Goal: Task Accomplishment & Management: Manage account settings

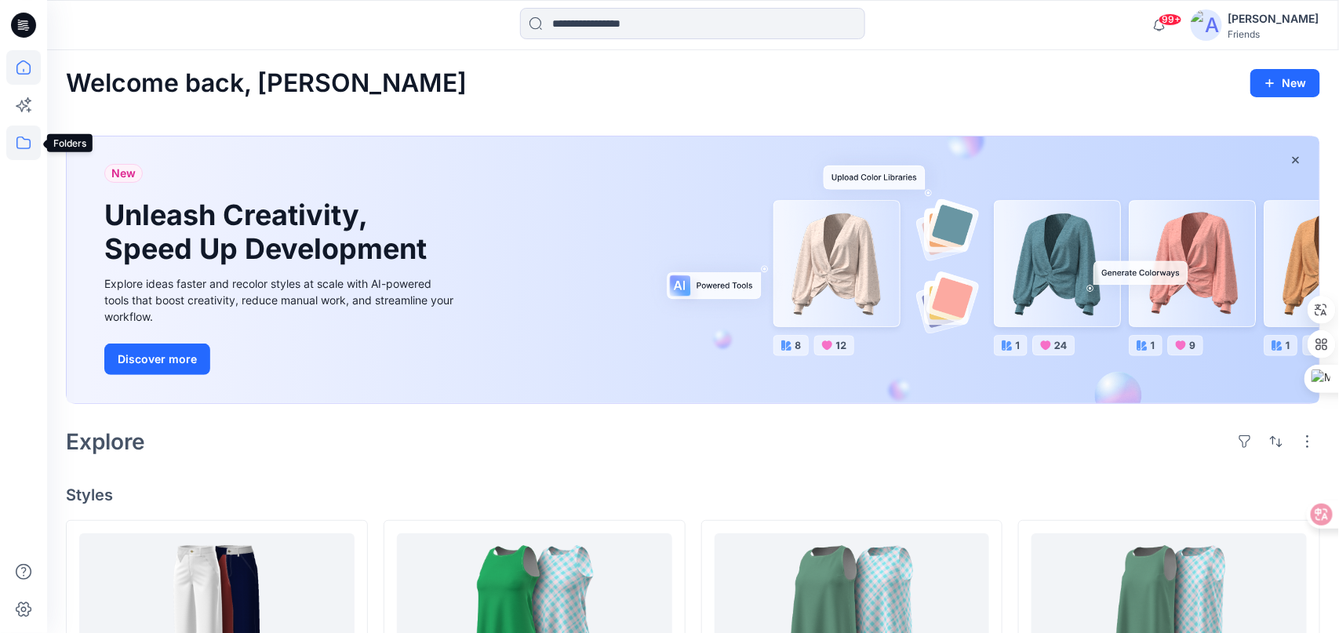
click at [19, 141] on icon at bounding box center [23, 142] width 35 height 35
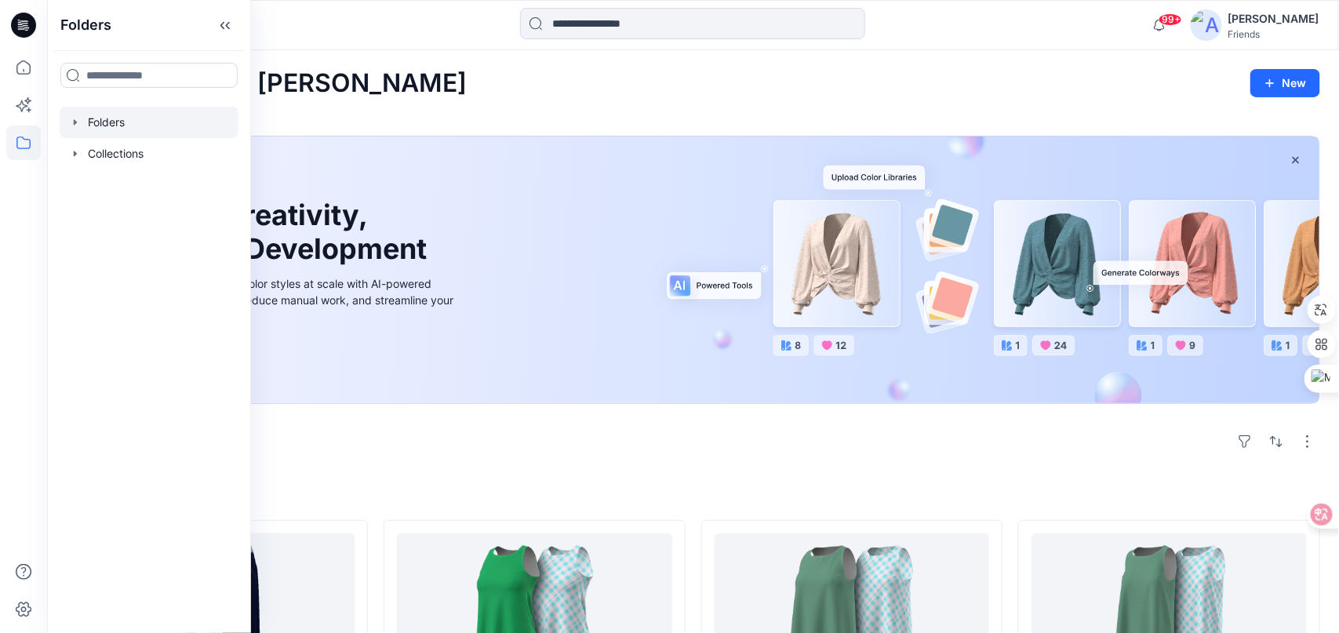
click at [75, 123] on icon "button" at bounding box center [75, 122] width 13 height 13
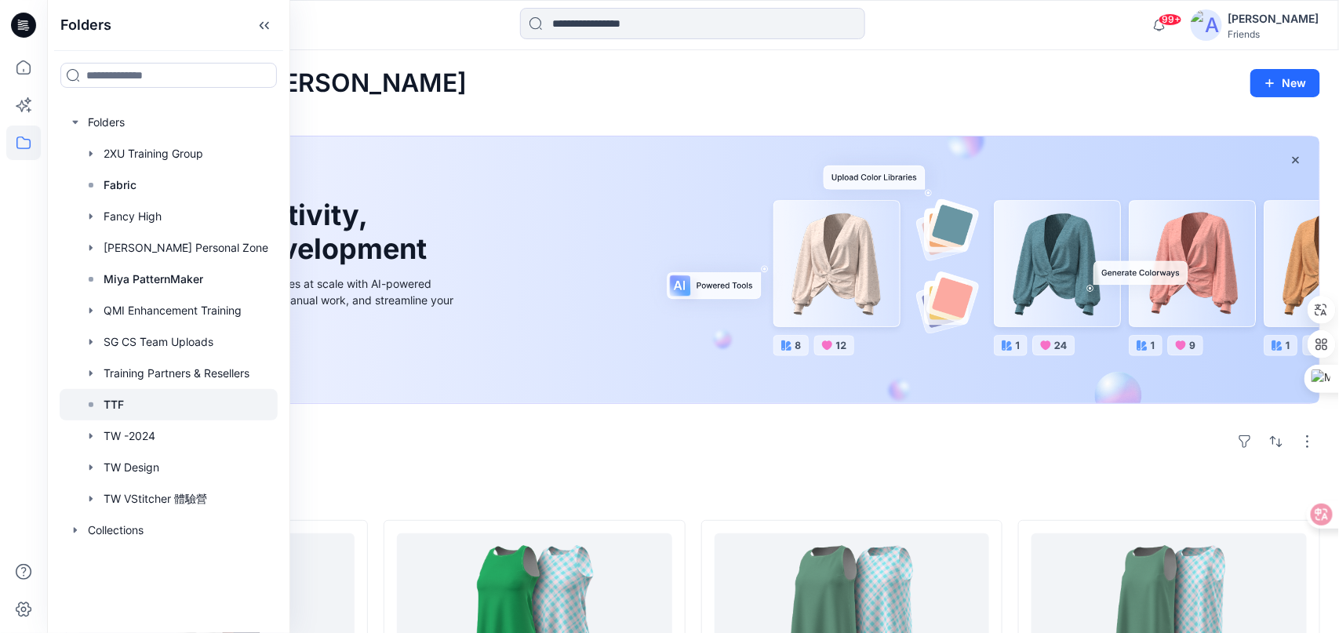
click at [125, 397] on div at bounding box center [169, 404] width 218 height 31
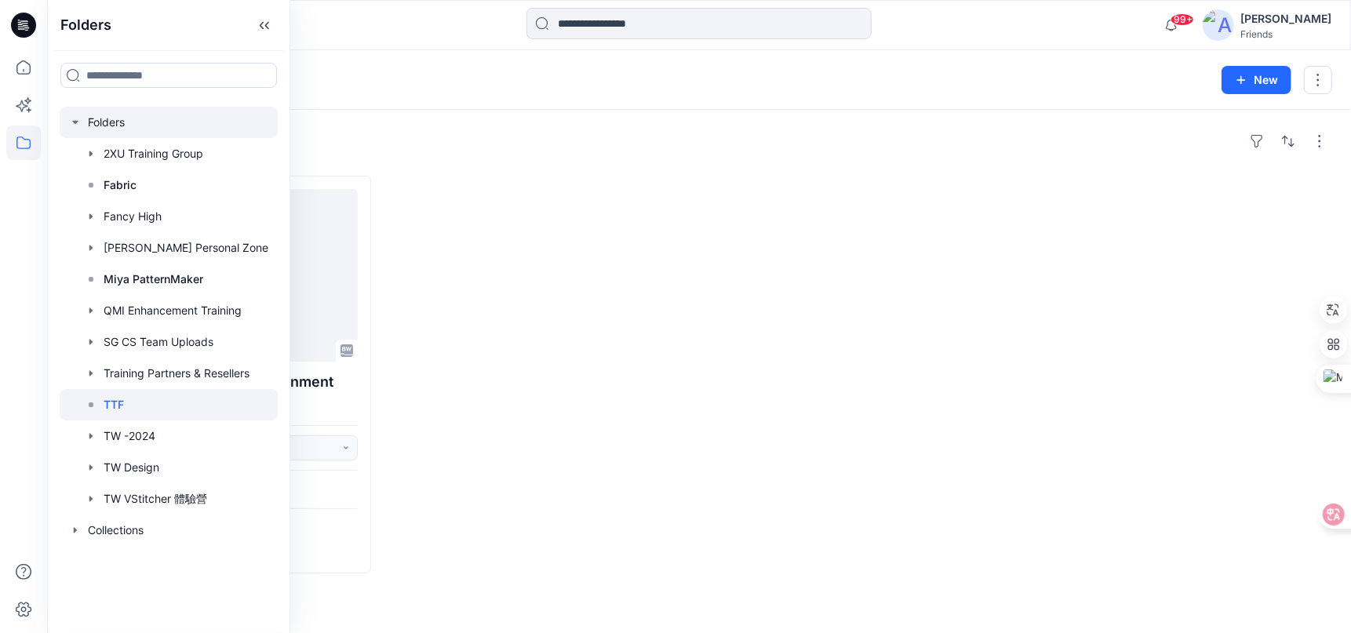
click at [104, 117] on div at bounding box center [169, 122] width 218 height 31
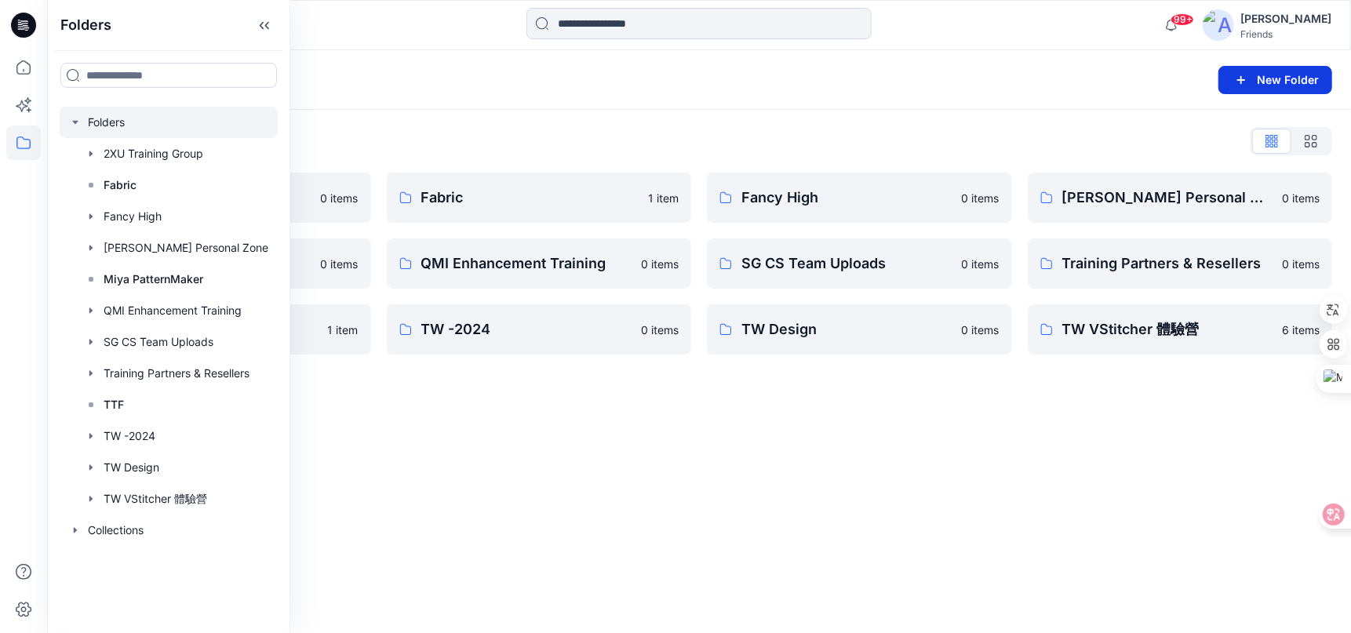
click at [1261, 78] on button "New Folder" at bounding box center [1275, 80] width 114 height 28
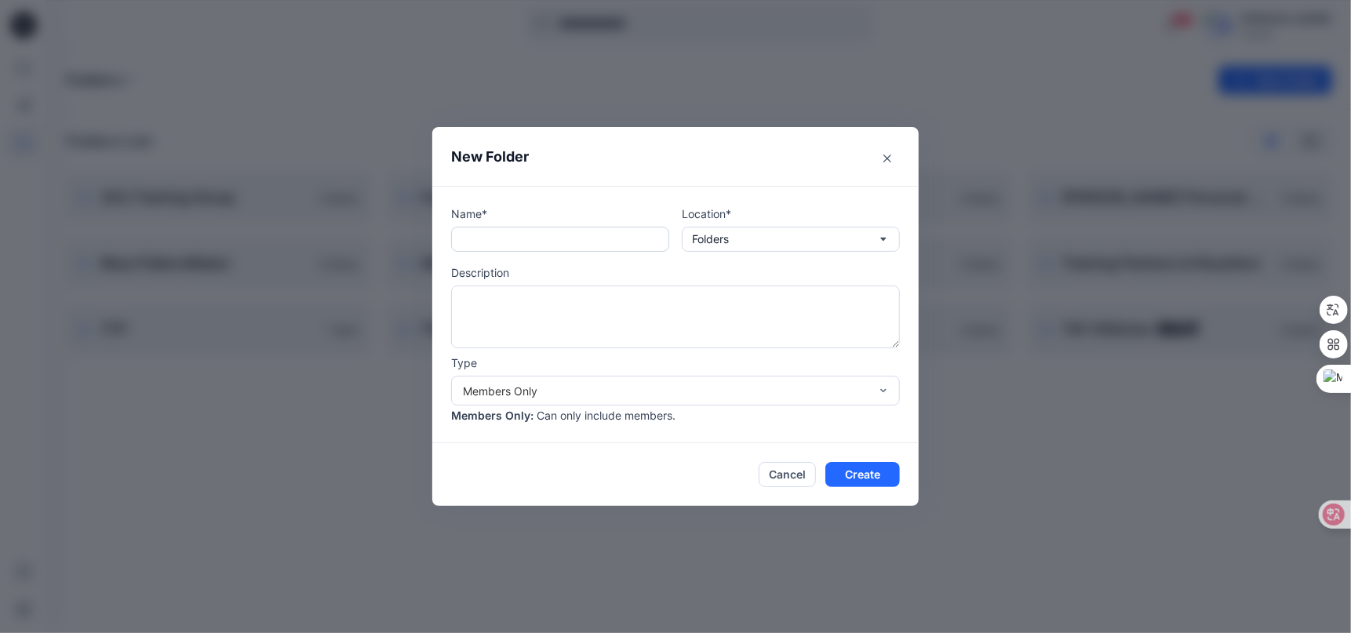
click at [576, 241] on input "text" at bounding box center [560, 239] width 218 height 25
type input "**********"
click at [834, 234] on button "Folders" at bounding box center [791, 239] width 218 height 25
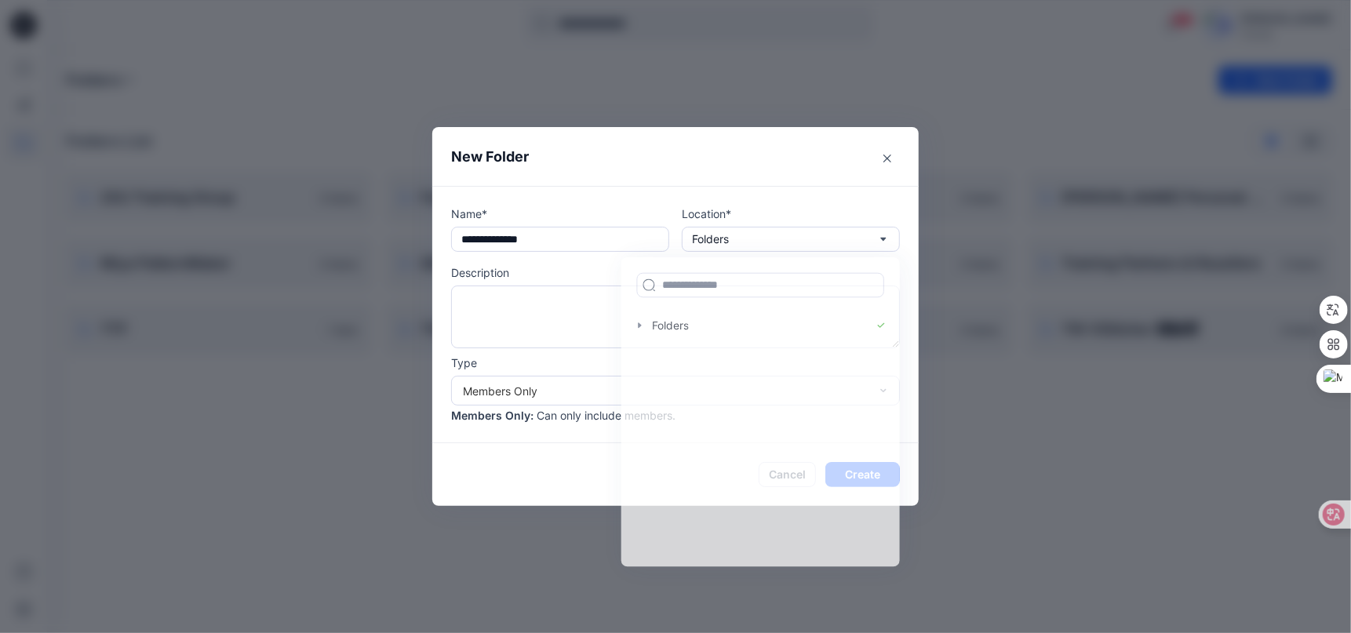
click at [794, 186] on div "**********" at bounding box center [675, 314] width 486 height 257
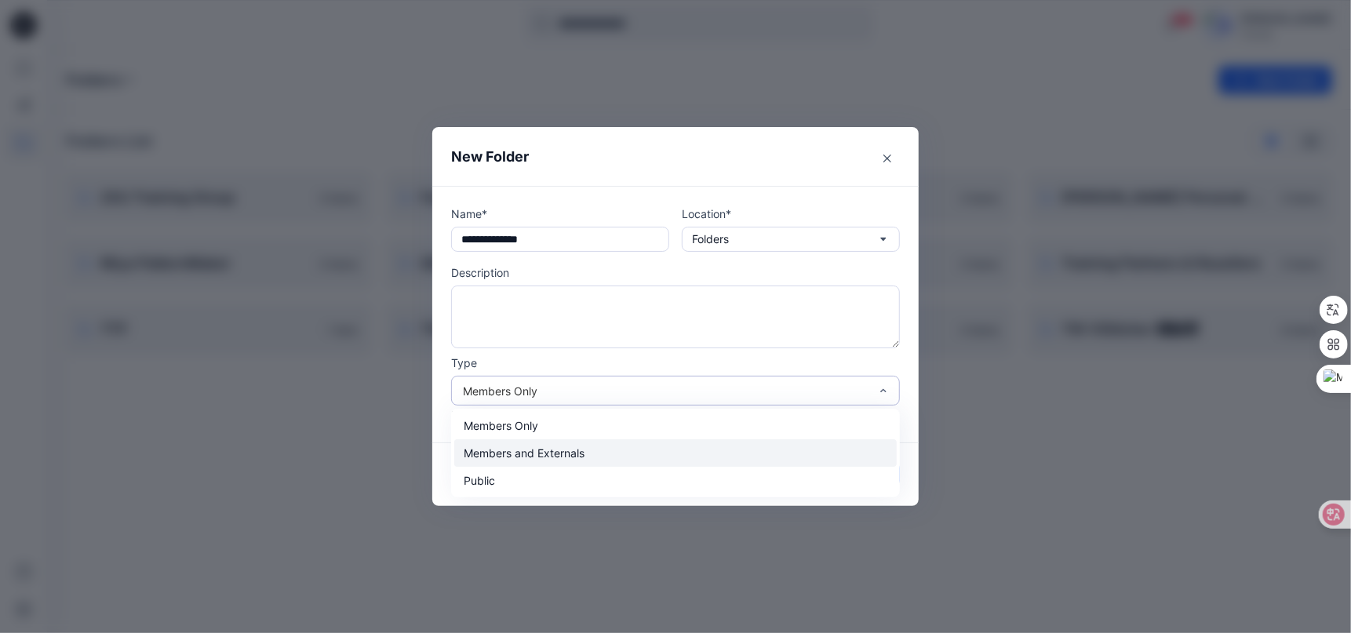
click at [554, 461] on div "Members and Externals" at bounding box center [675, 452] width 442 height 27
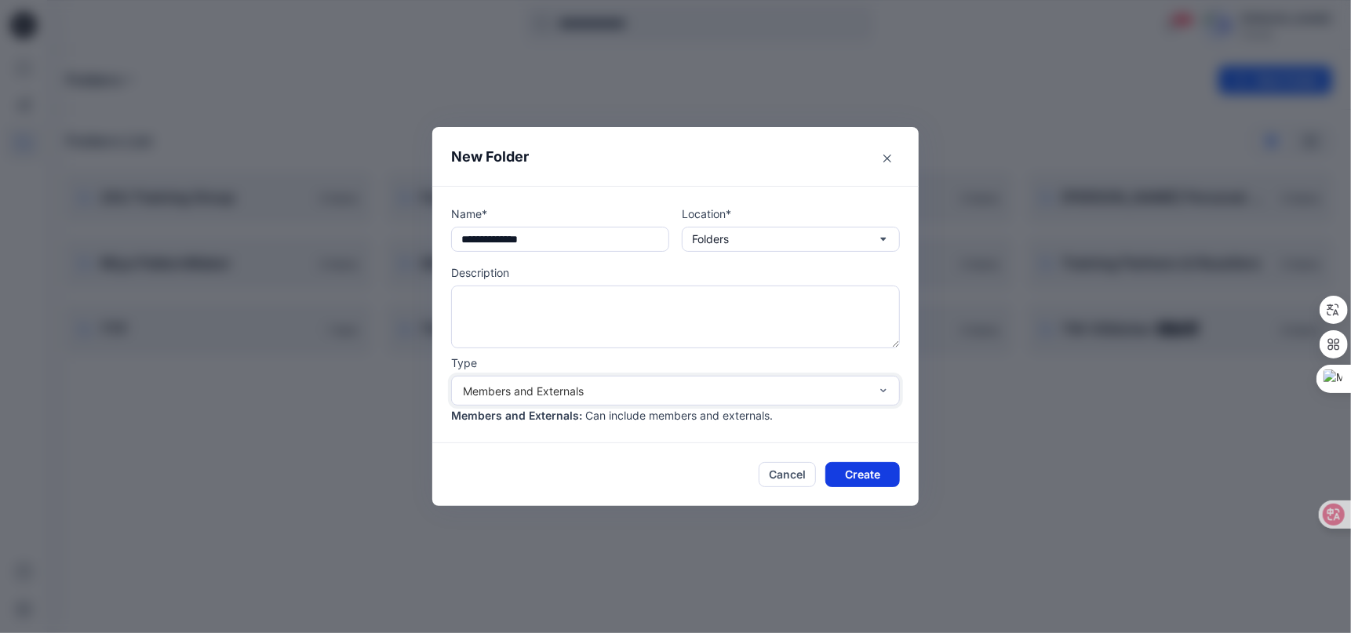
click at [859, 473] on button "Create" at bounding box center [862, 474] width 75 height 25
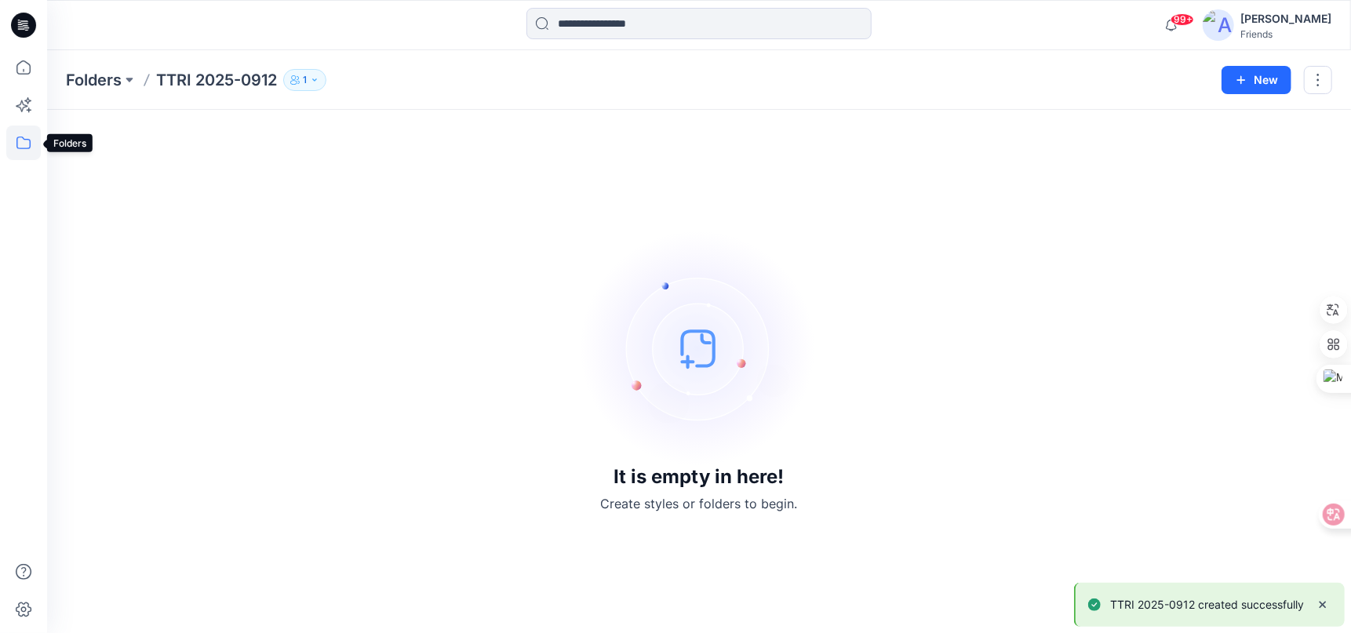
click at [23, 141] on icon at bounding box center [23, 142] width 35 height 35
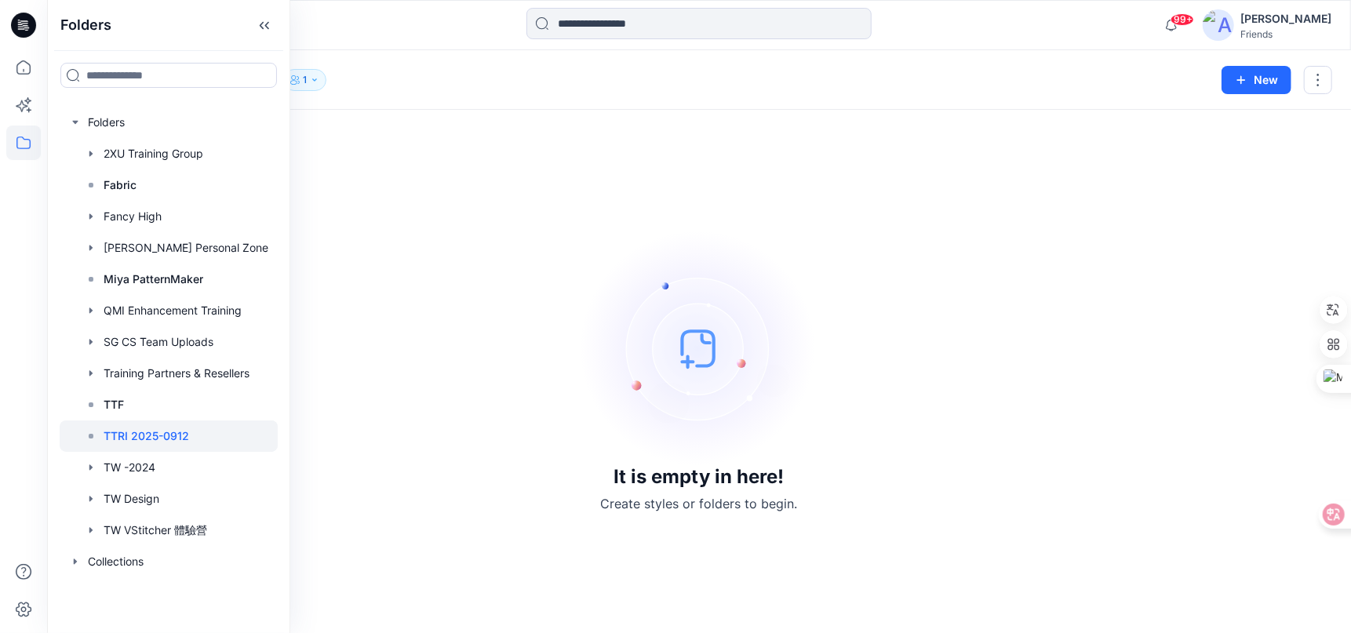
click at [455, 218] on div "It is empty in here! Create styles or folders to begin." at bounding box center [699, 371] width 1266 height 485
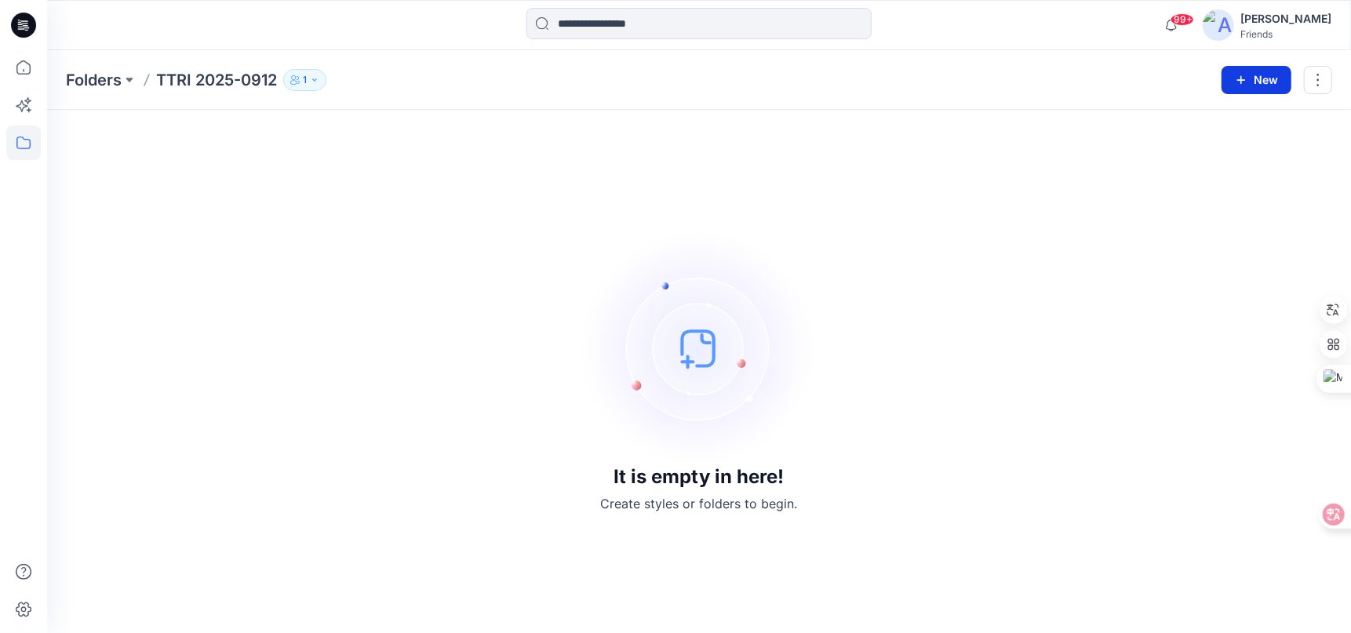
click at [1260, 78] on button "New" at bounding box center [1256, 80] width 70 height 28
click at [1227, 149] on p "New Folder" at bounding box center [1211, 148] width 58 height 16
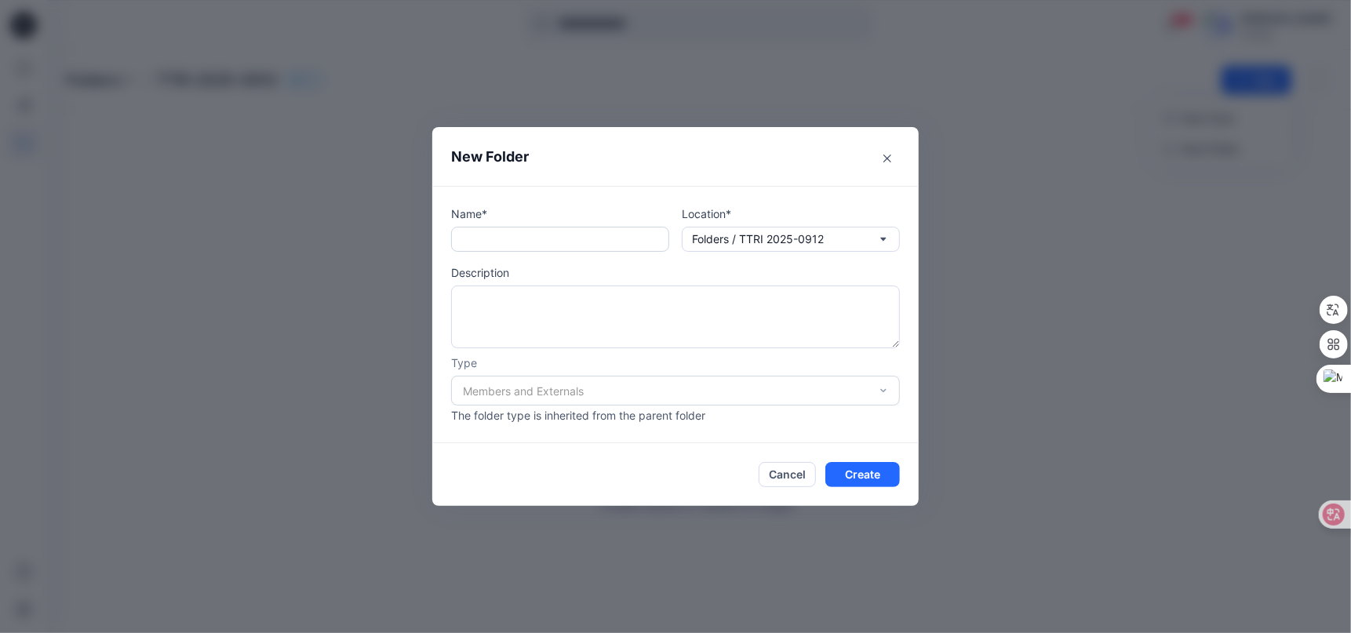
click at [587, 245] on input "text" at bounding box center [560, 239] width 218 height 25
type input "***"
click at [876, 245] on button "Folders / TTRI 2025-0912" at bounding box center [791, 239] width 218 height 25
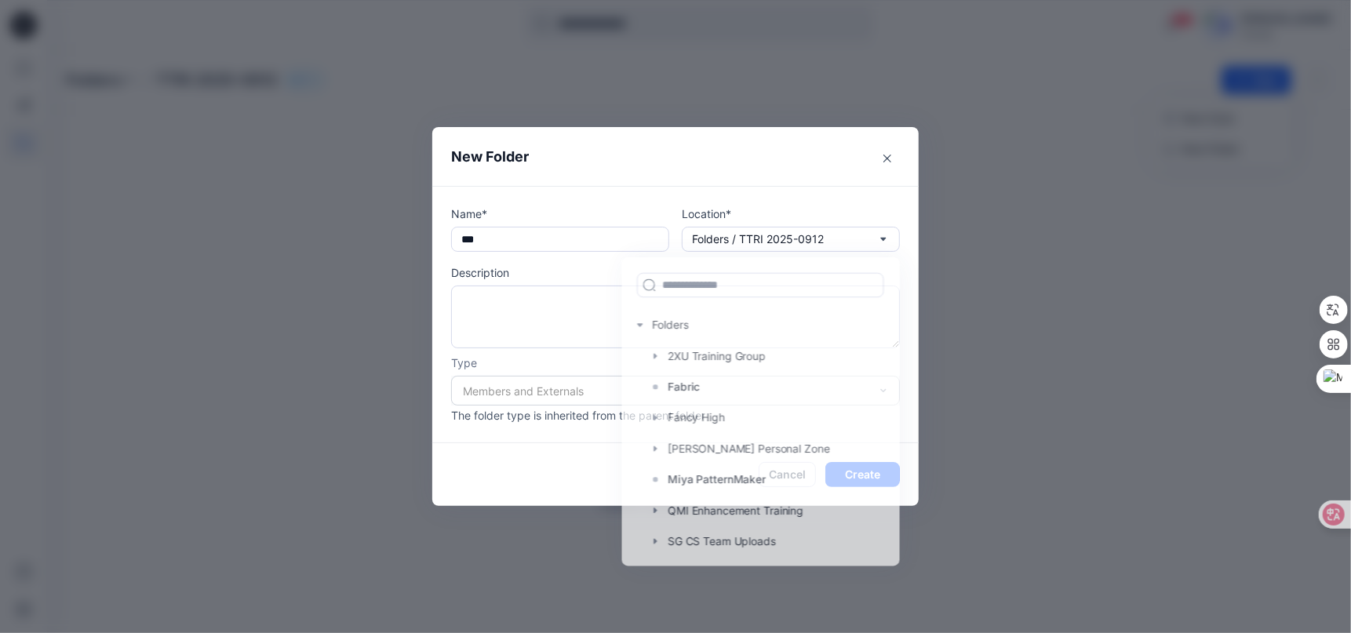
click at [907, 441] on div "Name* *** Location* Folders / TTRI 2025-0912 Folders 2XU Training Group Fabric …" at bounding box center [675, 314] width 486 height 257
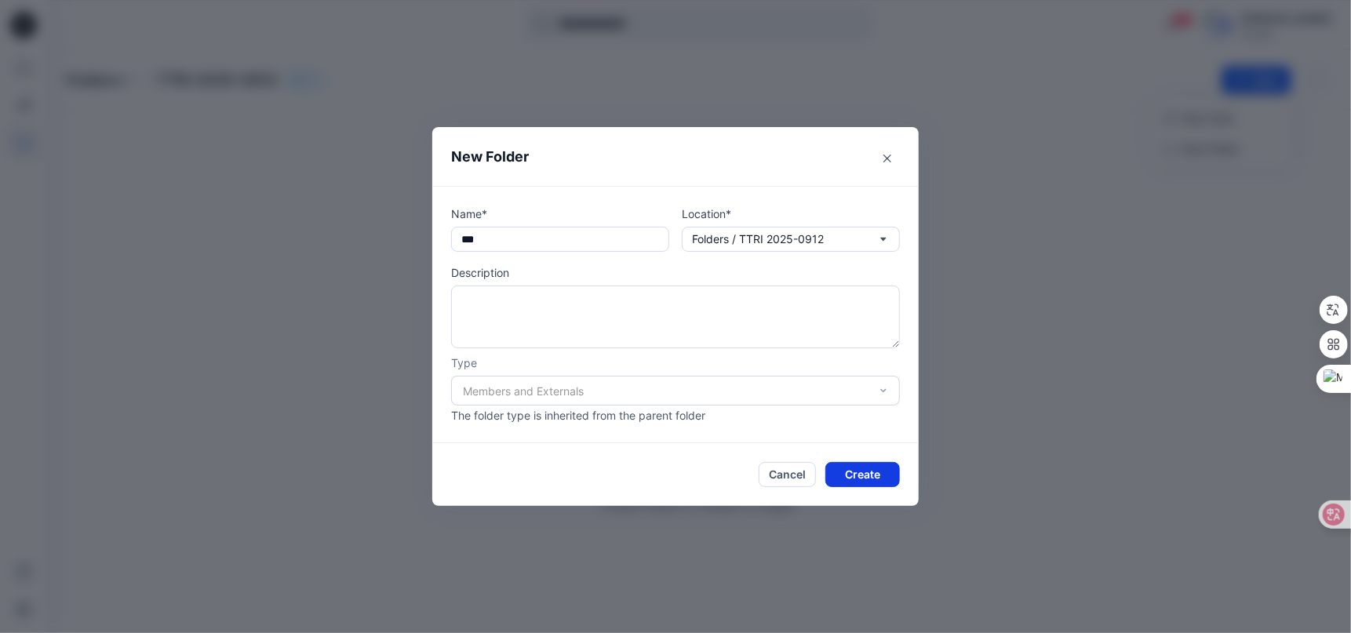
click at [858, 482] on button "Create" at bounding box center [862, 474] width 75 height 25
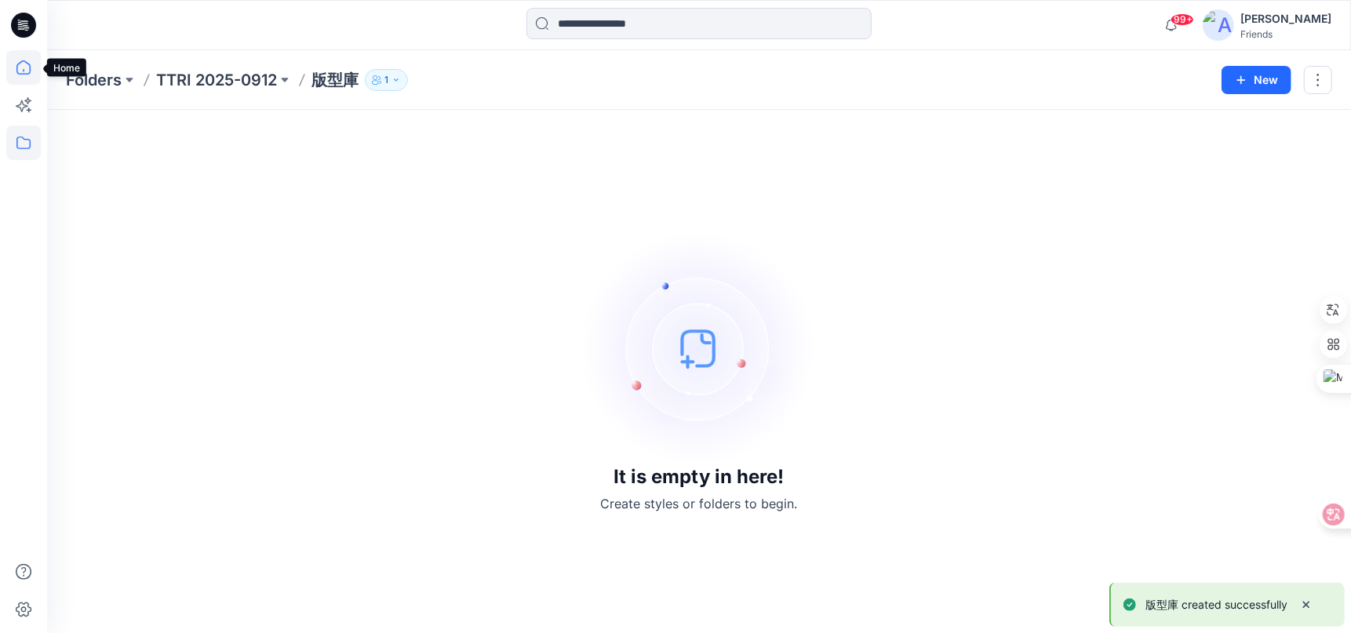
click at [19, 71] on icon at bounding box center [23, 67] width 35 height 35
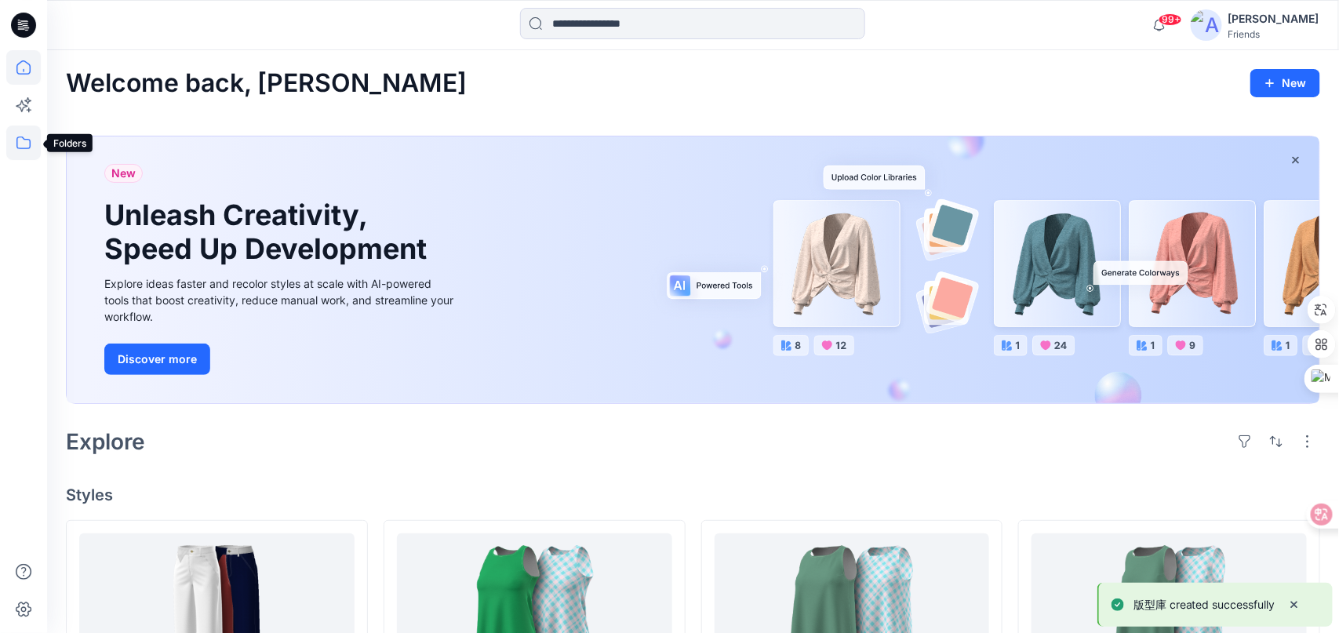
click at [34, 144] on icon at bounding box center [23, 142] width 35 height 35
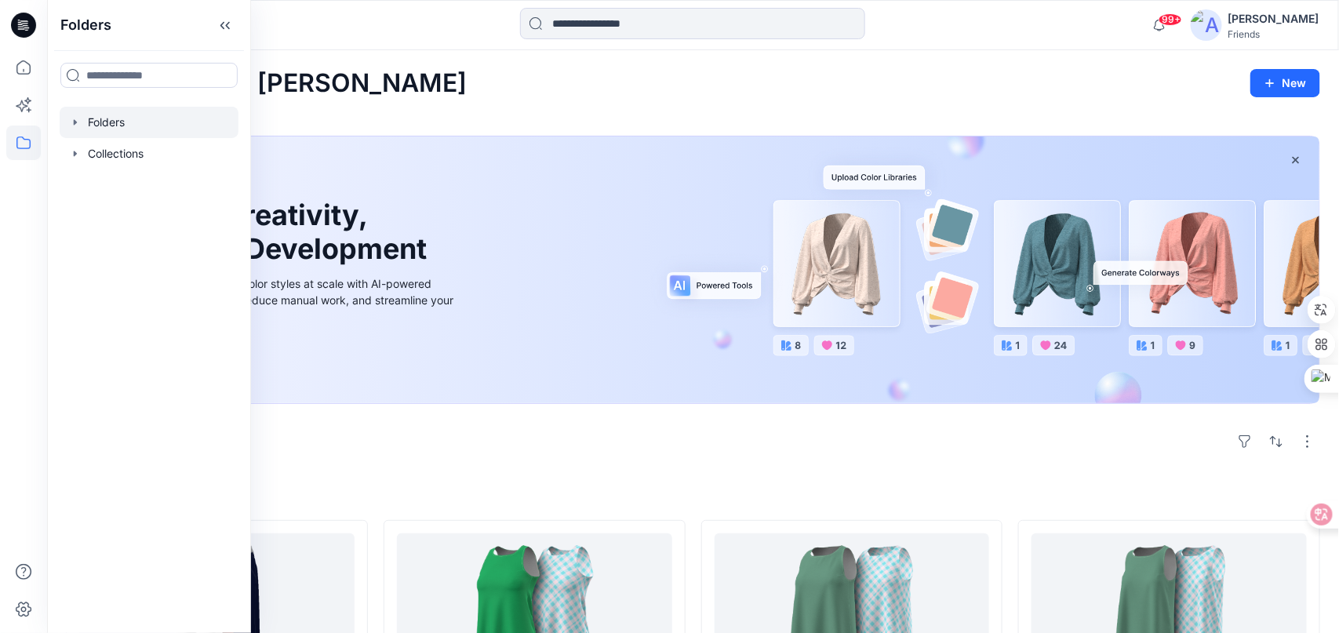
click at [114, 125] on div at bounding box center [149, 122] width 179 height 31
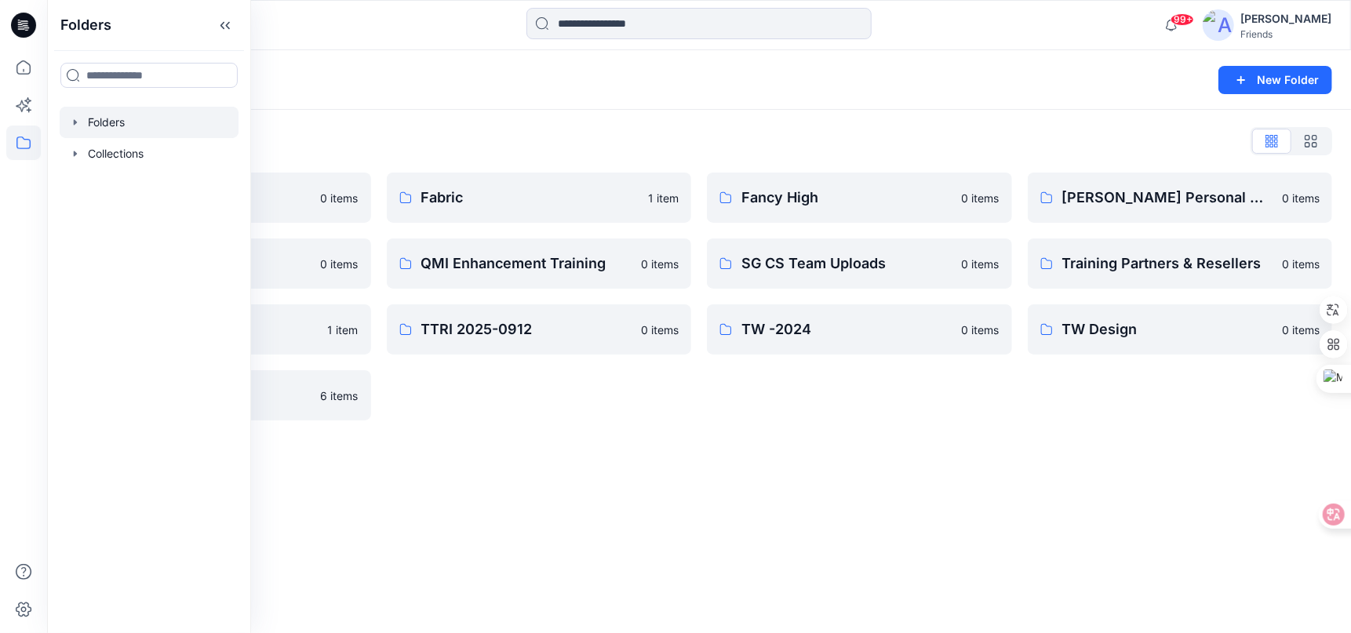
click at [501, 115] on div "Folders List 2XU Training Group 0 items Miya PatternMaker 0 items TTF 1 item TW…" at bounding box center [698, 274] width 1303 height 329
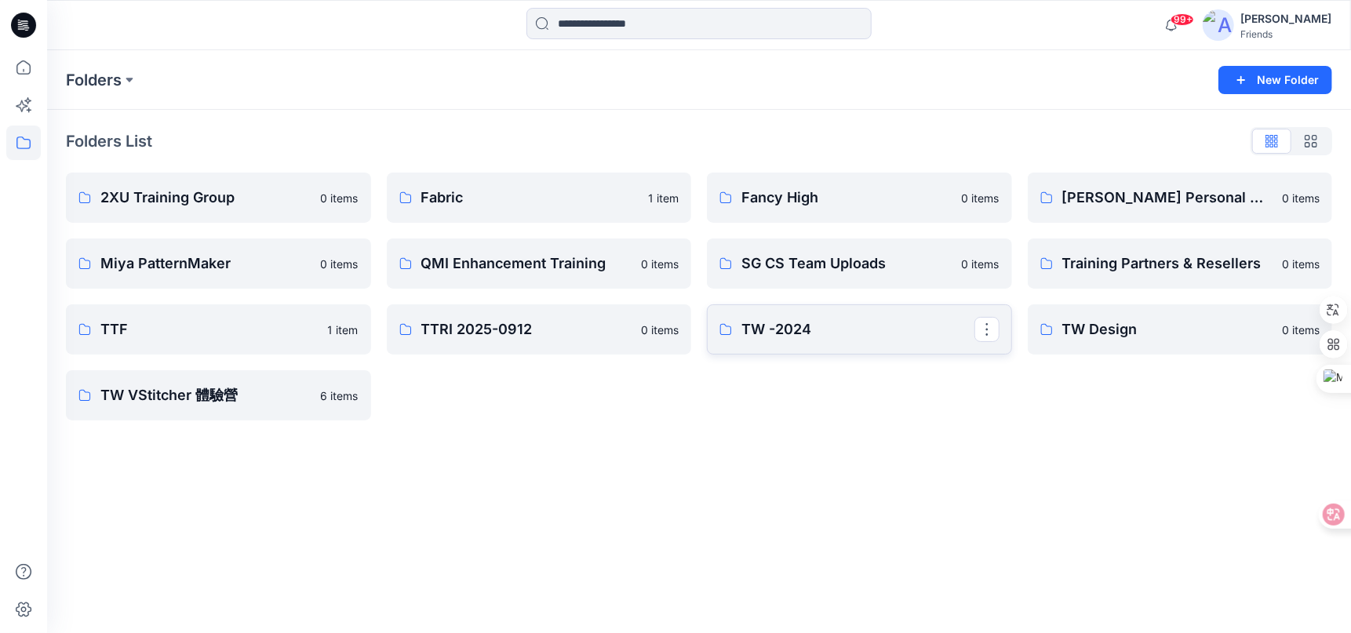
click at [812, 336] on p "TW -2024" at bounding box center [857, 329] width 233 height 22
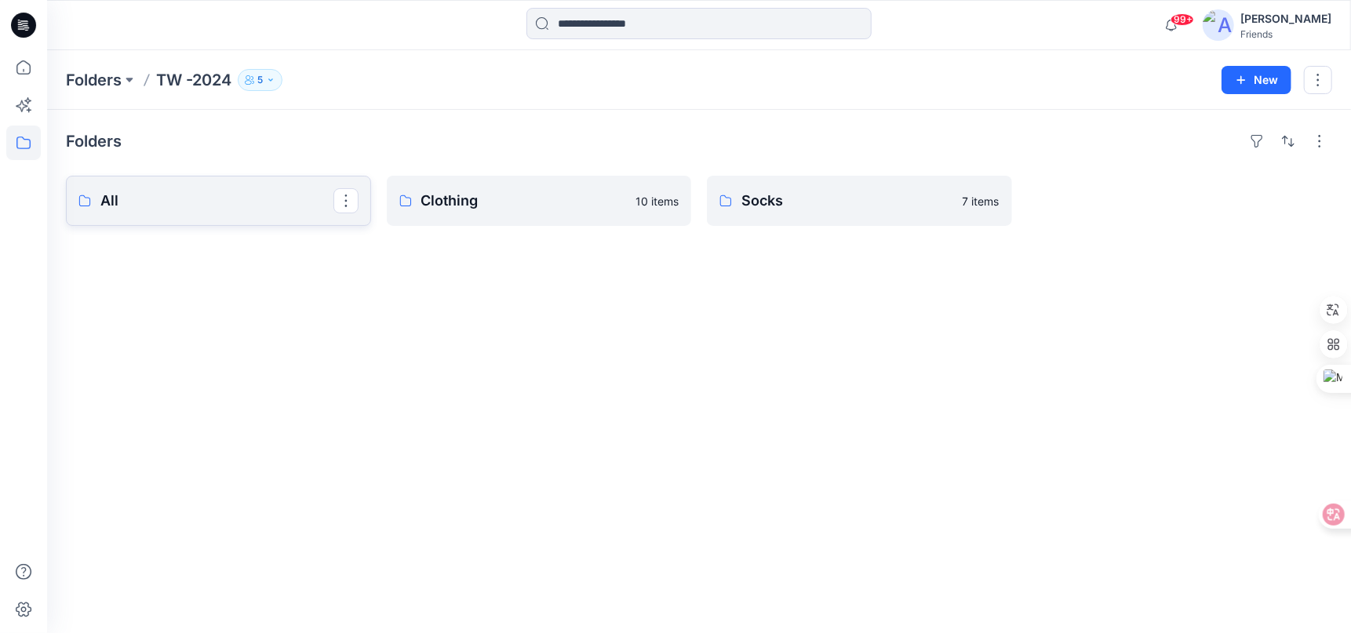
click at [288, 209] on p "All" at bounding box center [216, 201] width 233 height 22
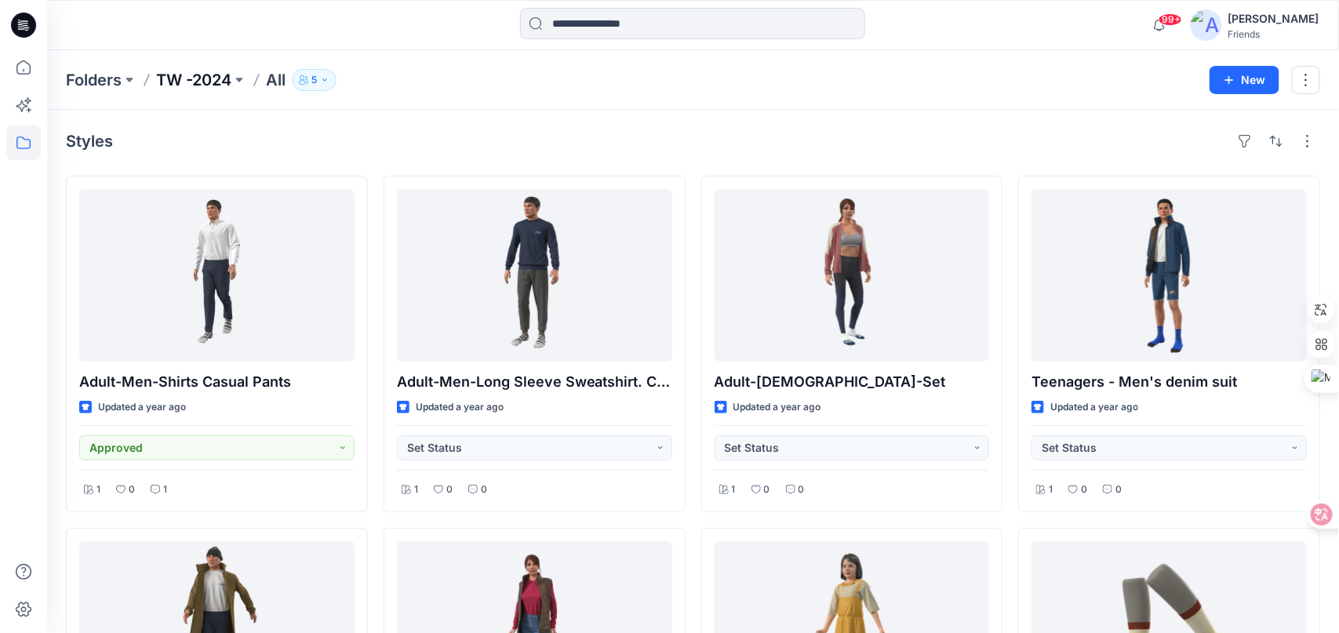
click at [183, 78] on p "TW -2024" at bounding box center [193, 80] width 75 height 22
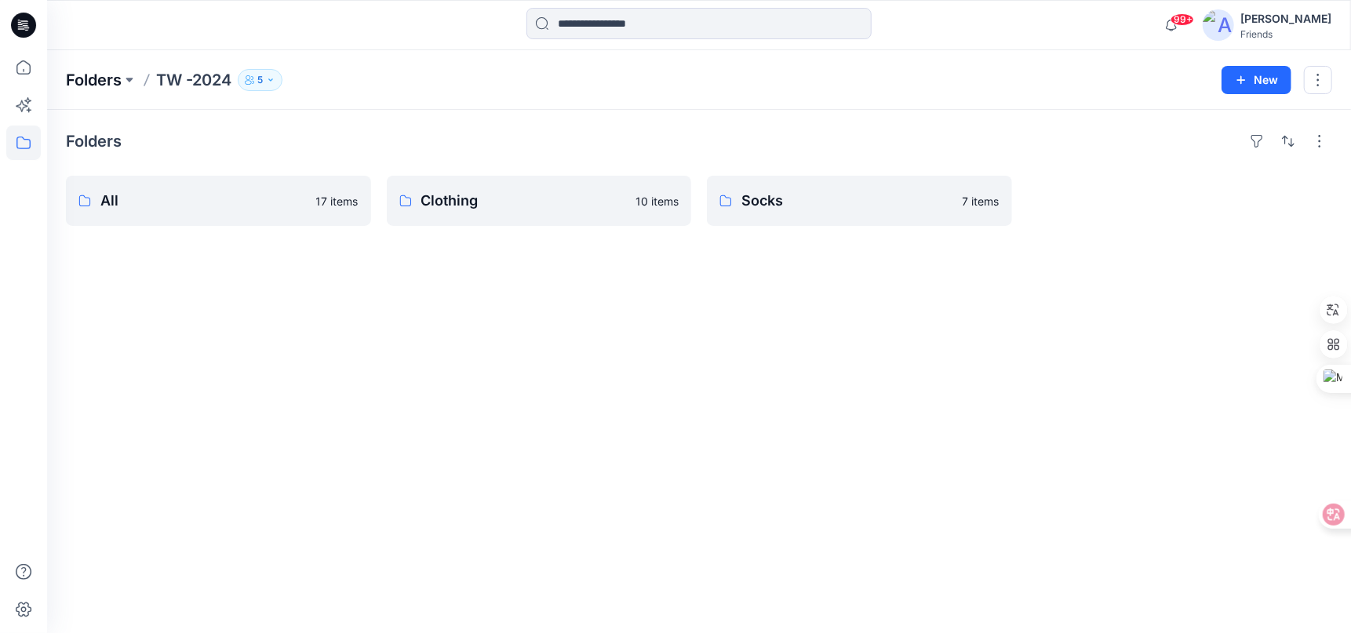
click at [99, 82] on p "Folders" at bounding box center [94, 80] width 56 height 22
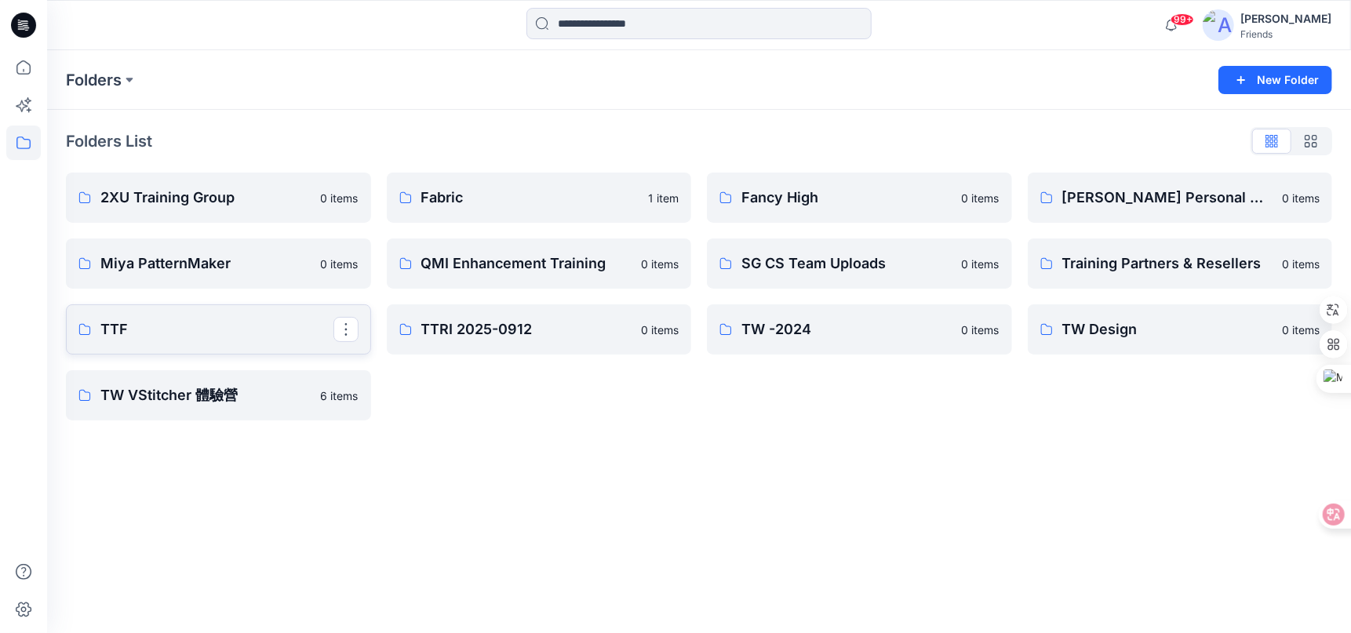
click at [183, 340] on p "TTF" at bounding box center [216, 329] width 233 height 22
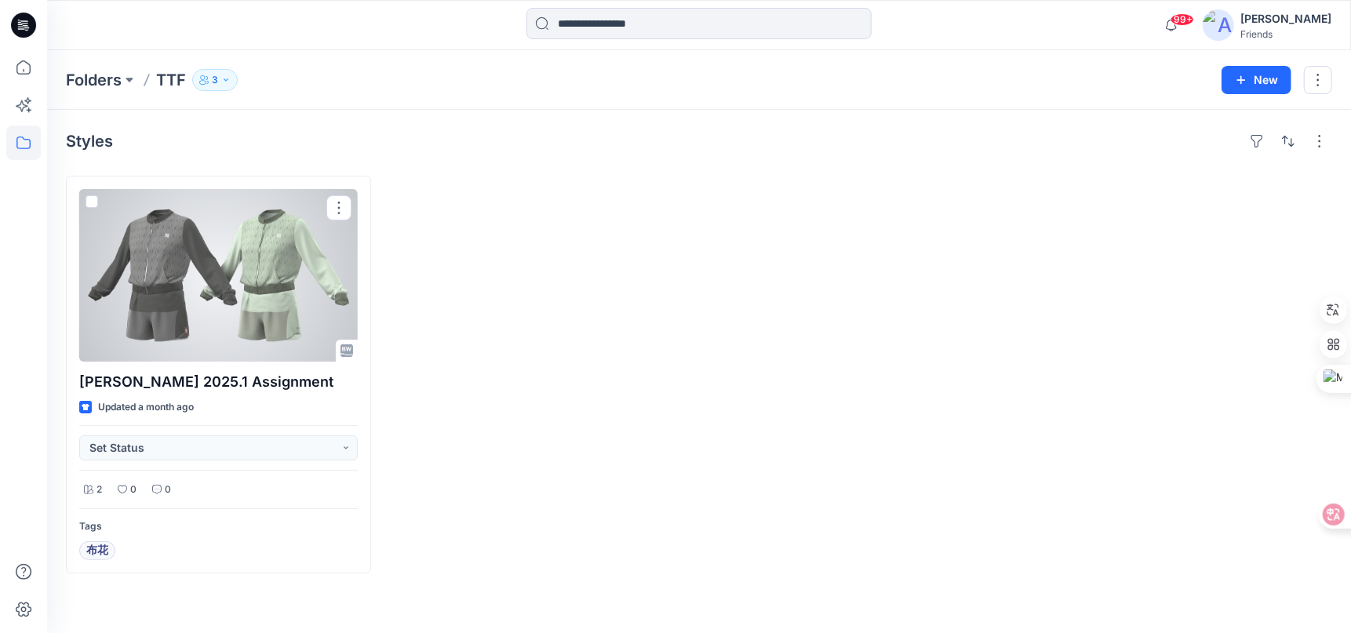
click at [183, 340] on div at bounding box center [218, 275] width 278 height 173
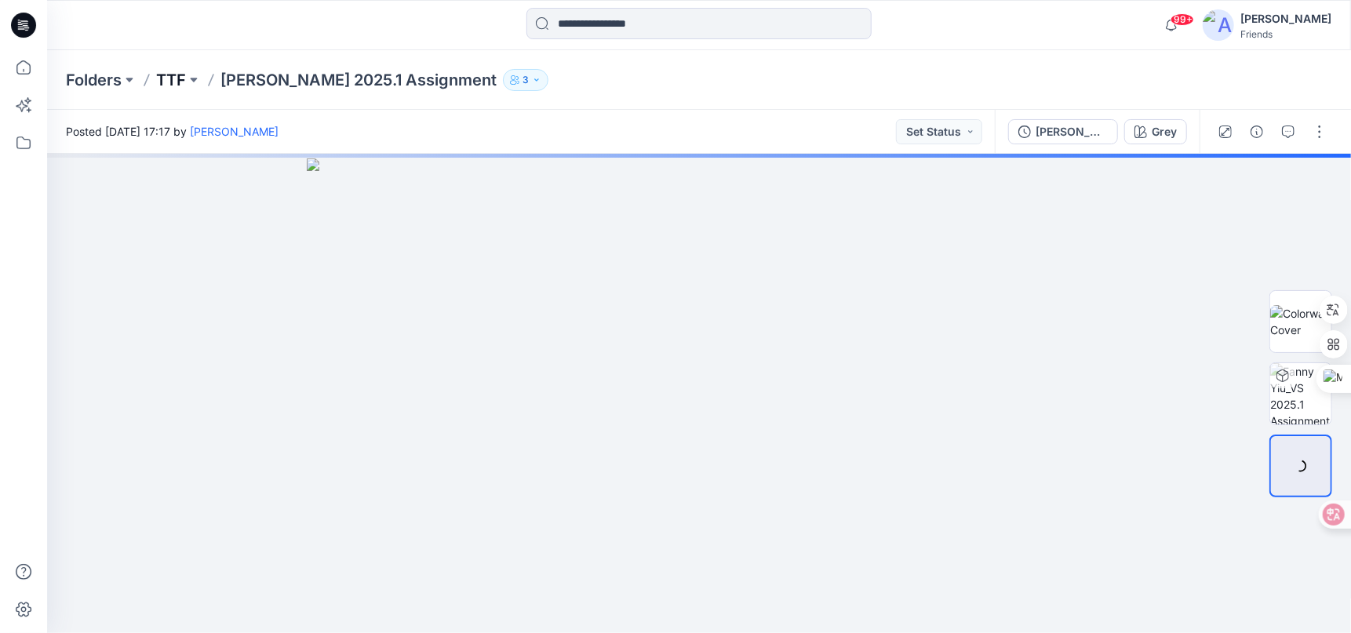
click at [165, 81] on p "TTF" at bounding box center [171, 80] width 30 height 22
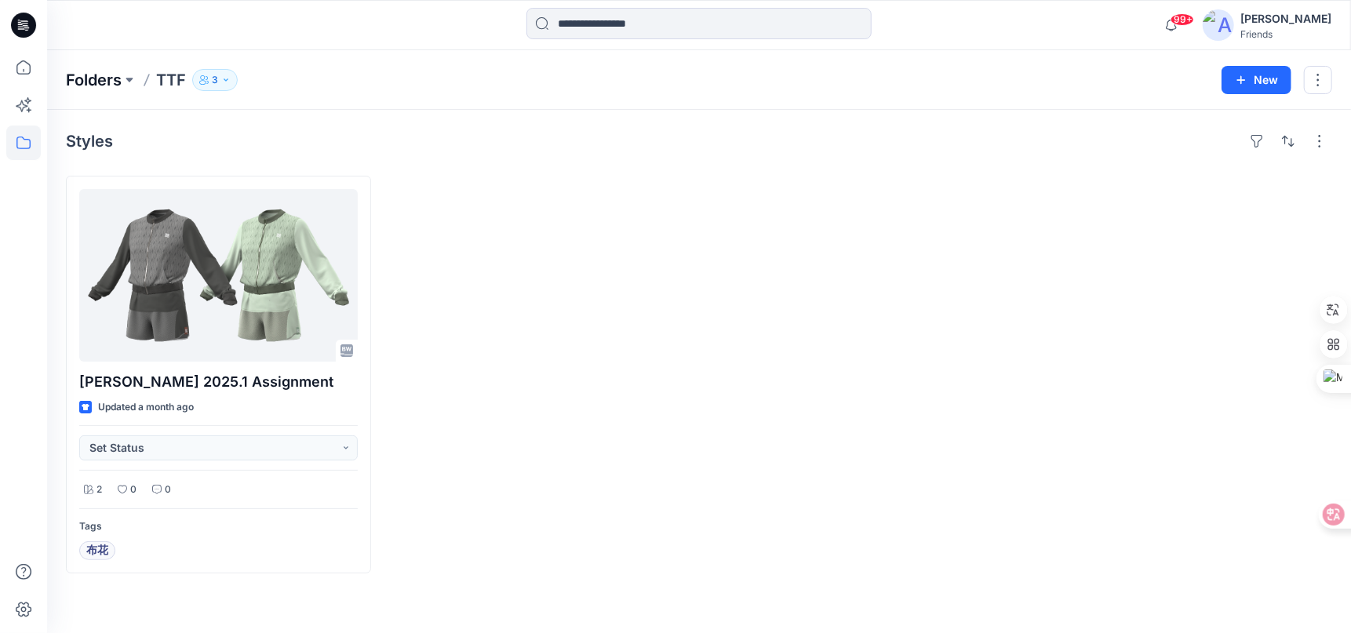
click at [114, 83] on p "Folders" at bounding box center [94, 80] width 56 height 22
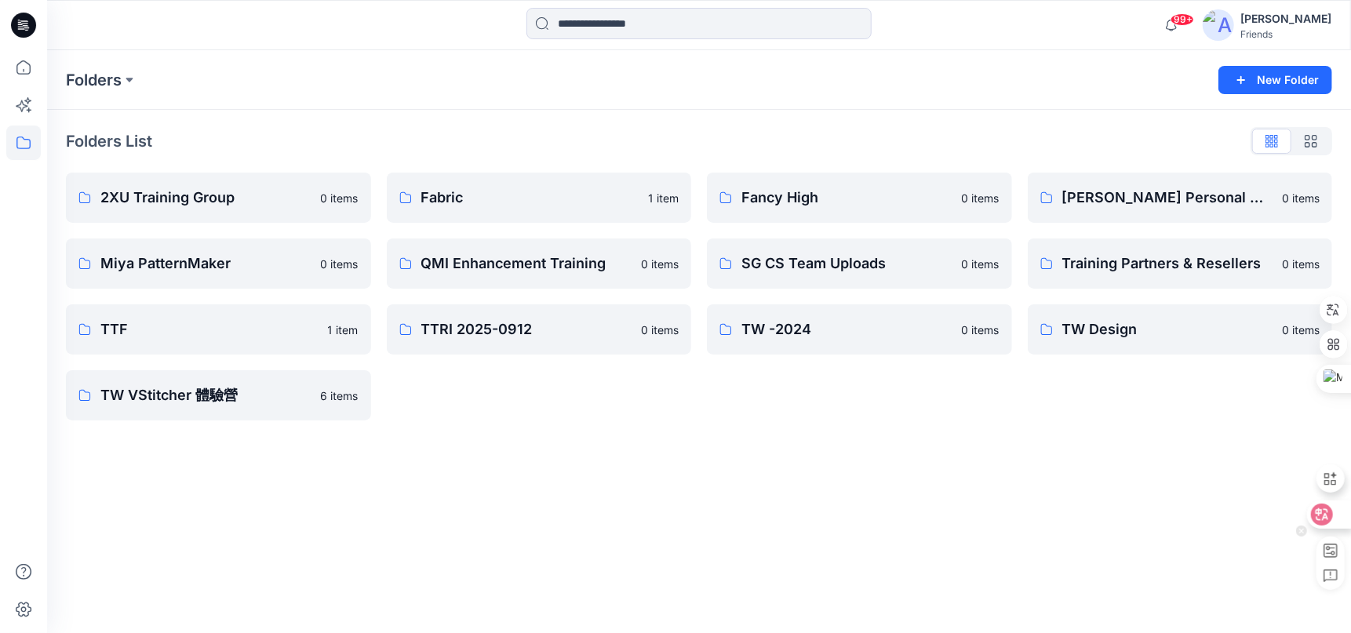
click at [1330, 516] on icon at bounding box center [1322, 515] width 22 height 22
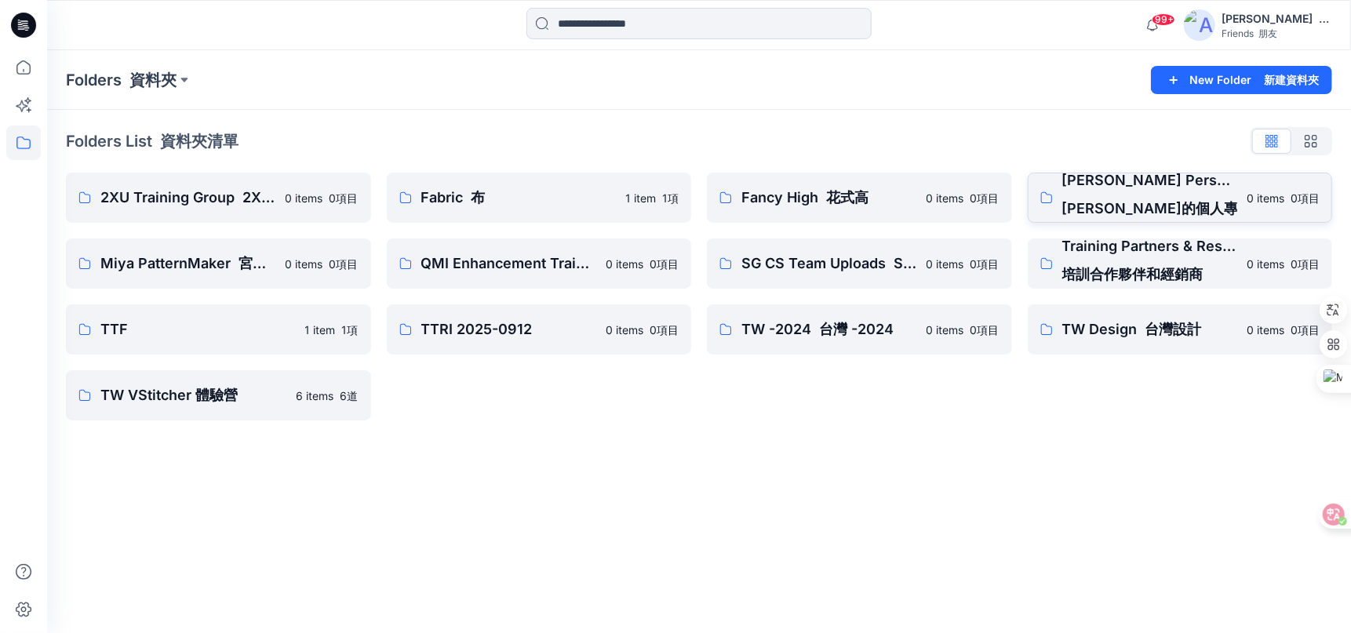
click at [1107, 204] on font "張珍妮的個人專區" at bounding box center [1157, 208] width 191 height 16
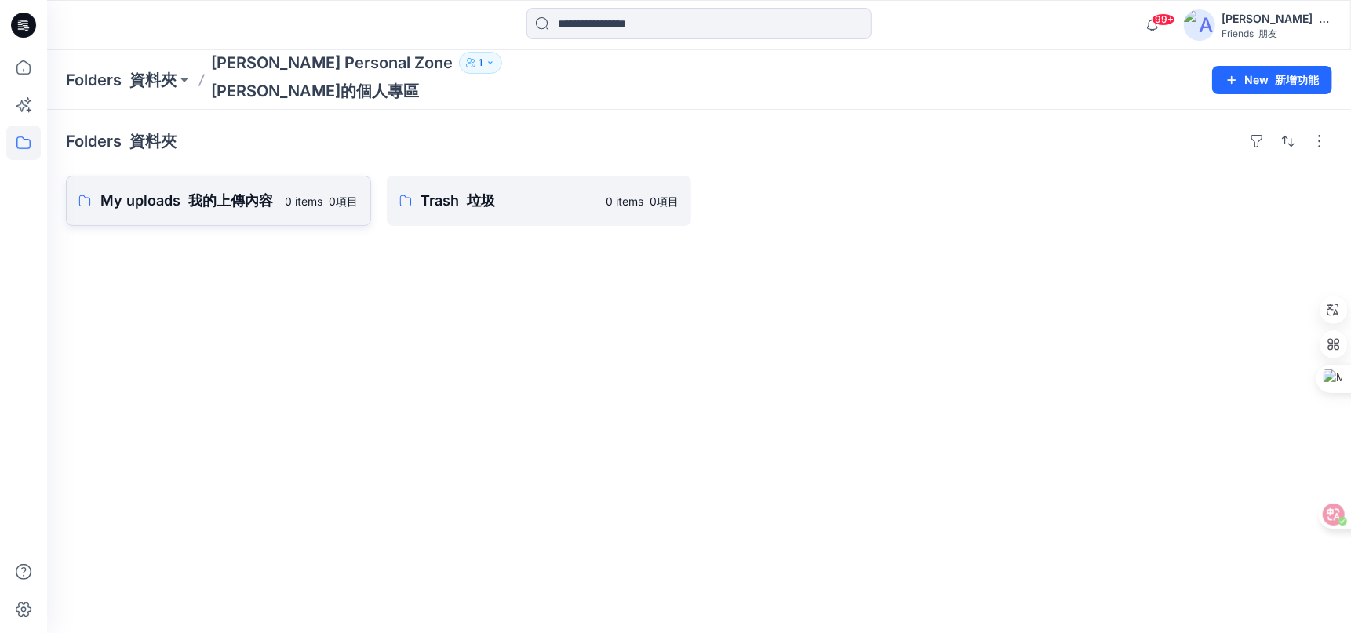
click at [208, 209] on p "My uploads 我的上傳內容" at bounding box center [188, 201] width 176 height 22
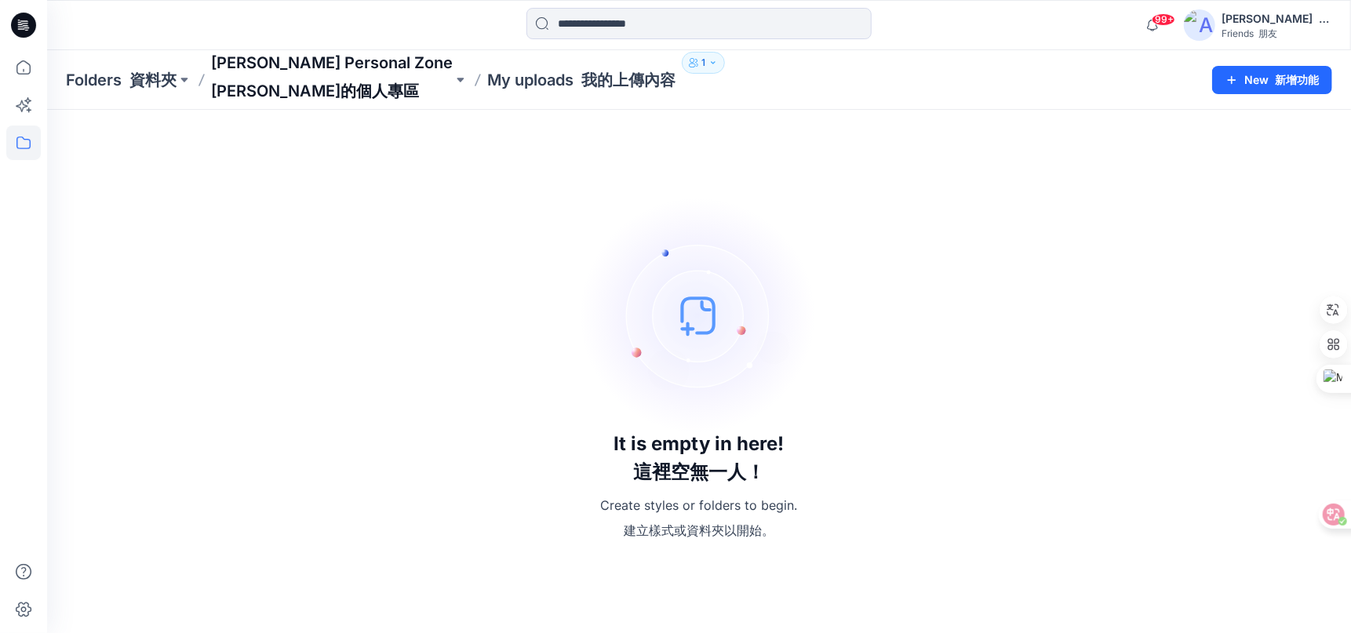
click at [305, 82] on font "張珍妮的個人專區" at bounding box center [315, 91] width 208 height 19
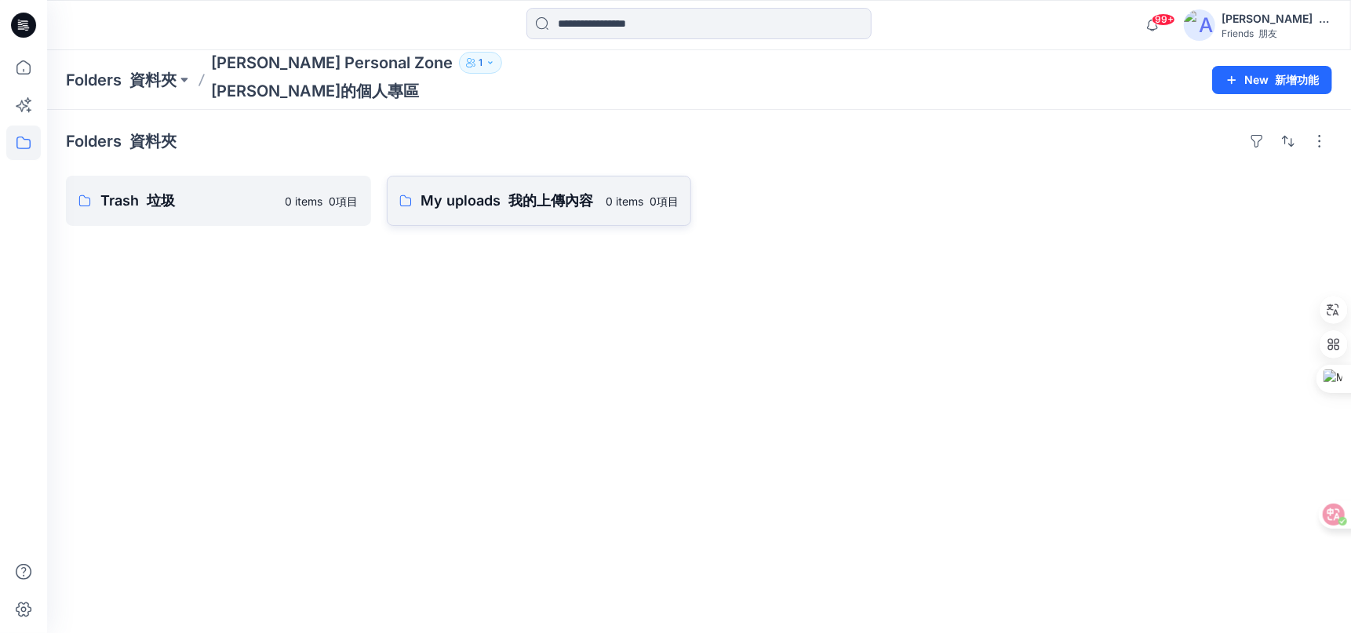
click at [551, 220] on link "My uploads 我的上傳內容 0 items 0項目" at bounding box center [539, 201] width 305 height 50
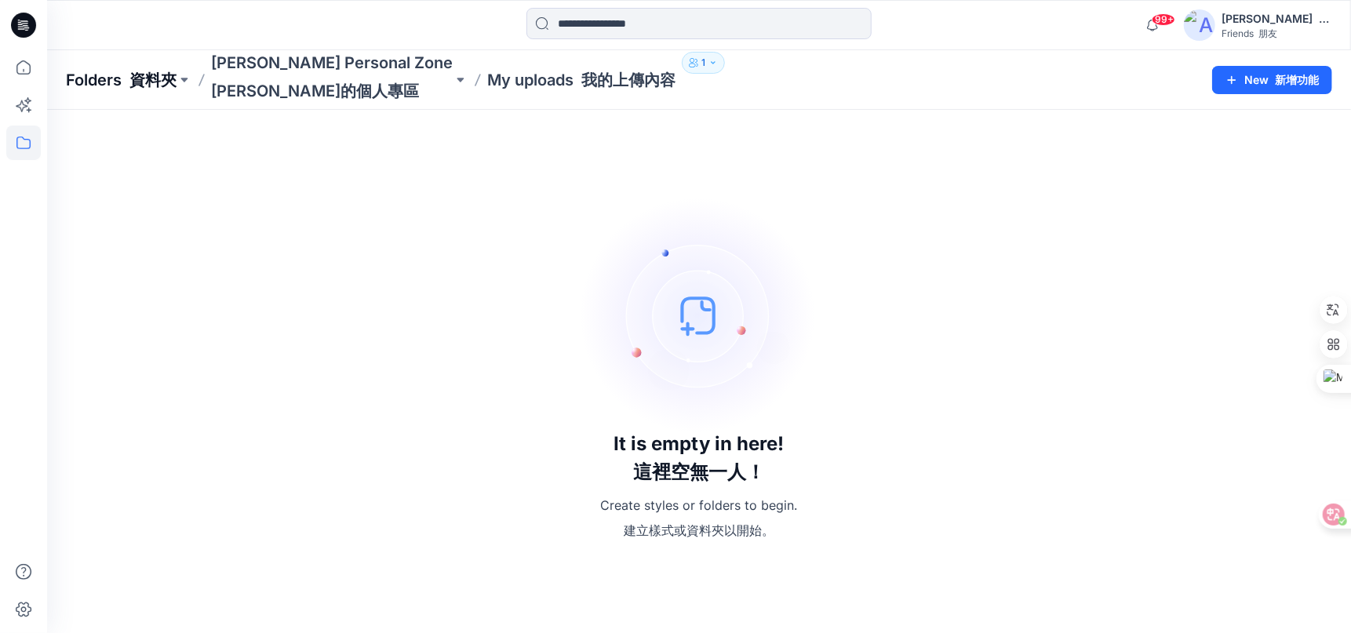
click at [125, 85] on font at bounding box center [126, 80] width 8 height 19
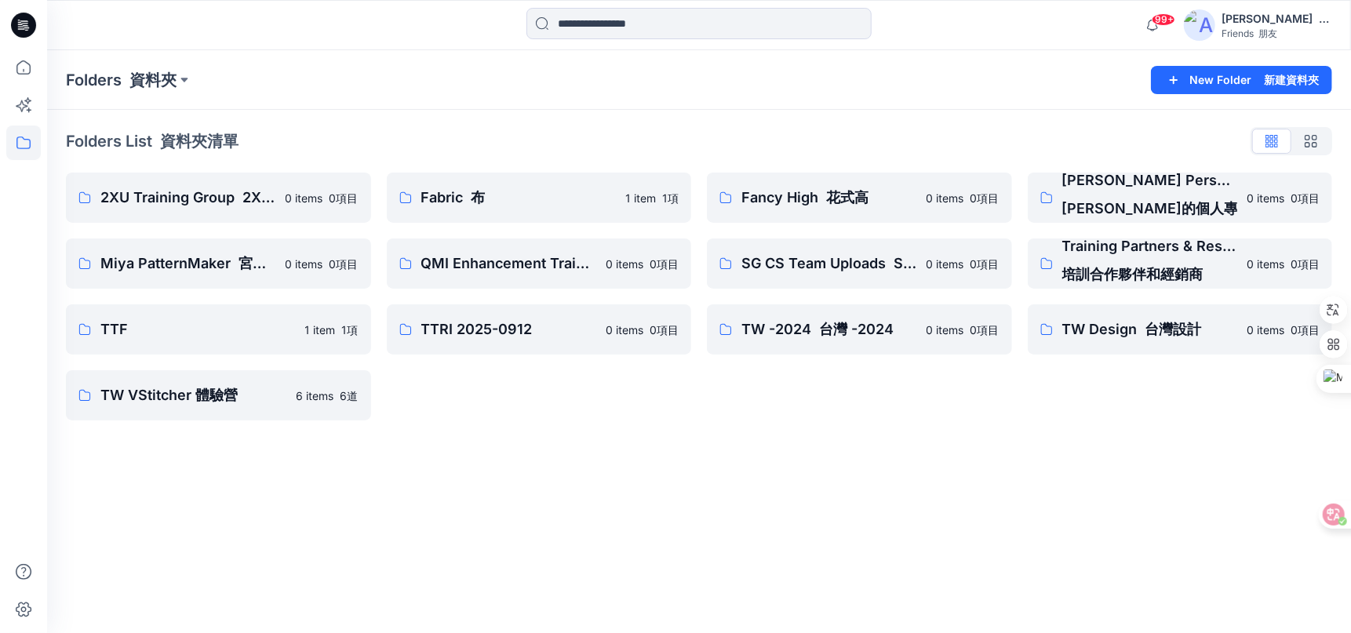
drag, startPoint x: 1146, startPoint y: 184, endPoint x: 1109, endPoint y: 453, distance: 272.3
click at [1109, 454] on div "Folders 資料夾 New Folder 新建資料夾 Folders List 資料夾清單 2XU Training Group 2XU 培訓組 0 it…" at bounding box center [698, 341] width 1303 height 583
click at [1321, 520] on icon at bounding box center [1321, 514] width 13 height 13
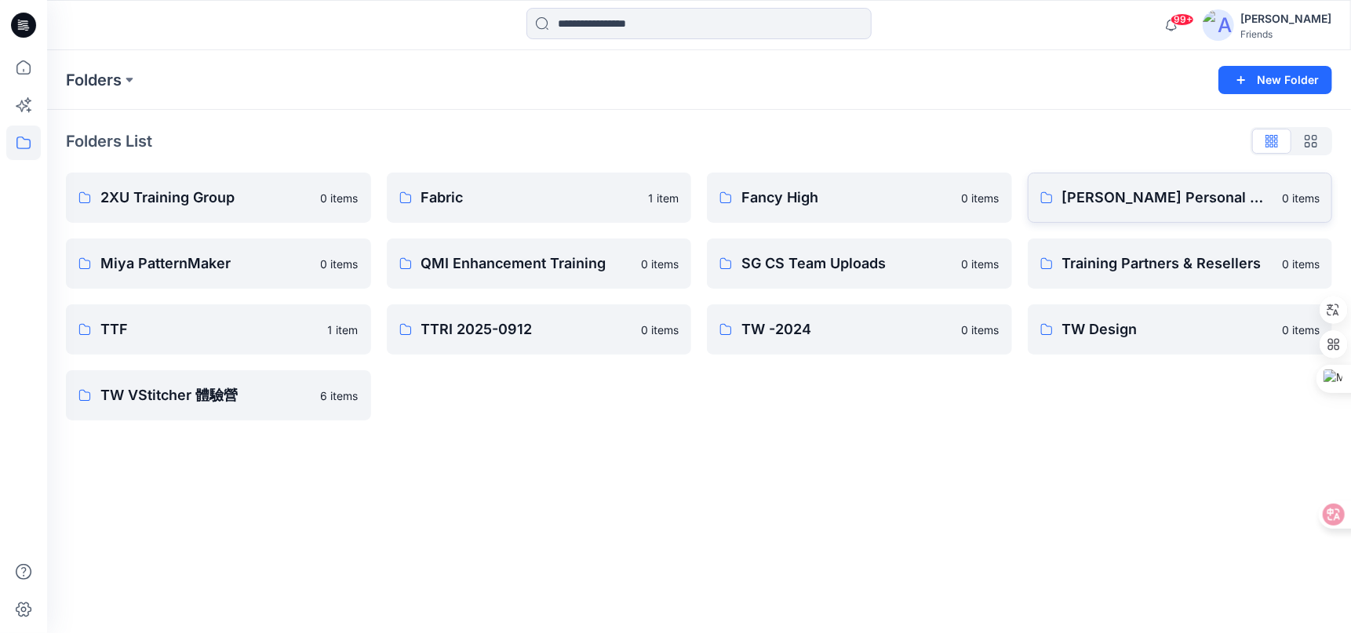
click at [1041, 195] on icon at bounding box center [1045, 197] width 11 height 11
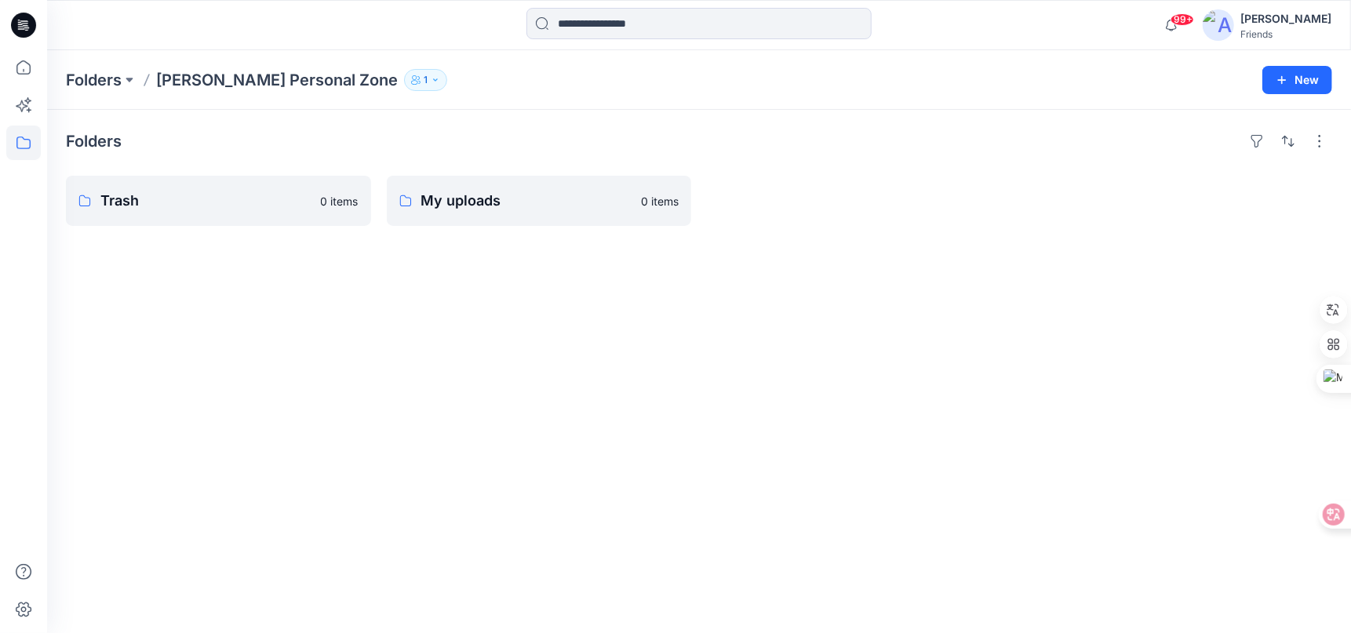
drag, startPoint x: 238, startPoint y: 188, endPoint x: 238, endPoint y: 131, distance: 57.3
click at [246, 140] on div "Folders" at bounding box center [699, 141] width 1266 height 25
click at [111, 76] on p "Folders" at bounding box center [94, 80] width 56 height 22
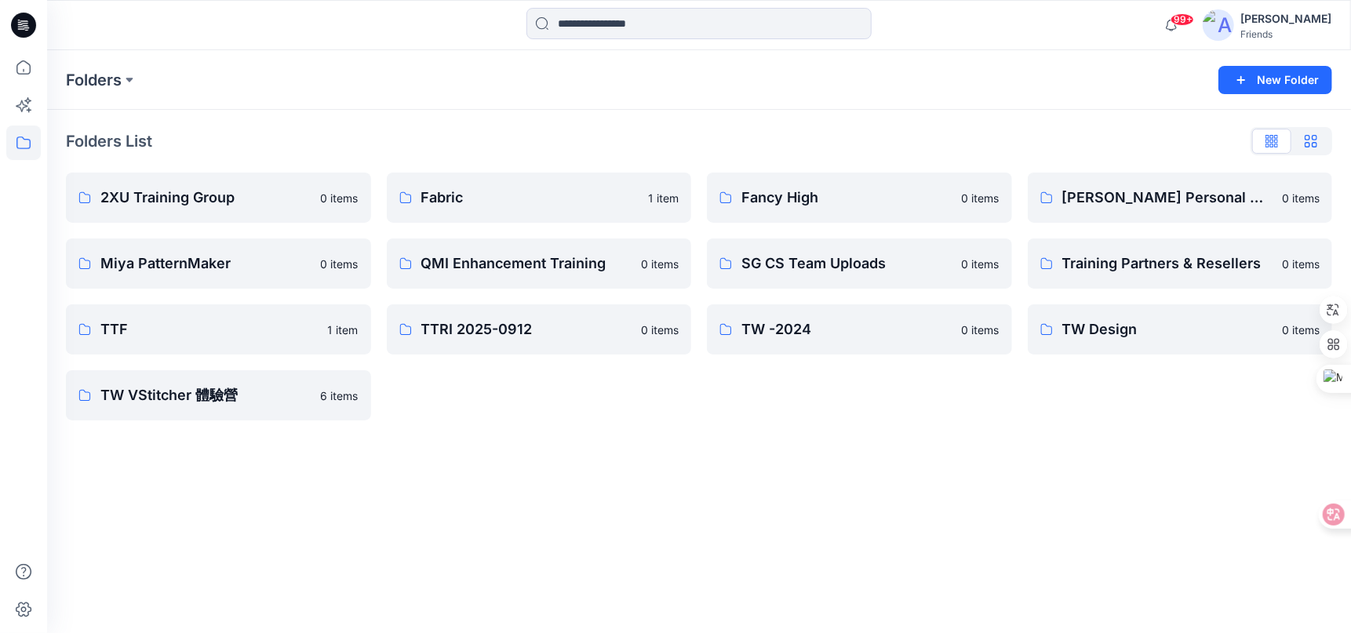
click at [1311, 147] on icon "button" at bounding box center [1310, 141] width 13 height 13
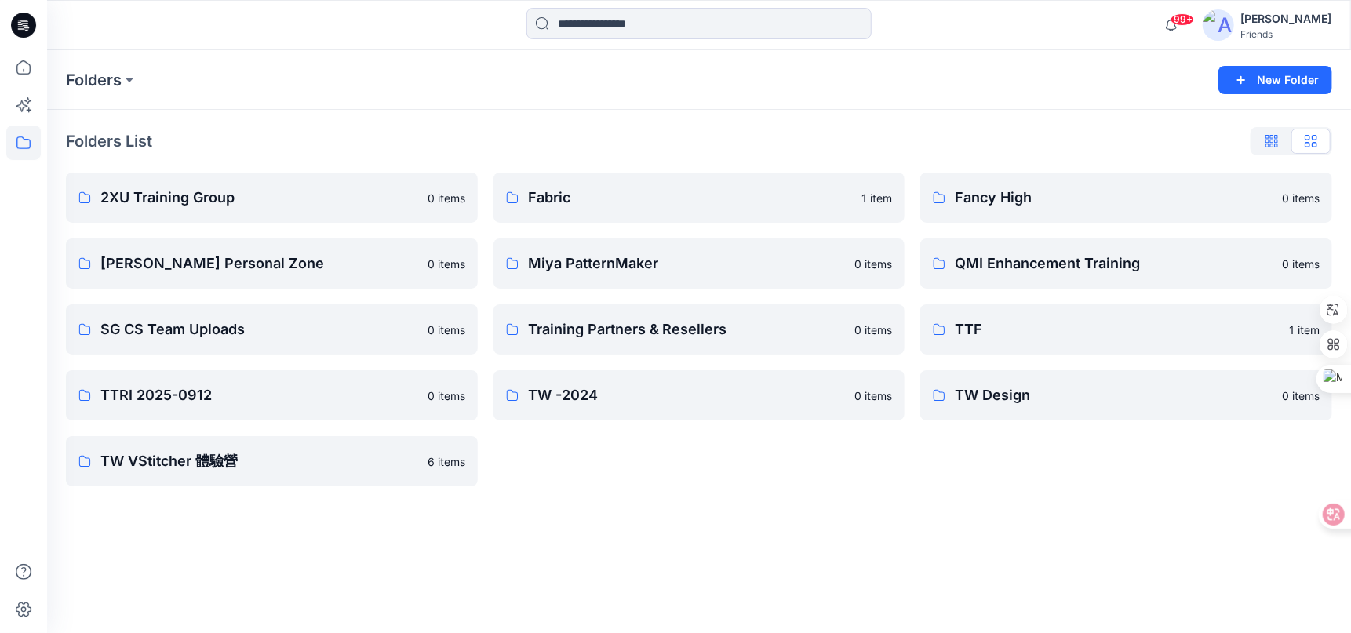
click at [1264, 139] on button "button" at bounding box center [1271, 141] width 39 height 25
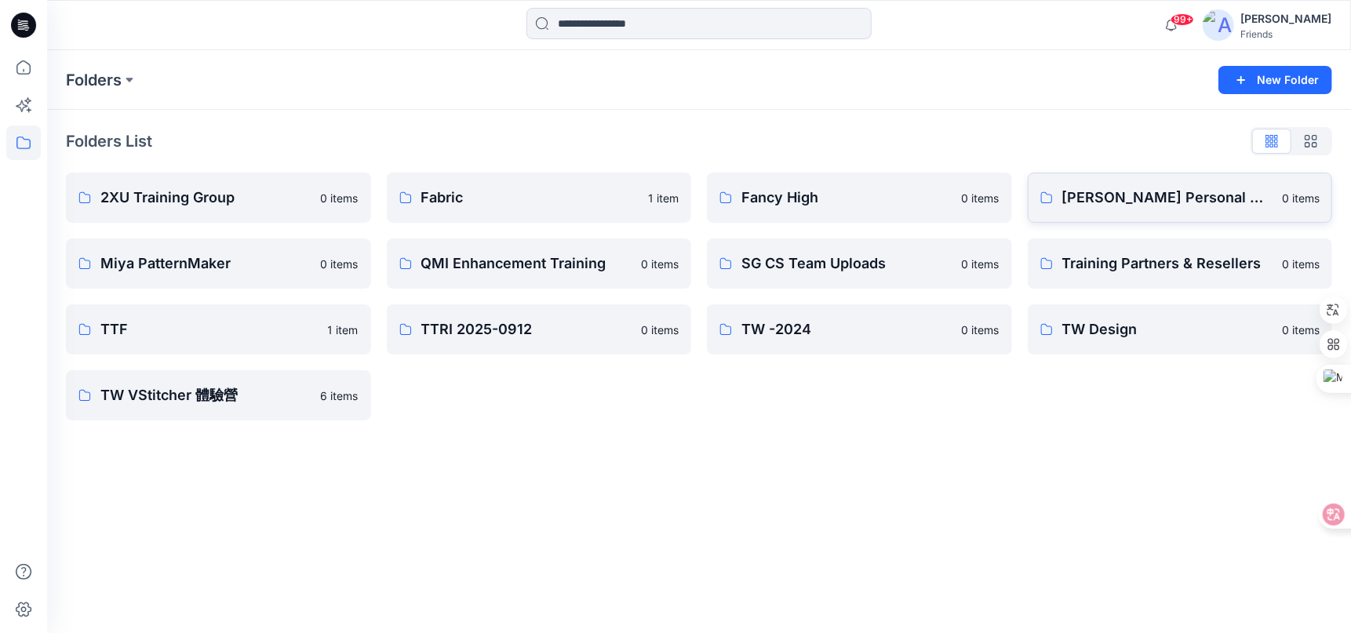
drag, startPoint x: 1203, startPoint y: 196, endPoint x: 1156, endPoint y: 197, distance: 47.1
click at [1156, 197] on p "Jenny Chang's Personal Zone" at bounding box center [1167, 198] width 211 height 22
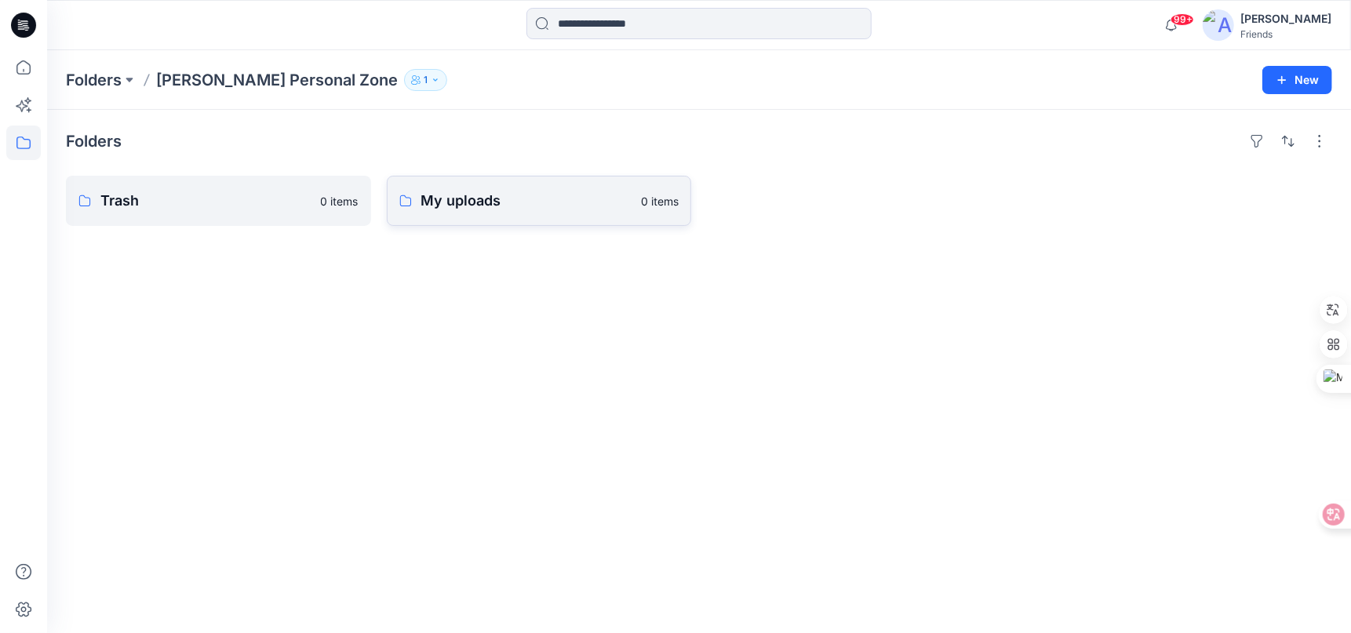
click at [587, 205] on p "My uploads" at bounding box center [526, 201] width 211 height 22
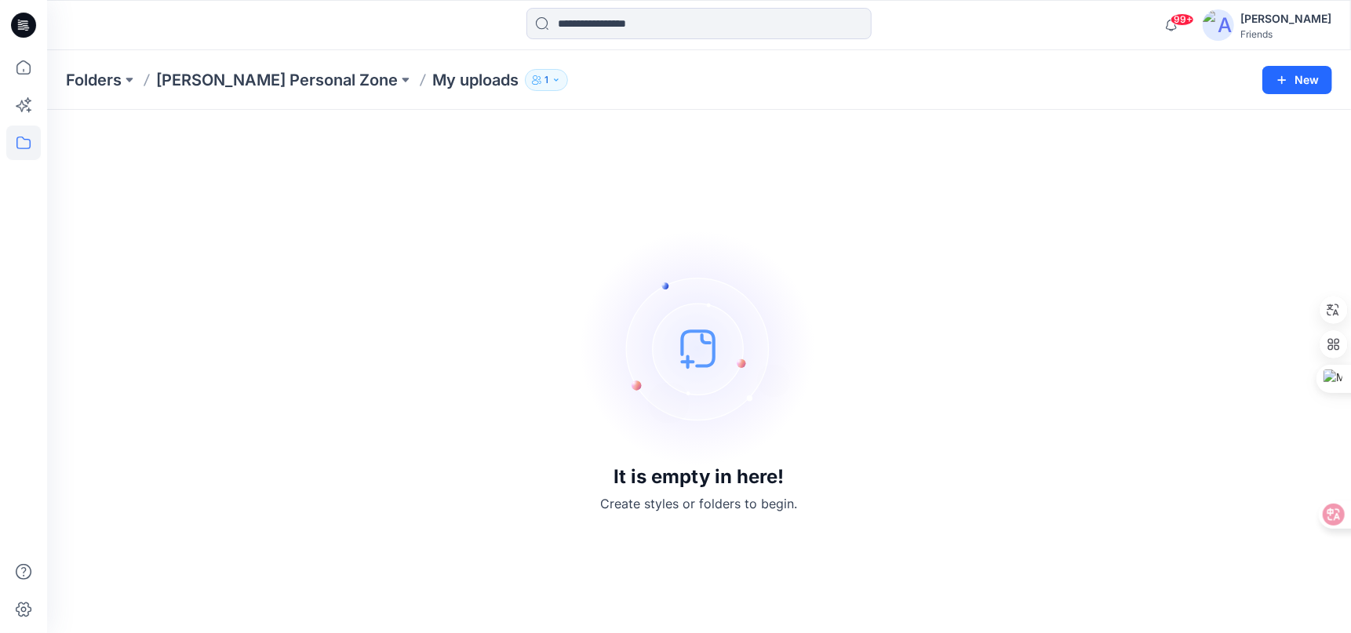
click at [544, 79] on p "1" at bounding box center [546, 79] width 4 height 17
click at [104, 74] on p "Folders" at bounding box center [94, 80] width 56 height 22
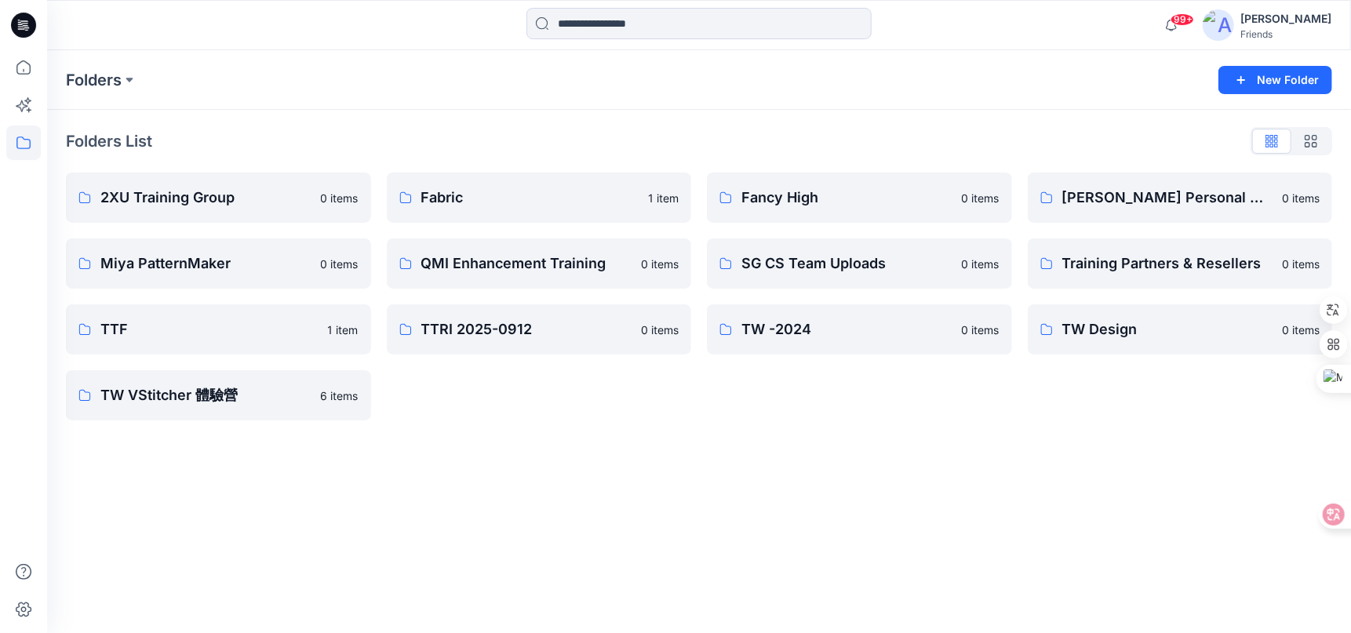
click at [1298, 20] on div "[PERSON_NAME]" at bounding box center [1285, 18] width 91 height 19
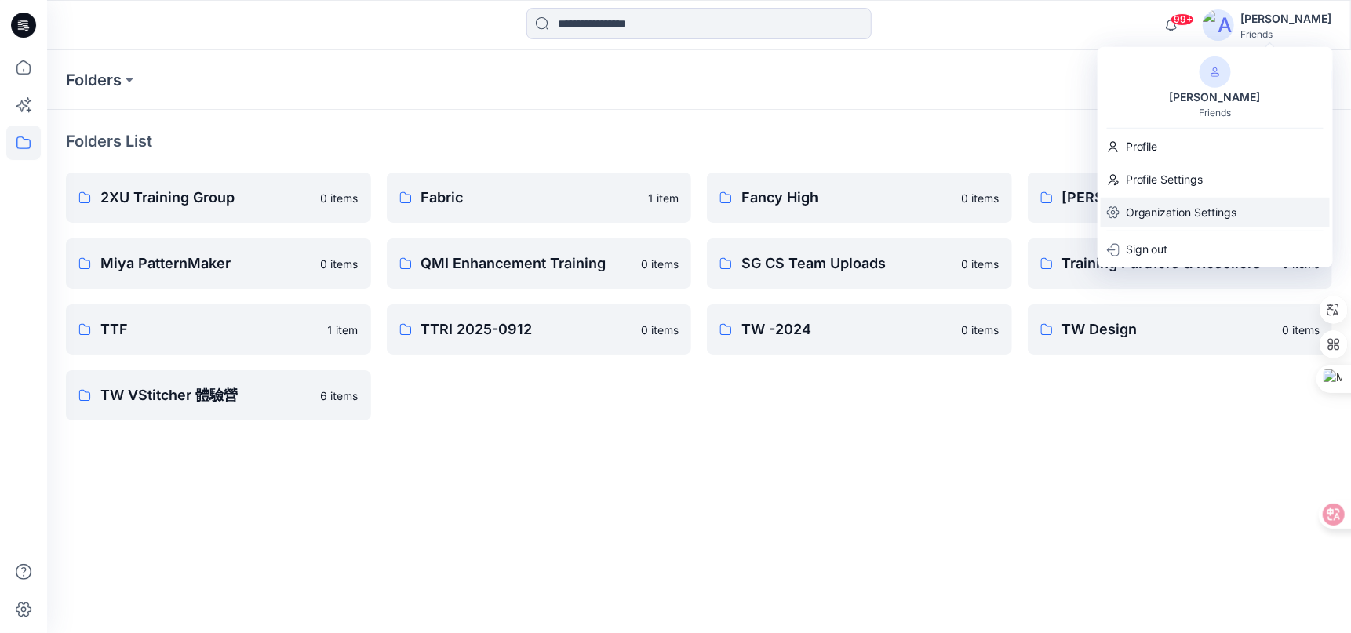
click at [1203, 213] on p "Organization Settings" at bounding box center [1180, 213] width 111 height 30
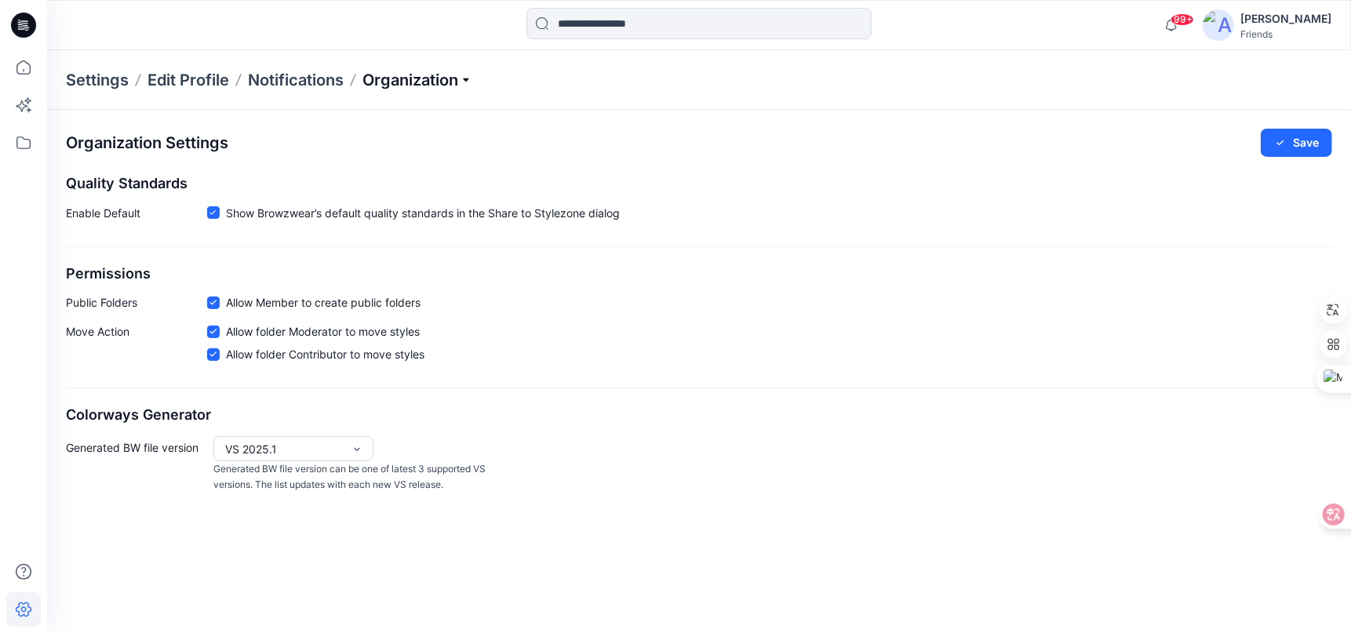
click at [391, 78] on p "Organization" at bounding box center [417, 80] width 110 height 22
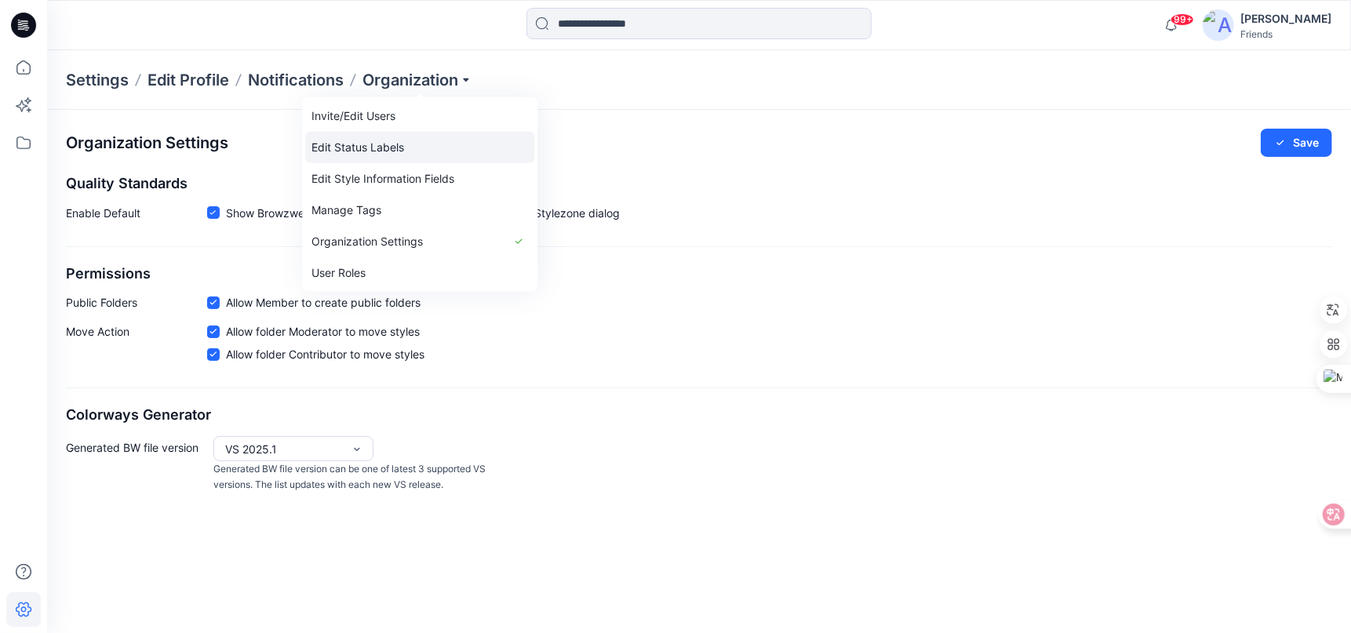
click at [396, 149] on link "Edit Status Labels" at bounding box center [419, 147] width 229 height 31
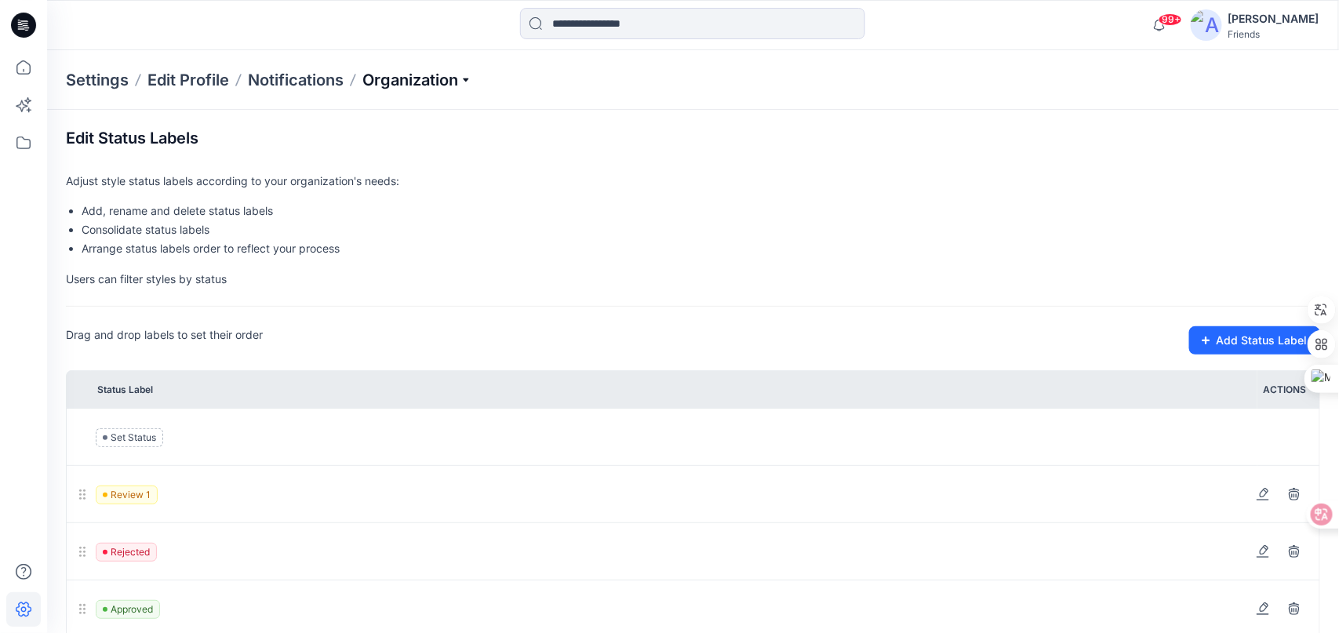
click at [413, 81] on p "Organization" at bounding box center [417, 80] width 110 height 22
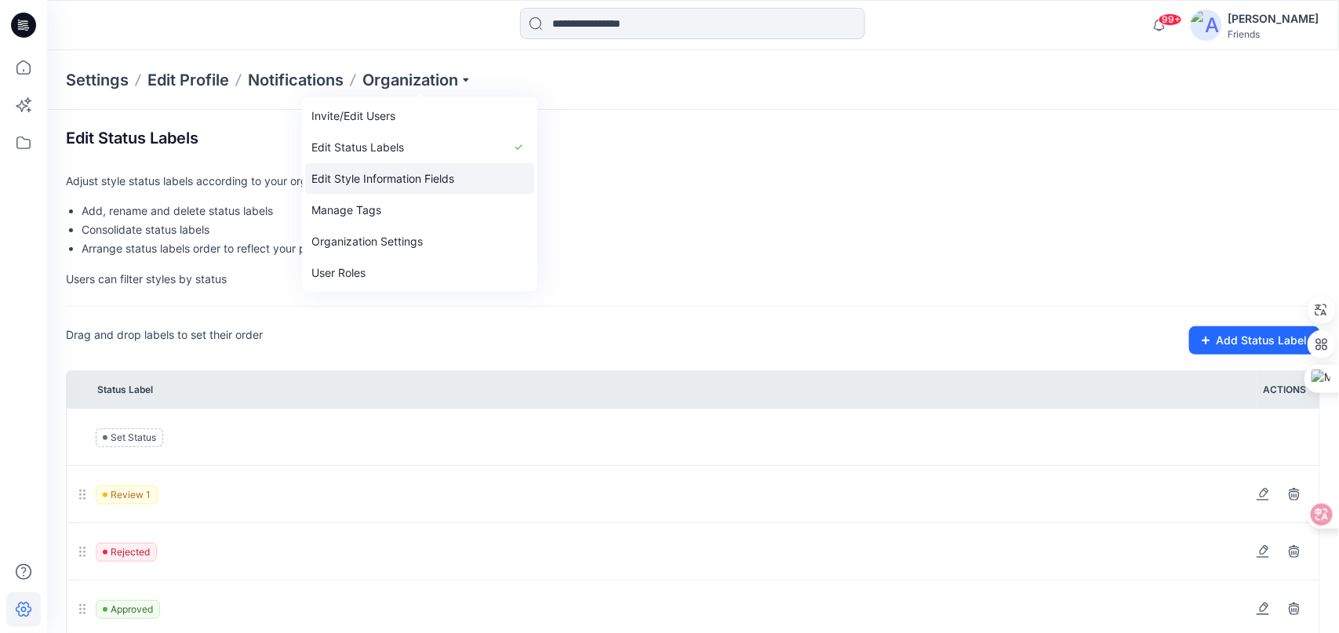
click at [410, 176] on link "Edit Style Information Fields" at bounding box center [419, 178] width 229 height 31
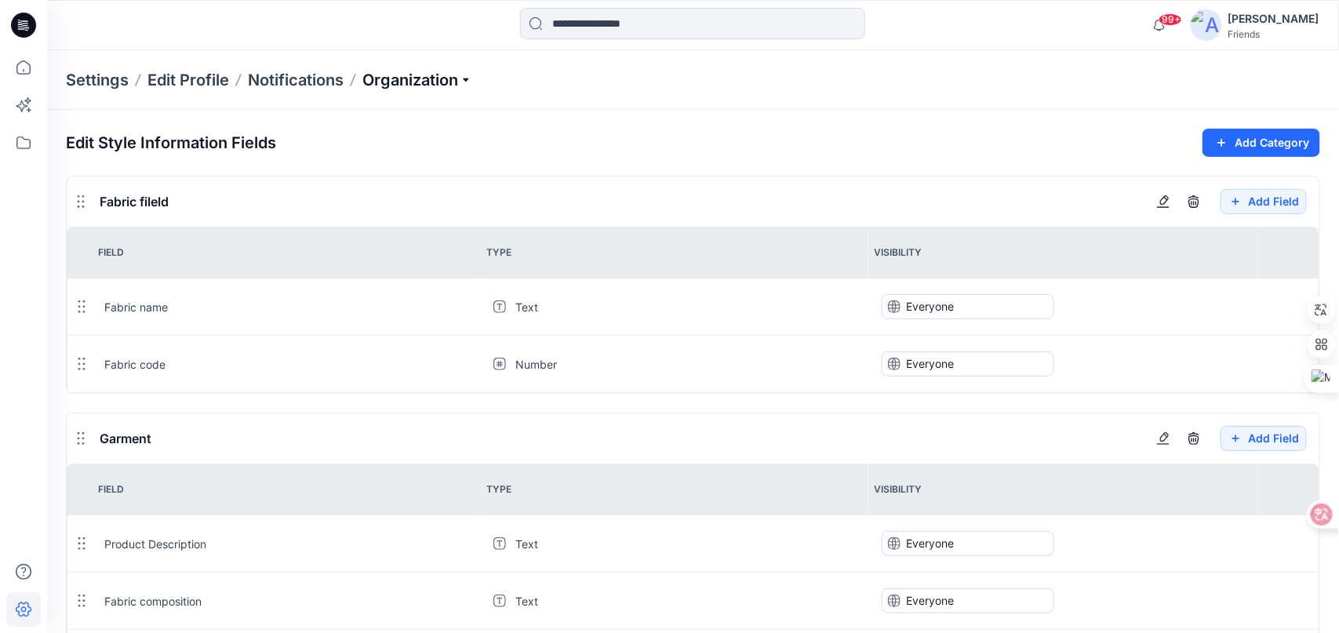
click at [435, 89] on p "Organization" at bounding box center [417, 80] width 110 height 22
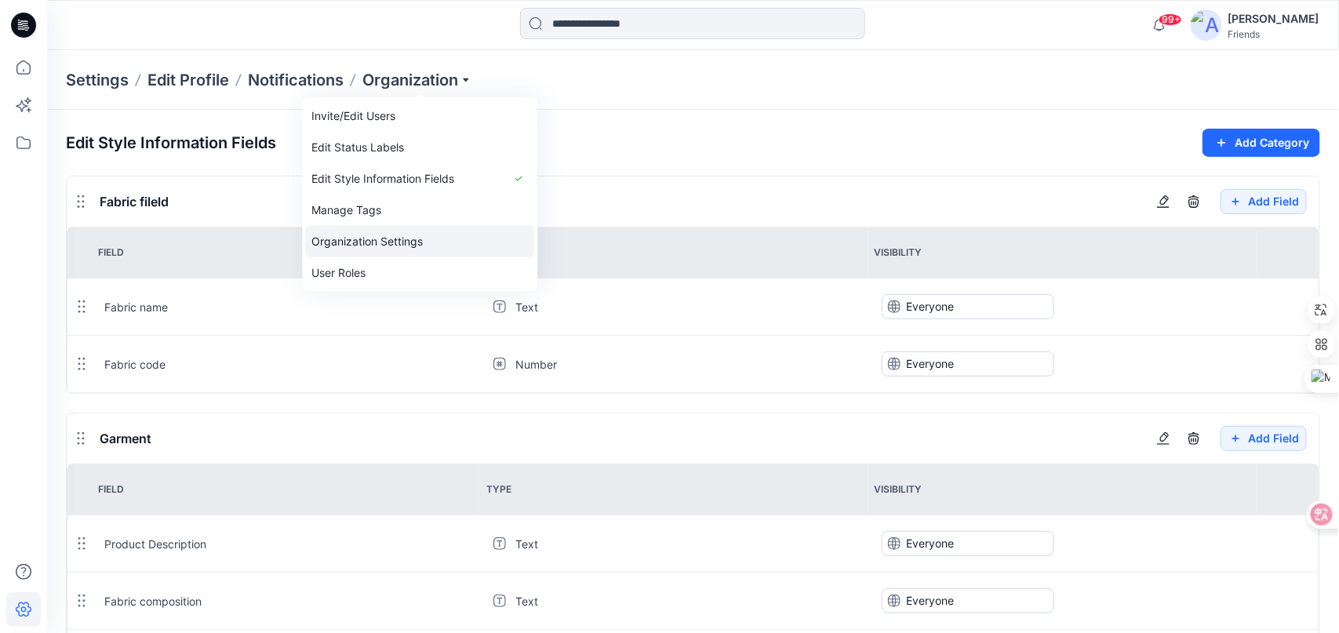
click at [415, 244] on link "Organization Settings" at bounding box center [419, 241] width 229 height 31
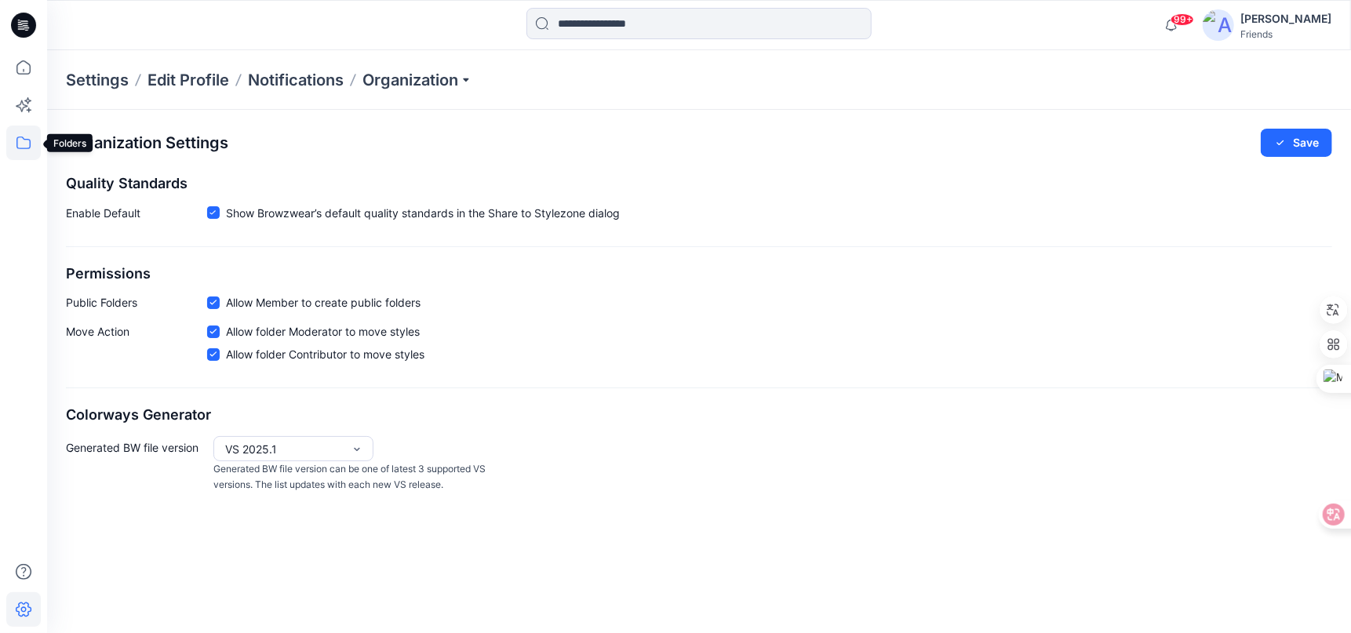
click at [20, 136] on icon at bounding box center [23, 142] width 35 height 35
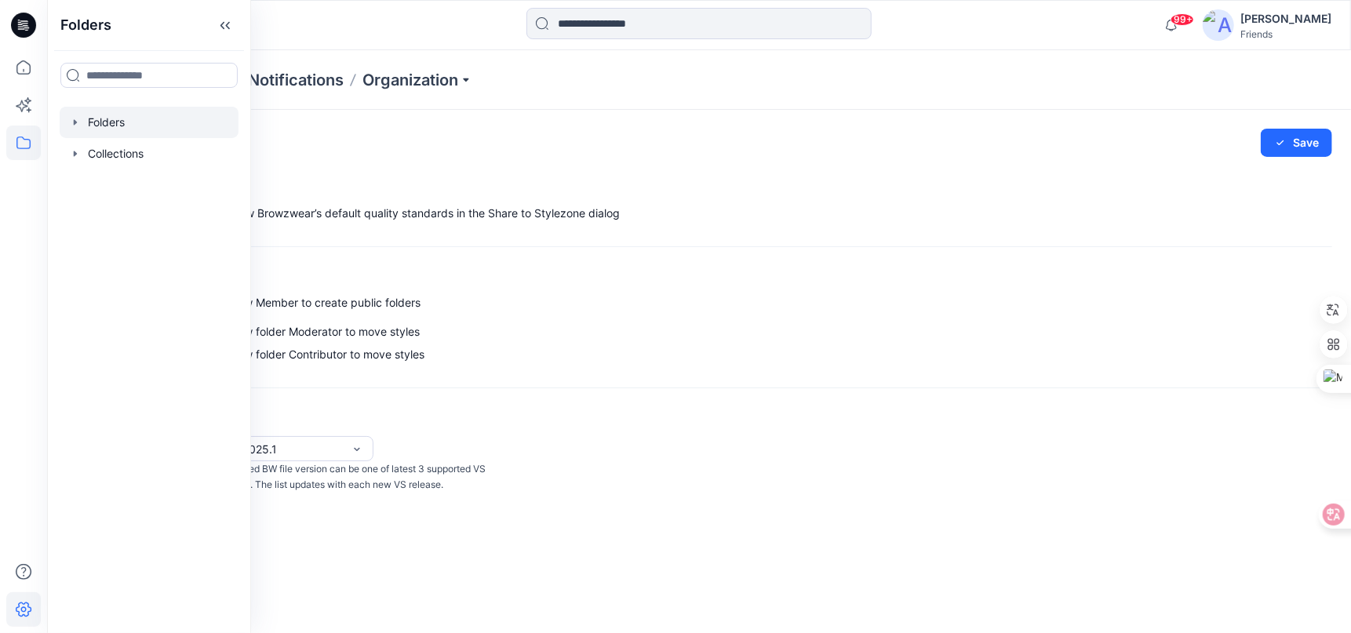
click at [121, 127] on div at bounding box center [149, 122] width 179 height 31
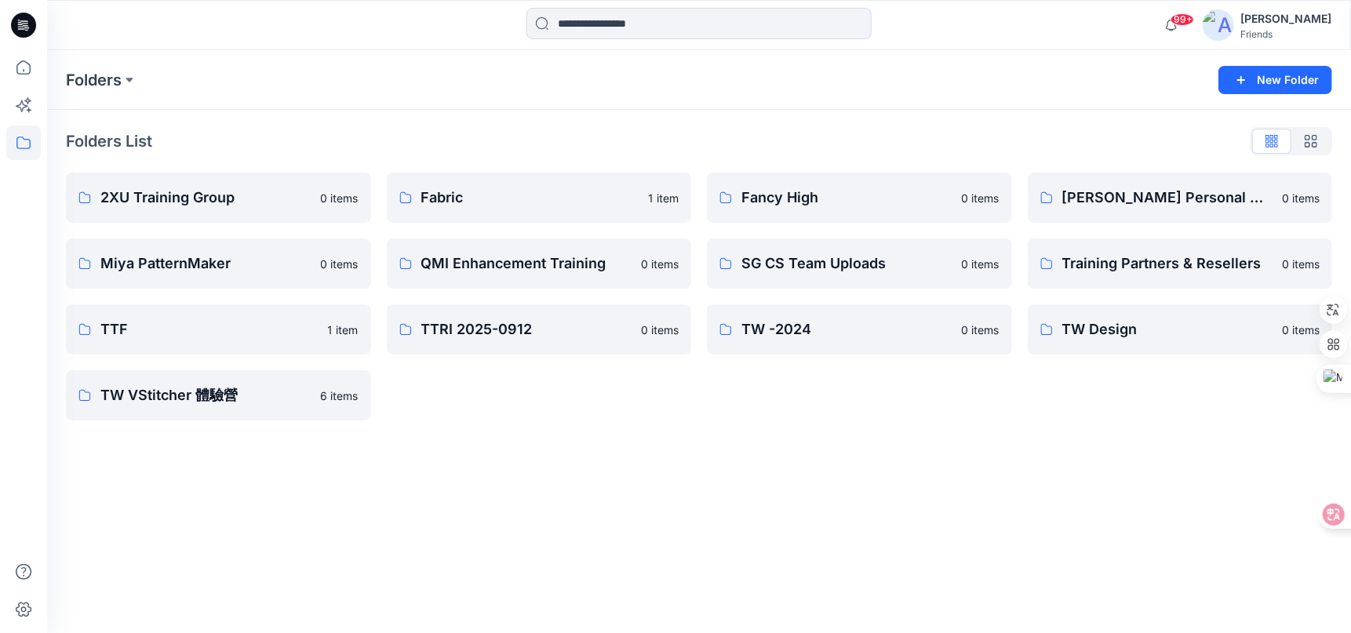
drag, startPoint x: 1170, startPoint y: 190, endPoint x: 1092, endPoint y: 138, distance: 94.0
click at [1092, 138] on div "Folders List" at bounding box center [699, 141] width 1266 height 25
click at [1049, 199] on icon at bounding box center [1046, 197] width 13 height 13
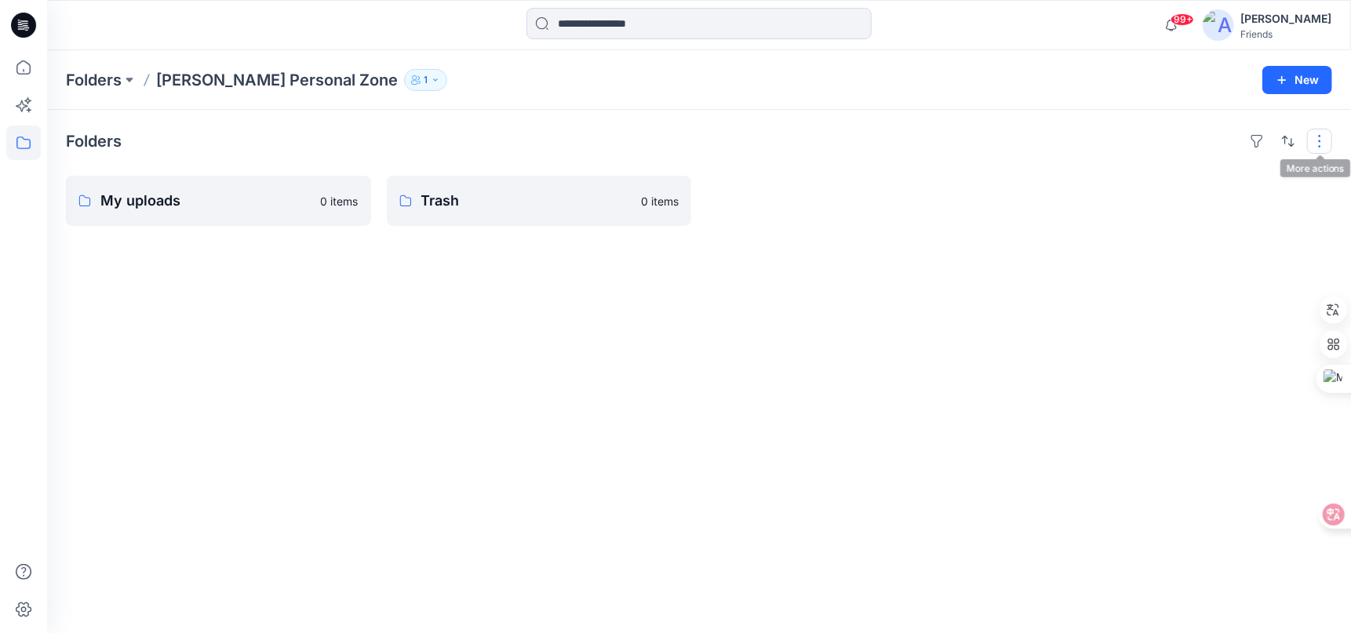
click at [1314, 136] on button "button" at bounding box center [1319, 141] width 25 height 25
click at [111, 85] on p "Folders" at bounding box center [94, 80] width 56 height 22
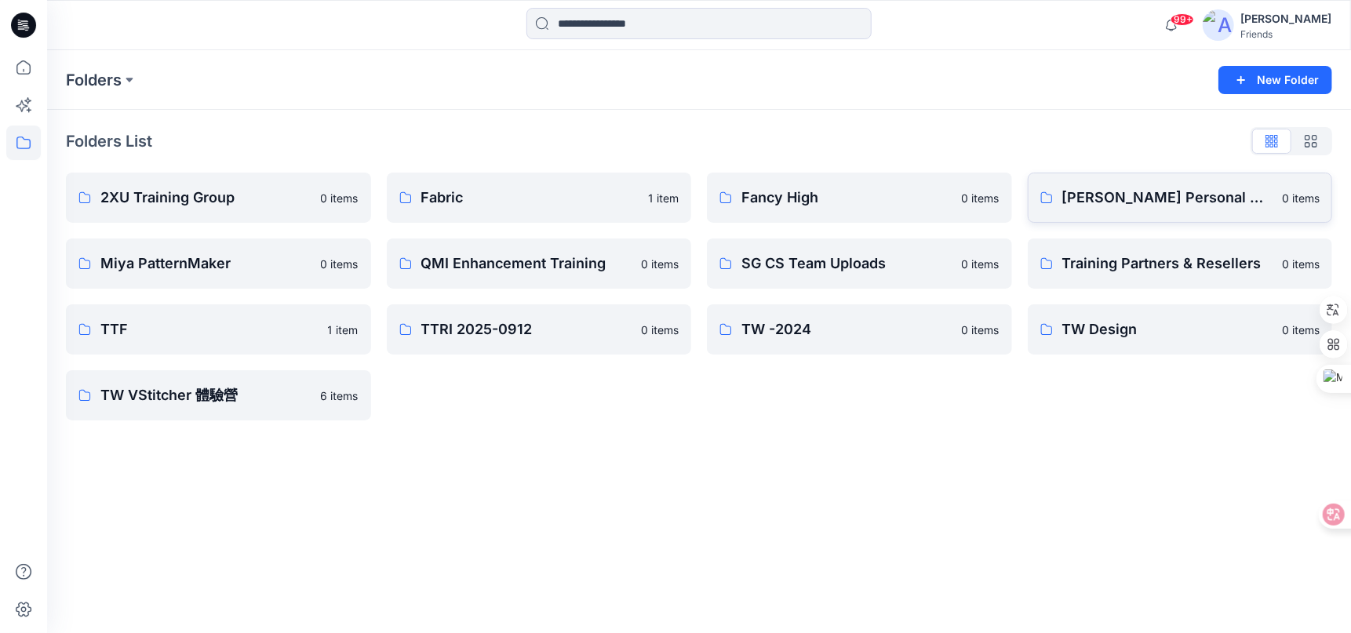
click at [1071, 184] on link "Jenny Chang's Personal Zone 0 items" at bounding box center [1179, 198] width 305 height 50
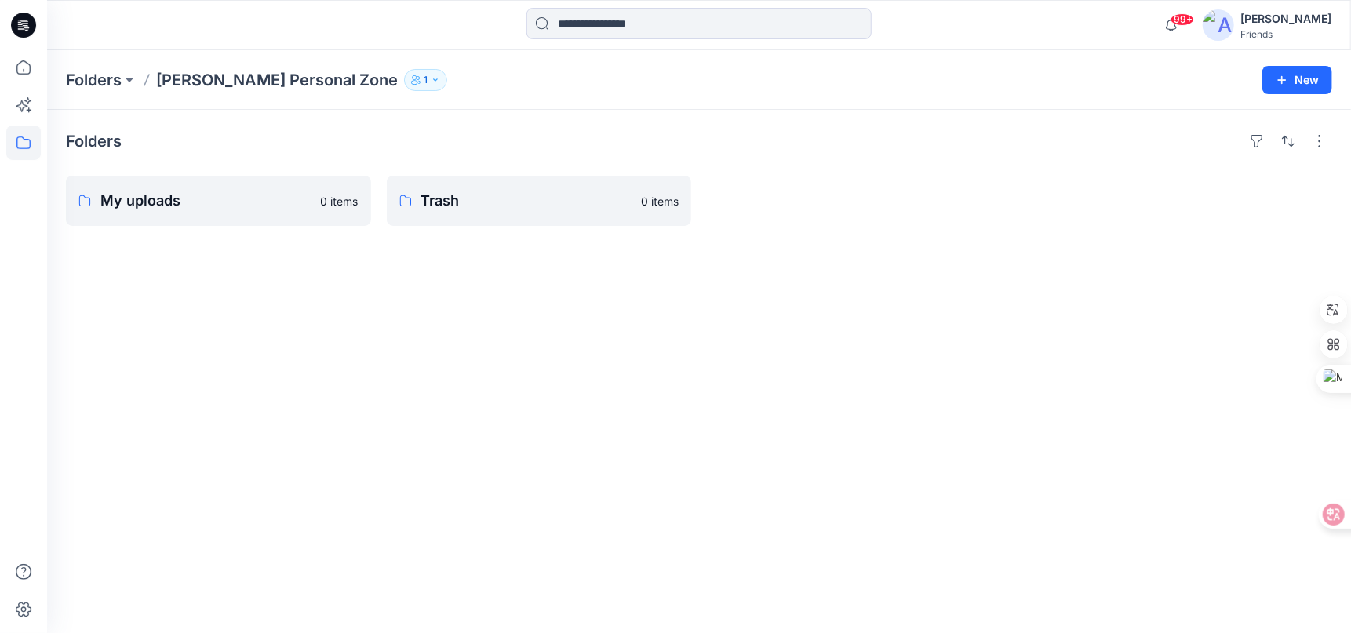
click at [1071, 184] on div at bounding box center [1179, 201] width 305 height 50
type textarea "**********"
click at [431, 76] on icon "button" at bounding box center [435, 79] width 9 height 9
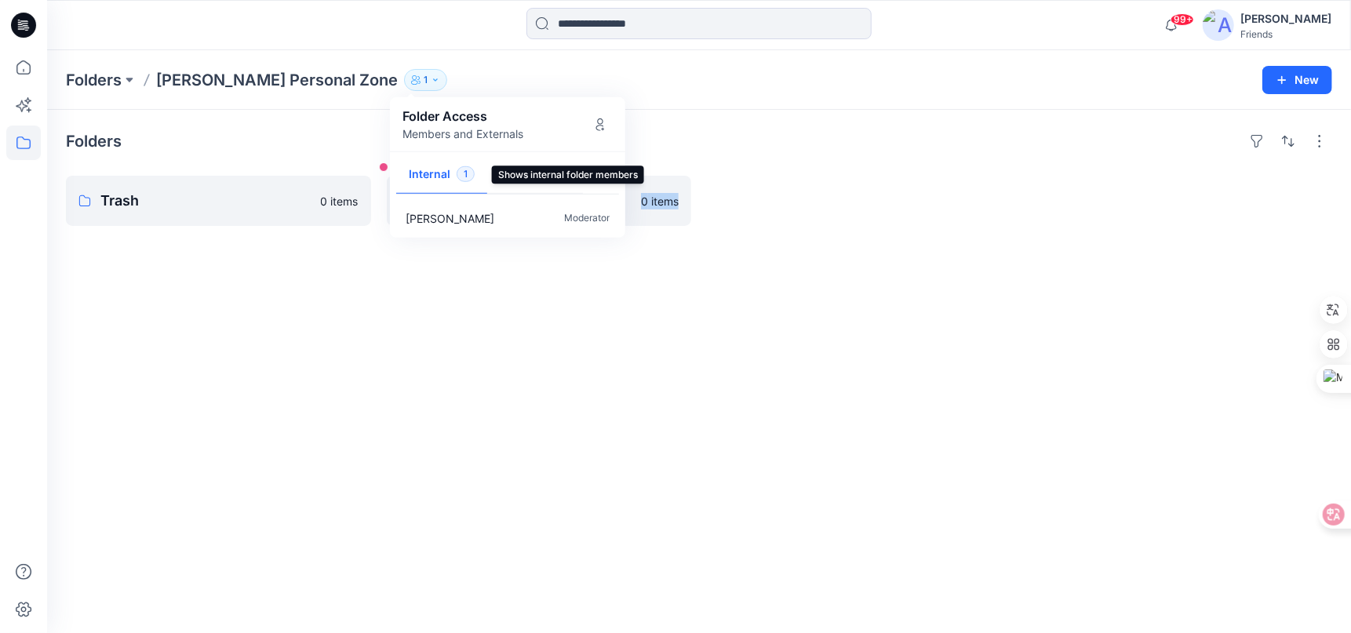
click at [463, 173] on span "1" at bounding box center [465, 174] width 18 height 16
click at [464, 212] on p "[PERSON_NAME]" at bounding box center [449, 217] width 89 height 16
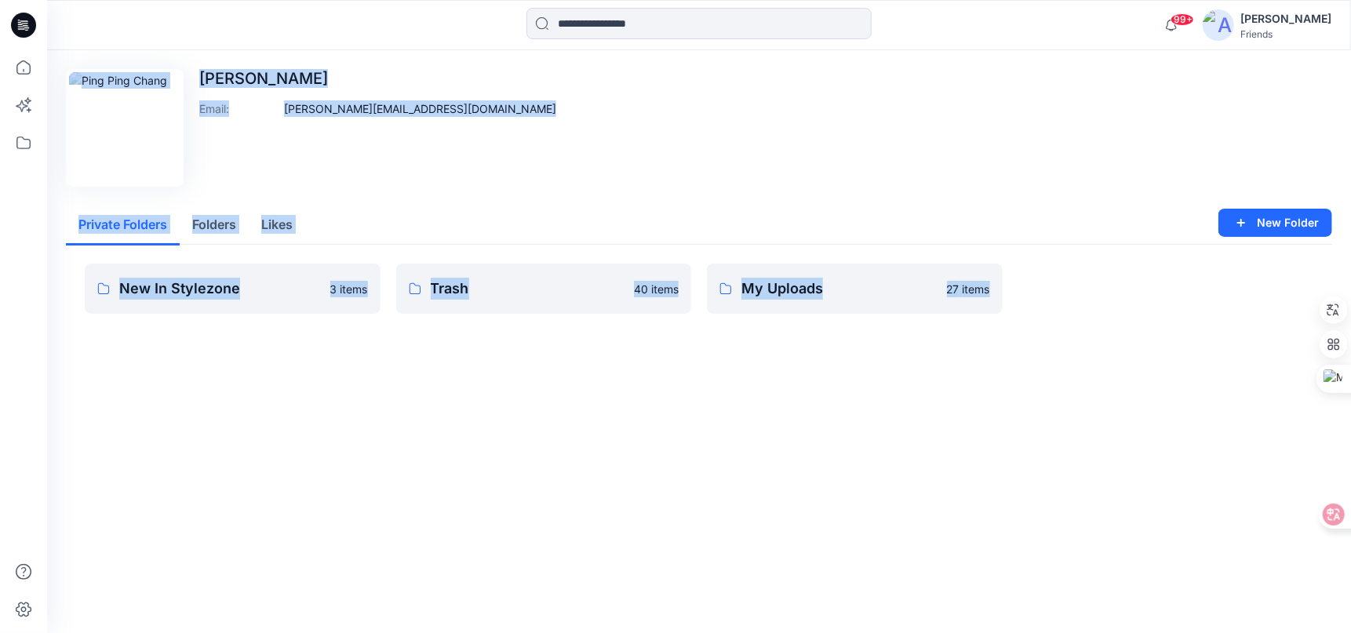
click at [141, 374] on div "Edit Image Ping Ping Chang Email : jenny@browzwear.com Private Folders Folders …" at bounding box center [698, 213] width 1303 height 326
drag, startPoint x: 674, startPoint y: 201, endPoint x: 496, endPoint y: 201, distance: 177.2
click at [674, 200] on div "Edit Image Ping Ping Chang Email : jenny@browzwear.com Private Folders Folders …" at bounding box center [698, 213] width 1303 height 326
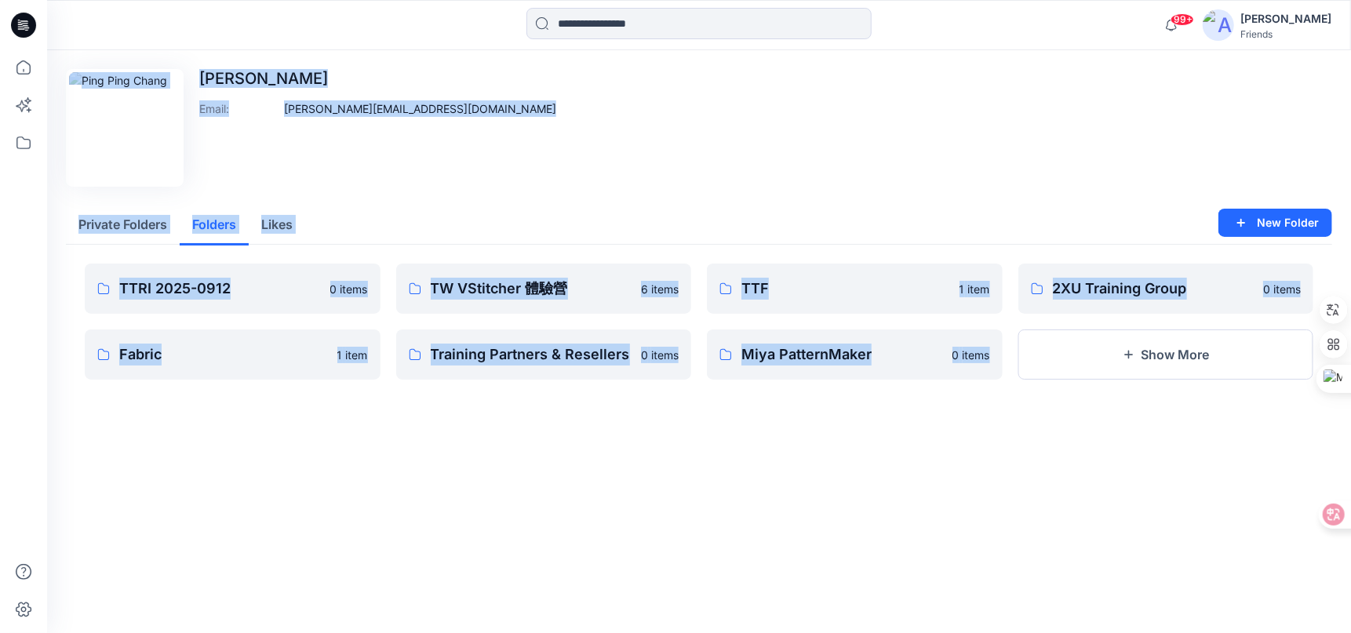
click at [230, 226] on button "Folders" at bounding box center [214, 225] width 69 height 40
click at [522, 165] on div "Edit Image Ping Ping Chang Email : jenny@browzwear.com" at bounding box center [699, 128] width 1266 height 118
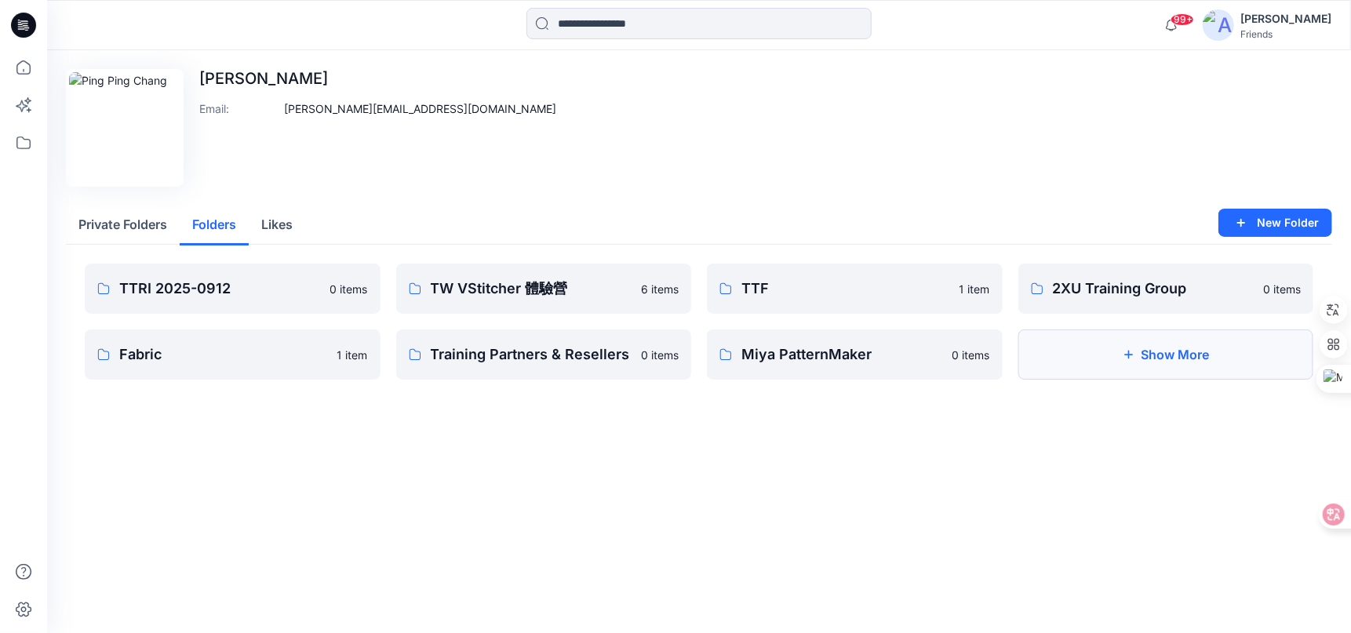
click at [1154, 354] on button "Show More" at bounding box center [1166, 354] width 296 height 50
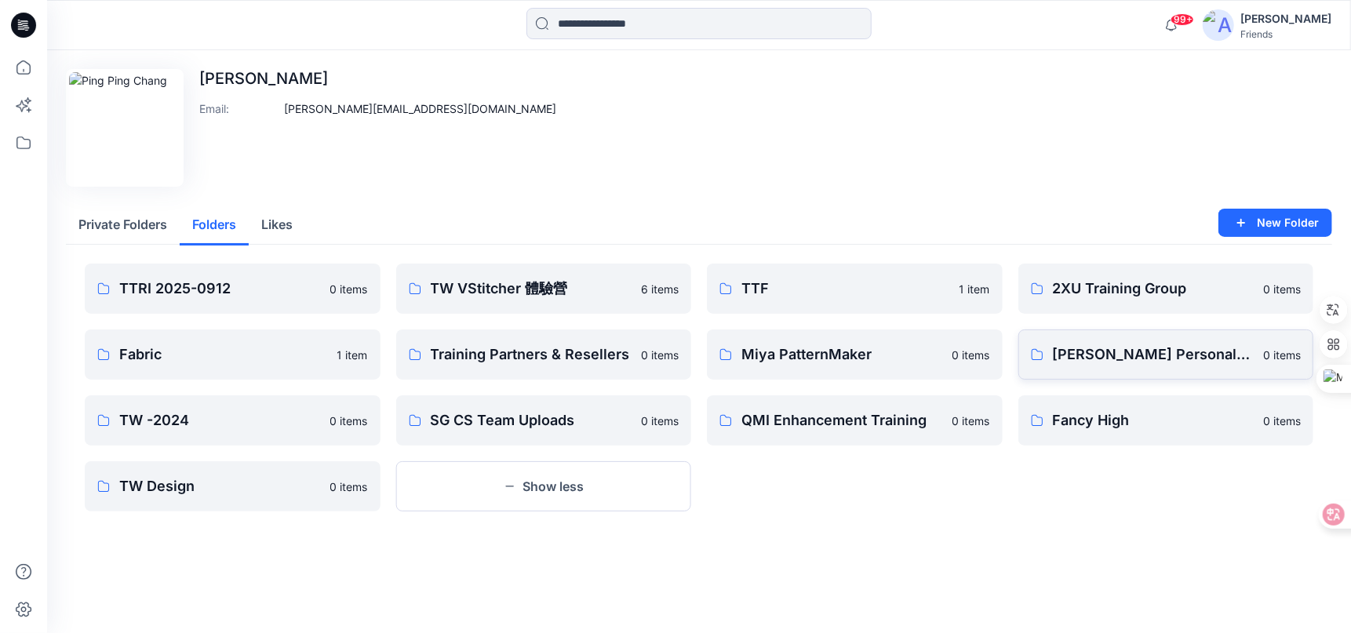
click at [1136, 356] on p "Jenny Chang's Personal Zone" at bounding box center [1153, 355] width 202 height 22
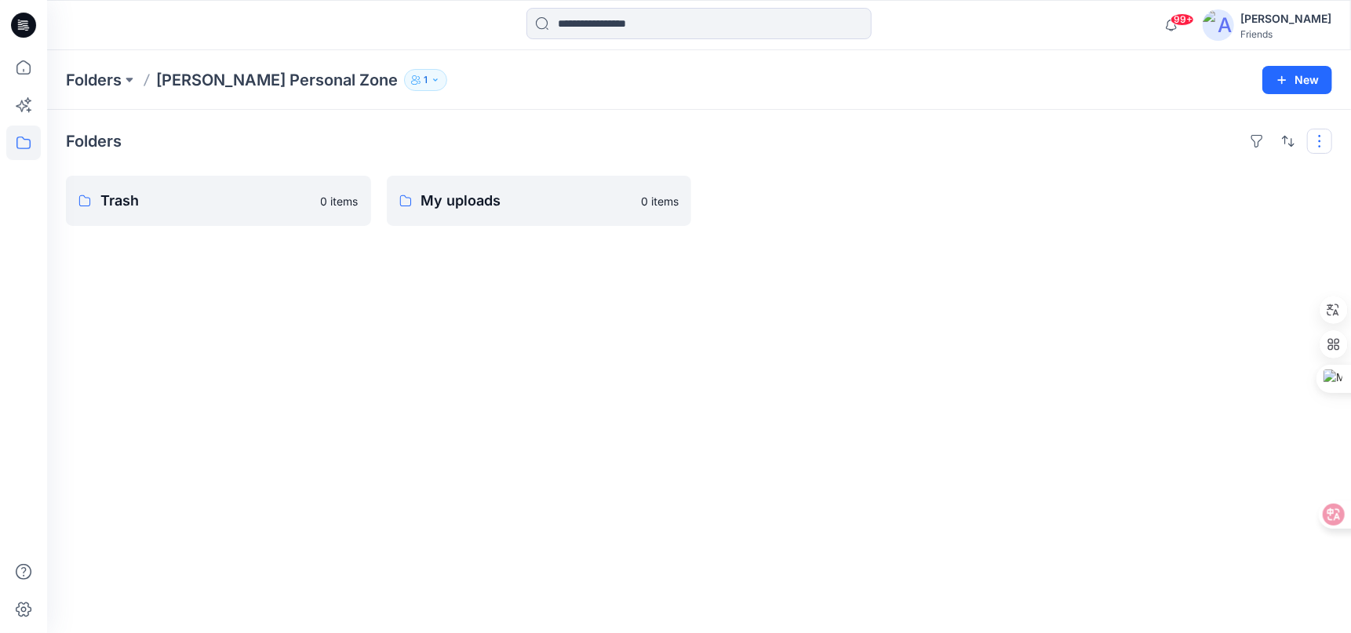
click at [1322, 130] on button "button" at bounding box center [1319, 141] width 25 height 25
click at [296, 78] on p "Jenny Chang's Personal Zone" at bounding box center [277, 80] width 242 height 22
click at [107, 75] on p "Folders" at bounding box center [94, 80] width 56 height 22
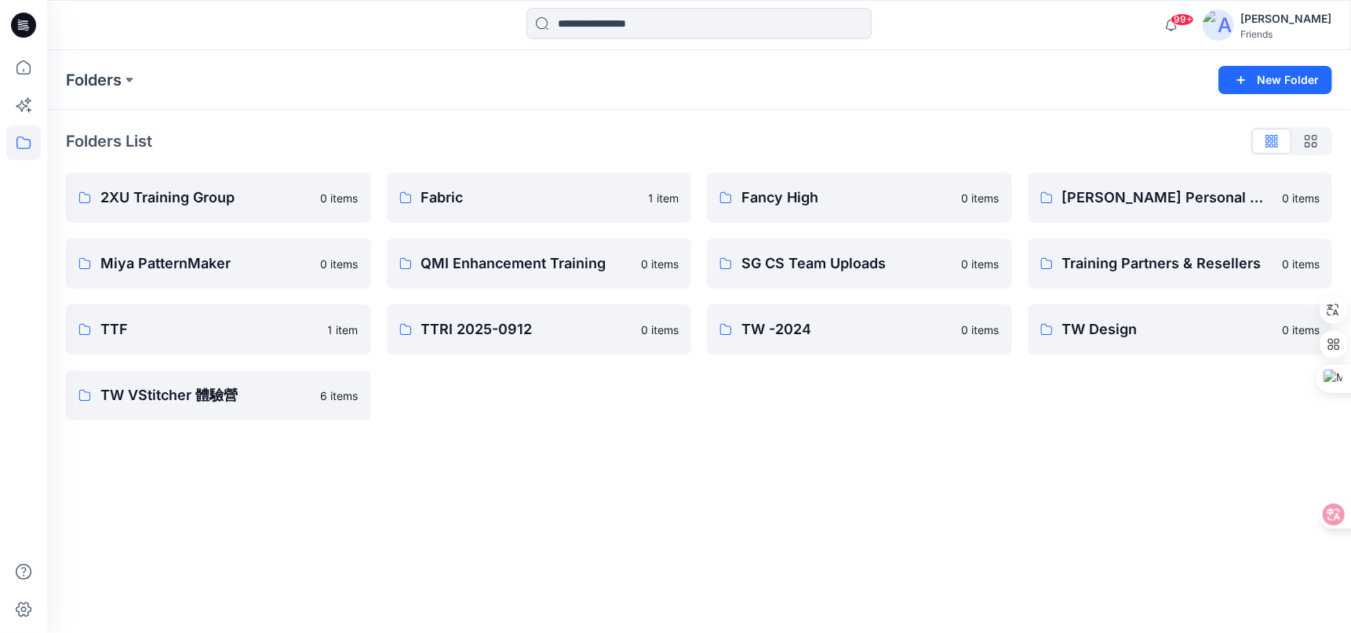
drag, startPoint x: 1045, startPoint y: 198, endPoint x: 1051, endPoint y: 147, distance: 50.6
click at [1051, 147] on div "Folders List" at bounding box center [699, 141] width 1266 height 25
drag, startPoint x: 1308, startPoint y: 200, endPoint x: 1275, endPoint y: 22, distance: 181.1
click at [1275, 22] on div "[PERSON_NAME]" at bounding box center [1285, 18] width 91 height 19
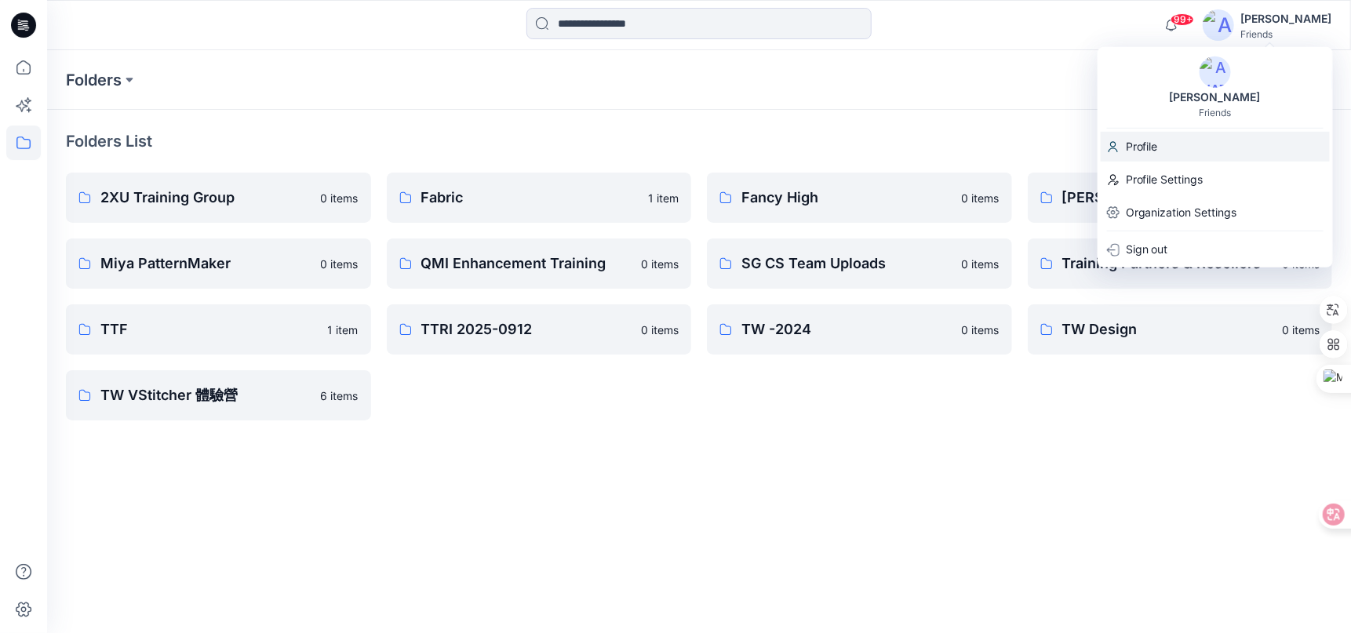
click at [1159, 144] on div "Profile" at bounding box center [1214, 147] width 229 height 30
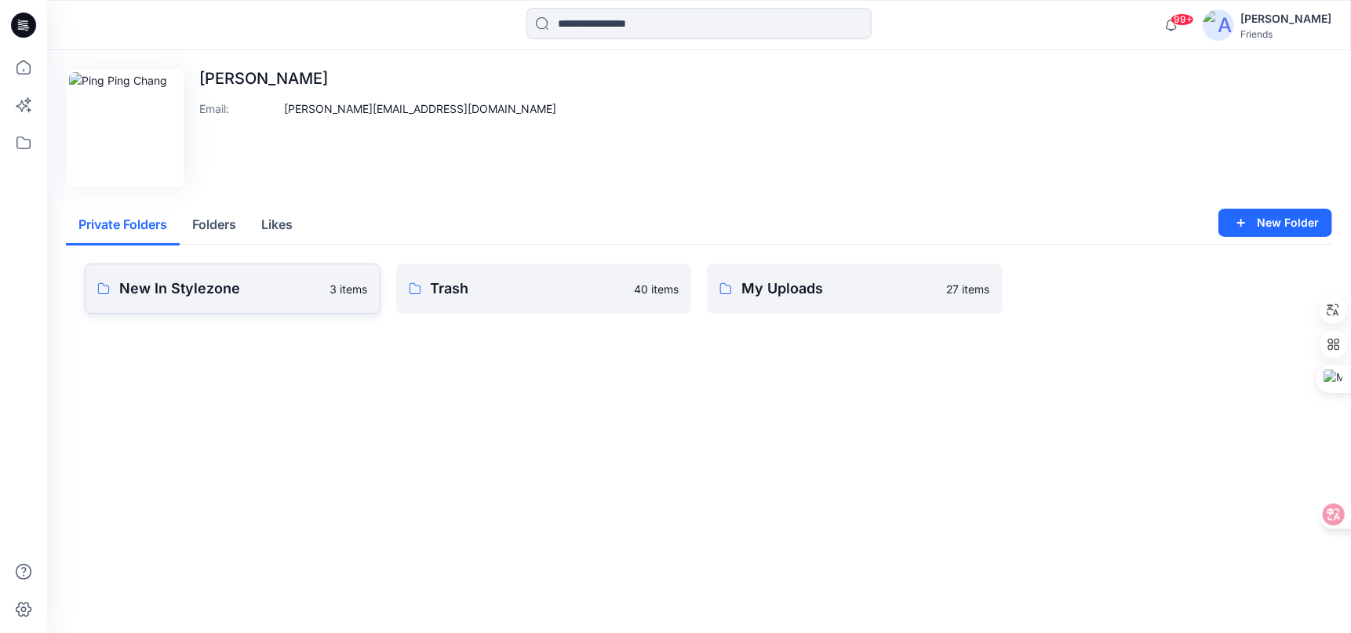
click at [276, 295] on p "New In Stylezone" at bounding box center [220, 289] width 202 height 22
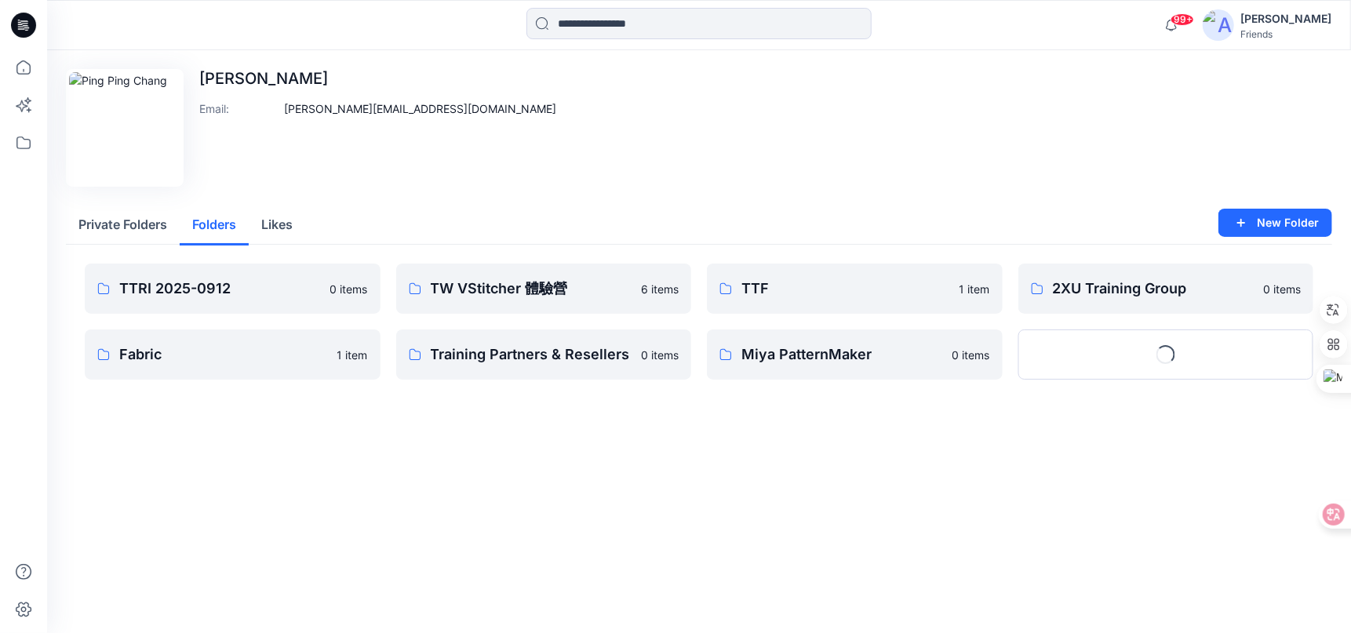
click at [218, 228] on button "Folders" at bounding box center [214, 225] width 69 height 40
click at [1201, 357] on button "Show More" at bounding box center [1166, 354] width 296 height 50
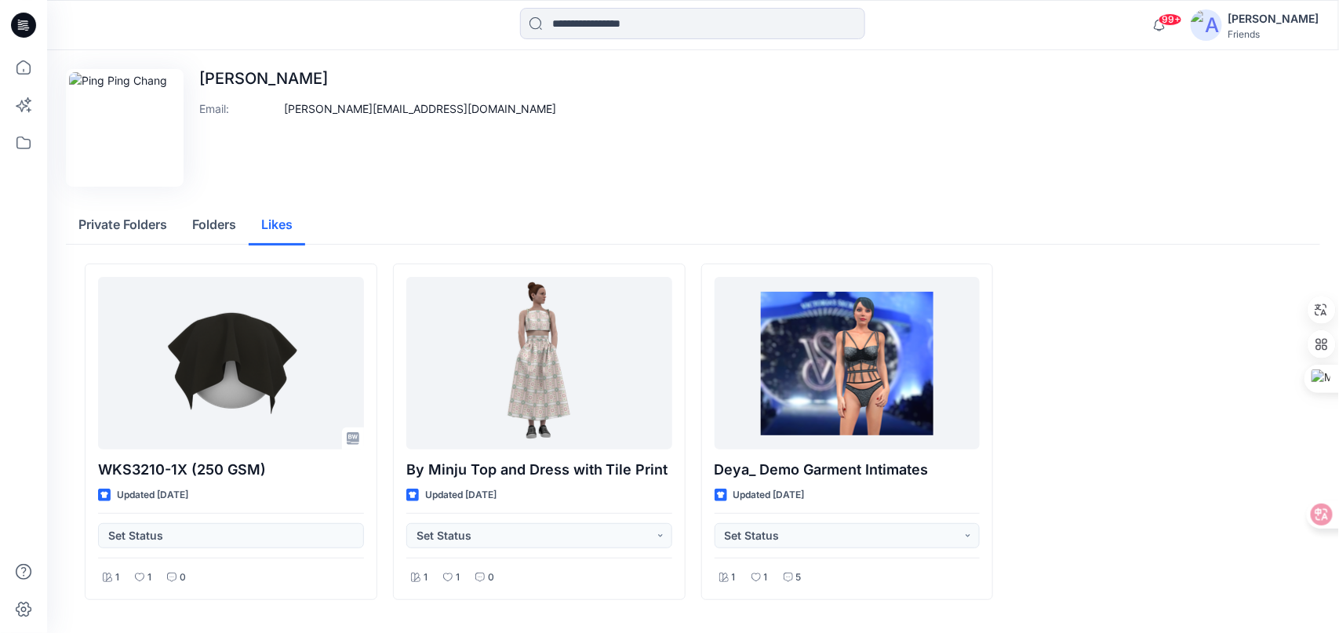
click at [286, 231] on button "Likes" at bounding box center [277, 225] width 56 height 40
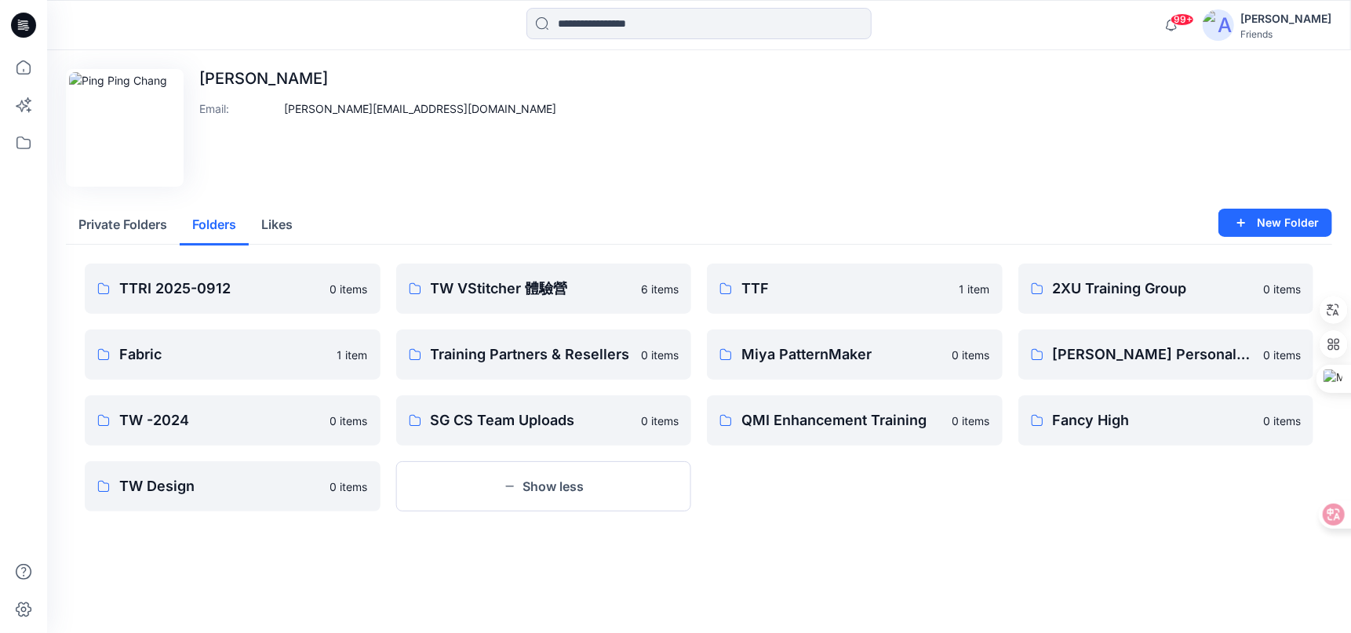
click at [227, 231] on button "Folders" at bounding box center [214, 225] width 69 height 40
drag, startPoint x: 1279, startPoint y: 352, endPoint x: 1214, endPoint y: 489, distance: 151.2
click at [1214, 489] on div "2XU Training Group 0 items Jenny Chang's Personal Zone 0 items Fancy High 0 ite…" at bounding box center [1166, 388] width 296 height 248
click at [1029, 358] on link "Jenny Chang's Personal Zone 0 items" at bounding box center [1166, 354] width 296 height 50
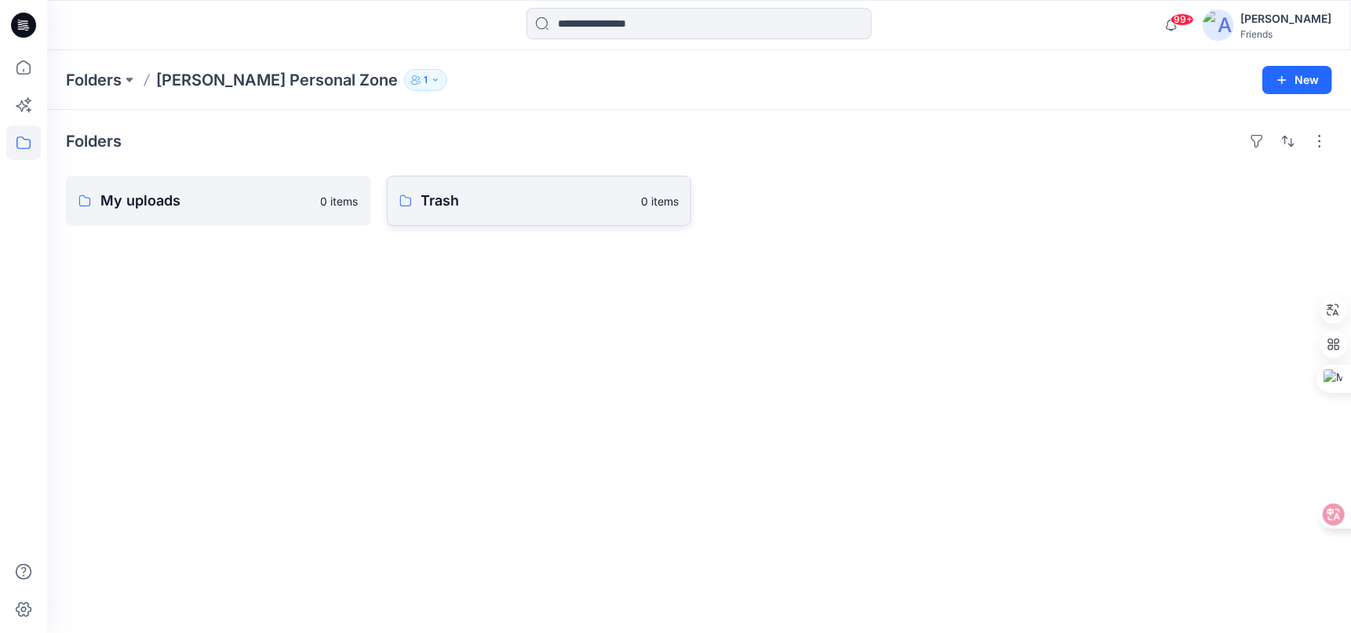
click at [490, 196] on p "Trash" at bounding box center [526, 201] width 211 height 22
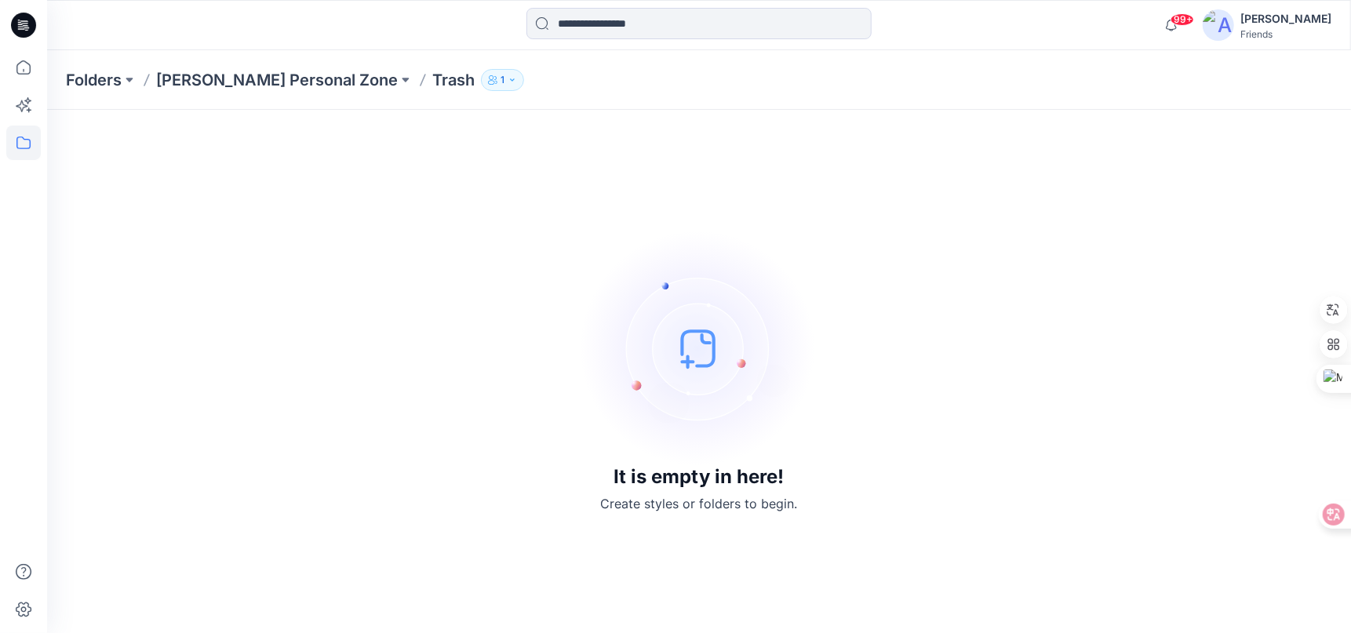
click at [507, 82] on icon "button" at bounding box center [511, 79] width 9 height 9
click at [100, 72] on p "Folders" at bounding box center [94, 80] width 56 height 22
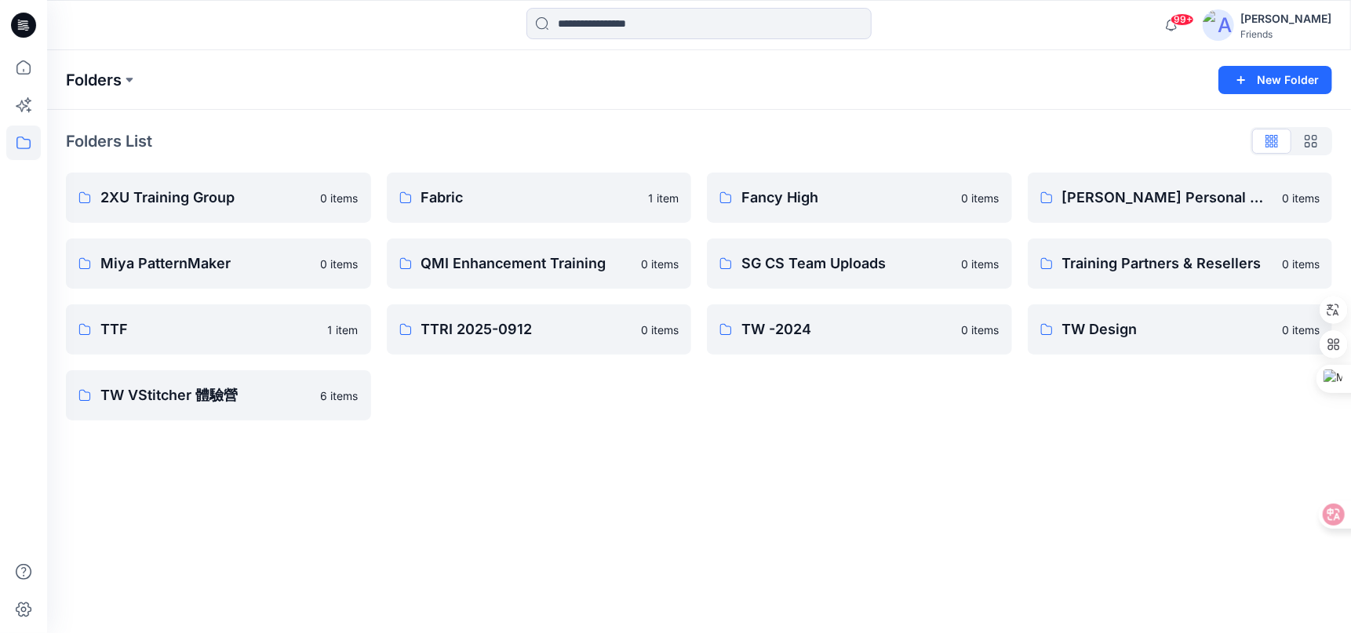
drag, startPoint x: 1042, startPoint y: 199, endPoint x: 111, endPoint y: 80, distance: 938.5
click at [111, 80] on p "Folders" at bounding box center [94, 80] width 56 height 22
click at [130, 81] on button at bounding box center [130, 80] width 16 height 22
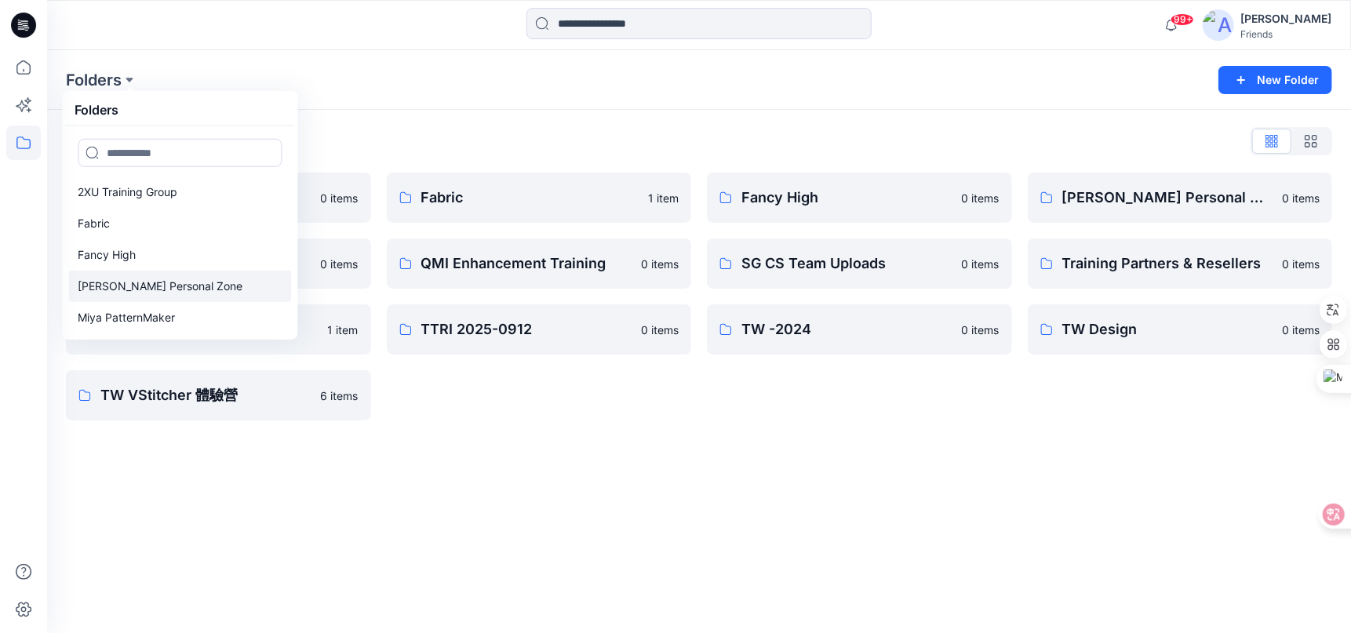
click at [146, 293] on p "Jenny Chang's Personal Zone" at bounding box center [160, 286] width 165 height 19
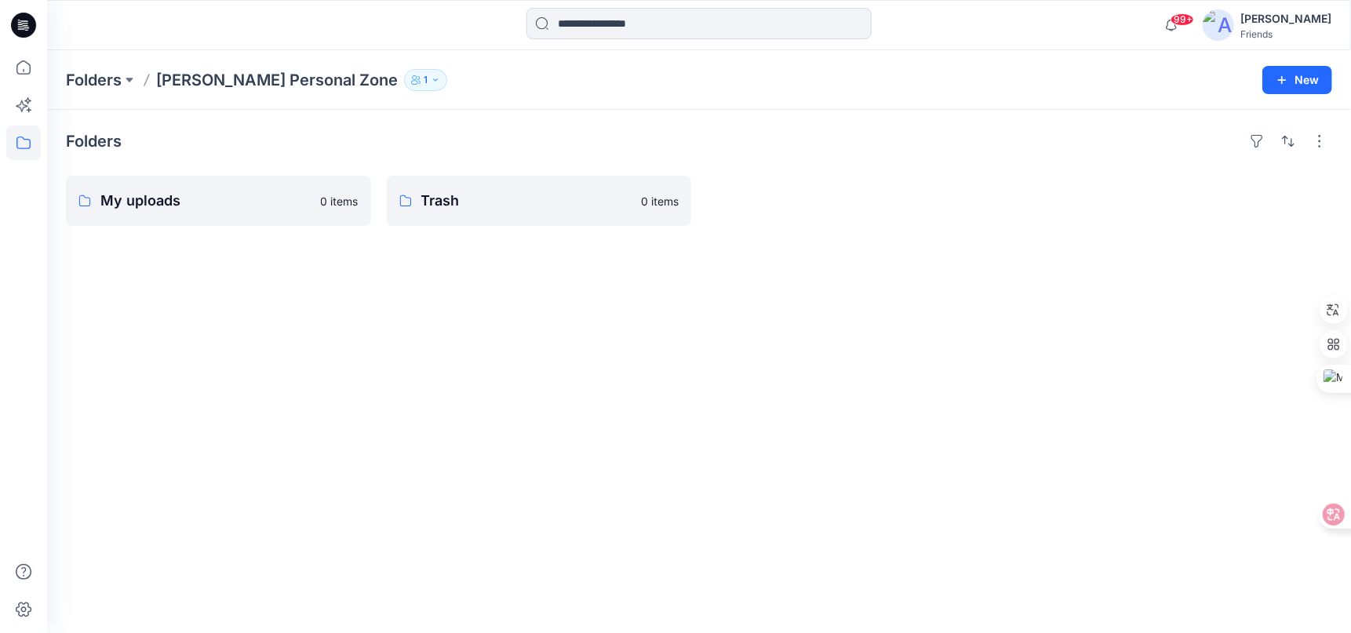
click at [411, 78] on icon "button" at bounding box center [415, 79] width 9 height 9
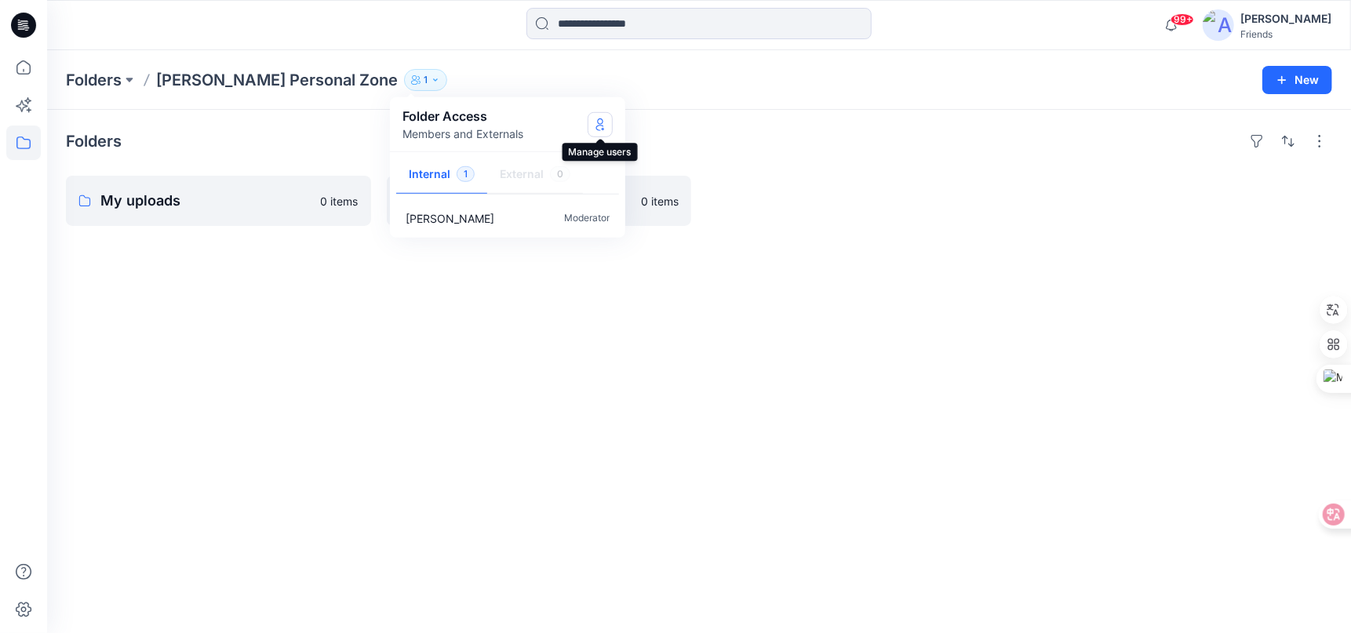
click at [591, 115] on button "Manage Users" at bounding box center [599, 123] width 25 height 25
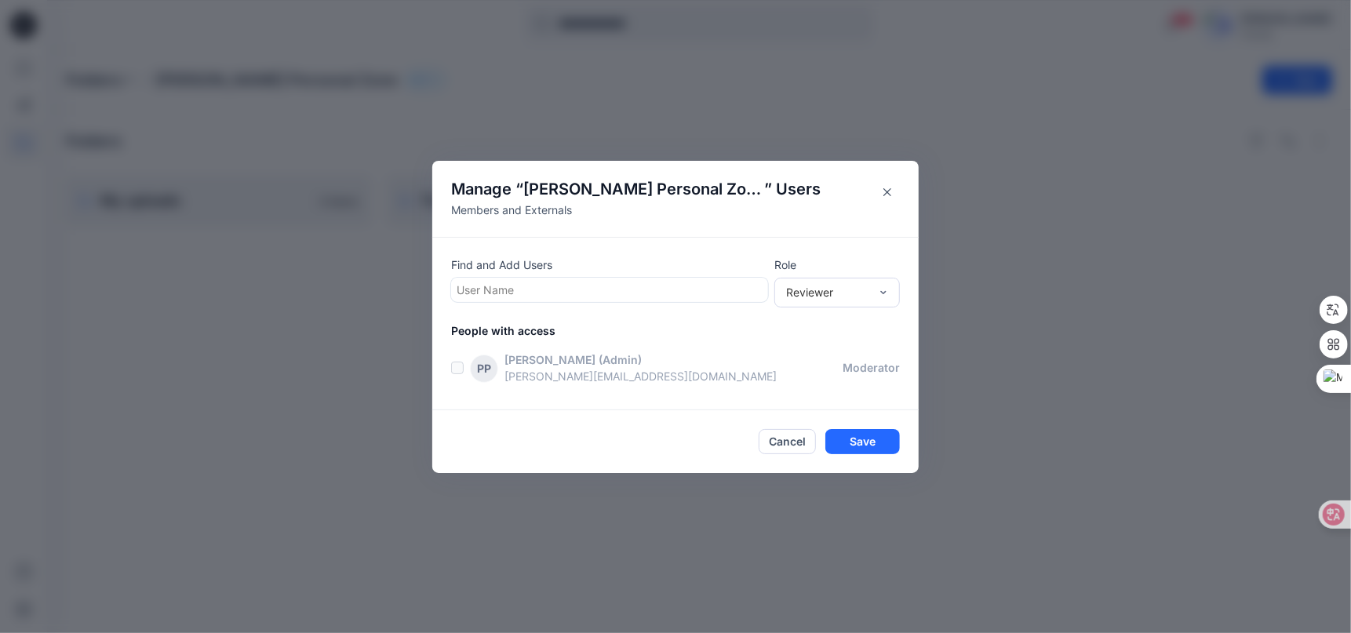
click at [704, 373] on p "jenny@browzwear.com" at bounding box center [673, 376] width 338 height 16
click at [459, 372] on label at bounding box center [457, 368] width 13 height 13
click at [703, 291] on div at bounding box center [609, 290] width 306 height 20
click at [671, 335] on div "No Results" at bounding box center [609, 325] width 317 height 35
click at [857, 354] on div "Contributor" at bounding box center [836, 349] width 119 height 27
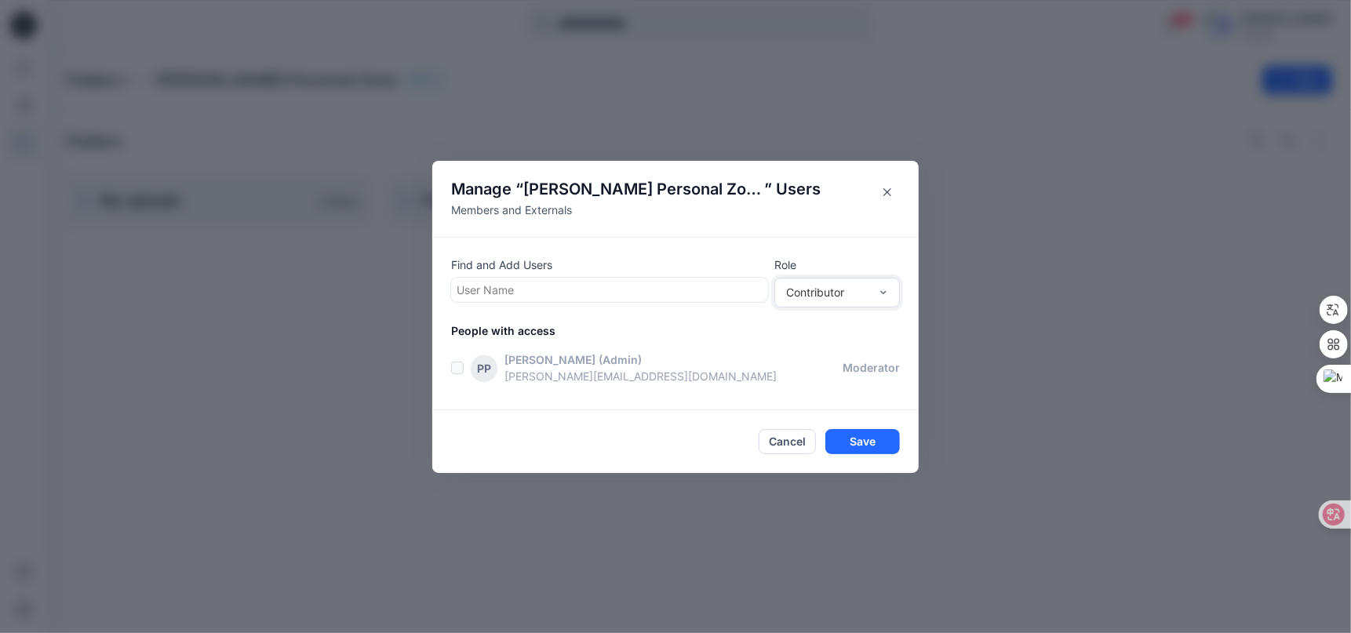
click at [460, 375] on div "PP Ping Ping Chang (Admin) jenny@browzwear.com moderator" at bounding box center [684, 367] width 467 height 33
click at [798, 444] on button "Cancel" at bounding box center [786, 441] width 57 height 25
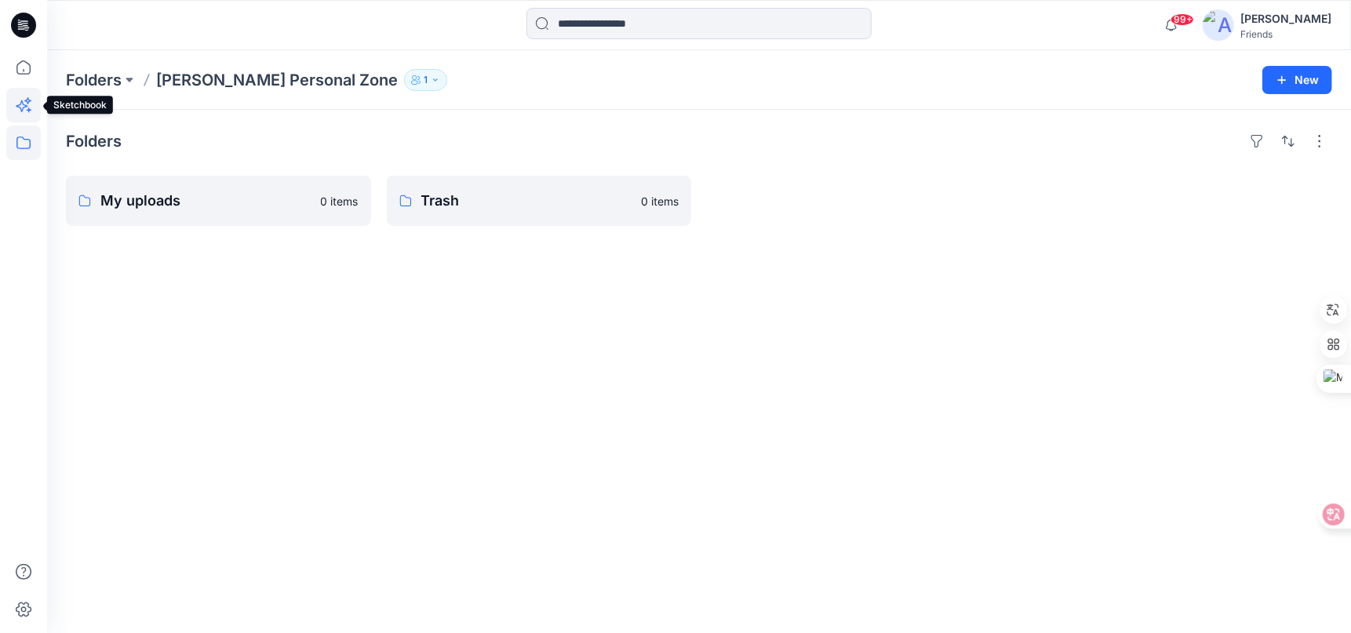
click at [13, 100] on icon at bounding box center [23, 105] width 35 height 35
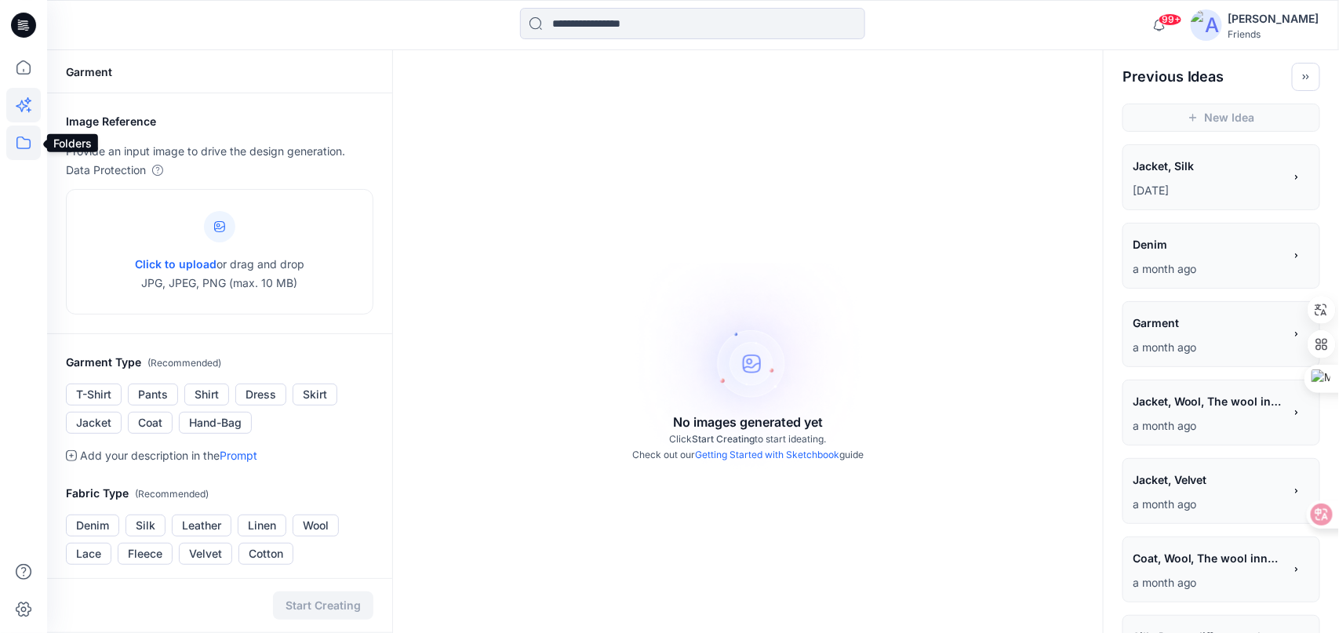
click at [23, 153] on icon at bounding box center [23, 142] width 35 height 35
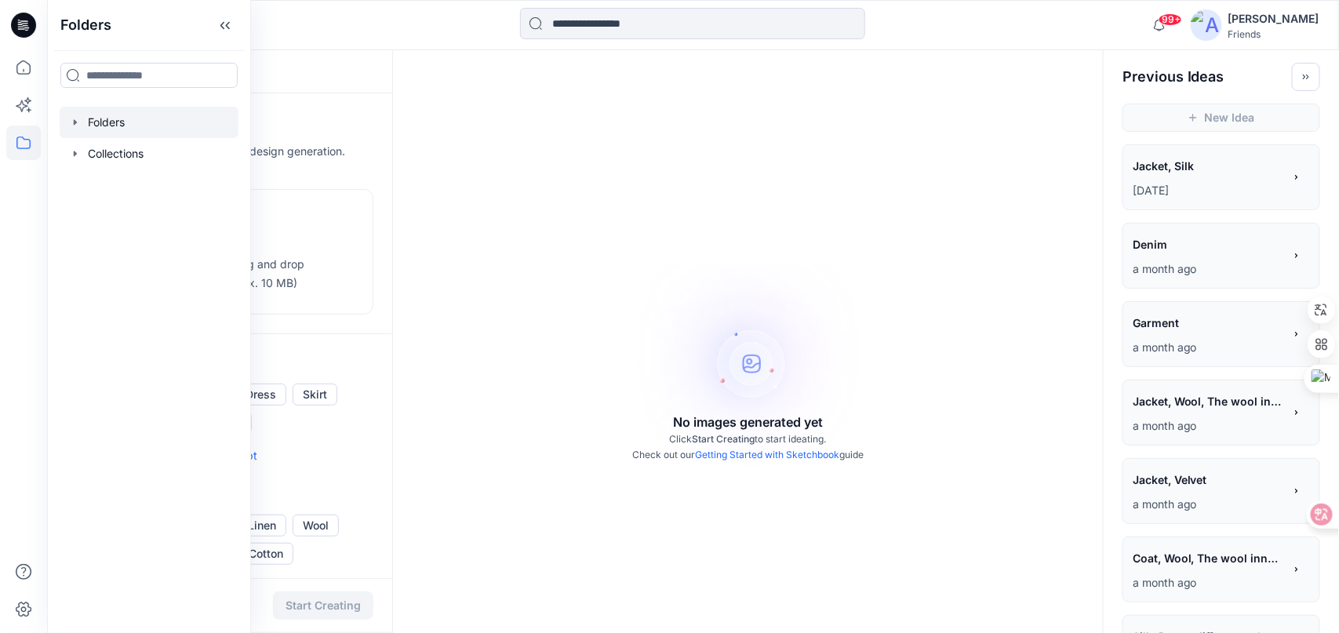
click at [117, 122] on div at bounding box center [149, 122] width 179 height 31
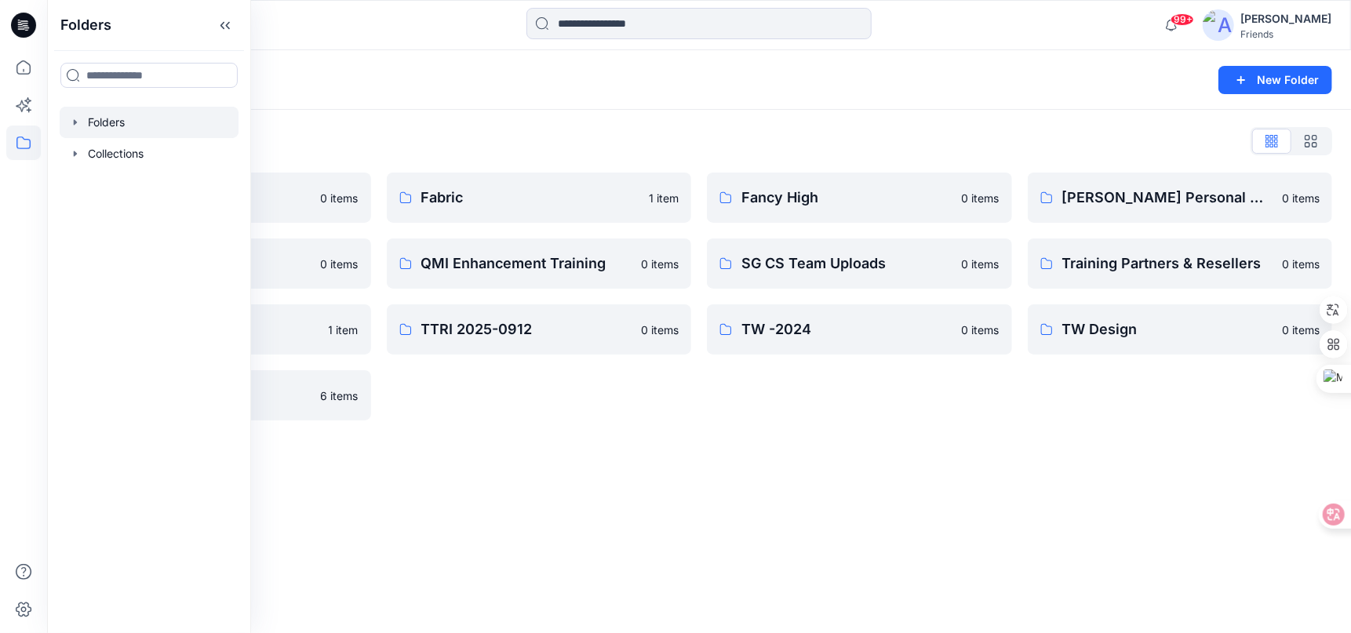
click at [661, 394] on div "Fabric 1 item QMI Enhancement Training 0 items TTRI 2025-0912 0 items" at bounding box center [539, 297] width 305 height 248
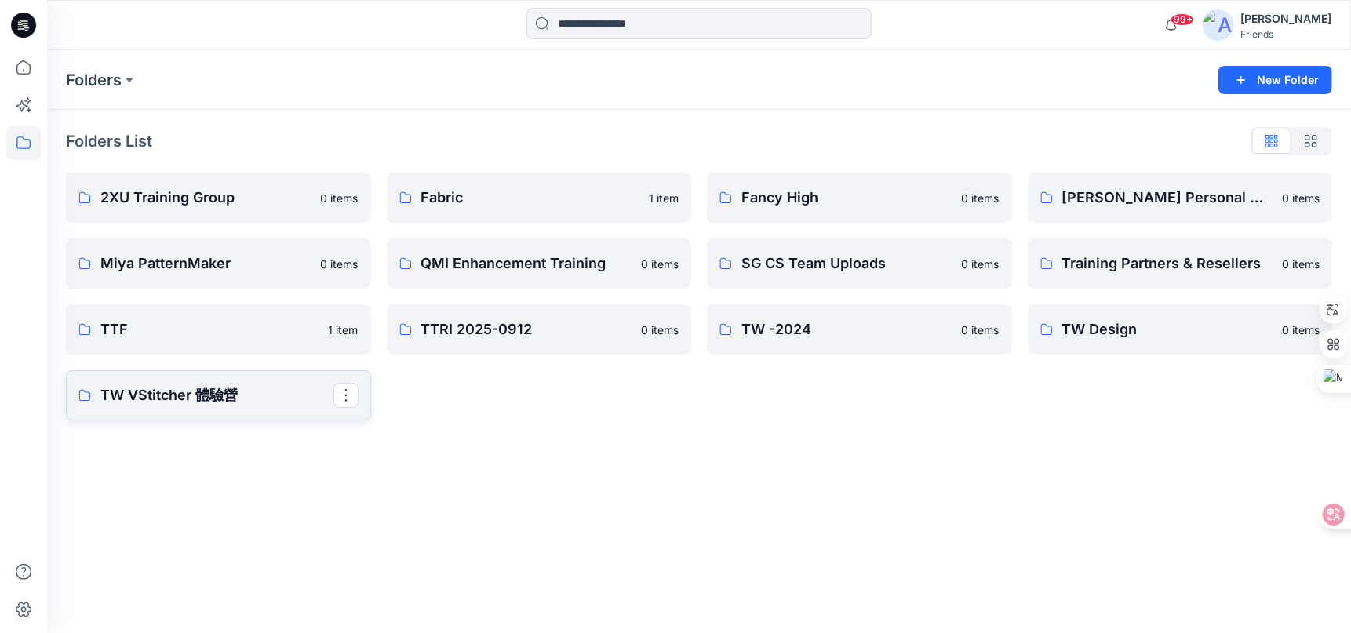
click at [202, 400] on p "TW VStitcher 體驗營" at bounding box center [216, 395] width 233 height 22
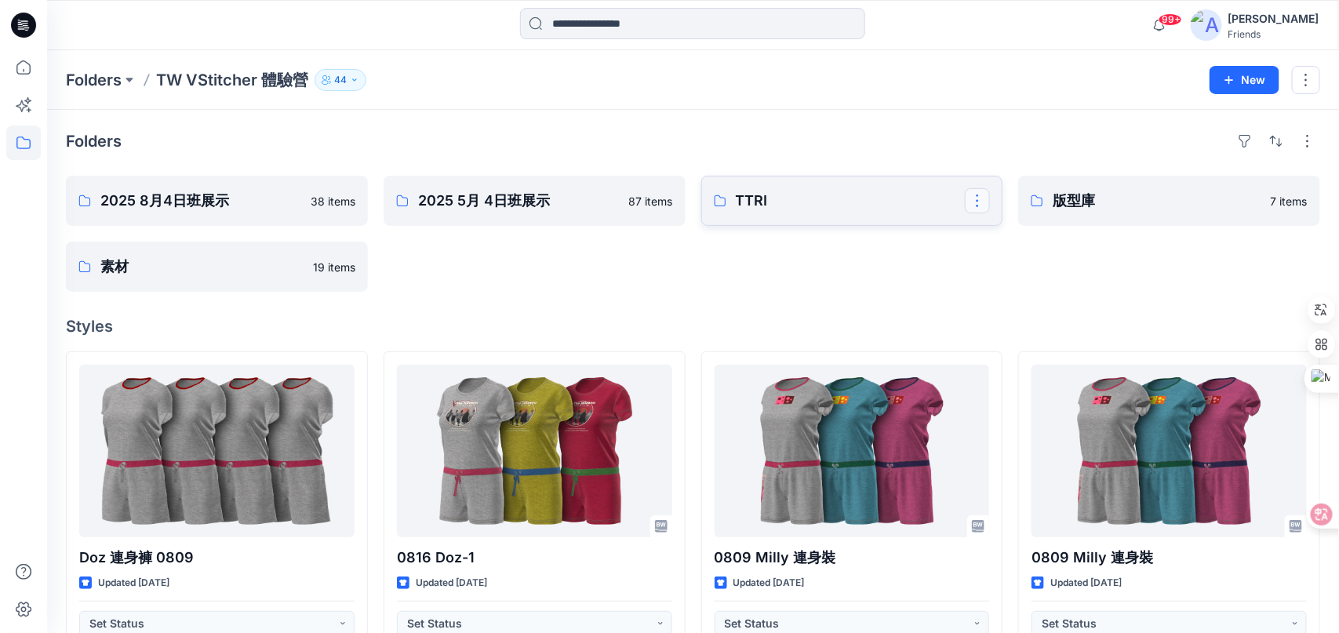
click at [973, 201] on button "button" at bounding box center [977, 200] width 25 height 25
click at [1038, 267] on p "Duplicate to..." at bounding box center [1032, 265] width 71 height 16
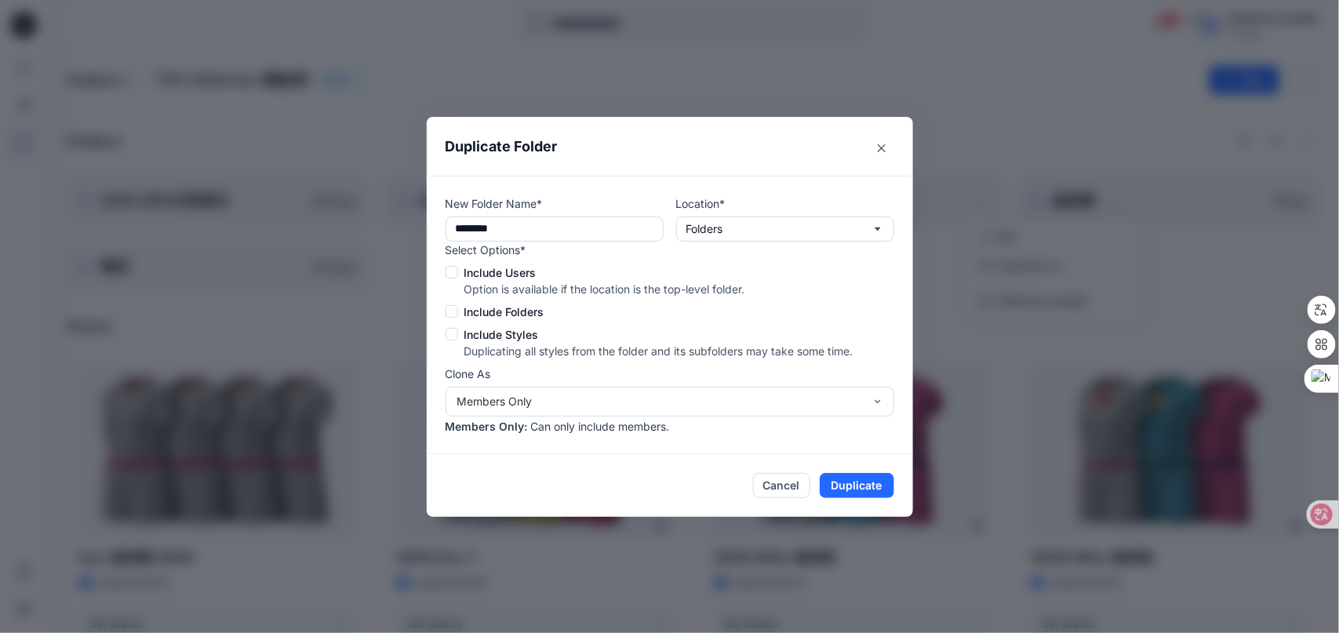
type input "**********"
click at [883, 230] on icon "button" at bounding box center [877, 229] width 13 height 13
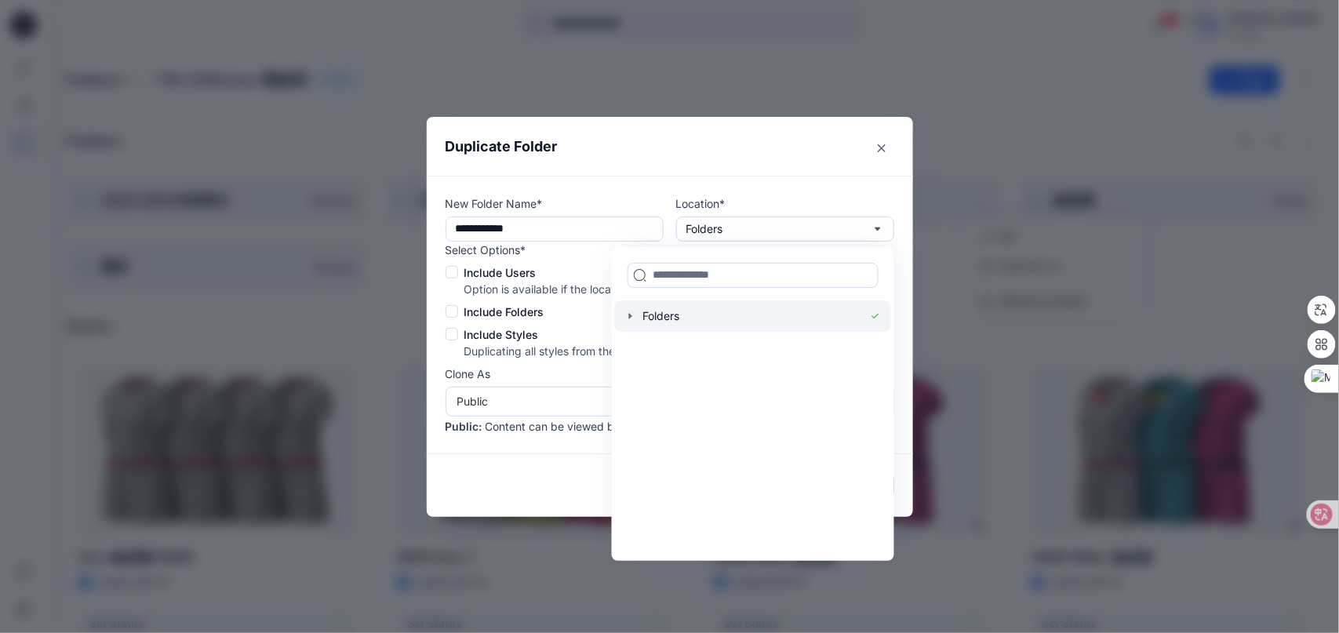
click at [677, 315] on div at bounding box center [752, 315] width 276 height 31
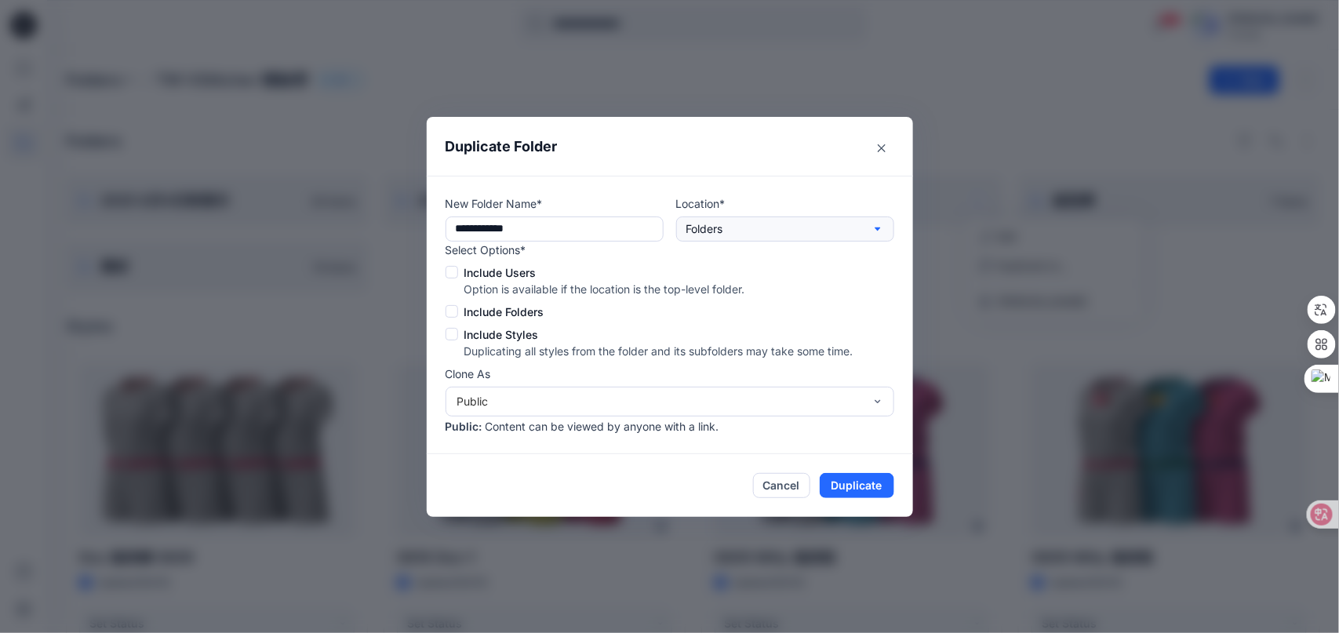
click at [880, 230] on icon "button" at bounding box center [876, 228] width 5 height 3
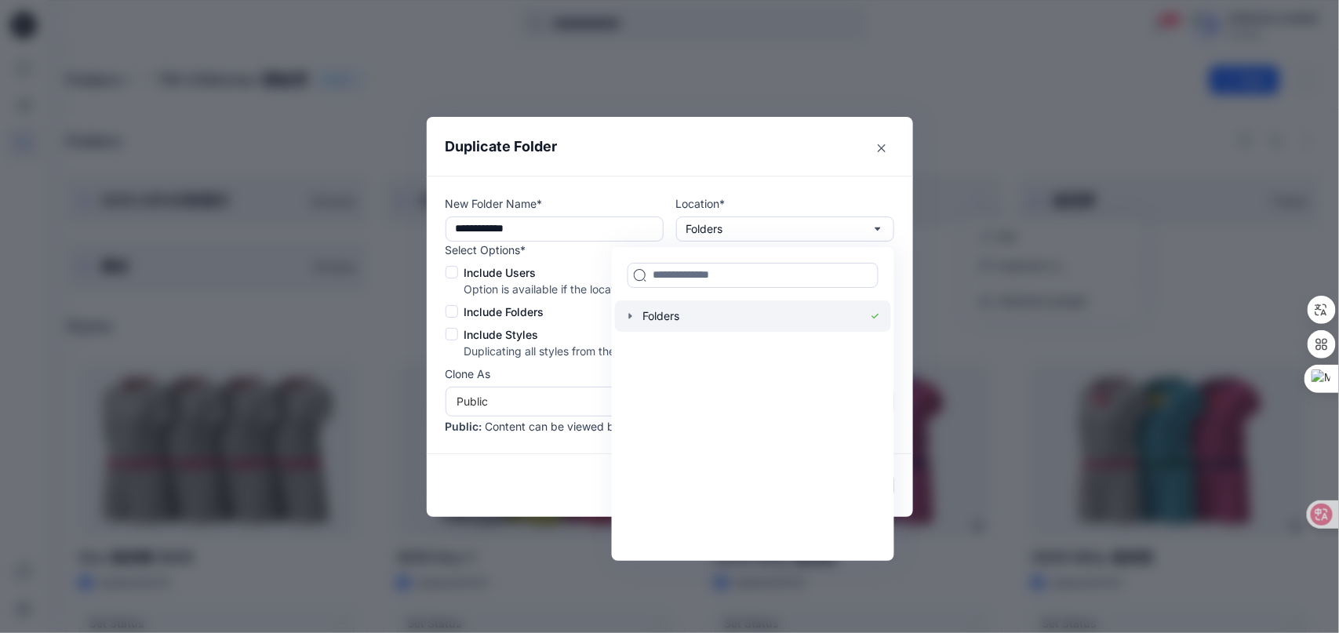
click at [634, 317] on icon "button" at bounding box center [629, 316] width 13 height 13
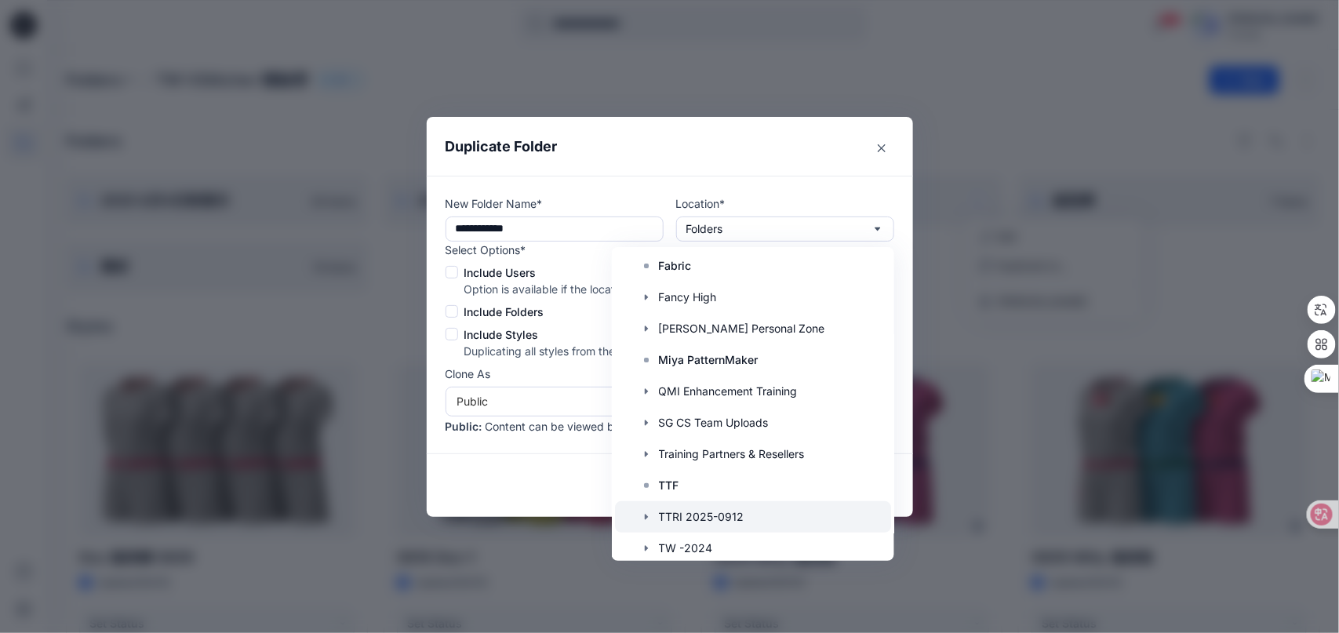
scroll to position [157, 0]
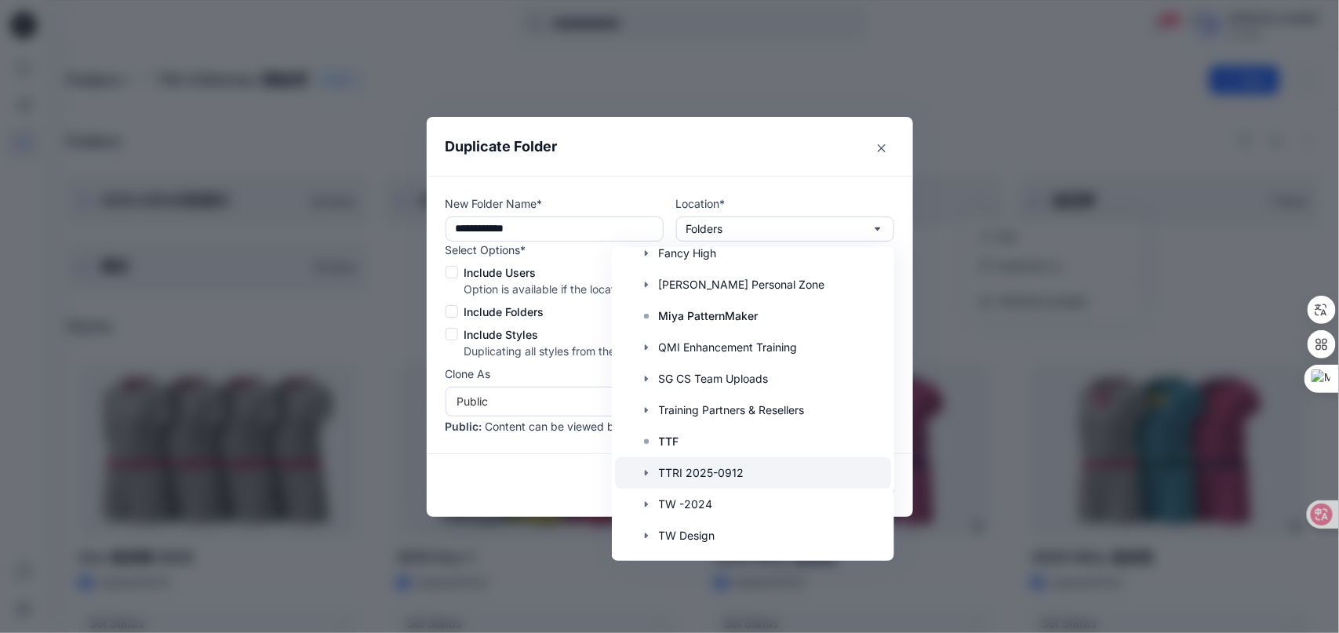
click at [652, 476] on icon "button" at bounding box center [645, 473] width 13 height 13
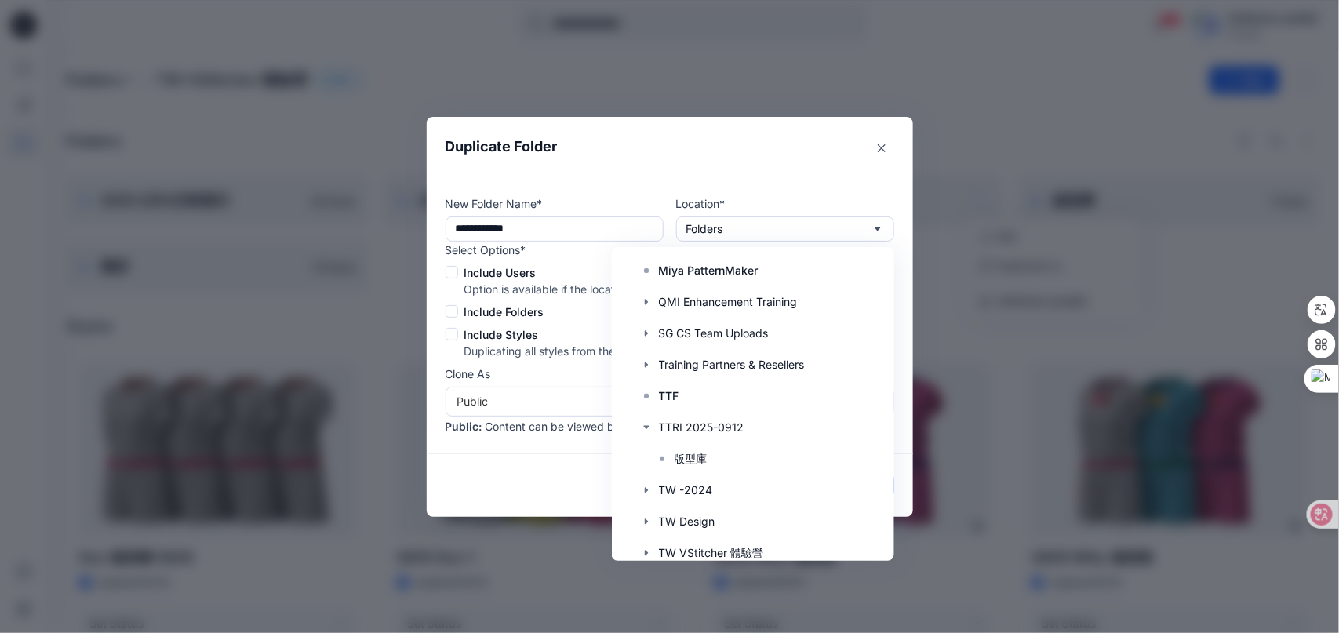
scroll to position [213, 0]
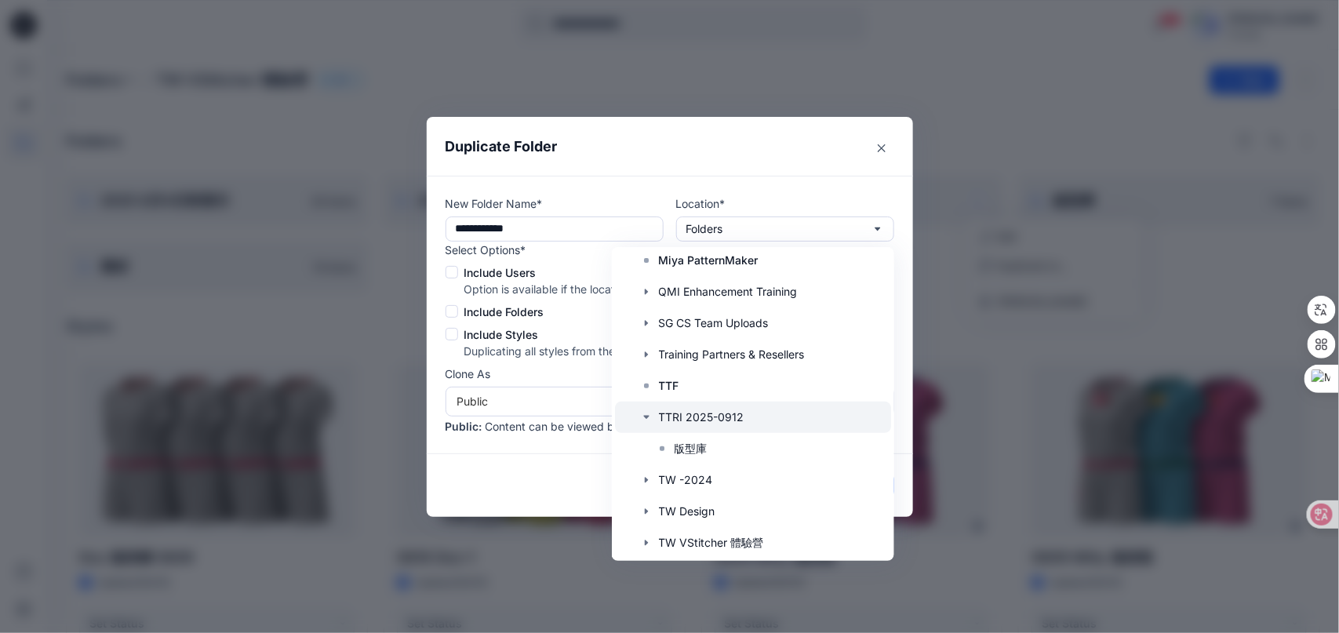
click at [732, 424] on div at bounding box center [752, 417] width 276 height 31
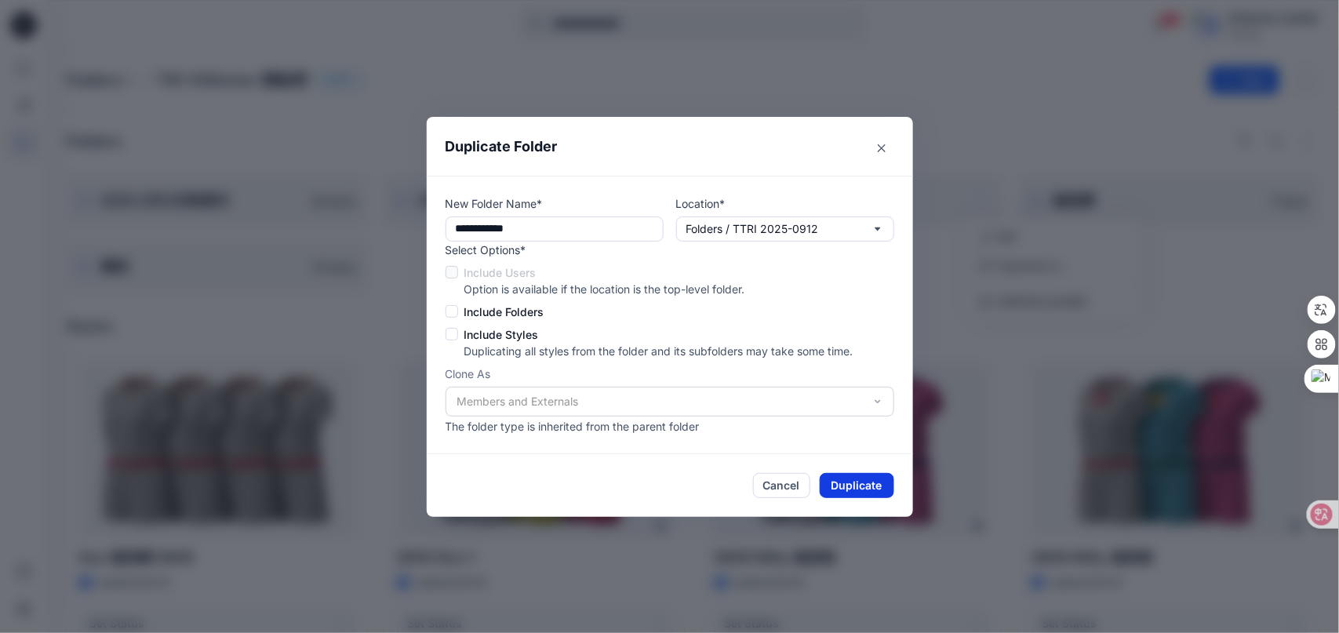
click at [889, 496] on button "Duplicate" at bounding box center [857, 485] width 75 height 25
click at [885, 485] on button "Duplicate" at bounding box center [857, 485] width 75 height 25
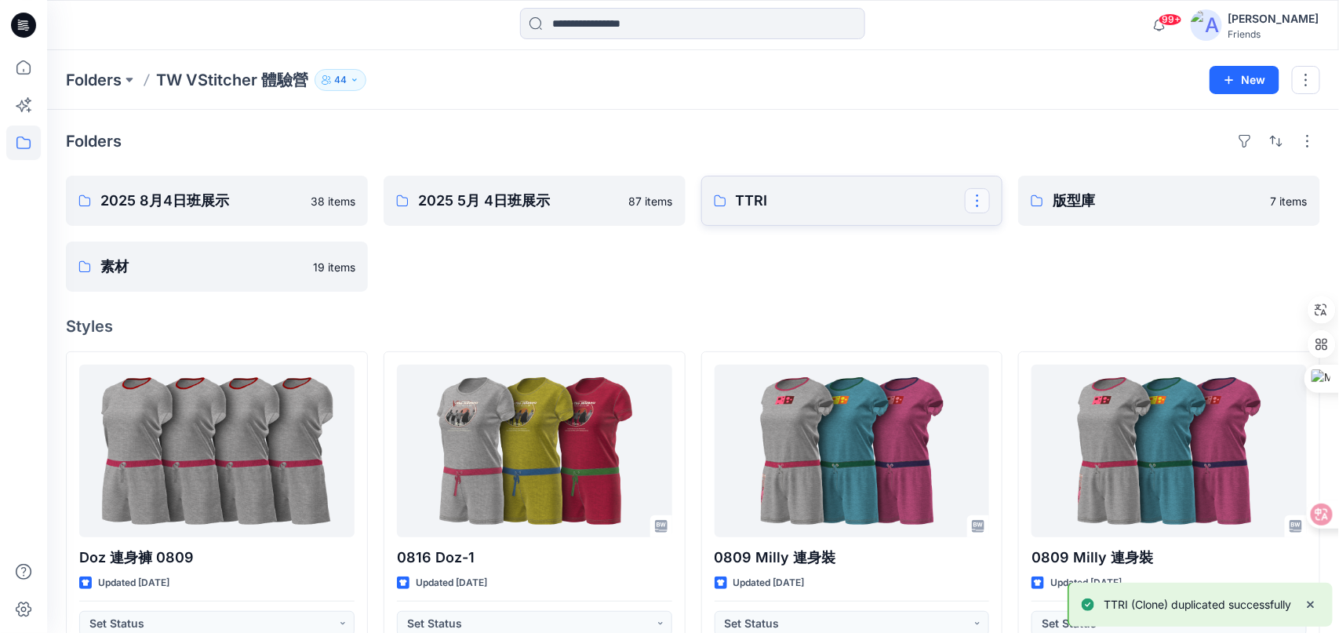
click at [976, 202] on button "button" at bounding box center [977, 200] width 25 height 25
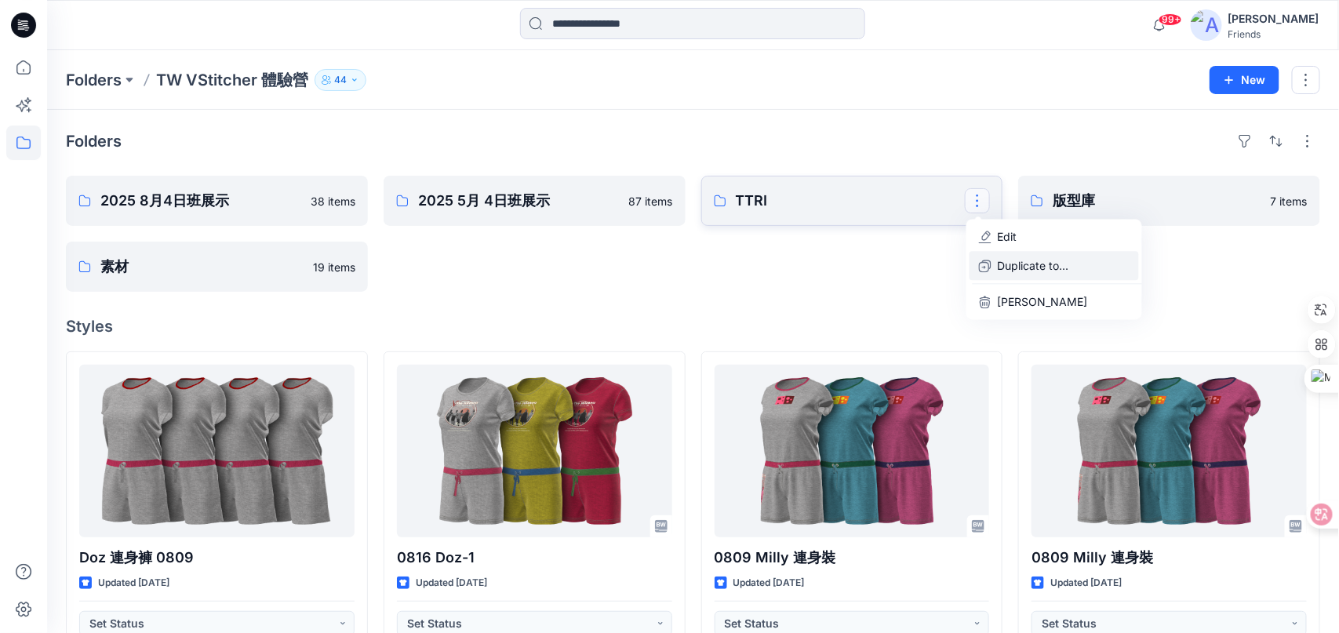
click at [1035, 274] on button "Duplicate to..." at bounding box center [1053, 265] width 169 height 29
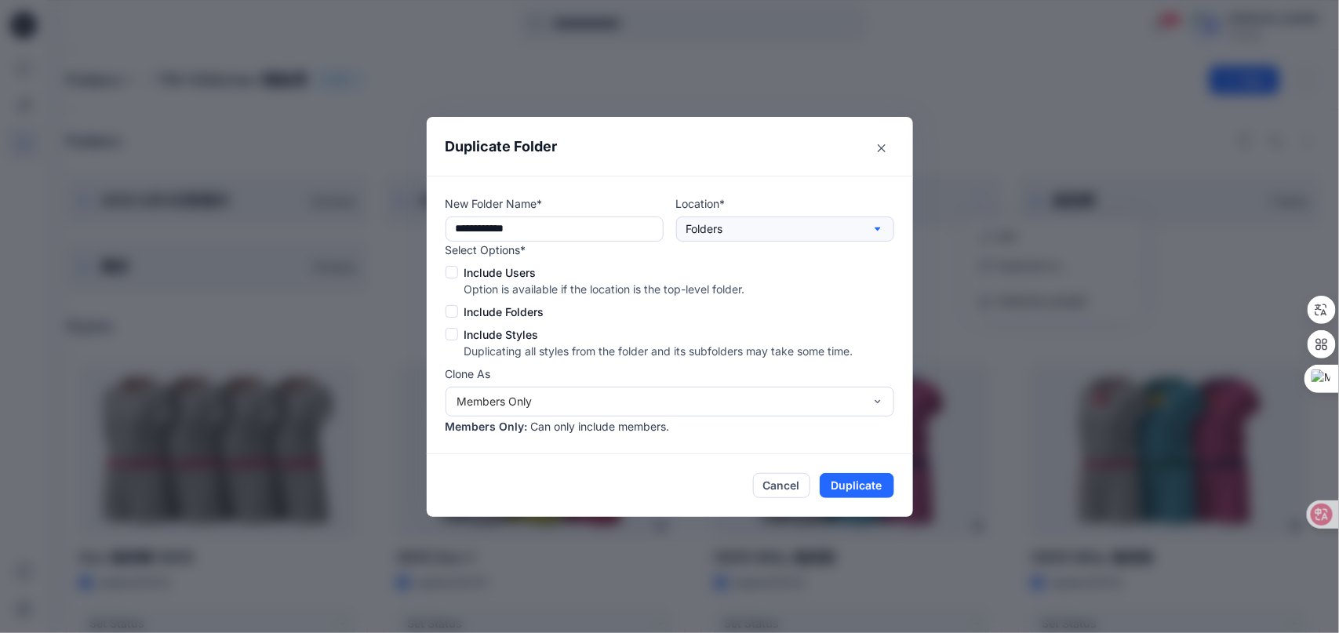
click at [890, 234] on button "Folders" at bounding box center [785, 228] width 218 height 25
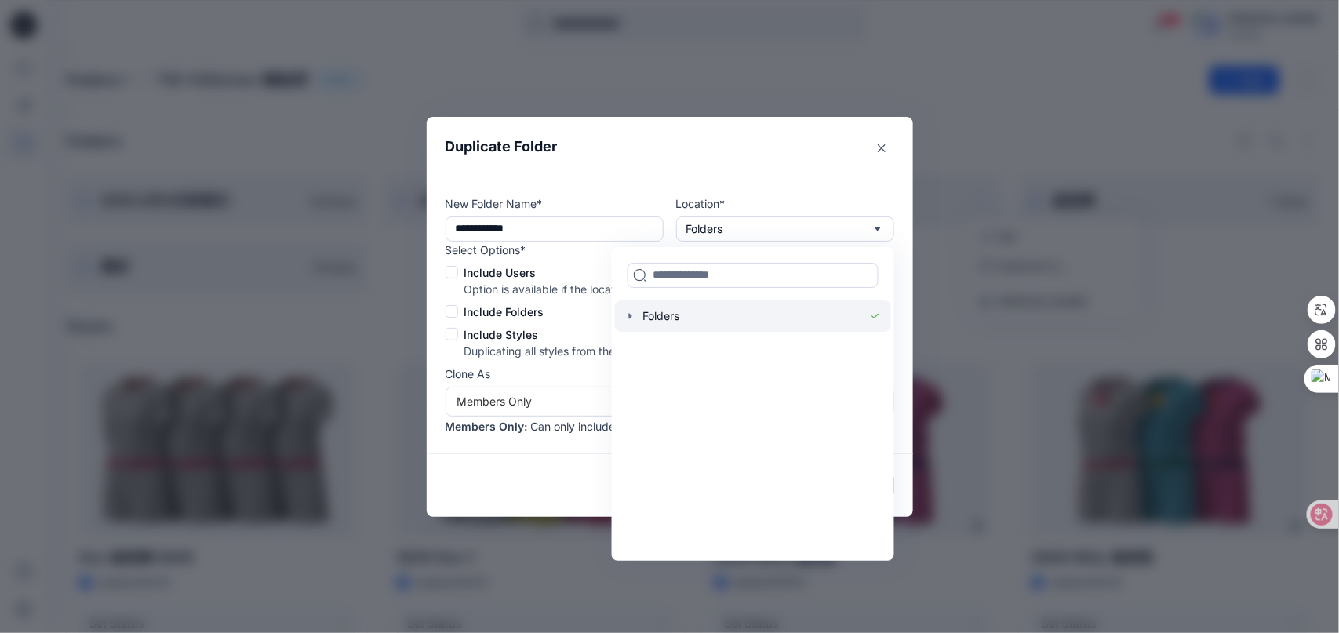
click at [636, 318] on icon "button" at bounding box center [629, 316] width 13 height 13
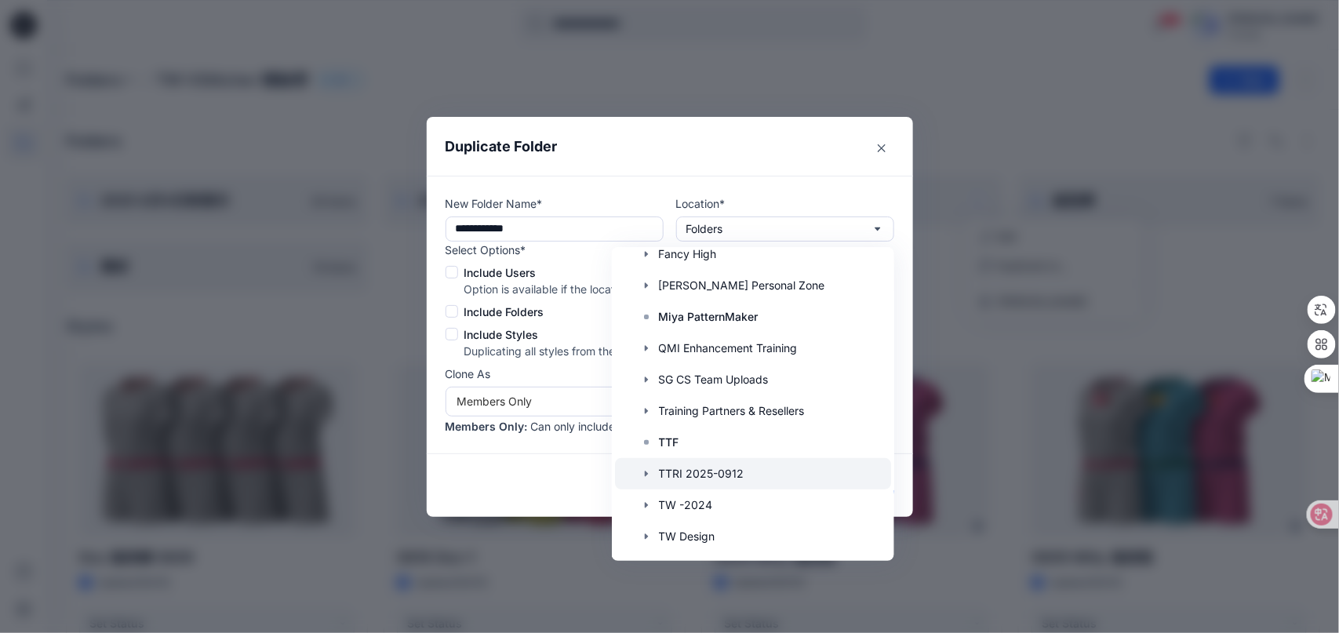
scroll to position [157, 0]
click at [734, 467] on div at bounding box center [752, 472] width 276 height 31
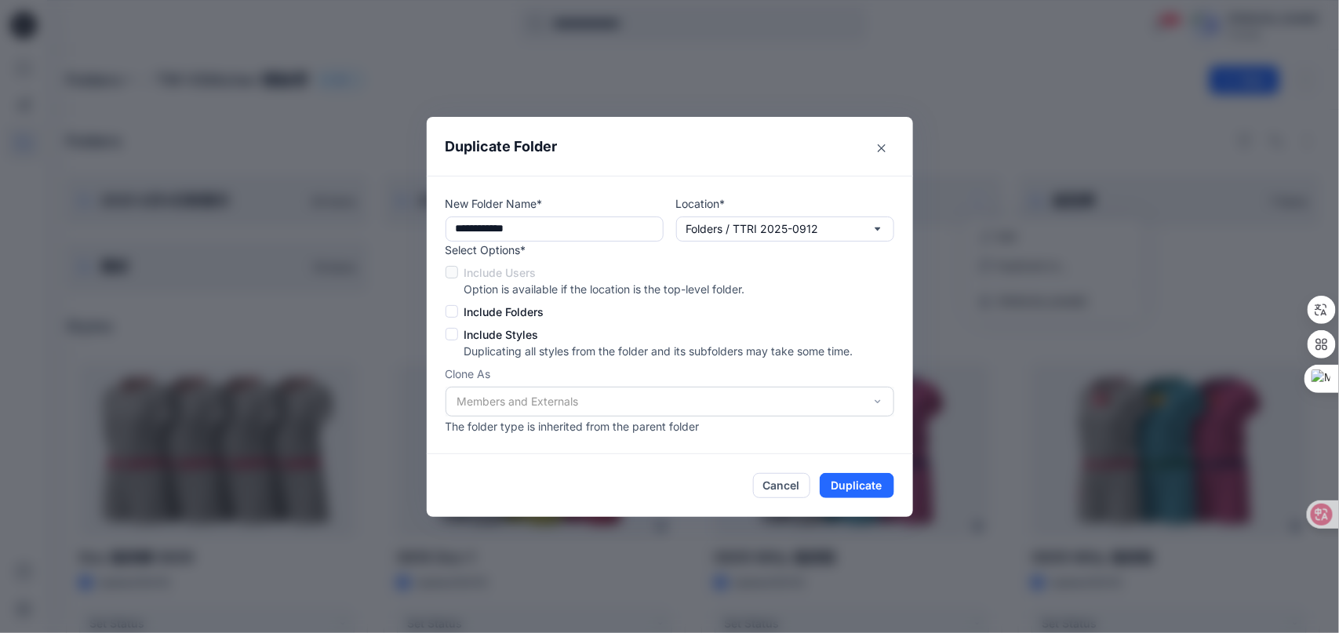
scroll to position [0, 0]
click at [867, 490] on button "Duplicate" at bounding box center [857, 485] width 75 height 25
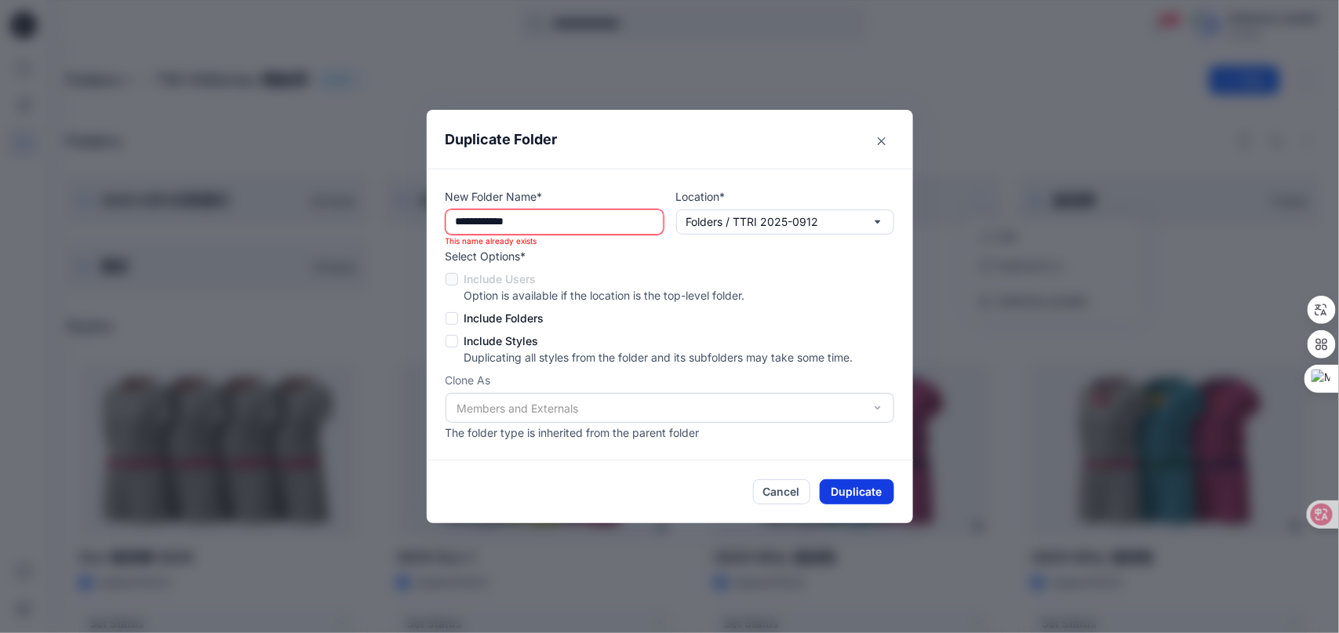
click at [856, 485] on button "Duplicate" at bounding box center [857, 491] width 75 height 25
click at [569, 210] on input "**********" at bounding box center [554, 221] width 218 height 25
click at [857, 493] on button "Duplicate" at bounding box center [857, 491] width 75 height 25
drag, startPoint x: 569, startPoint y: 220, endPoint x: 555, endPoint y: 223, distance: 14.3
click at [568, 220] on input "**********" at bounding box center [554, 221] width 218 height 25
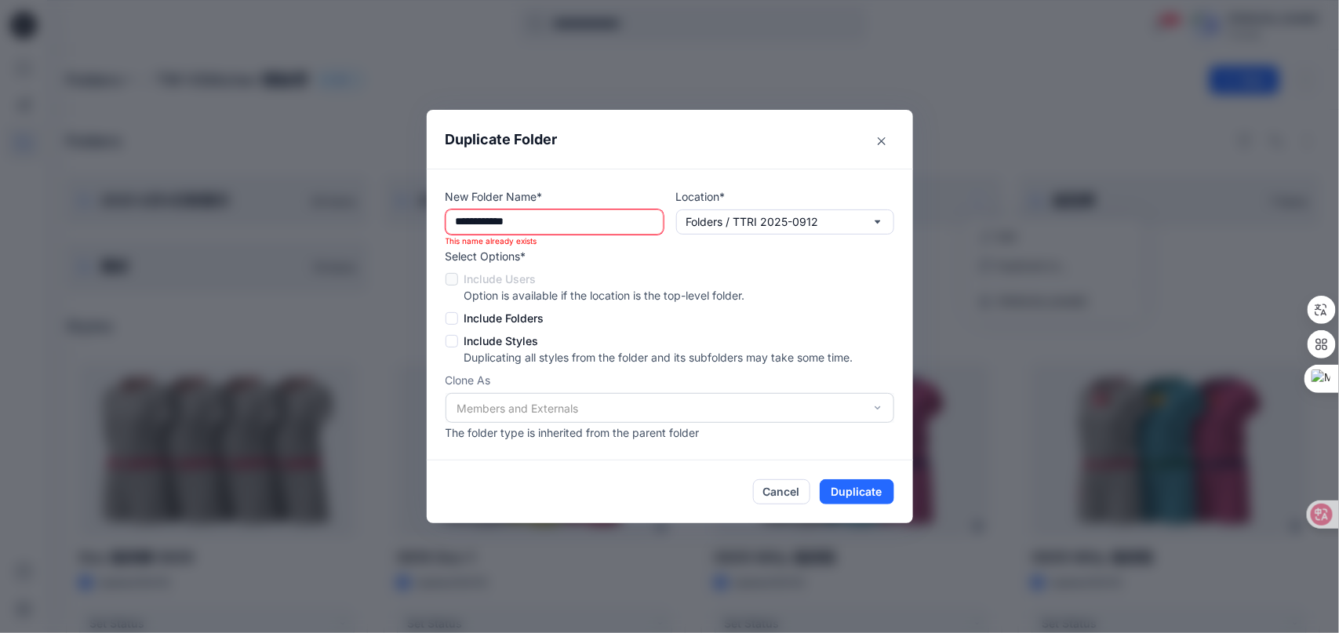
drag, startPoint x: 485, startPoint y: 224, endPoint x: 636, endPoint y: 244, distance: 152.0
click at [636, 244] on div "**********" at bounding box center [554, 228] width 218 height 38
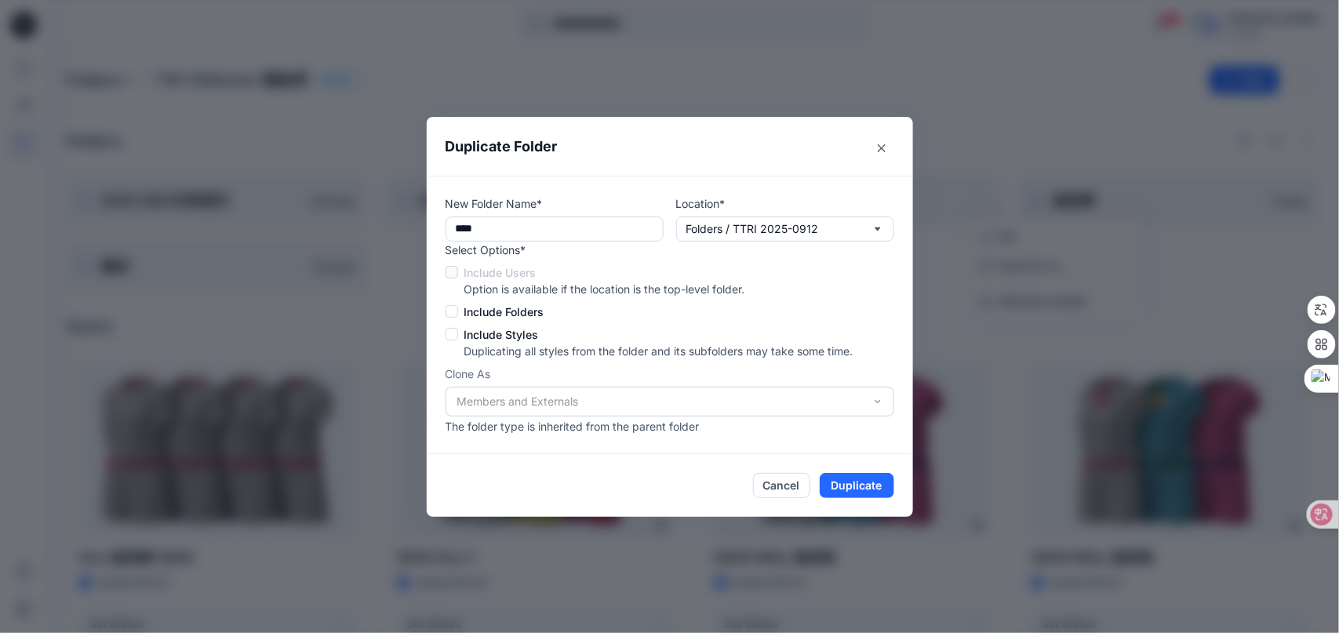
type input "****"
click at [863, 485] on button "Duplicate" at bounding box center [857, 485] width 75 height 25
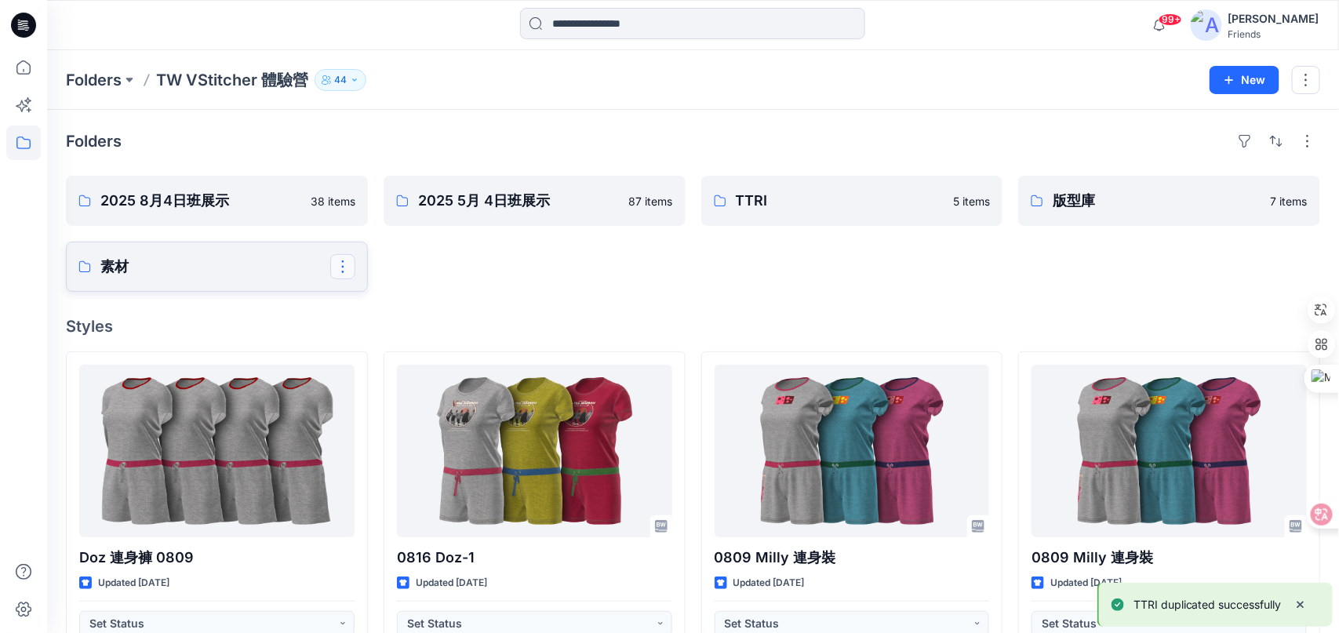
click at [340, 266] on button "button" at bounding box center [342, 266] width 25 height 25
click at [397, 335] on p "Duplicate to..." at bounding box center [397, 331] width 71 height 16
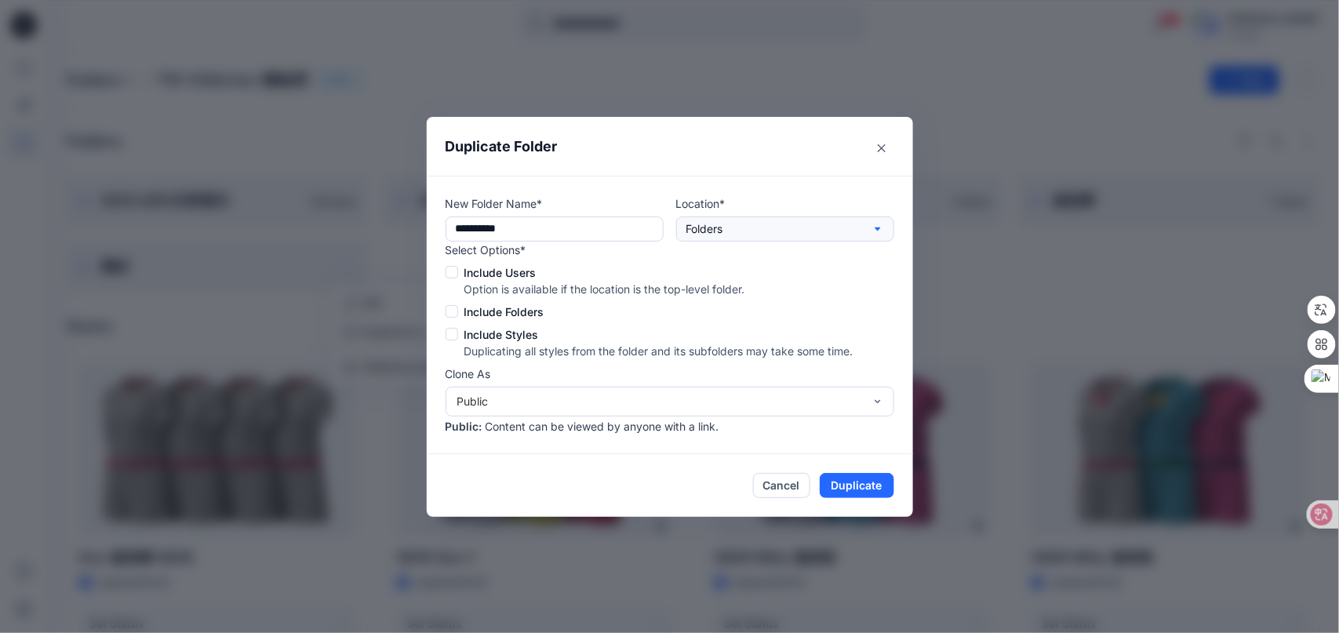
click at [880, 229] on icon "button" at bounding box center [876, 228] width 5 height 3
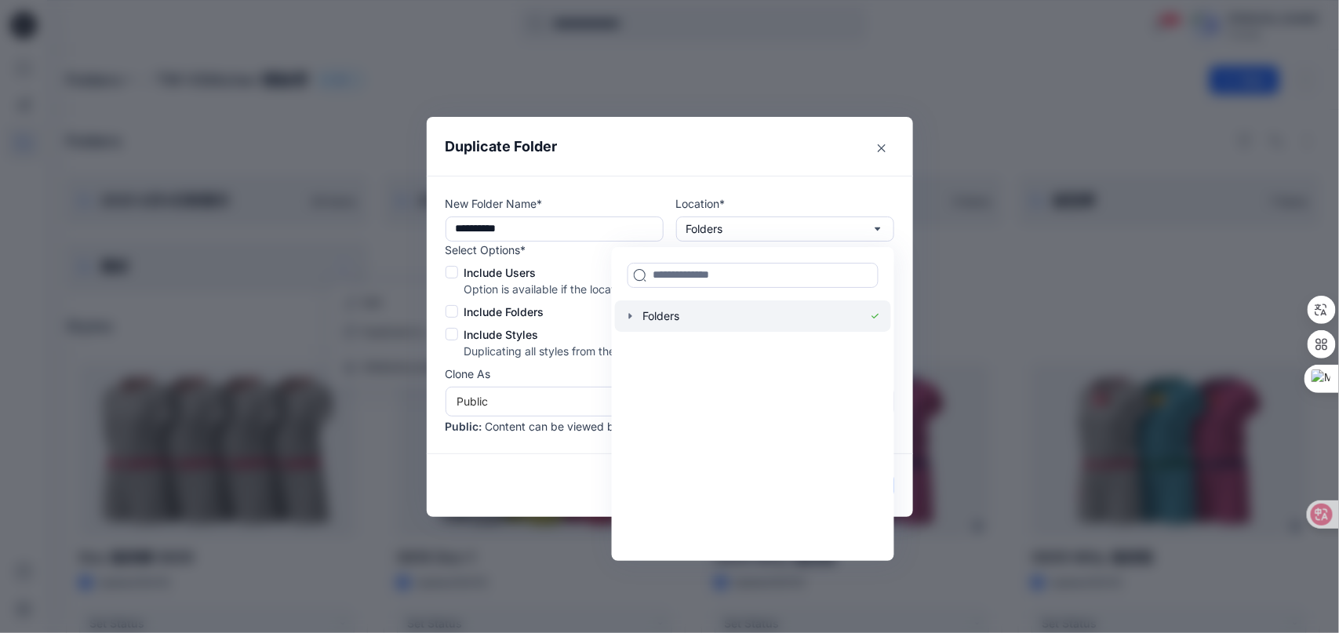
click at [671, 315] on div at bounding box center [752, 315] width 276 height 31
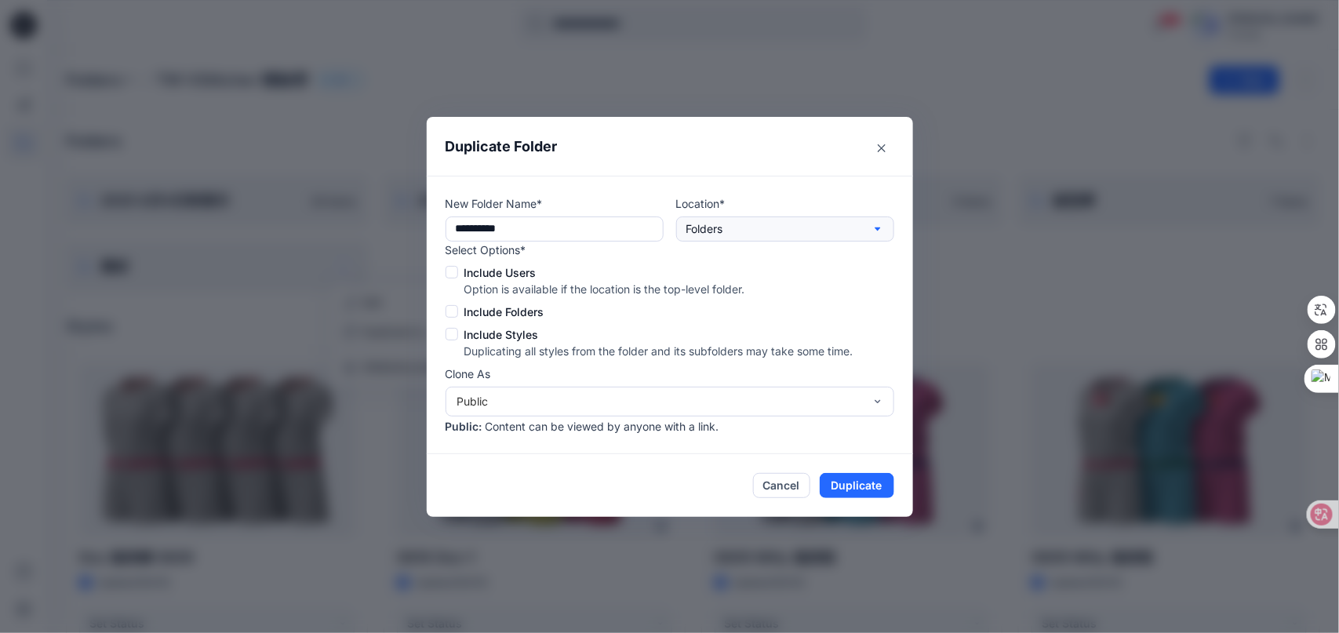
click at [882, 226] on icon "button" at bounding box center [877, 229] width 13 height 13
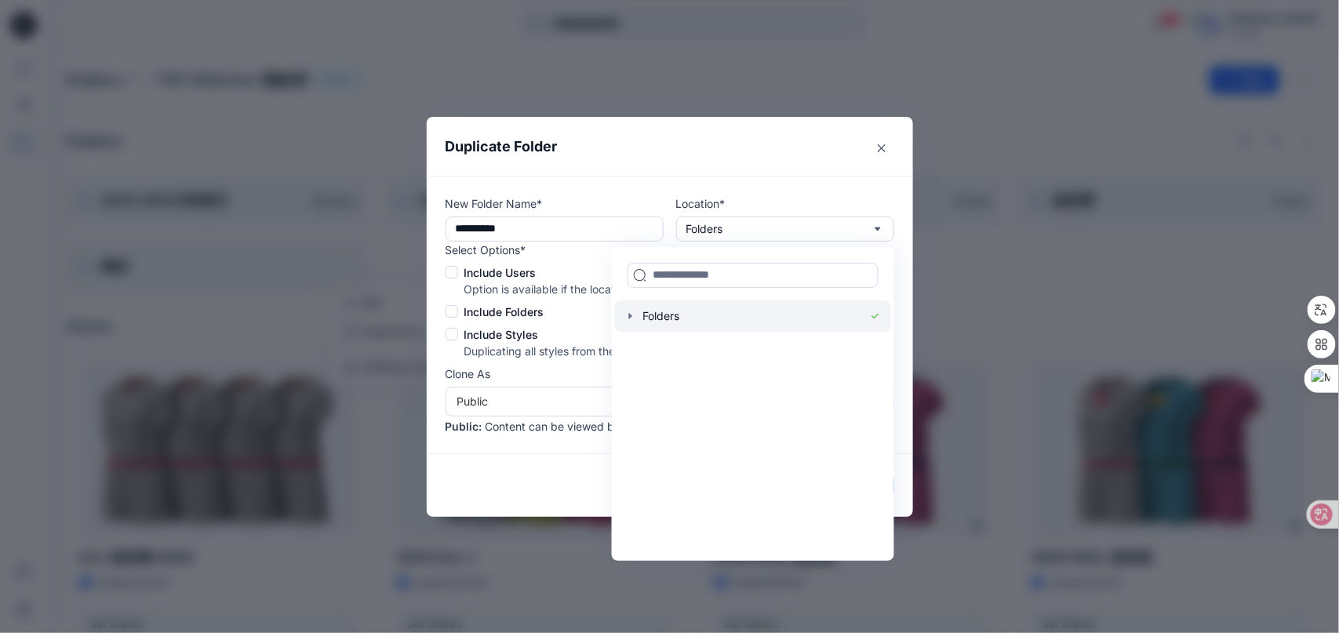
click at [878, 320] on icon at bounding box center [874, 316] width 13 height 13
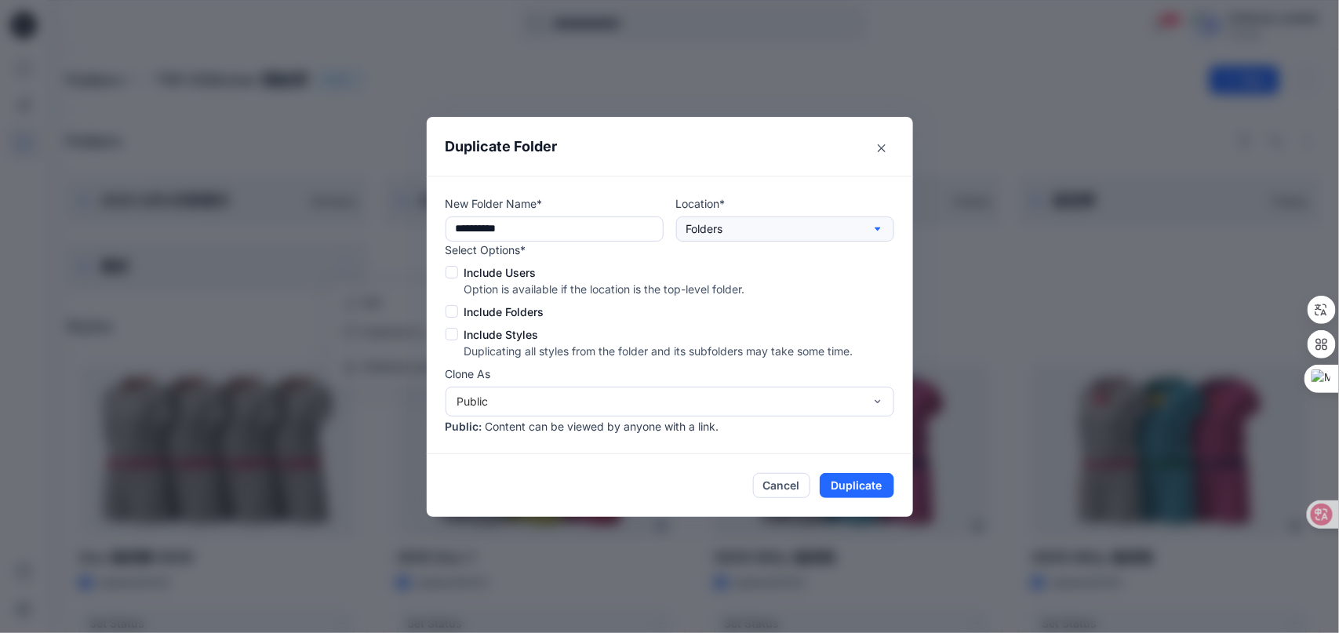
click at [882, 224] on button "Folders" at bounding box center [785, 228] width 218 height 25
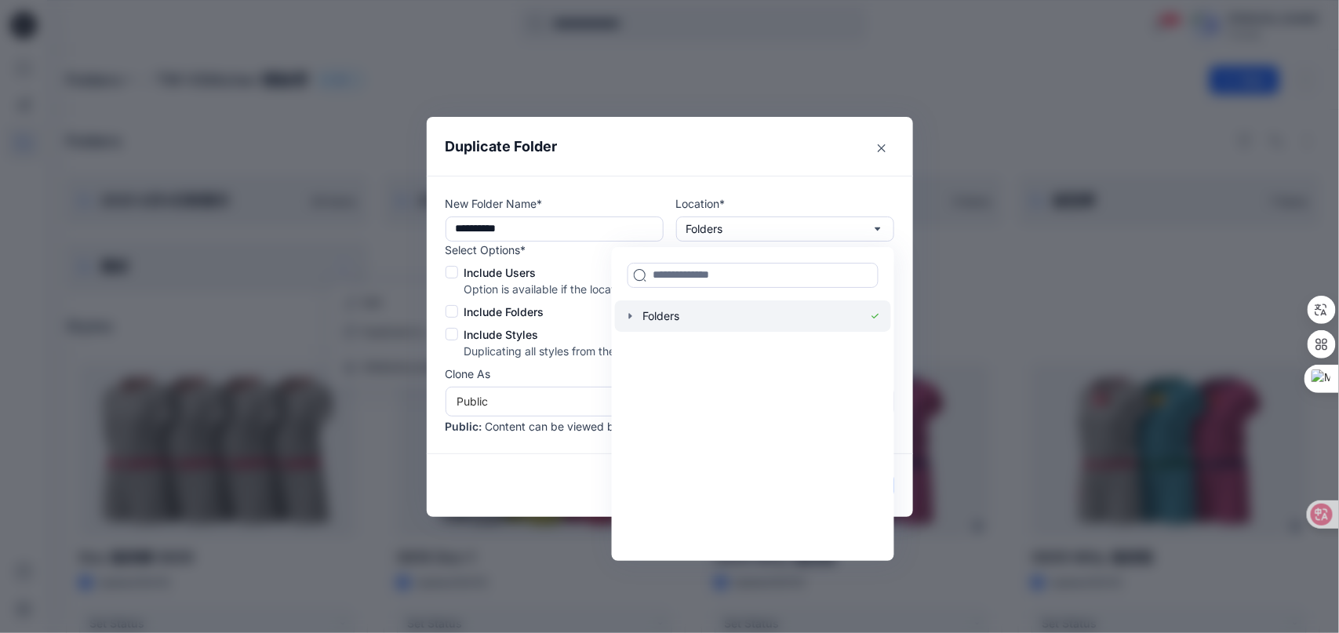
click at [632, 316] on icon "button" at bounding box center [629, 316] width 13 height 13
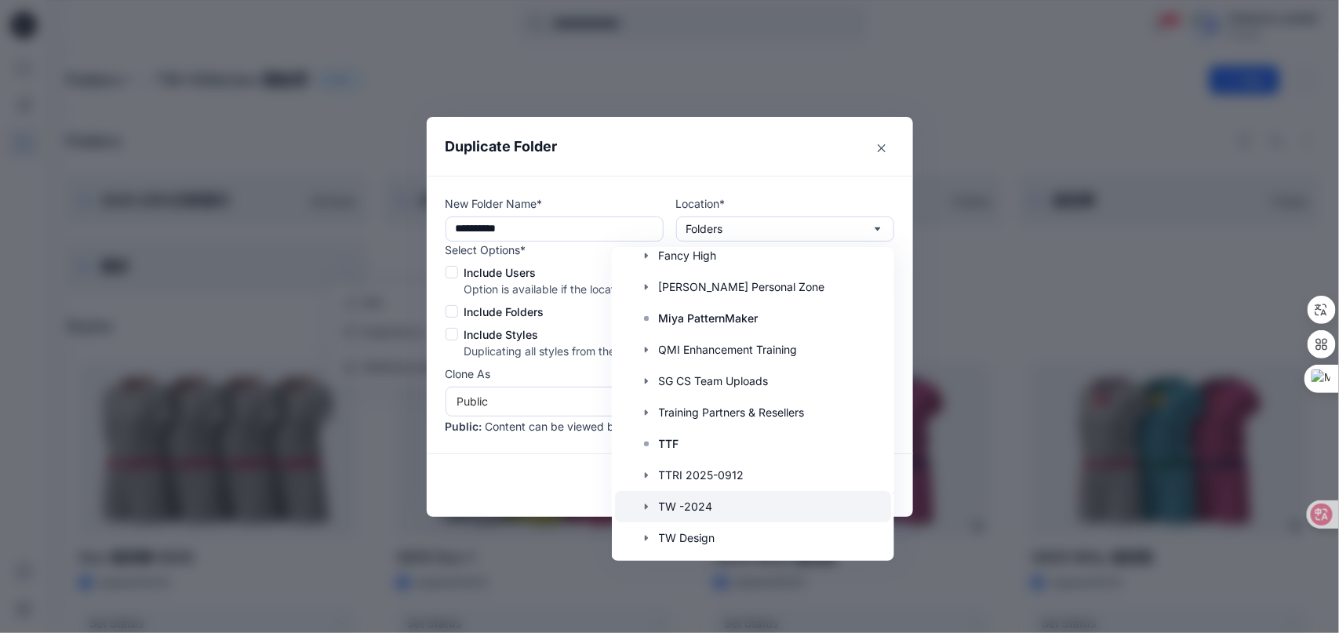
scroll to position [157, 0]
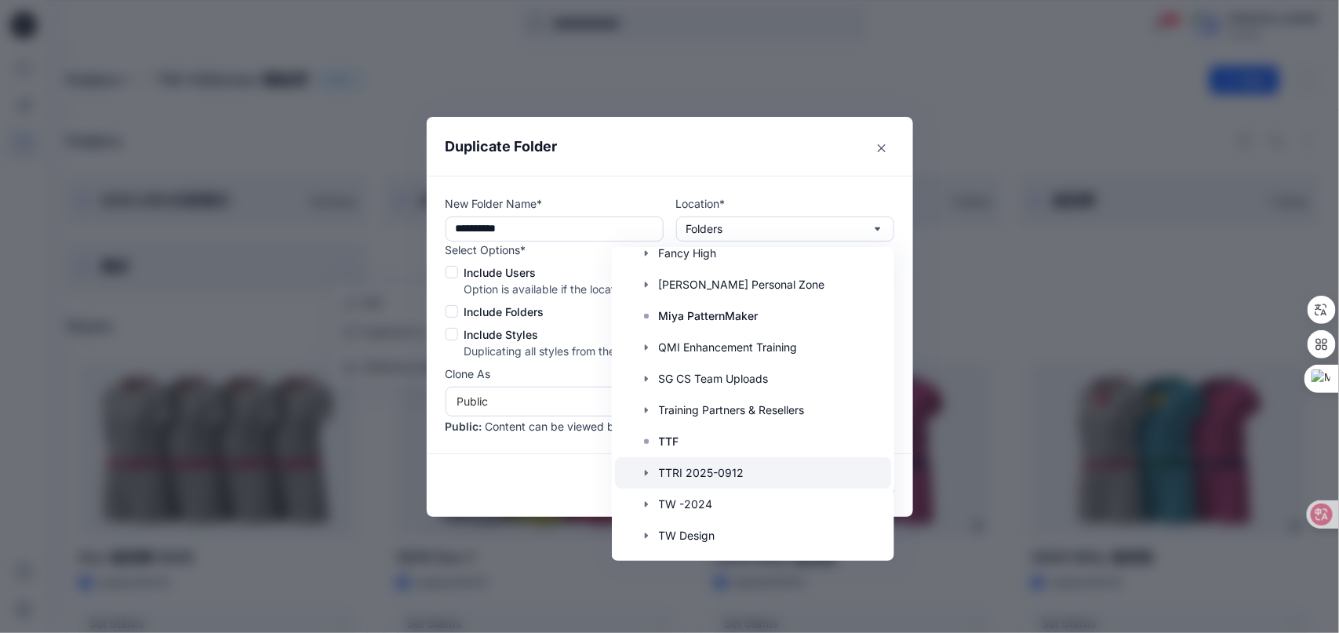
click at [730, 478] on div at bounding box center [752, 472] width 276 height 31
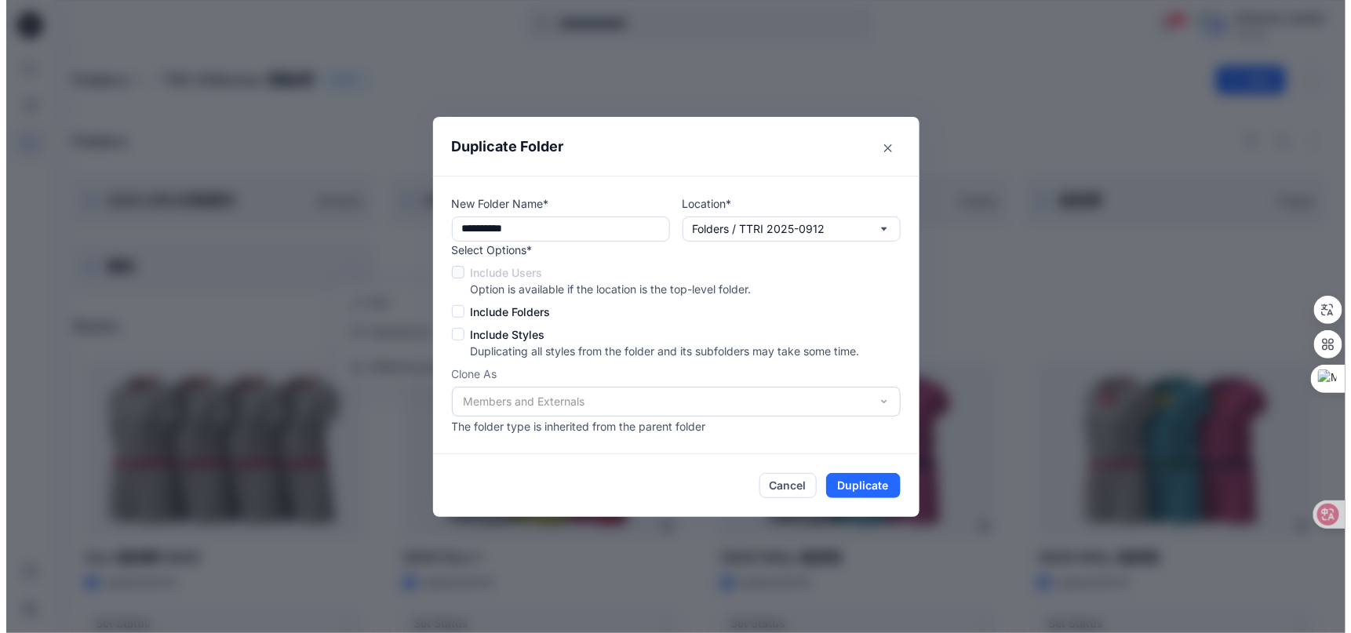
scroll to position [0, 0]
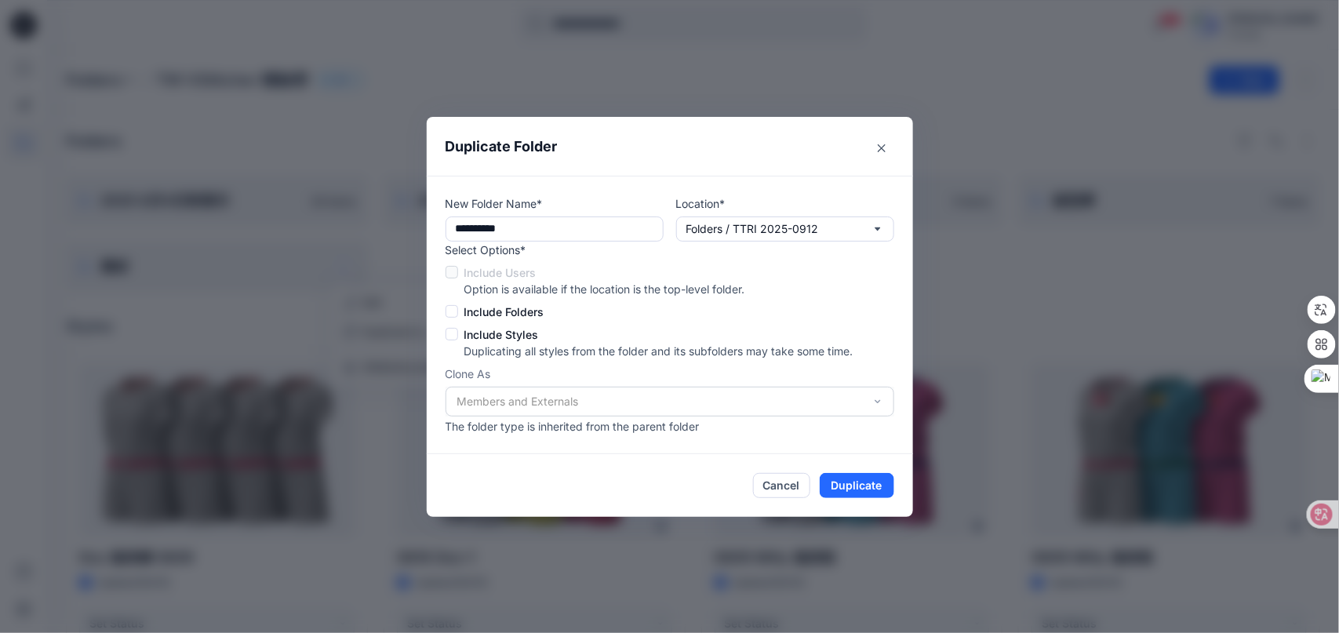
drag, startPoint x: 484, startPoint y: 231, endPoint x: 590, endPoint y: 244, distance: 106.6
click at [590, 244] on div "**********" at bounding box center [669, 314] width 449 height 239
type input "**"
click at [876, 495] on button "Duplicate" at bounding box center [857, 485] width 75 height 25
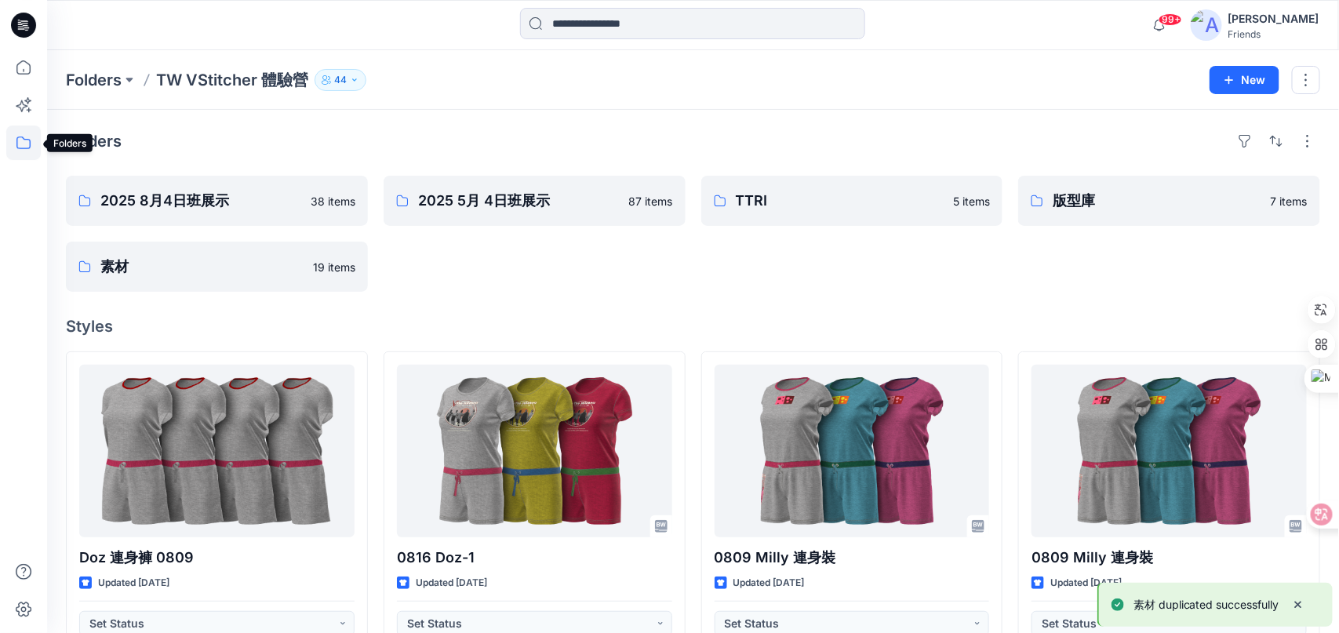
click at [24, 136] on icon at bounding box center [23, 142] width 35 height 35
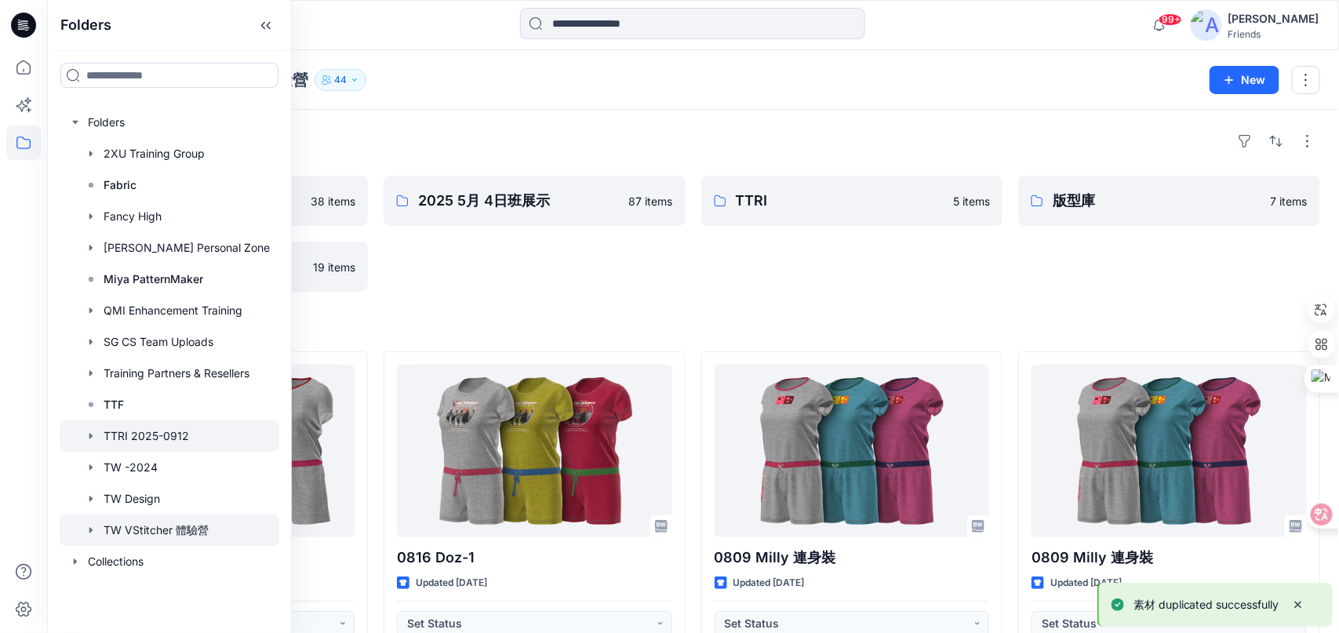
click at [167, 438] on div at bounding box center [170, 435] width 220 height 31
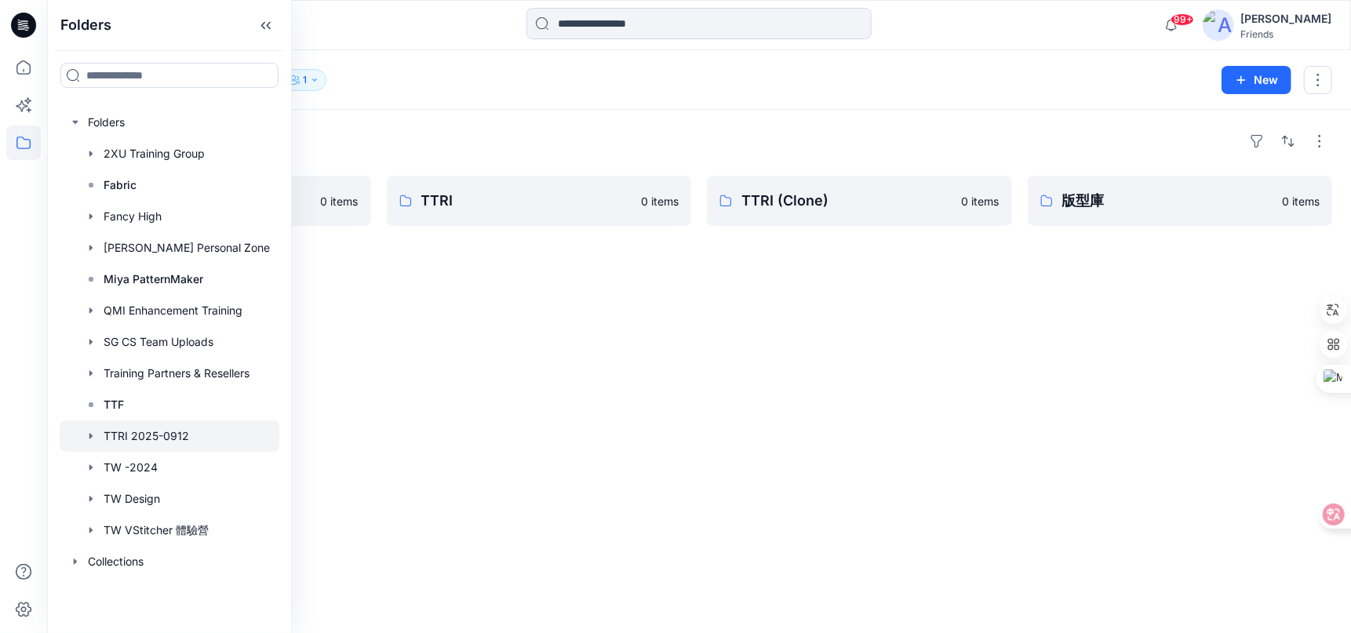
click at [673, 295] on div "Folders 素材 0 items TTRI 0 items TTRI (Clone) 0 items 版型庫 0 items" at bounding box center [698, 371] width 1303 height 523
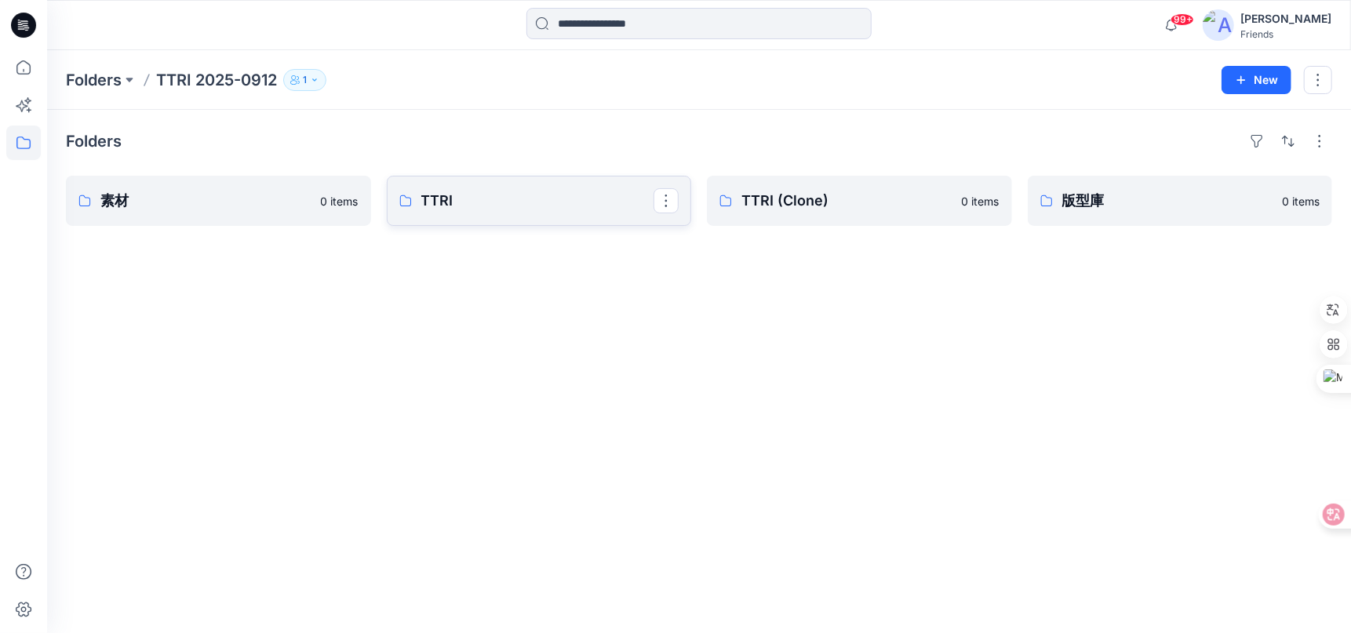
click at [483, 204] on p "TTRI" at bounding box center [537, 201] width 233 height 22
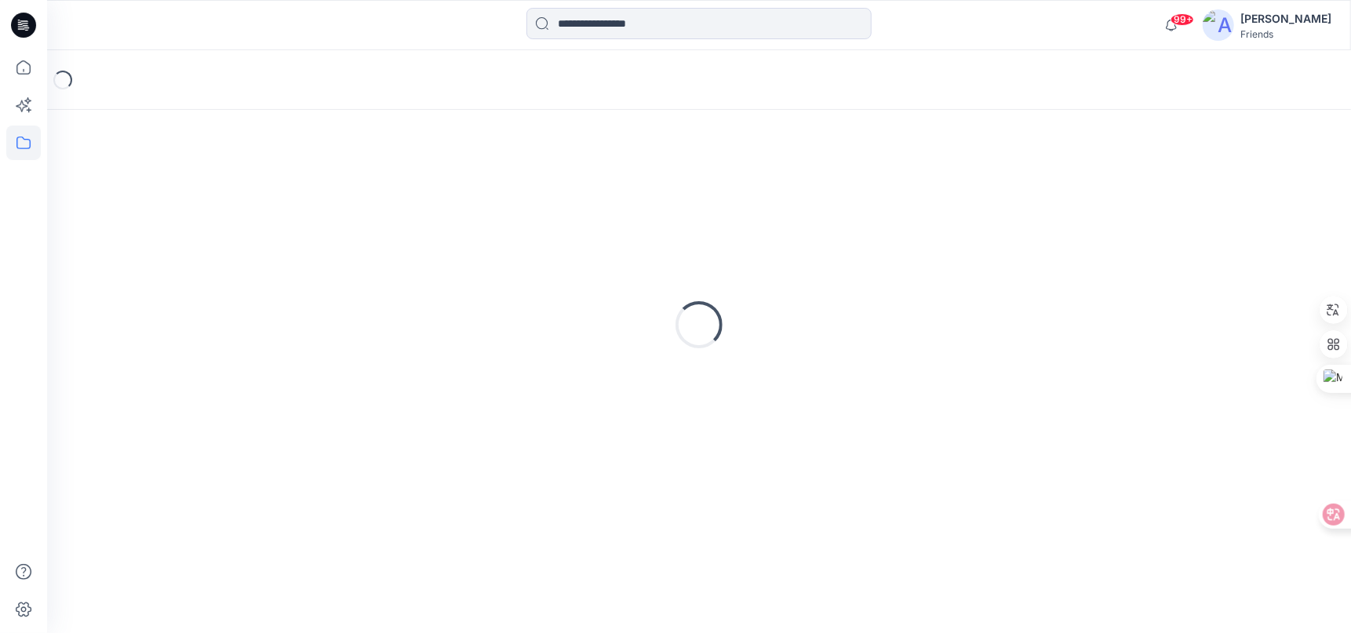
click at [482, 204] on div "Loading..." at bounding box center [699, 325] width 1266 height 392
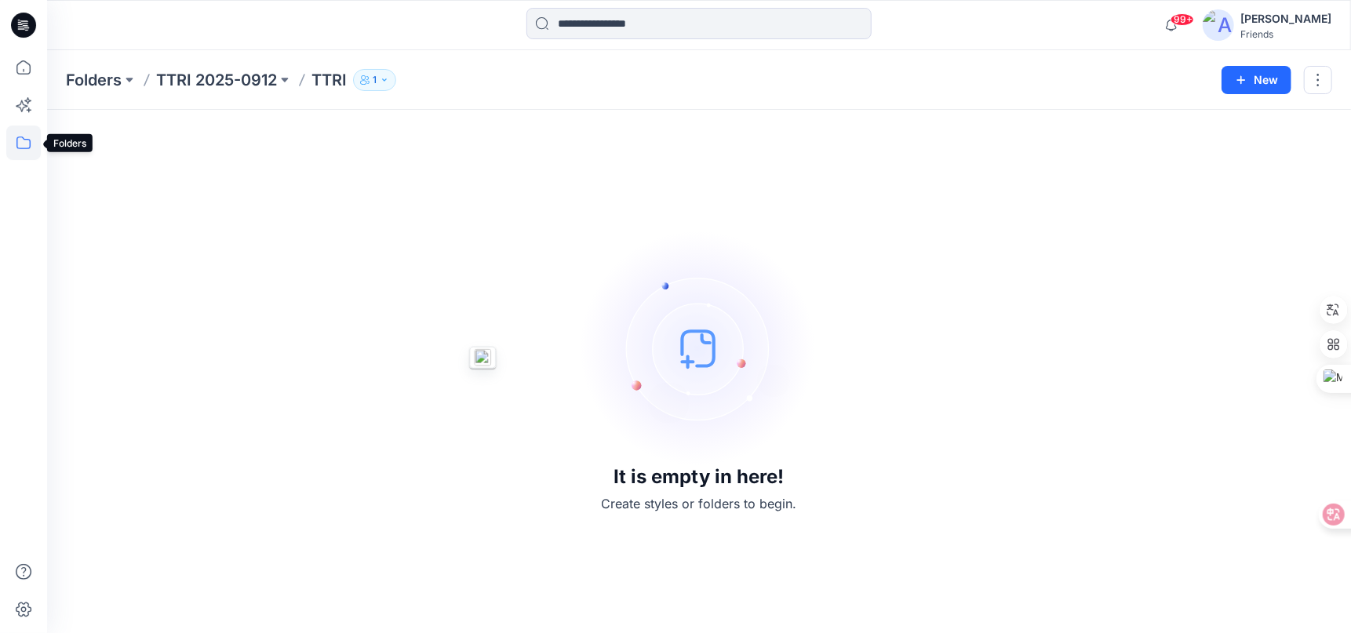
click at [20, 141] on icon at bounding box center [23, 142] width 35 height 35
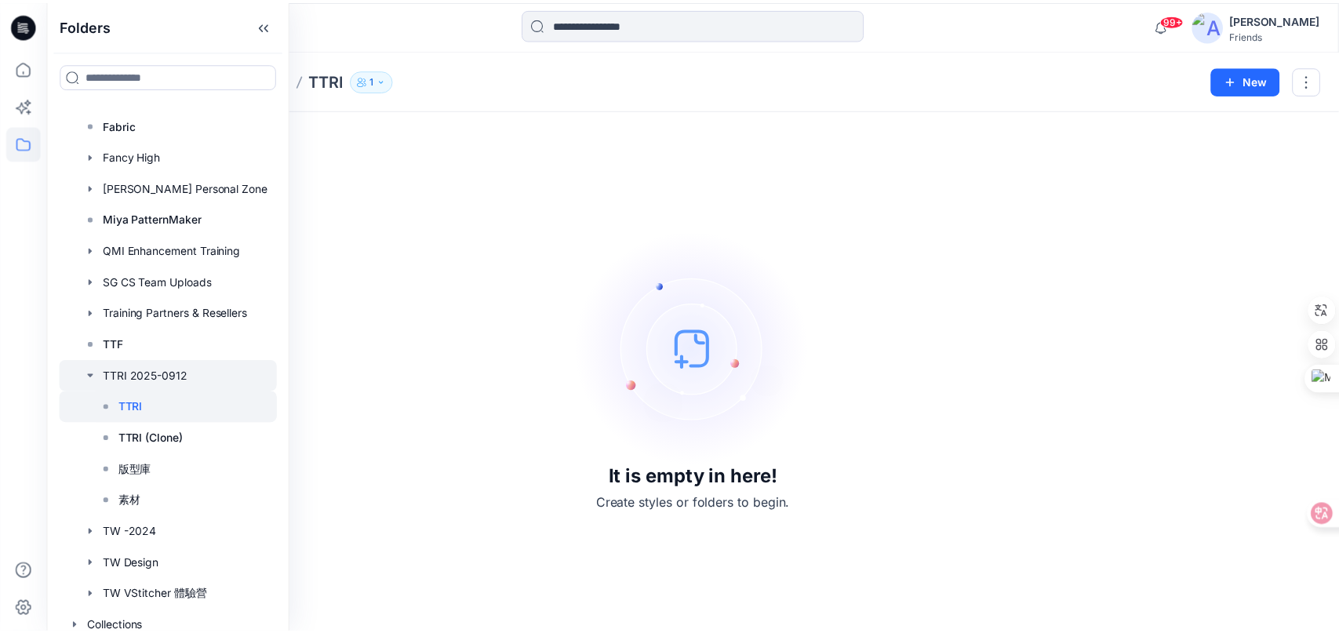
scroll to position [69, 0]
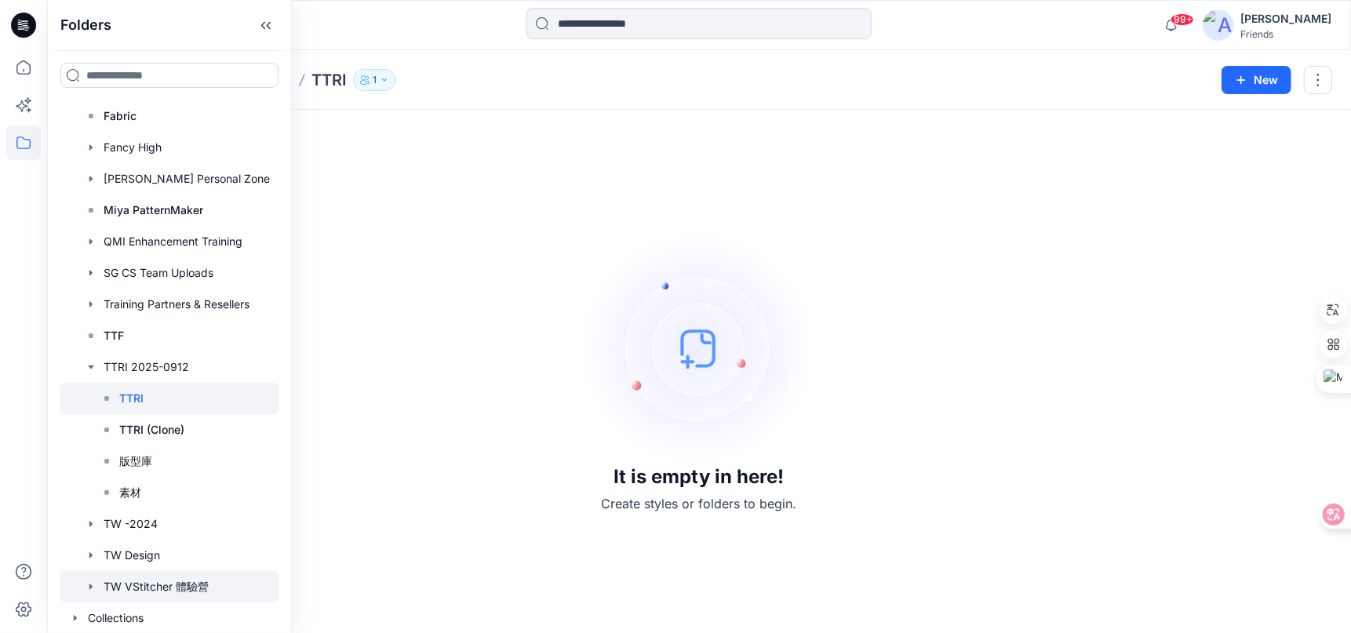
click at [201, 581] on div at bounding box center [170, 586] width 220 height 31
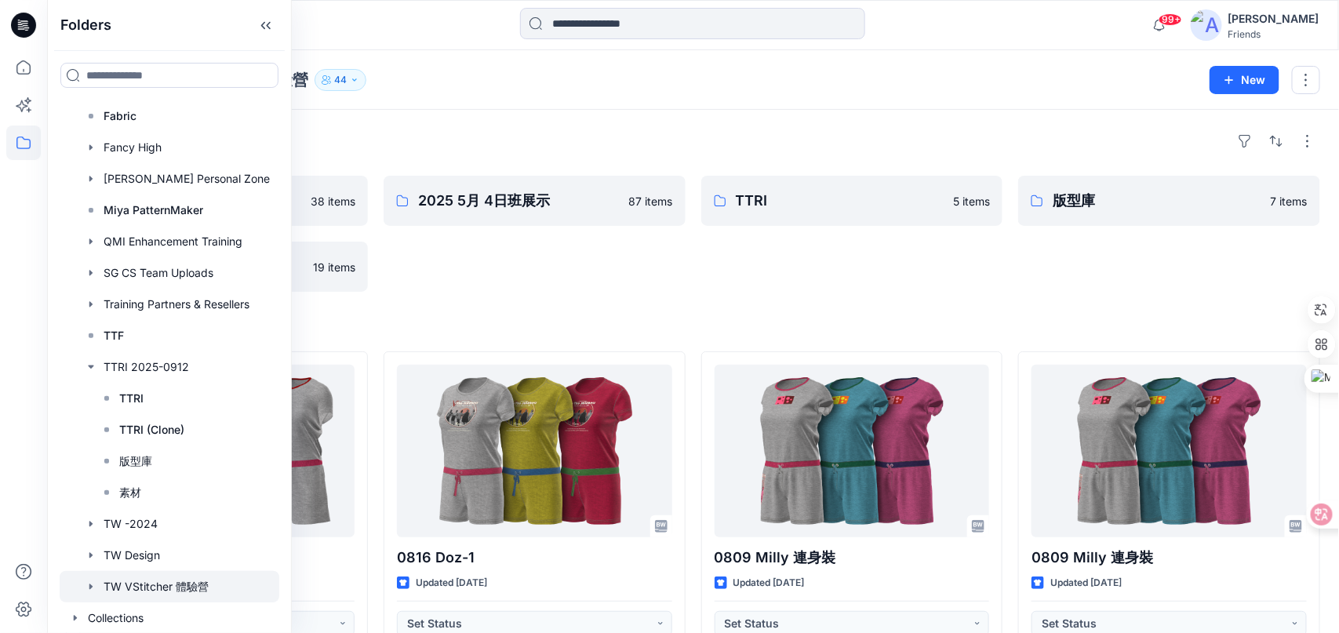
drag, startPoint x: 533, startPoint y: 274, endPoint x: 580, endPoint y: 268, distance: 47.5
click at [534, 274] on div "2025 5月 4日班展示 87 items" at bounding box center [535, 234] width 302 height 116
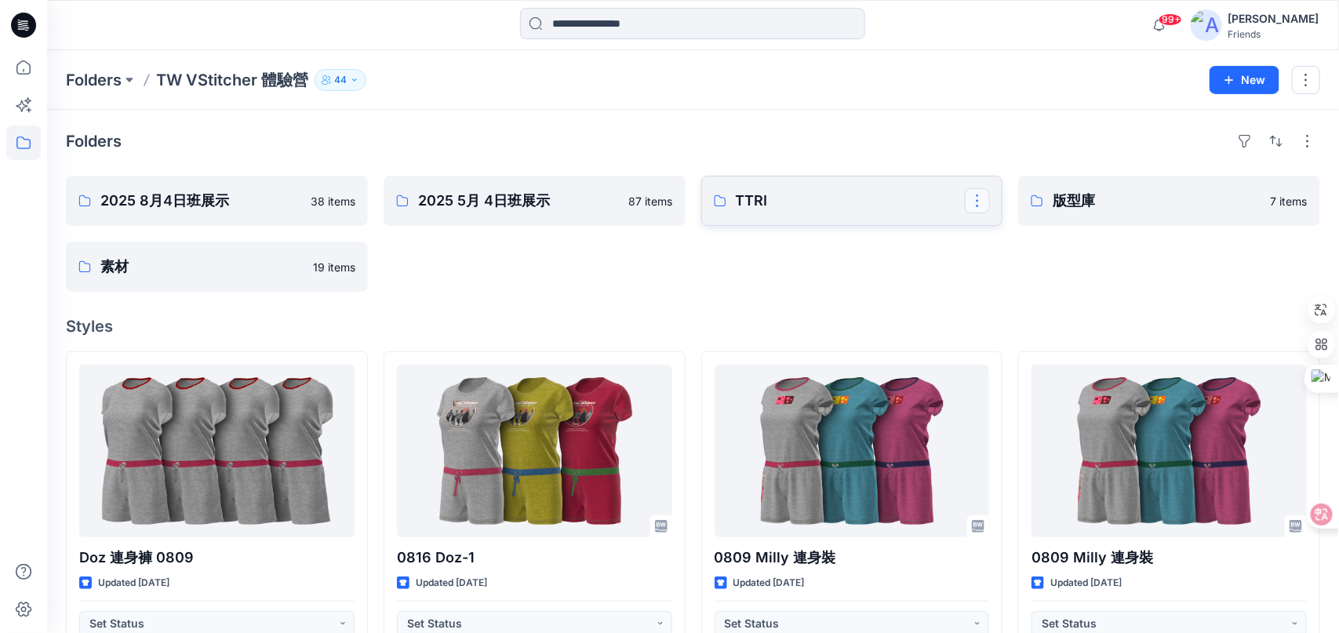
click at [975, 199] on button "button" at bounding box center [977, 200] width 25 height 25
click at [862, 198] on p "TTRI" at bounding box center [851, 201] width 230 height 22
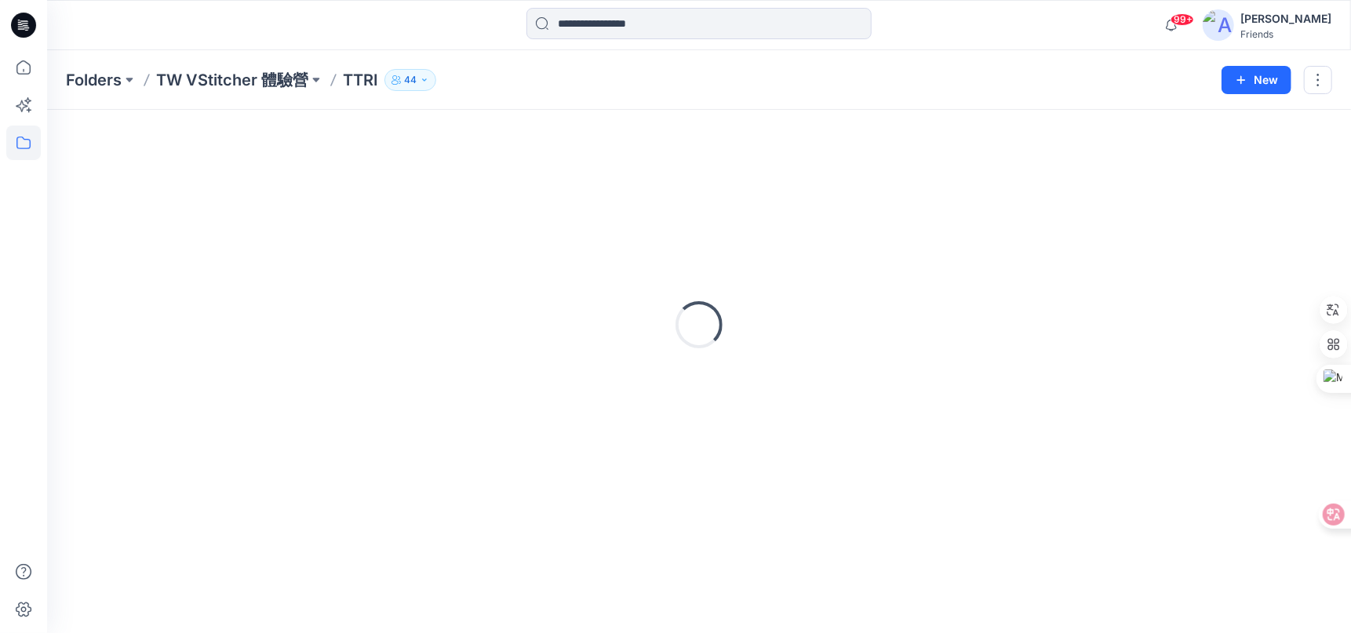
click at [862, 198] on div "Loading..." at bounding box center [699, 325] width 1266 height 392
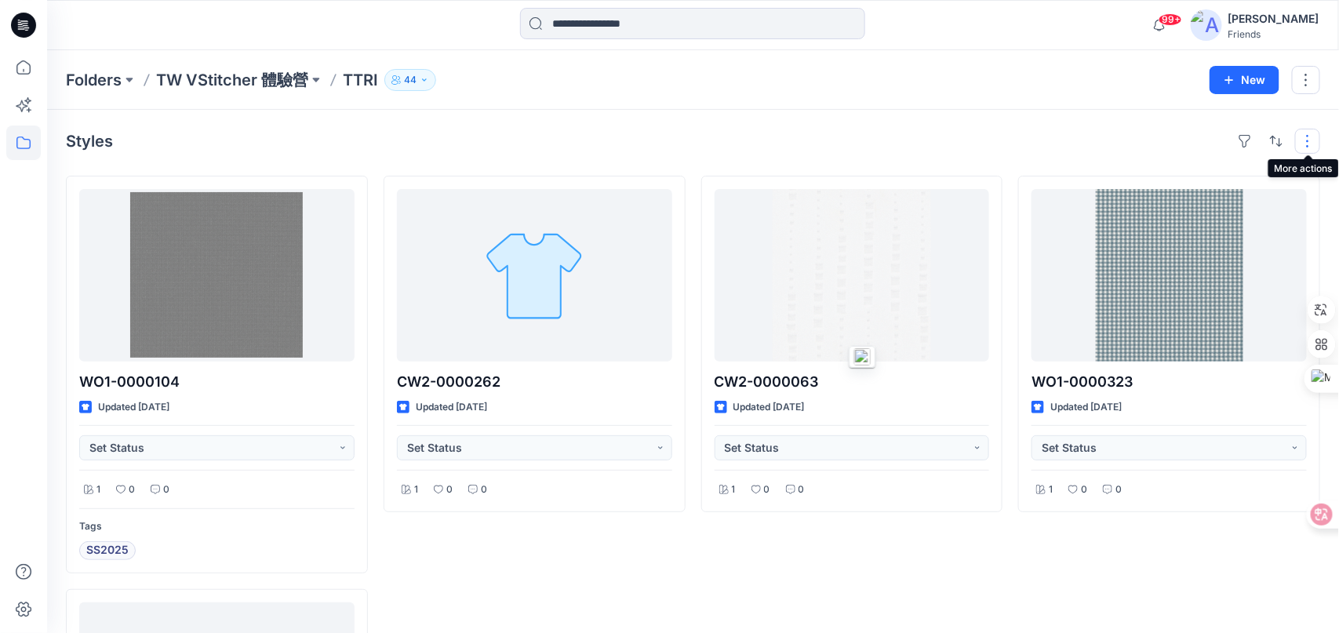
click at [1316, 149] on button "button" at bounding box center [1307, 141] width 25 height 25
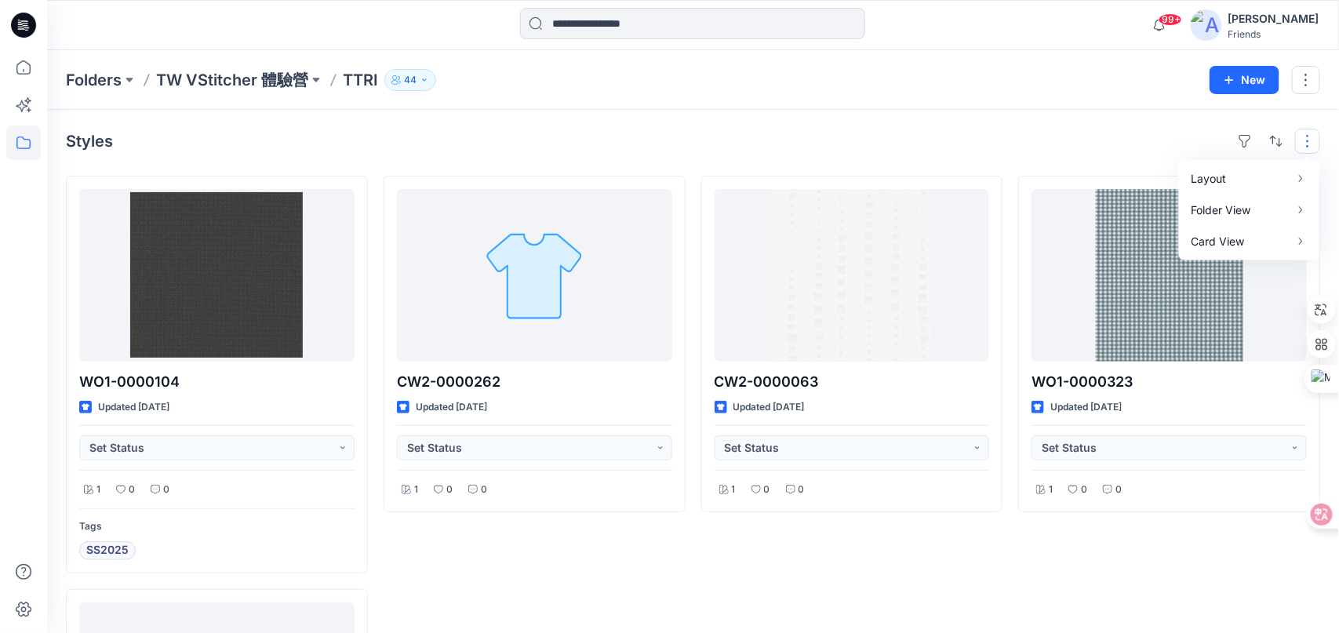
click at [922, 118] on div "Styles Layout Grid Large Grid Folder View Compact Card Card View Card Info Tags…" at bounding box center [693, 527] width 1292 height 834
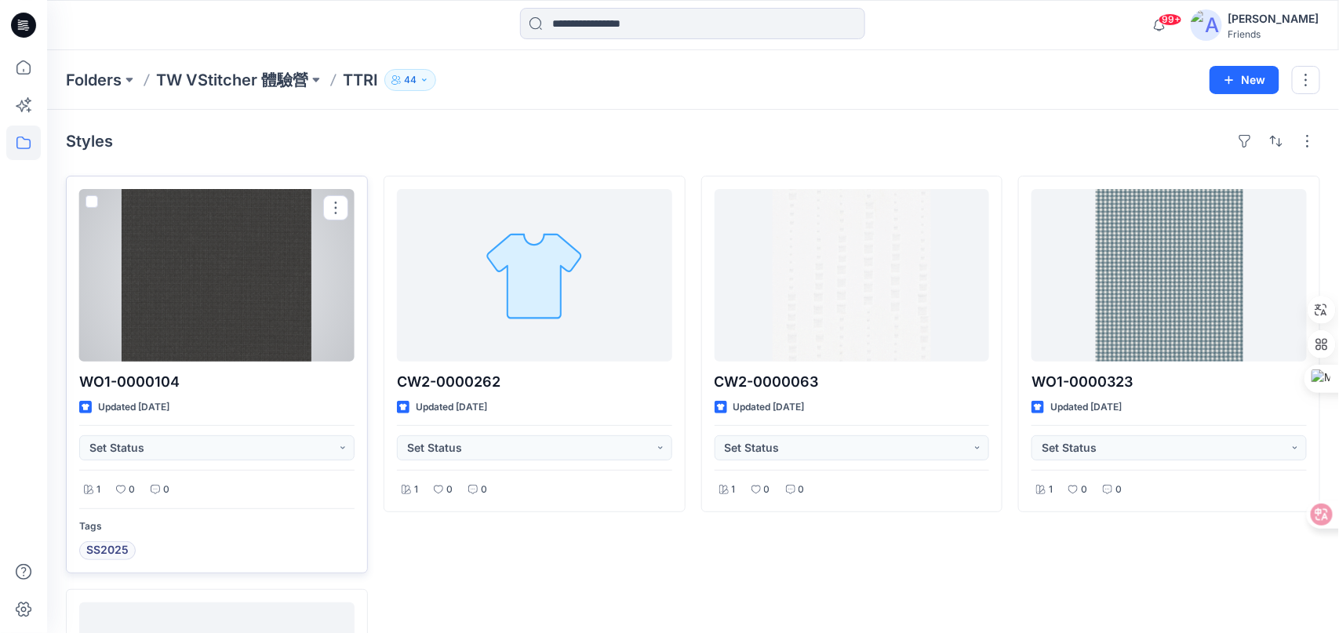
click at [85, 200] on span at bounding box center [91, 201] width 13 height 13
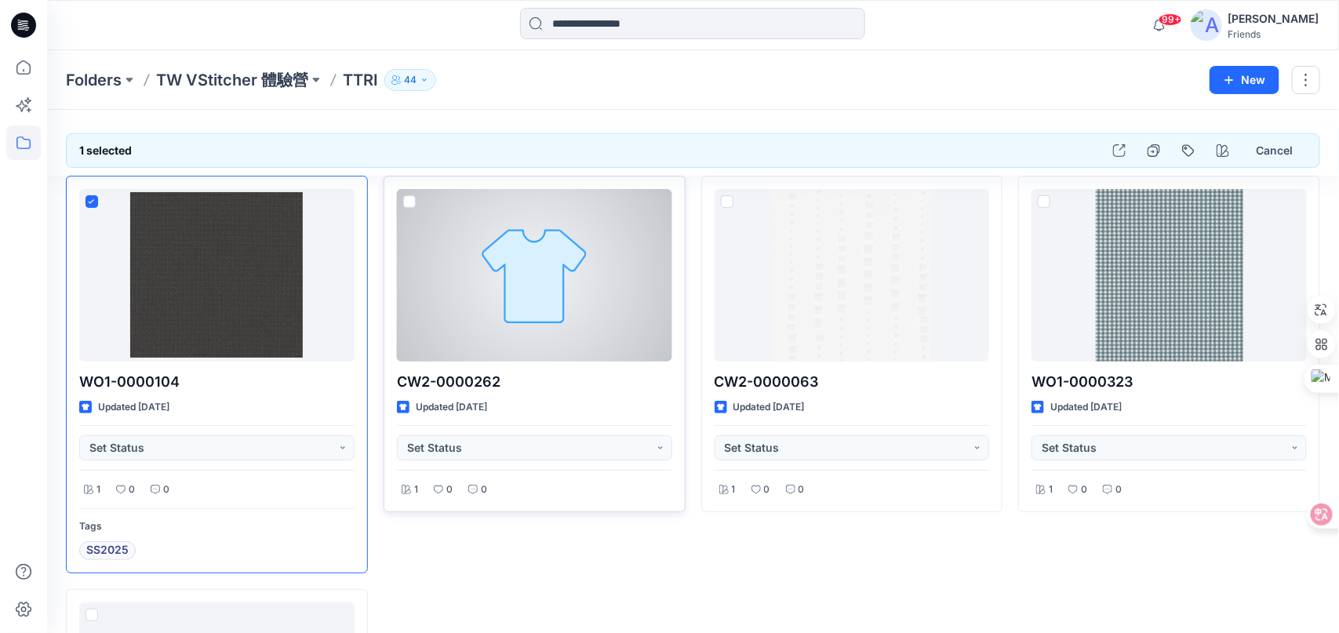
click at [408, 204] on span at bounding box center [409, 201] width 13 height 13
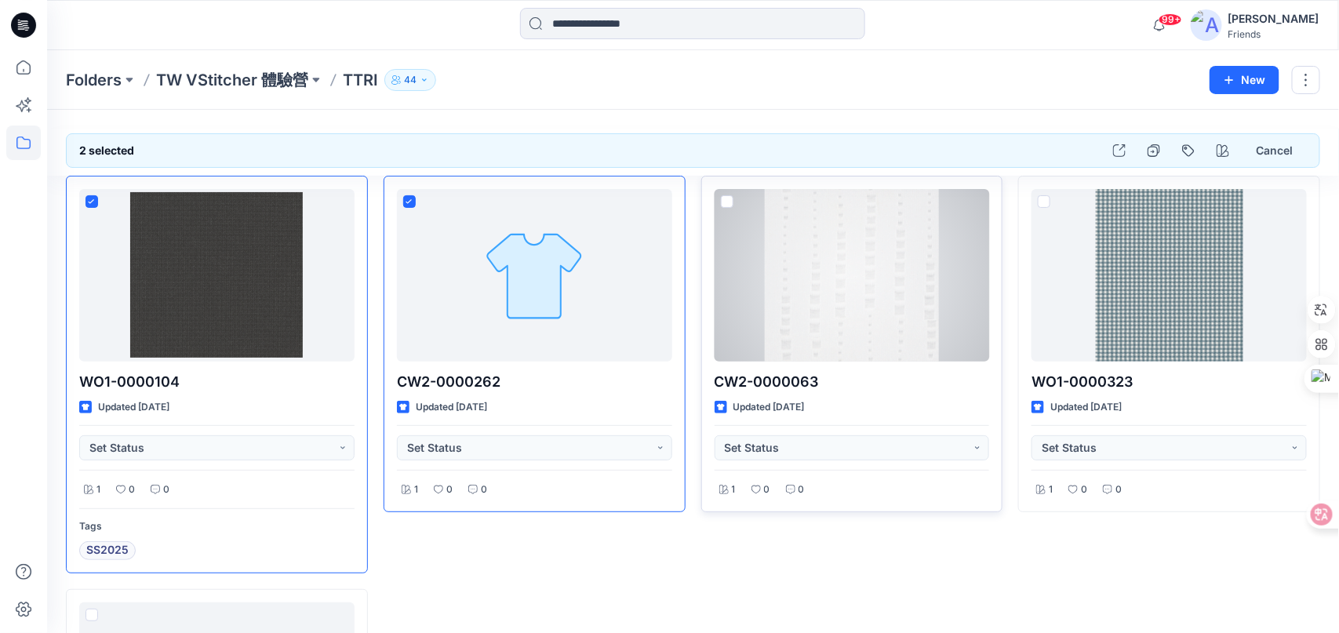
click at [730, 204] on span at bounding box center [727, 201] width 13 height 13
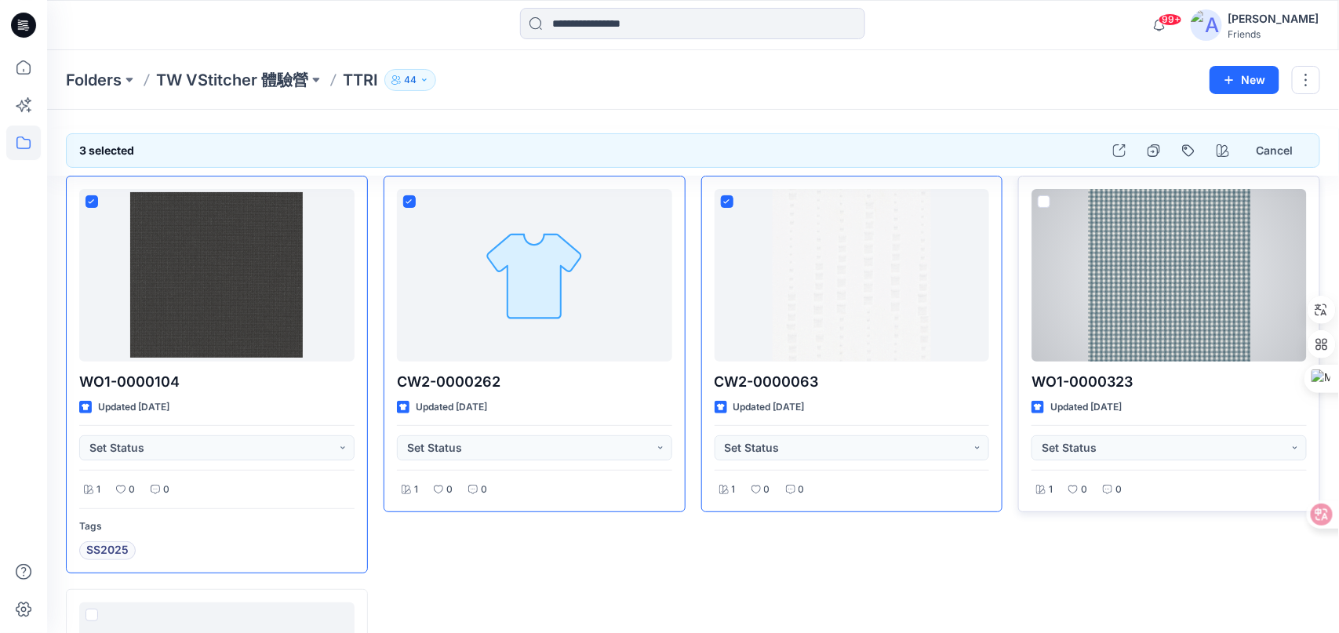
click at [1041, 203] on span at bounding box center [1044, 201] width 13 height 13
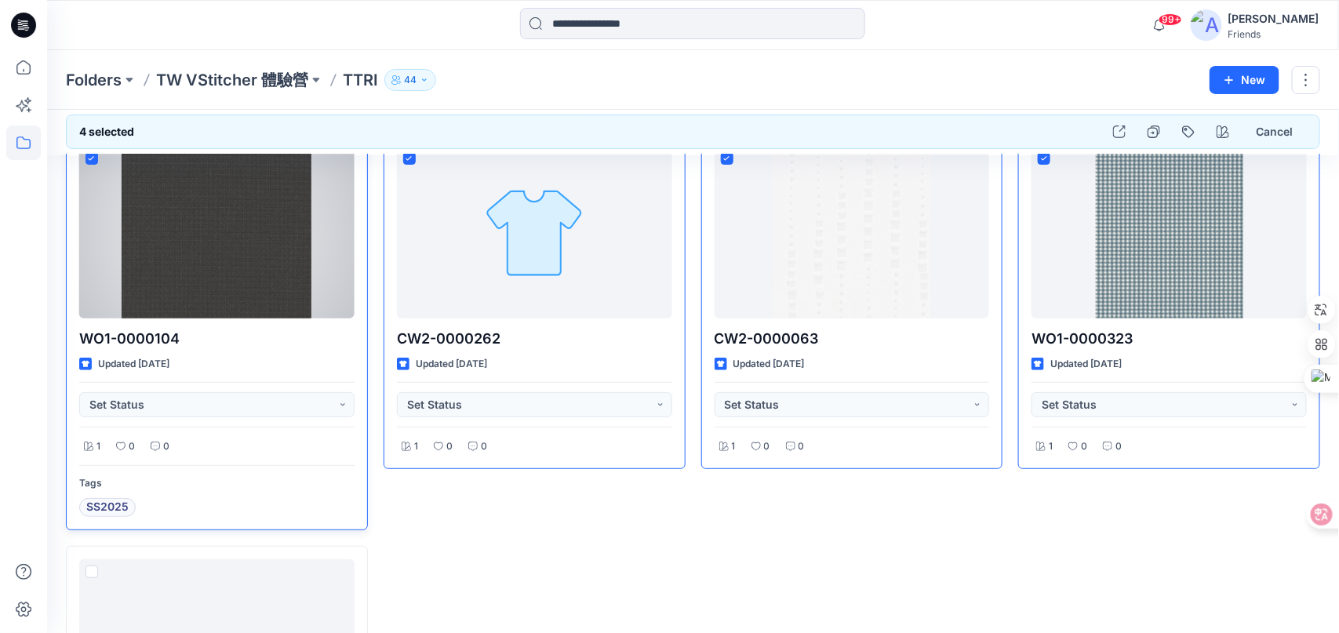
scroll to position [234, 0]
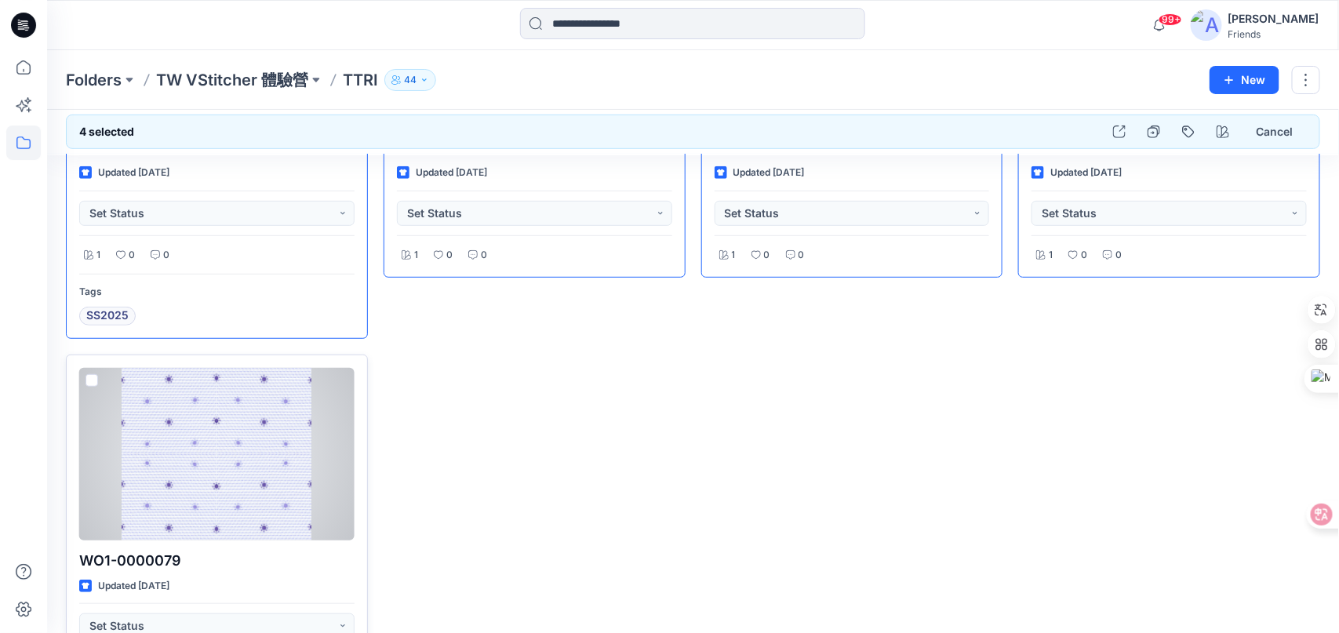
click at [93, 379] on span at bounding box center [91, 380] width 13 height 13
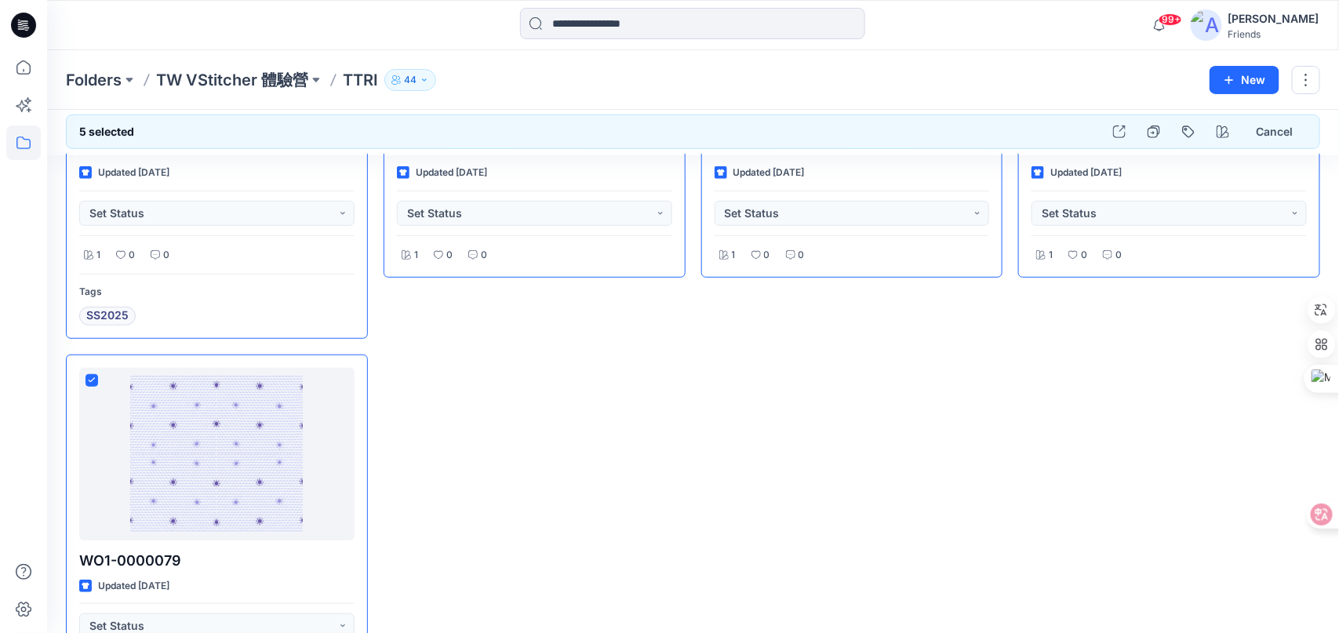
scroll to position [0, 0]
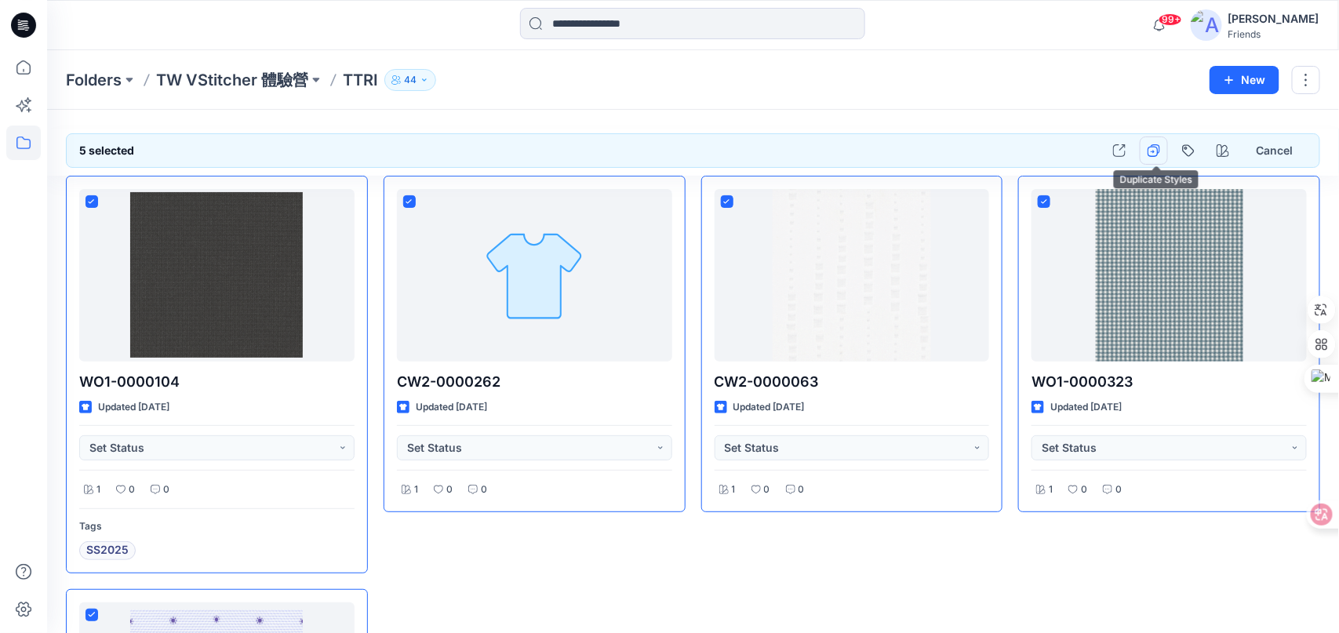
click at [1155, 149] on icon "button" at bounding box center [1153, 150] width 13 height 13
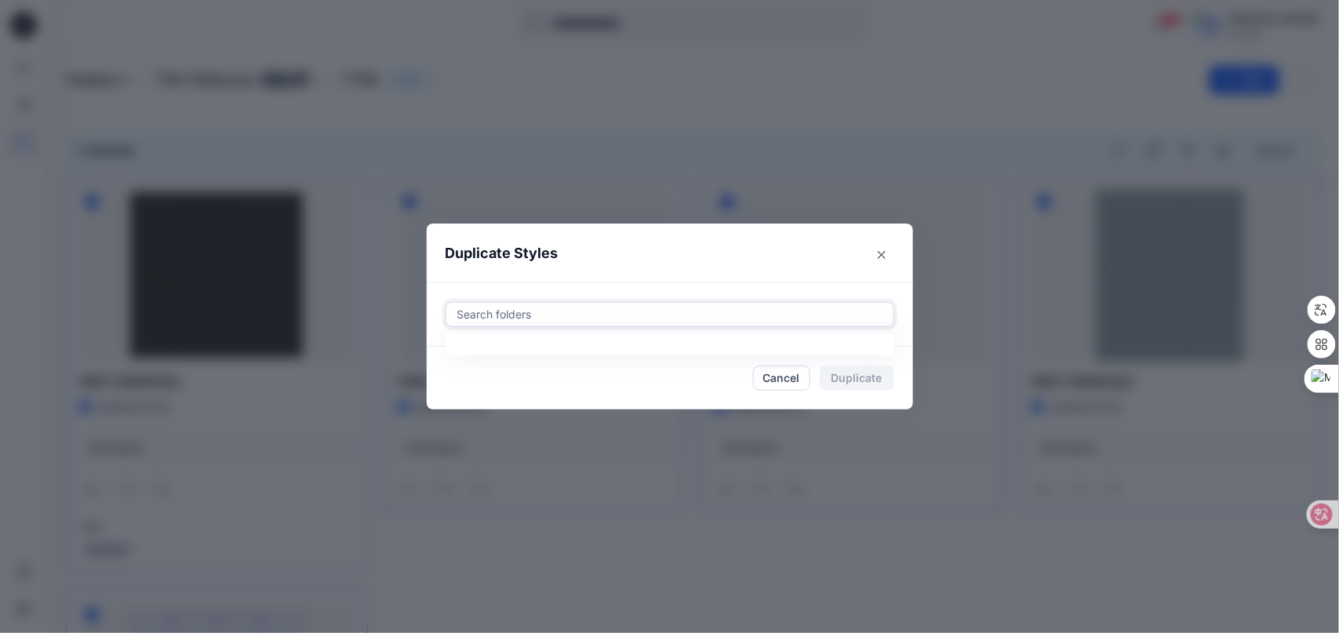
click at [882, 318] on div at bounding box center [670, 314] width 428 height 19
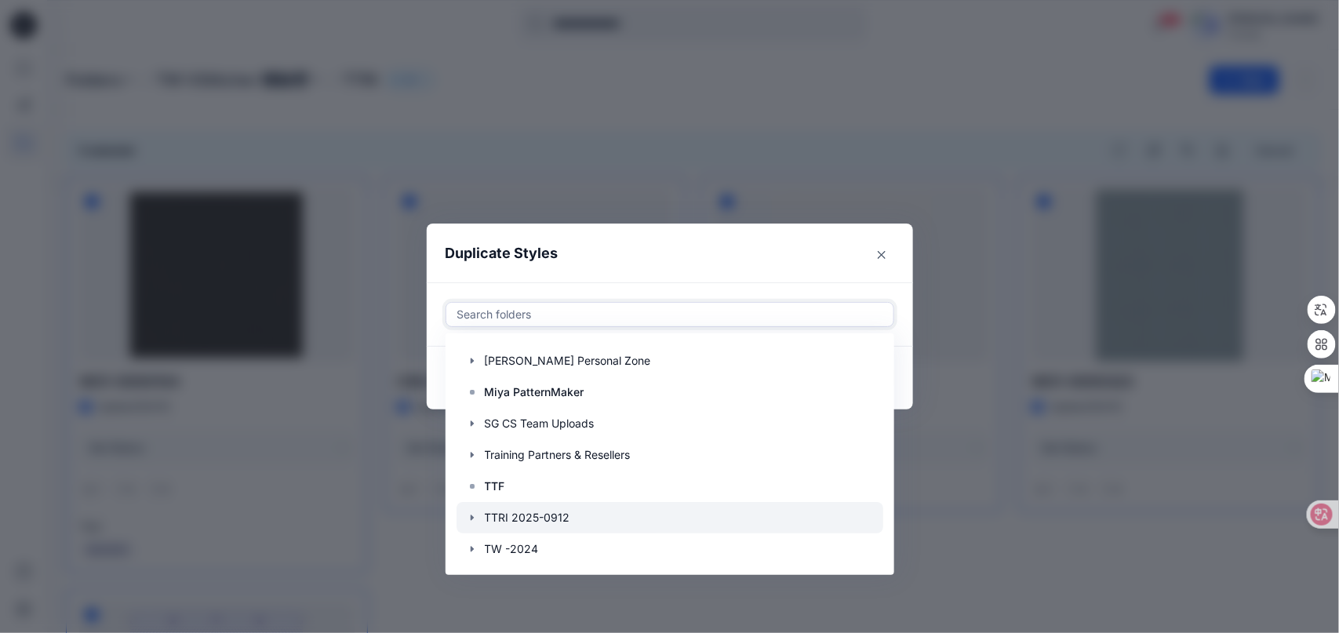
scroll to position [157, 0]
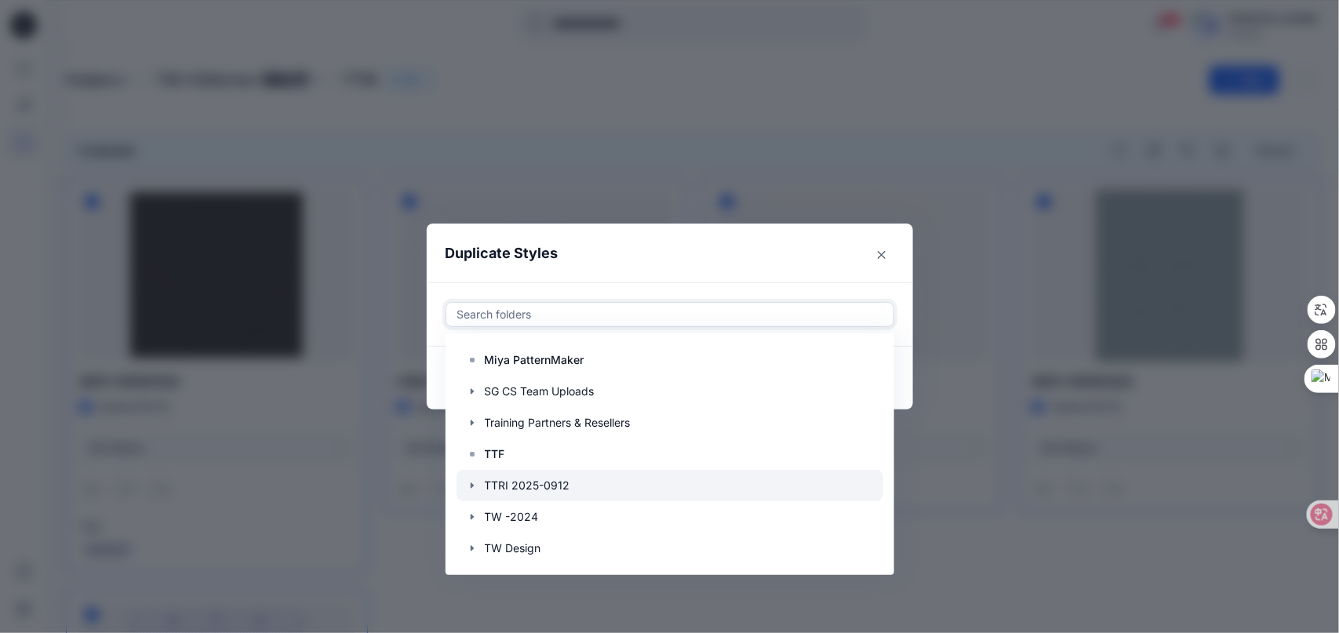
click at [478, 485] on icon "button" at bounding box center [472, 485] width 13 height 13
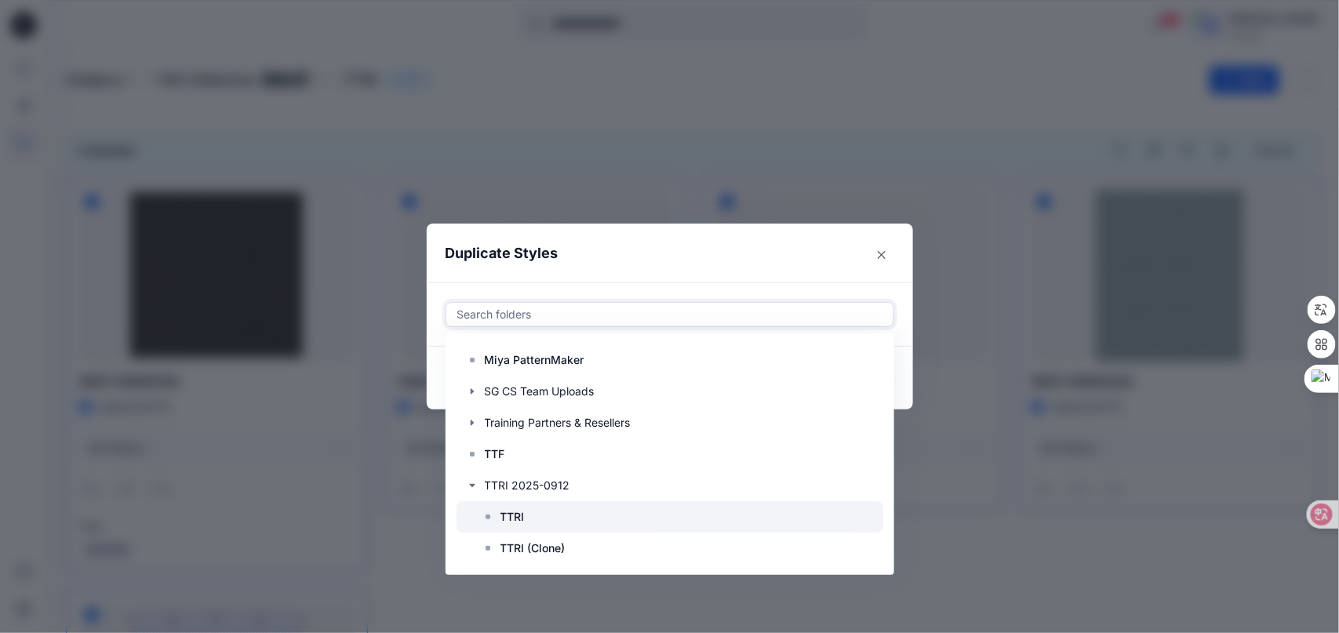
click at [490, 517] on rect at bounding box center [487, 516] width 5 height 5
click at [912, 360] on footer "Cancel Duplicate" at bounding box center [670, 378] width 486 height 63
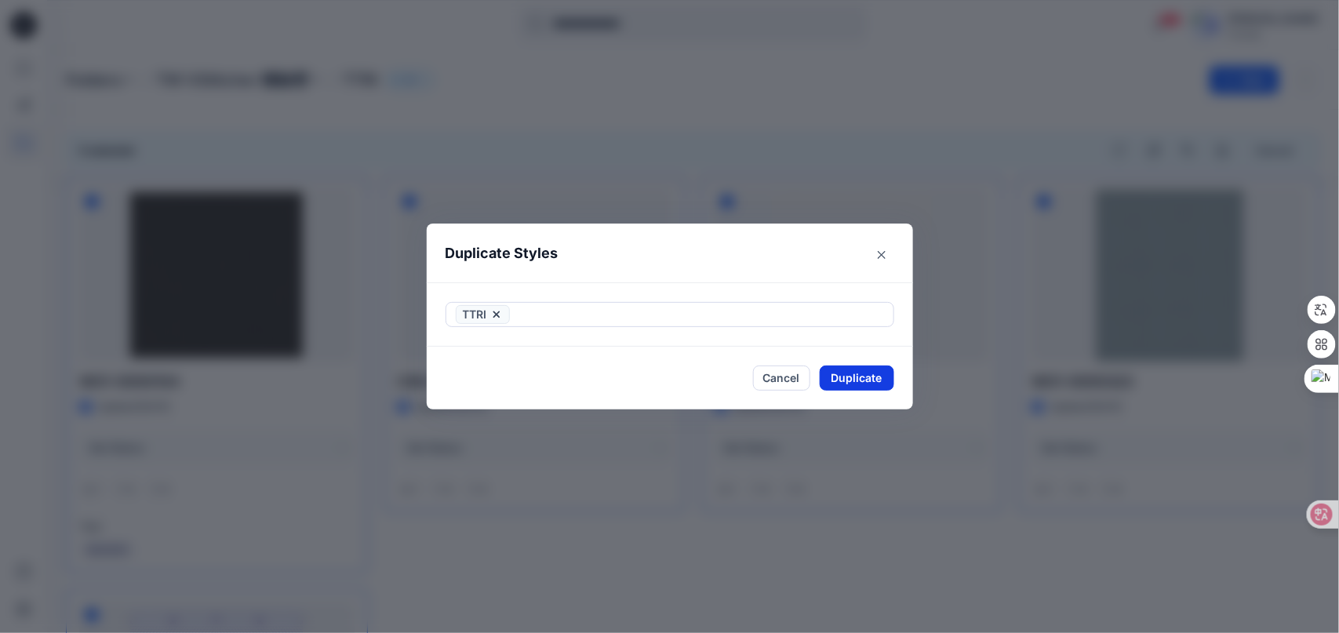
click at [866, 370] on button "Duplicate" at bounding box center [857, 377] width 75 height 25
click at [485, 23] on div "Duplicate Styles Your styles were duplicated successfully Close" at bounding box center [669, 316] width 1339 height 633
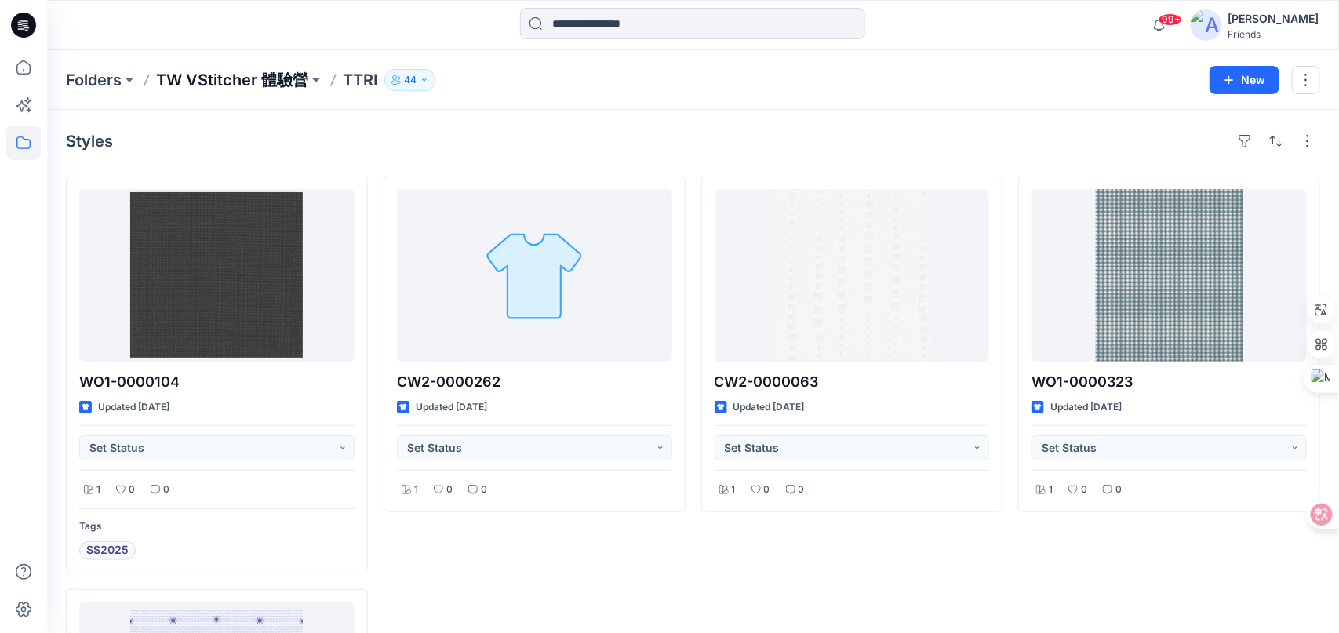
click at [262, 87] on p "TW VStitcher 體驗營" at bounding box center [232, 80] width 152 height 22
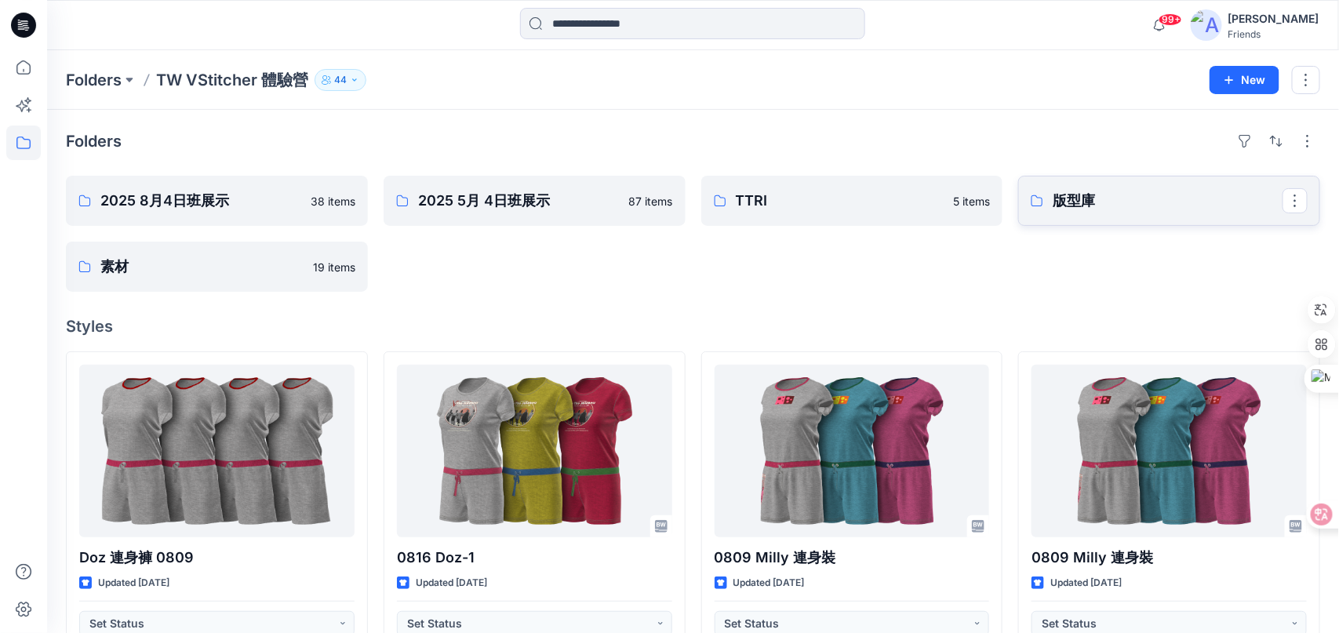
click at [1078, 205] on p "版型庫" at bounding box center [1167, 201] width 230 height 22
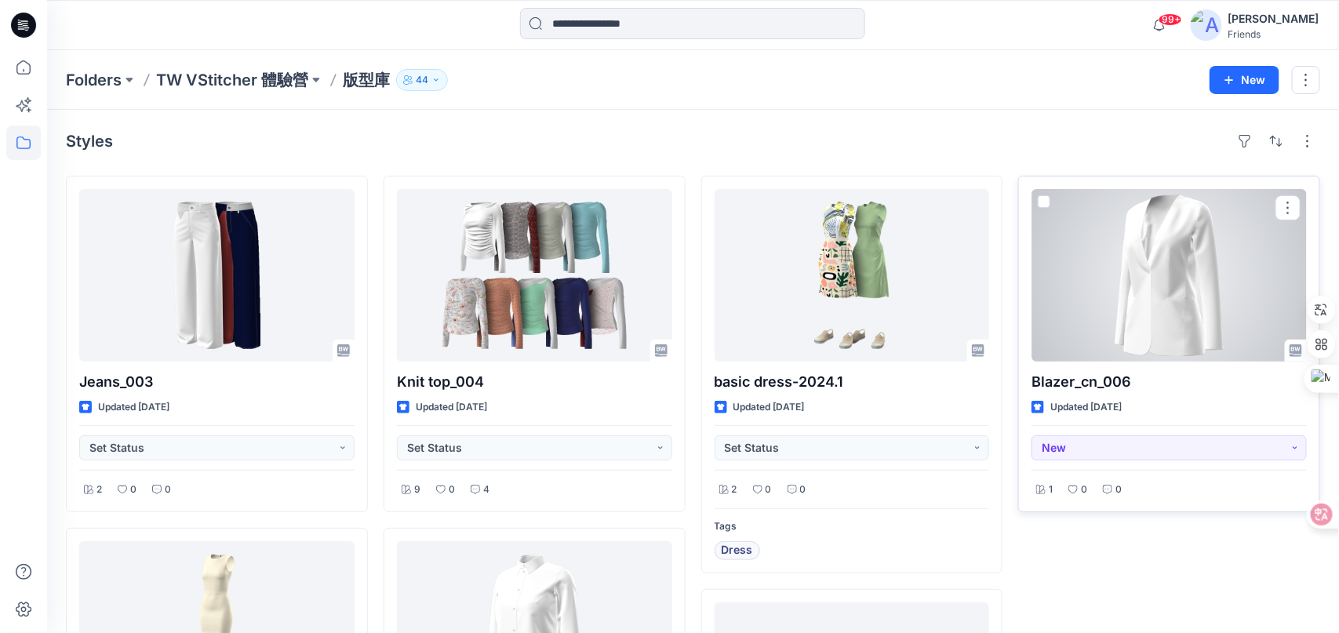
click at [1049, 200] on span at bounding box center [1044, 201] width 13 height 13
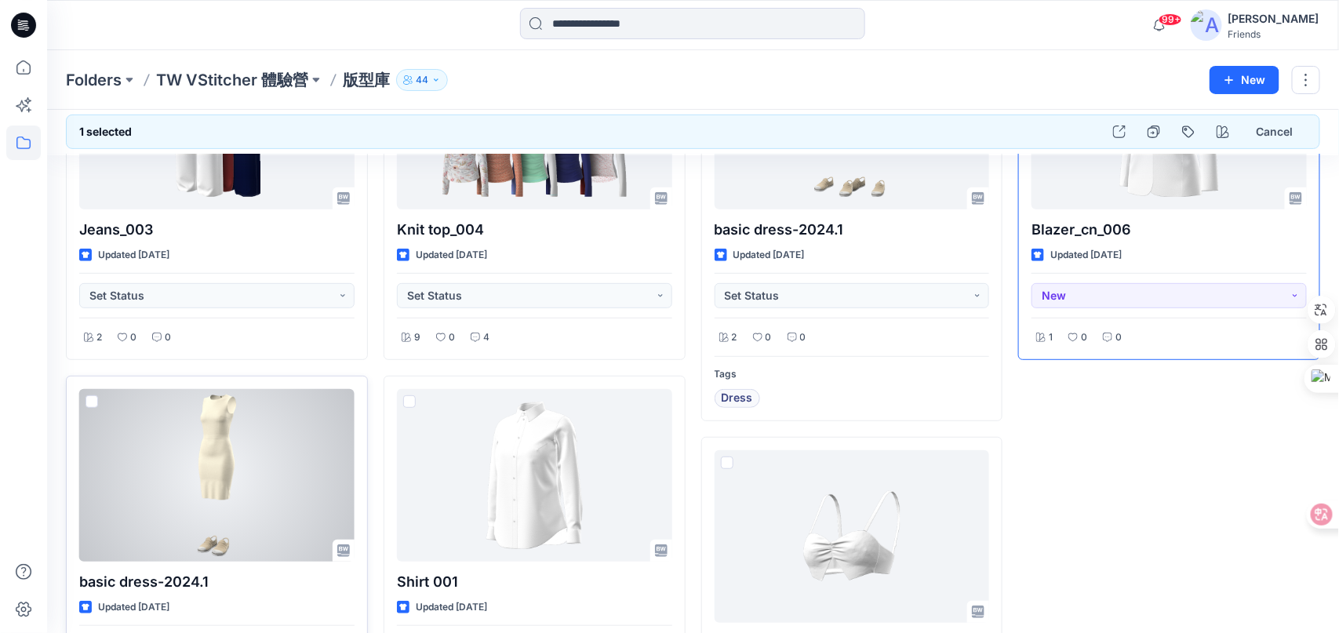
scroll to position [157, 0]
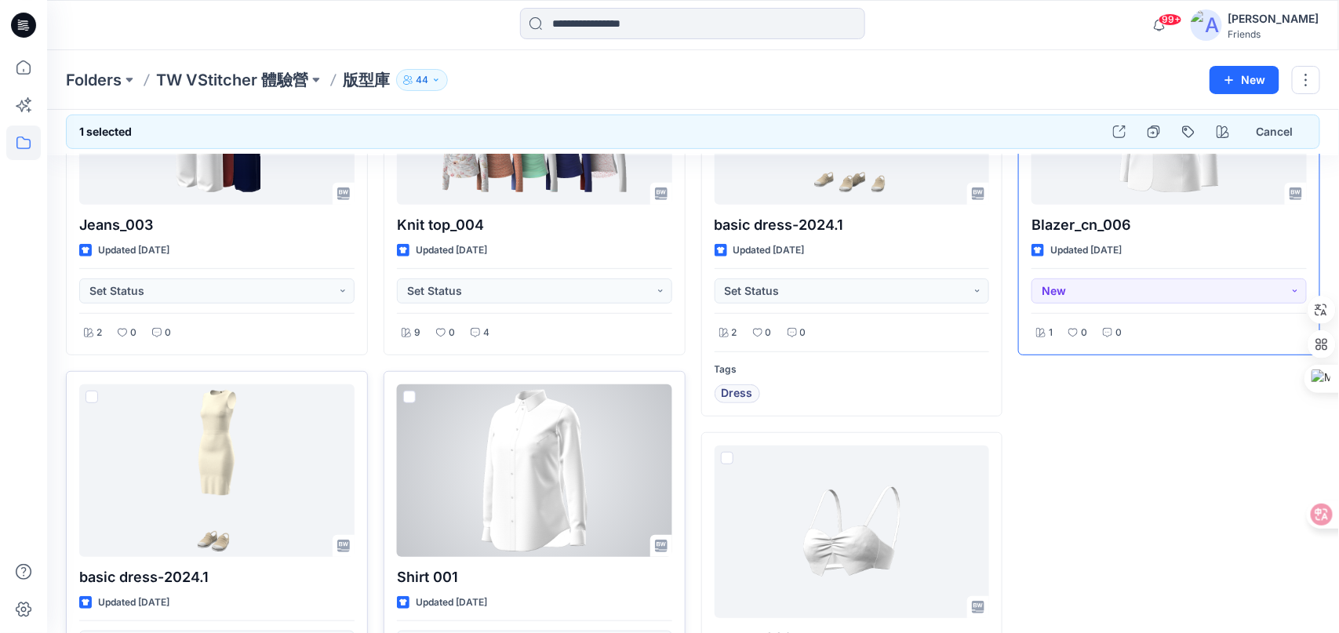
click at [413, 395] on span at bounding box center [409, 397] width 13 height 13
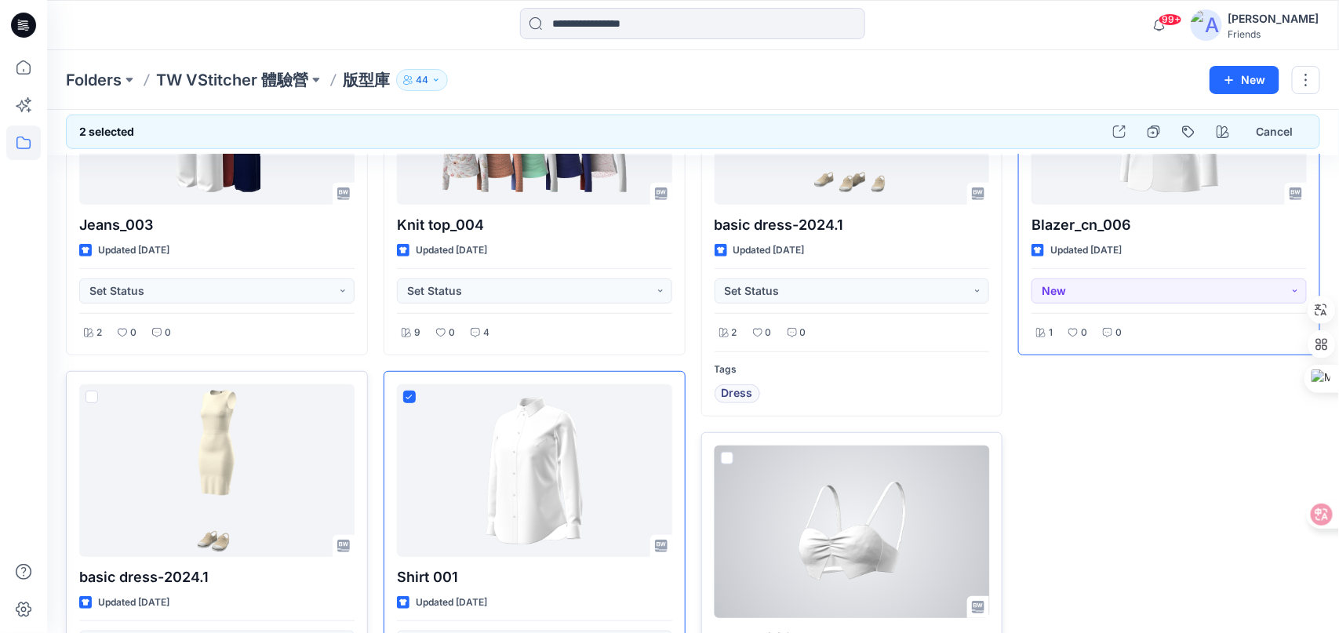
click at [732, 464] on div at bounding box center [727, 461] width 13 height 19
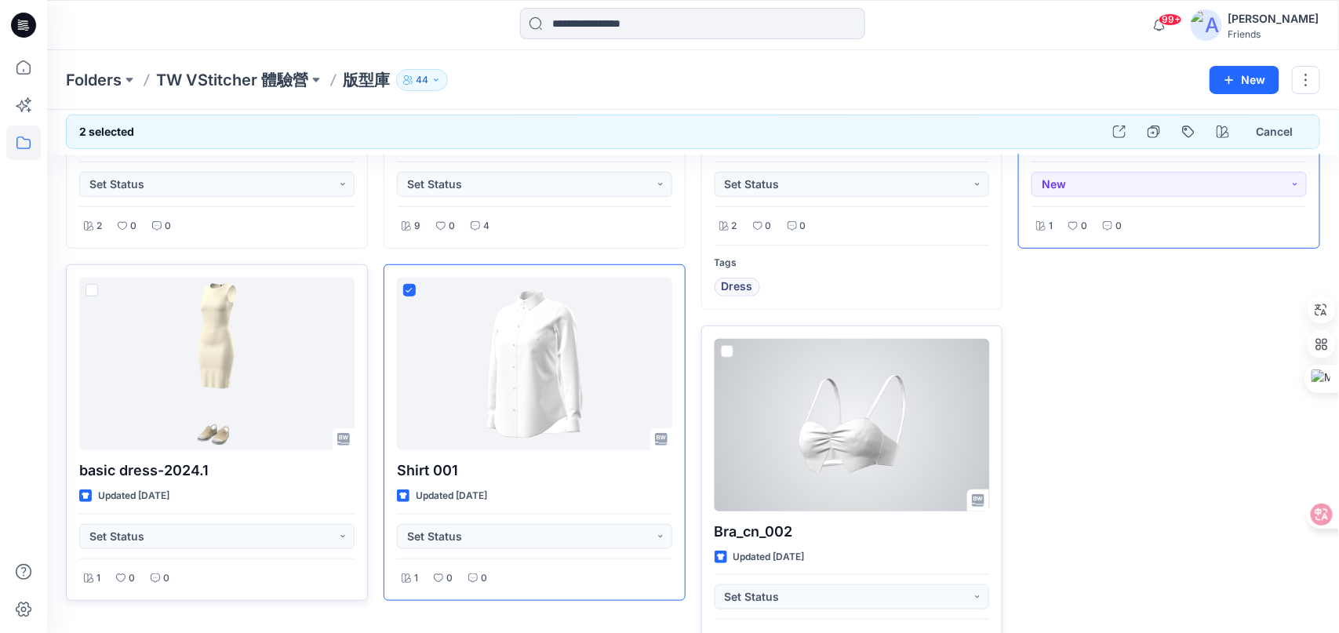
scroll to position [0, 0]
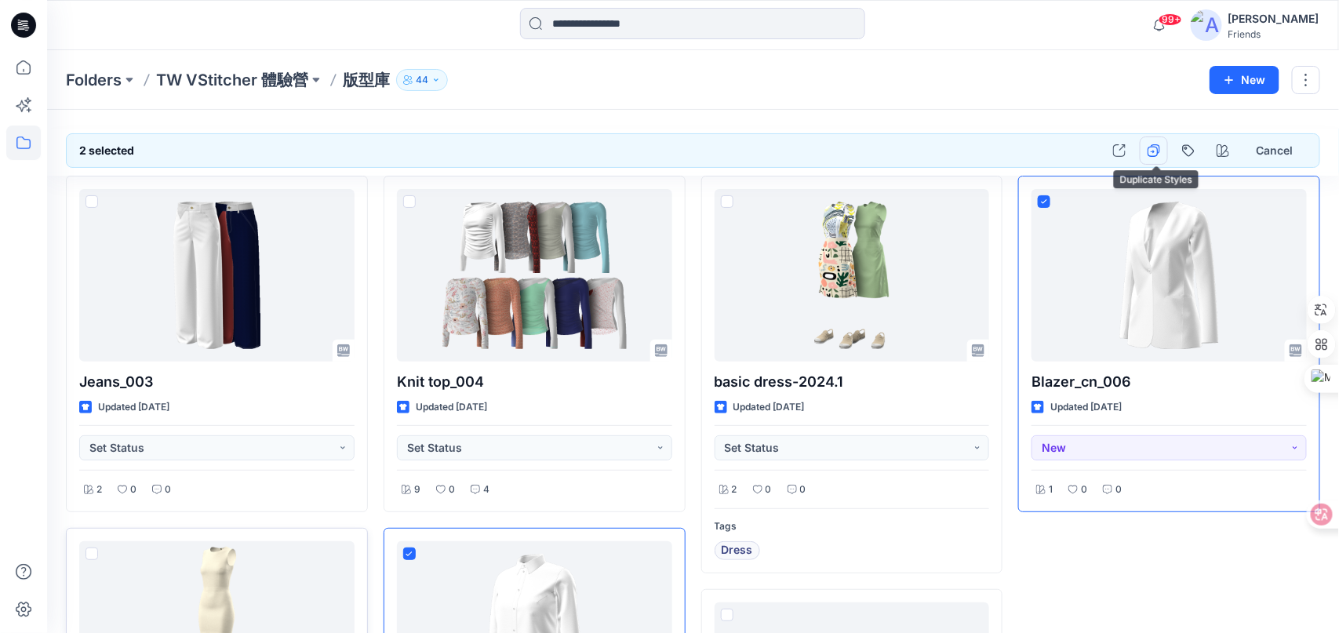
click at [1158, 147] on icon "button" at bounding box center [1153, 150] width 13 height 13
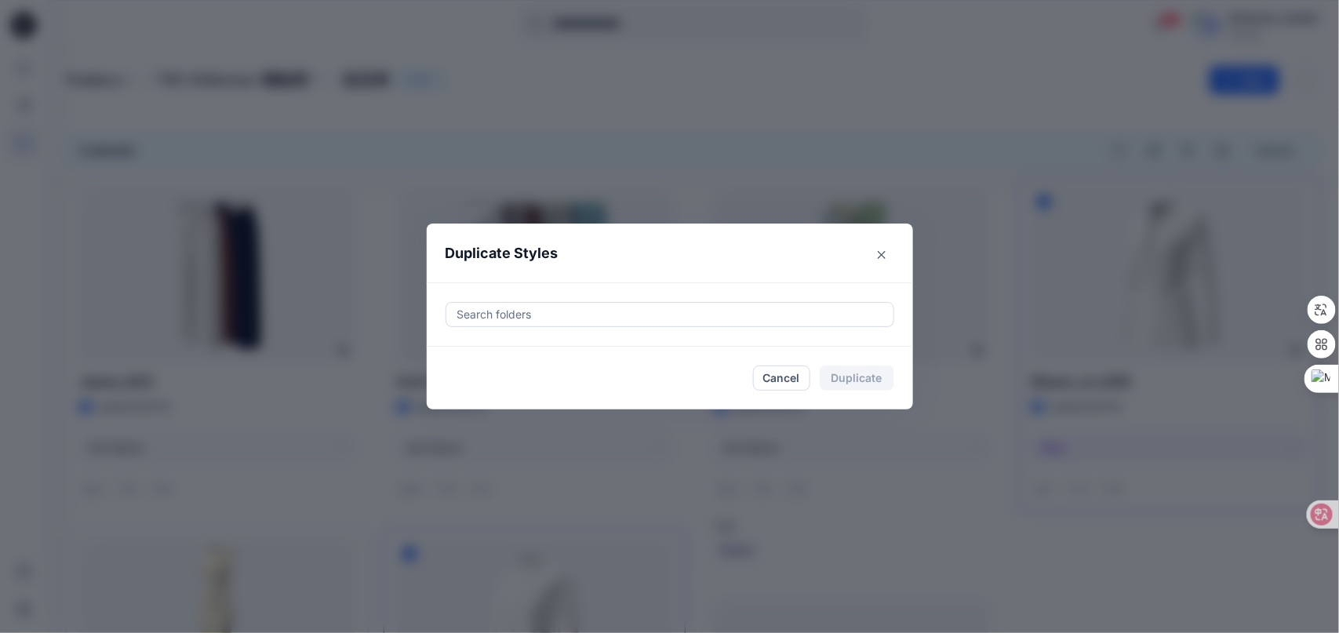
click at [779, 315] on div at bounding box center [670, 314] width 428 height 19
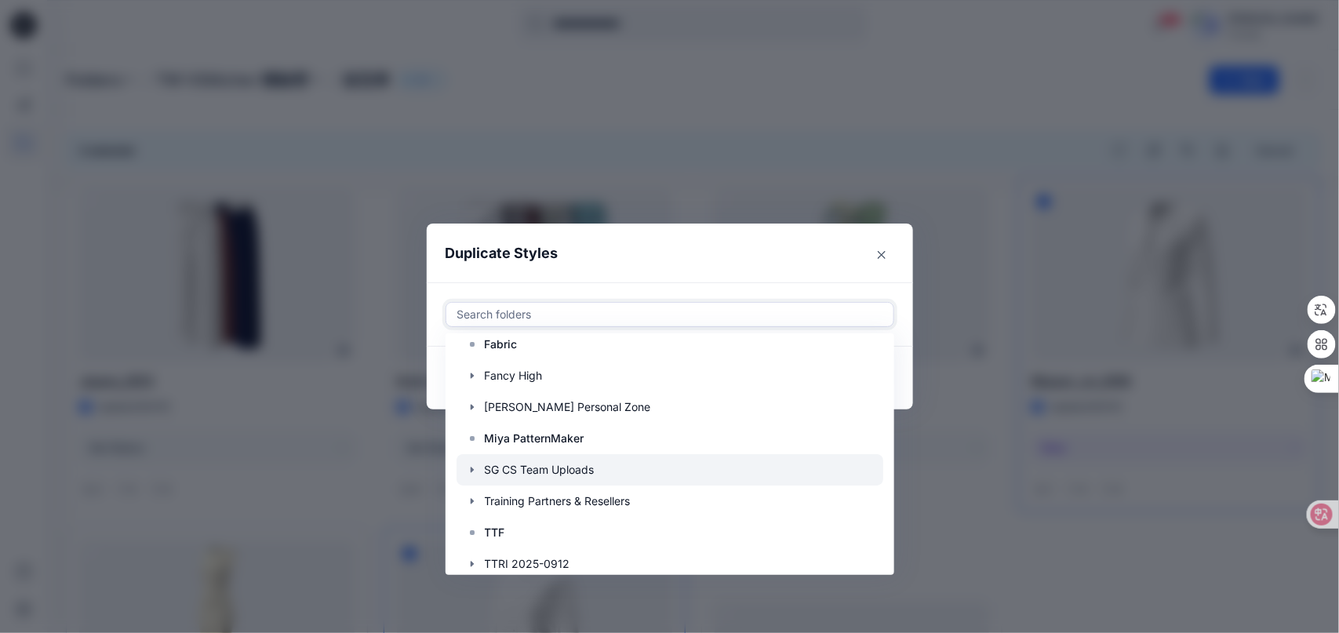
scroll to position [157, 0]
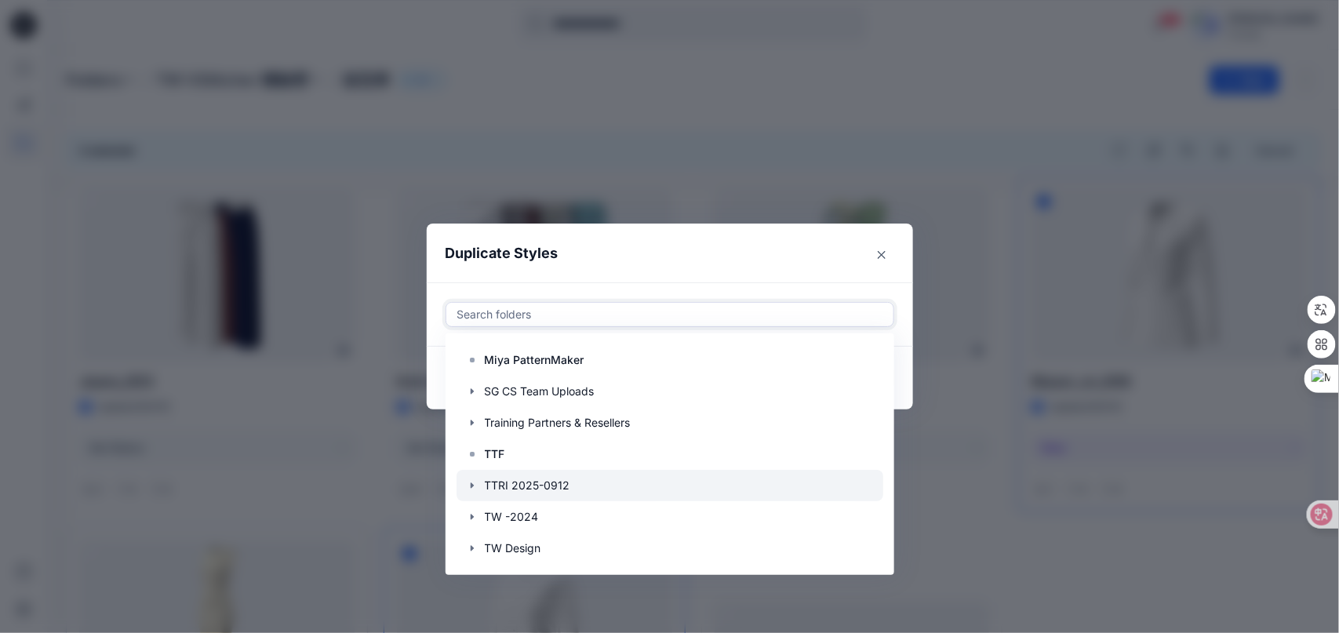
click at [559, 489] on div at bounding box center [669, 485] width 427 height 31
click at [913, 378] on footer "Cancel Duplicate" at bounding box center [670, 378] width 486 height 63
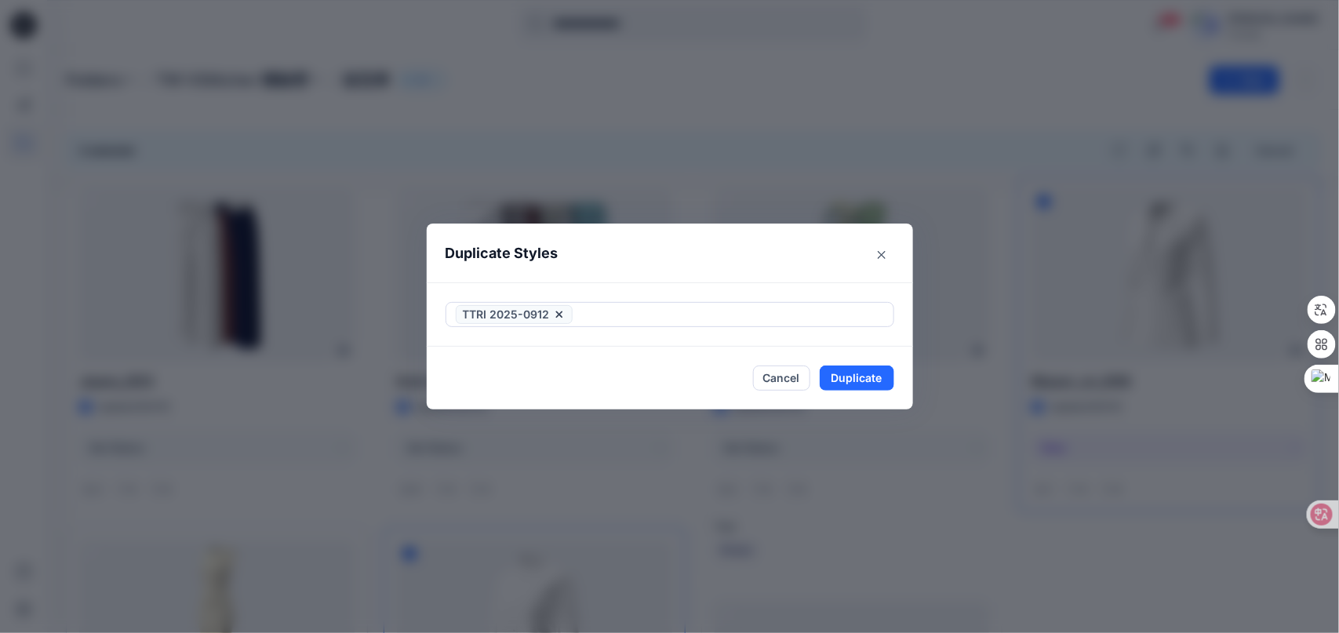
click at [565, 314] on icon at bounding box center [559, 314] width 13 height 13
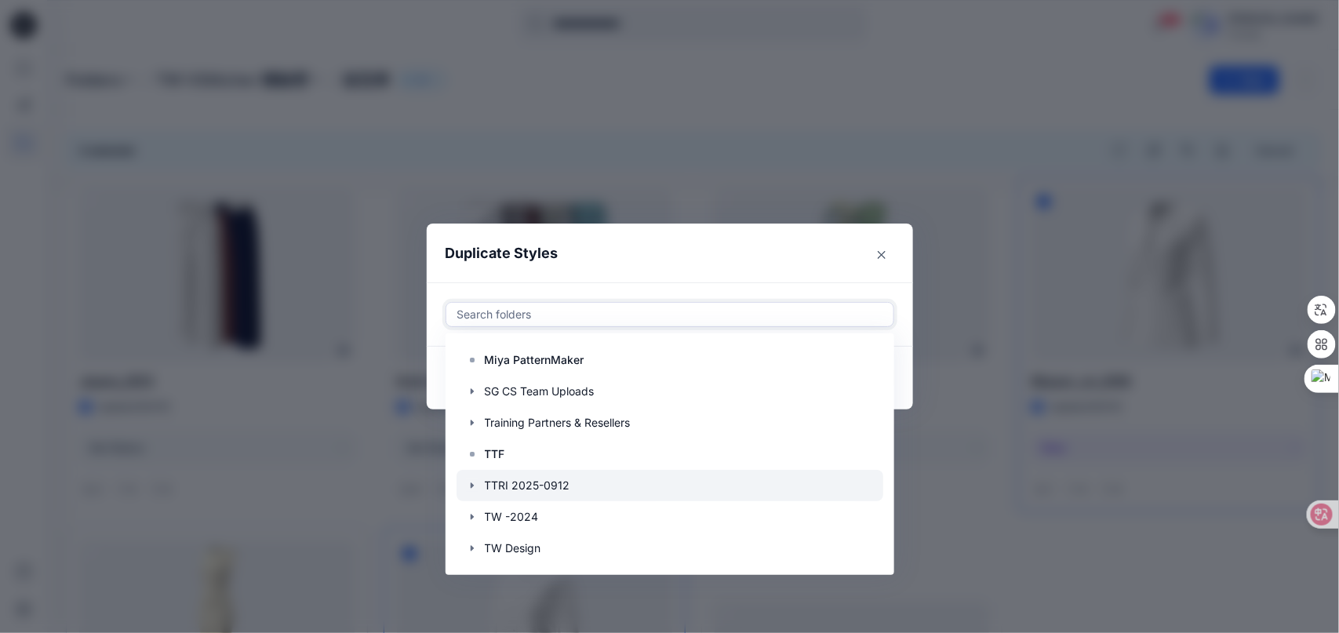
click at [476, 489] on icon "button" at bounding box center [472, 485] width 13 height 13
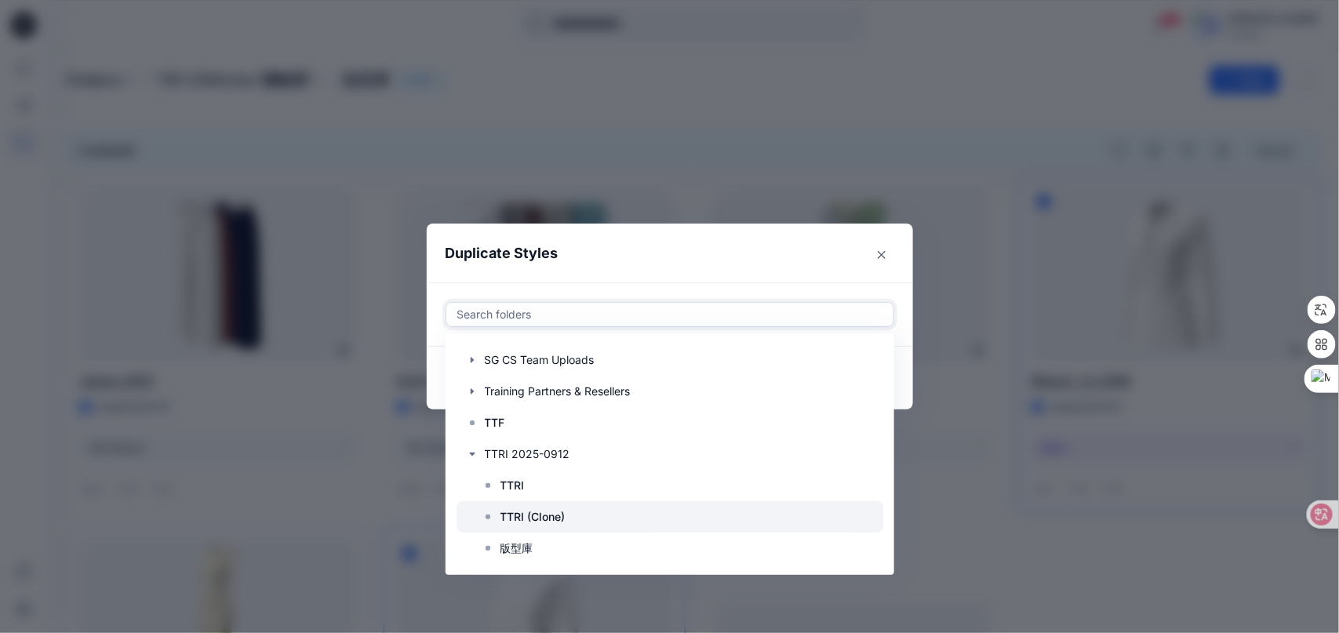
scroll to position [234, 0]
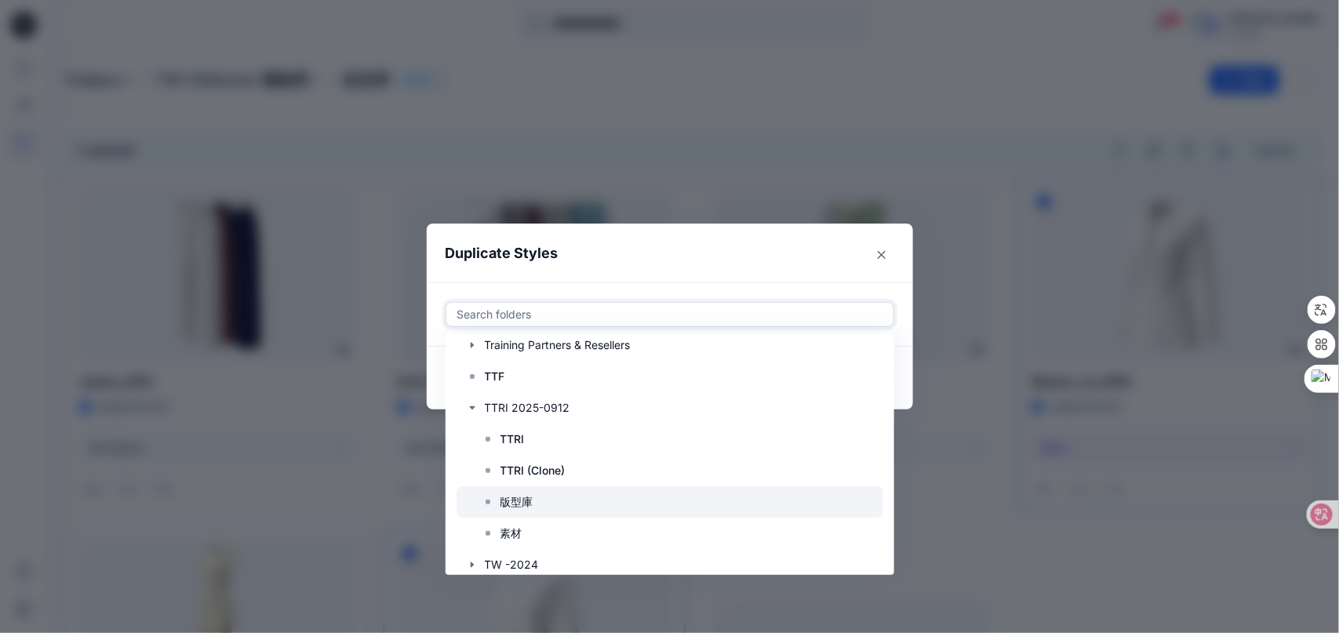
click at [494, 504] on icon at bounding box center [488, 502] width 13 height 13
click at [775, 258] on header "Duplicate Styles" at bounding box center [654, 254] width 455 height 60
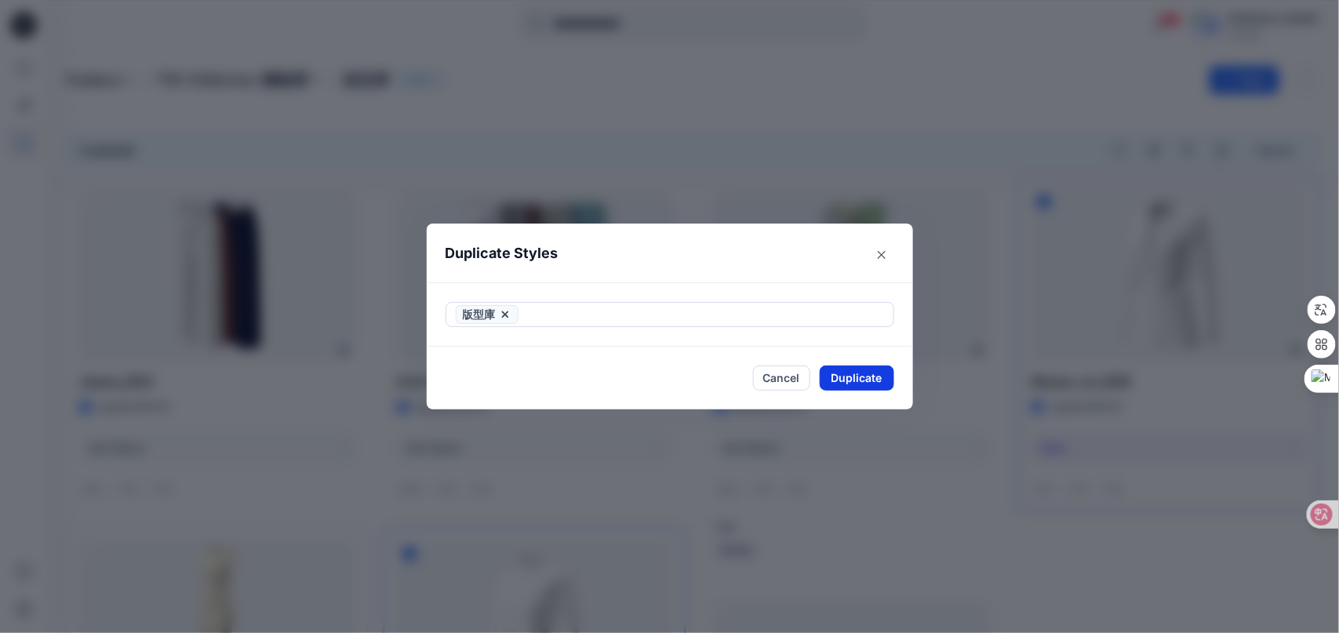
click at [870, 387] on button "Duplicate" at bounding box center [857, 377] width 75 height 25
click at [877, 384] on button "Close" at bounding box center [868, 378] width 51 height 25
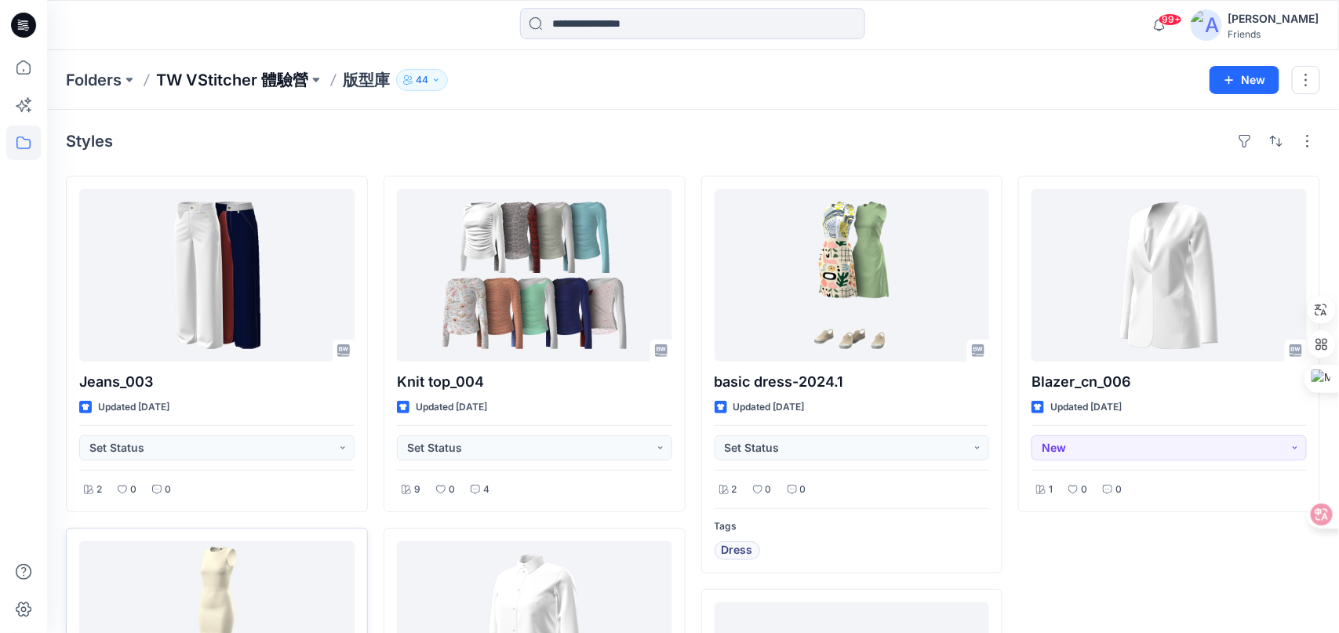
click at [299, 72] on p "TW VStitcher 體驗營" at bounding box center [232, 80] width 152 height 22
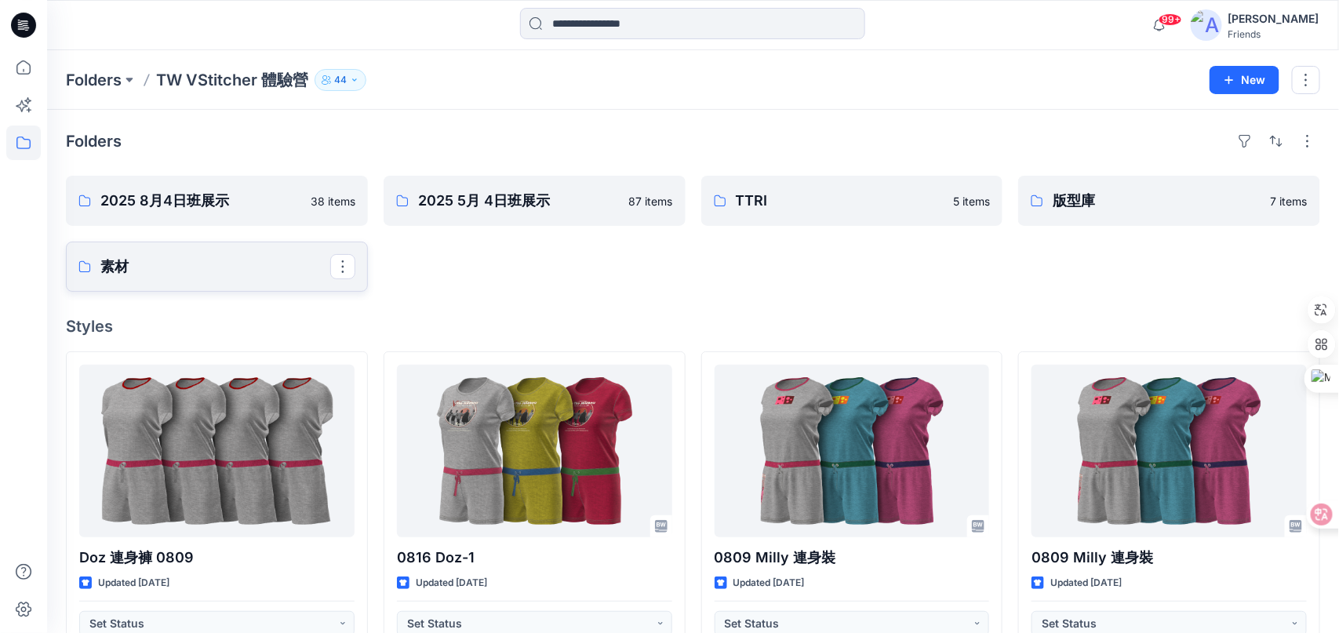
click at [250, 275] on p "素材" at bounding box center [215, 267] width 230 height 22
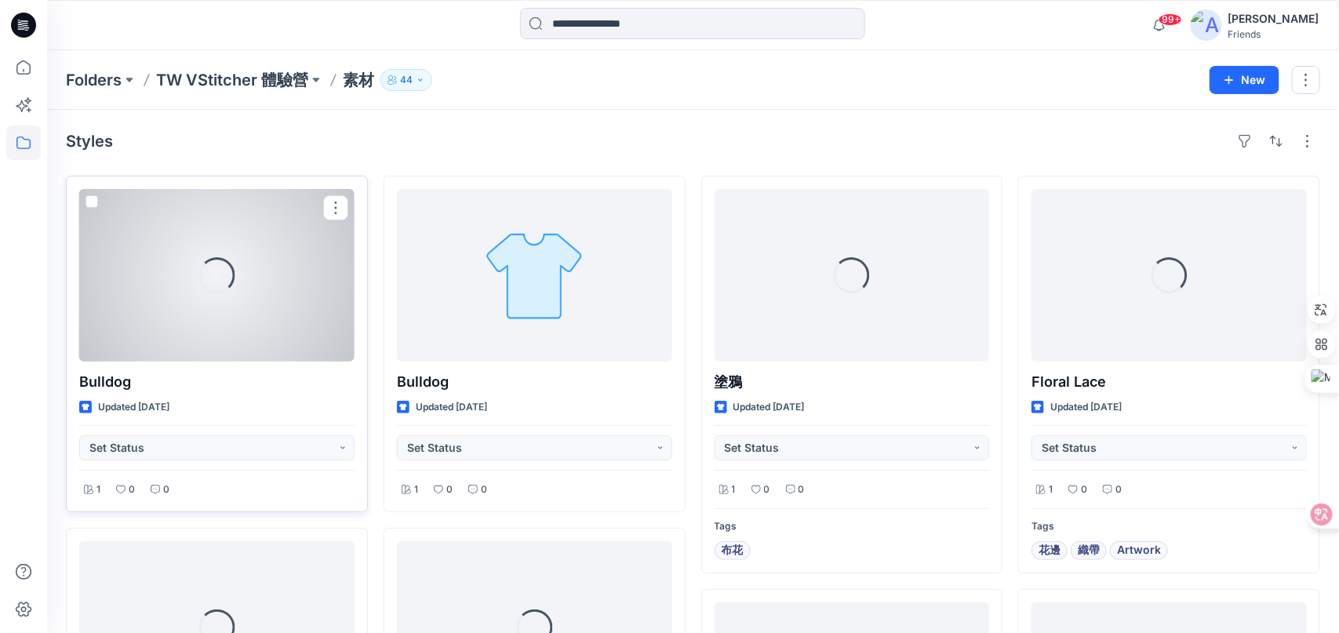
click at [88, 201] on span at bounding box center [91, 201] width 13 height 13
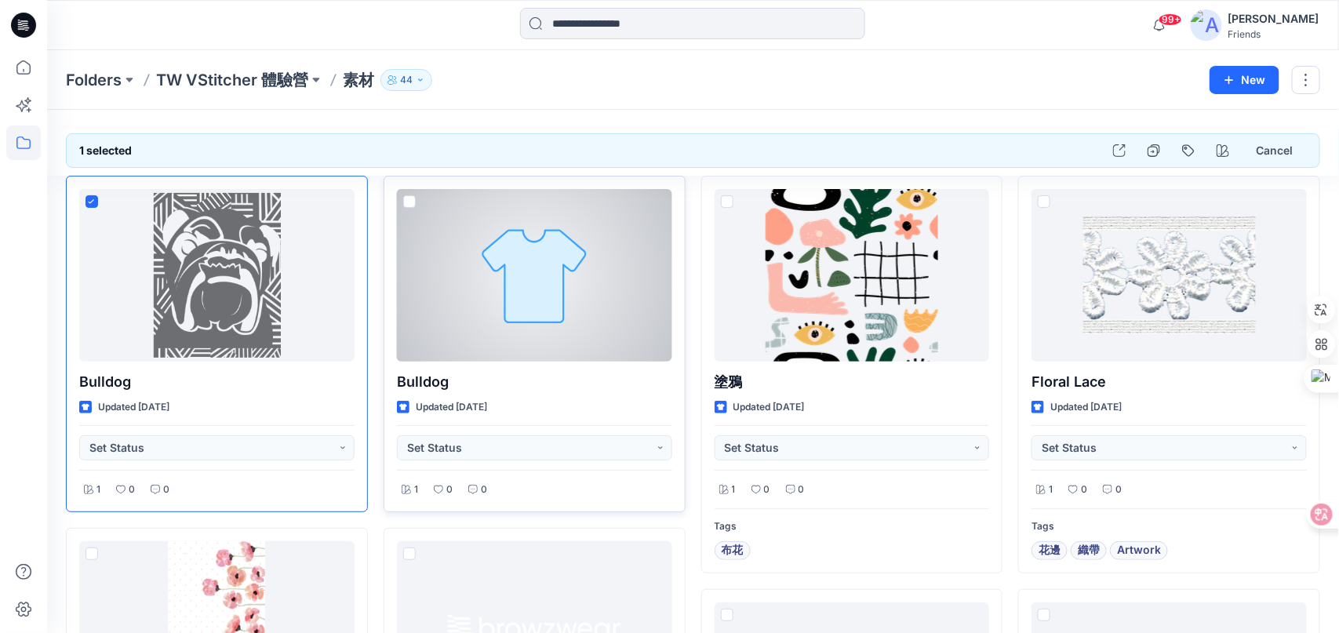
click at [414, 195] on span at bounding box center [409, 201] width 13 height 13
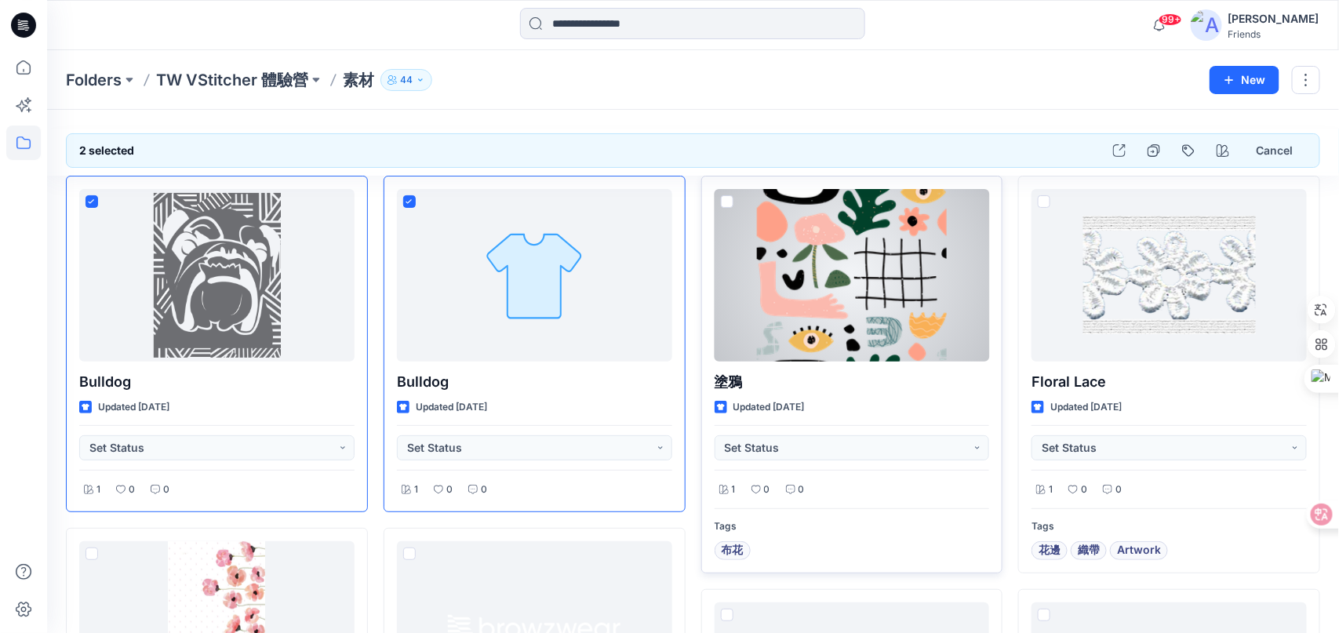
click at [730, 205] on span at bounding box center [727, 201] width 13 height 13
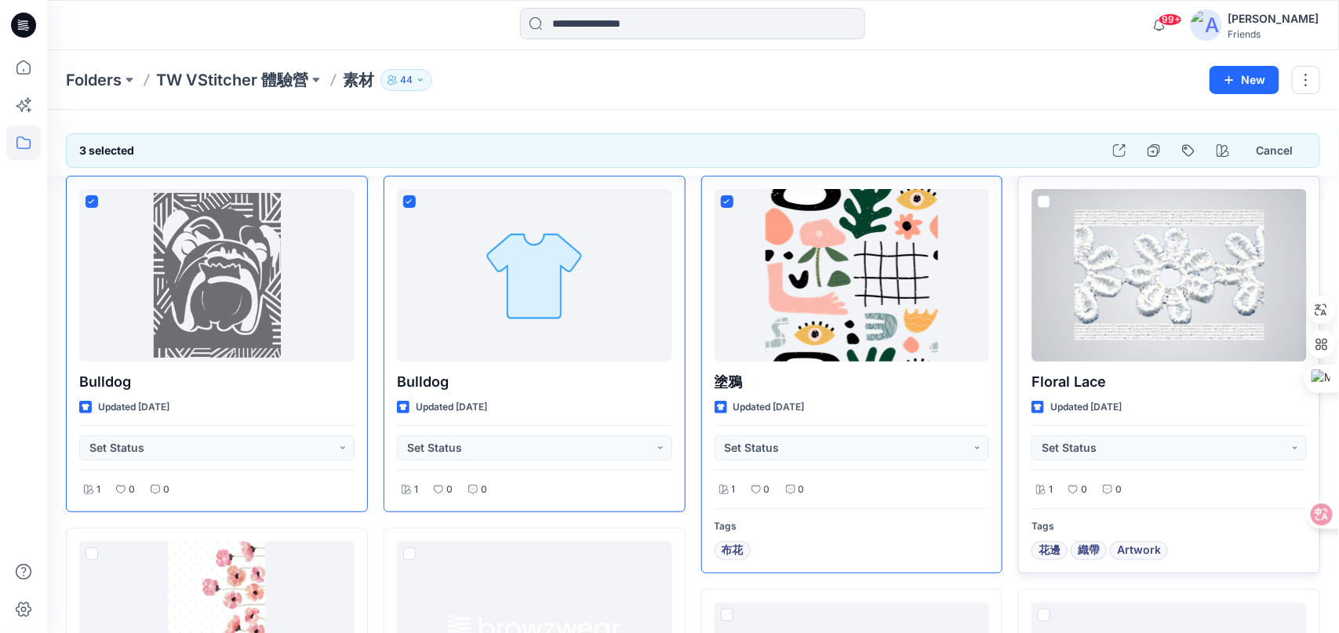
click at [1049, 202] on span at bounding box center [1044, 201] width 13 height 13
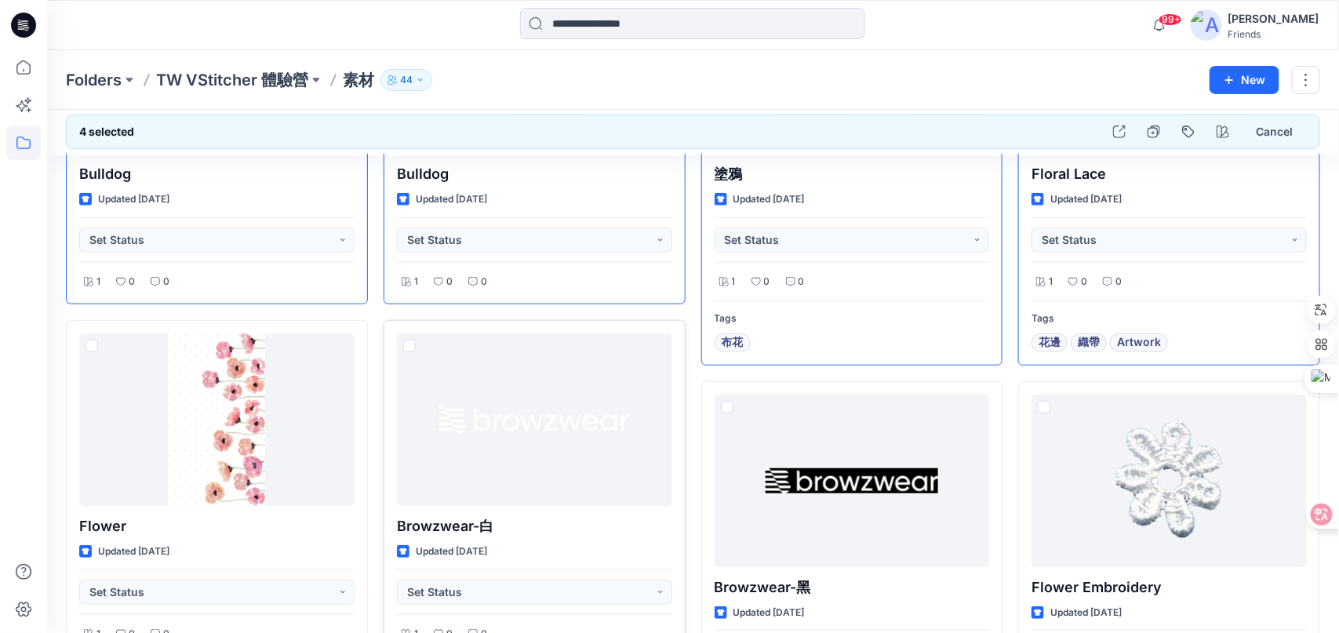
scroll to position [234, 0]
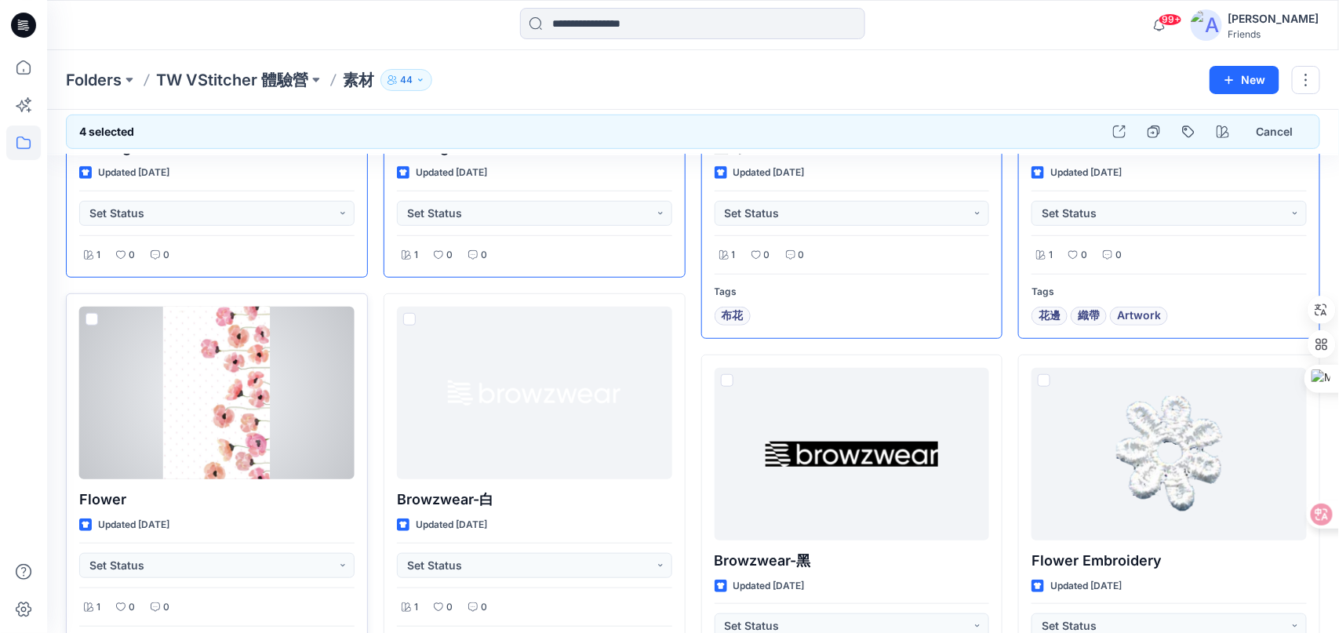
drag, startPoint x: 97, startPoint y: 316, endPoint x: 104, endPoint y: 320, distance: 8.1
click at [97, 317] on span at bounding box center [91, 319] width 13 height 13
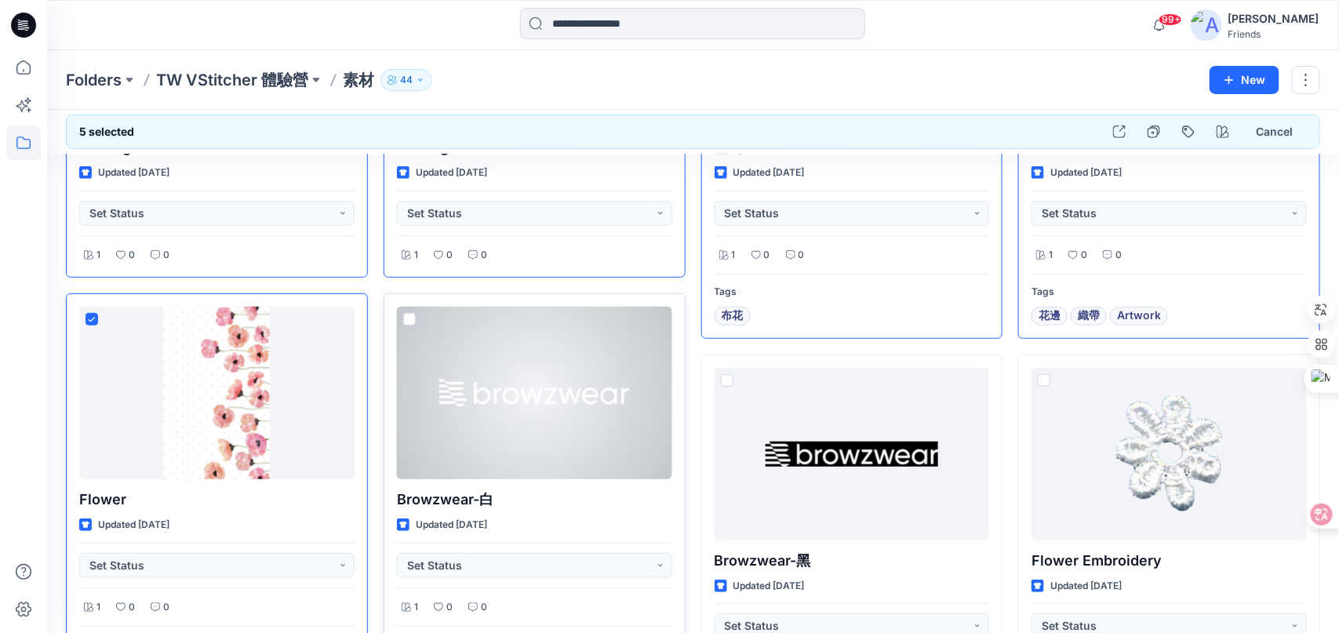
click at [410, 315] on span at bounding box center [409, 319] width 13 height 13
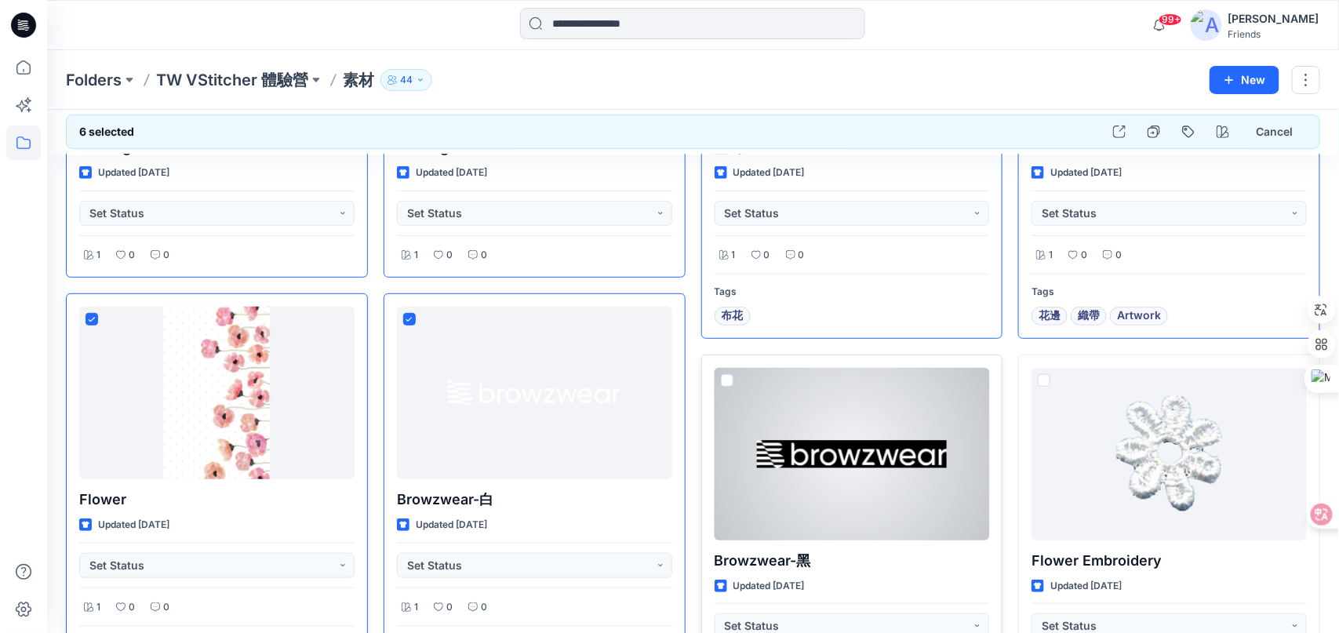
click at [722, 378] on span at bounding box center [727, 380] width 13 height 13
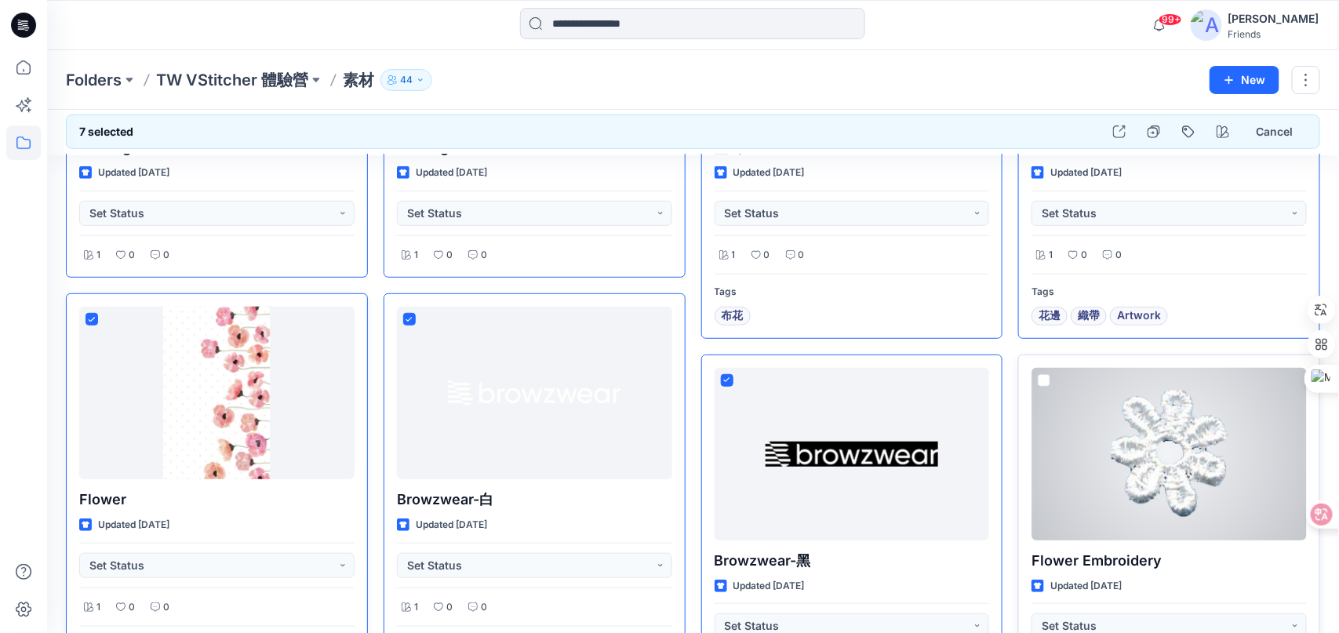
click at [1049, 380] on span at bounding box center [1044, 380] width 13 height 13
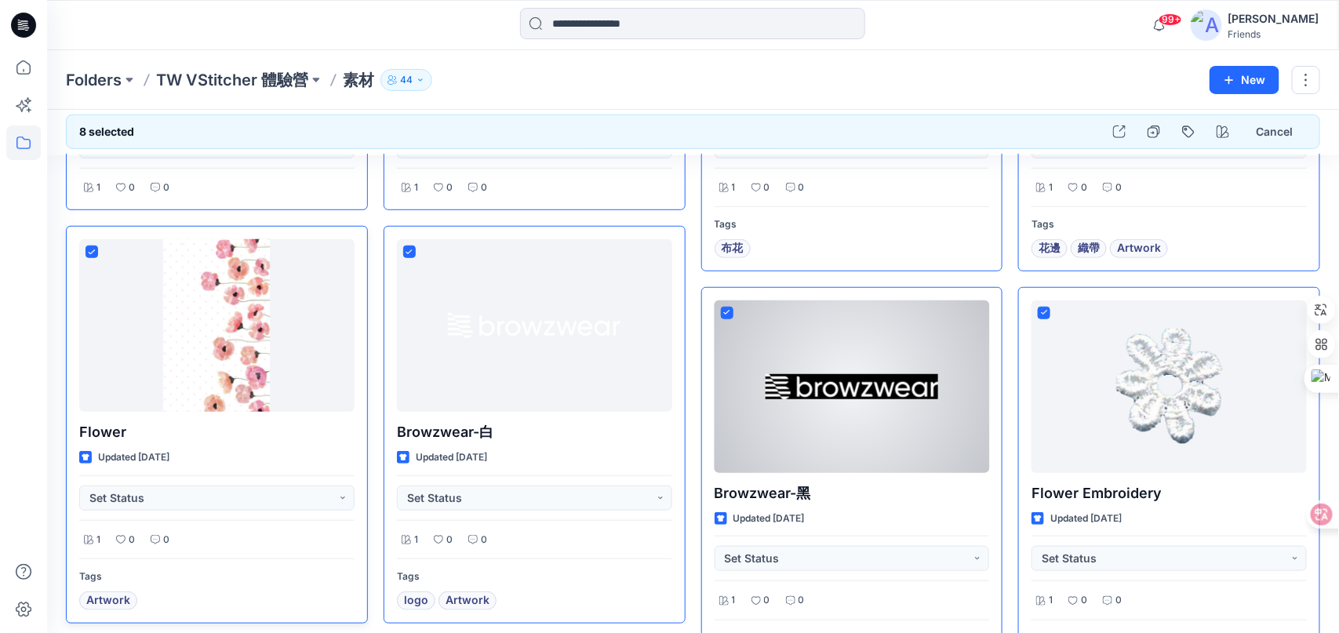
scroll to position [627, 0]
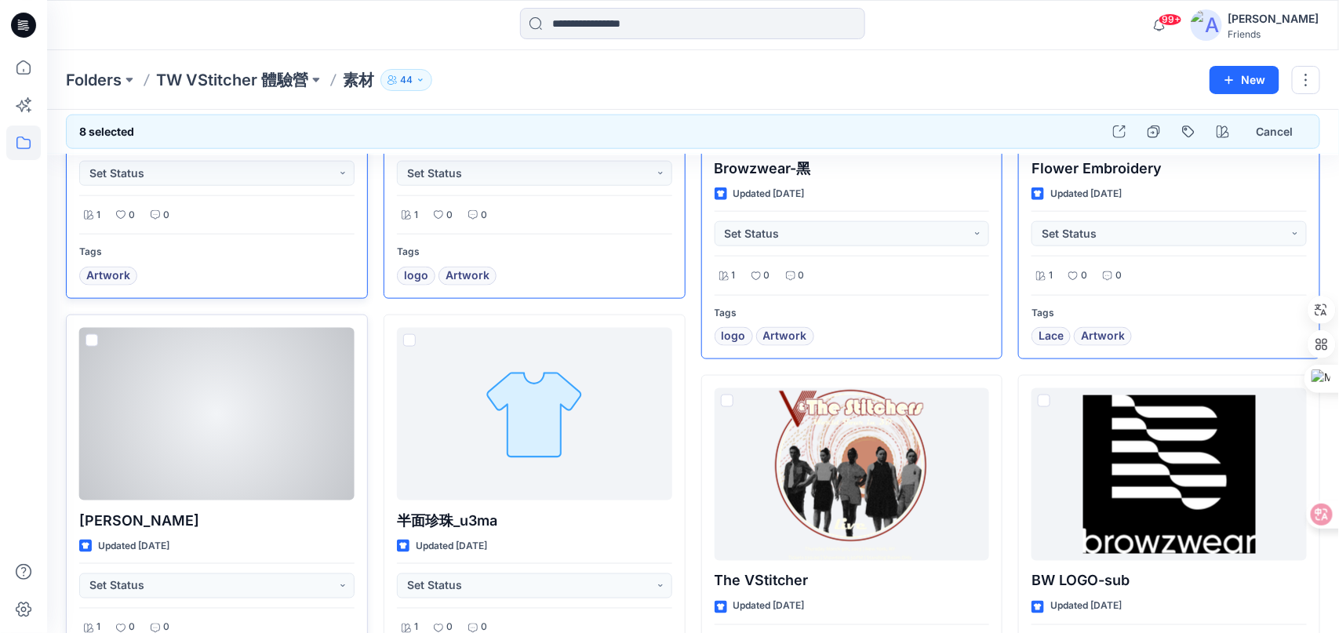
click at [83, 331] on div at bounding box center [216, 414] width 275 height 173
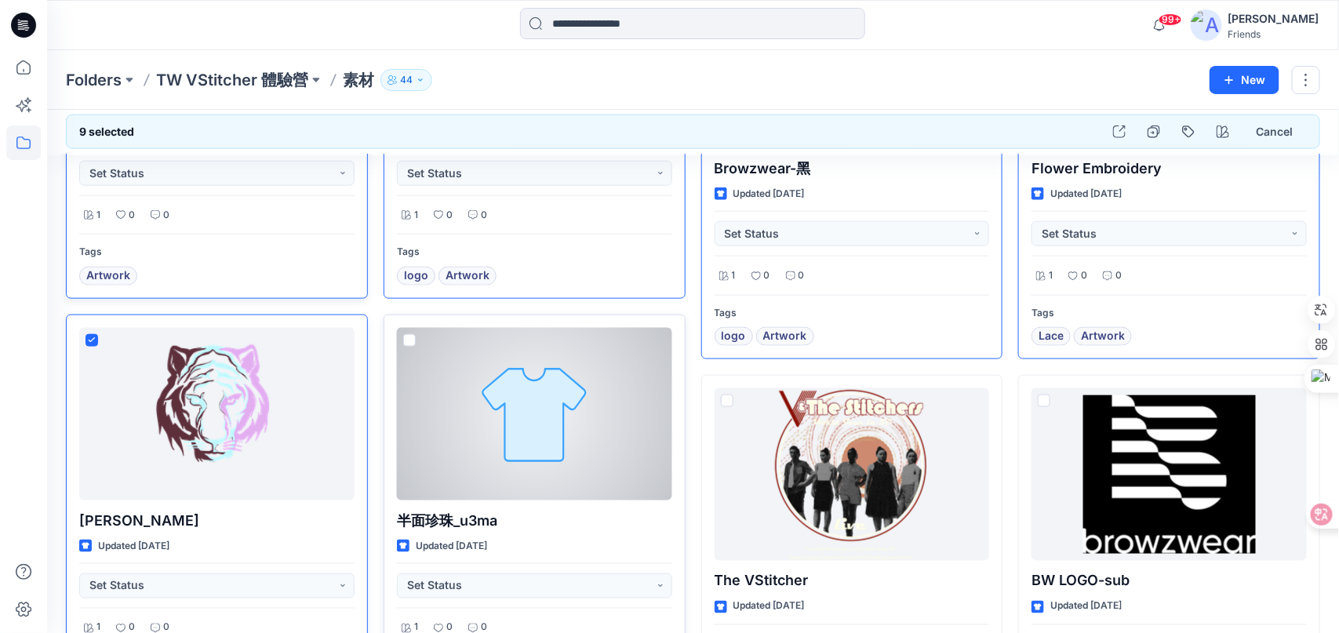
click at [412, 336] on span at bounding box center [409, 340] width 13 height 13
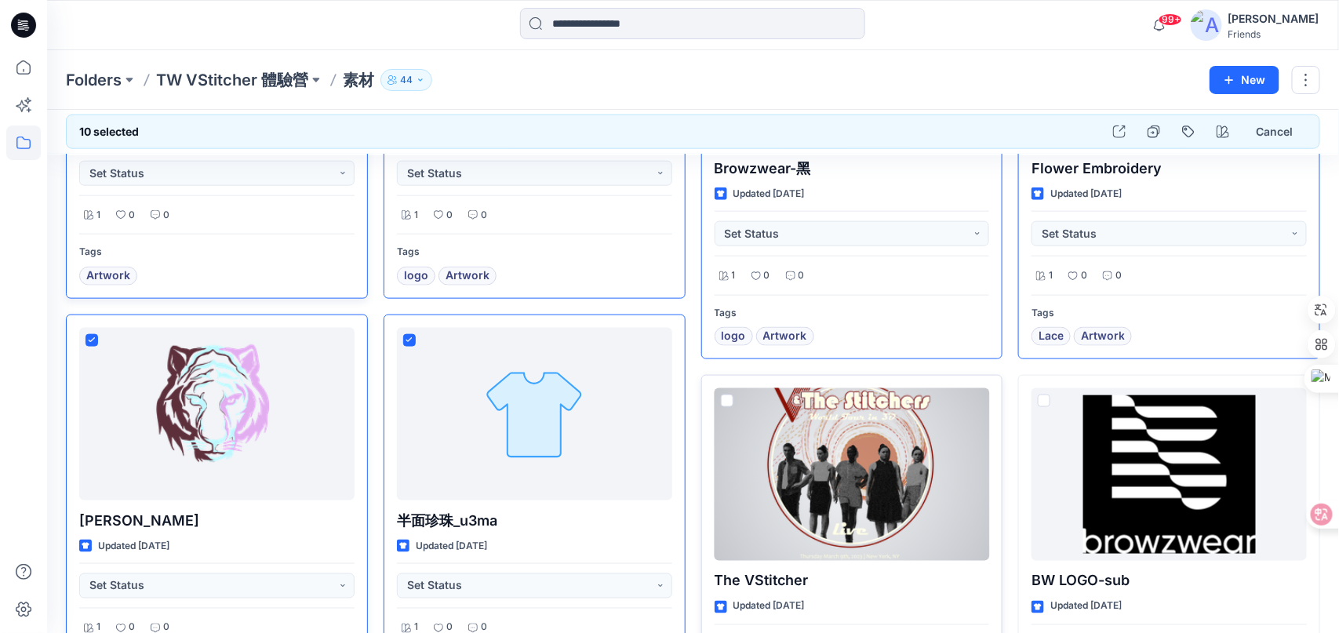
click at [722, 401] on span at bounding box center [727, 400] width 13 height 13
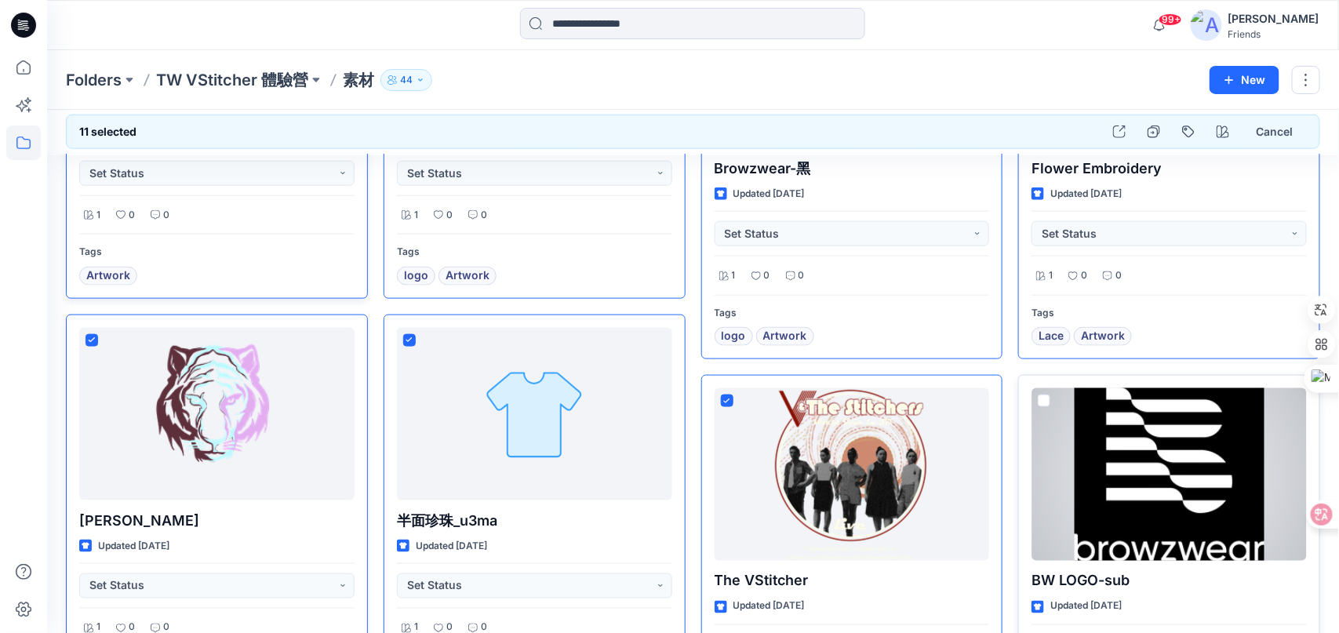
click at [1042, 399] on span at bounding box center [1044, 400] width 13 height 13
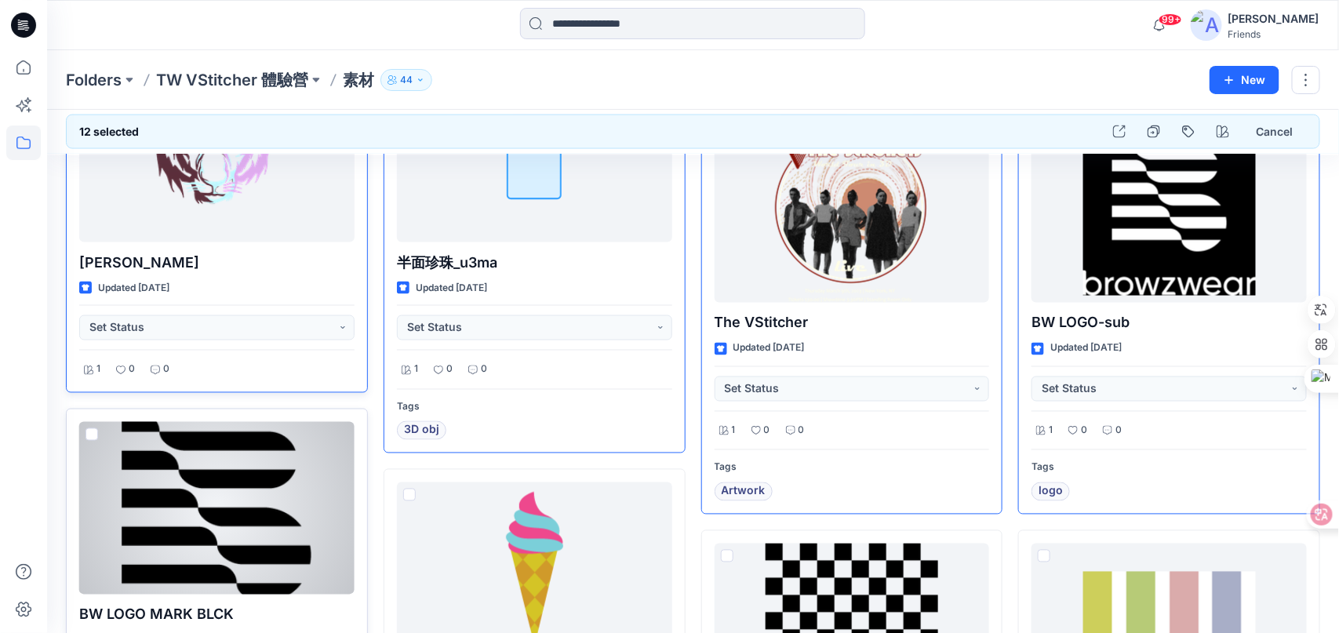
scroll to position [993, 0]
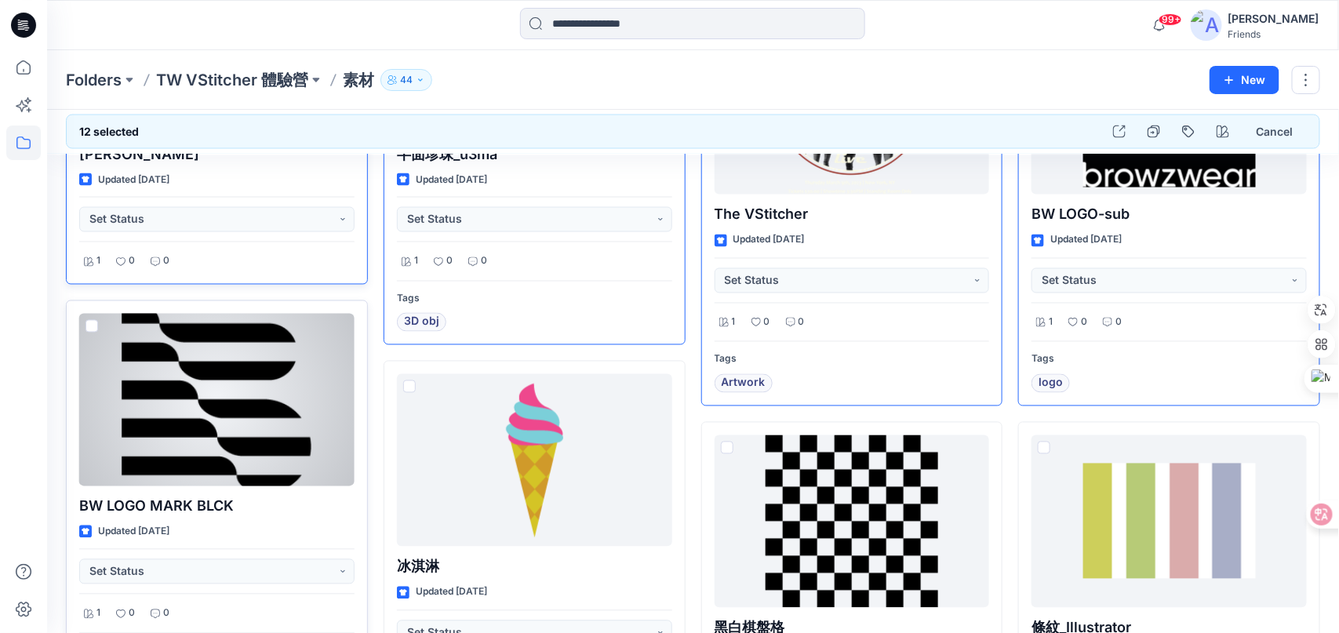
click at [89, 322] on span at bounding box center [91, 326] width 13 height 13
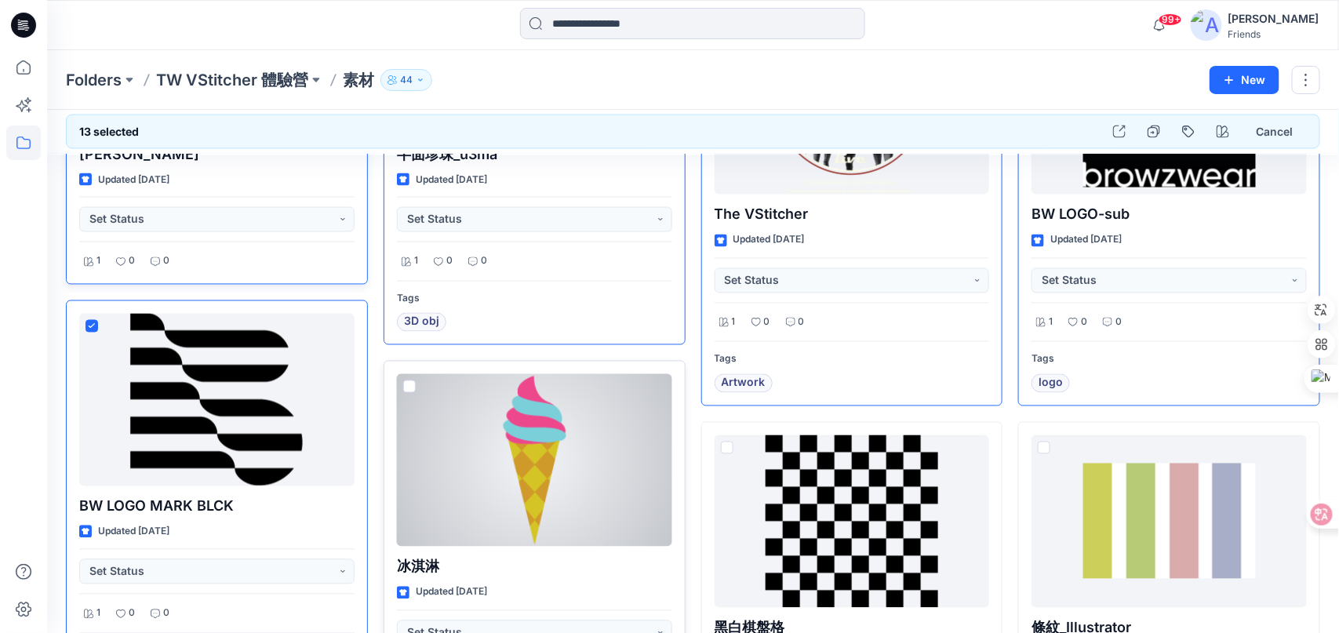
click at [411, 386] on span at bounding box center [409, 386] width 13 height 13
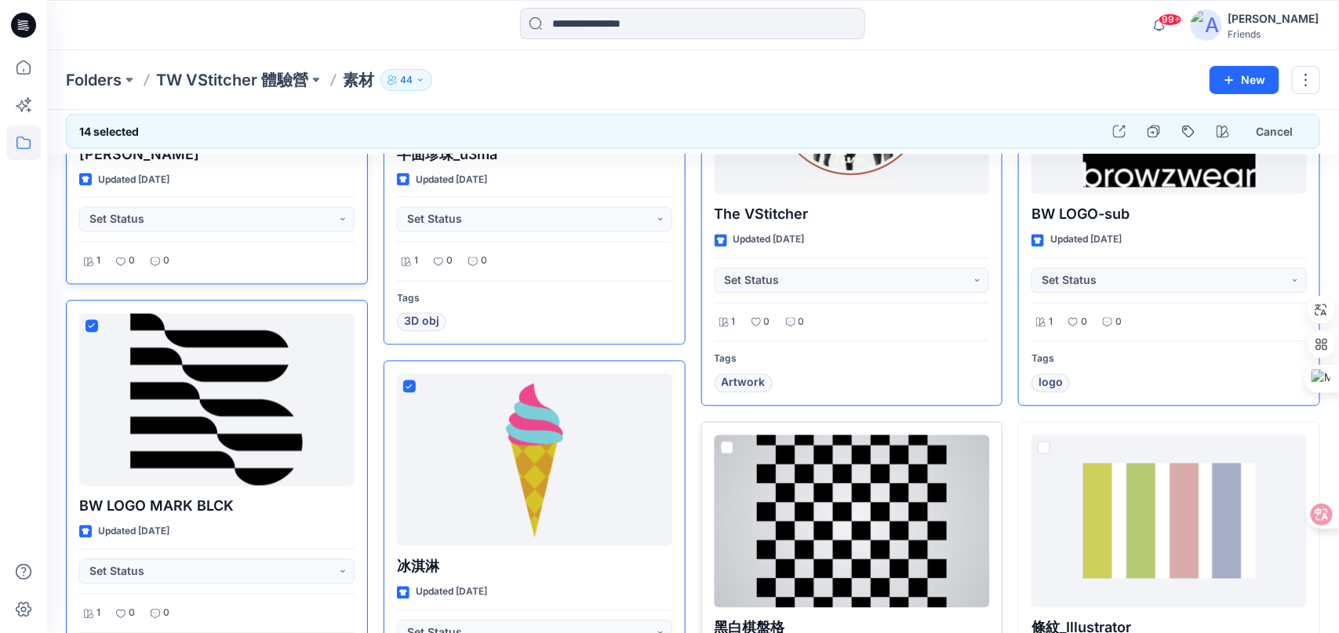
drag, startPoint x: 727, startPoint y: 441, endPoint x: 826, endPoint y: 442, distance: 98.8
click at [727, 442] on span at bounding box center [727, 448] width 13 height 13
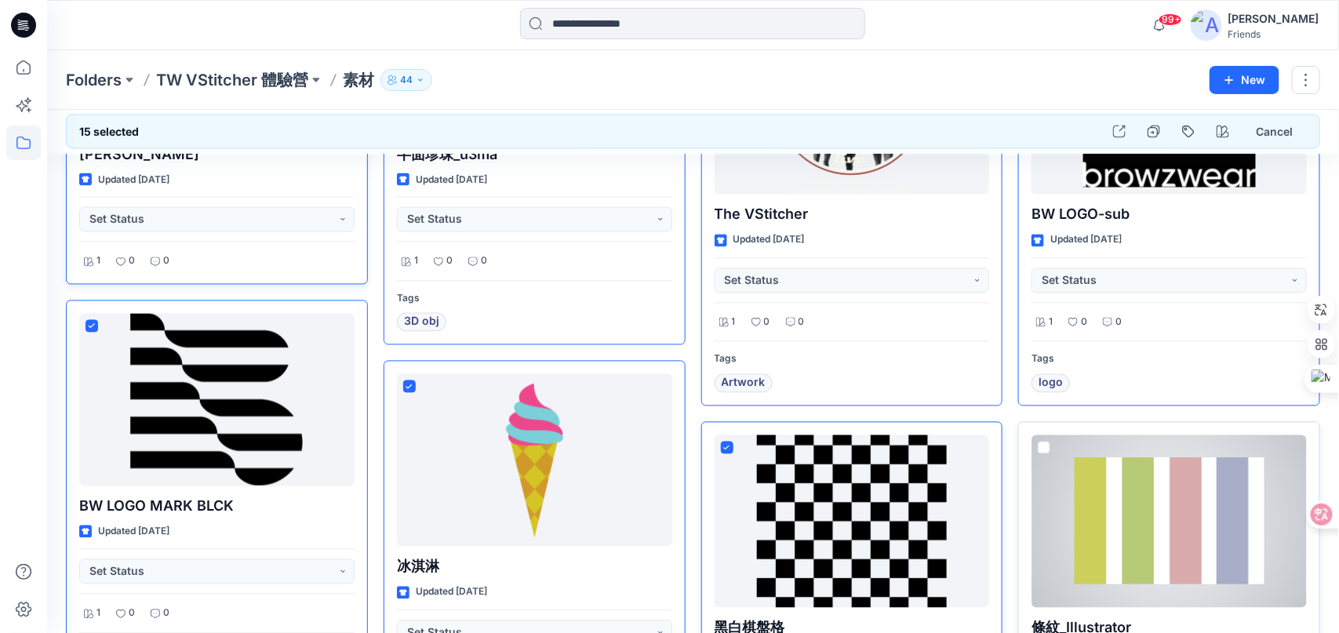
click at [1042, 445] on span at bounding box center [1044, 448] width 13 height 13
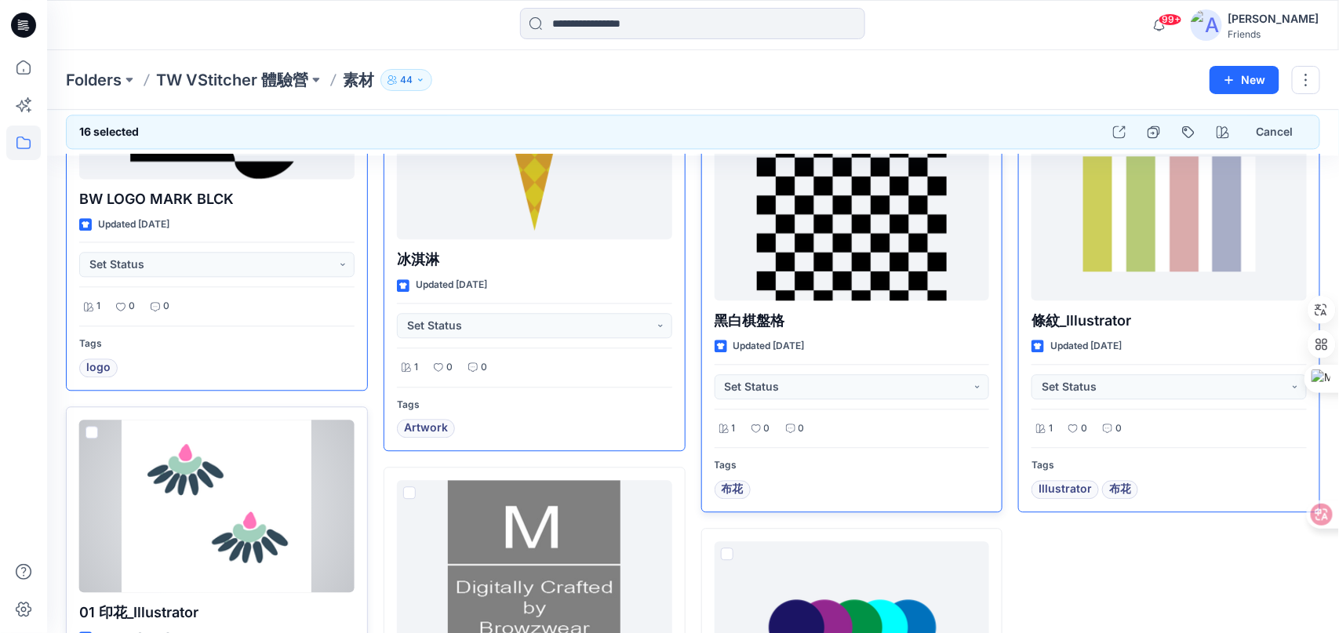
scroll to position [1307, 0]
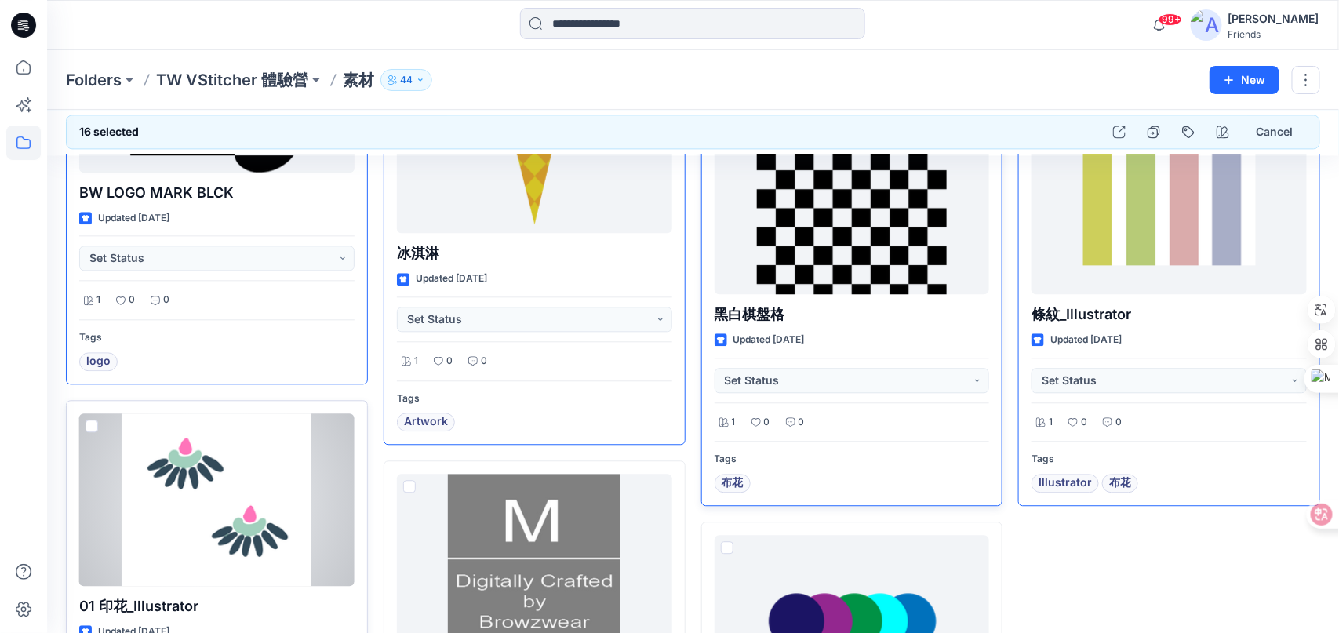
click at [92, 420] on span at bounding box center [91, 426] width 13 height 13
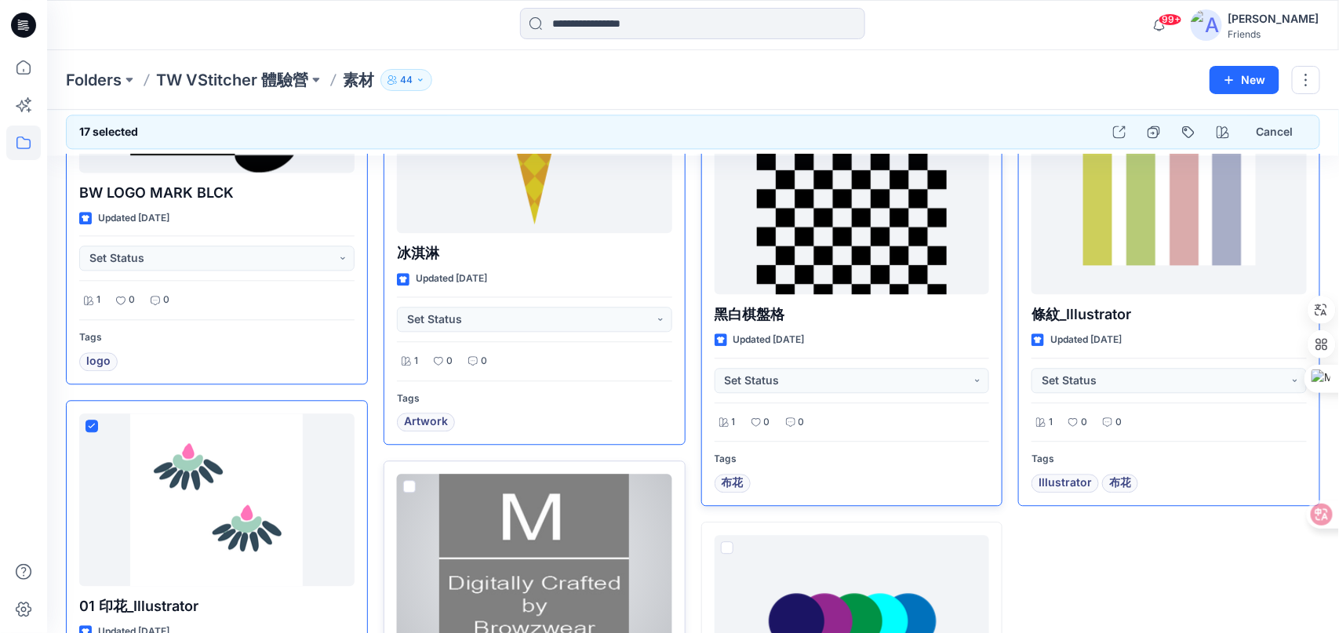
click at [411, 480] on span at bounding box center [409, 486] width 13 height 13
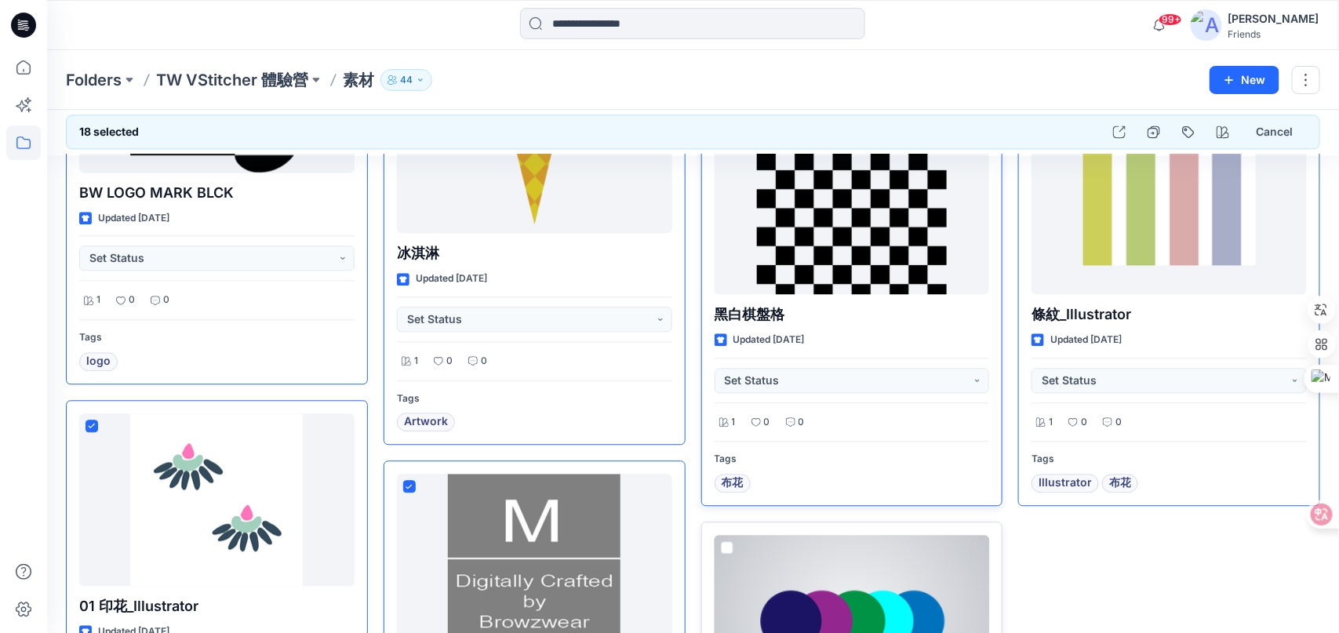
click at [721, 541] on span at bounding box center [727, 547] width 13 height 13
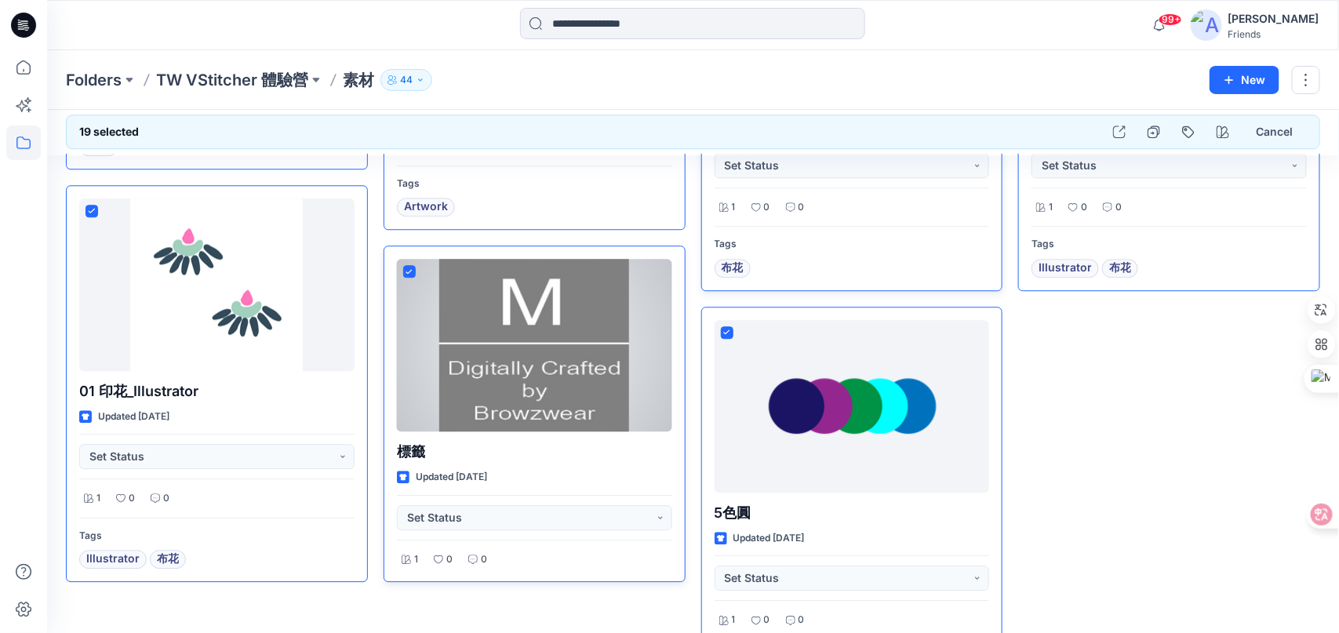
scroll to position [1543, 0]
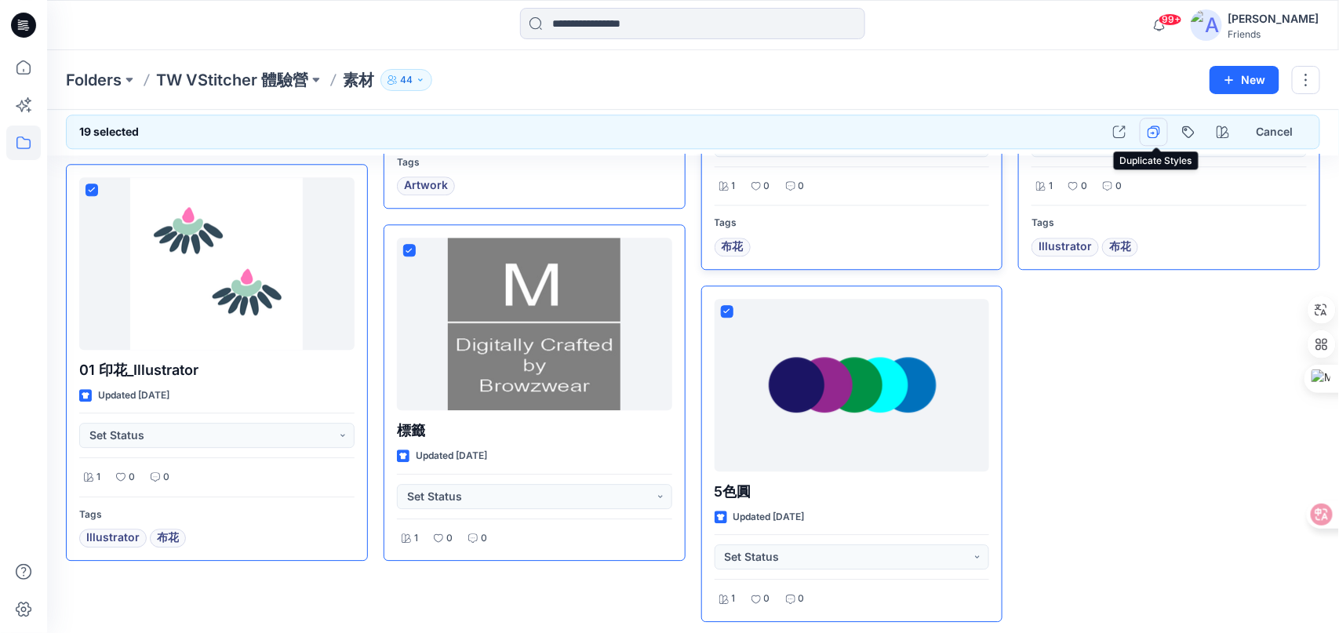
click at [1158, 132] on icon "button" at bounding box center [1153, 131] width 13 height 13
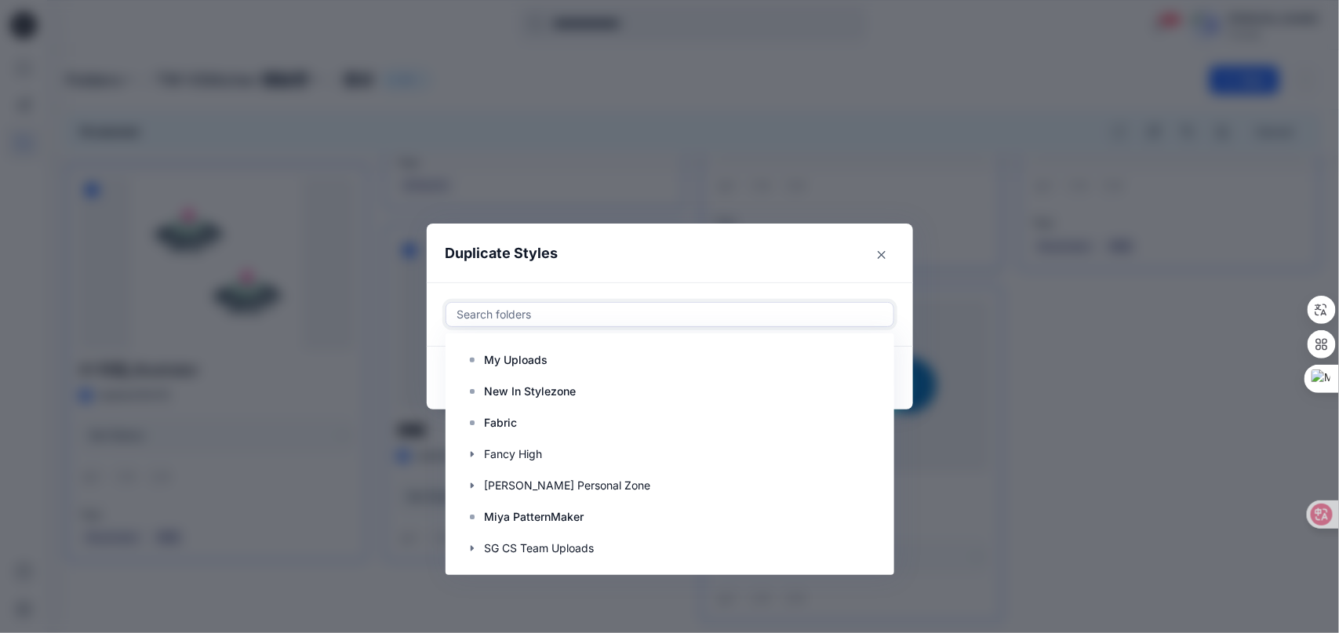
click at [627, 318] on div at bounding box center [670, 314] width 428 height 19
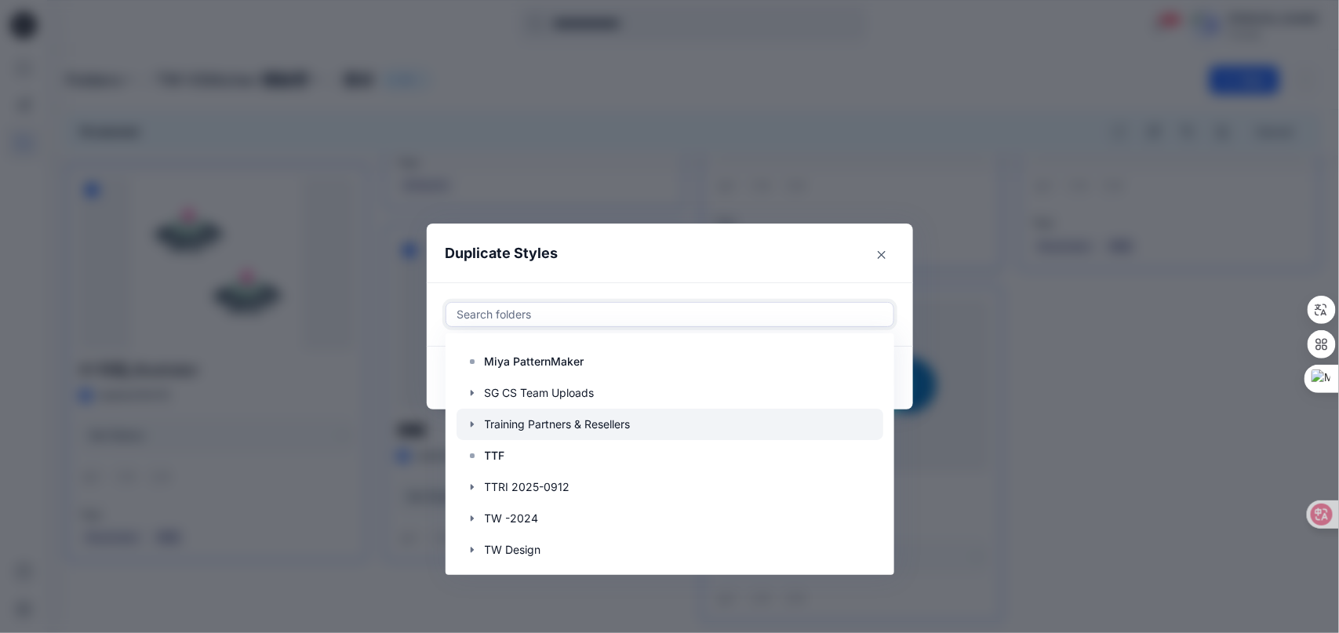
scroll to position [157, 0]
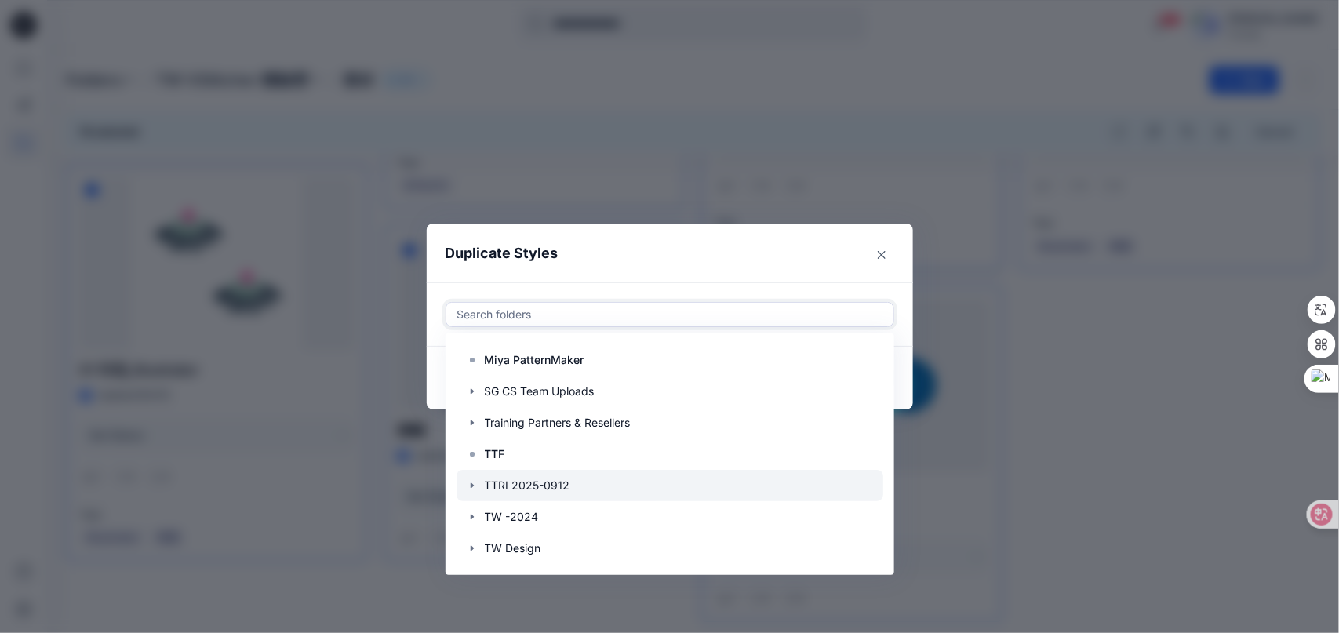
click at [556, 485] on div at bounding box center [669, 485] width 427 height 31
click at [478, 489] on icon "button" at bounding box center [472, 485] width 13 height 13
click at [564, 318] on icon at bounding box center [559, 314] width 13 height 13
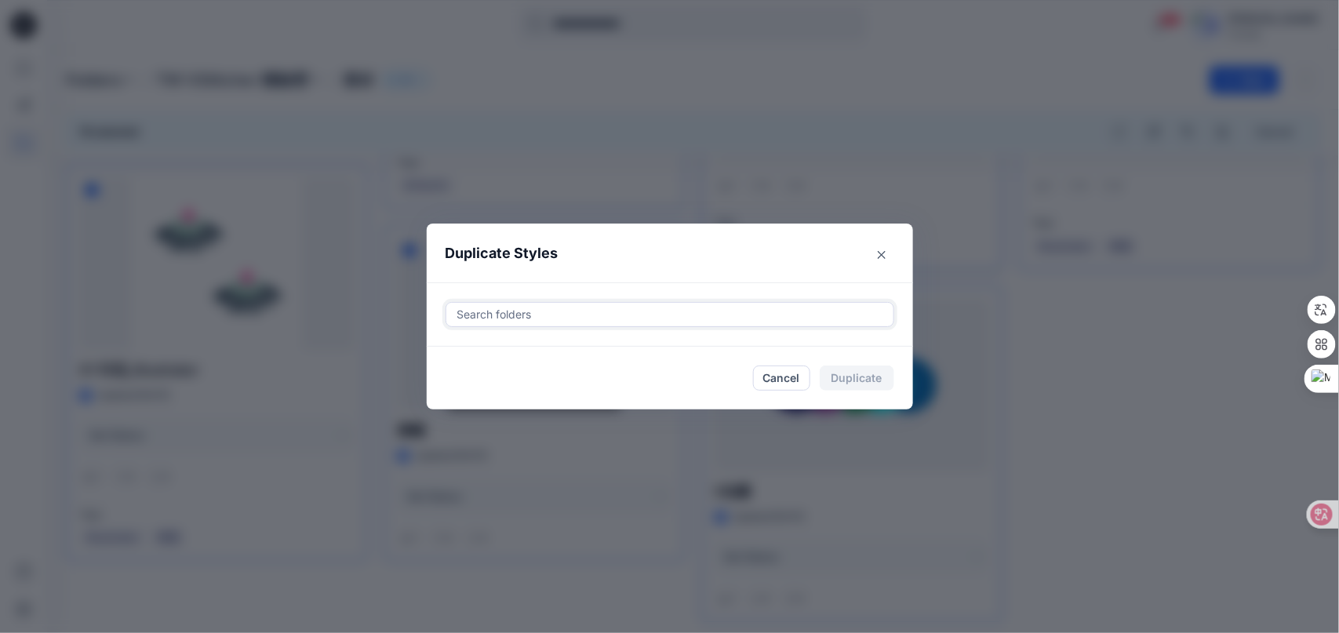
click at [787, 318] on div at bounding box center [670, 314] width 428 height 19
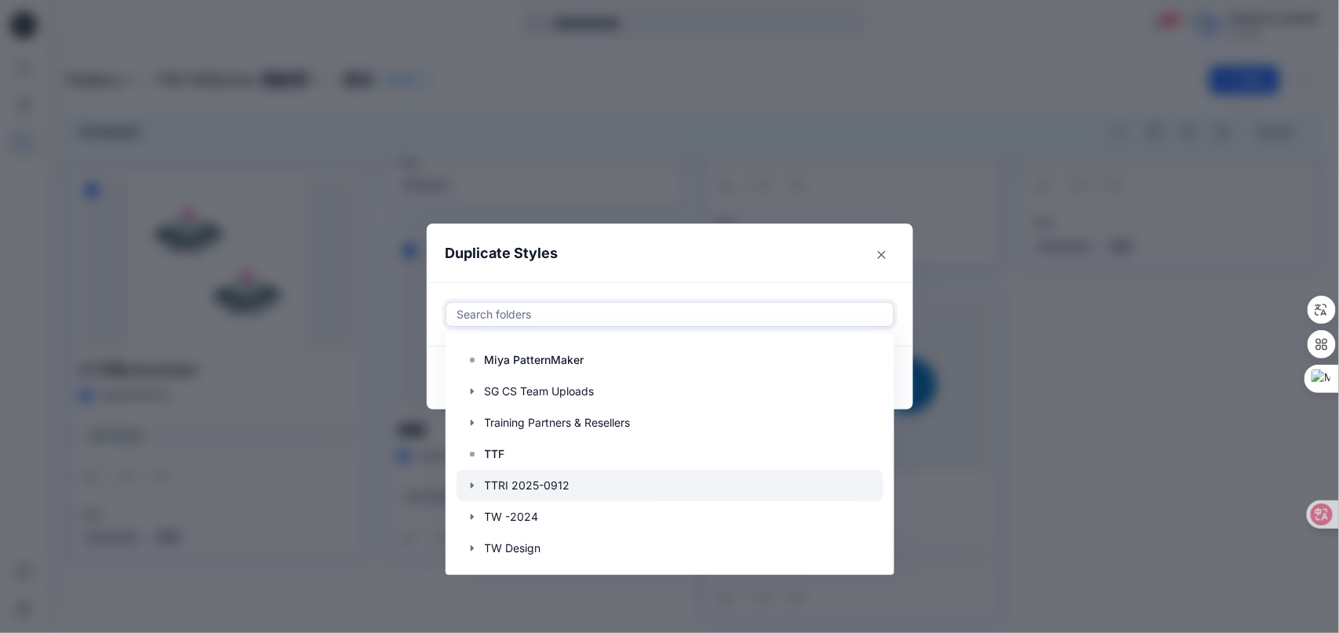
click at [478, 488] on icon "button" at bounding box center [472, 485] width 13 height 13
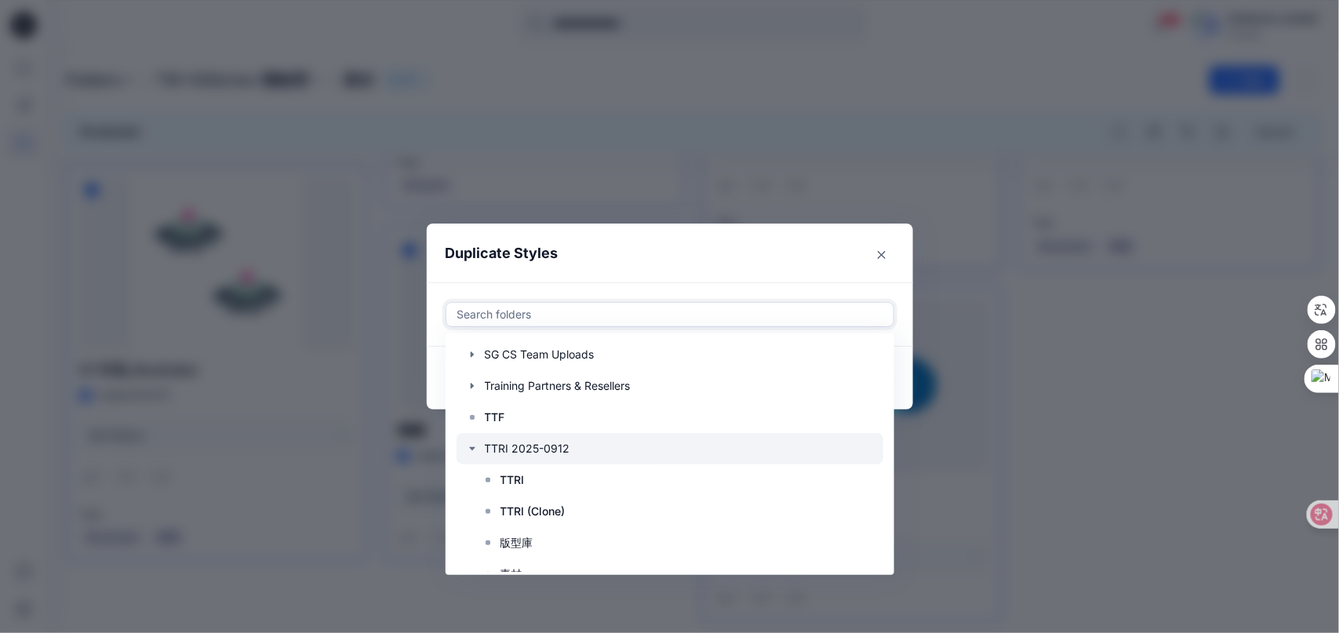
scroll to position [234, 0]
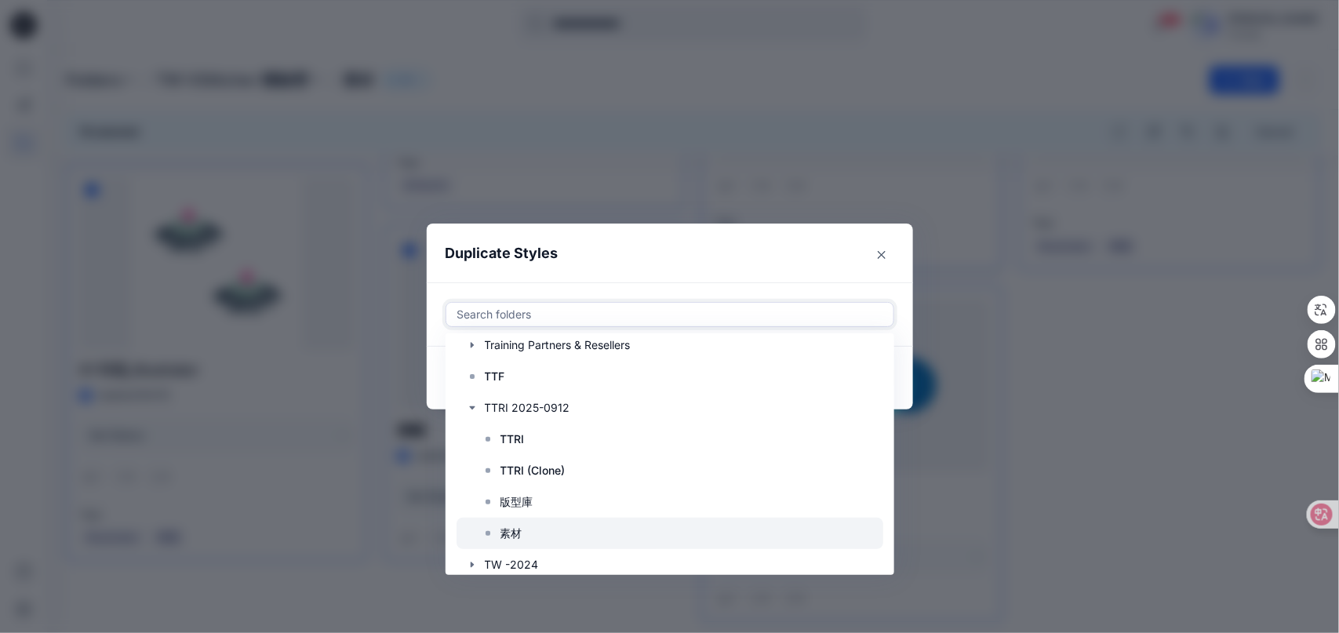
click at [522, 532] on p "素材" at bounding box center [511, 533] width 22 height 19
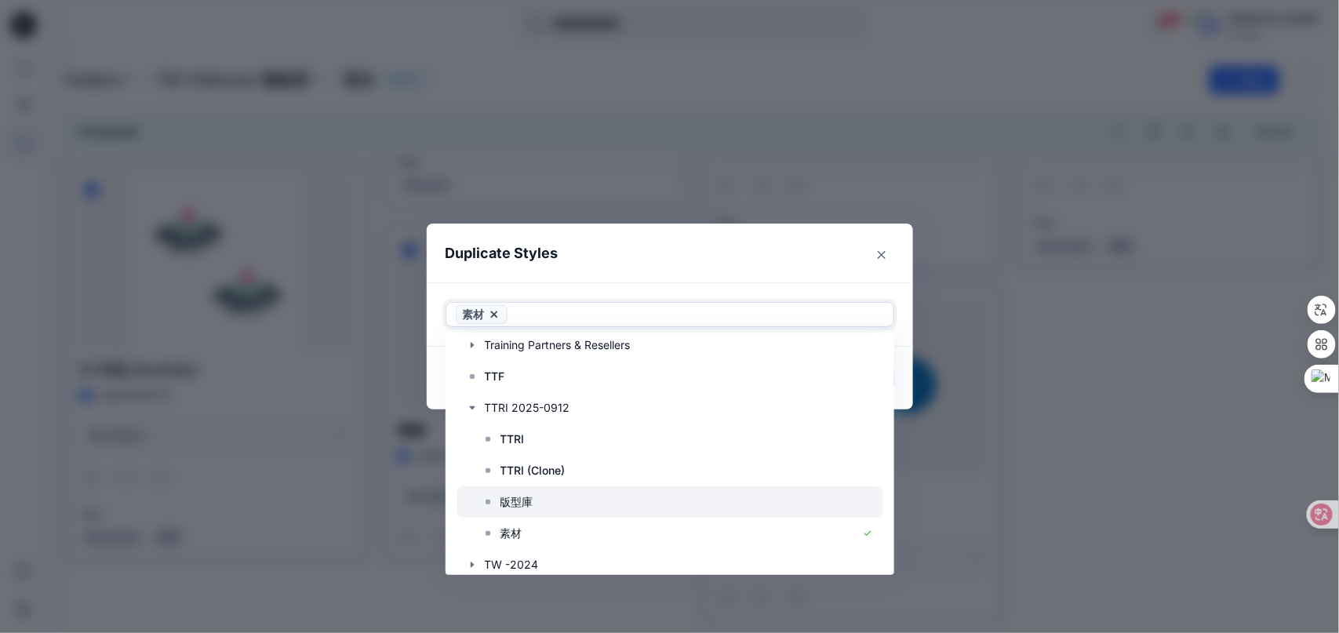
scroll to position [313, 0]
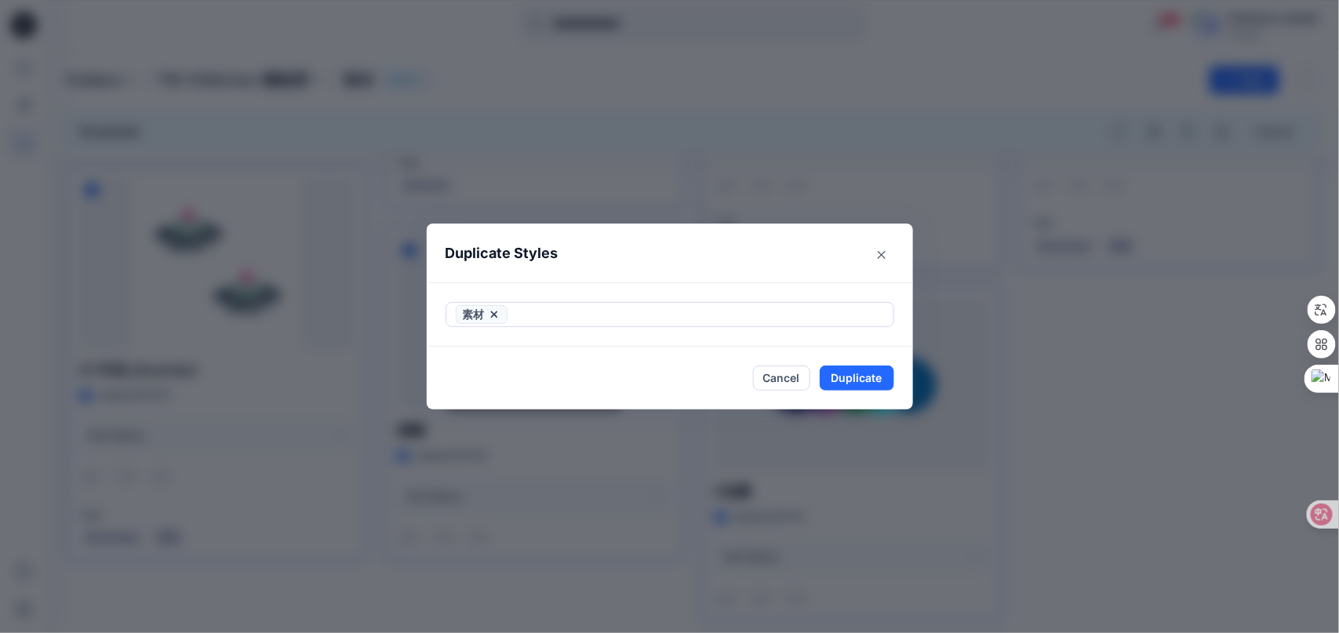
click at [839, 257] on header "Duplicate Styles" at bounding box center [654, 254] width 455 height 60
click at [860, 378] on button "Duplicate" at bounding box center [857, 377] width 75 height 25
click at [885, 253] on icon "Close" at bounding box center [882, 254] width 8 height 8
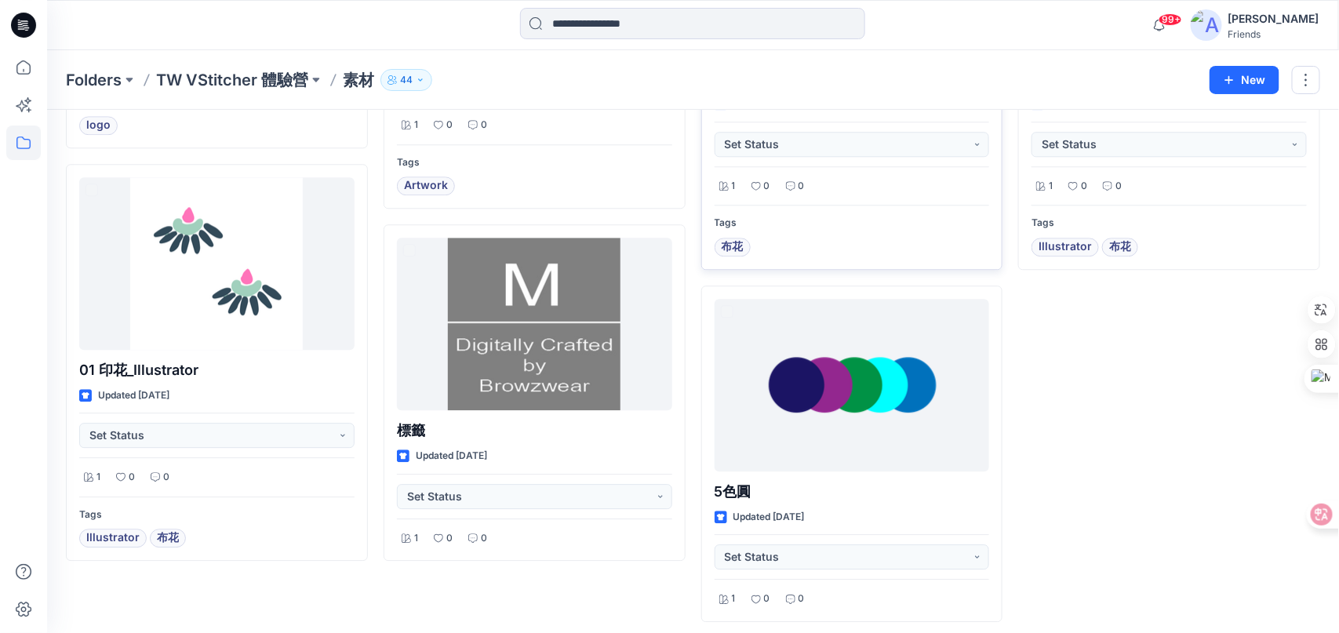
scroll to position [1543, 0]
click at [265, 73] on p "TW VStitcher 體驗營" at bounding box center [232, 80] width 152 height 22
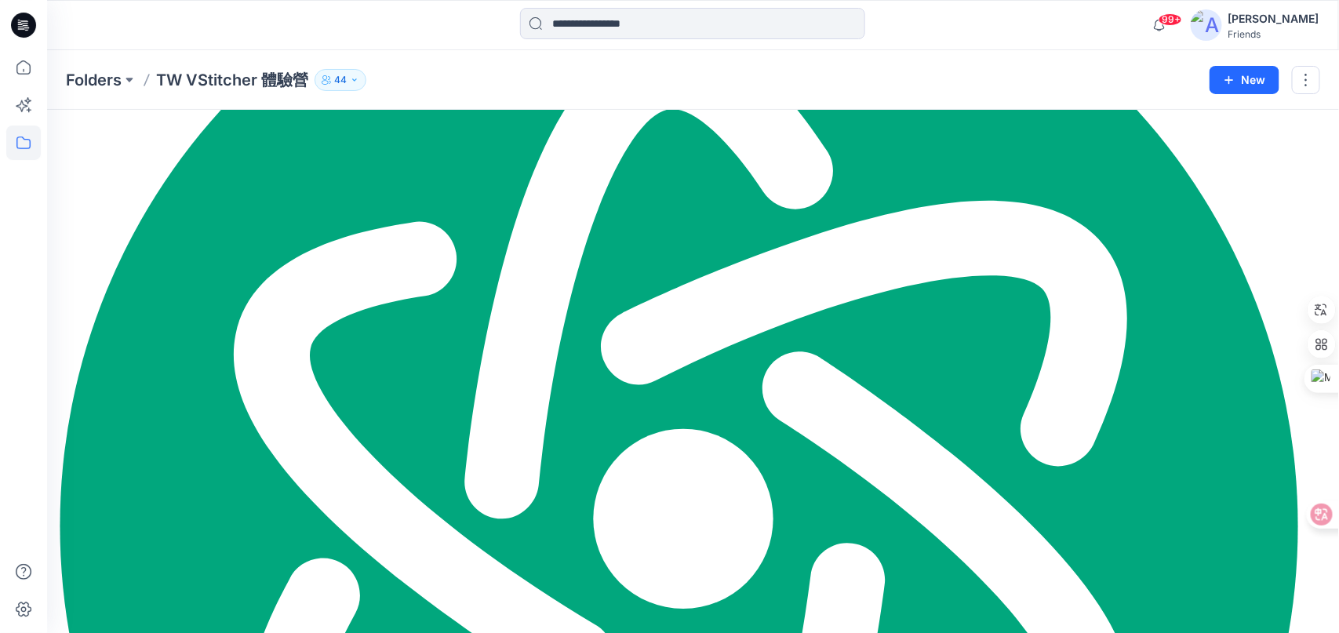
scroll to position [423, 0]
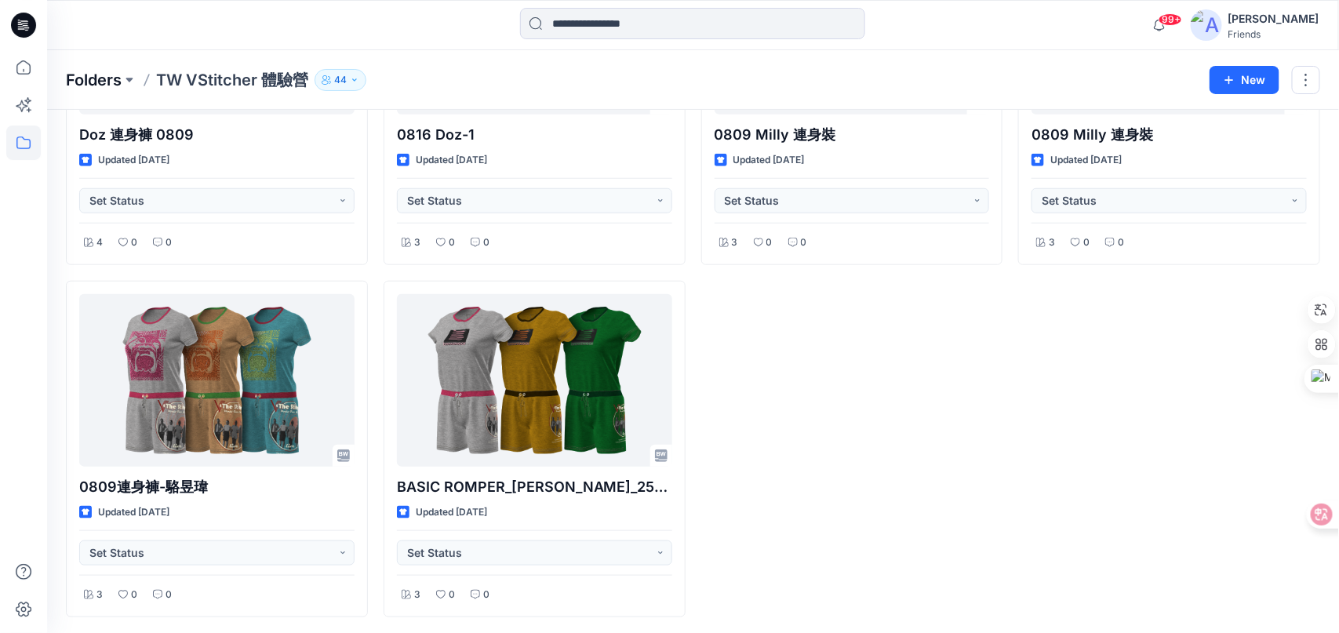
click at [118, 82] on p "Folders" at bounding box center [94, 80] width 56 height 22
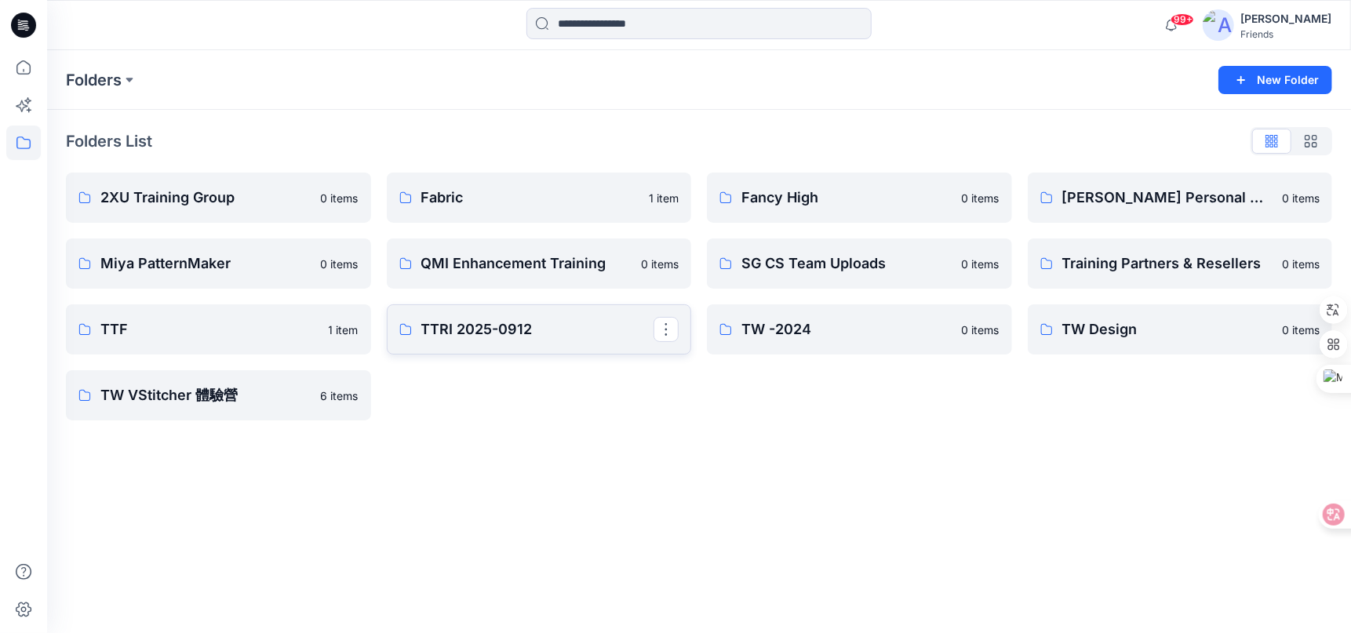
click at [549, 340] on link "TTRI 2025-0912" at bounding box center [539, 329] width 305 height 50
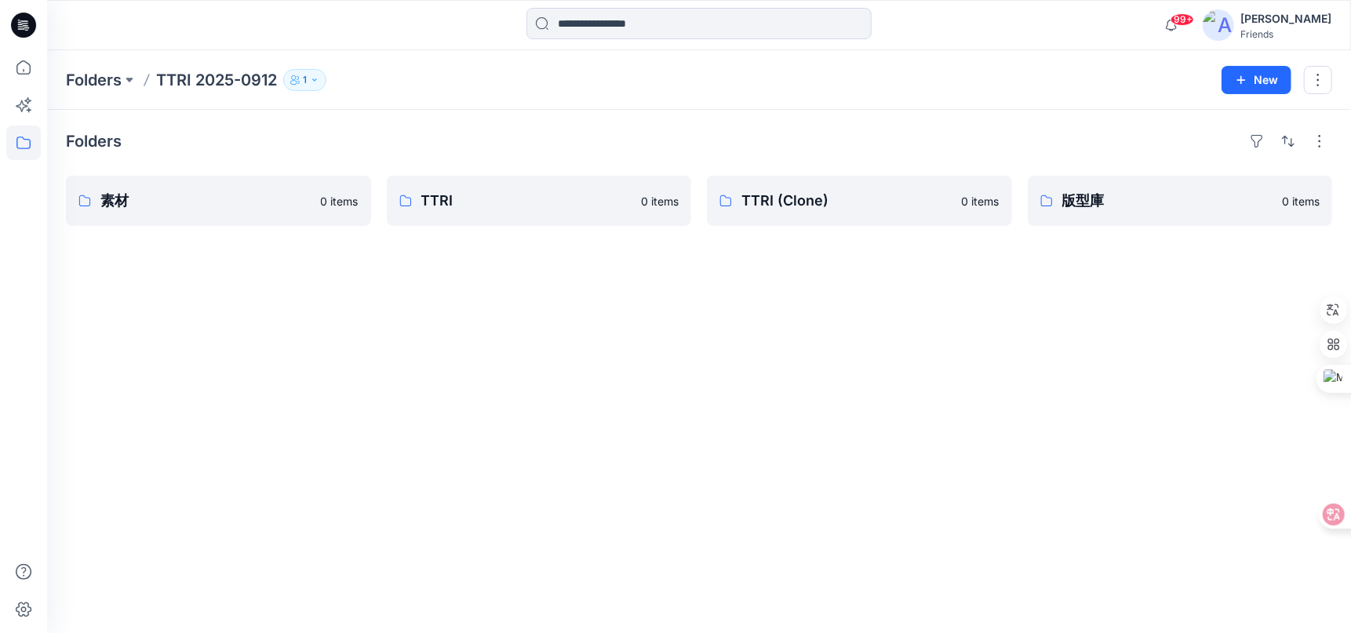
click at [549, 340] on div "Folders 素材 0 items TTRI 0 items TTRI (Clone) 0 items 版型庫 0 items" at bounding box center [698, 371] width 1303 height 523
click at [809, 201] on p "TTRI" at bounding box center [857, 201] width 233 height 22
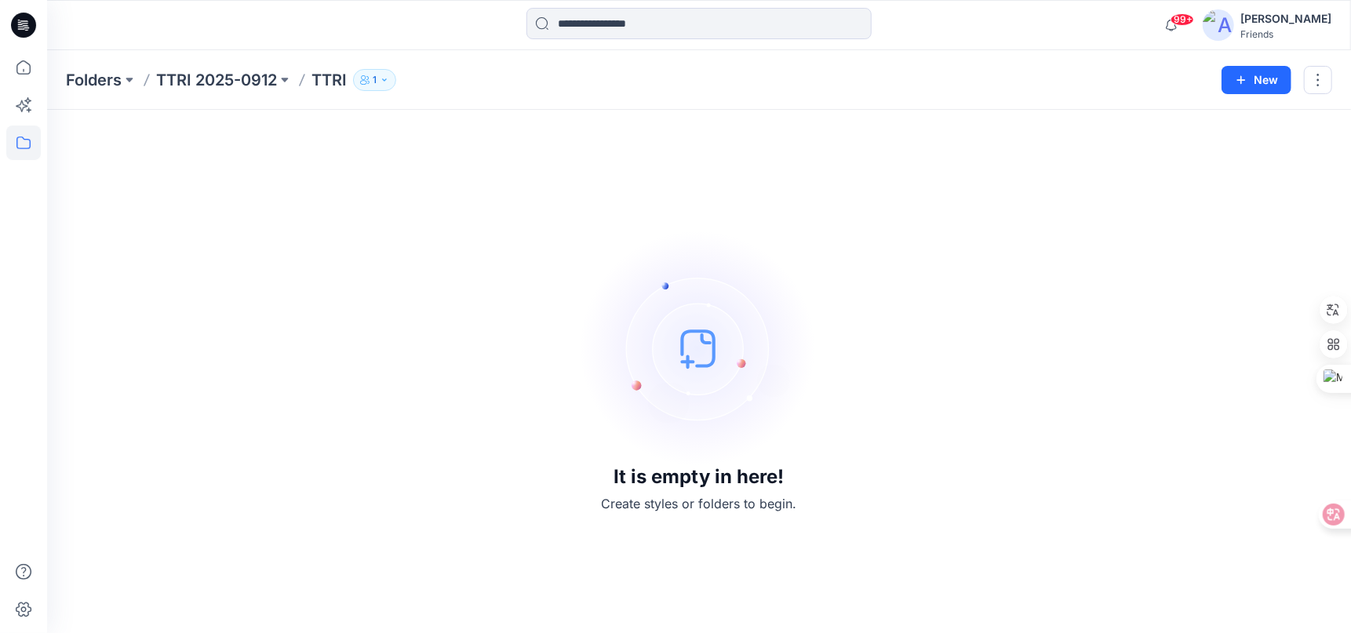
click at [809, 201] on div "It is empty in here! Create styles or folders to begin." at bounding box center [699, 371] width 1266 height 485
click at [189, 77] on p "TTRI 2025-0912" at bounding box center [216, 80] width 121 height 22
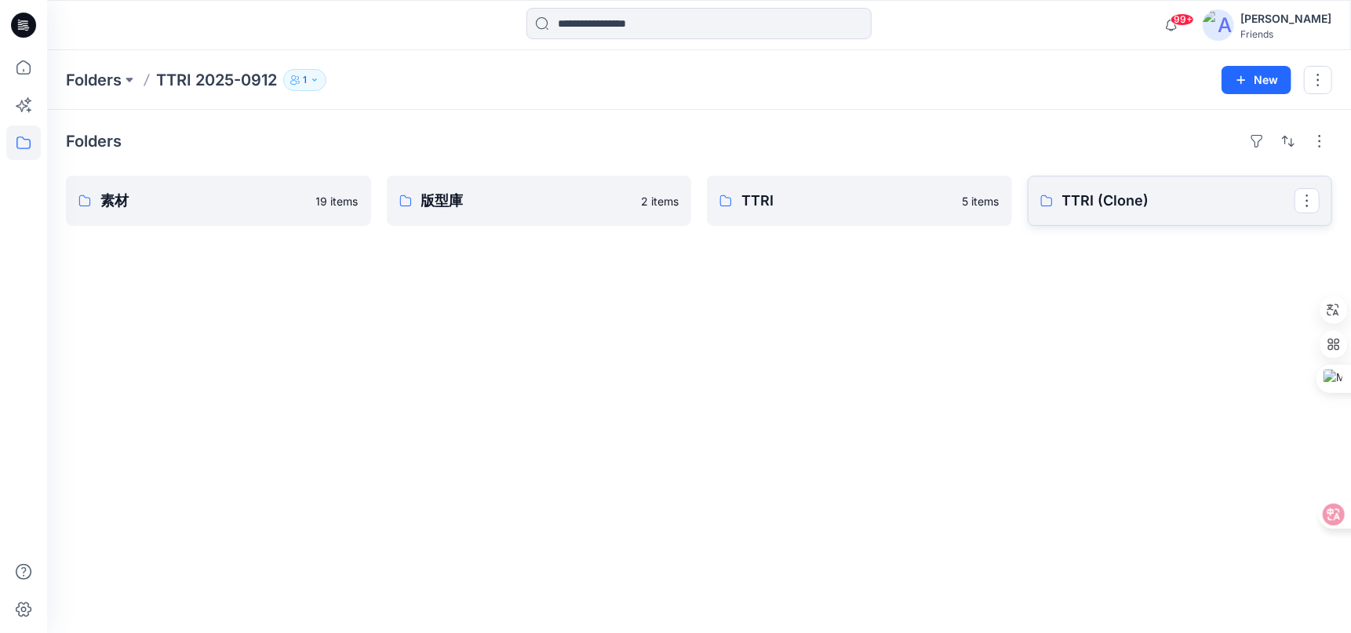
click at [1118, 194] on p "TTRI (Clone)" at bounding box center [1178, 201] width 233 height 22
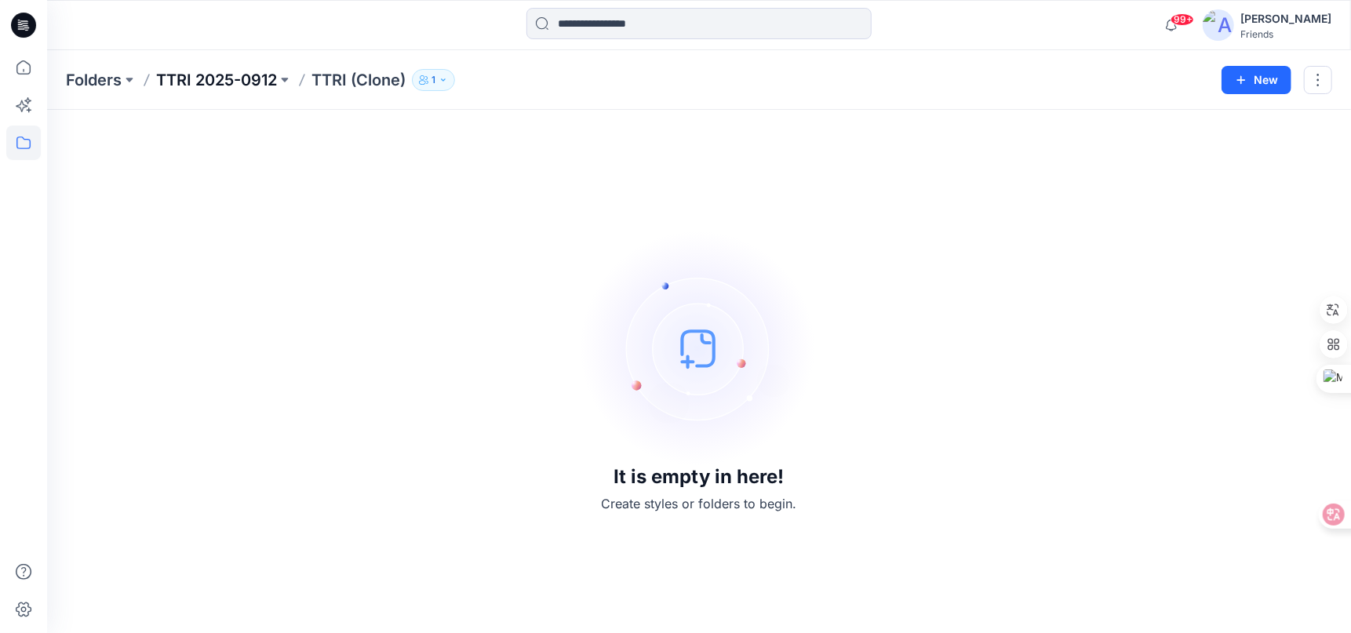
click at [225, 81] on p "TTRI 2025-0912" at bounding box center [216, 80] width 121 height 22
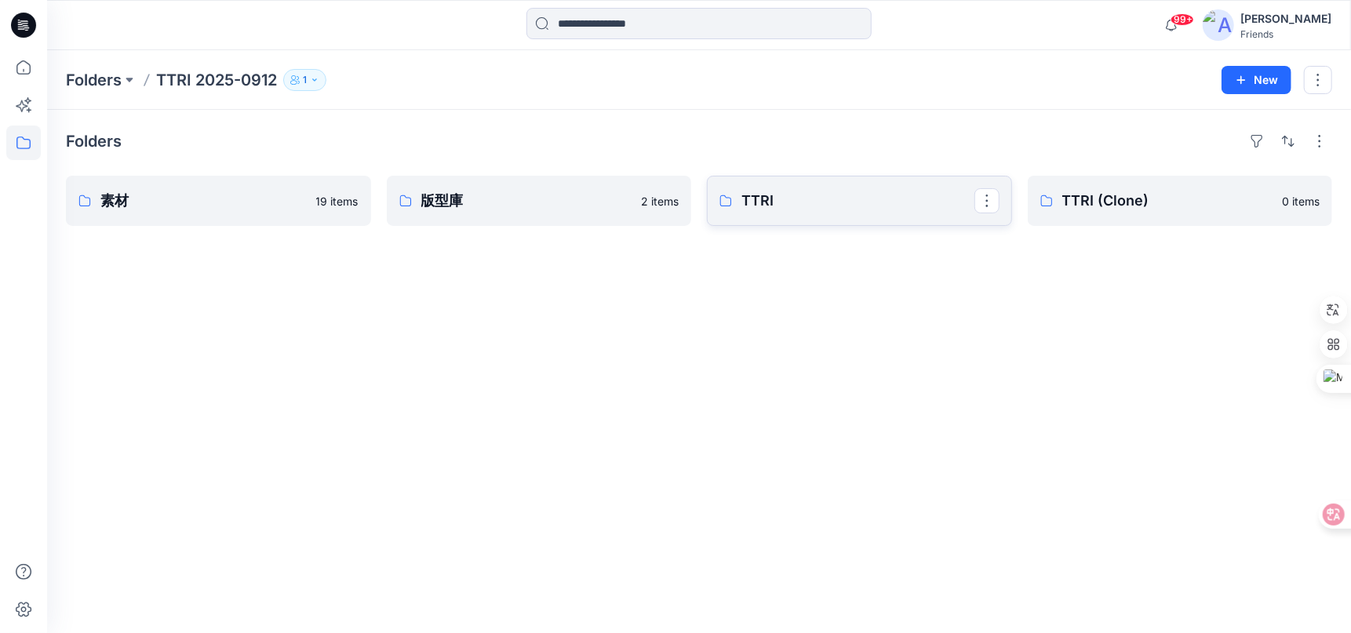
click at [797, 196] on p "TTRI" at bounding box center [857, 201] width 233 height 22
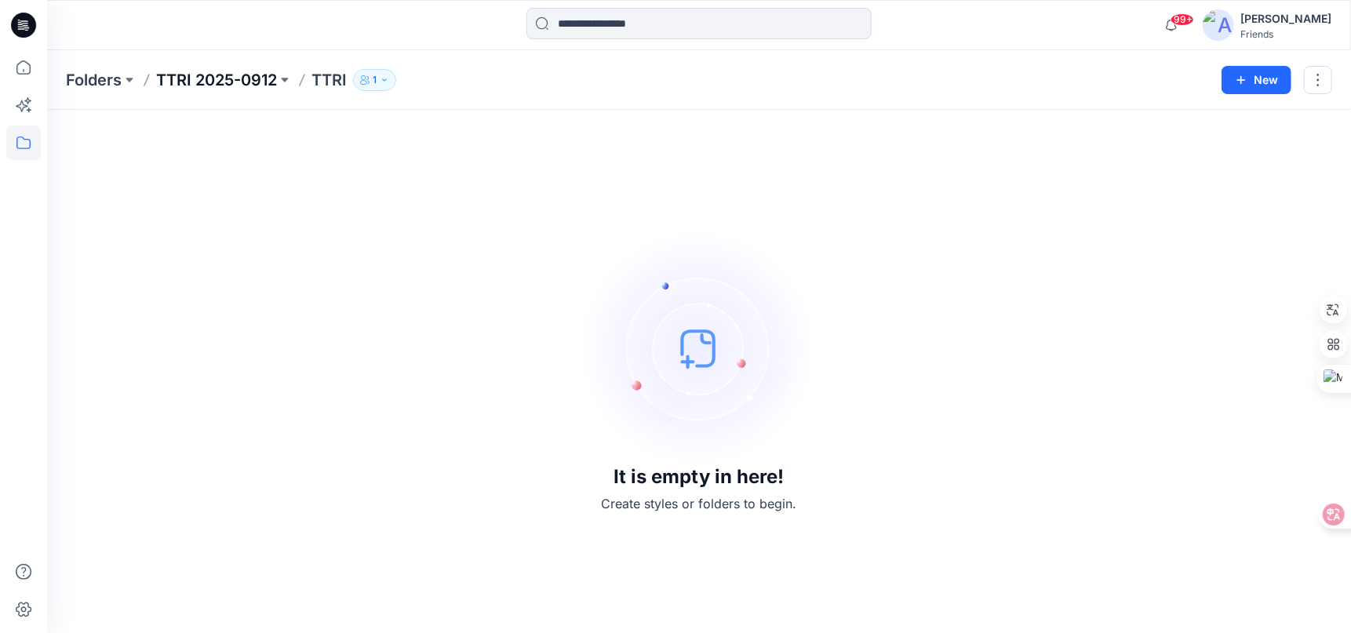
click at [210, 81] on p "TTRI 2025-0912" at bounding box center [216, 80] width 121 height 22
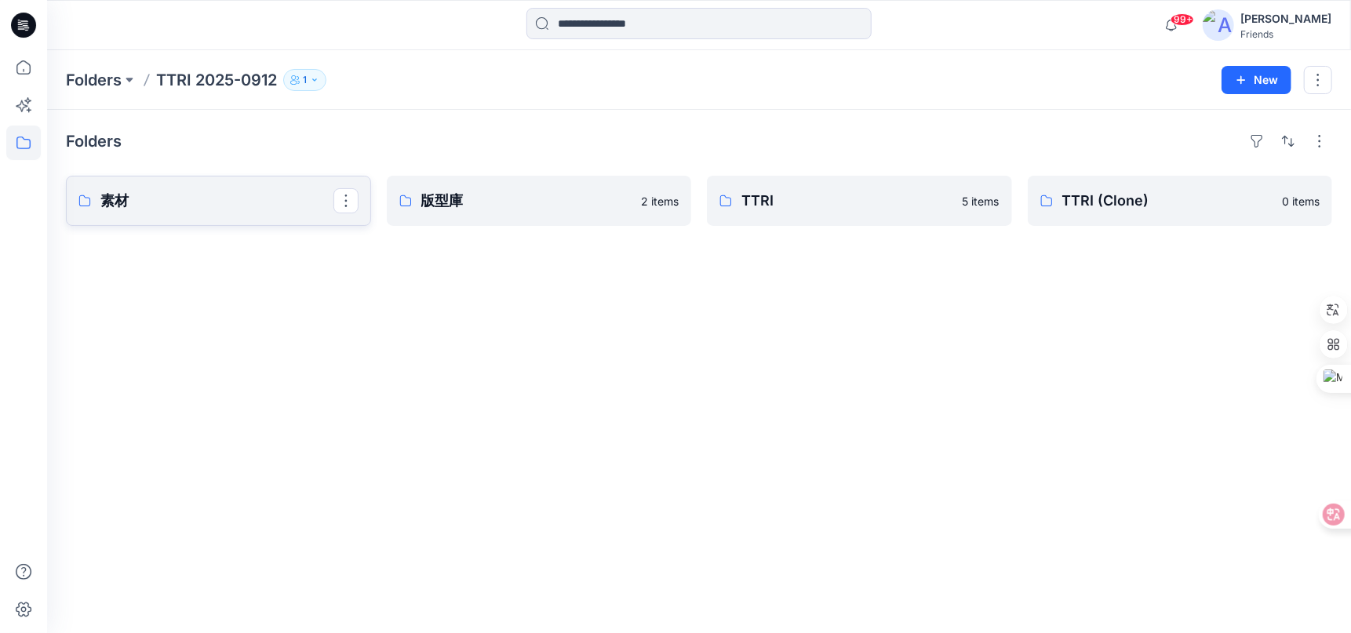
click at [198, 205] on p "素材" at bounding box center [216, 201] width 233 height 22
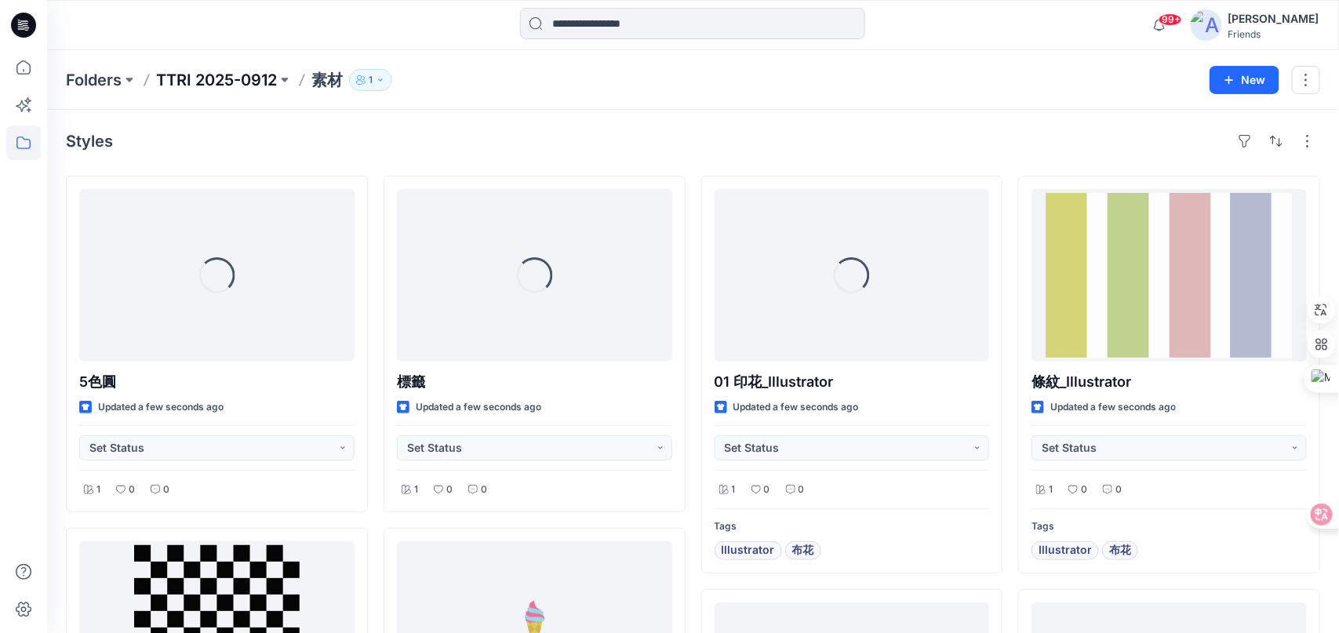
click at [239, 83] on p "TTRI 2025-0912" at bounding box center [216, 80] width 121 height 22
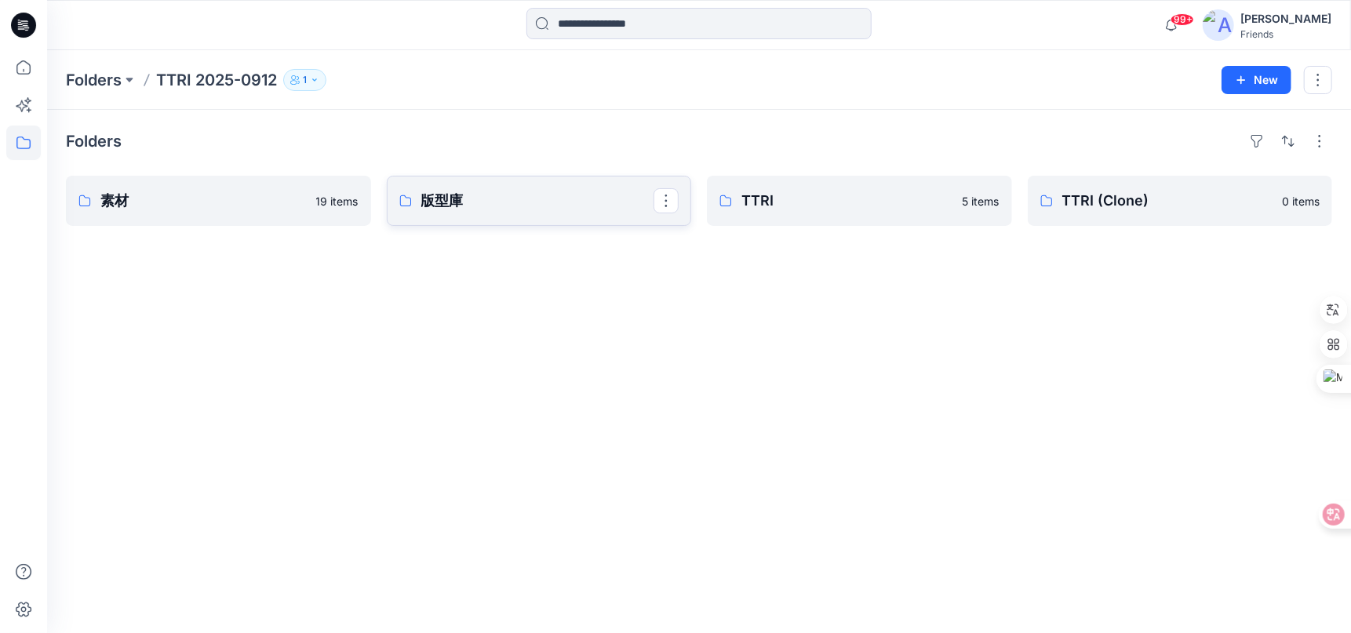
click at [479, 199] on p "版型庫" at bounding box center [537, 201] width 233 height 22
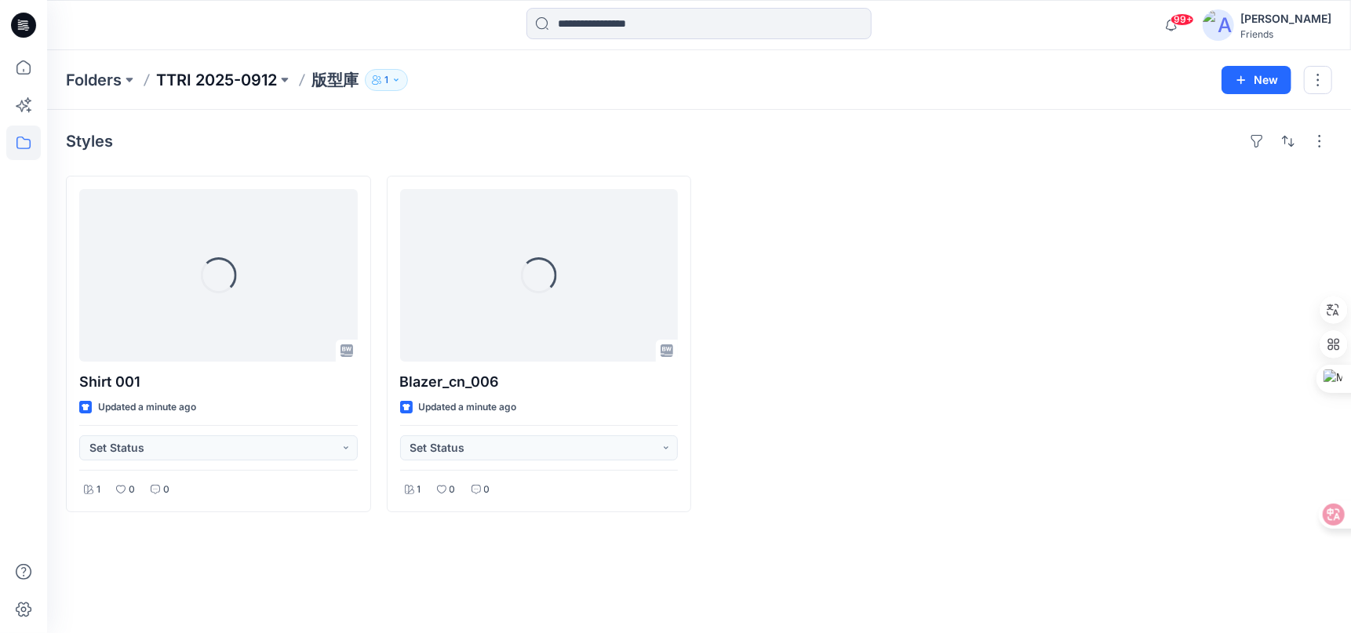
click at [240, 76] on p "TTRI 2025-0912" at bounding box center [216, 80] width 121 height 22
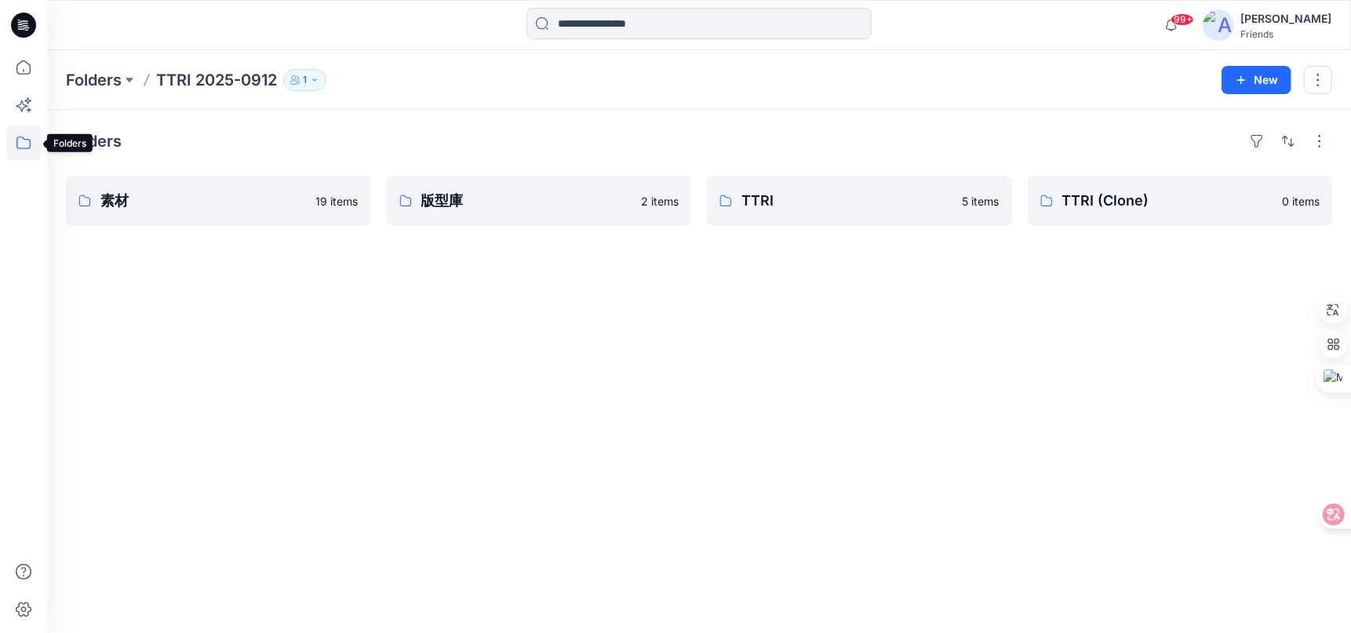
click at [16, 143] on icon at bounding box center [23, 142] width 14 height 13
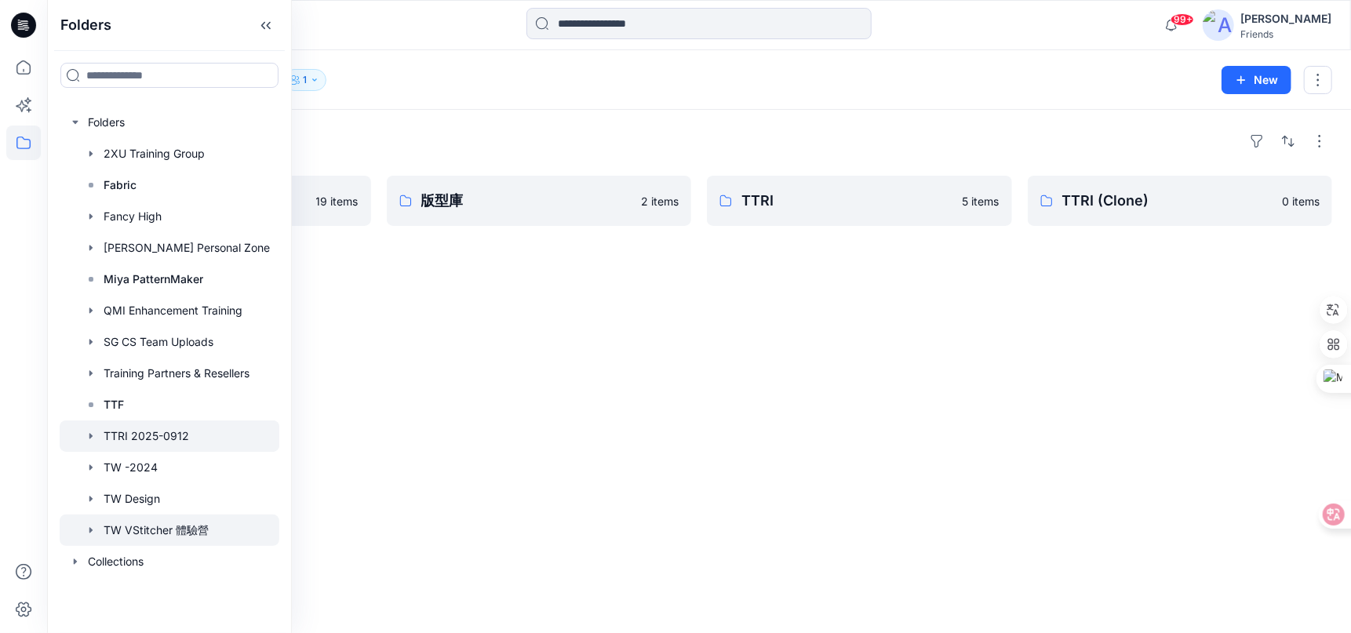
click at [166, 524] on div at bounding box center [170, 529] width 220 height 31
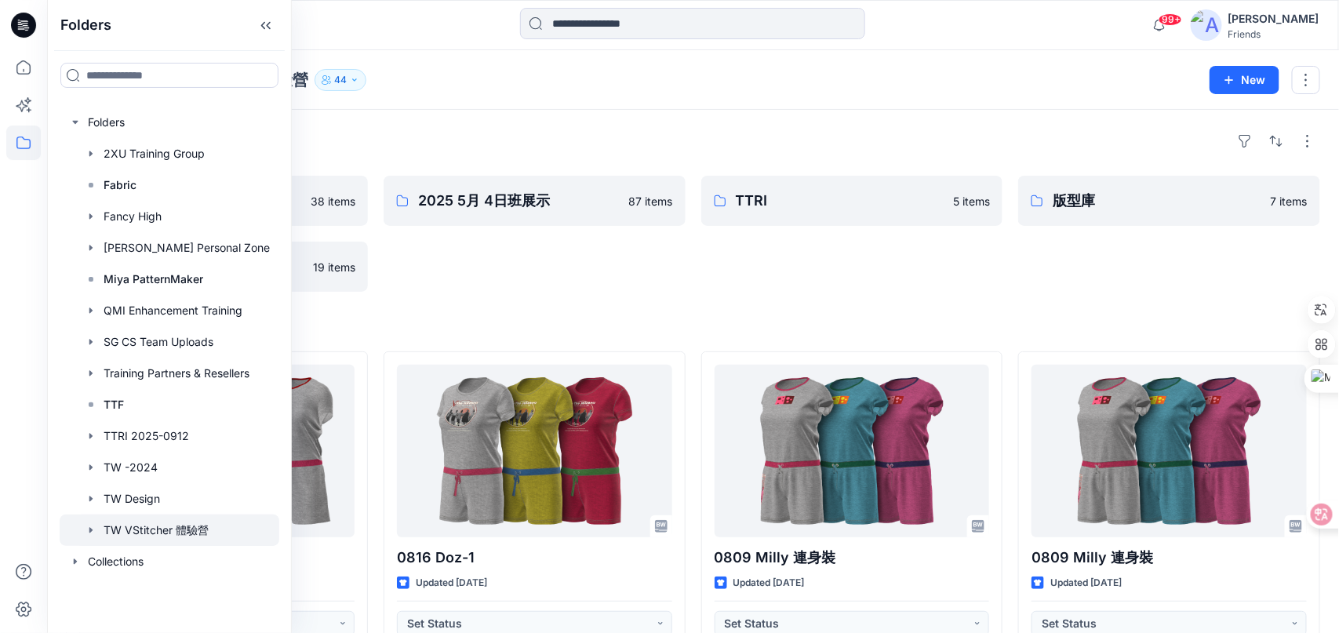
click at [958, 312] on div "Folders 2025 8月4日班展示 38 items 素材 19 items 2025 5月 4日班展示 87 items TTRI 5 items 版…" at bounding box center [693, 584] width 1292 height 949
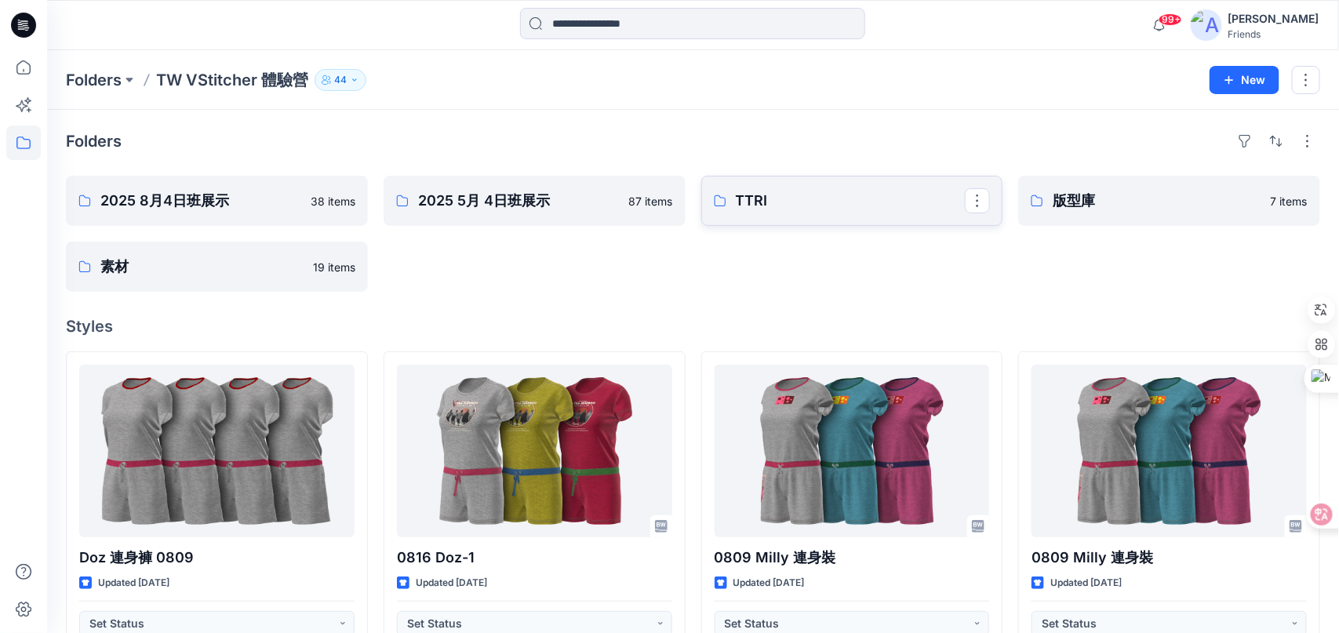
click at [858, 207] on p "TTRI" at bounding box center [851, 201] width 230 height 22
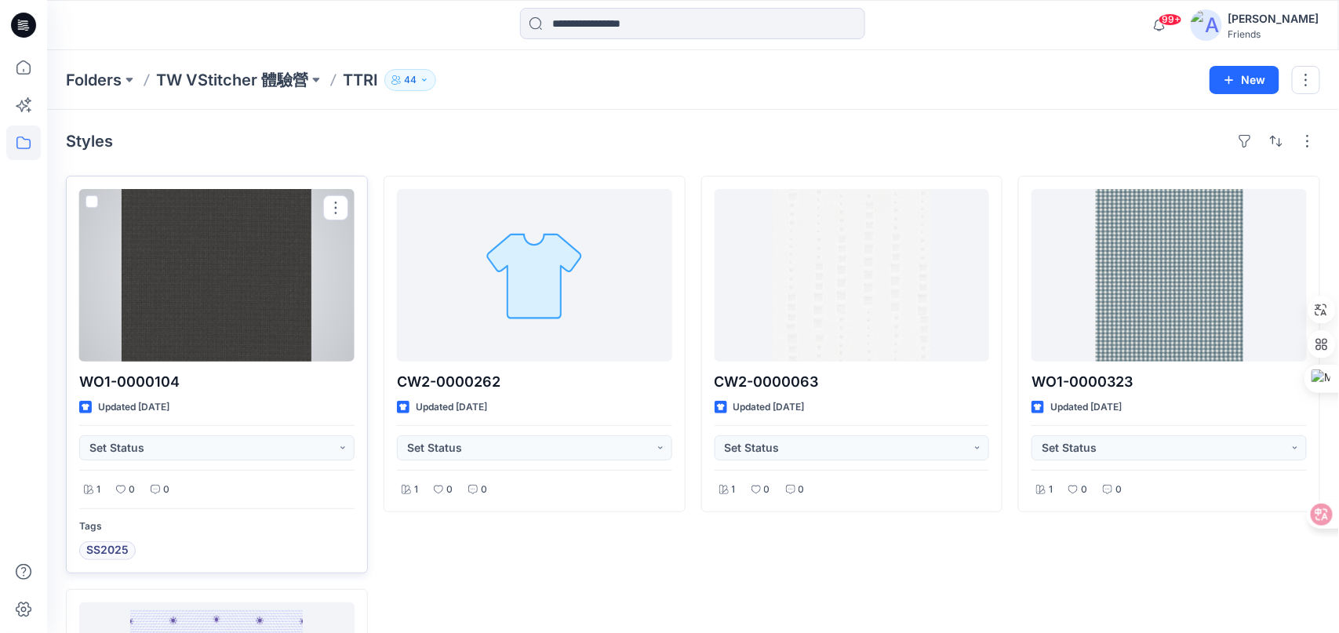
click at [91, 201] on span at bounding box center [91, 201] width 13 height 13
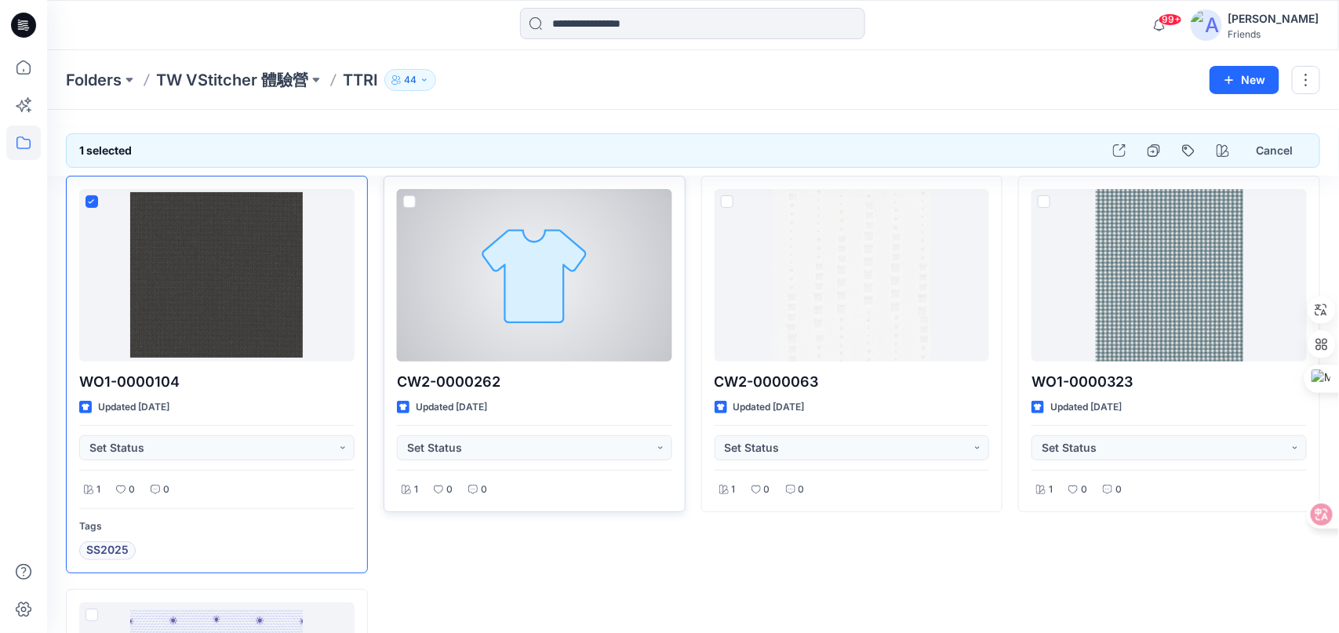
click at [416, 198] on div "CW2-0000262 Updated 4 months ago Set Status 1 0 0" at bounding box center [535, 344] width 302 height 336
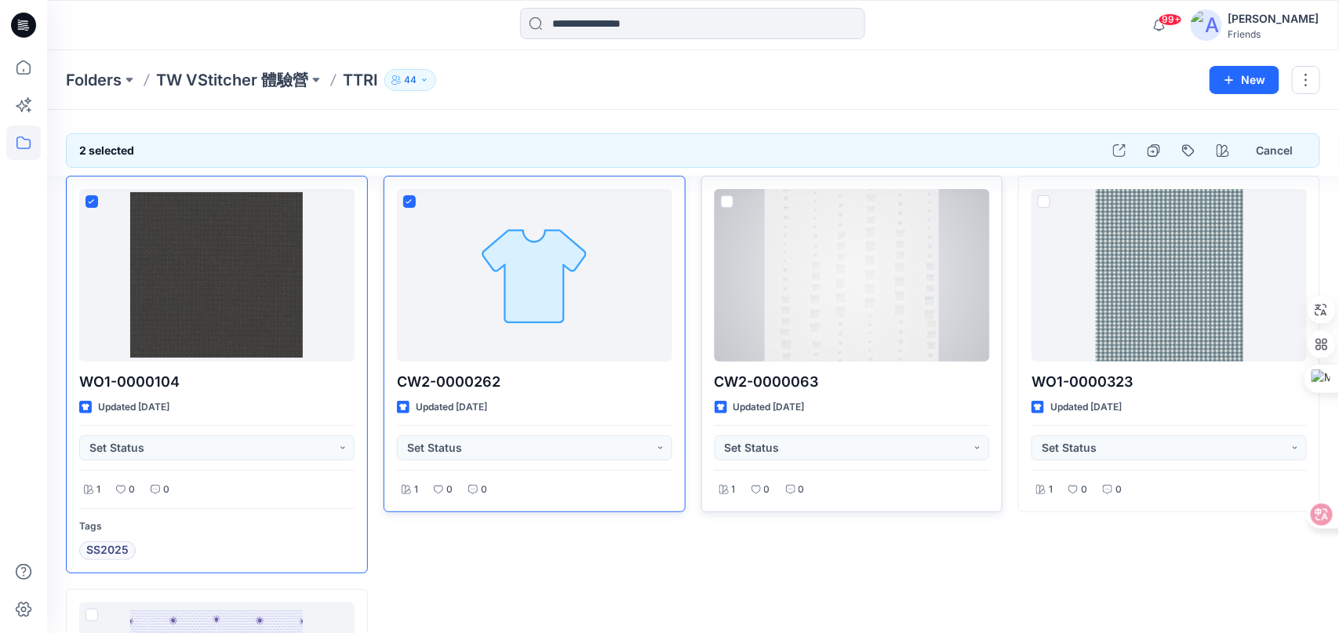
click at [725, 198] on span at bounding box center [727, 201] width 13 height 13
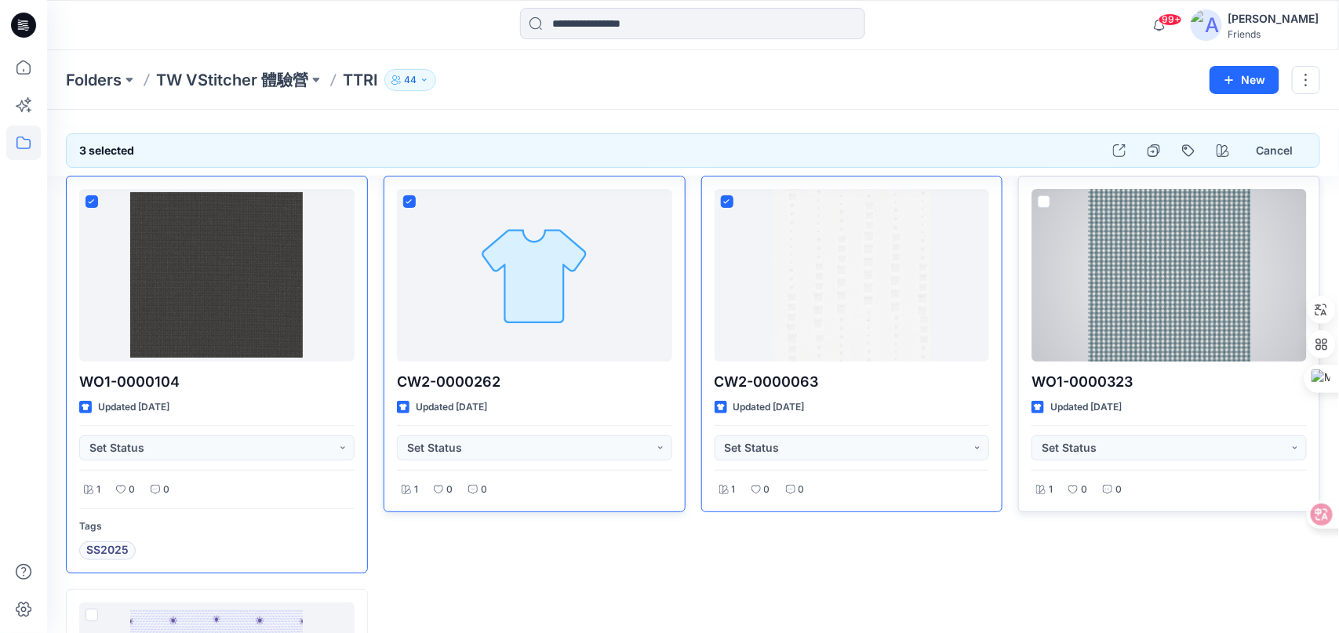
click at [1045, 199] on span at bounding box center [1044, 201] width 13 height 13
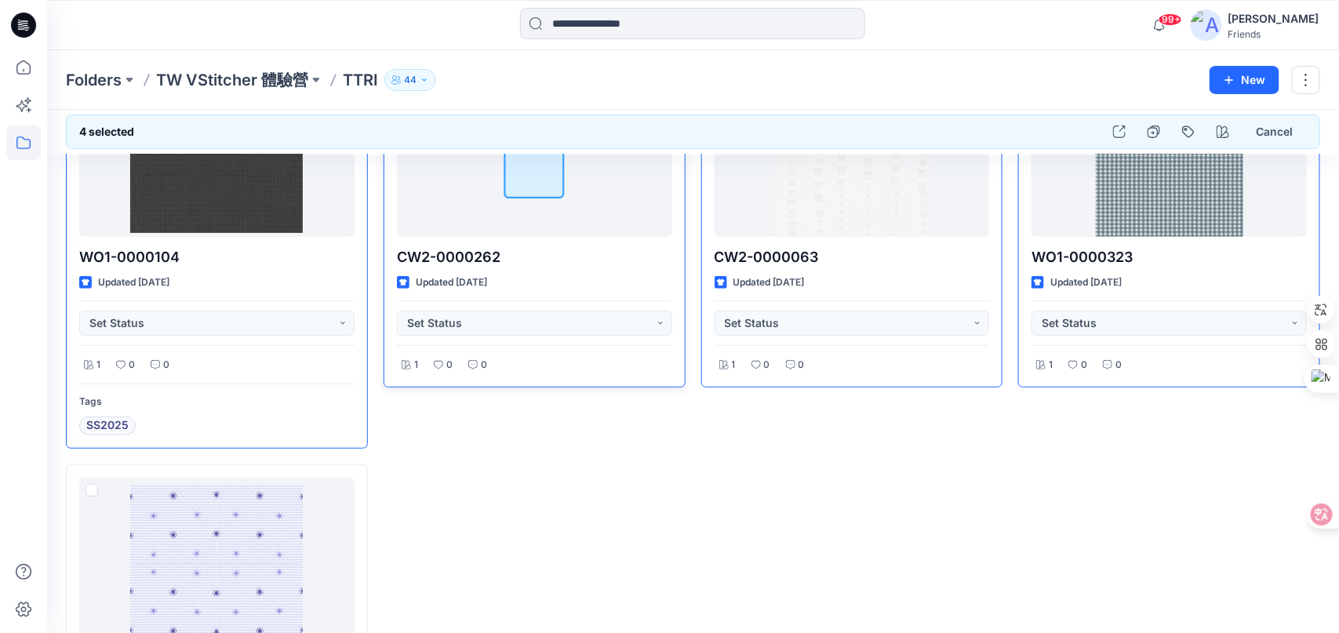
scroll to position [234, 0]
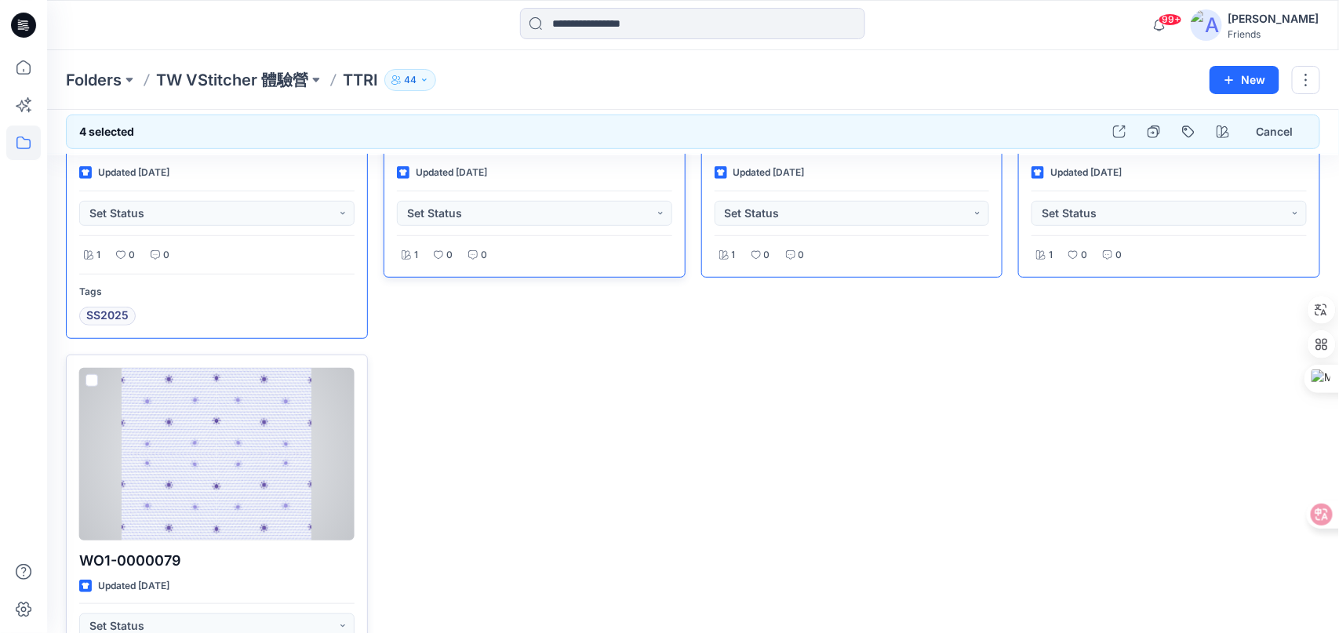
click at [91, 374] on span at bounding box center [91, 380] width 13 height 13
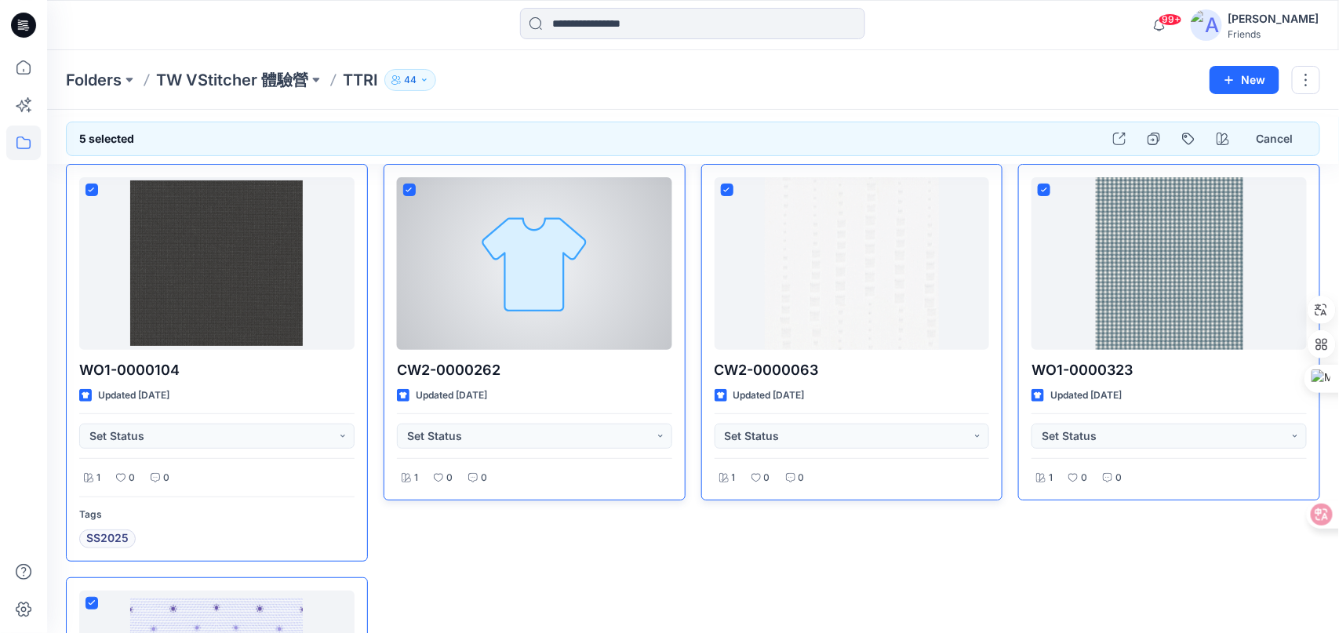
scroll to position [0, 0]
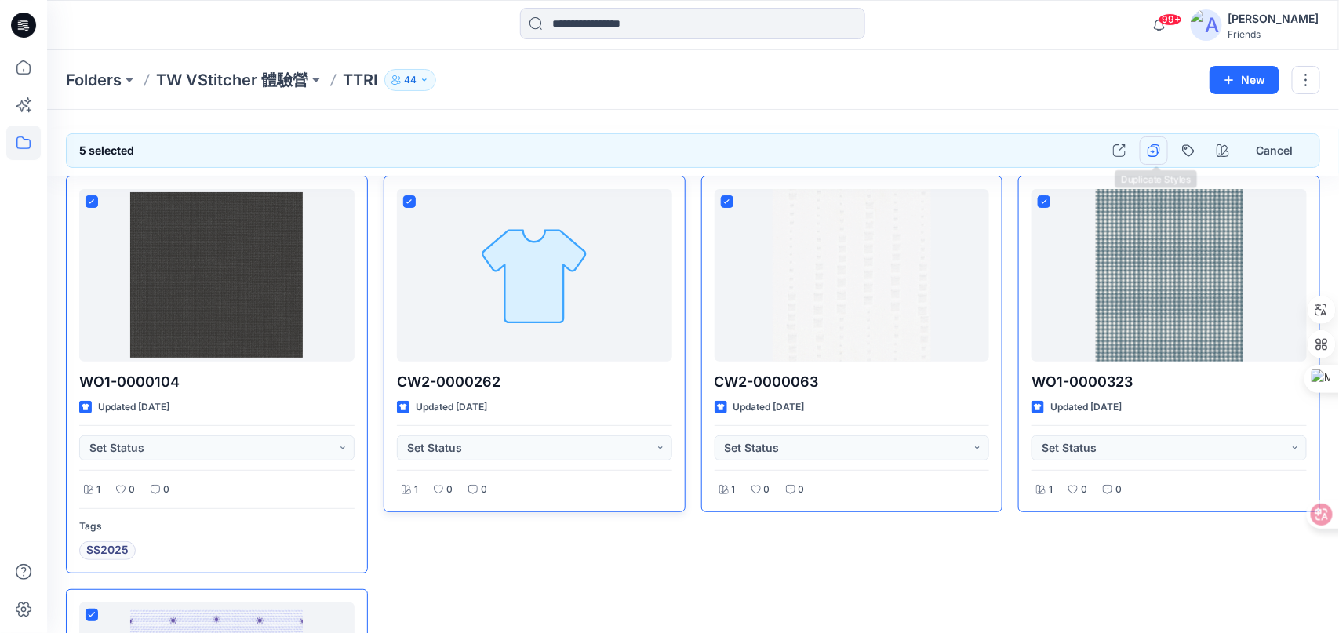
click at [1153, 152] on icon "button" at bounding box center [1153, 150] width 13 height 13
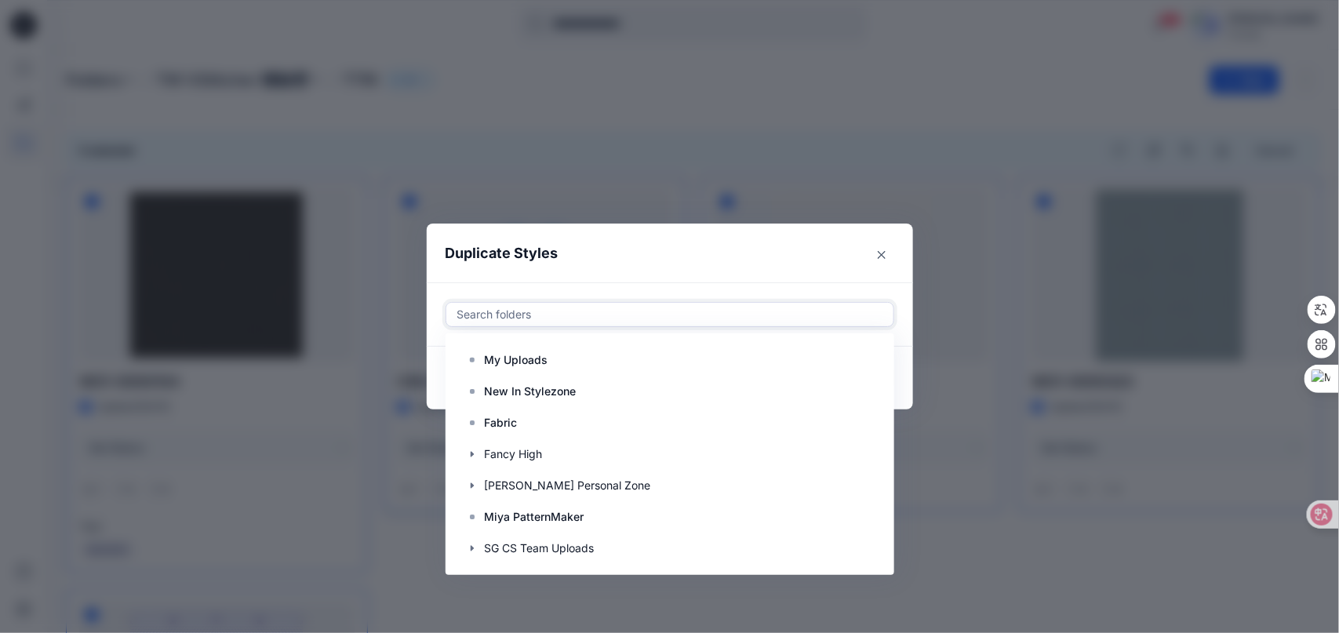
click at [793, 321] on div at bounding box center [670, 314] width 428 height 19
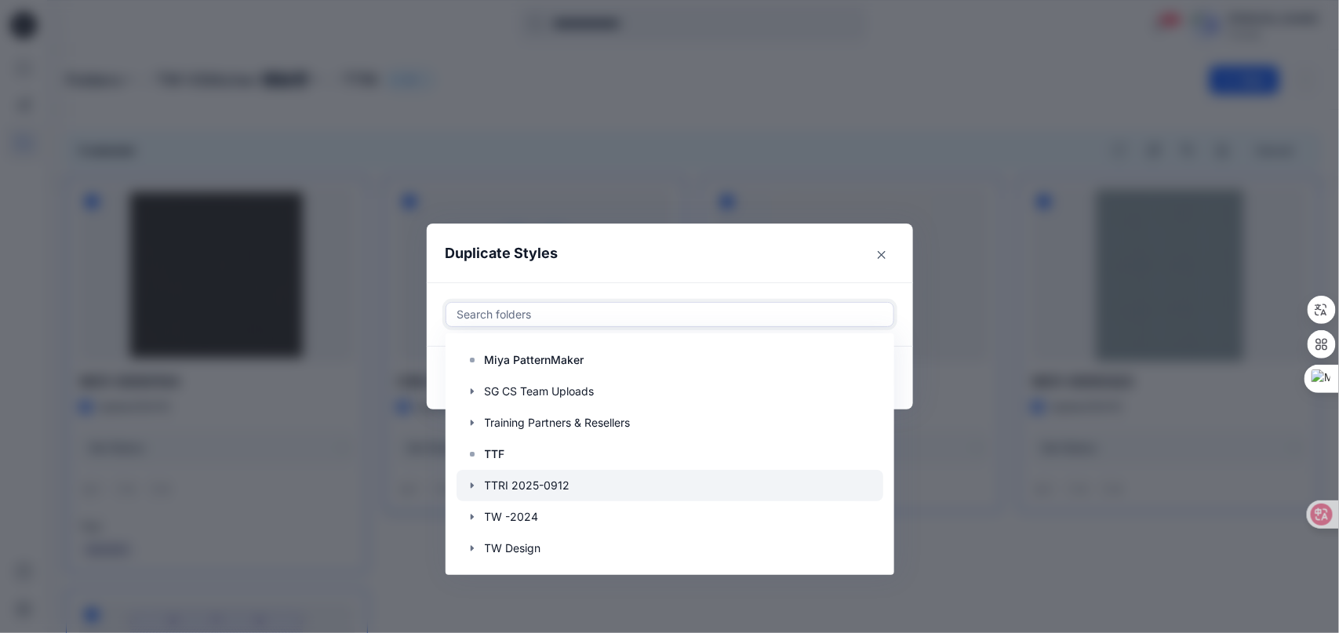
scroll to position [187, 0]
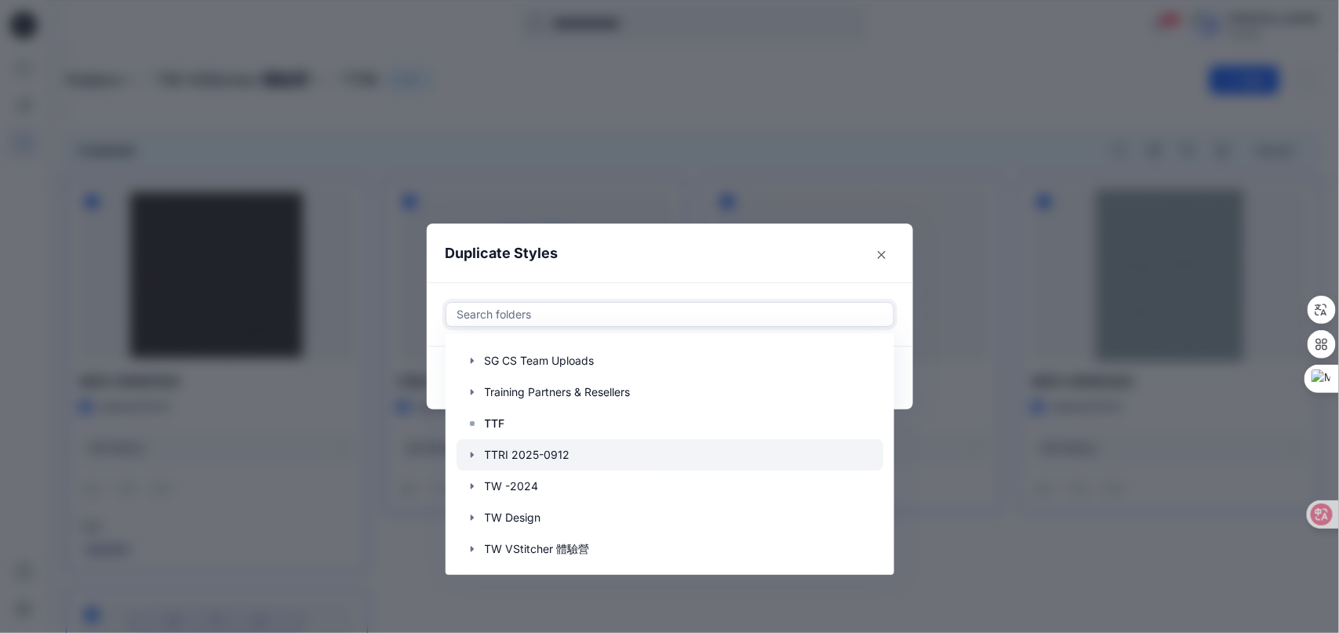
click at [478, 458] on icon "button" at bounding box center [472, 455] width 13 height 13
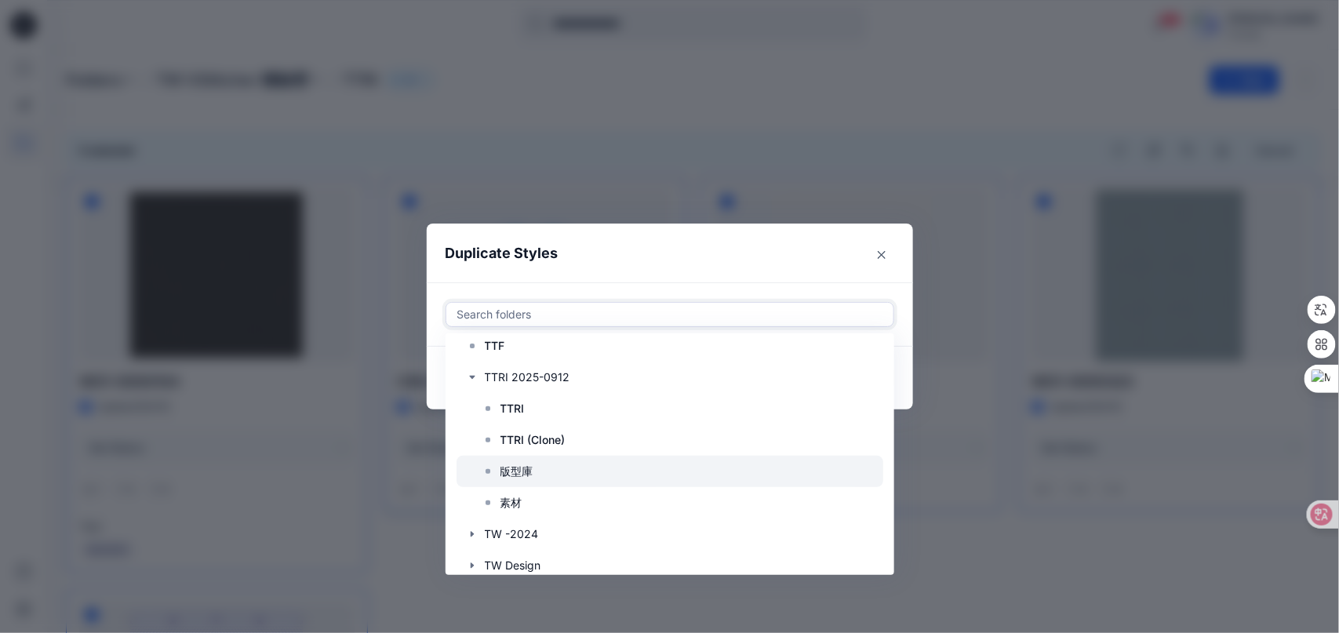
scroll to position [266, 0]
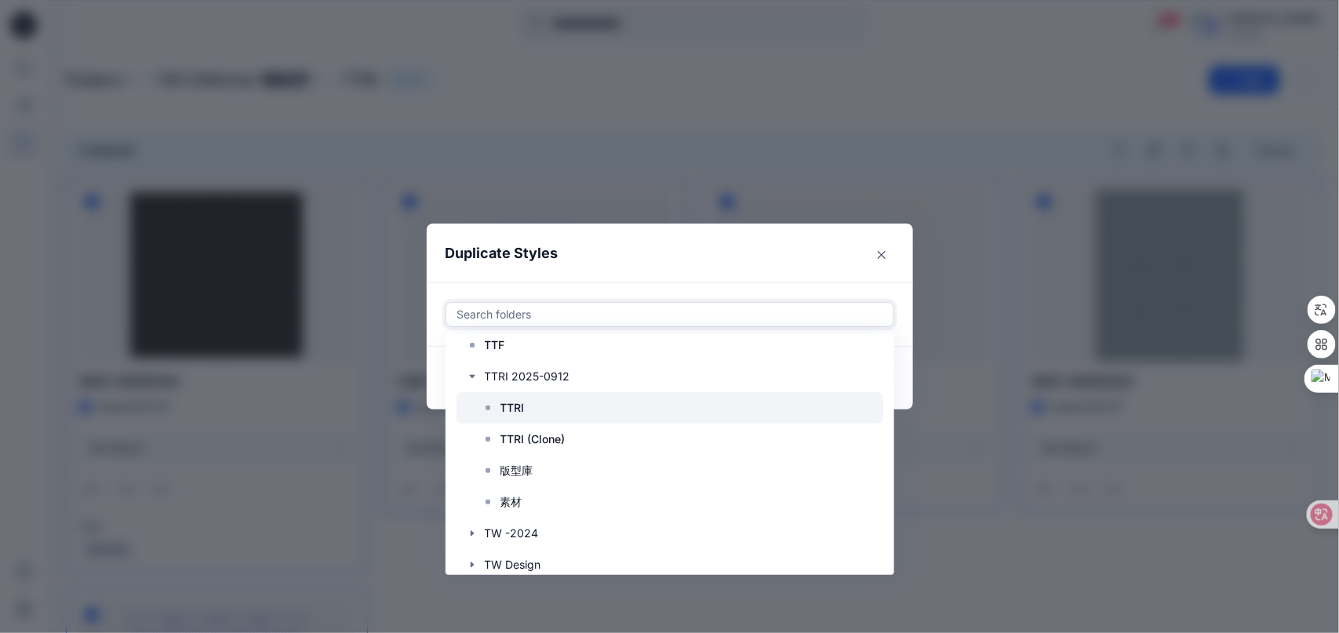
click at [492, 403] on icon at bounding box center [488, 408] width 13 height 13
click at [896, 282] on section "Duplicate Styles Use Up and Down to choose options, press Enter to select the c…" at bounding box center [670, 317] width 486 height 187
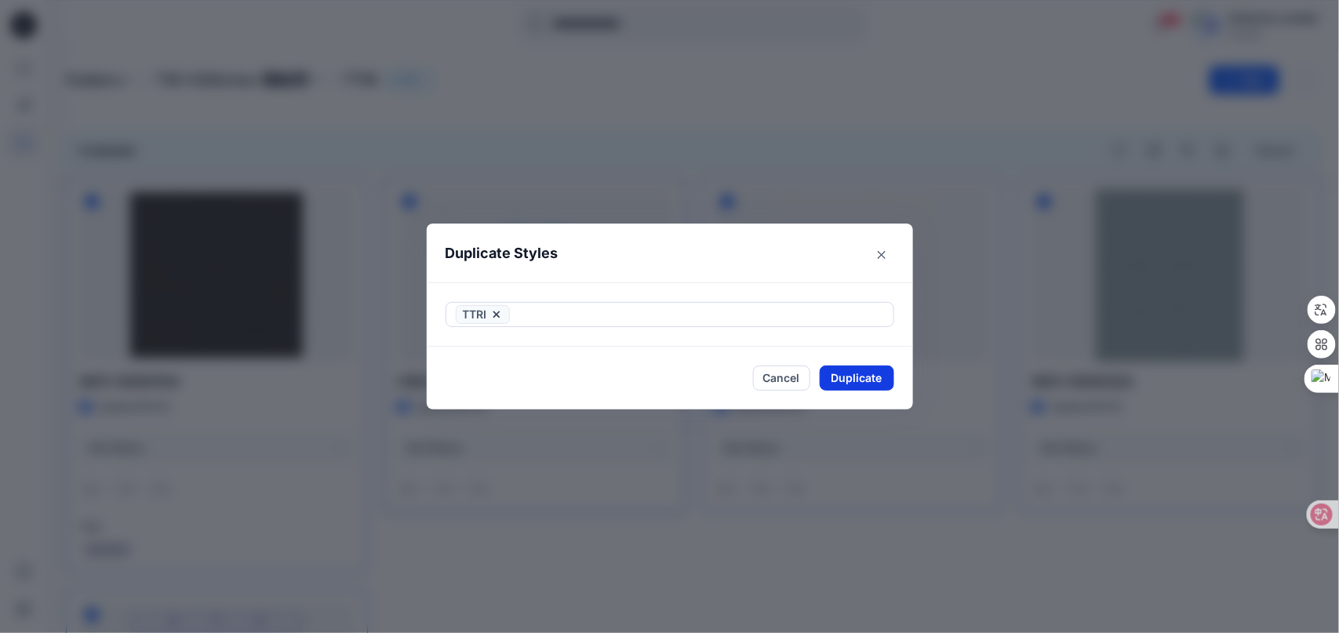
click at [861, 376] on button "Duplicate" at bounding box center [857, 377] width 75 height 25
click at [871, 380] on button "Close" at bounding box center [868, 378] width 51 height 25
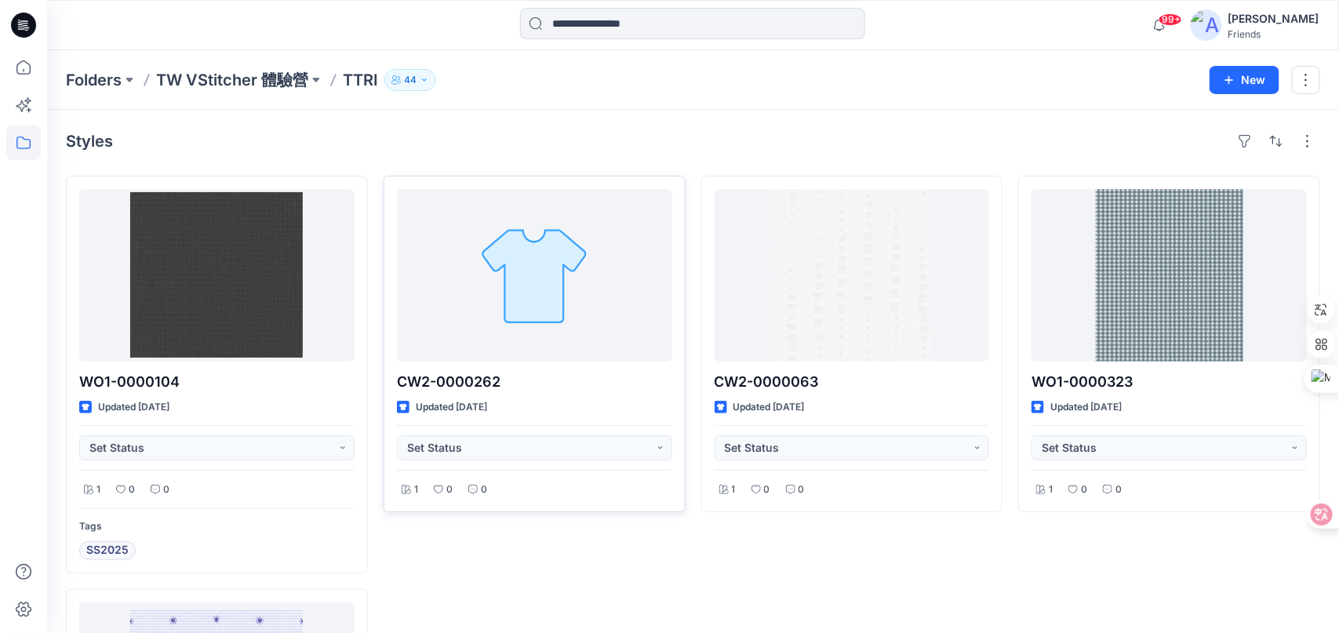
click at [105, 67] on div "Folders TW VStitcher 體驗營 TTRI 44 New" at bounding box center [693, 80] width 1292 height 60
click at [104, 75] on p "Folders" at bounding box center [94, 80] width 56 height 22
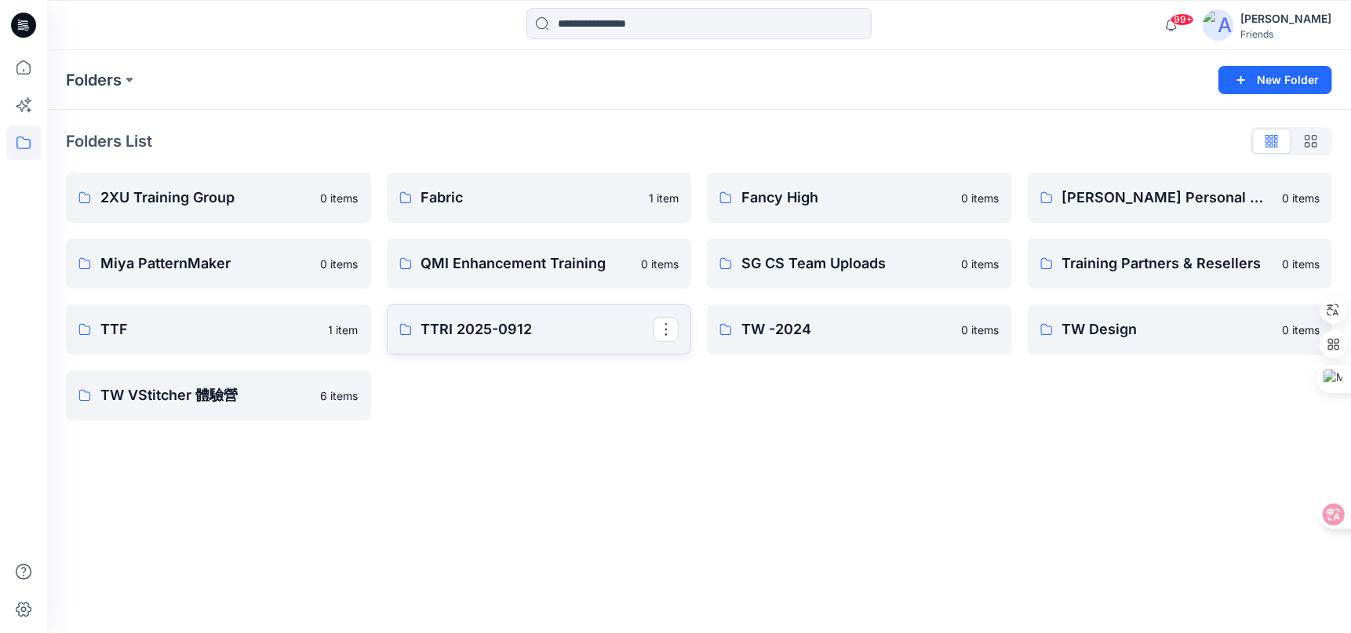
click at [548, 337] on p "TTRI 2025-0912" at bounding box center [537, 329] width 233 height 22
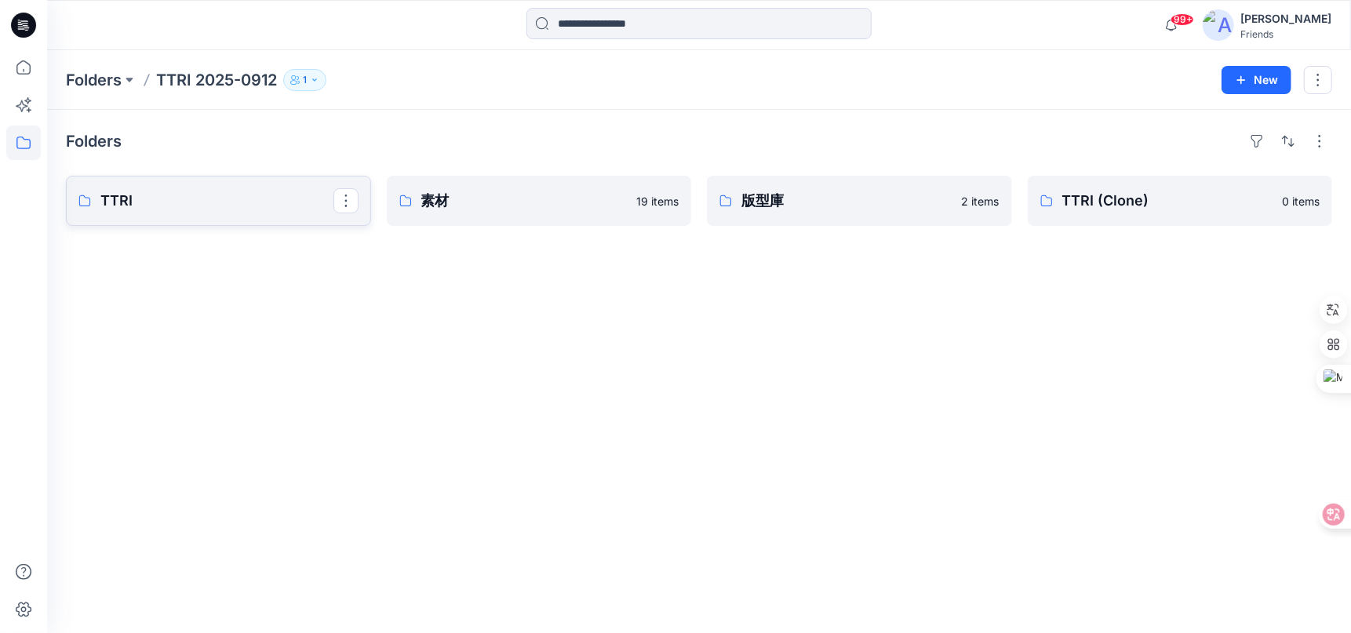
click at [172, 211] on link "TTRI" at bounding box center [218, 201] width 305 height 50
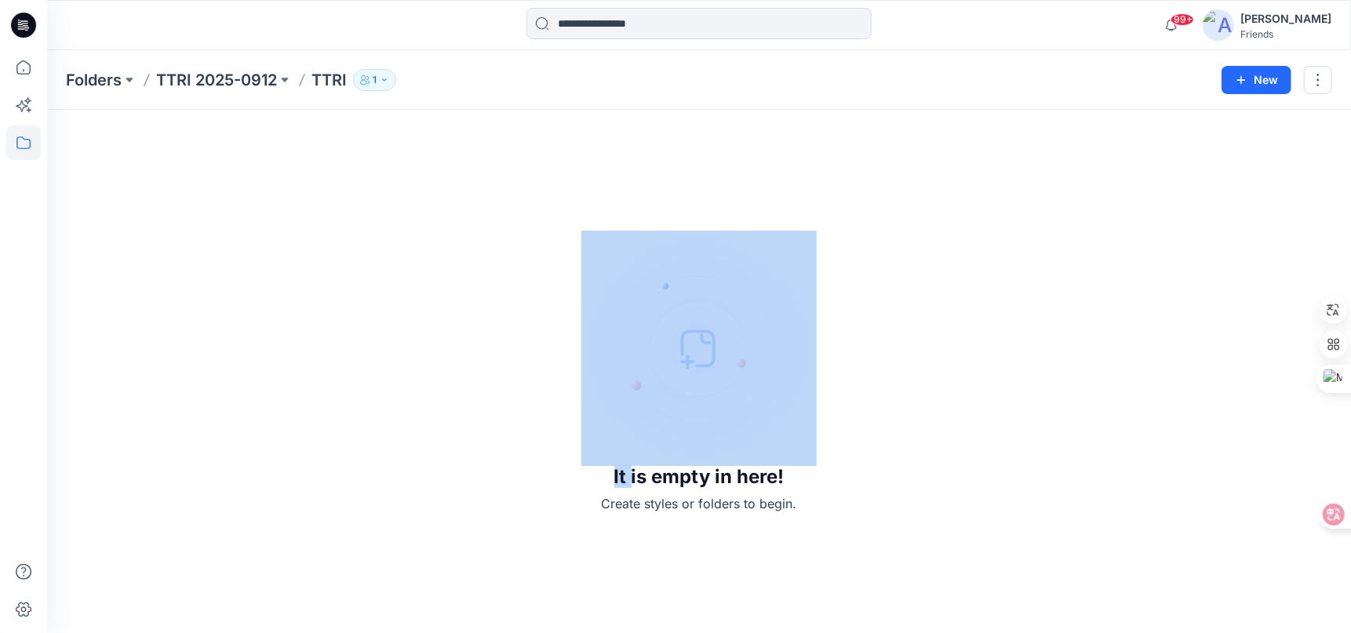
click at [172, 211] on div "It is empty in here! Create styles or folders to begin." at bounding box center [699, 371] width 1266 height 485
click at [193, 75] on p "TTRI 2025-0912" at bounding box center [216, 80] width 121 height 22
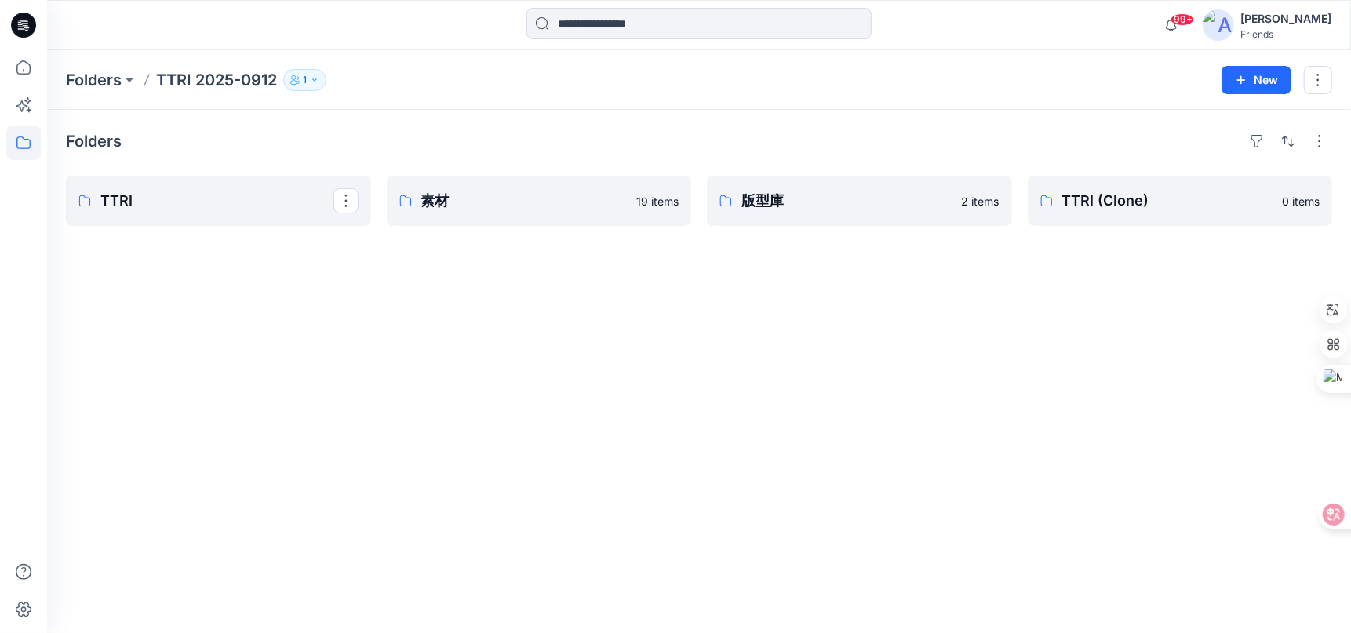
drag, startPoint x: 194, startPoint y: 193, endPoint x: 323, endPoint y: 146, distance: 137.0
click at [323, 146] on div "Folders" at bounding box center [699, 141] width 1266 height 25
click at [344, 205] on button "button" at bounding box center [345, 200] width 25 height 25
click at [384, 303] on p "Delete Folder" at bounding box center [410, 301] width 90 height 16
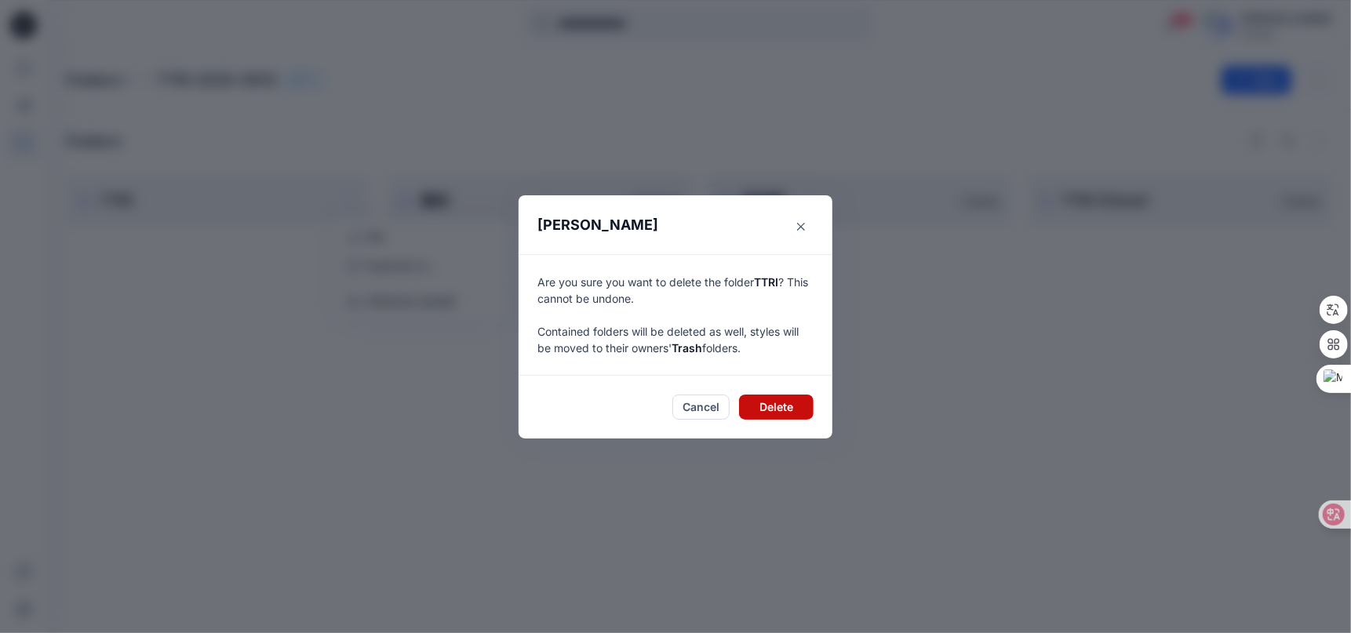
click at [791, 405] on button "Delete" at bounding box center [776, 406] width 75 height 25
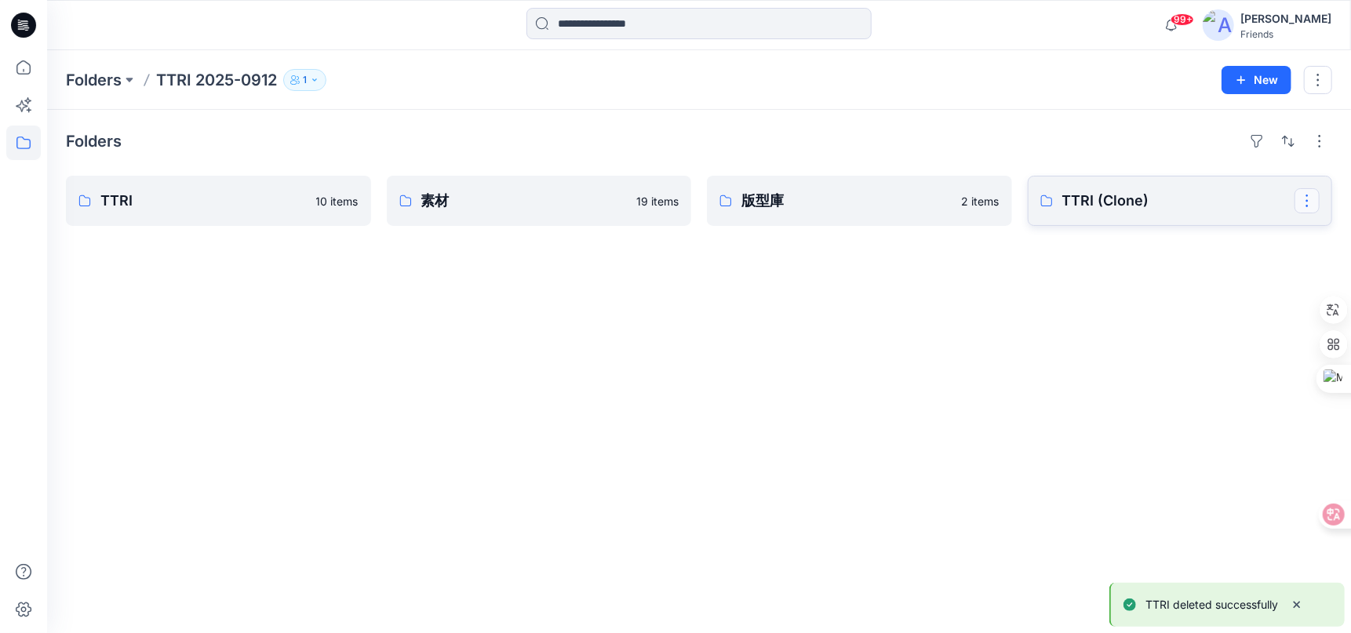
click at [1300, 202] on button "button" at bounding box center [1306, 200] width 25 height 25
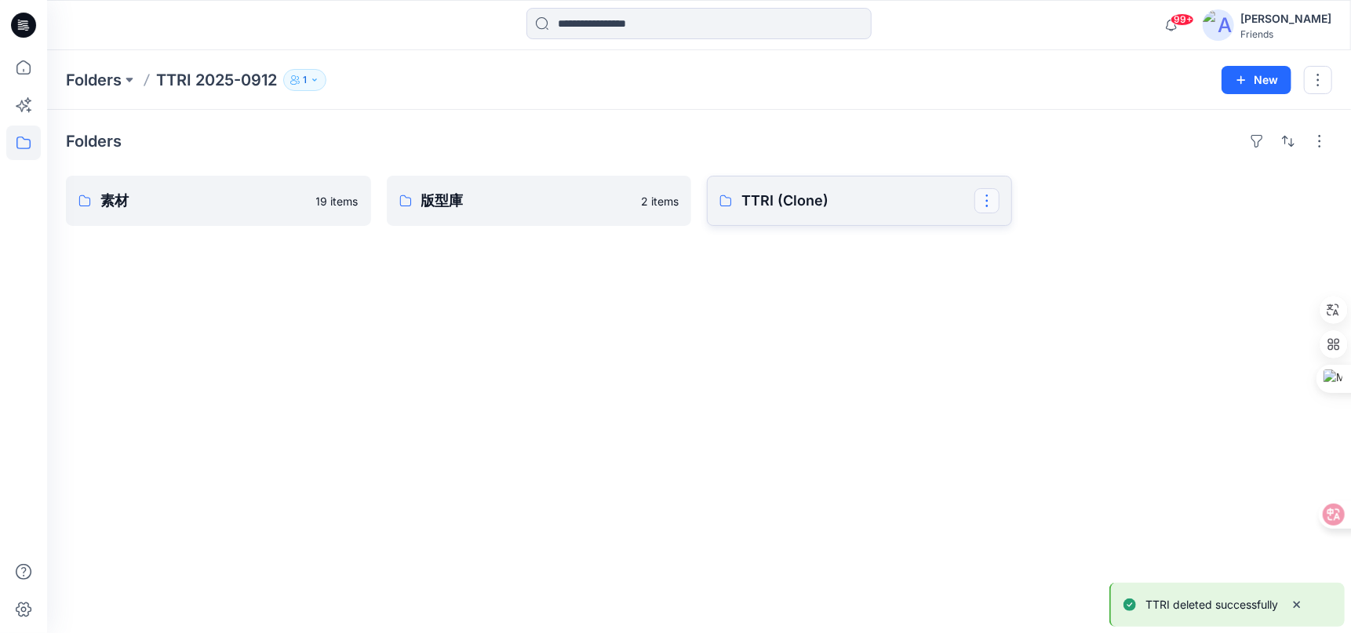
click at [979, 202] on button "button" at bounding box center [986, 200] width 25 height 25
click at [1023, 304] on p "Delete Folder" at bounding box center [1051, 301] width 90 height 16
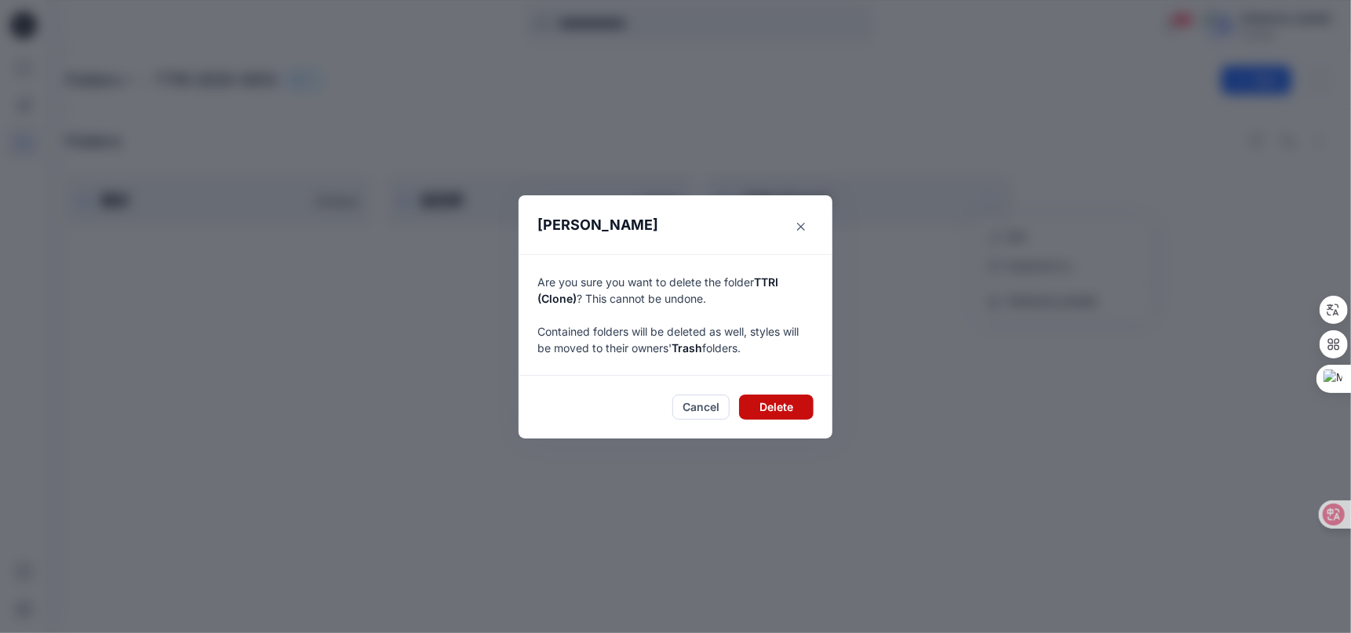
click at [775, 410] on button "Delete" at bounding box center [776, 406] width 75 height 25
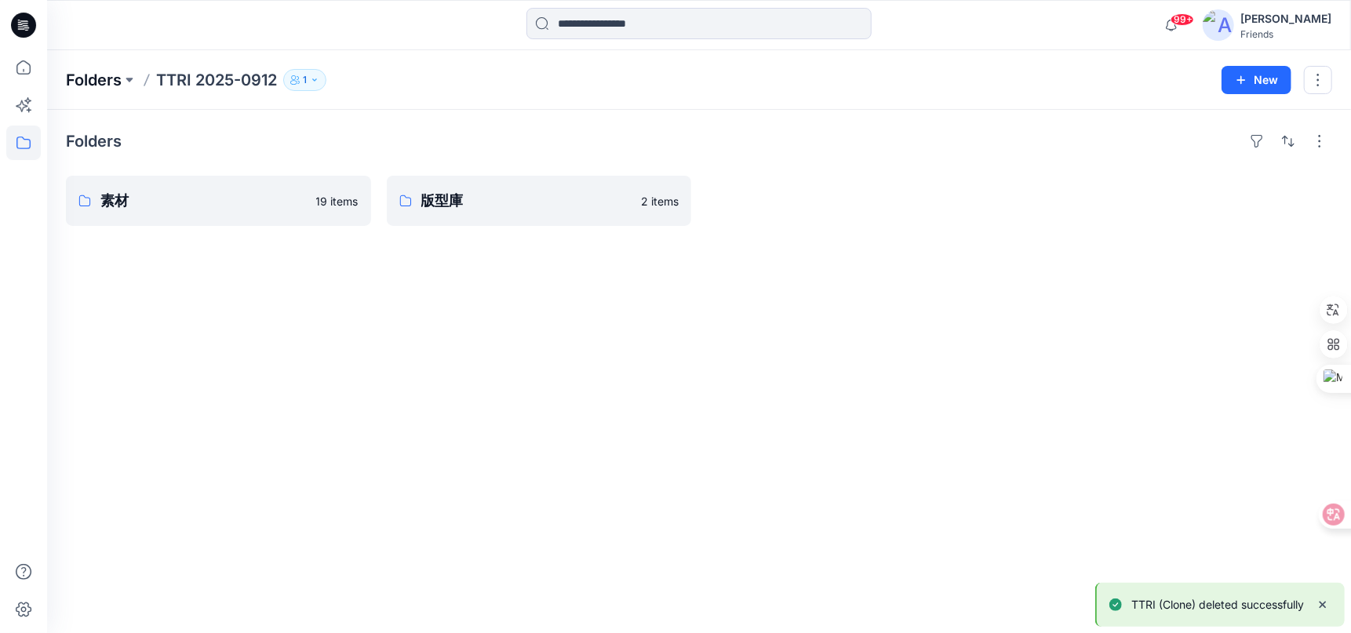
click at [107, 82] on p "Folders" at bounding box center [94, 80] width 56 height 22
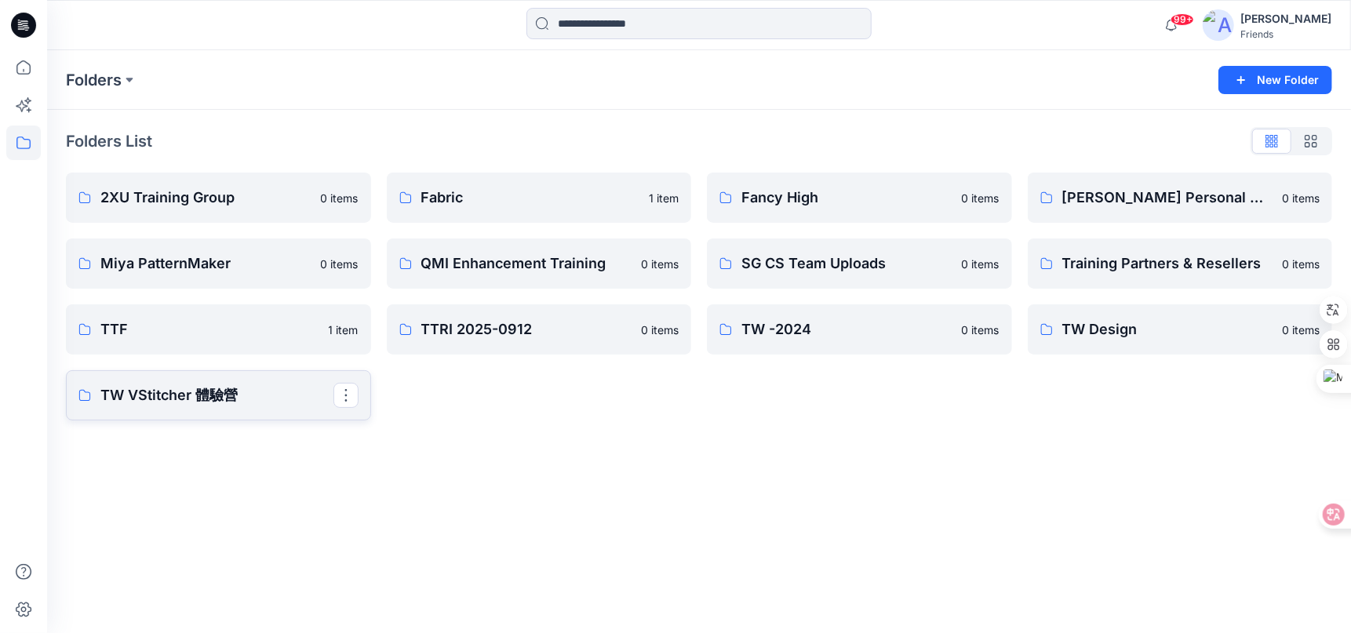
click at [278, 392] on p "TW VStitcher 體驗營" at bounding box center [216, 395] width 233 height 22
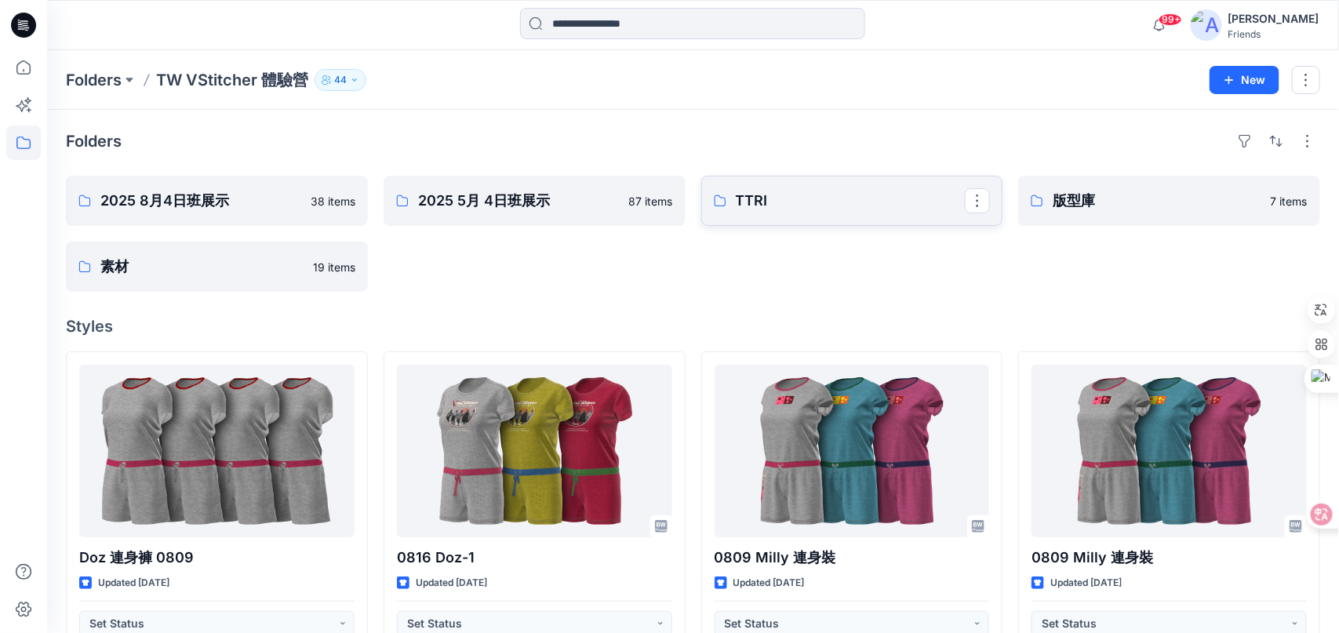
click at [874, 201] on p "TTRI" at bounding box center [851, 201] width 230 height 22
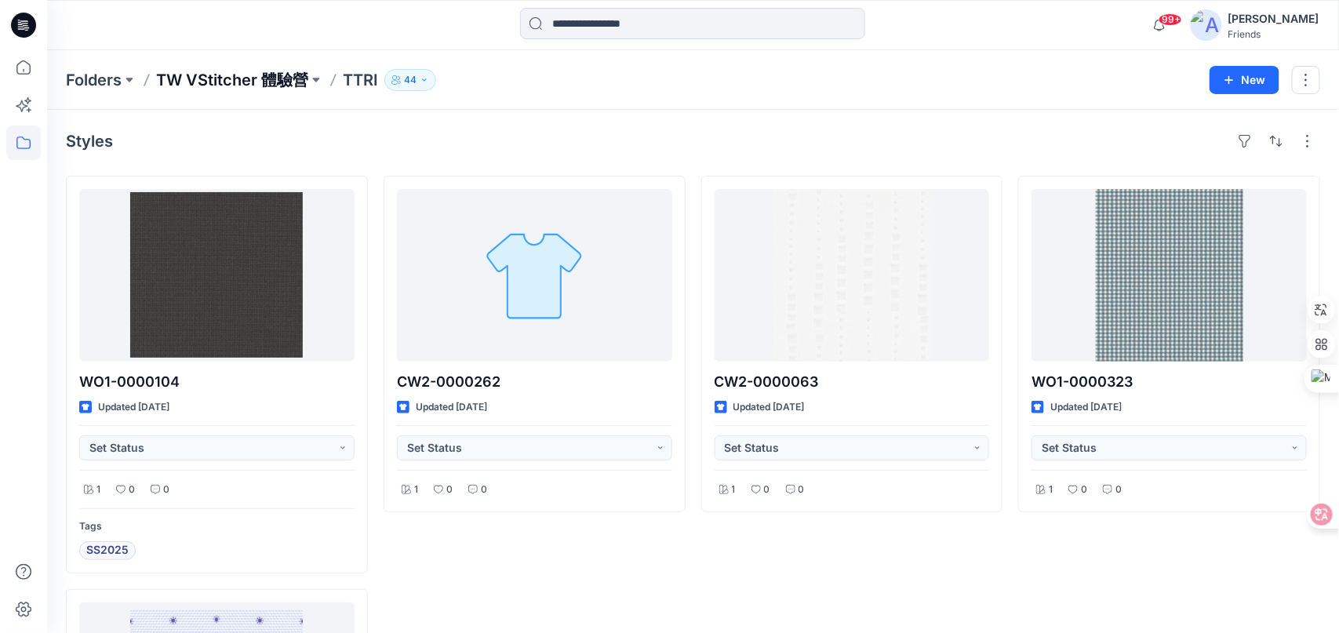
click at [253, 78] on p "TW VStitcher 體驗營" at bounding box center [232, 80] width 152 height 22
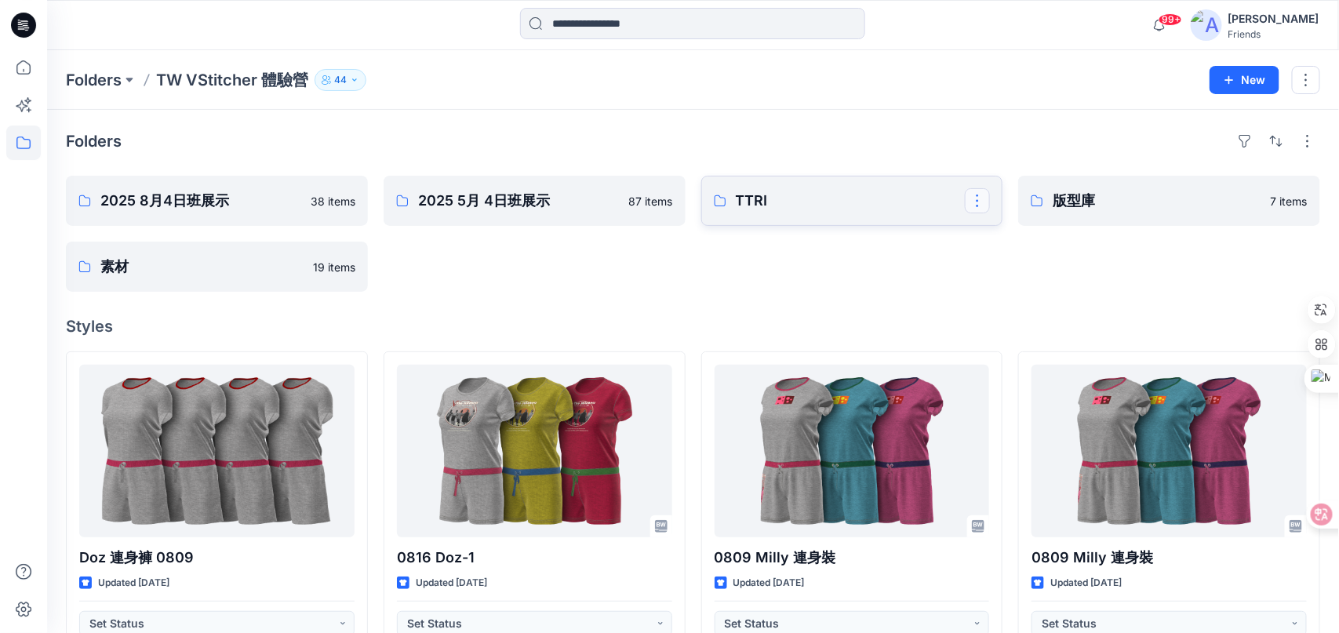
click at [979, 210] on button "button" at bounding box center [977, 200] width 25 height 25
click at [1070, 267] on button "Duplicate to..." at bounding box center [1053, 265] width 169 height 29
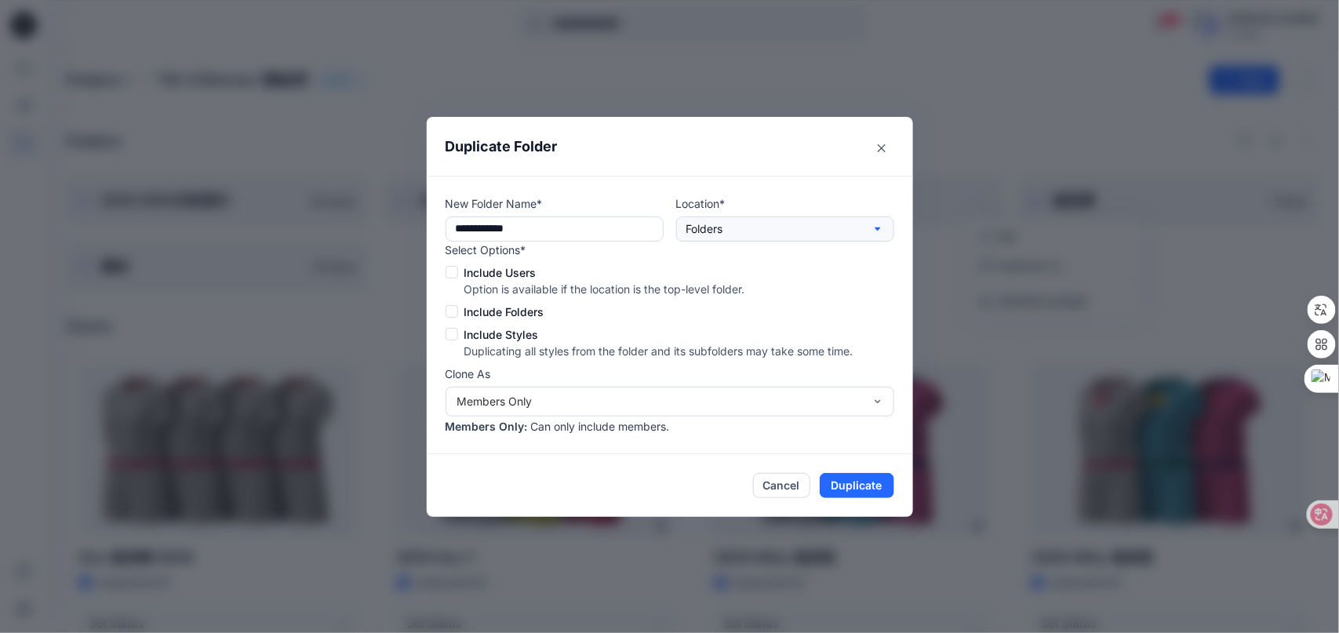
click at [779, 234] on button "Folders" at bounding box center [785, 228] width 218 height 25
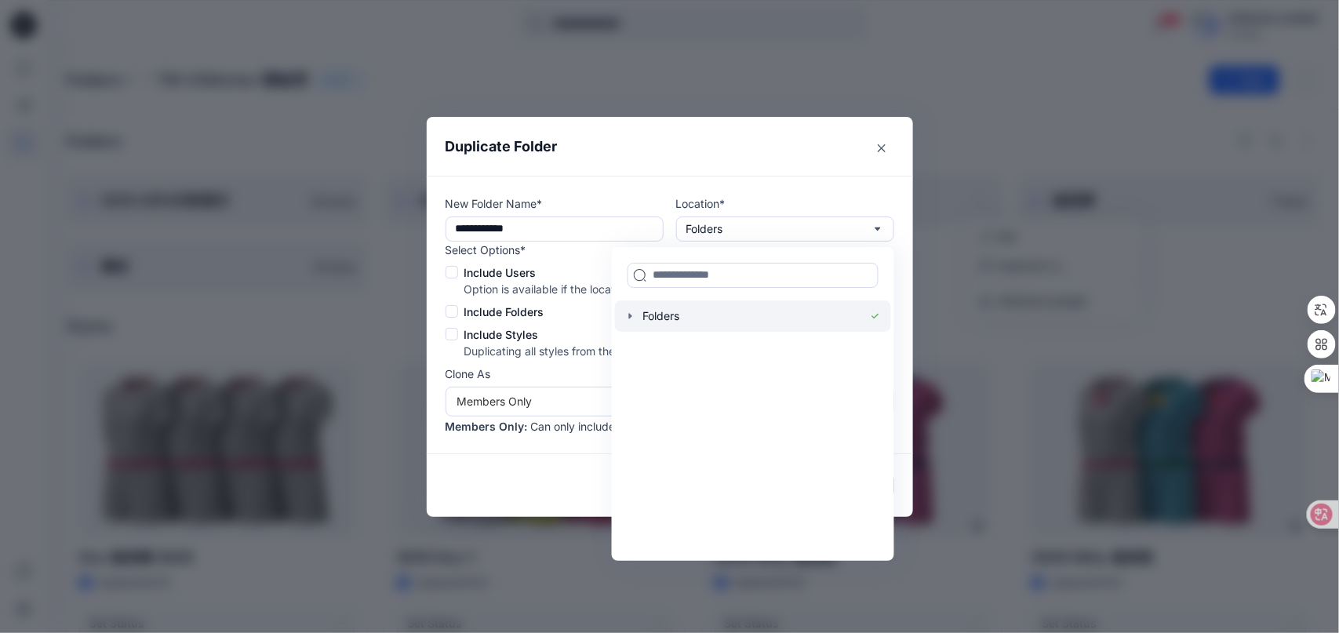
click at [636, 319] on icon "button" at bounding box center [629, 316] width 13 height 13
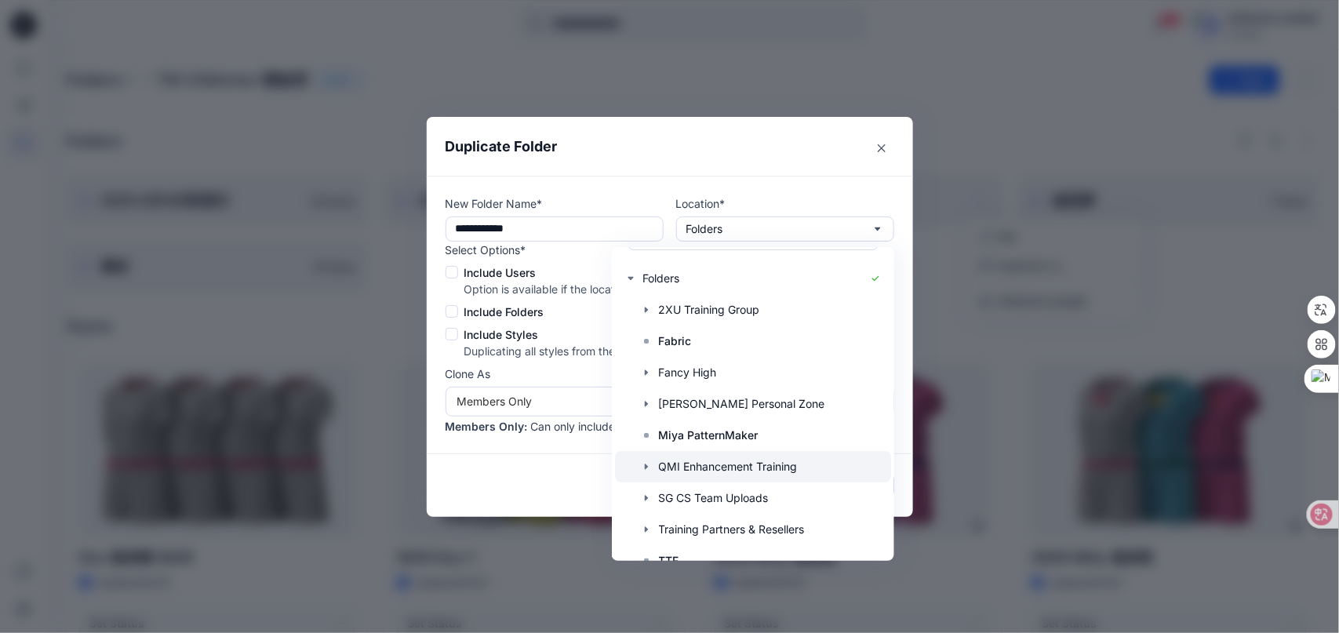
scroll to position [157, 0]
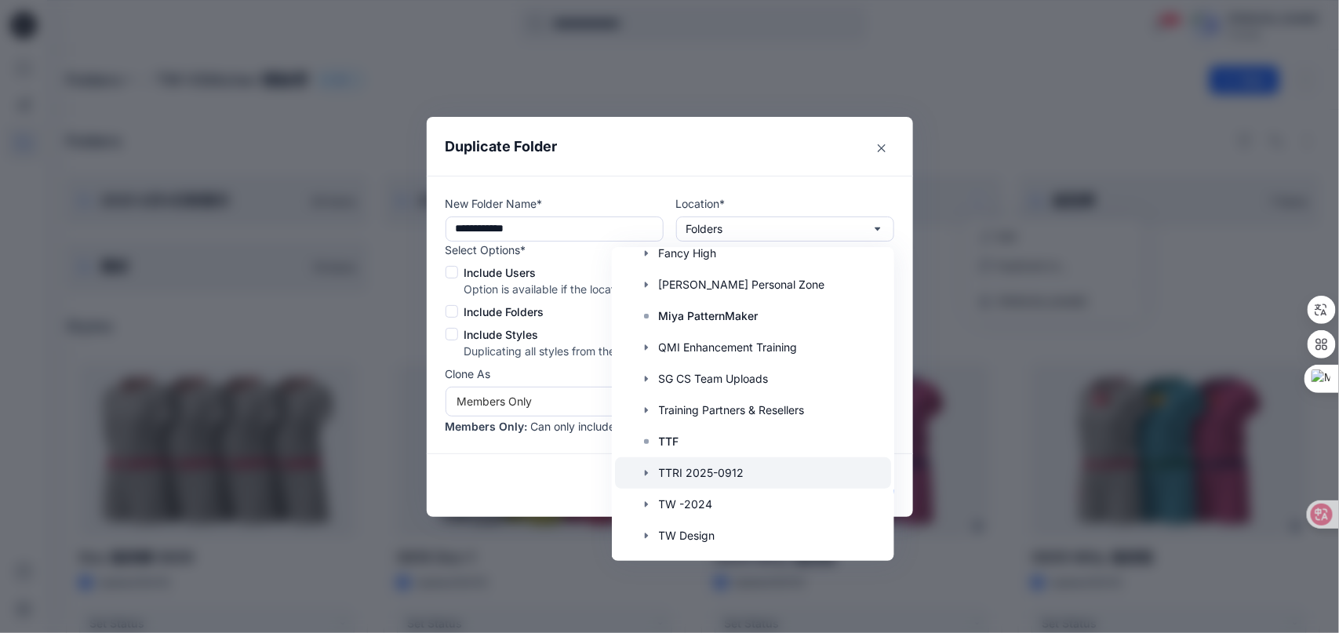
click at [649, 471] on icon "button" at bounding box center [645, 473] width 13 height 13
click at [736, 467] on div at bounding box center [752, 472] width 276 height 31
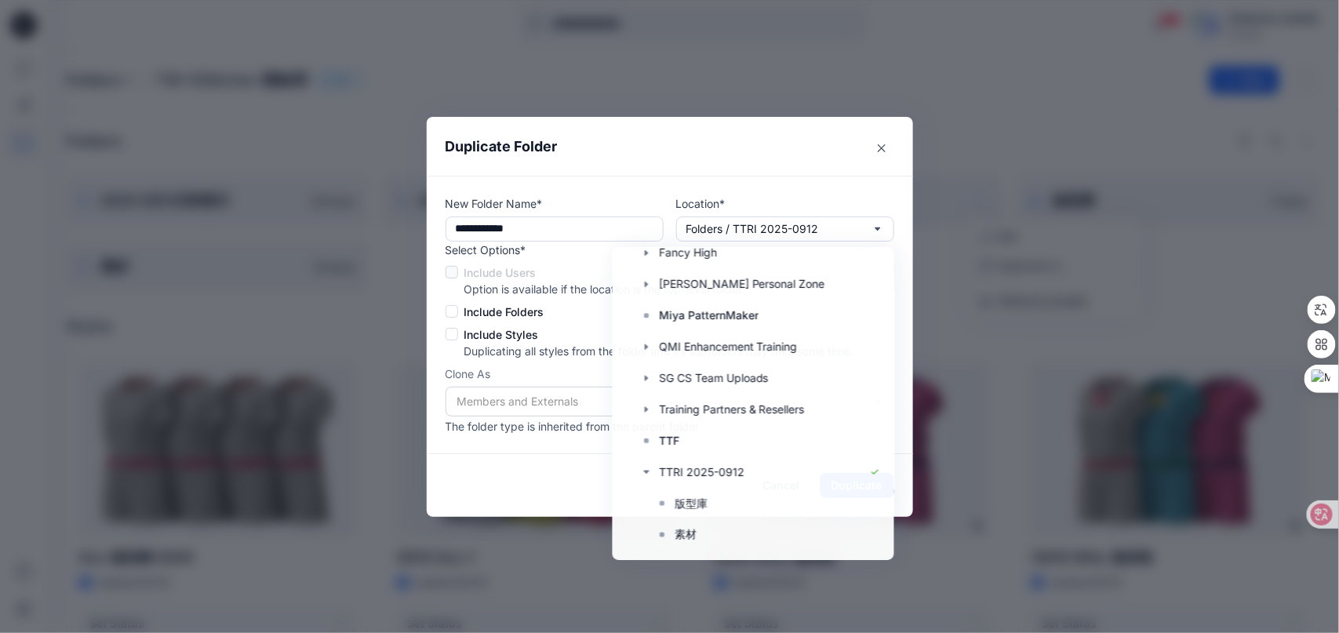
scroll to position [0, 0]
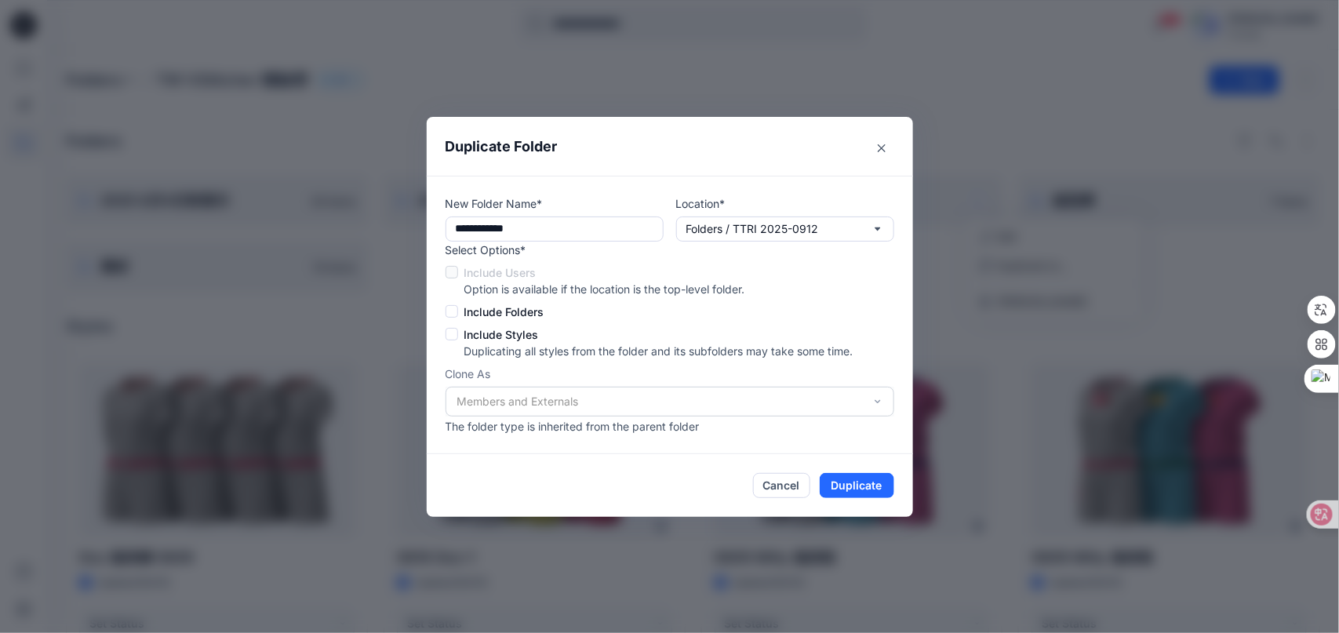
click at [455, 317] on span at bounding box center [451, 311] width 13 height 13
click at [458, 337] on span at bounding box center [451, 334] width 13 height 13
click at [885, 401] on div "Members and Externals" at bounding box center [669, 402] width 449 height 30
click at [839, 406] on div "Members and Externals" at bounding box center [669, 402] width 449 height 30
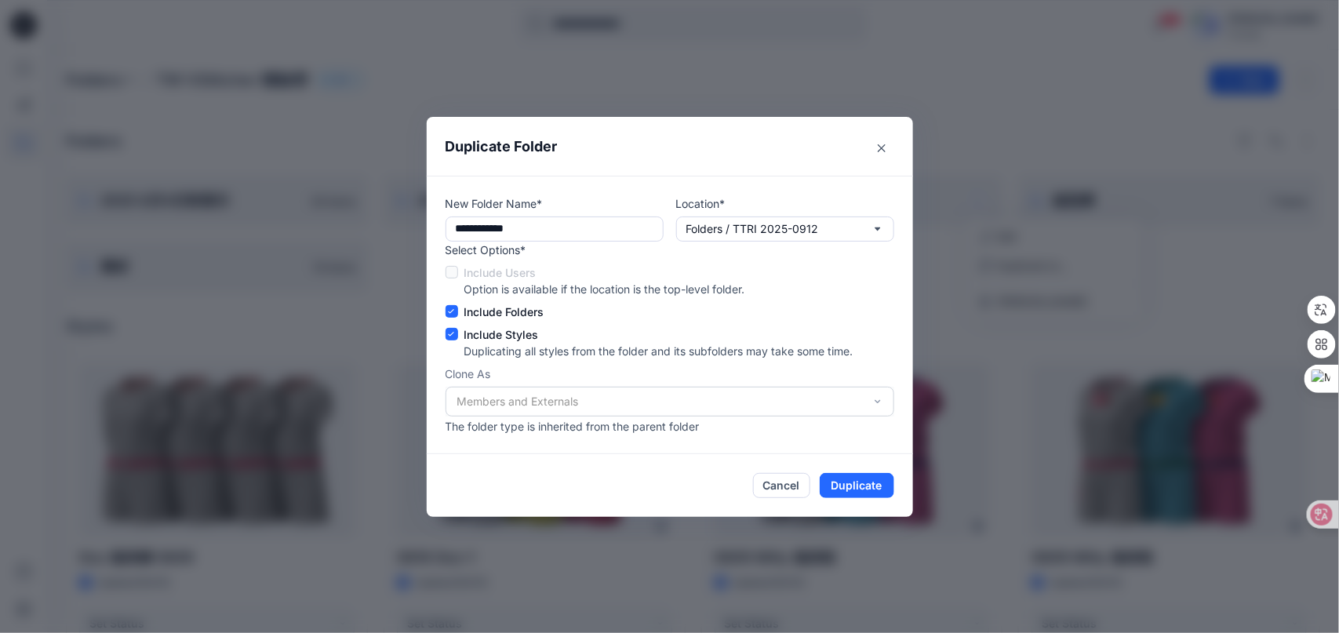
click at [580, 409] on div "Members and Externals" at bounding box center [669, 402] width 449 height 30
click at [862, 493] on button "Duplicate" at bounding box center [857, 485] width 75 height 25
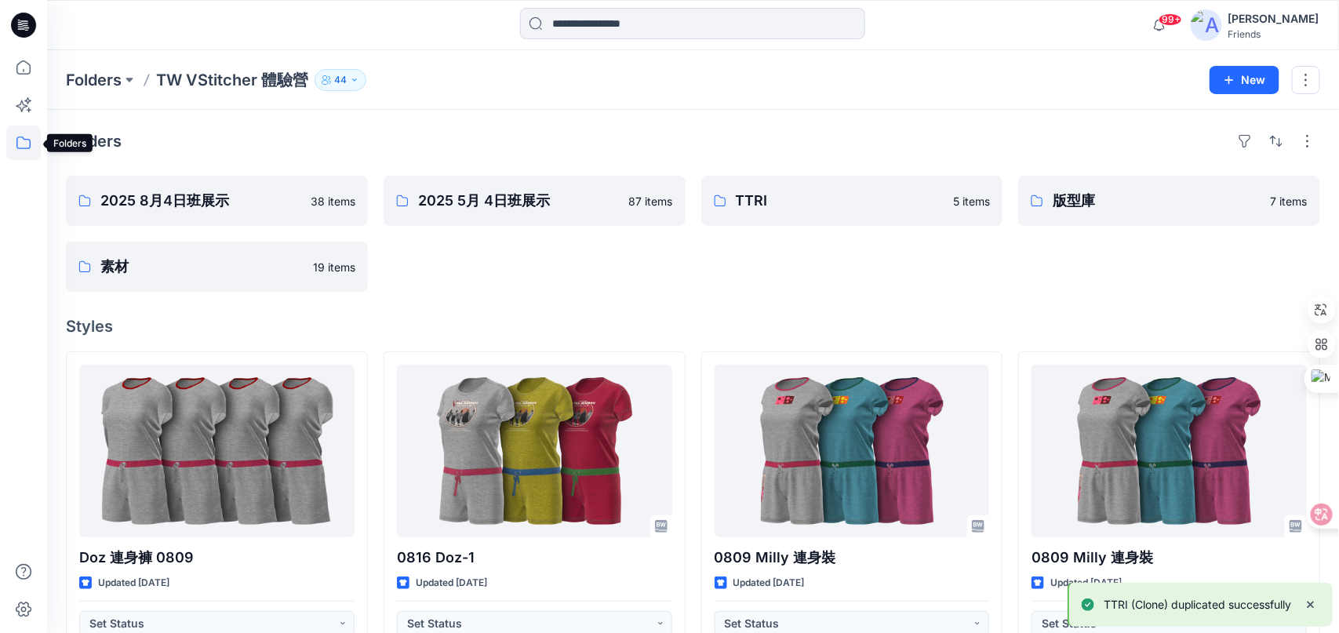
click at [25, 147] on icon at bounding box center [23, 142] width 35 height 35
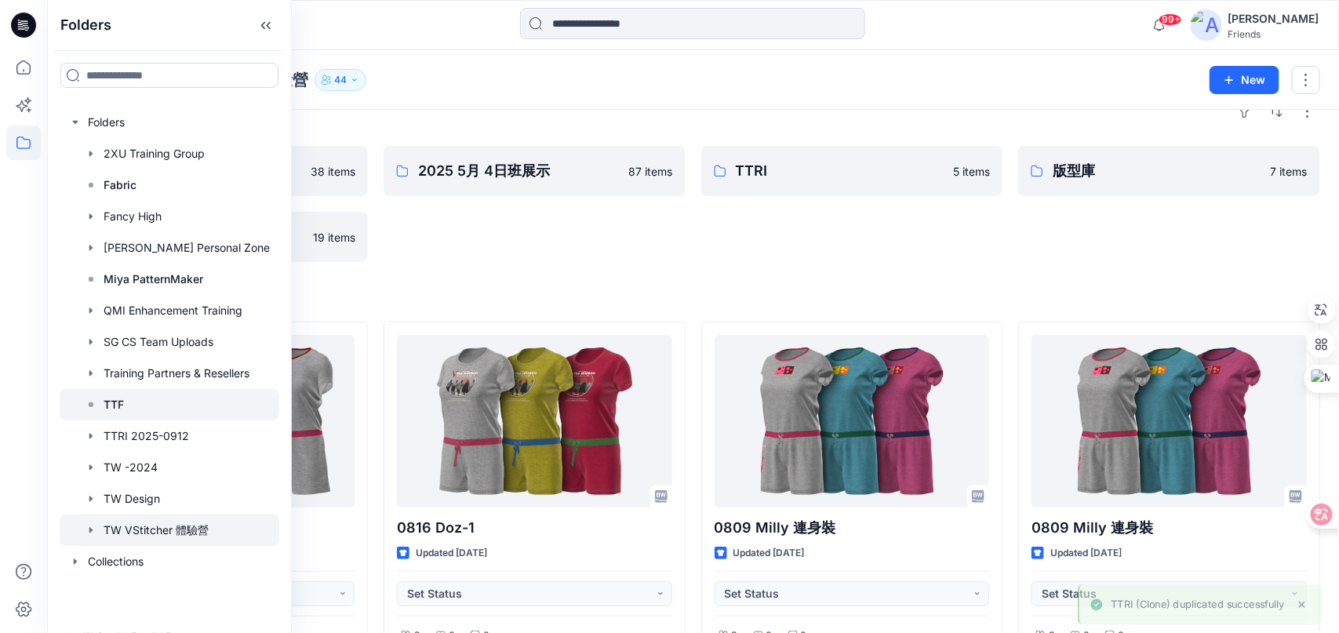
scroll to position [78, 0]
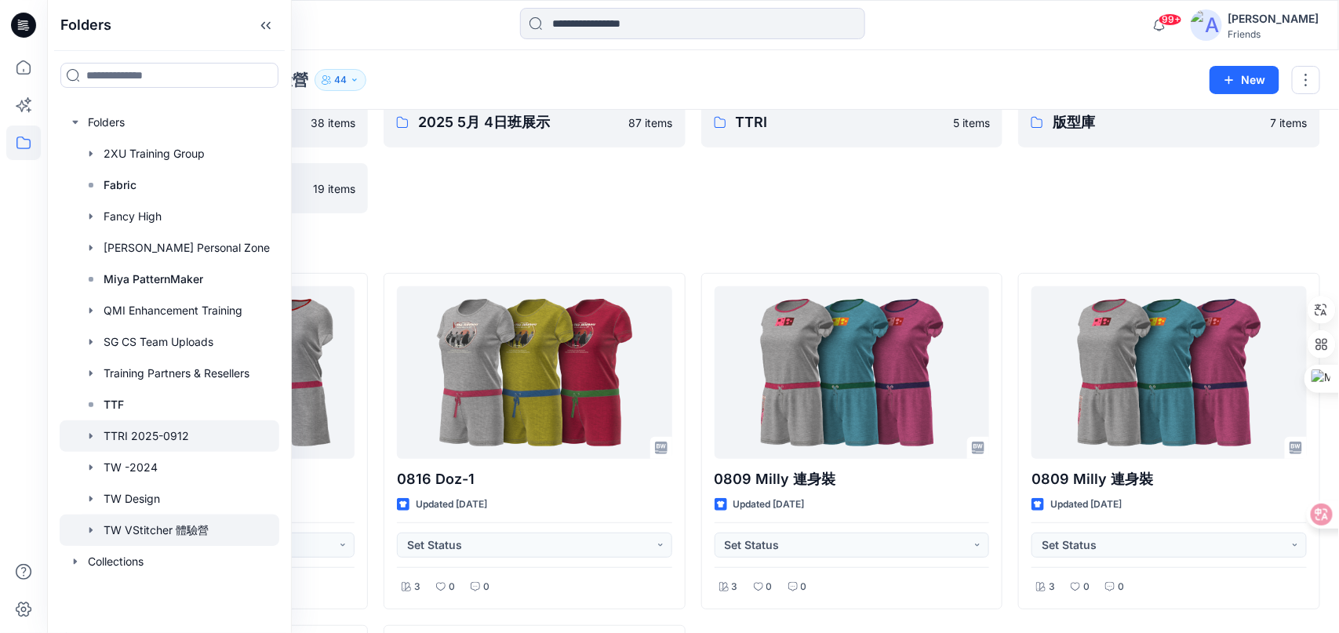
click at [160, 434] on div at bounding box center [170, 435] width 220 height 31
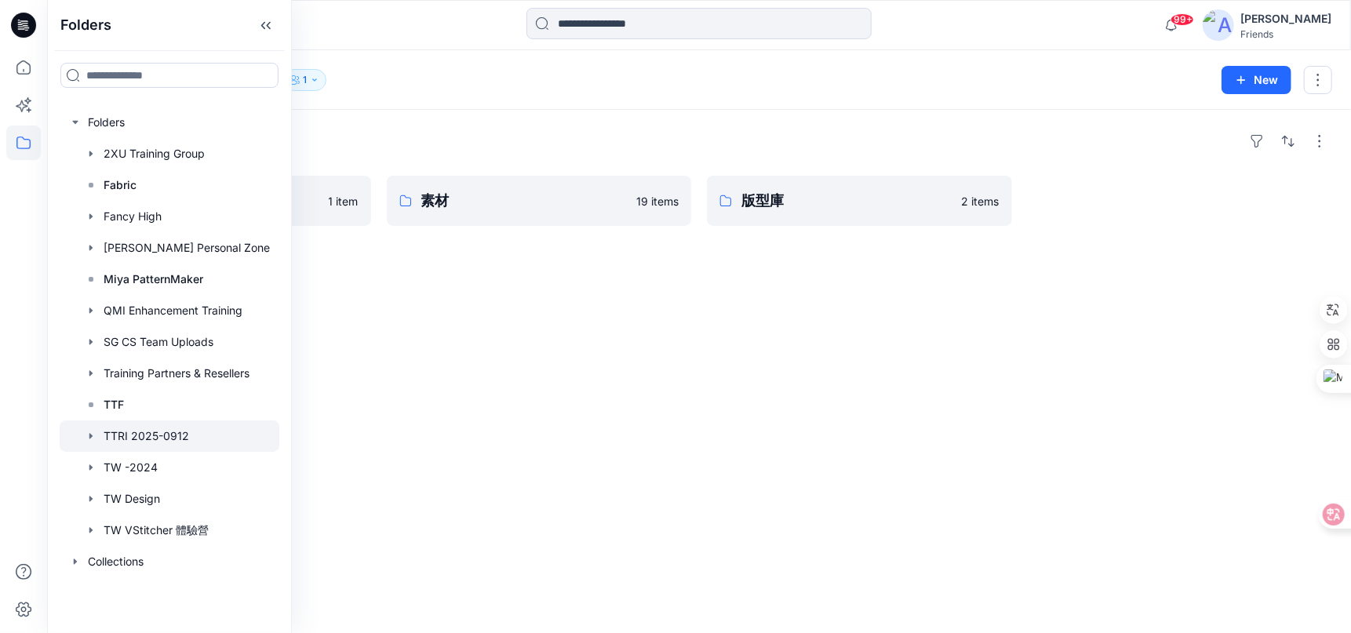
click at [376, 296] on div "Folders TTRI (Clone) 1 item 素材 19 items 版型庫 2 items" at bounding box center [698, 371] width 1303 height 523
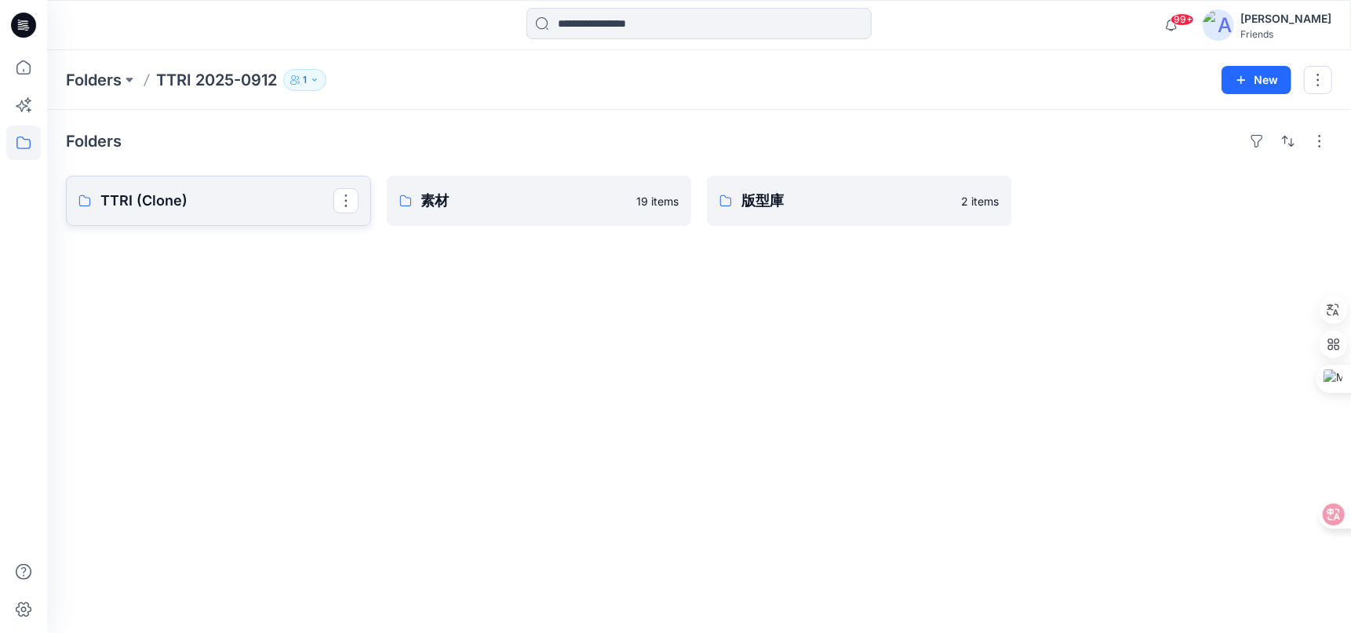
drag, startPoint x: 231, startPoint y: 201, endPoint x: 180, endPoint y: 205, distance: 51.1
click at [180, 205] on p "TTRI (Clone)" at bounding box center [216, 201] width 233 height 22
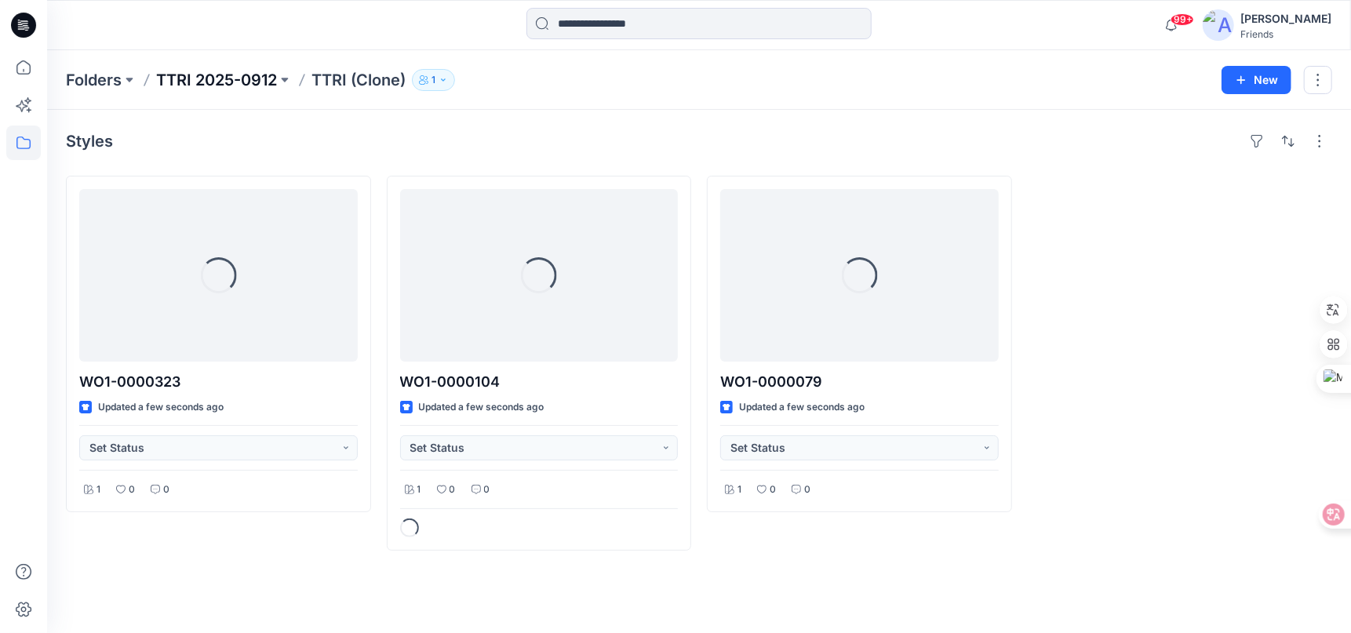
click at [198, 80] on p "TTRI 2025-0912" at bounding box center [216, 80] width 121 height 22
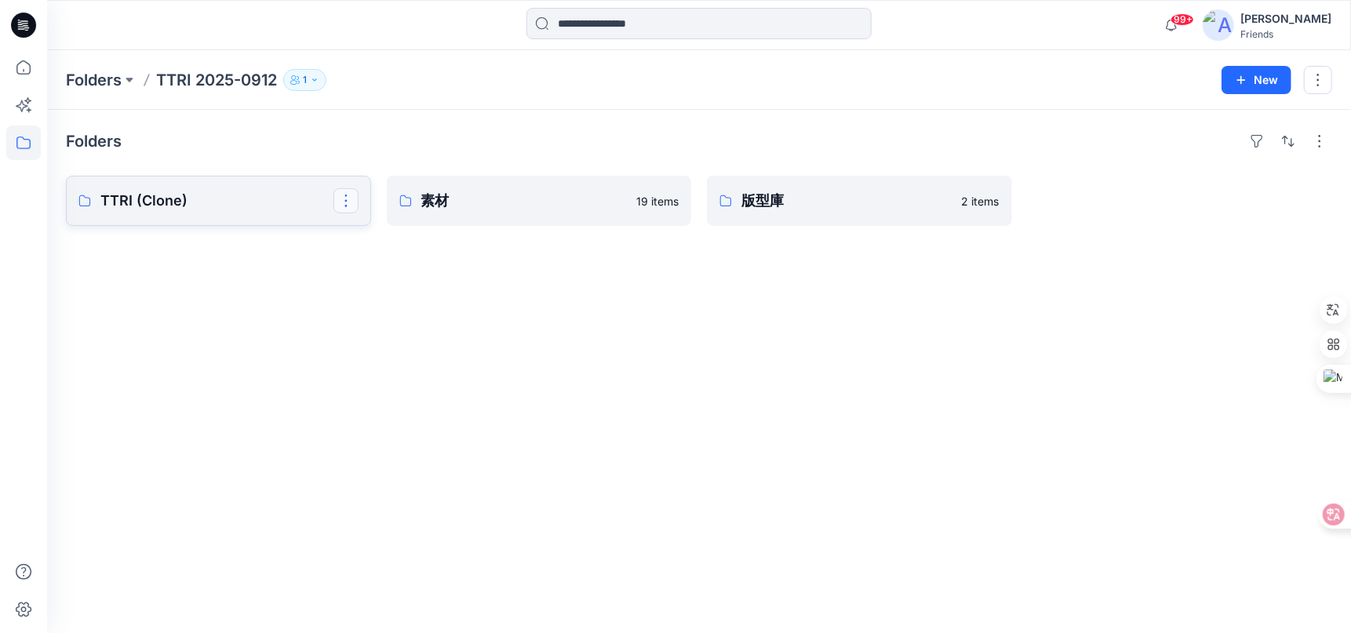
click at [347, 209] on button "button" at bounding box center [345, 200] width 25 height 25
click at [376, 238] on p "Edit" at bounding box center [375, 236] width 20 height 16
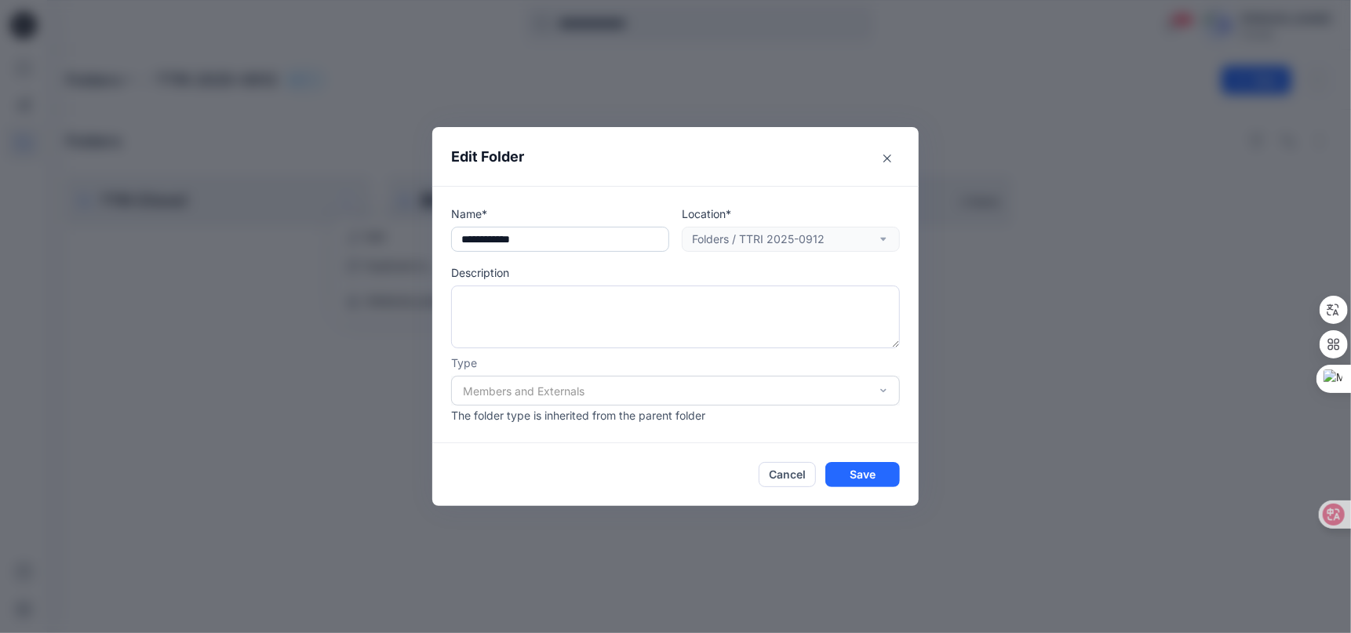
click at [558, 241] on input "**********" at bounding box center [560, 239] width 218 height 25
type input "****"
click at [863, 482] on button "Save" at bounding box center [862, 474] width 75 height 25
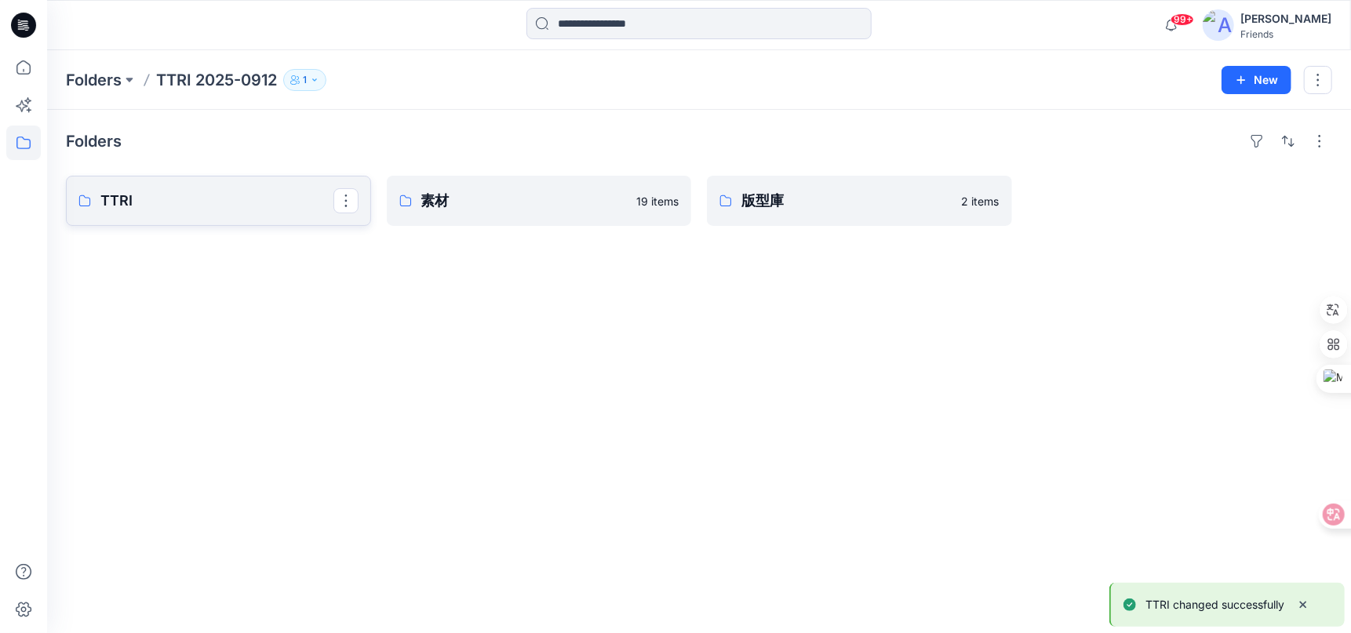
click at [209, 198] on p "TTRI" at bounding box center [216, 201] width 233 height 22
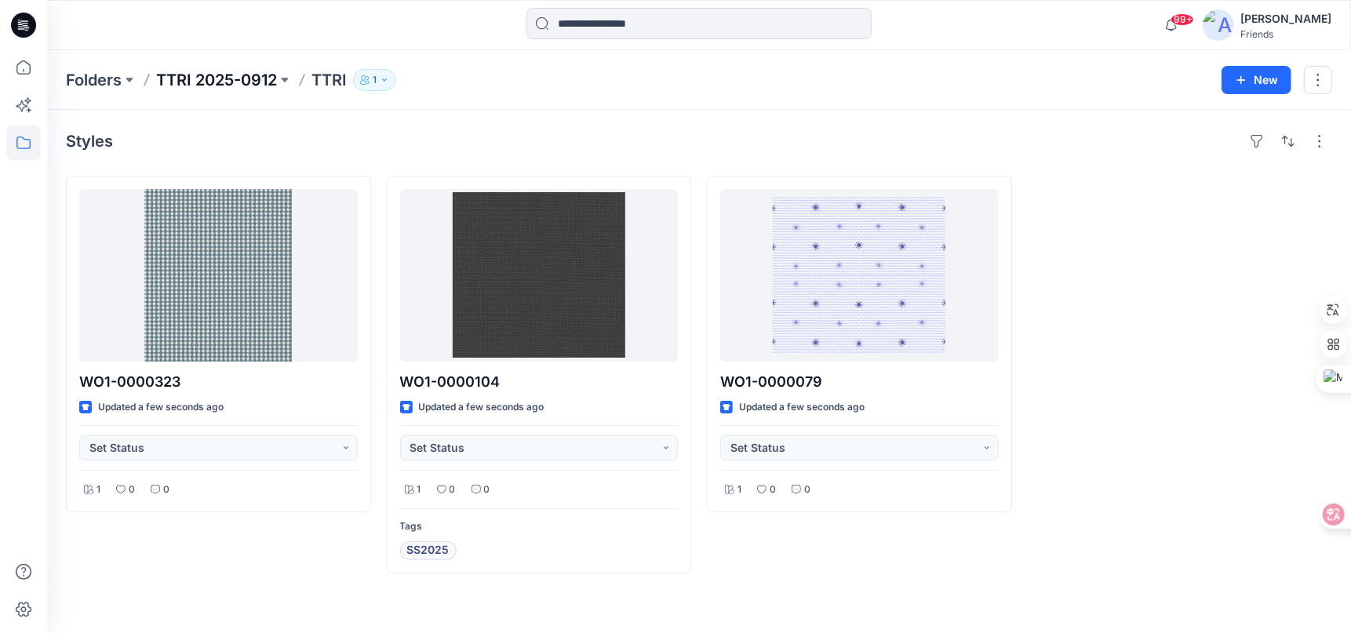
click at [215, 80] on p "TTRI 2025-0912" at bounding box center [216, 80] width 121 height 22
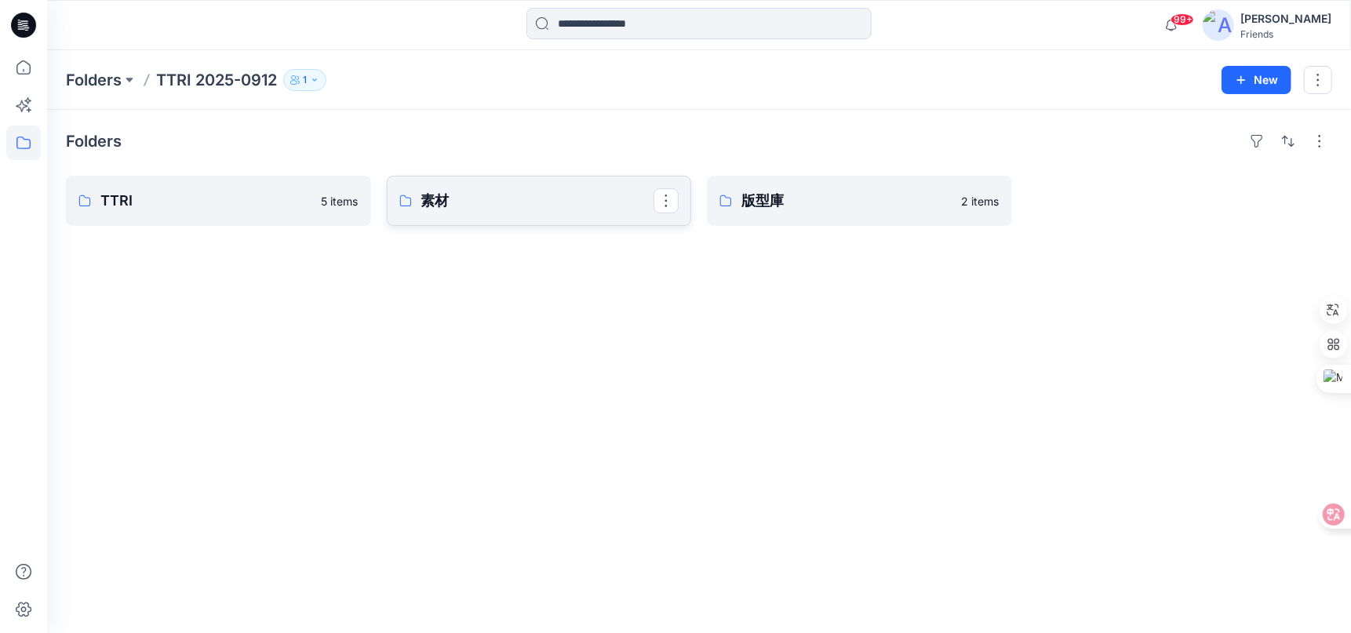
click at [571, 209] on p "素材" at bounding box center [537, 201] width 233 height 22
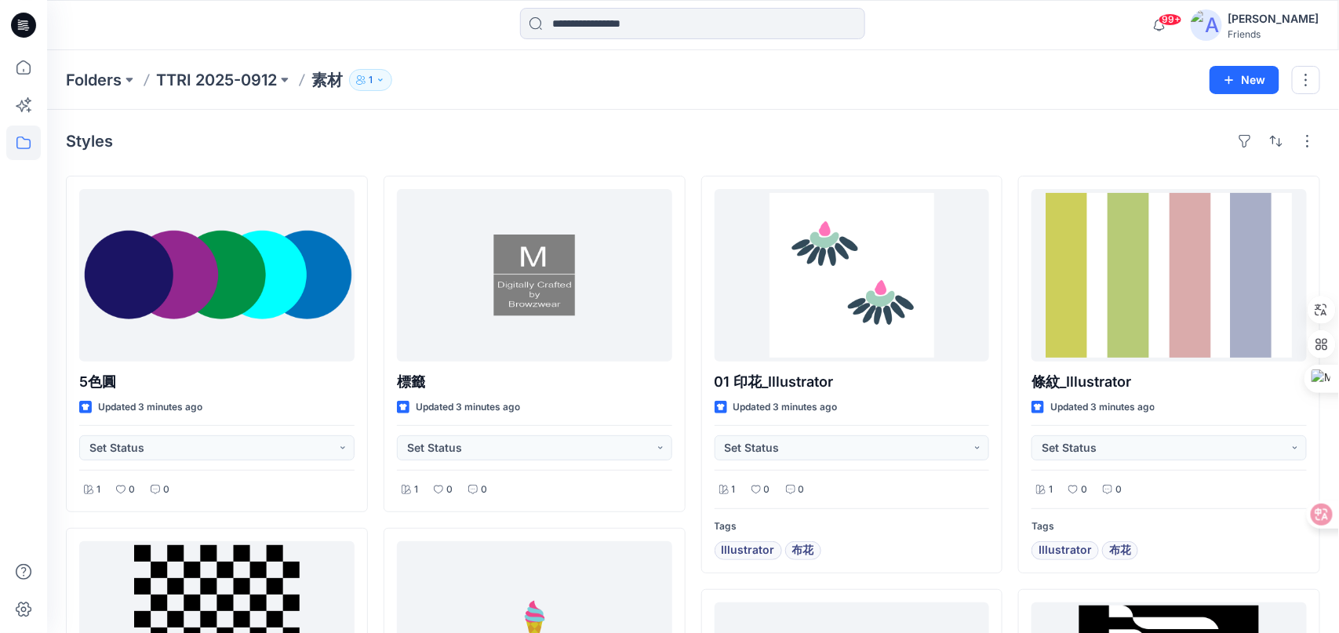
click at [216, 57] on div "Folders TTRI 2025-0912 素材 1 New" at bounding box center [693, 80] width 1292 height 60
click at [211, 84] on p "TTRI 2025-0912" at bounding box center [216, 80] width 121 height 22
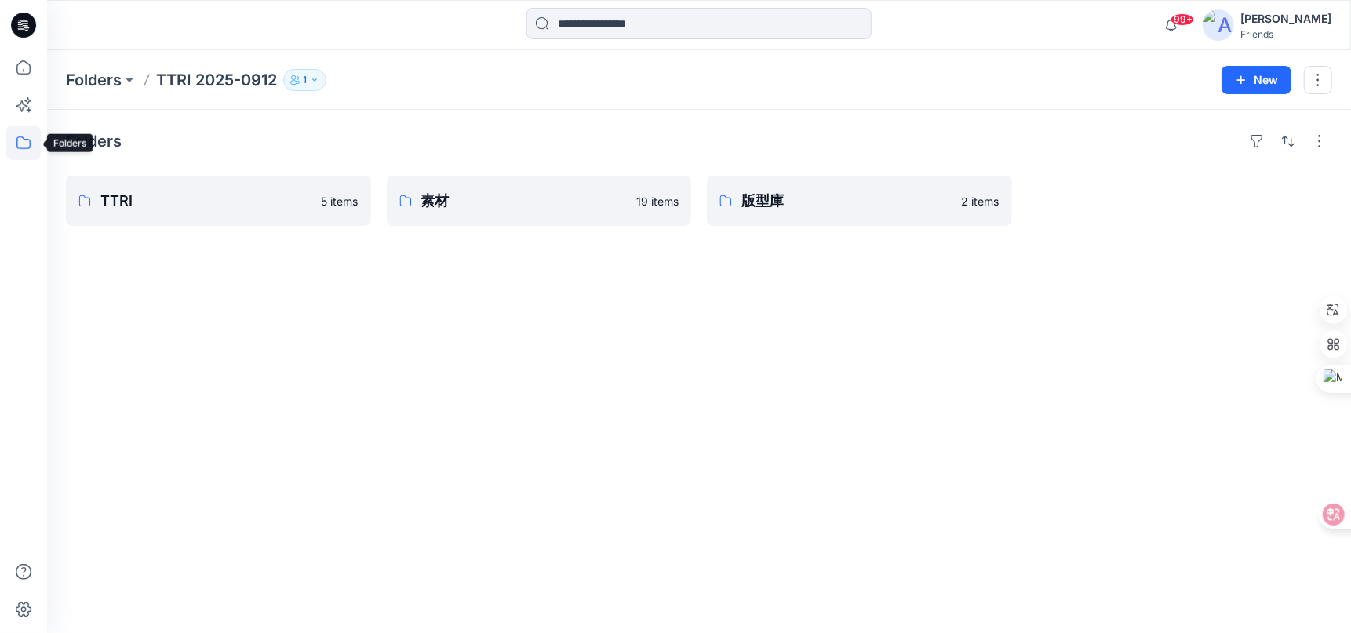
click at [21, 154] on icon at bounding box center [23, 142] width 35 height 35
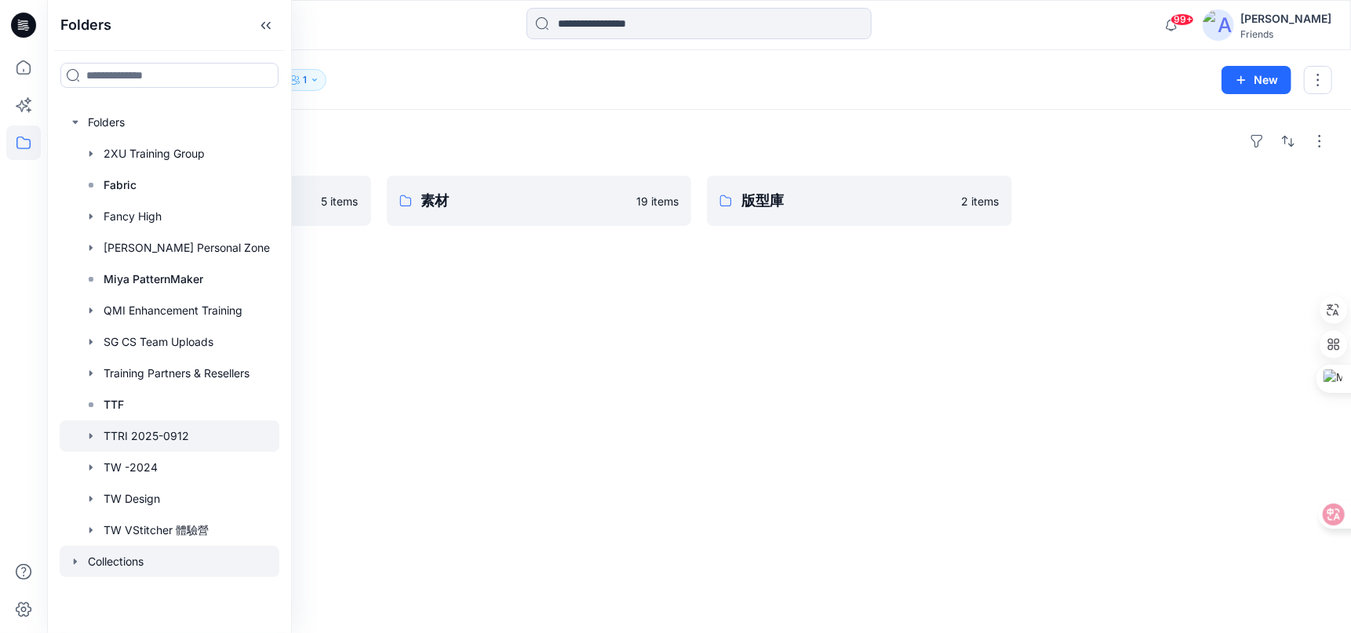
click at [126, 558] on div at bounding box center [170, 561] width 220 height 31
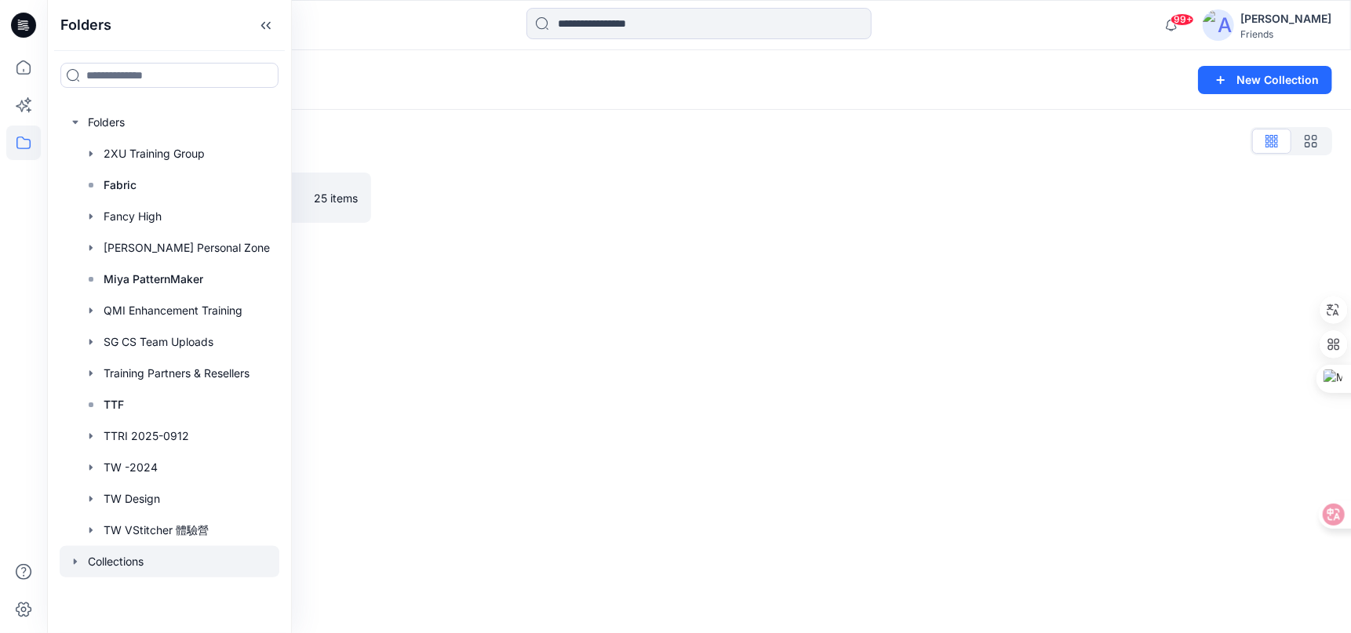
click at [484, 467] on div "Collections New Collection Collections List 成果發表 25 items" at bounding box center [698, 341] width 1303 height 583
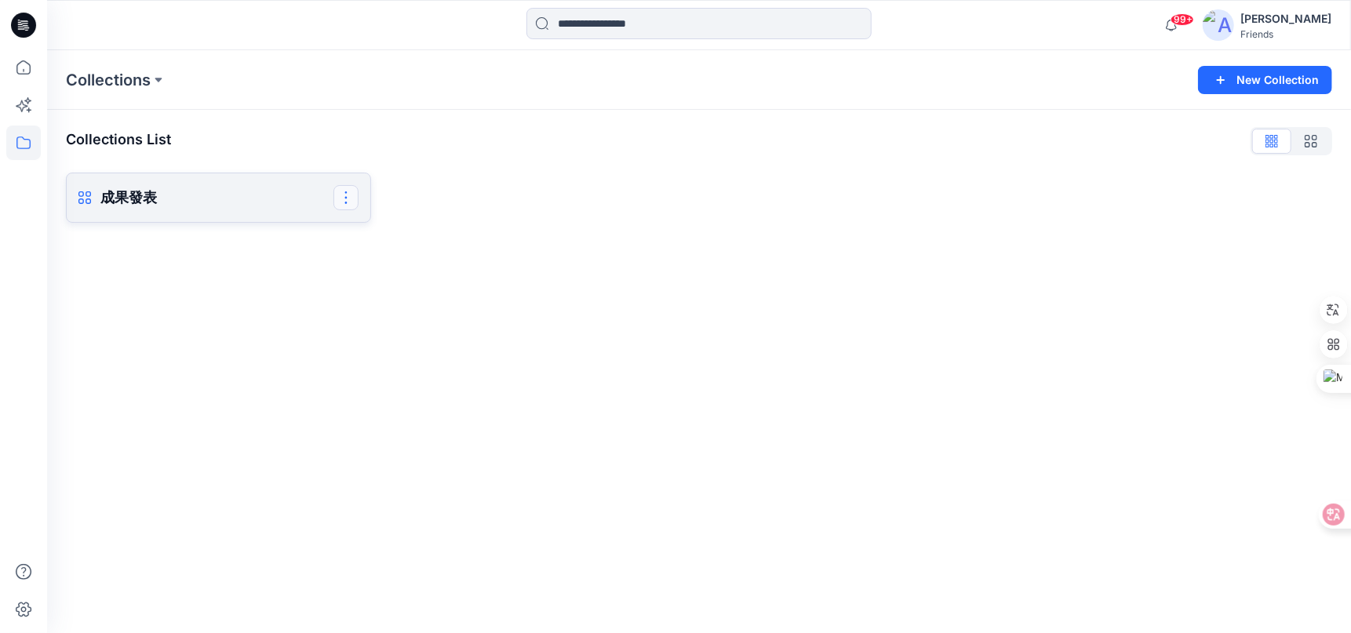
click at [345, 194] on button "button" at bounding box center [345, 197] width 25 height 25
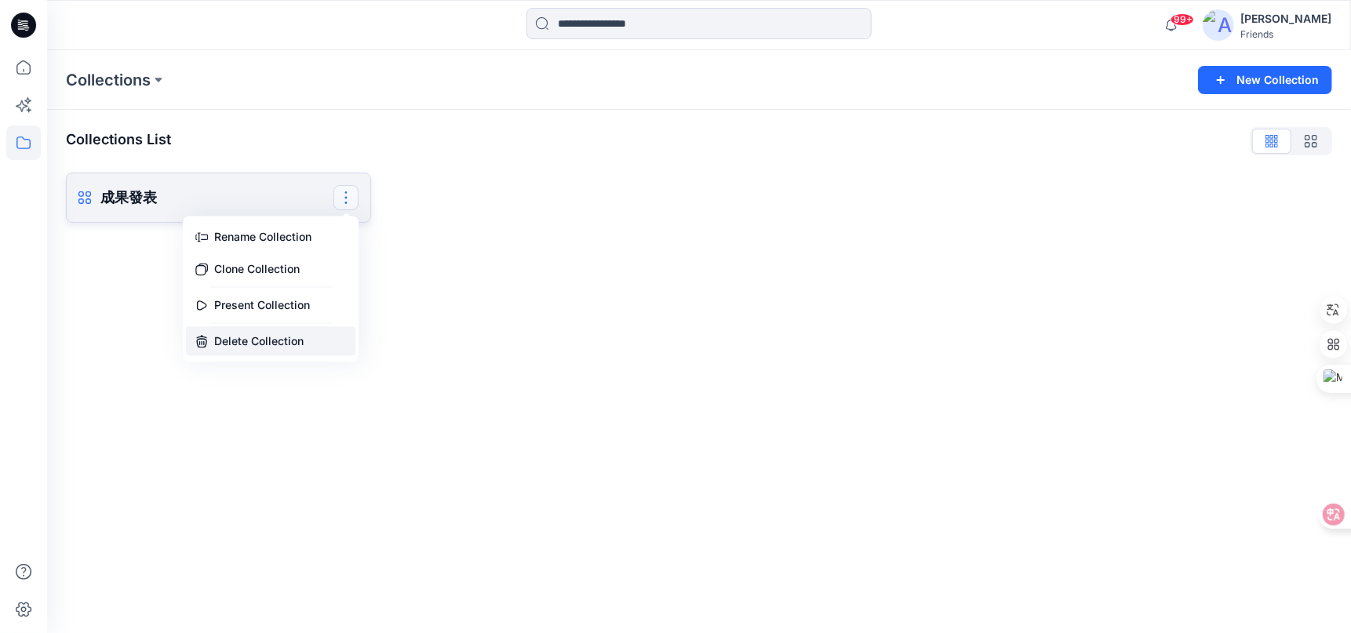
click at [273, 340] on button "Delete Collection" at bounding box center [270, 340] width 169 height 29
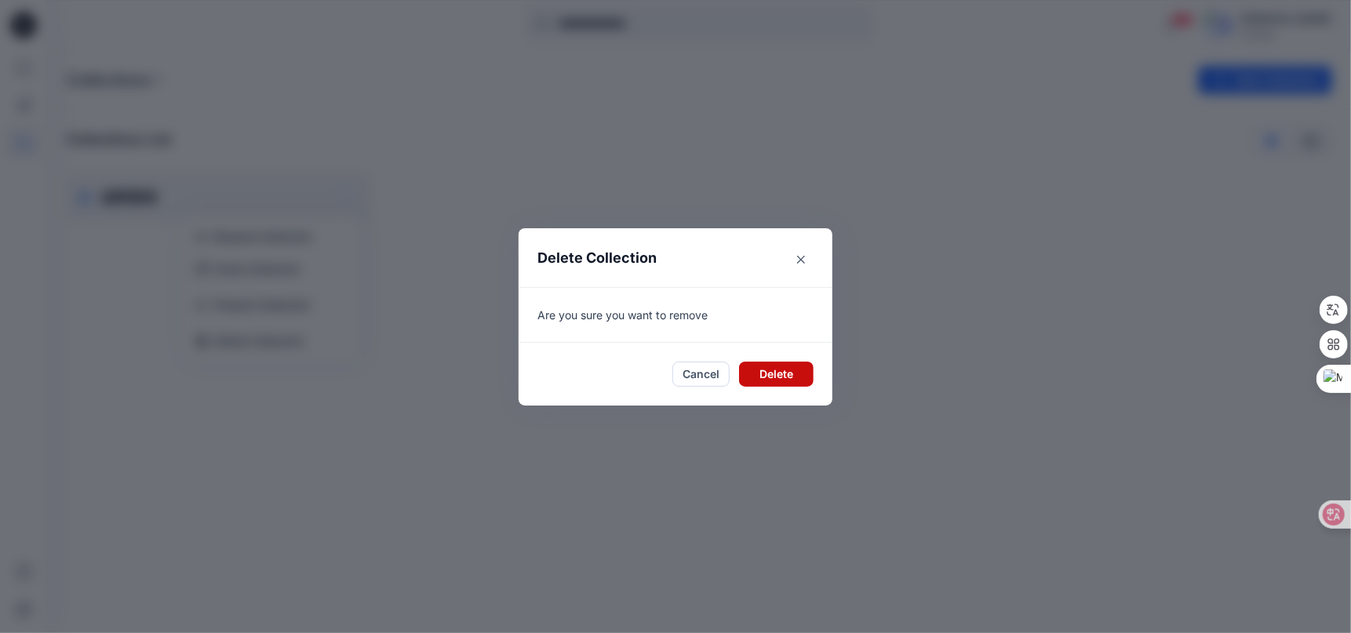
click at [790, 374] on button "Delete" at bounding box center [776, 374] width 75 height 25
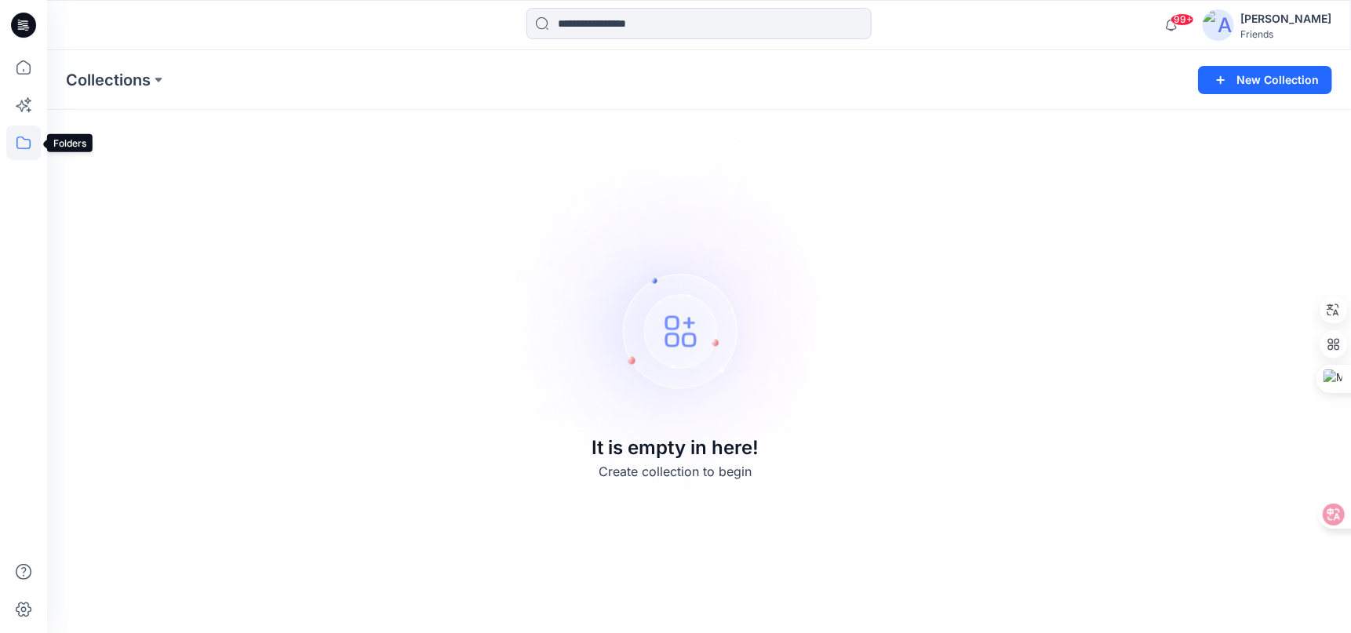
click at [20, 141] on icon at bounding box center [23, 142] width 35 height 35
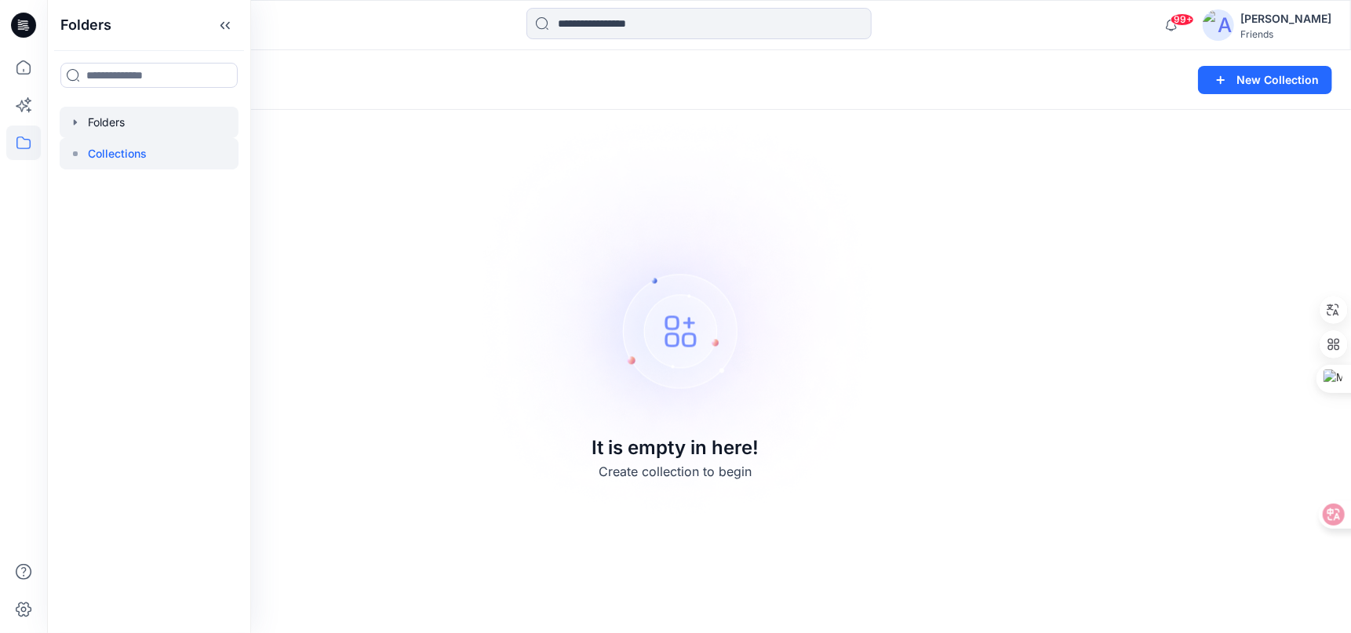
click at [120, 129] on div at bounding box center [149, 122] width 179 height 31
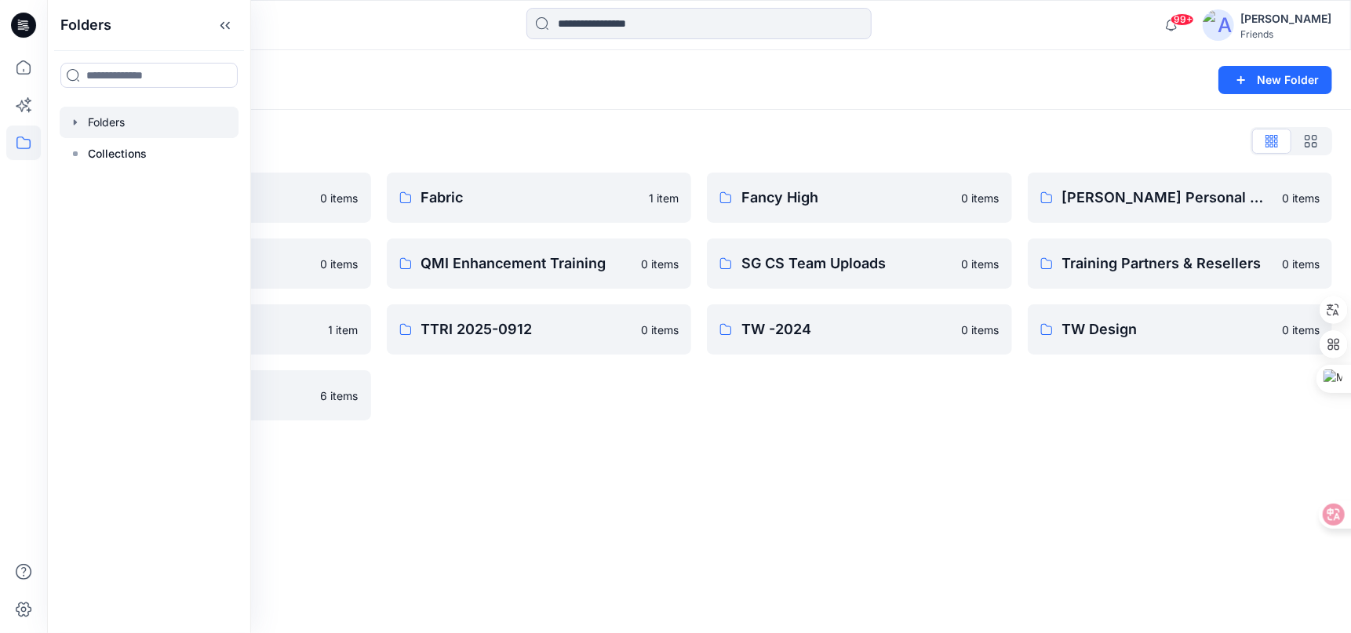
click at [482, 115] on div "Folders List 2XU Training Group 0 items Miya PatternMaker 0 items TTF 1 item TW…" at bounding box center [698, 274] width 1303 height 329
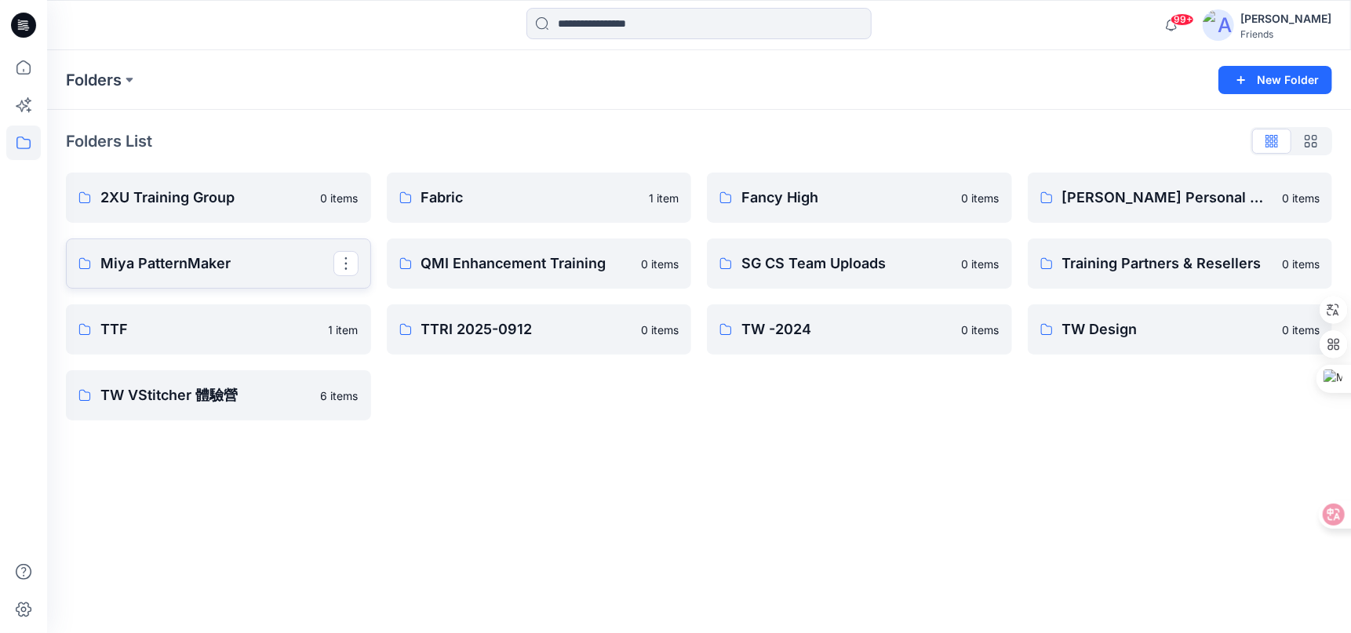
click at [289, 278] on link "Miya PatternMaker" at bounding box center [218, 263] width 305 height 50
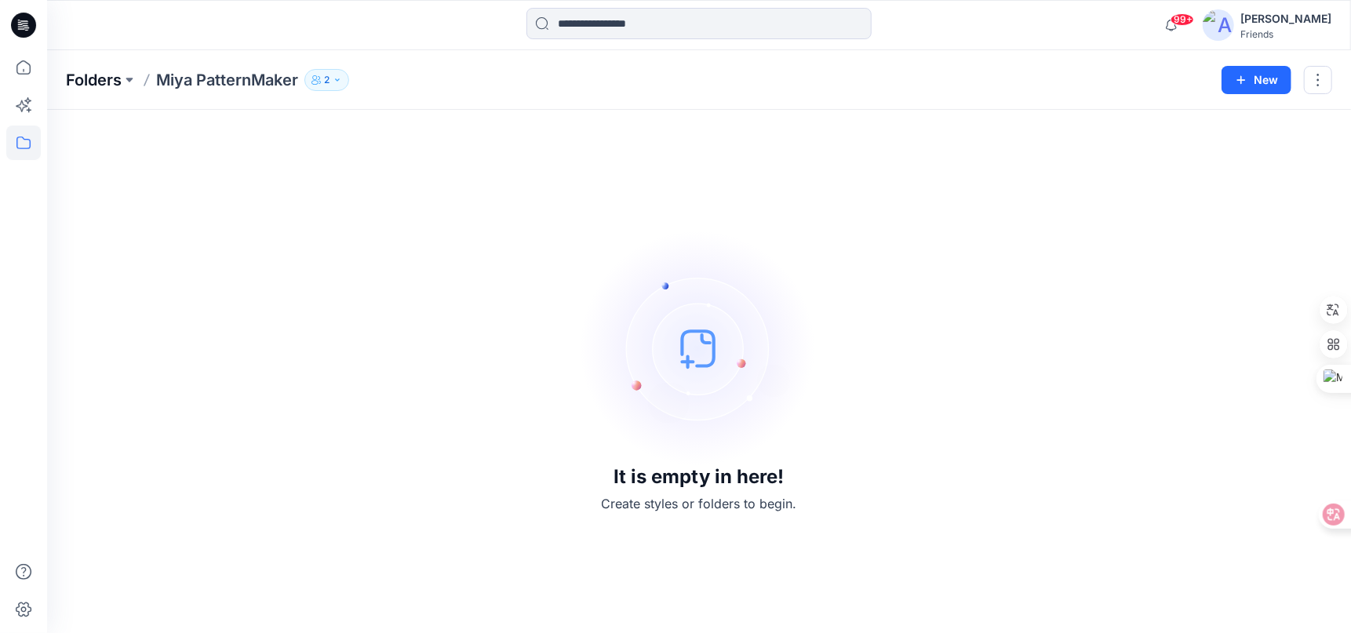
click at [100, 82] on p "Folders" at bounding box center [94, 80] width 56 height 22
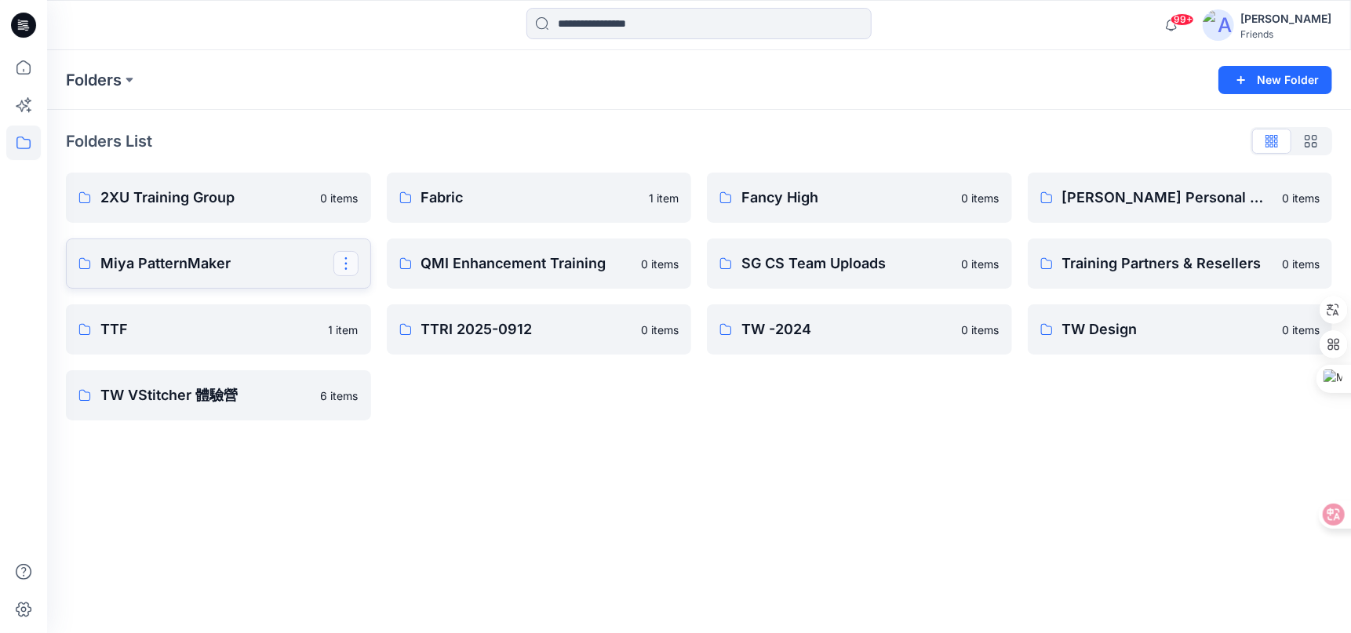
click at [346, 264] on button "button" at bounding box center [345, 263] width 25 height 25
click at [411, 399] on p "Delete Folder" at bounding box center [410, 393] width 90 height 16
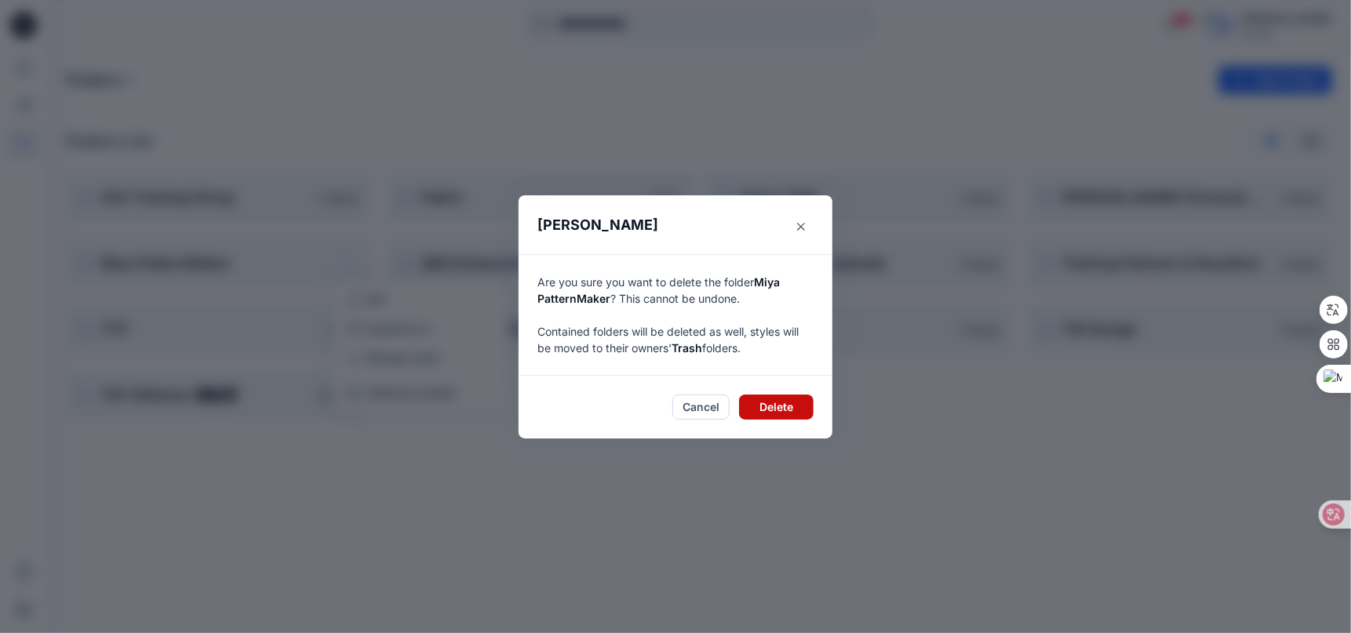
click at [772, 416] on button "Delete" at bounding box center [776, 406] width 75 height 25
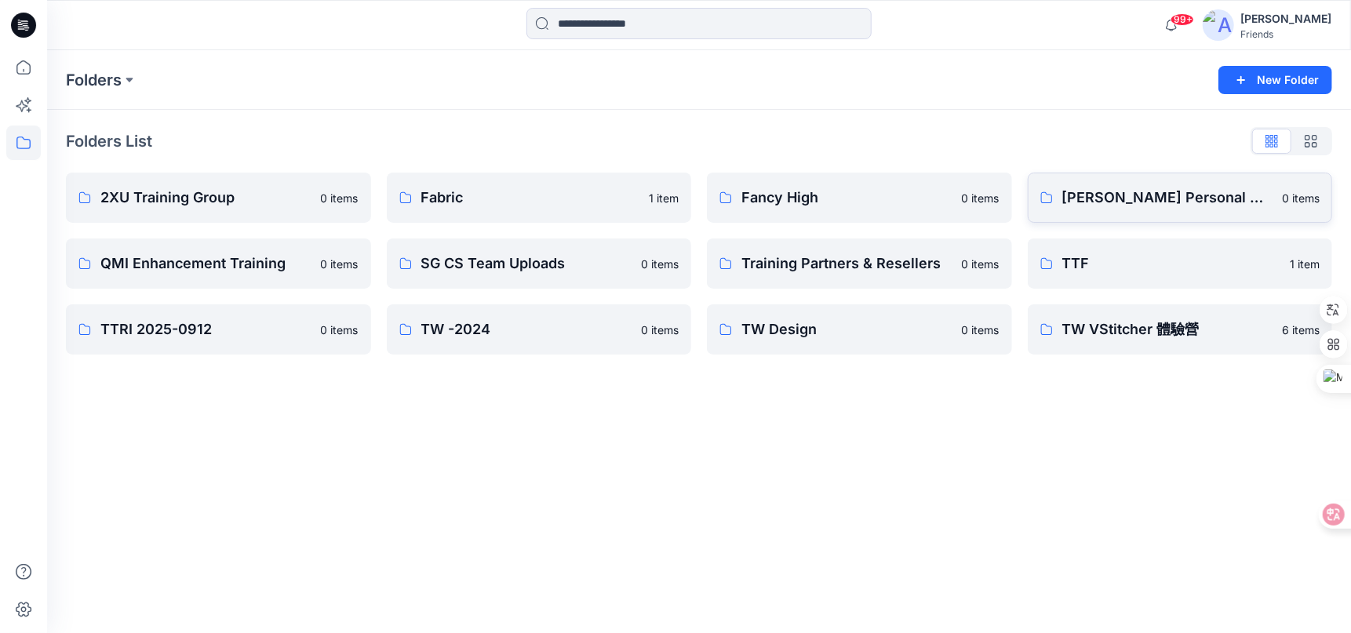
drag, startPoint x: 1303, startPoint y: 194, endPoint x: 1095, endPoint y: 181, distance: 208.3
click at [1095, 181] on link "Jenny Chang's Personal Zone 0 items" at bounding box center [1179, 198] width 305 height 50
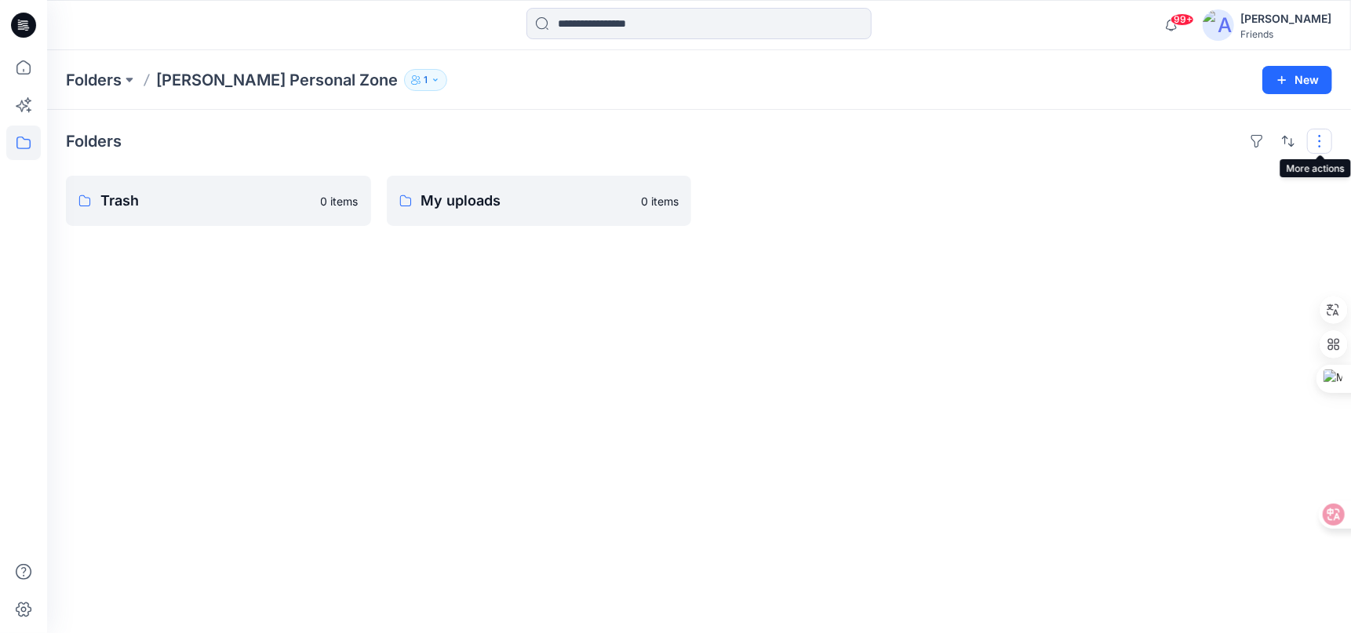
click at [1321, 138] on button "button" at bounding box center [1319, 141] width 25 height 25
drag, startPoint x: 702, startPoint y: 245, endPoint x: 653, endPoint y: 237, distance: 50.2
click at [700, 245] on div "Folders Layout Grid Large Grid Folder View Compact Card Card View Card Info Tag…" at bounding box center [698, 371] width 1303 height 523
click at [653, 213] on link "My uploads 0 items" at bounding box center [539, 201] width 305 height 50
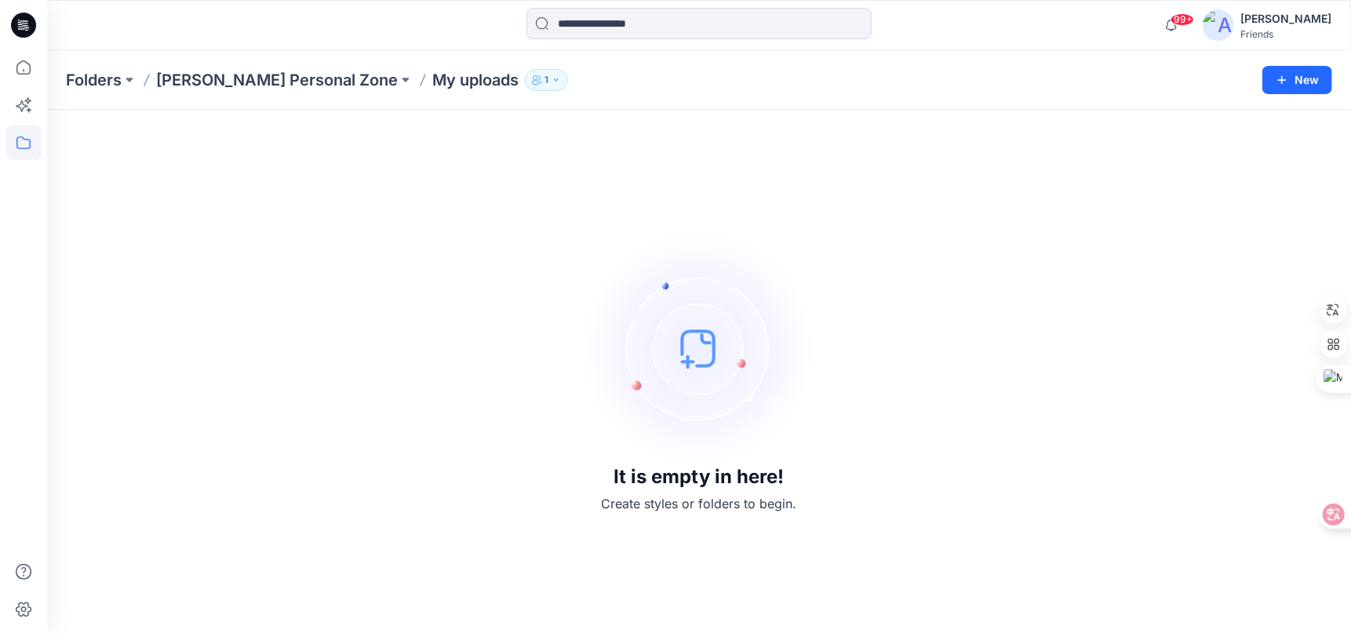
click at [481, 79] on p "My uploads" at bounding box center [475, 80] width 86 height 22
click at [69, 78] on p "Folders" at bounding box center [94, 80] width 56 height 22
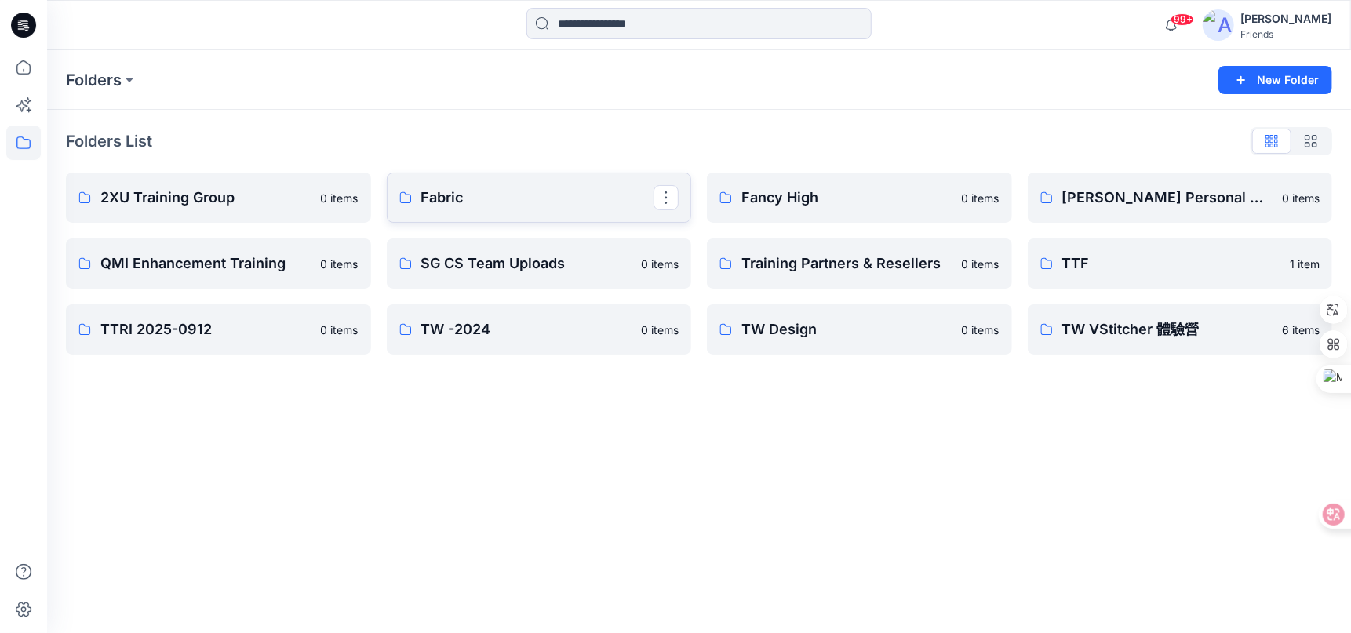
click at [494, 204] on p "Fabric" at bounding box center [537, 198] width 233 height 22
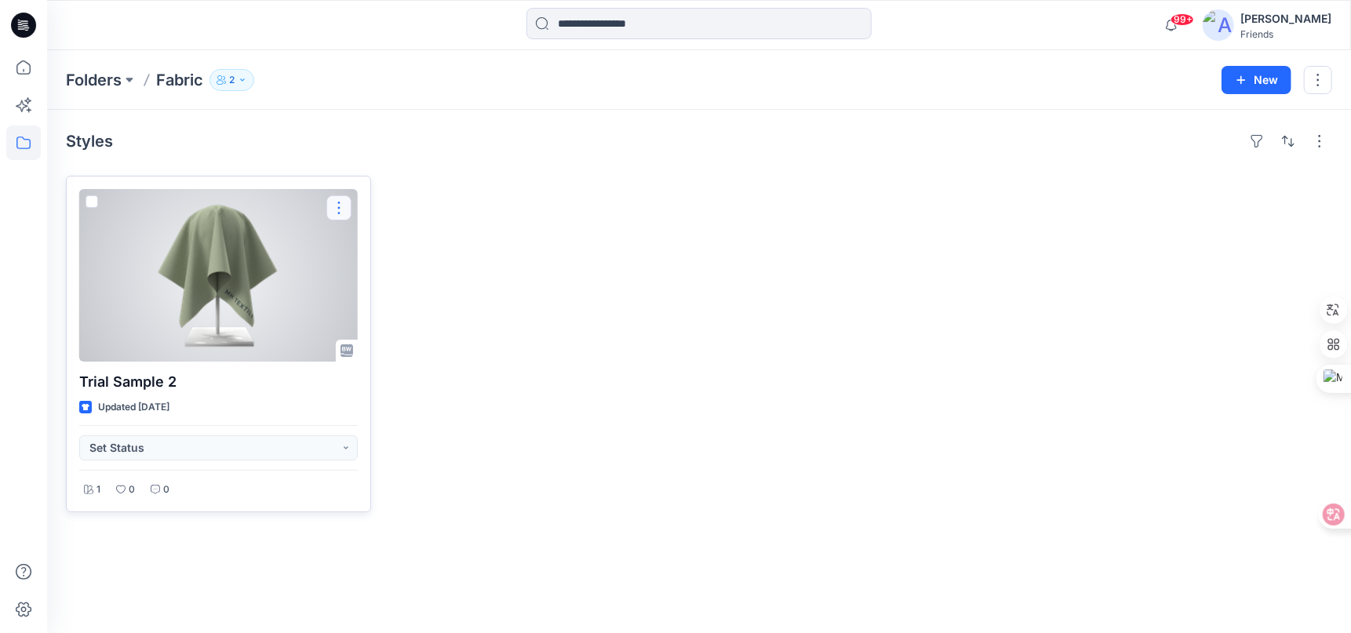
click at [333, 209] on button "button" at bounding box center [338, 207] width 25 height 25
click at [409, 326] on p "Duplicate to..." at bounding box center [393, 331] width 71 height 16
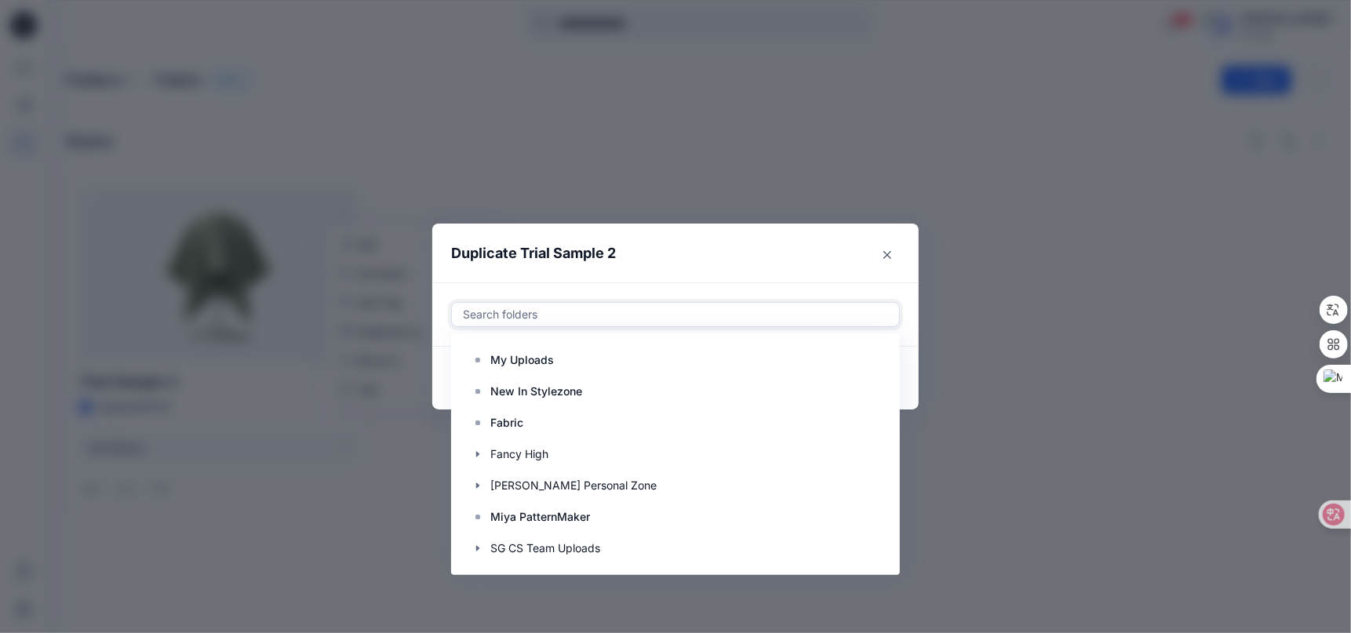
click at [600, 316] on div at bounding box center [675, 314] width 428 height 19
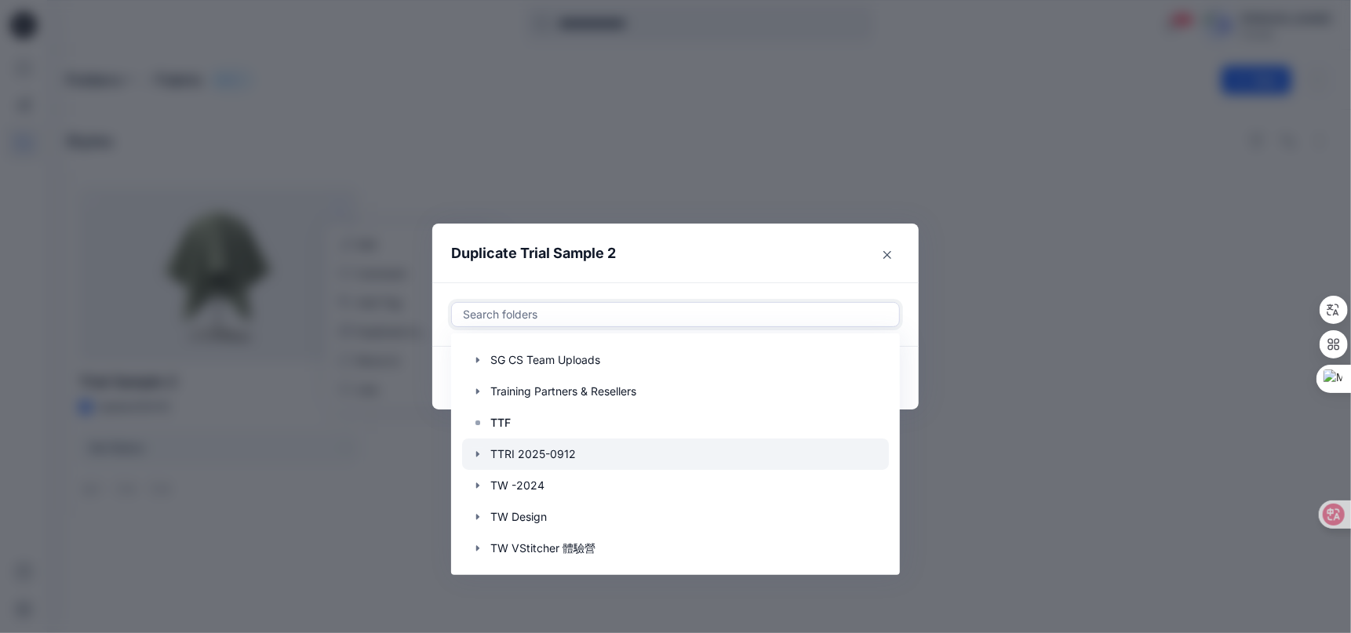
click at [475, 453] on icon "button" at bounding box center [477, 454] width 13 height 13
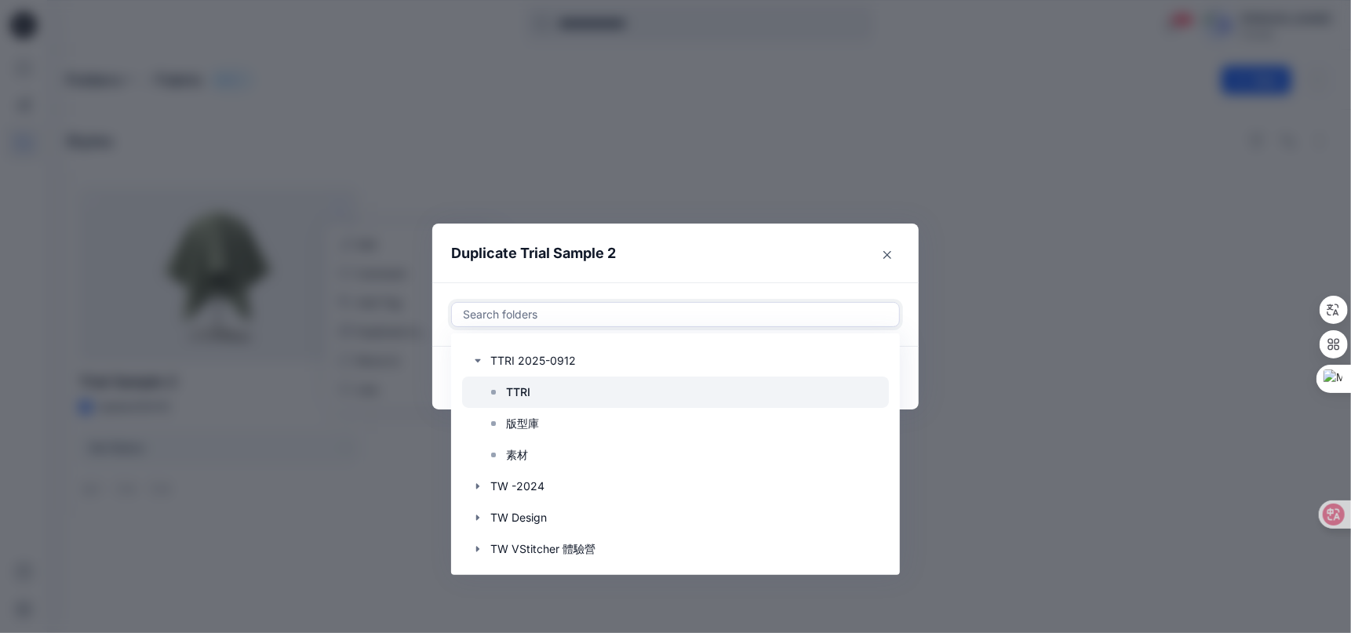
click at [522, 391] on p "TTRI" at bounding box center [518, 392] width 24 height 19
click at [725, 266] on header "Duplicate Trial Sample 2" at bounding box center [659, 254] width 455 height 60
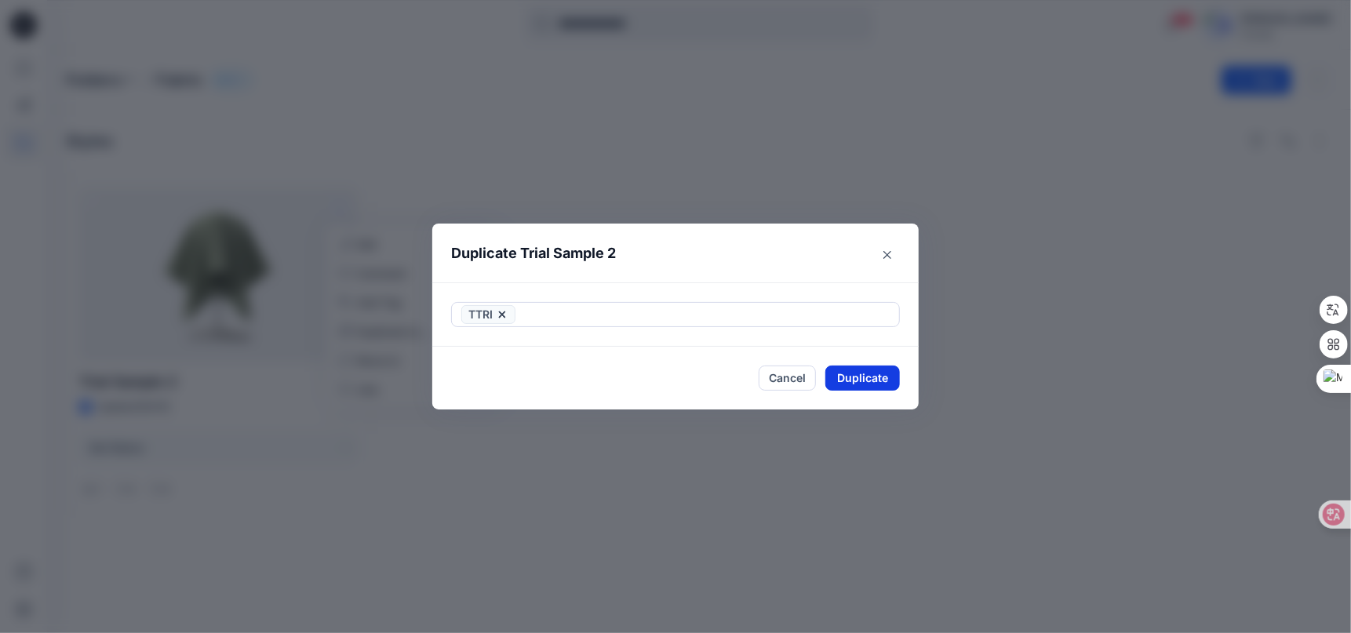
click at [868, 376] on button "Duplicate" at bounding box center [862, 377] width 75 height 25
click at [882, 254] on button "Close" at bounding box center [886, 254] width 25 height 25
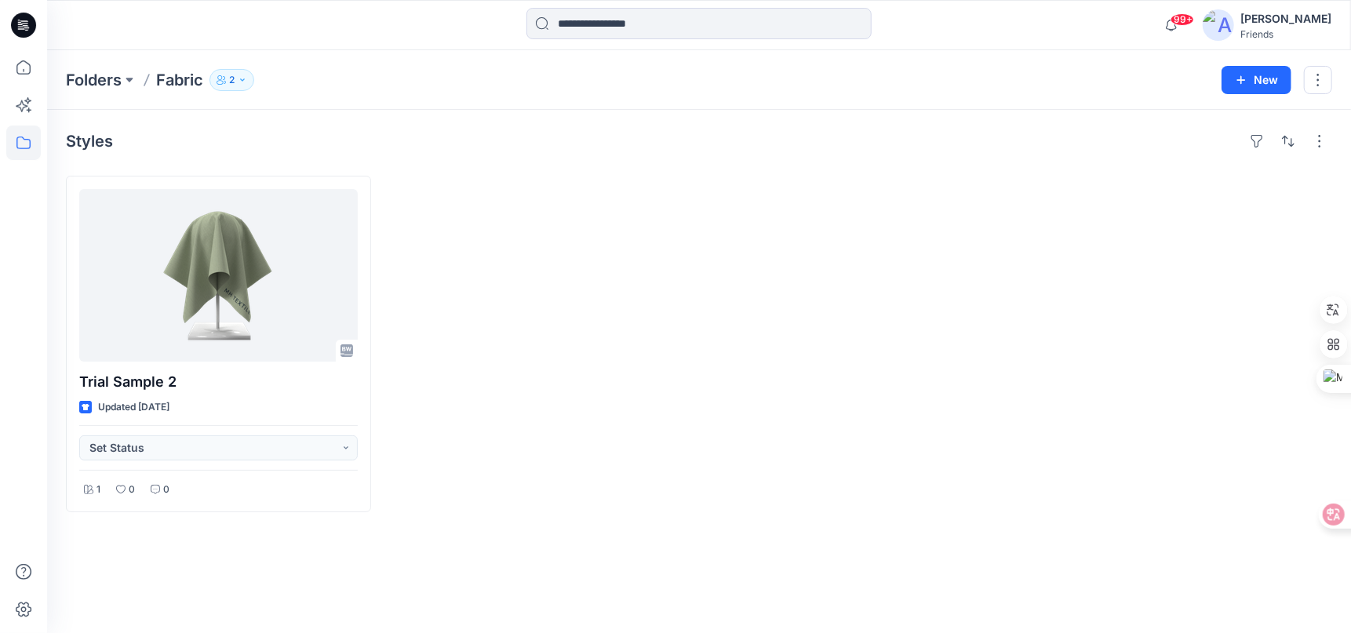
click at [178, 80] on p "Fabric" at bounding box center [179, 80] width 47 height 22
click at [129, 82] on button at bounding box center [130, 80] width 16 height 22
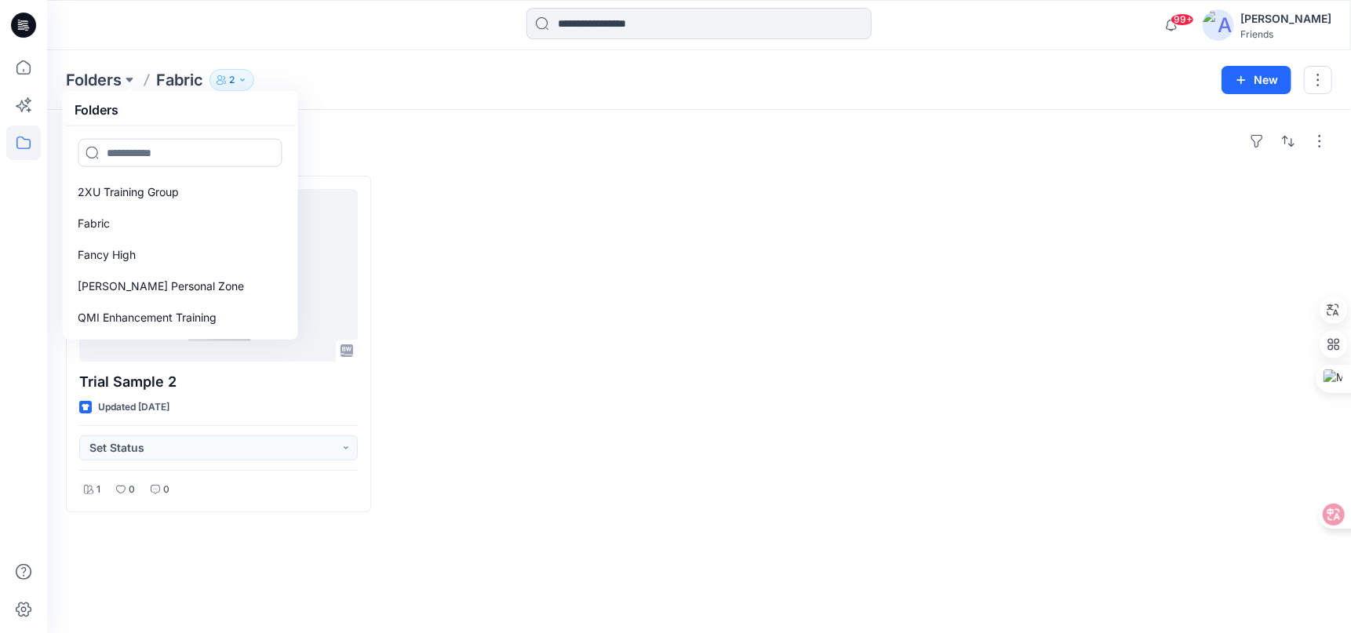
drag, startPoint x: 239, startPoint y: 38, endPoint x: 226, endPoint y: 40, distance: 13.5
click at [239, 38] on div at bounding box center [209, 25] width 325 height 35
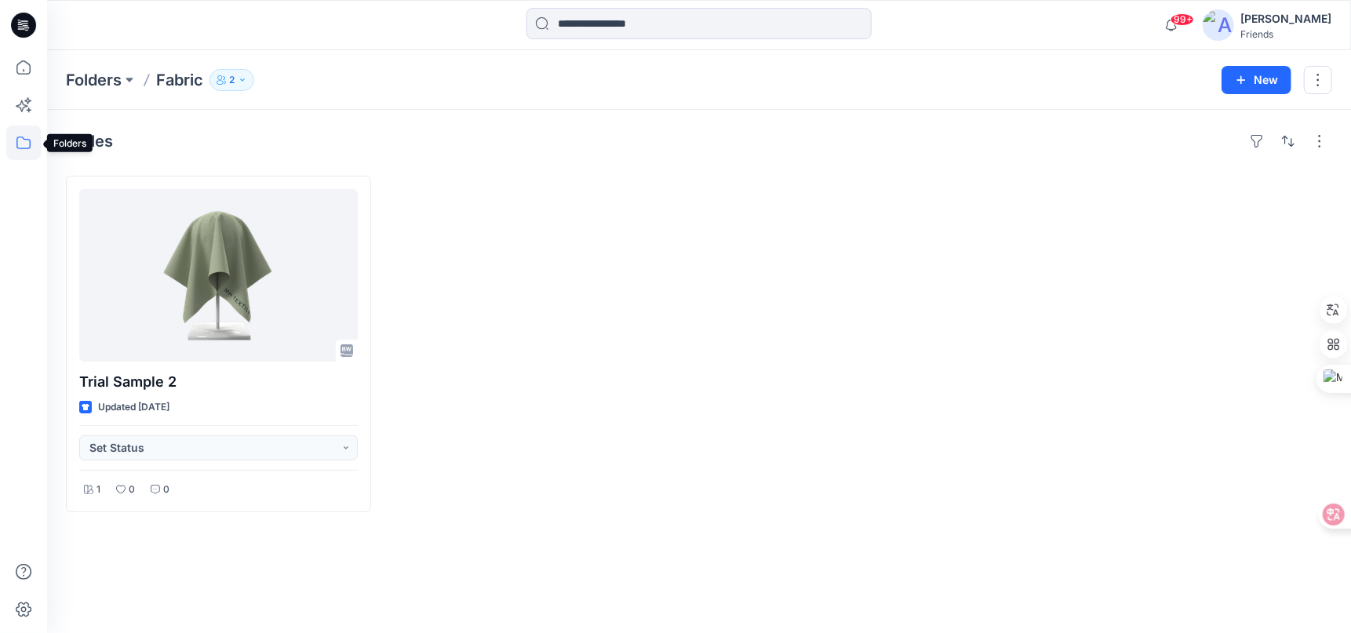
click at [24, 151] on icon at bounding box center [23, 142] width 35 height 35
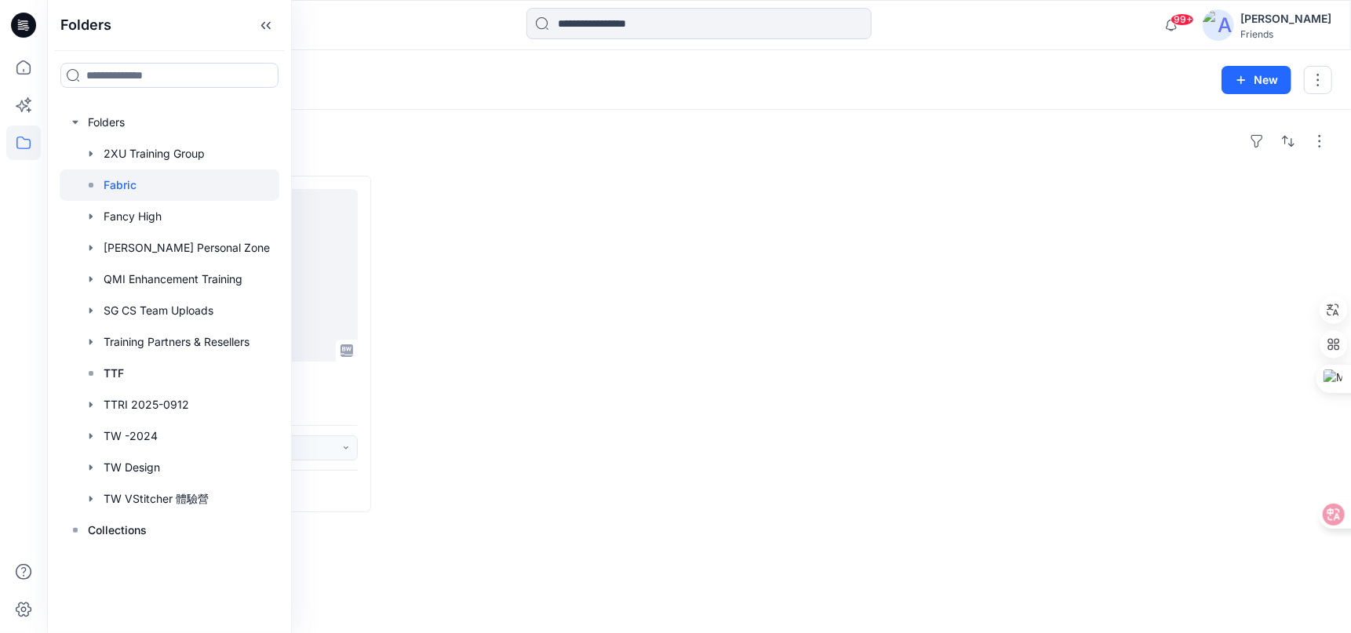
click at [457, 148] on div "Styles" at bounding box center [699, 141] width 1266 height 25
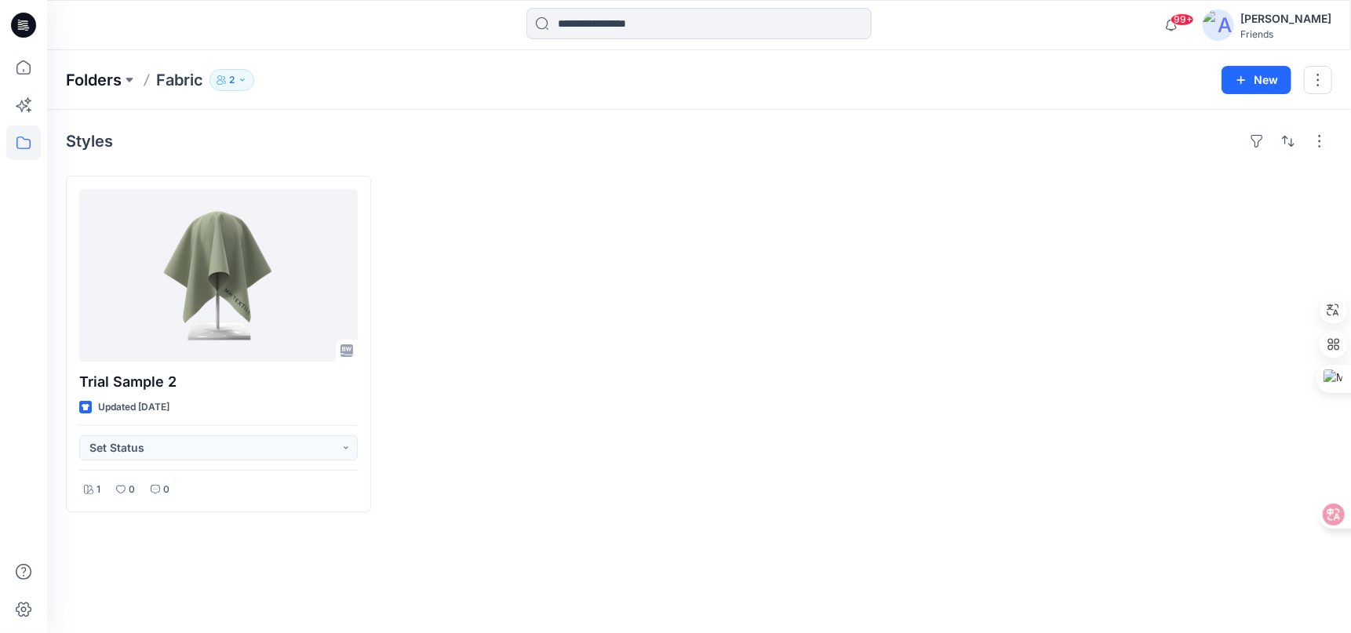
click at [82, 74] on p "Folders" at bounding box center [94, 80] width 56 height 22
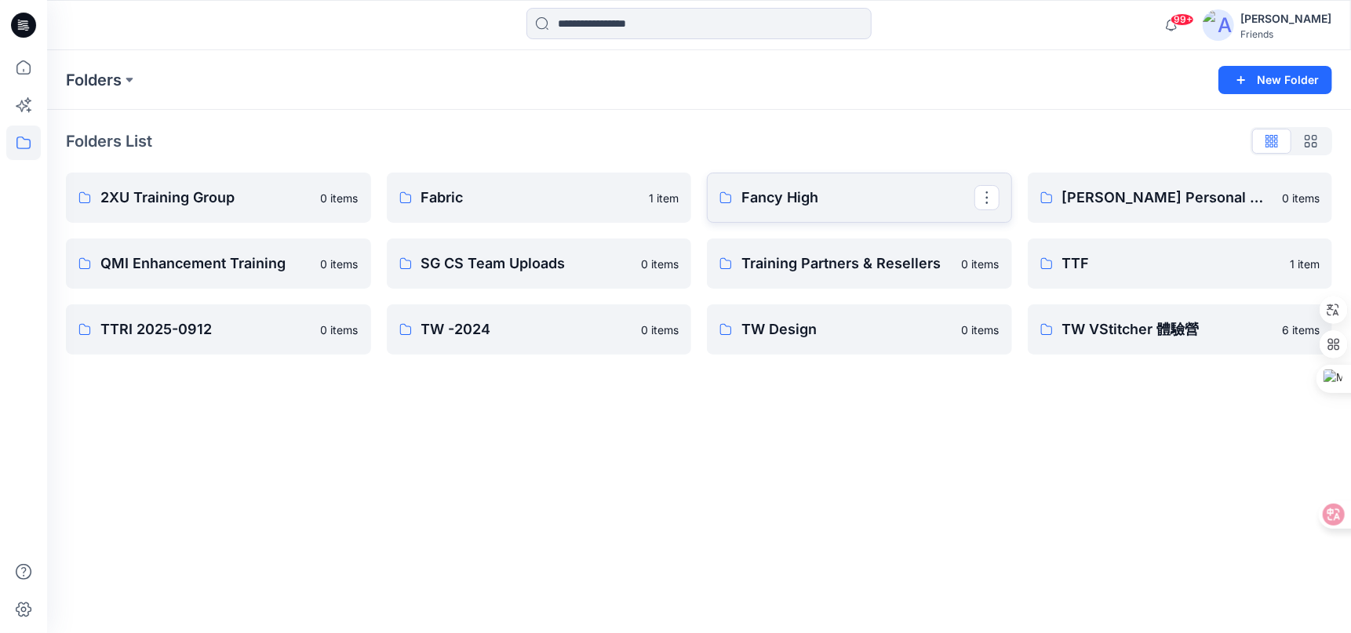
click at [925, 197] on p "Fancy High" at bounding box center [857, 198] width 233 height 22
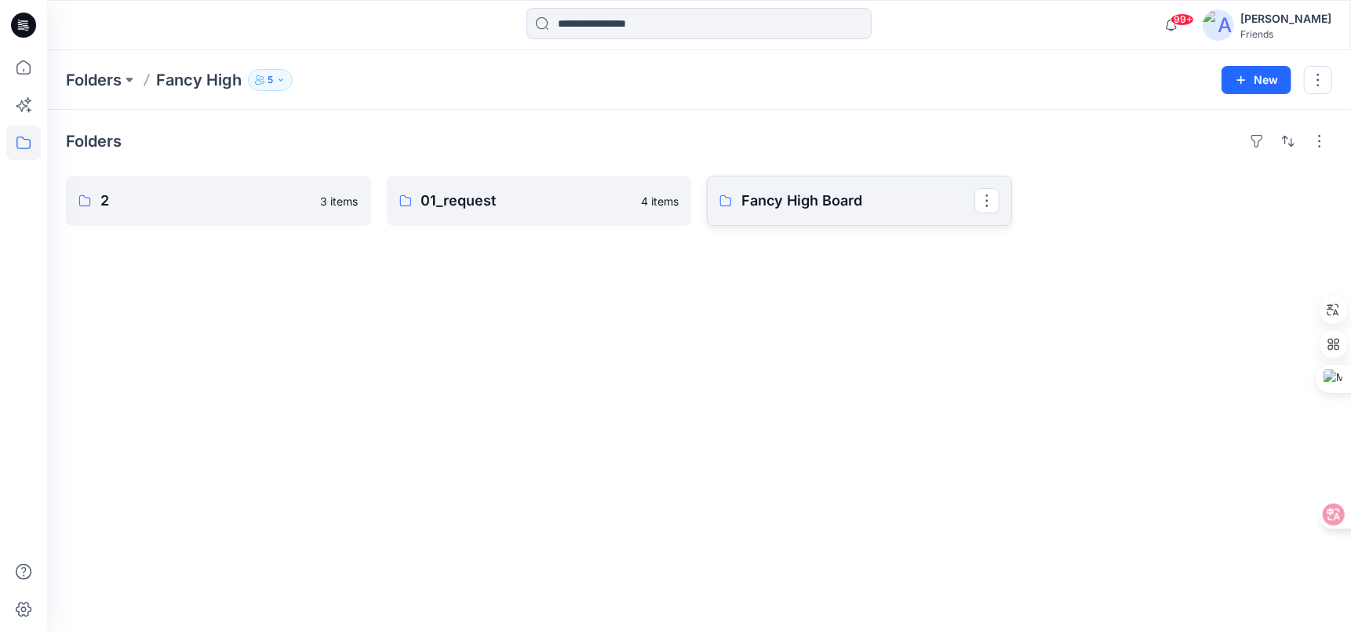
click at [863, 195] on p "Fancy High Board" at bounding box center [857, 201] width 233 height 22
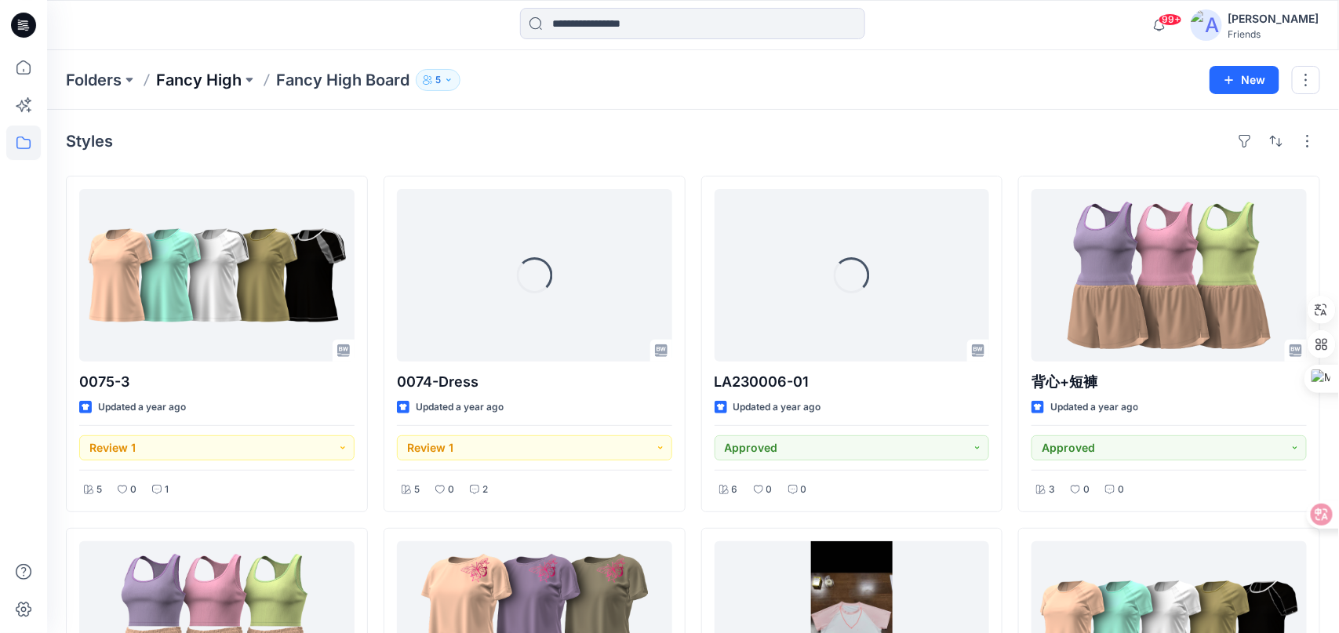
click at [194, 82] on p "Fancy High" at bounding box center [198, 80] width 85 height 22
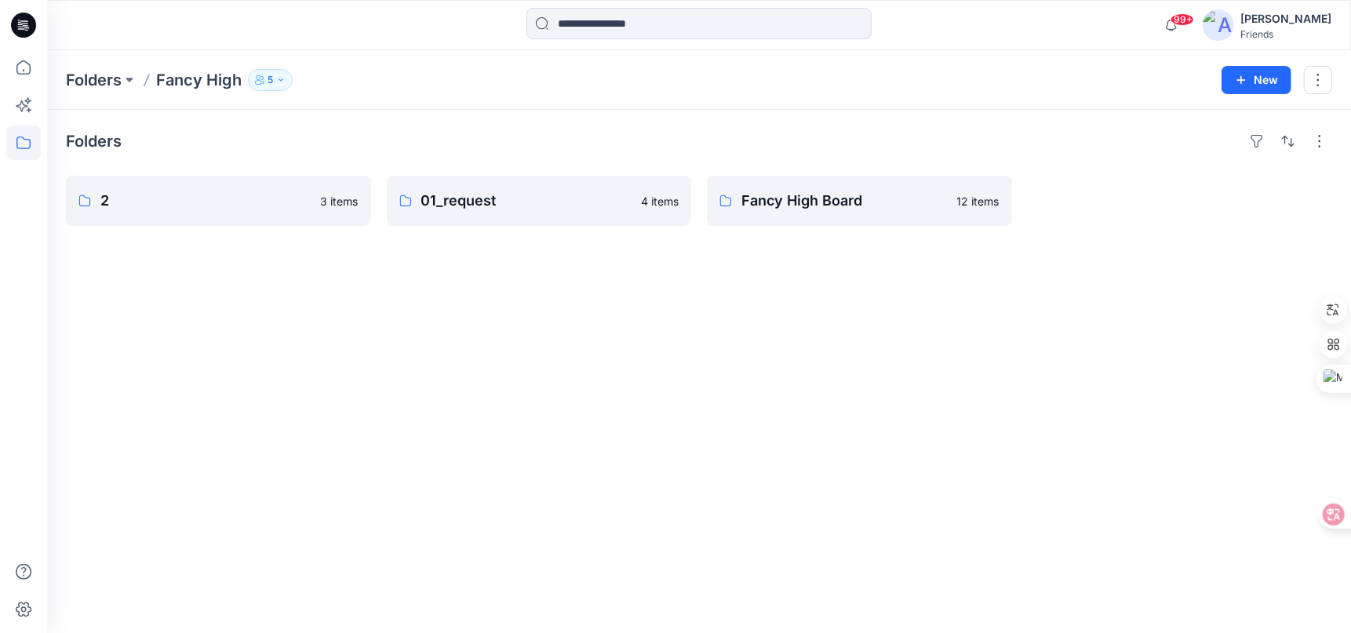
click at [194, 82] on p "Fancy High" at bounding box center [198, 80] width 85 height 22
click at [493, 207] on p "01_request" at bounding box center [537, 201] width 233 height 22
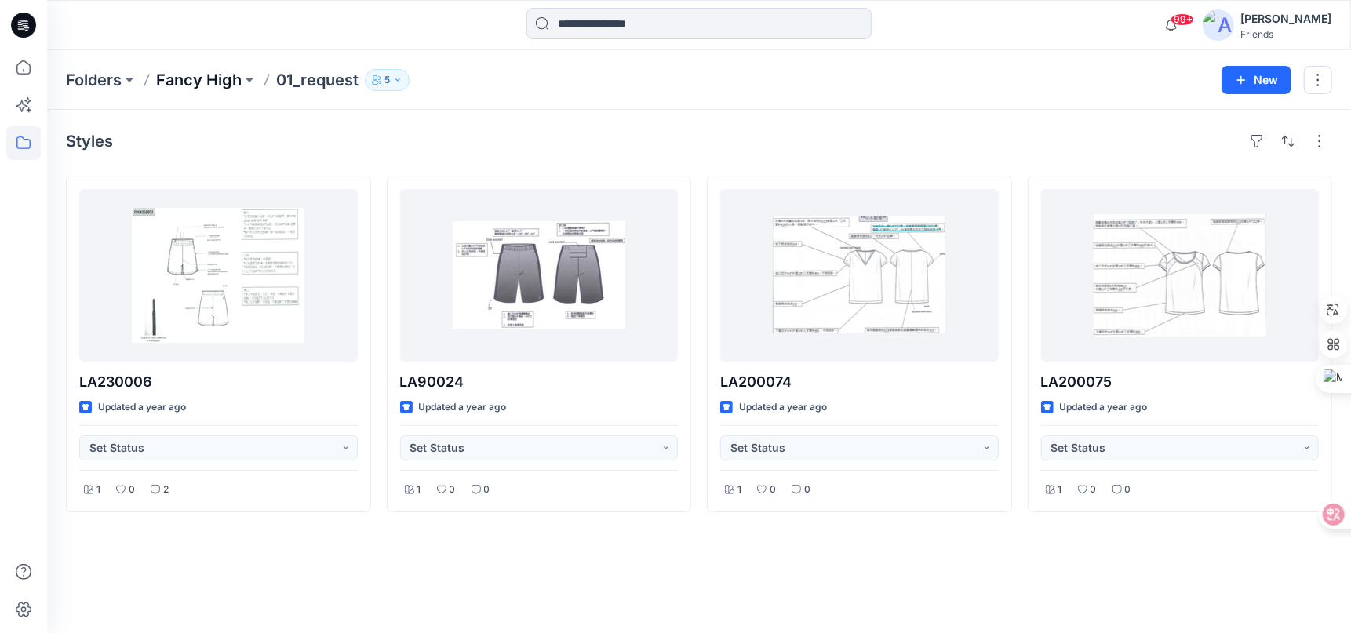
click at [198, 84] on p "Fancy High" at bounding box center [198, 80] width 85 height 22
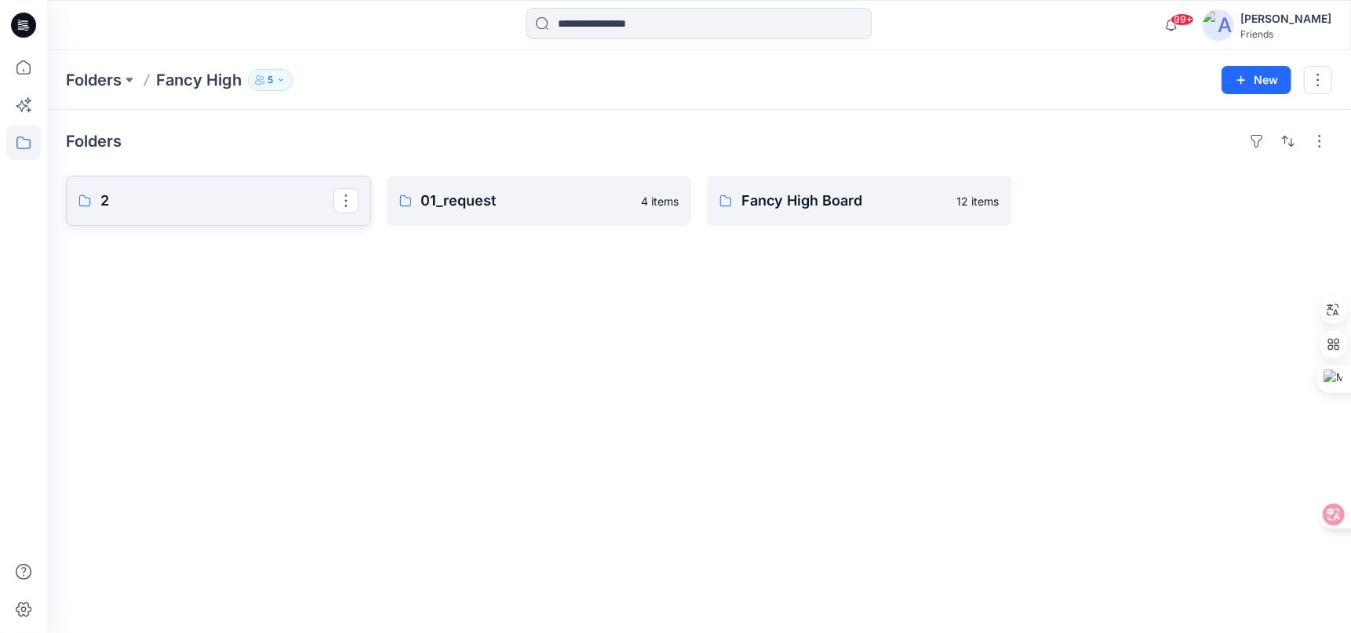
click at [217, 203] on p "2" at bounding box center [216, 201] width 233 height 22
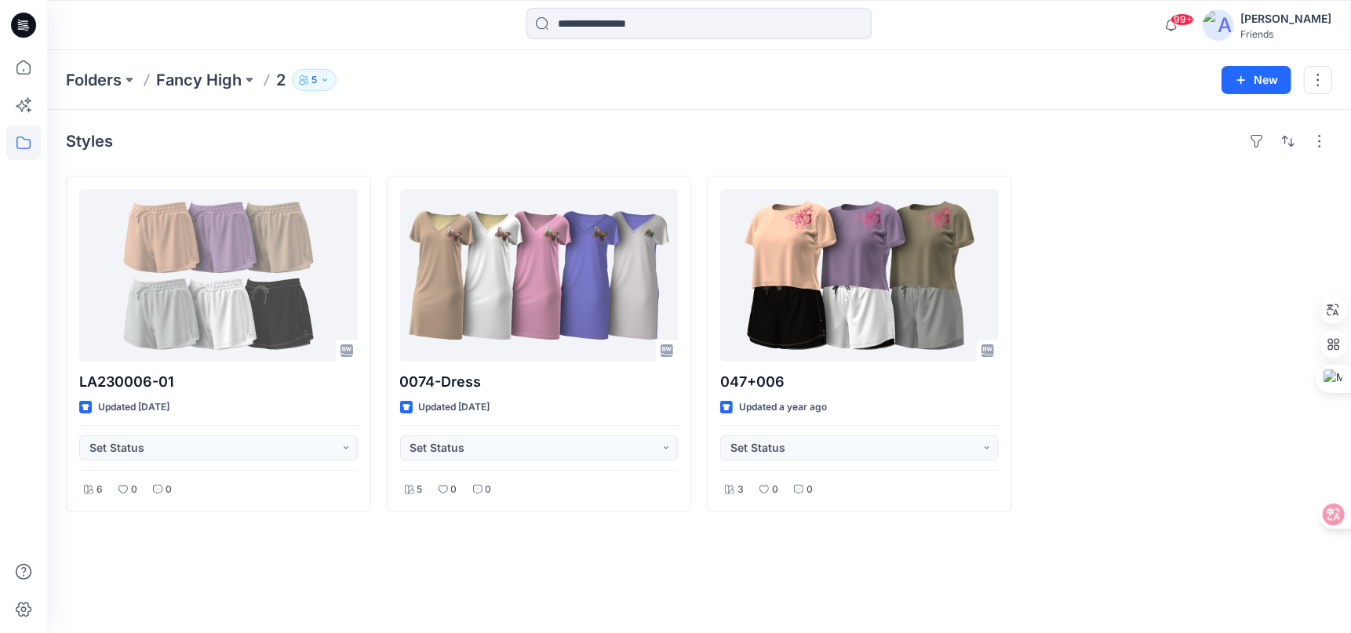
click at [203, 57] on div "Folders Fancy High 2 5 New" at bounding box center [698, 80] width 1303 height 60
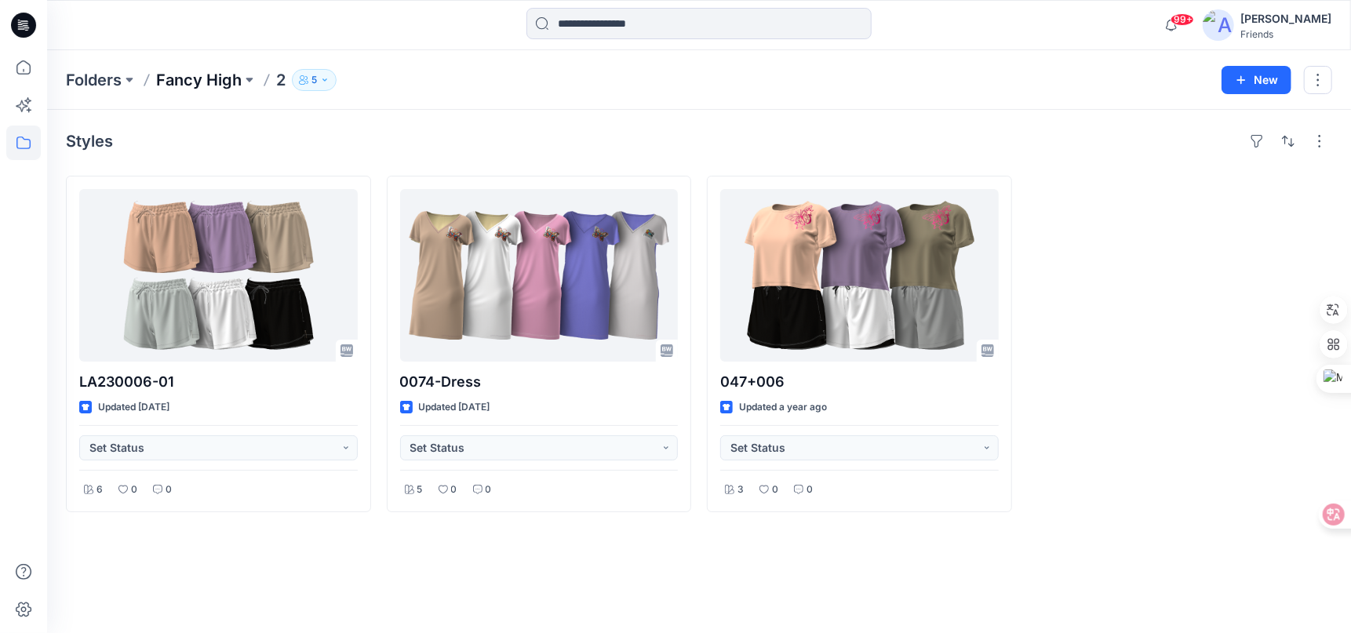
click at [235, 85] on p "Fancy High" at bounding box center [198, 80] width 85 height 22
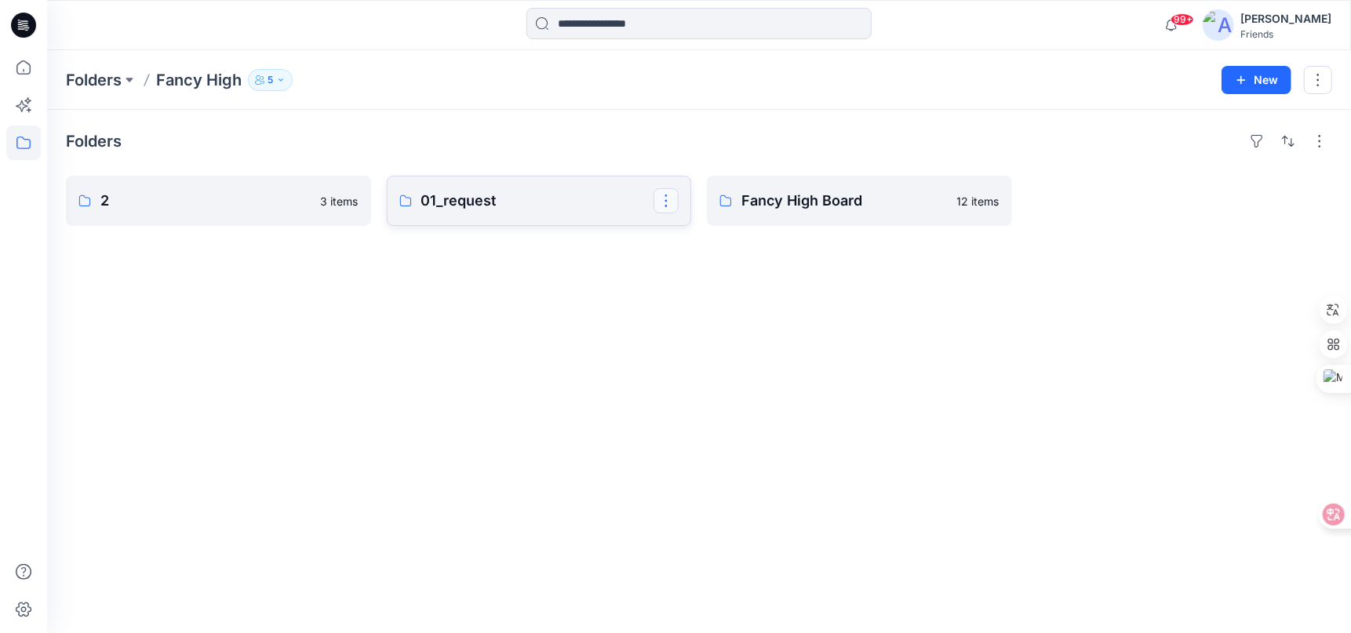
click at [667, 205] on button "button" at bounding box center [665, 200] width 25 height 25
click at [730, 266] on p "Duplicate to..." at bounding box center [720, 265] width 71 height 16
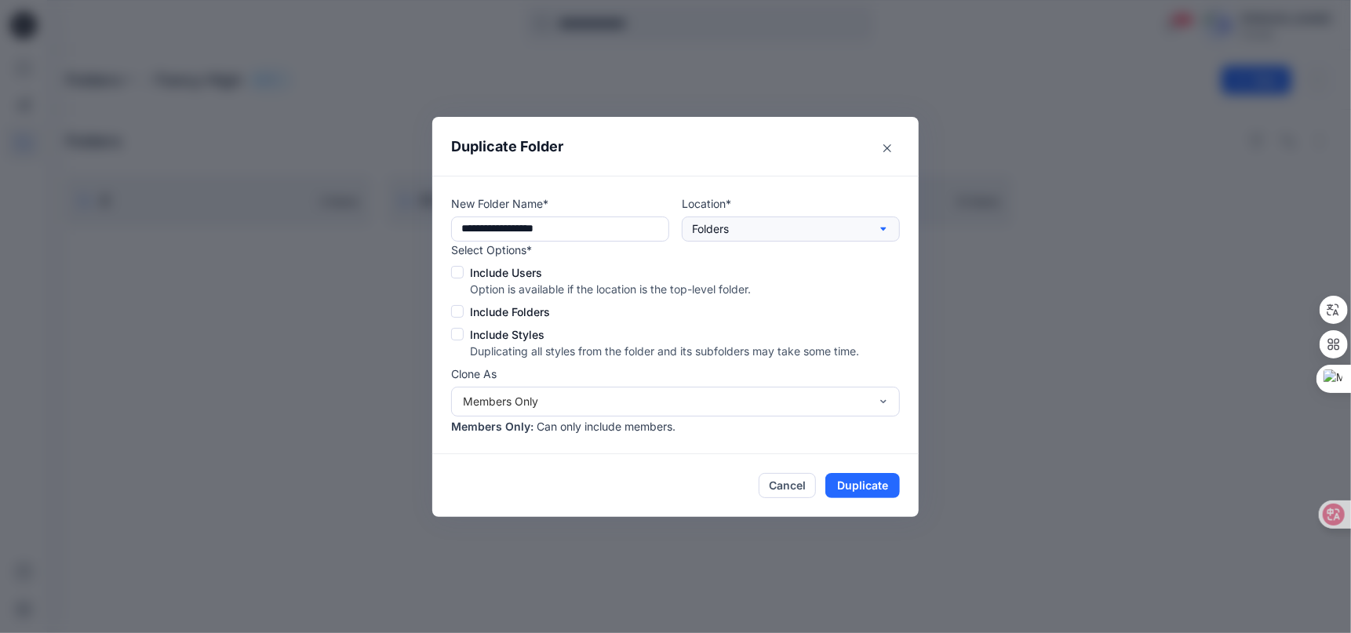
click at [878, 225] on icon "button" at bounding box center [883, 229] width 13 height 13
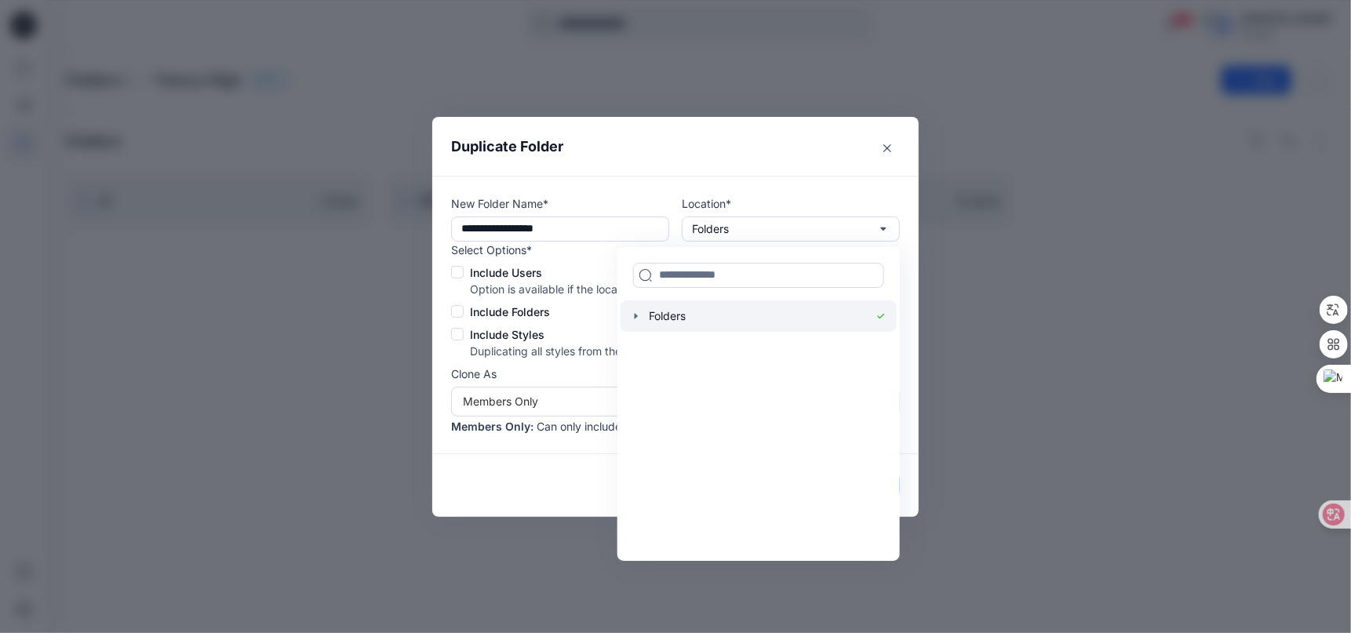
click at [639, 319] on icon "button" at bounding box center [636, 316] width 13 height 13
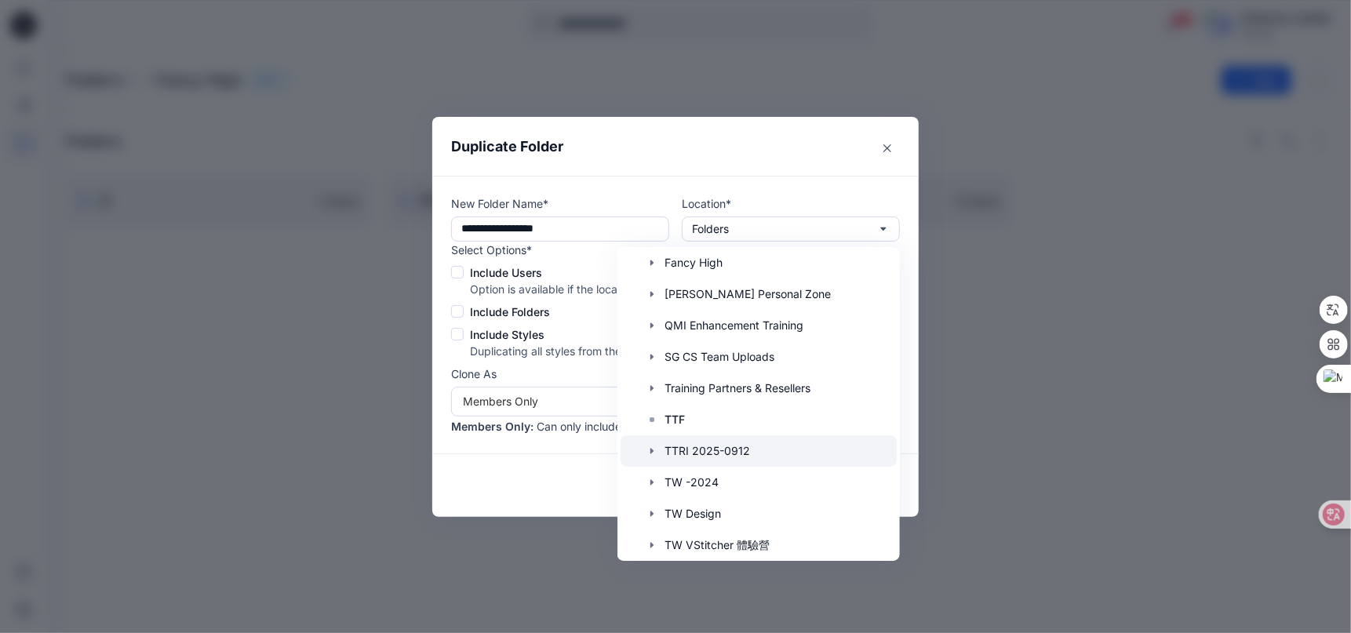
scroll to position [150, 0]
click at [691, 447] on div at bounding box center [758, 448] width 276 height 31
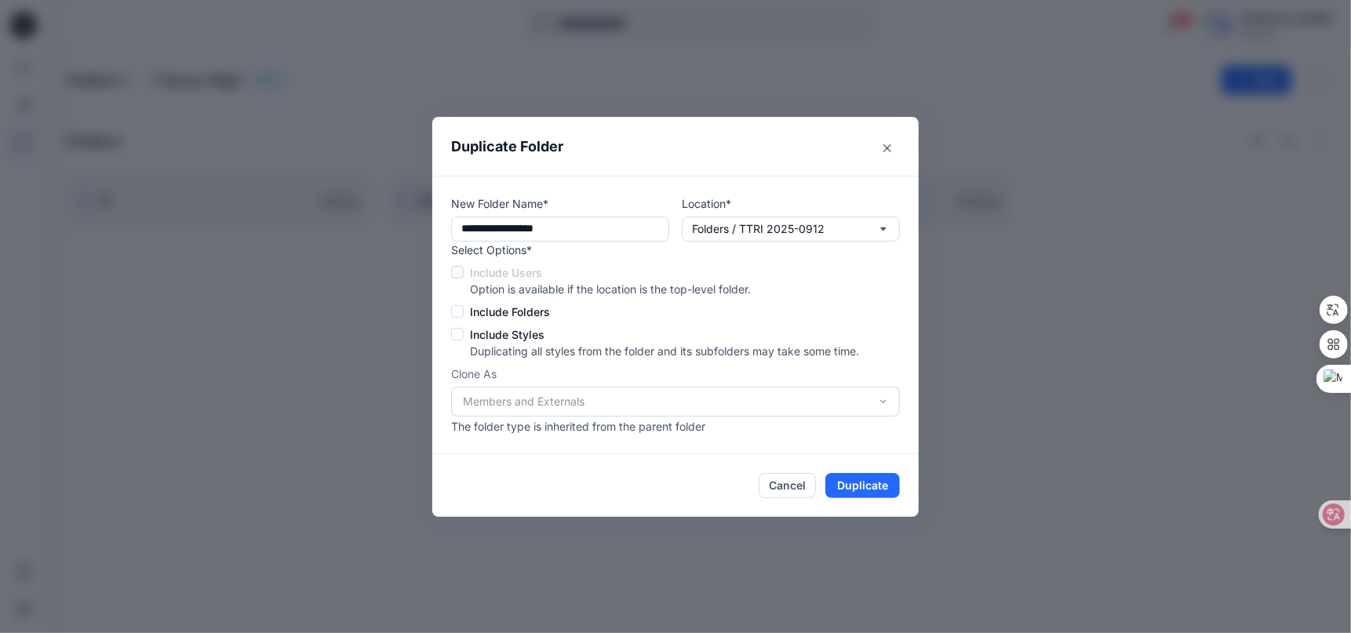
scroll to position [0, 0]
click at [570, 226] on input "**********" at bounding box center [560, 228] width 218 height 25
type input "**********"
click at [460, 339] on span at bounding box center [457, 334] width 13 height 13
drag, startPoint x: 454, startPoint y: 308, endPoint x: 479, endPoint y: 326, distance: 30.9
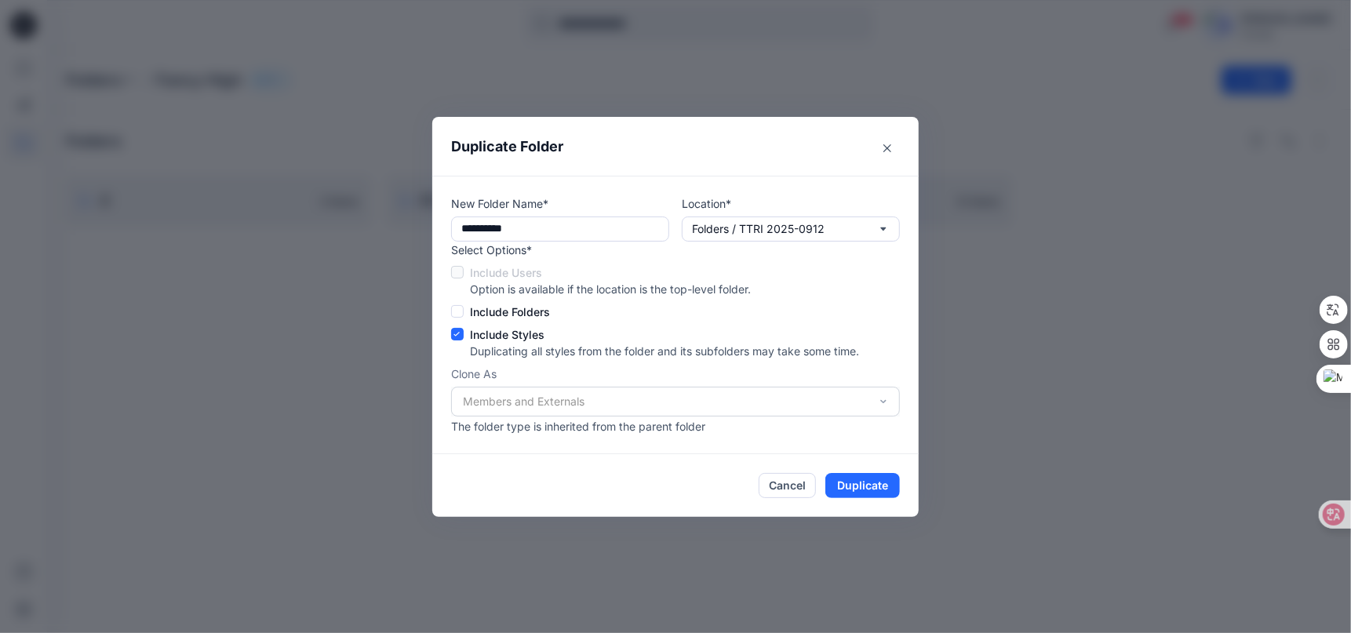
click at [453, 308] on span at bounding box center [457, 311] width 13 height 13
click at [867, 486] on button "Duplicate" at bounding box center [862, 485] width 75 height 25
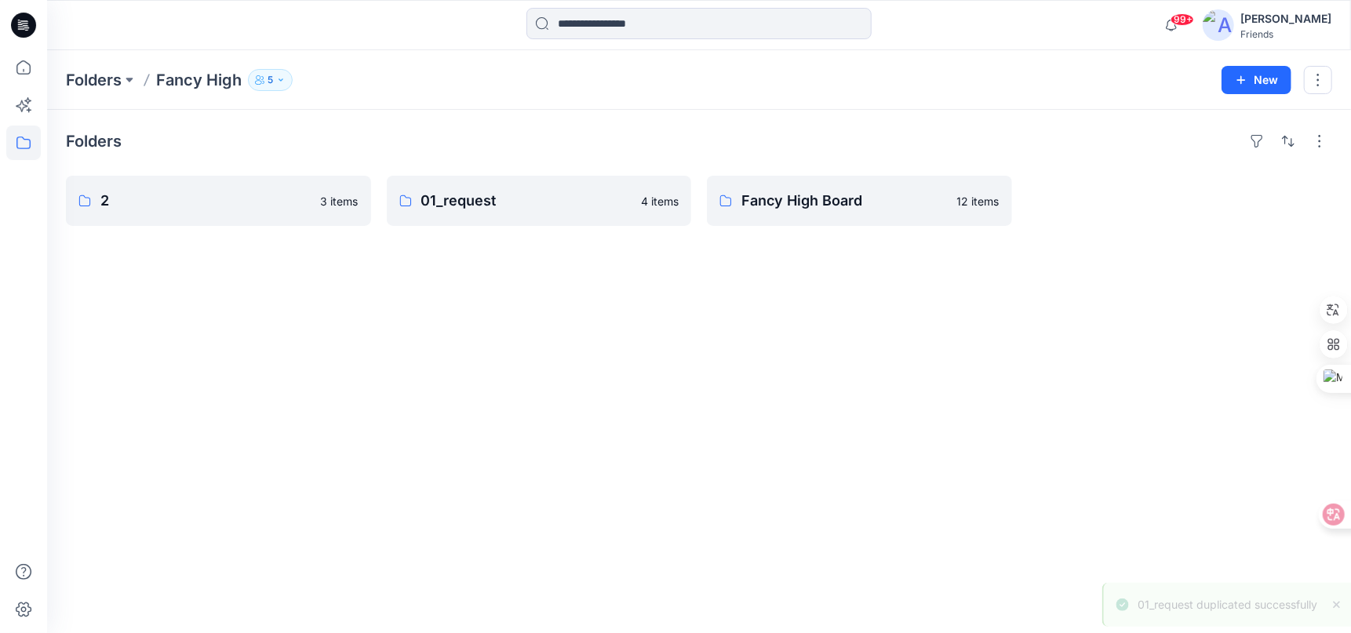
click at [868, 485] on div "Folders 2 3 items 01_request 4 items Fancy High Board 12 items" at bounding box center [698, 371] width 1303 height 523
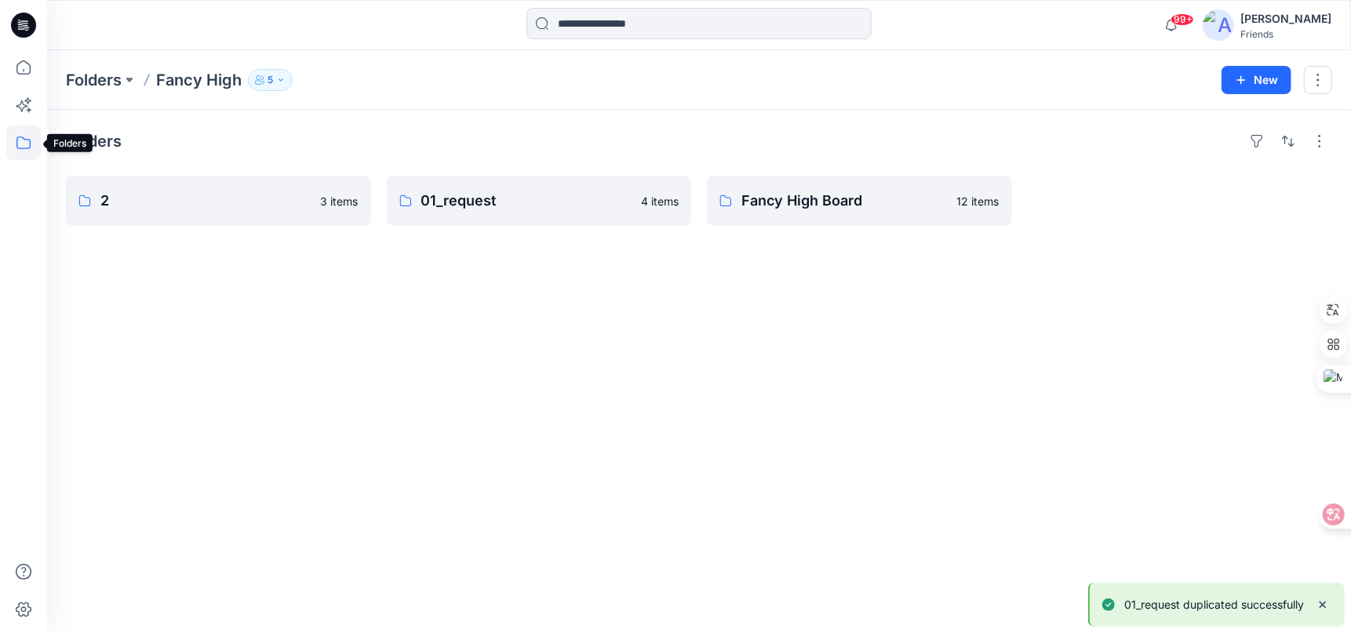
click at [16, 146] on icon at bounding box center [23, 142] width 35 height 35
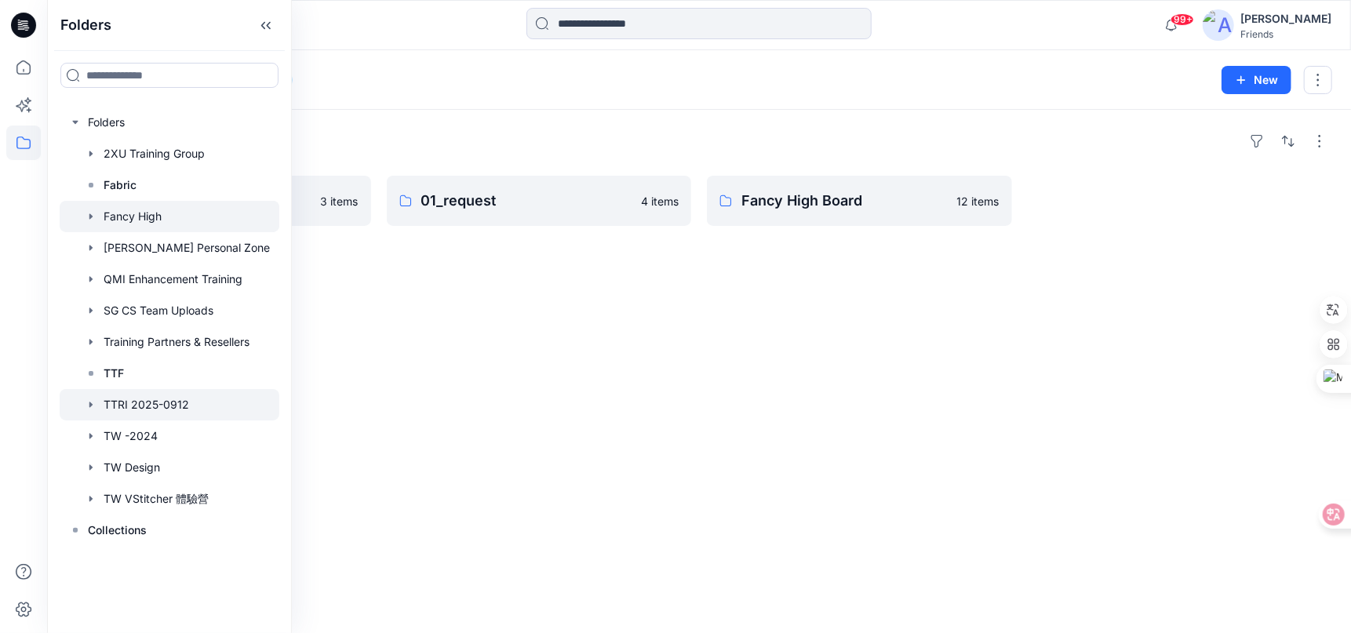
click at [164, 409] on div at bounding box center [170, 404] width 220 height 31
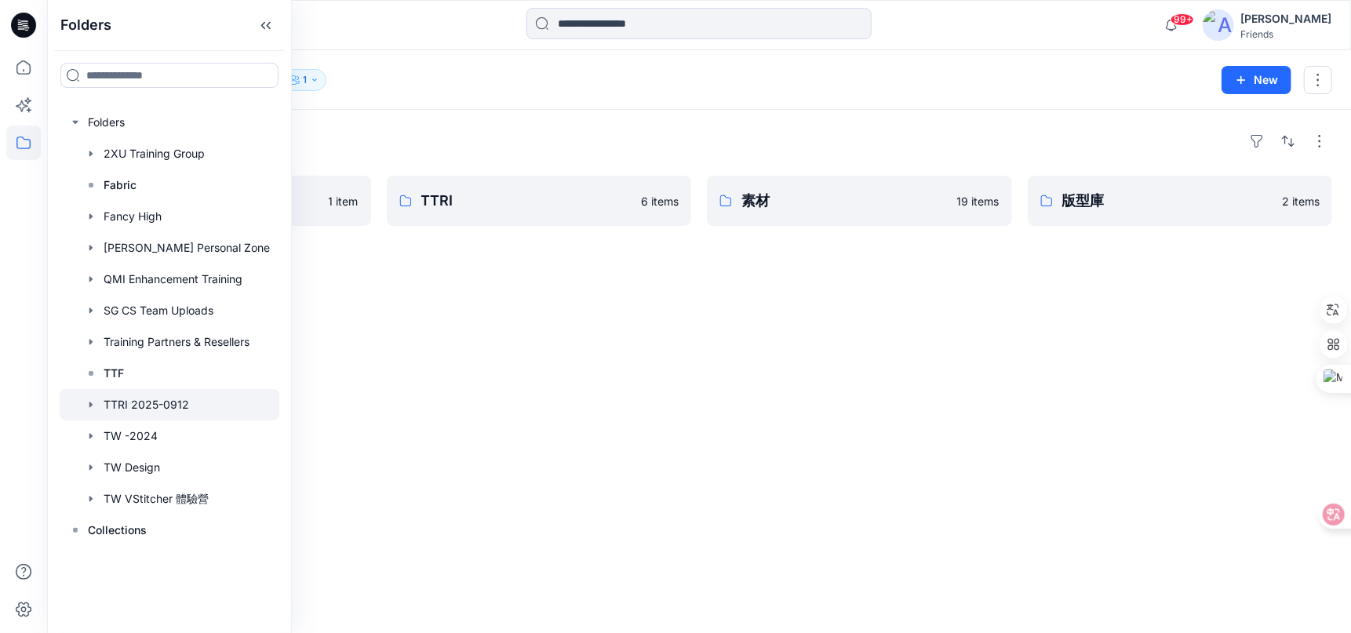
click at [569, 328] on div "Folders 01_request 1 item TTRI 6 items 素材 19 items 版型庫 2 items" at bounding box center [698, 371] width 1303 height 523
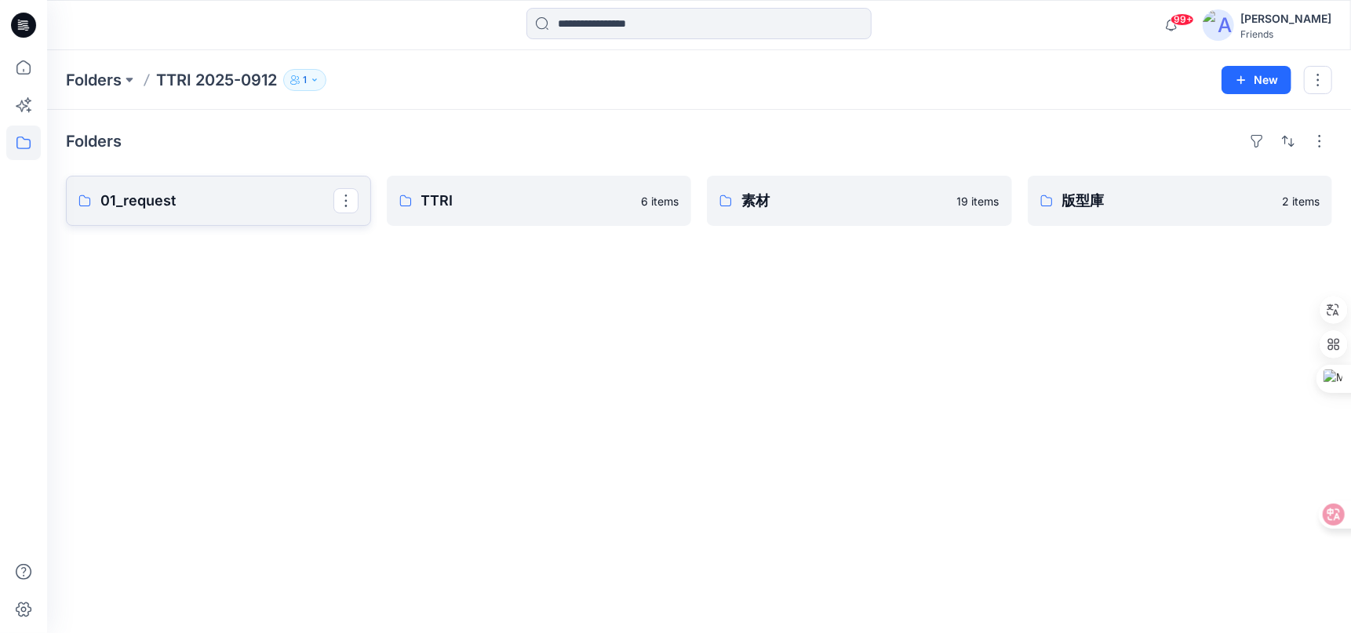
click at [222, 195] on p "01_request" at bounding box center [216, 201] width 233 height 22
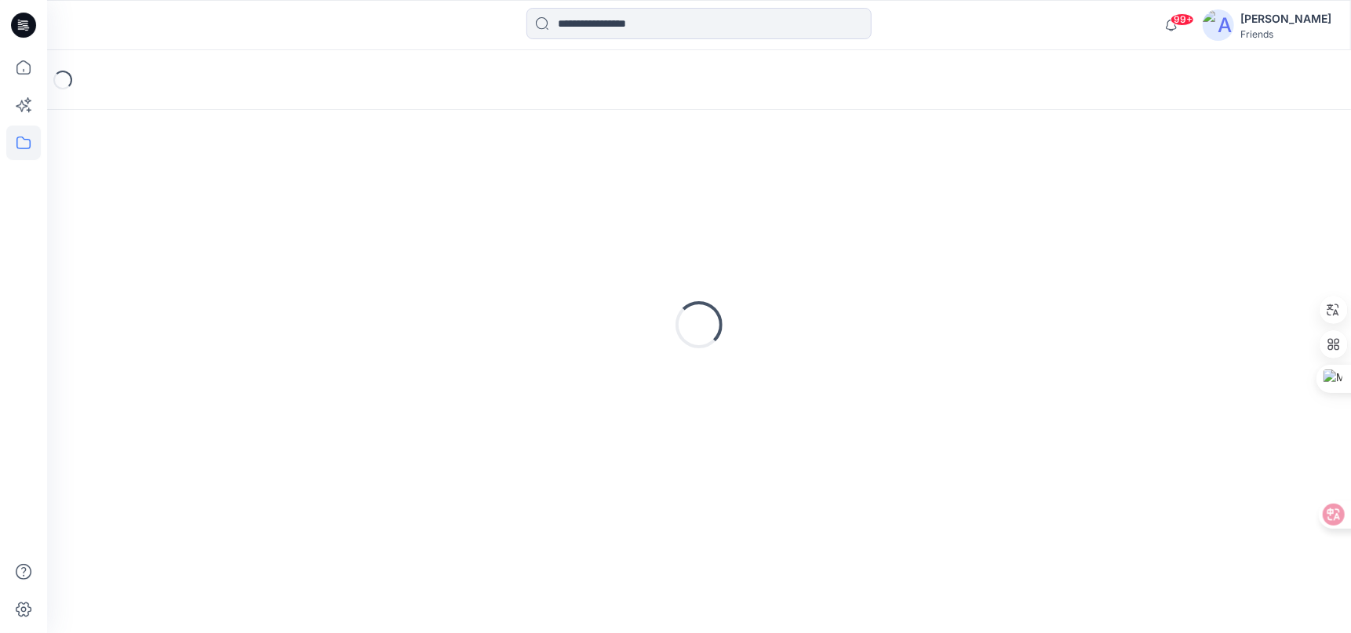
click at [222, 195] on div "Loading..." at bounding box center [699, 325] width 1266 height 392
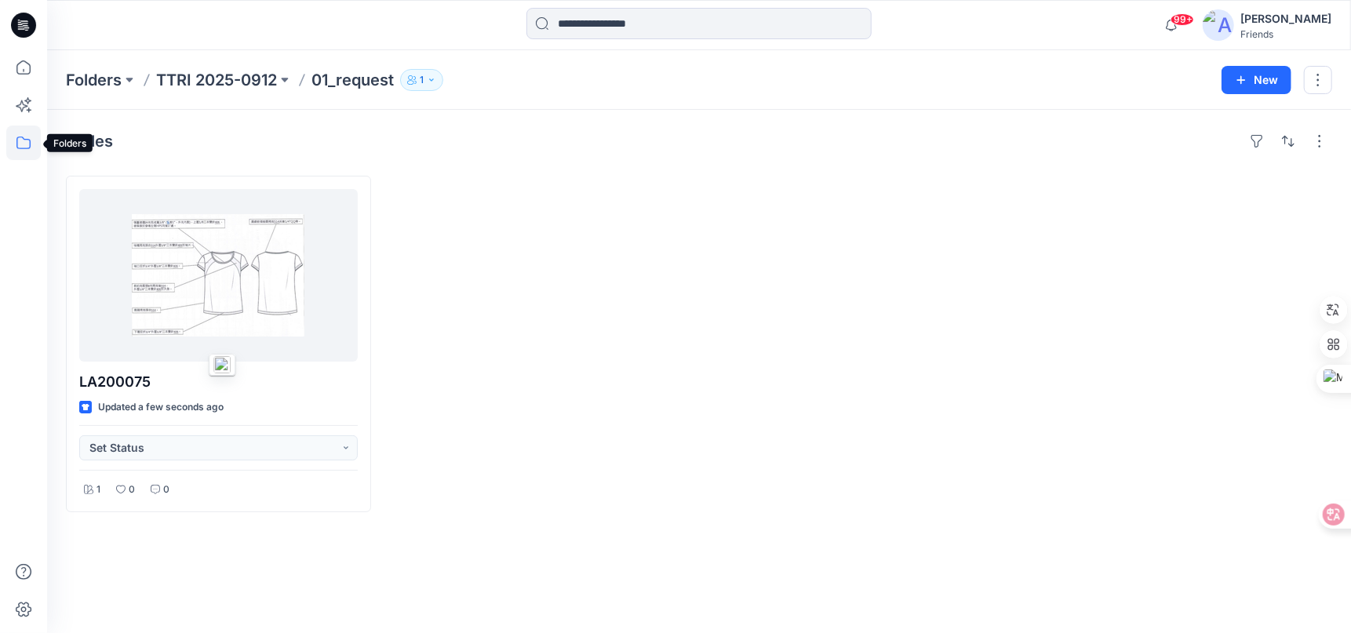
click at [19, 149] on icon at bounding box center [23, 142] width 35 height 35
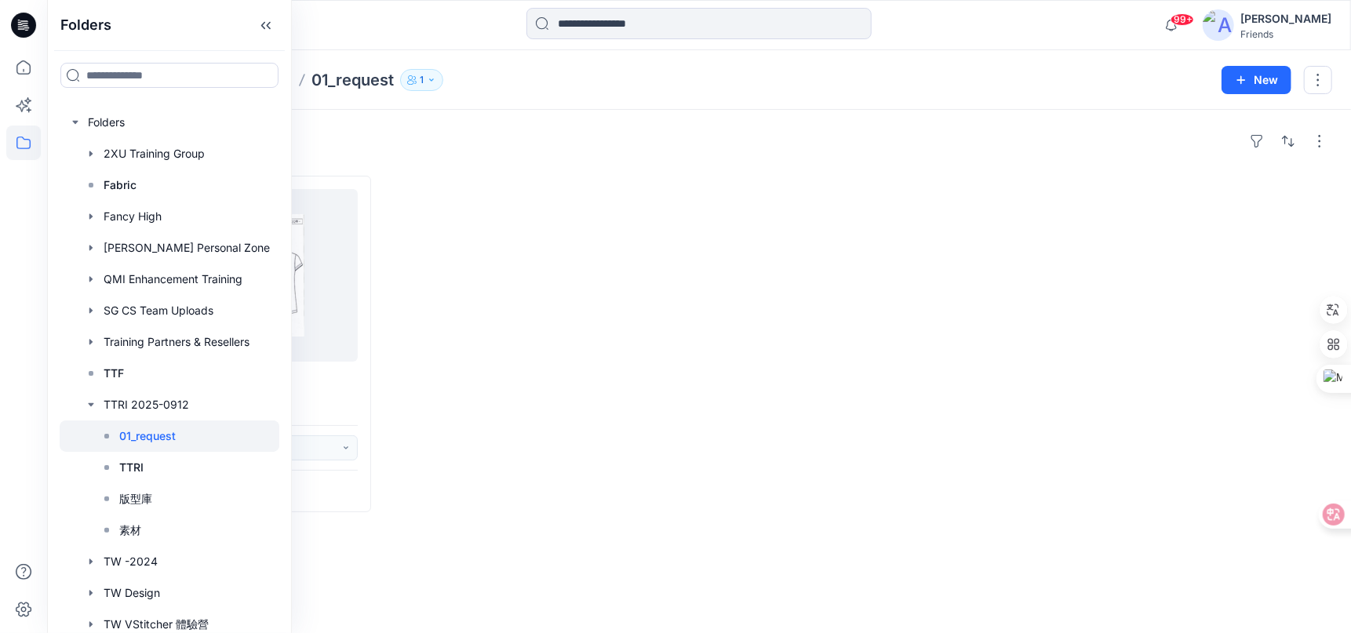
click at [408, 176] on div at bounding box center [539, 344] width 305 height 336
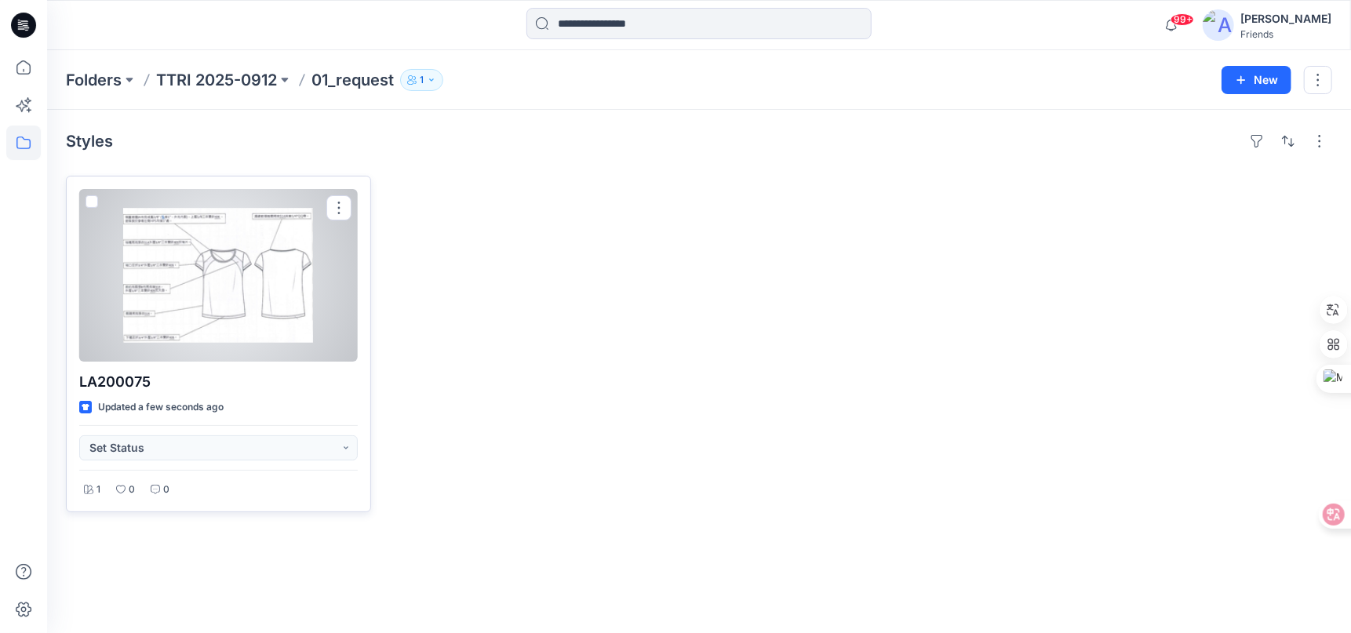
click at [258, 253] on div at bounding box center [218, 275] width 278 height 173
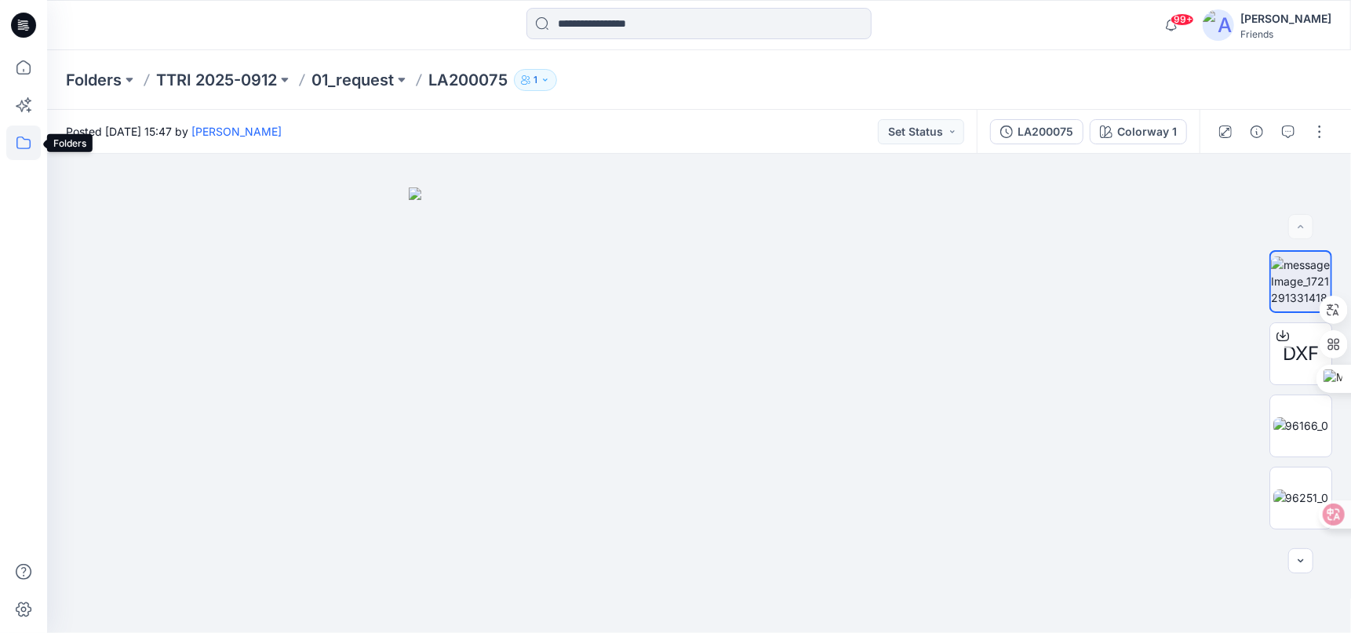
click at [27, 143] on icon at bounding box center [23, 142] width 35 height 35
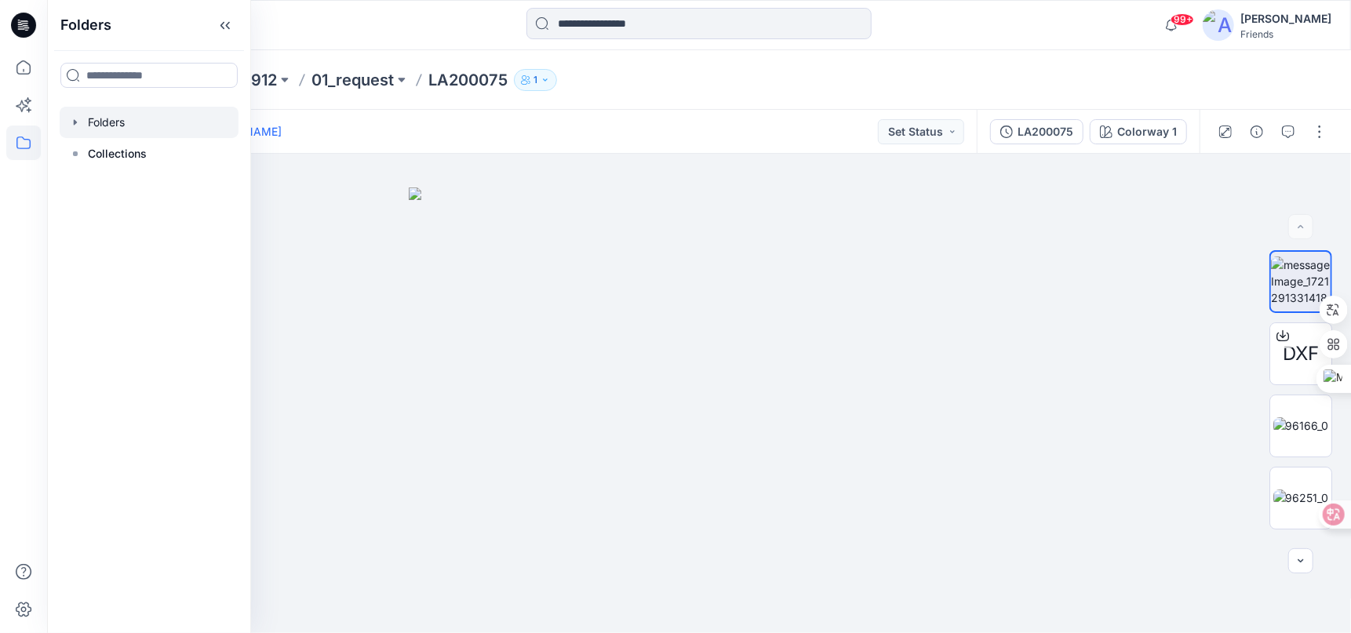
click at [130, 123] on div at bounding box center [149, 122] width 179 height 31
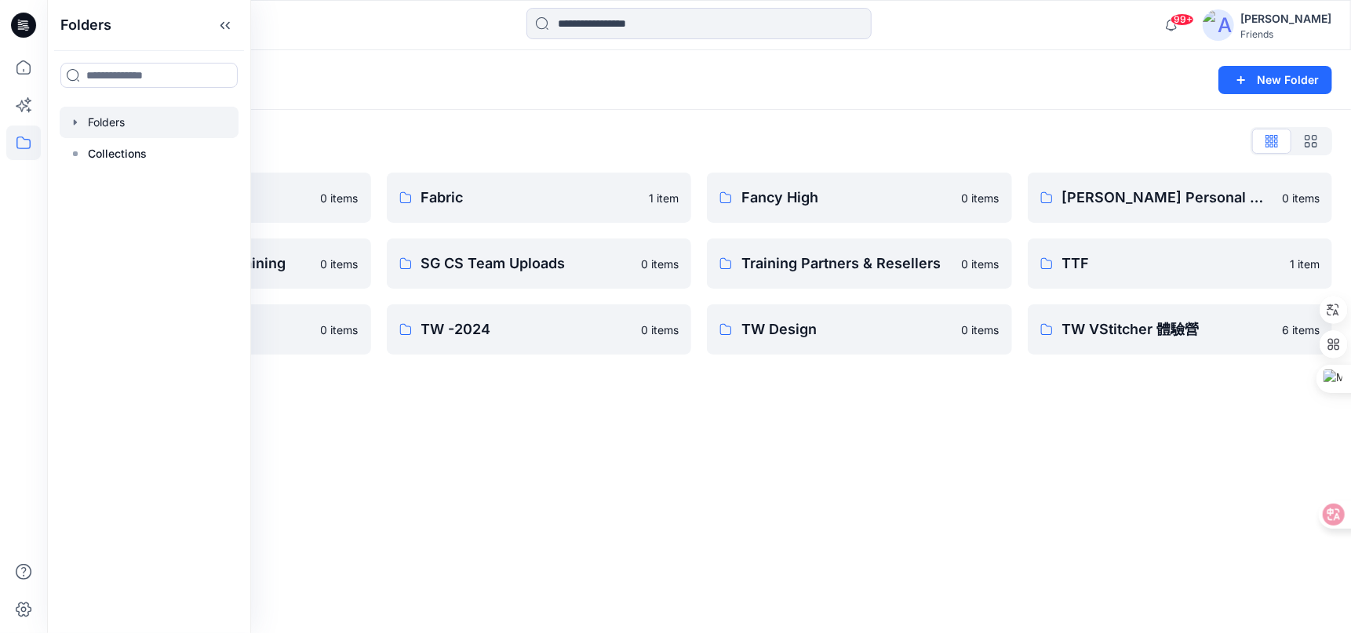
click at [1024, 381] on div "Folders New Folder Folders List 2XU Training Group 0 items QMI Enhancement Trai…" at bounding box center [698, 341] width 1303 height 583
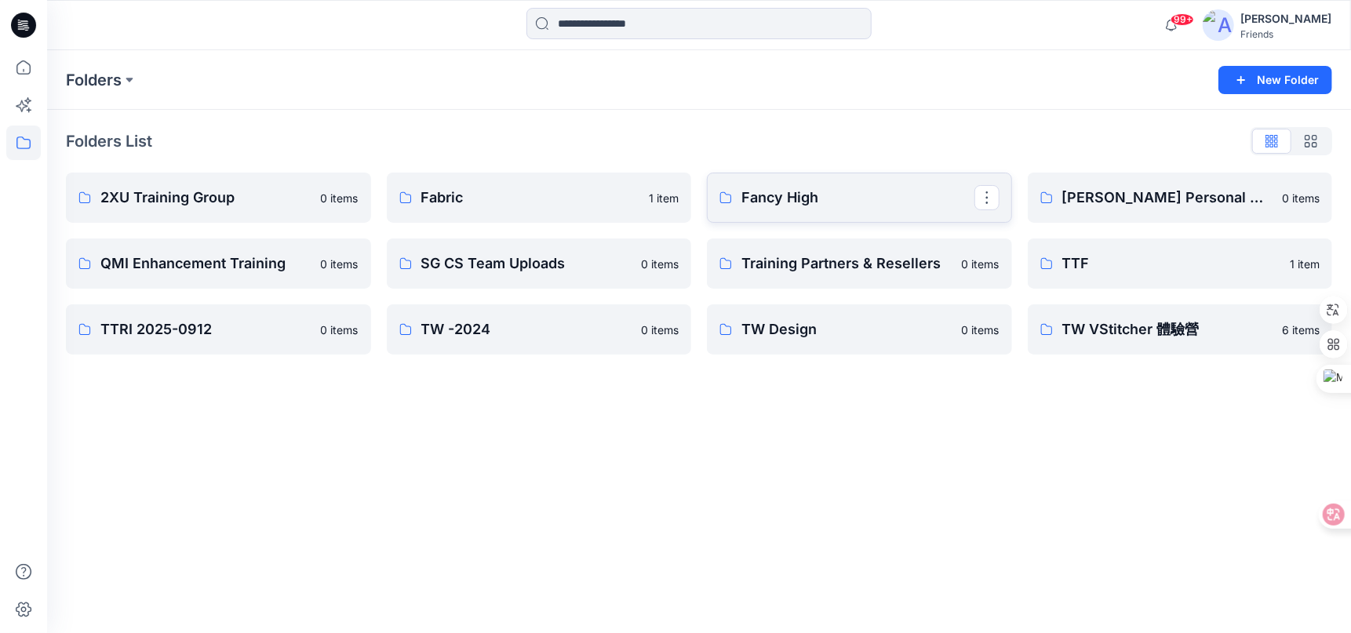
click at [808, 198] on p "Fancy High" at bounding box center [857, 198] width 233 height 22
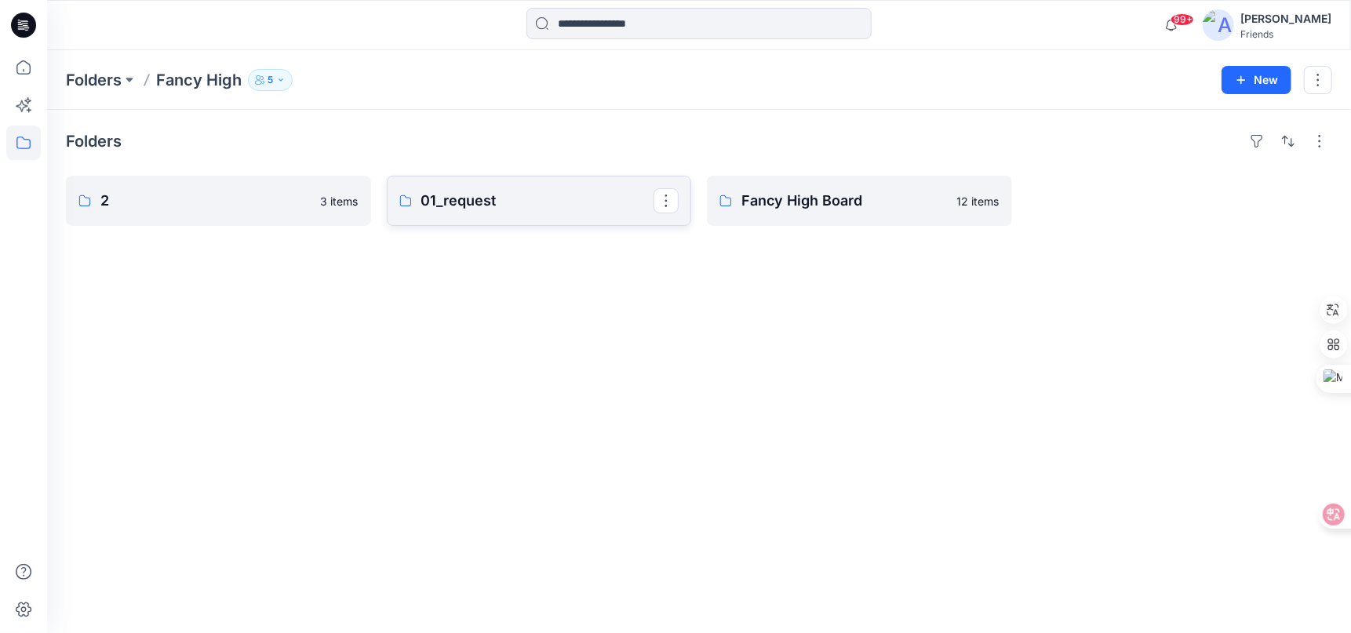
click at [471, 205] on p "01_request" at bounding box center [537, 201] width 233 height 22
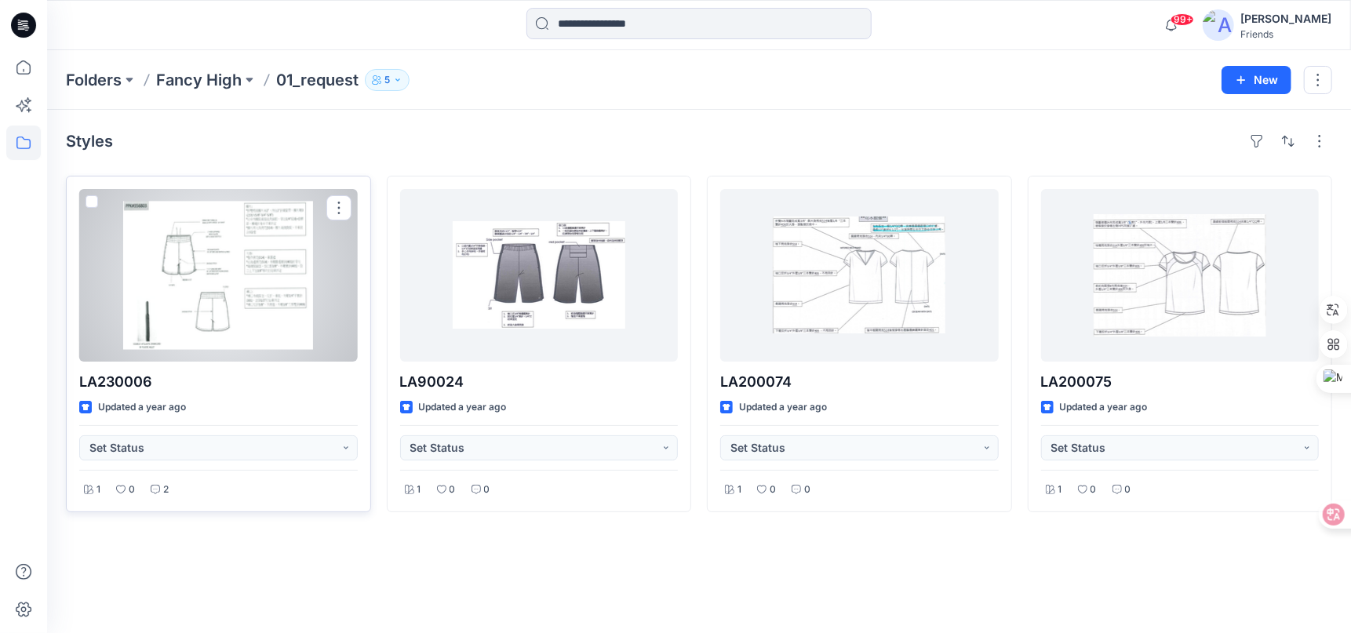
click at [93, 201] on span at bounding box center [91, 201] width 13 height 13
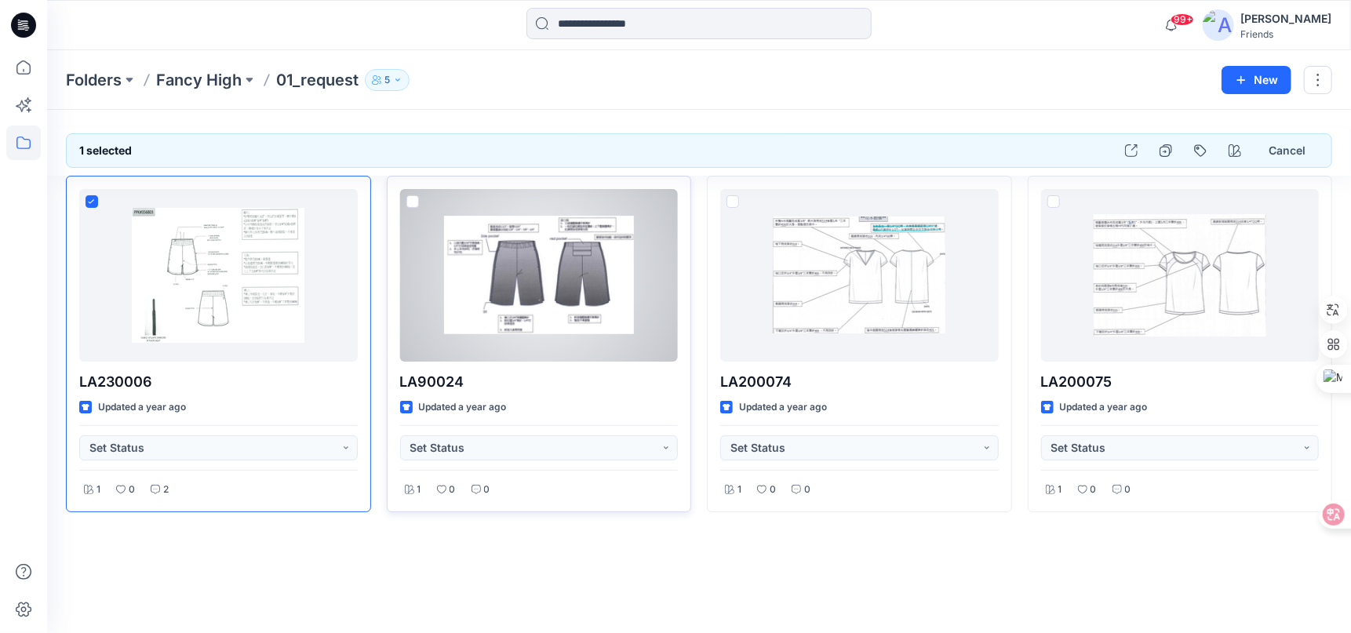
click at [415, 202] on span at bounding box center [412, 201] width 13 height 13
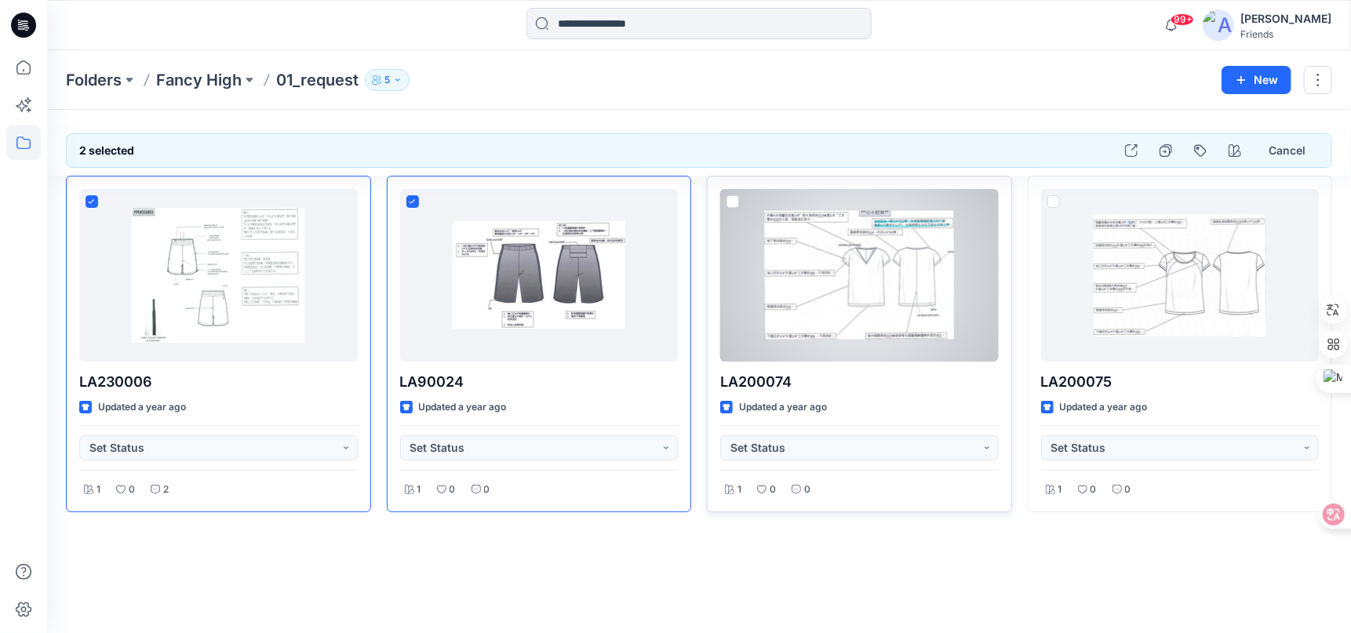
click at [733, 203] on span at bounding box center [732, 201] width 13 height 13
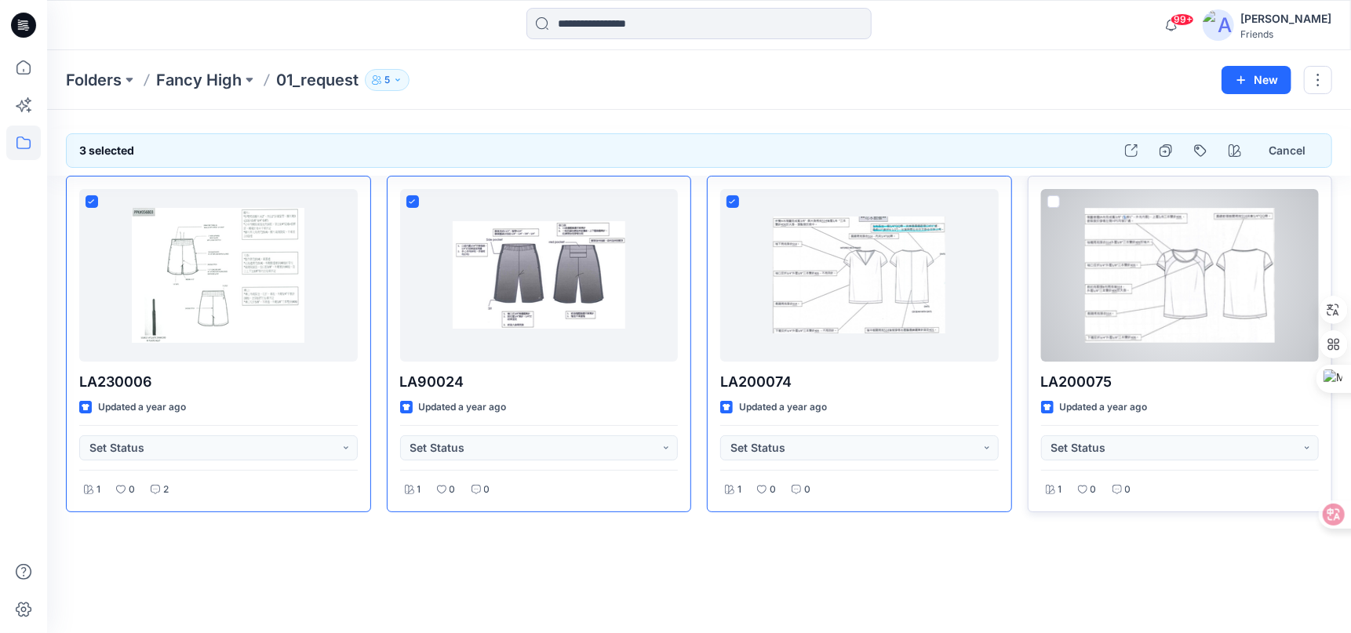
click at [1054, 201] on span at bounding box center [1053, 201] width 13 height 13
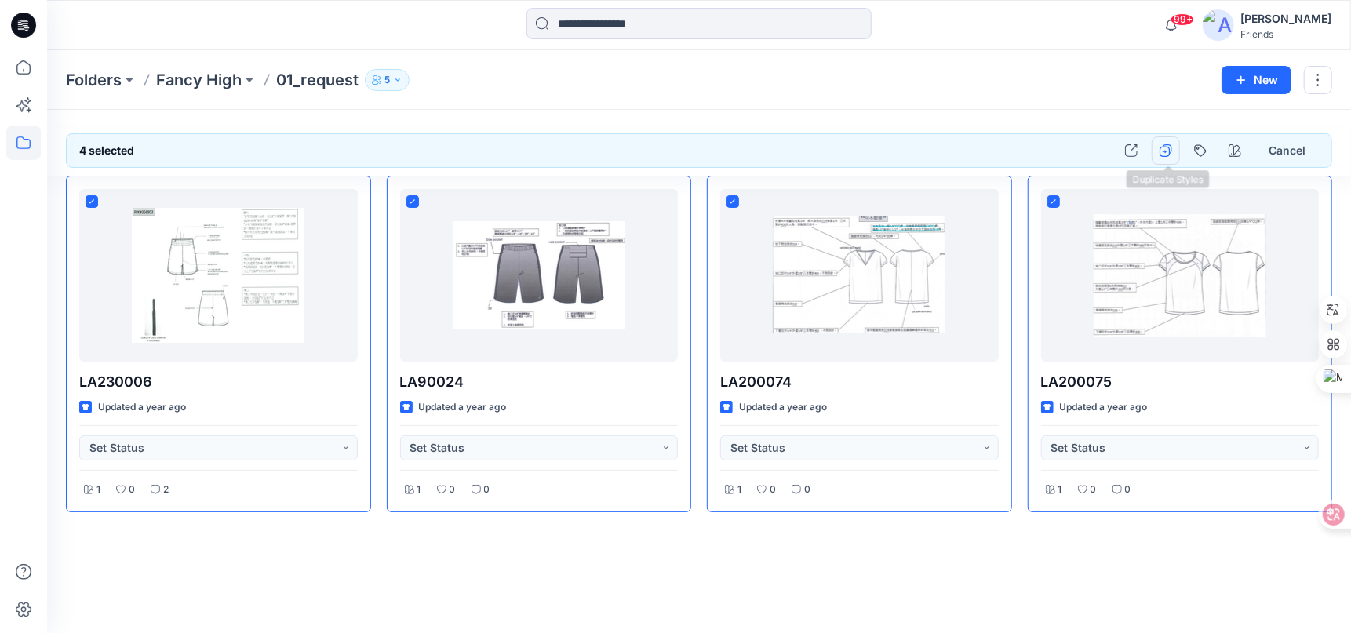
click at [1168, 154] on icon "button" at bounding box center [1165, 150] width 13 height 13
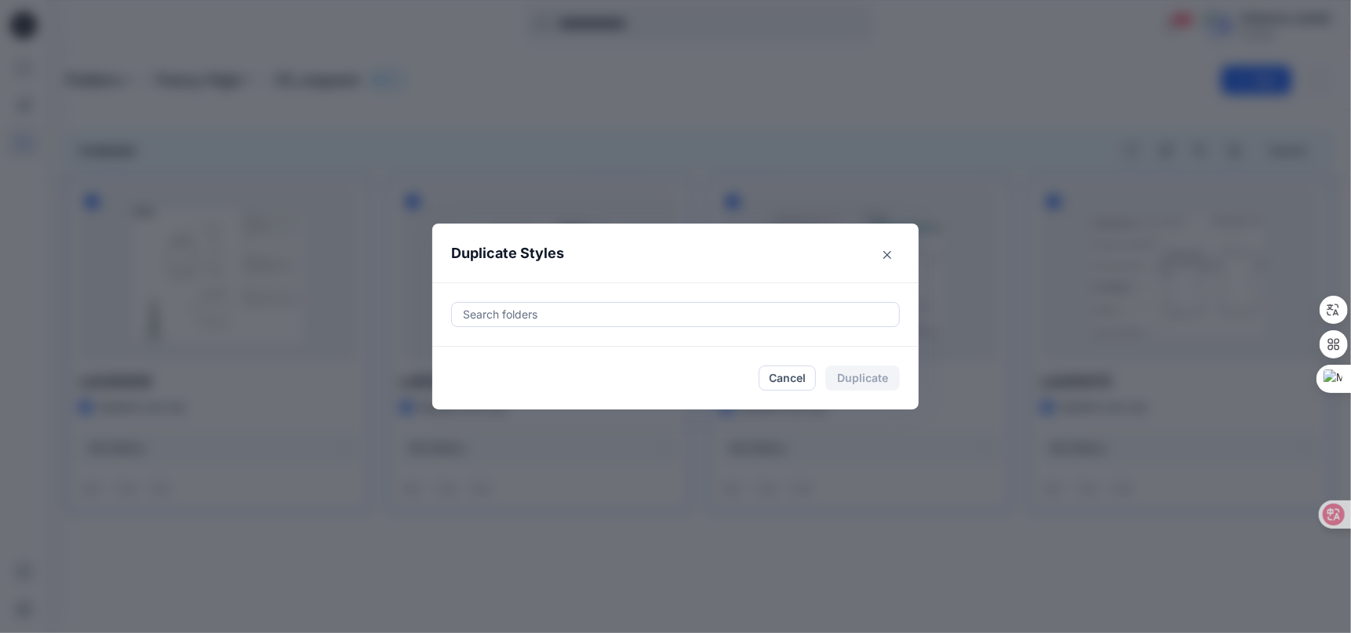
click at [553, 311] on div at bounding box center [675, 314] width 428 height 19
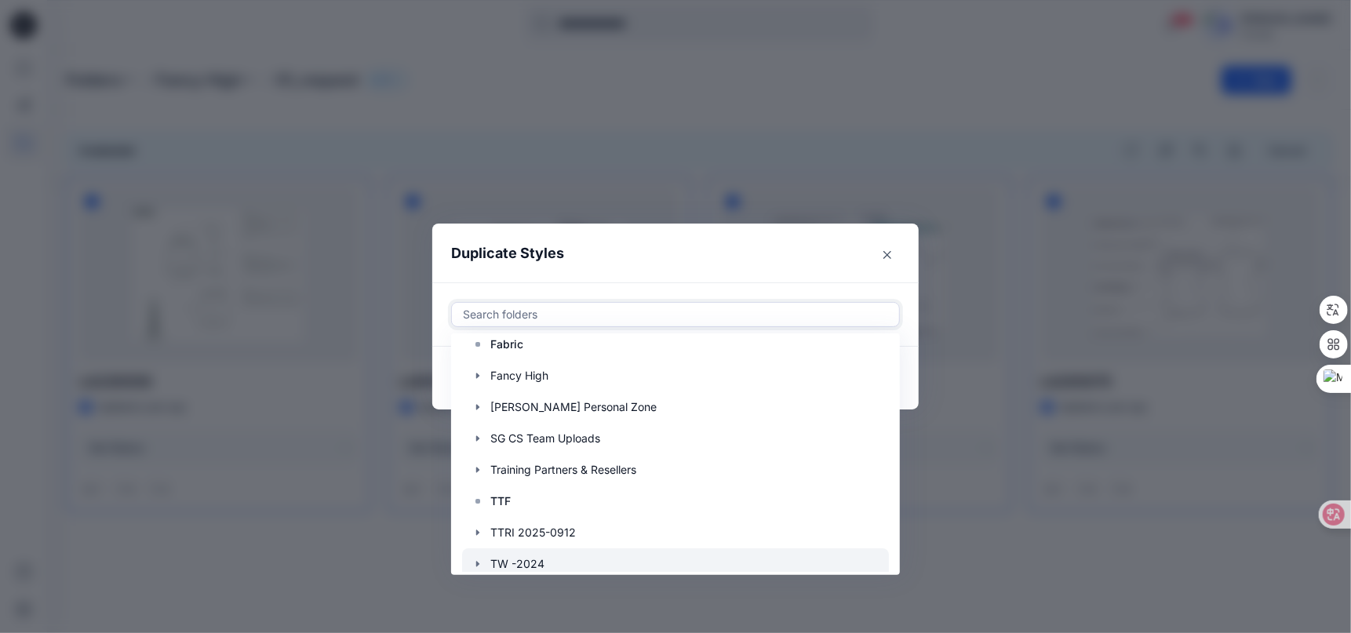
scroll to position [157, 0]
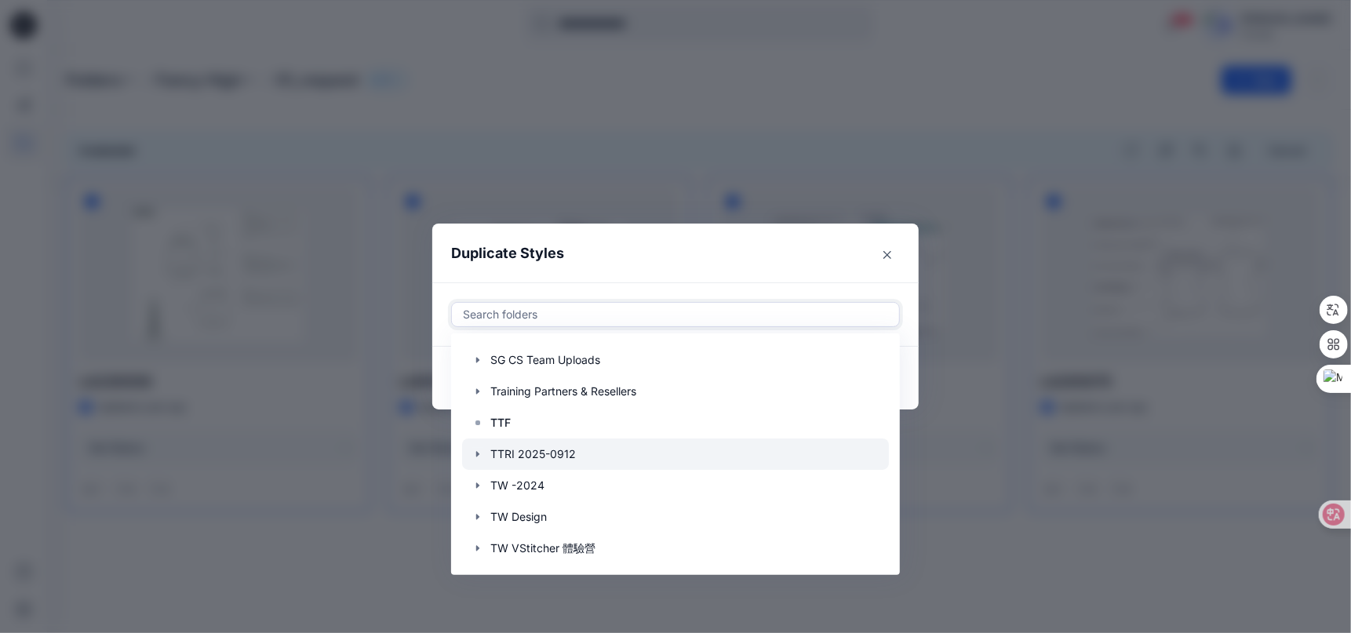
click at [474, 456] on icon "button" at bounding box center [477, 454] width 13 height 13
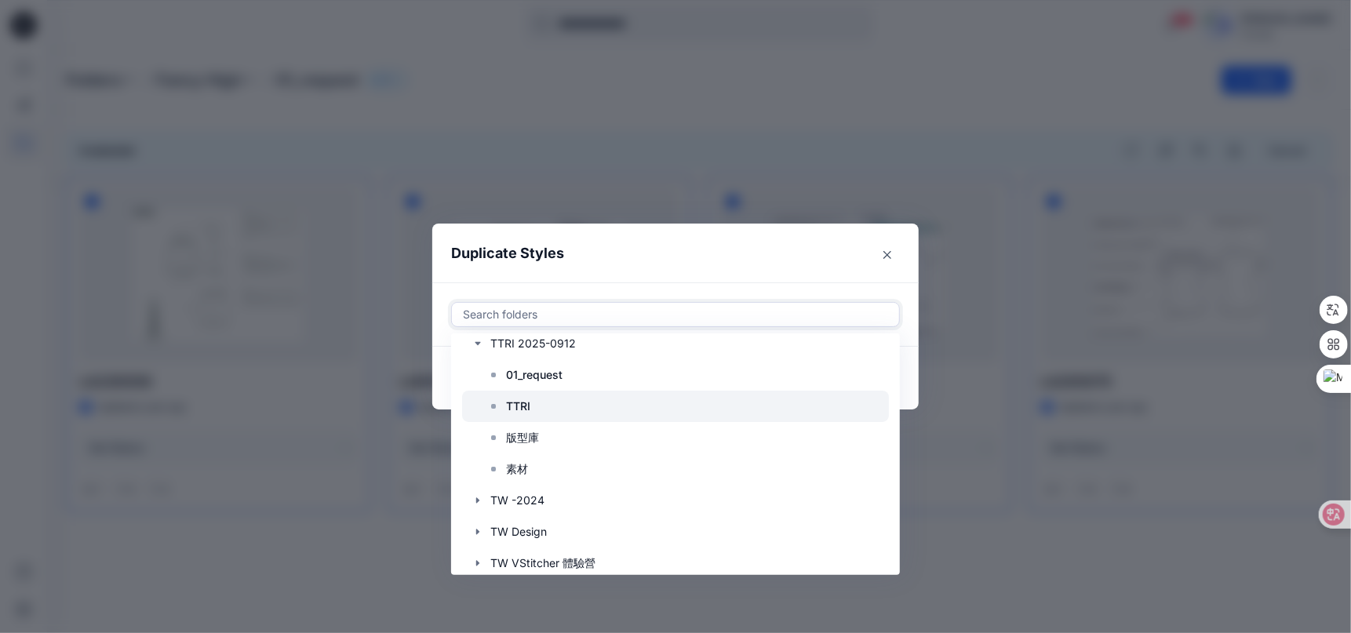
scroll to position [282, 0]
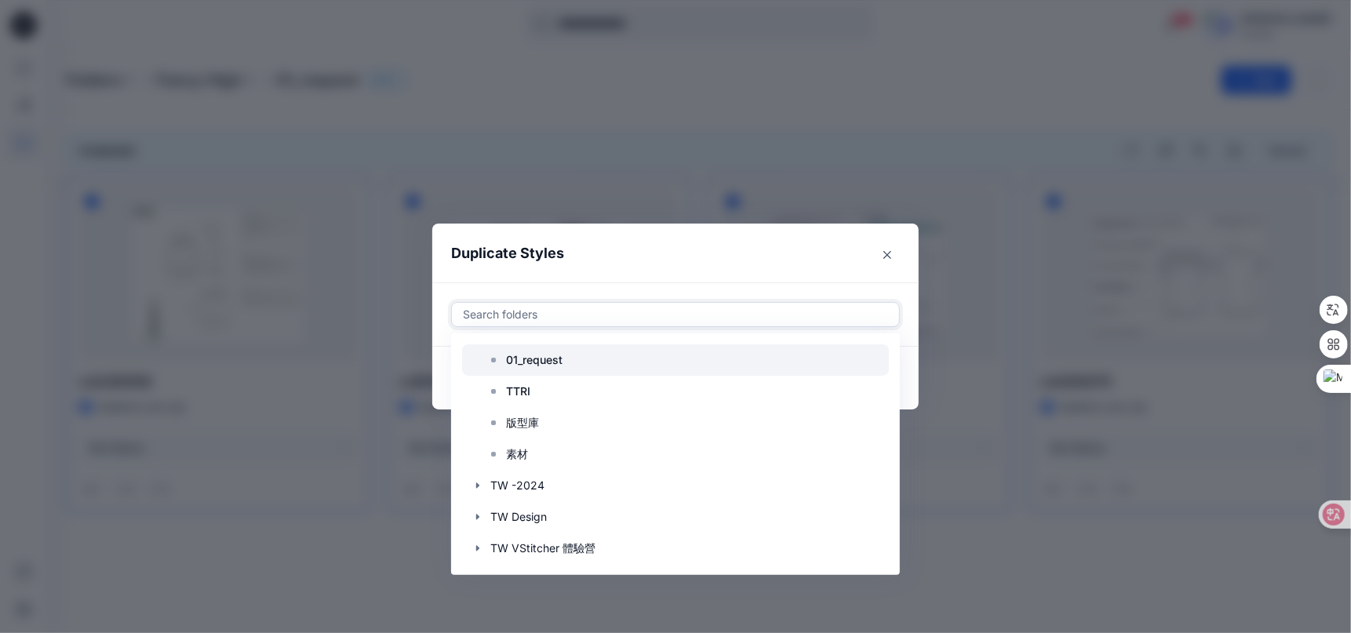
click at [503, 350] on div at bounding box center [675, 359] width 427 height 31
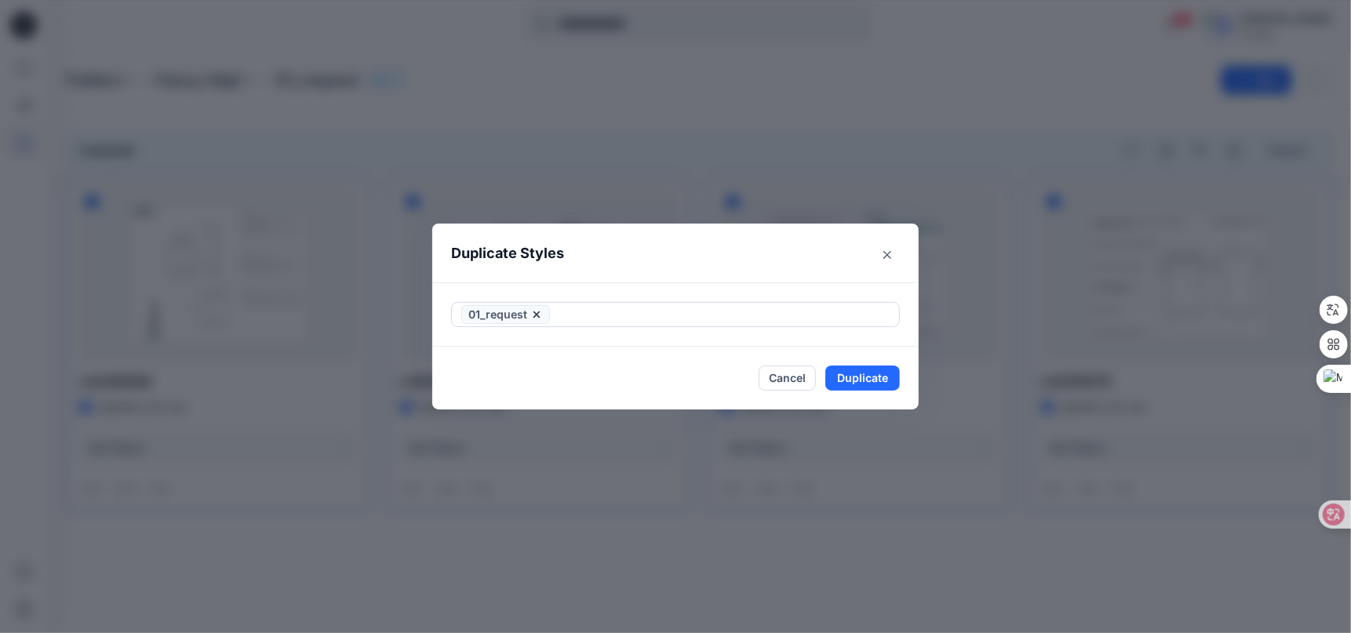
click at [773, 255] on header "Duplicate Styles" at bounding box center [659, 254] width 455 height 60
click at [867, 382] on button "Duplicate" at bounding box center [862, 377] width 75 height 25
click at [878, 387] on button "Close" at bounding box center [874, 378] width 51 height 25
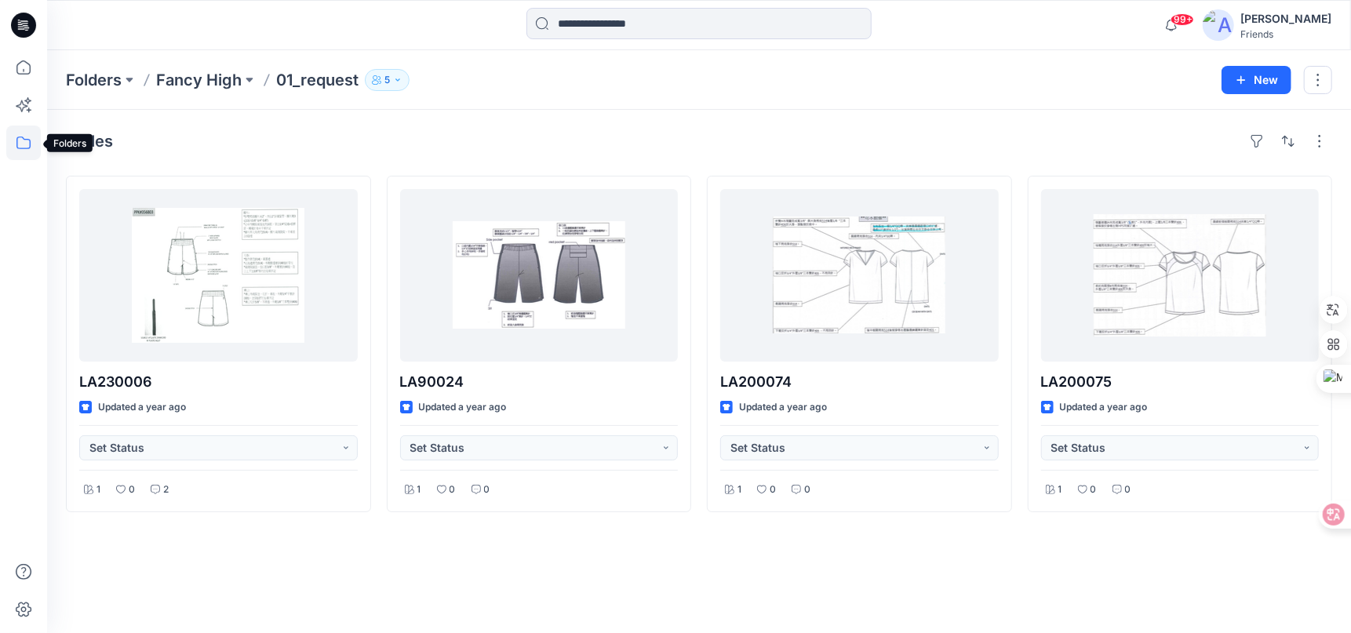
click at [31, 142] on icon at bounding box center [23, 142] width 35 height 35
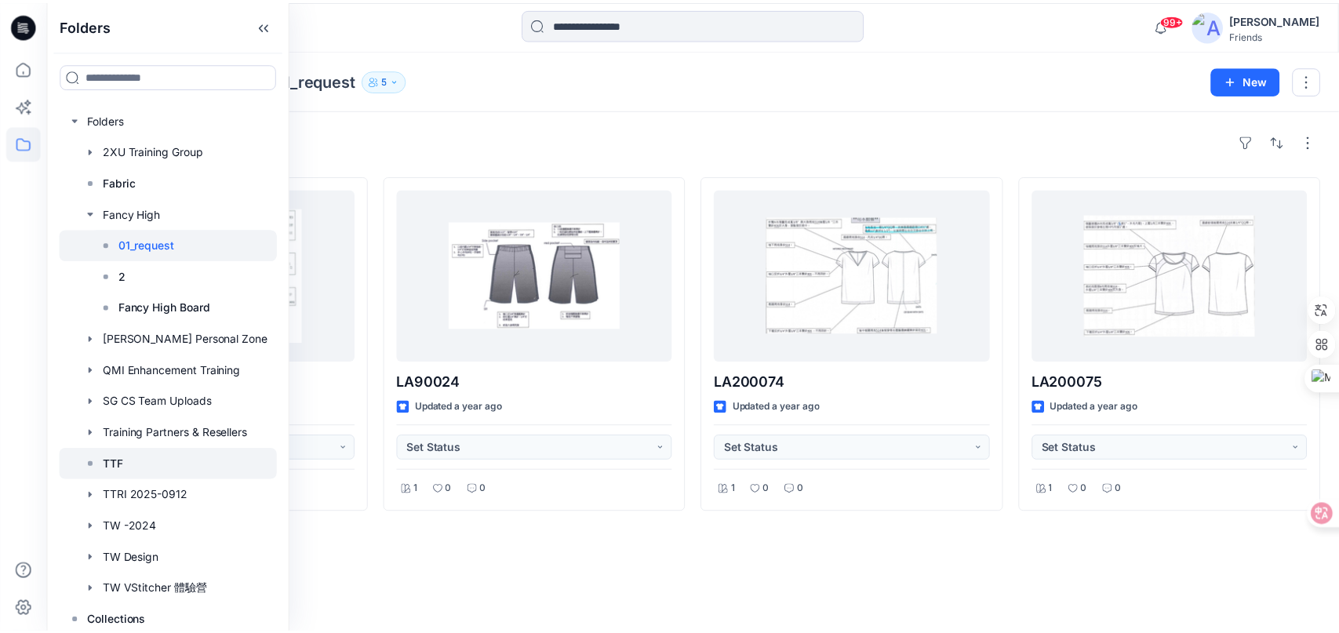
scroll to position [6, 0]
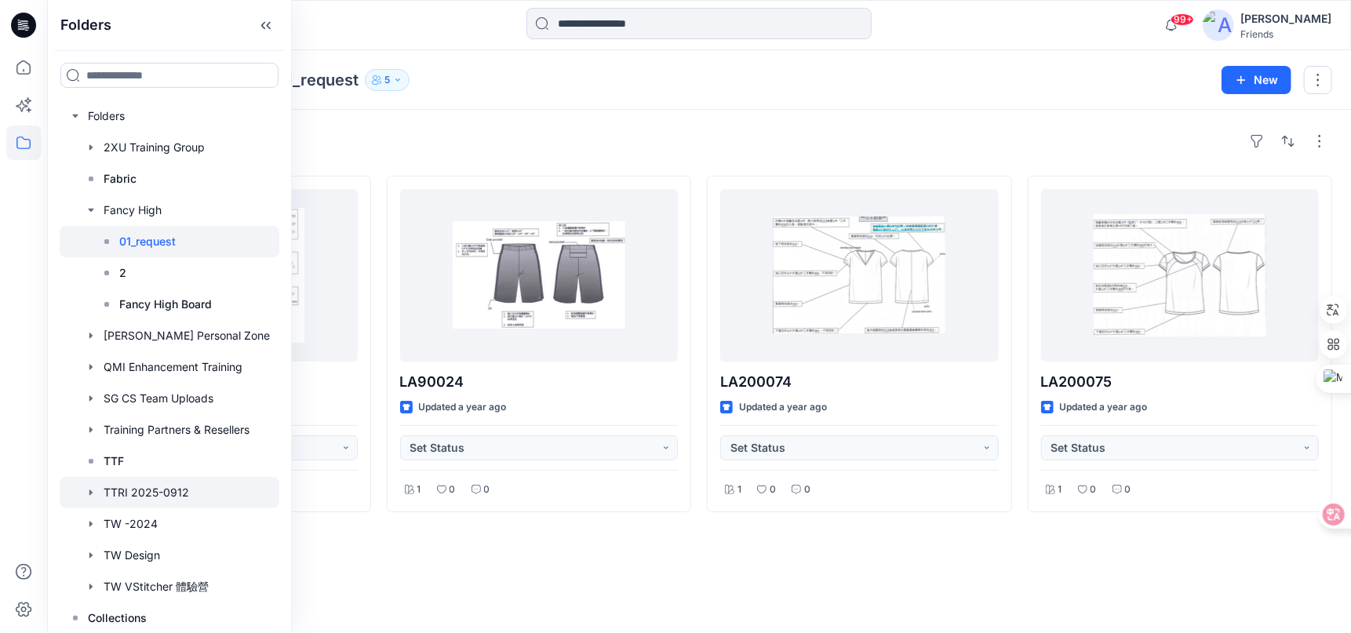
click at [158, 489] on div at bounding box center [170, 492] width 220 height 31
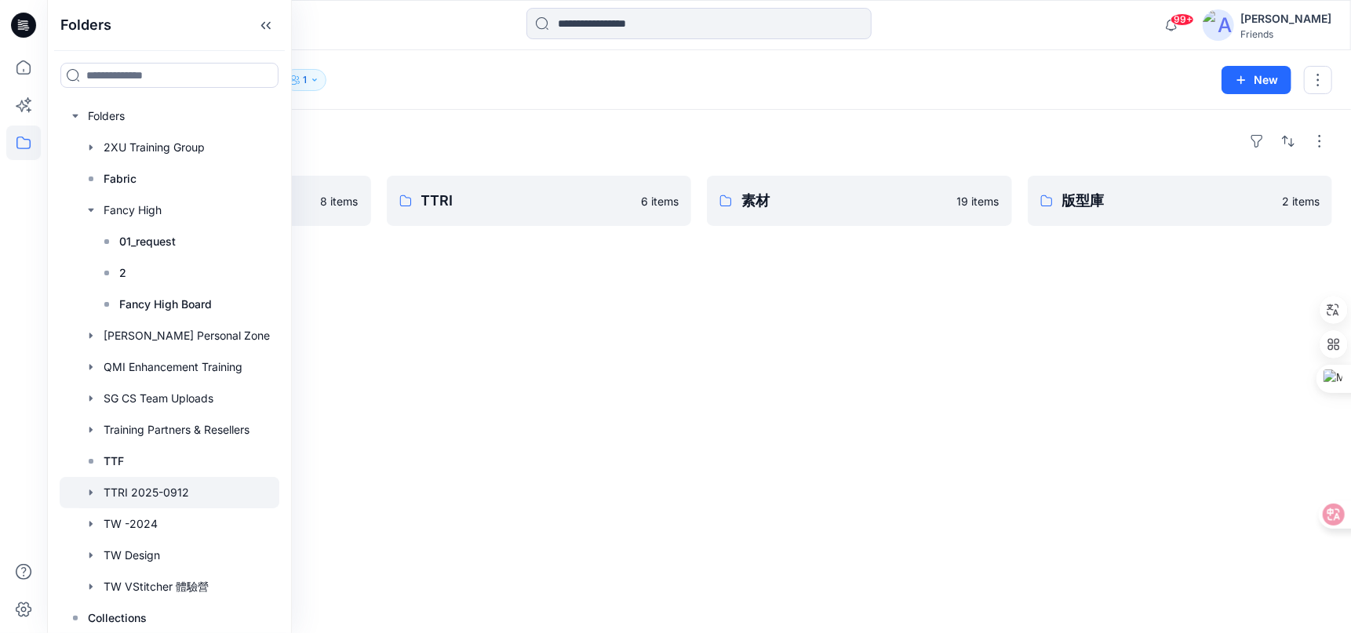
click at [690, 322] on div "Folders 01_request 8 items TTRI 6 items 素材 19 items 版型庫 2 items" at bounding box center [698, 371] width 1303 height 523
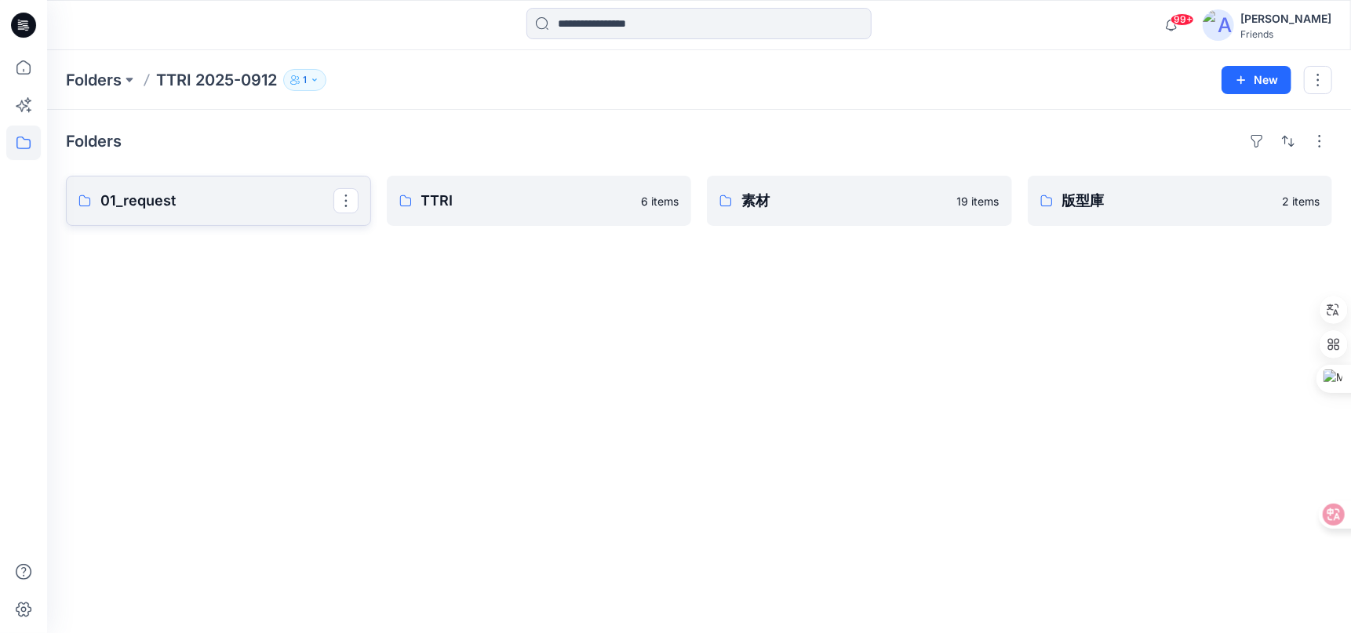
click at [195, 213] on link "01_request" at bounding box center [218, 201] width 305 height 50
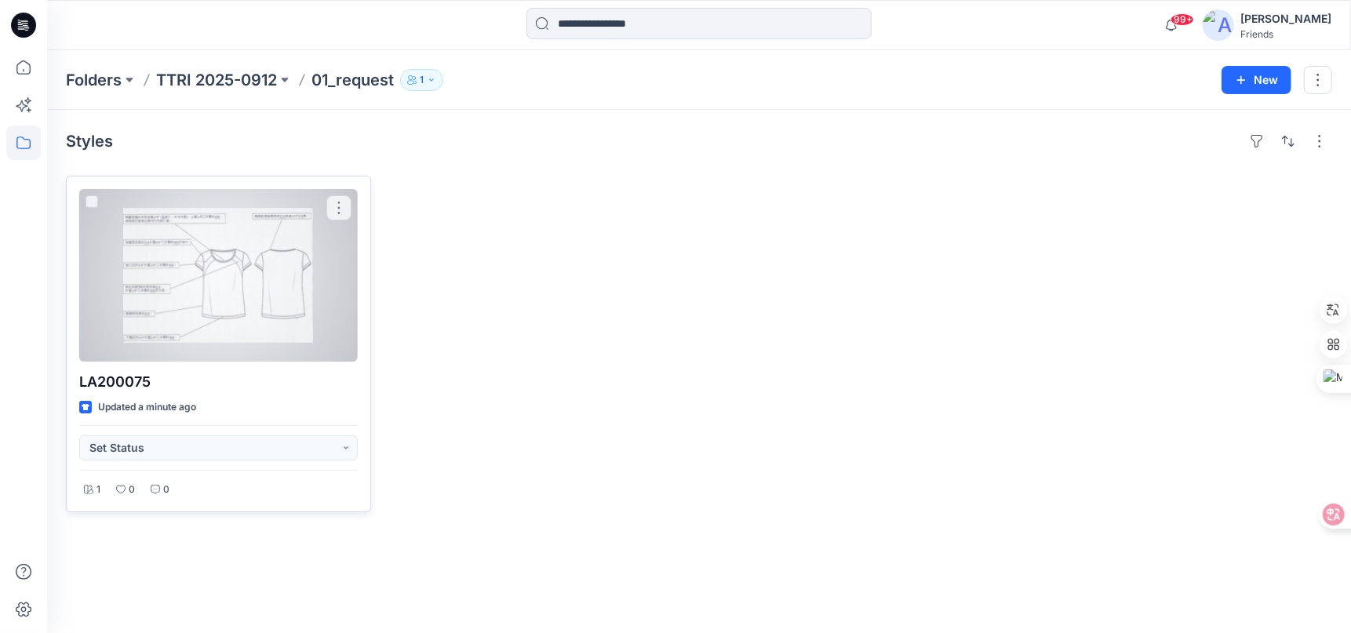
click at [195, 213] on div at bounding box center [218, 275] width 278 height 173
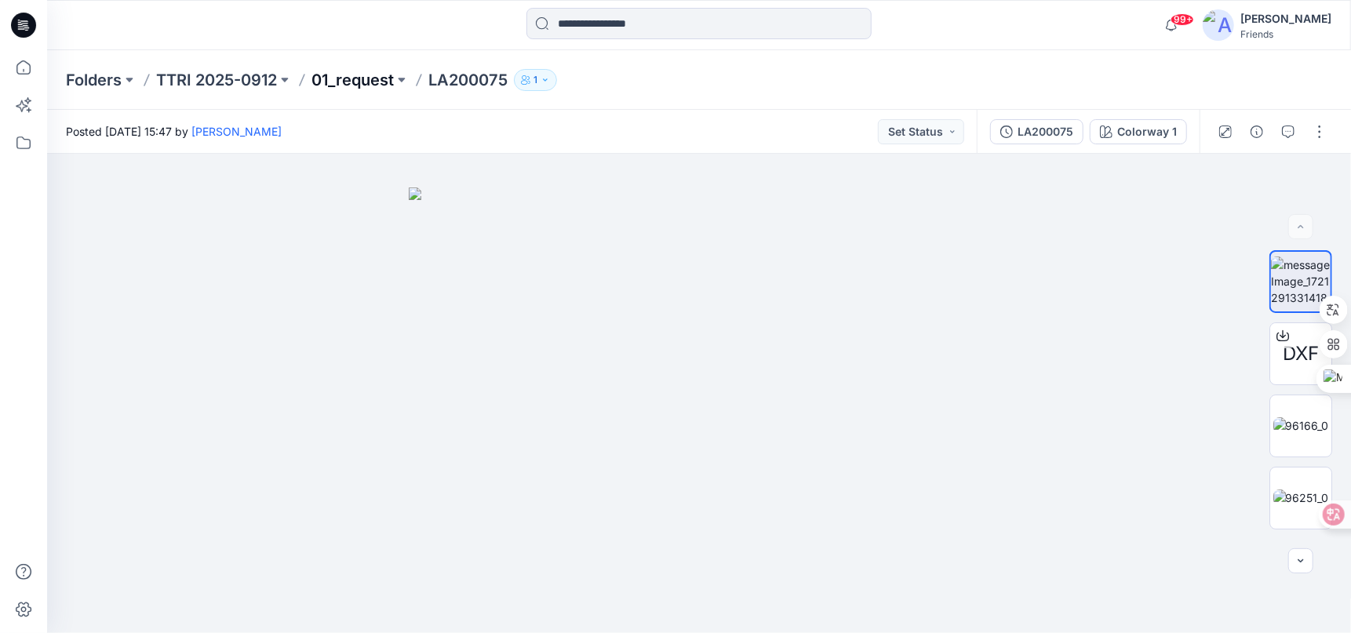
click at [336, 72] on p "01_request" at bounding box center [352, 80] width 82 height 22
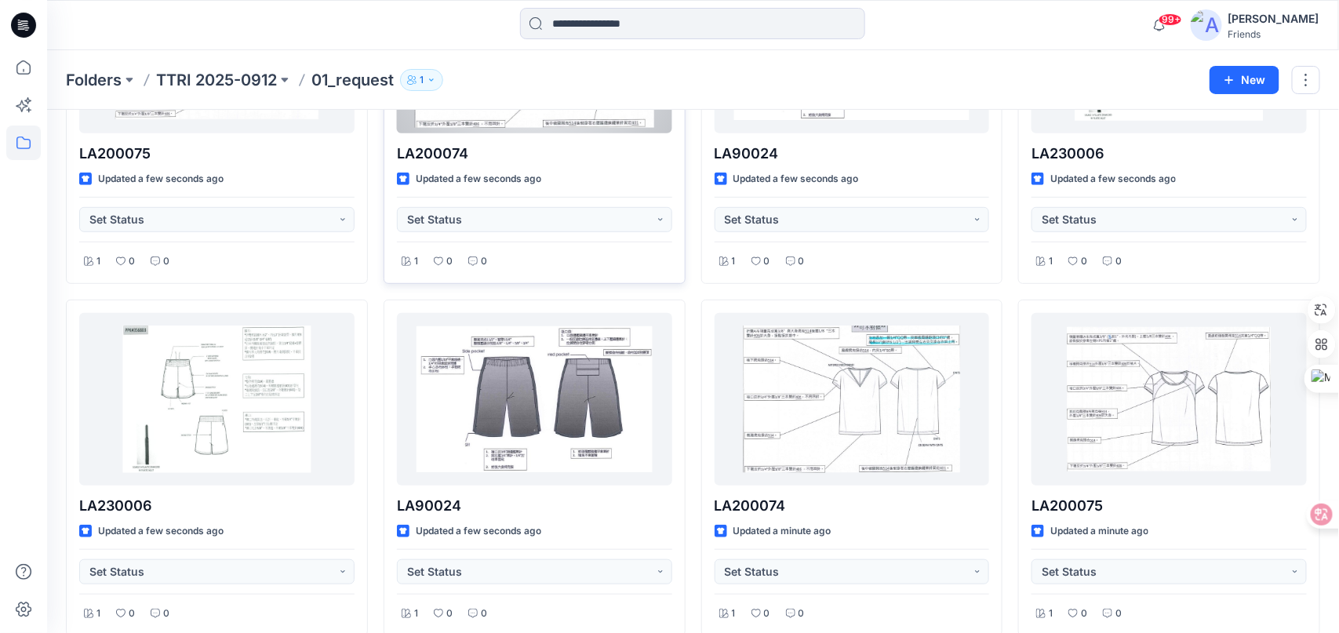
scroll to position [234, 0]
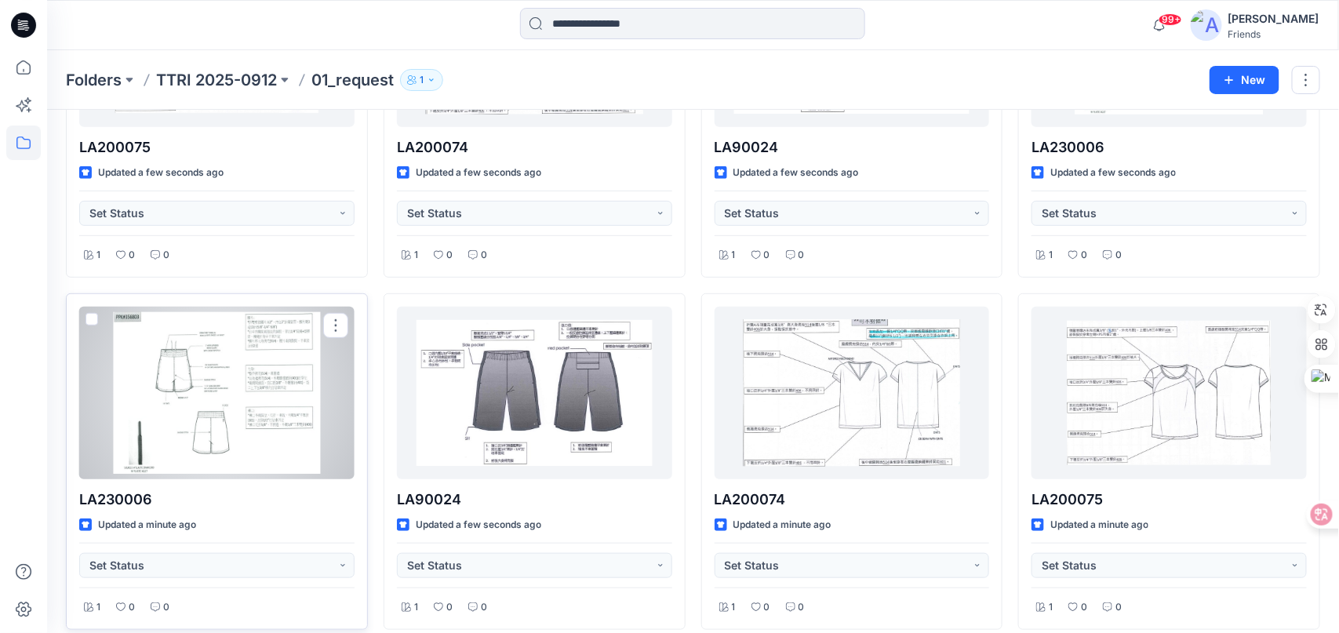
click at [97, 317] on span at bounding box center [91, 319] width 13 height 13
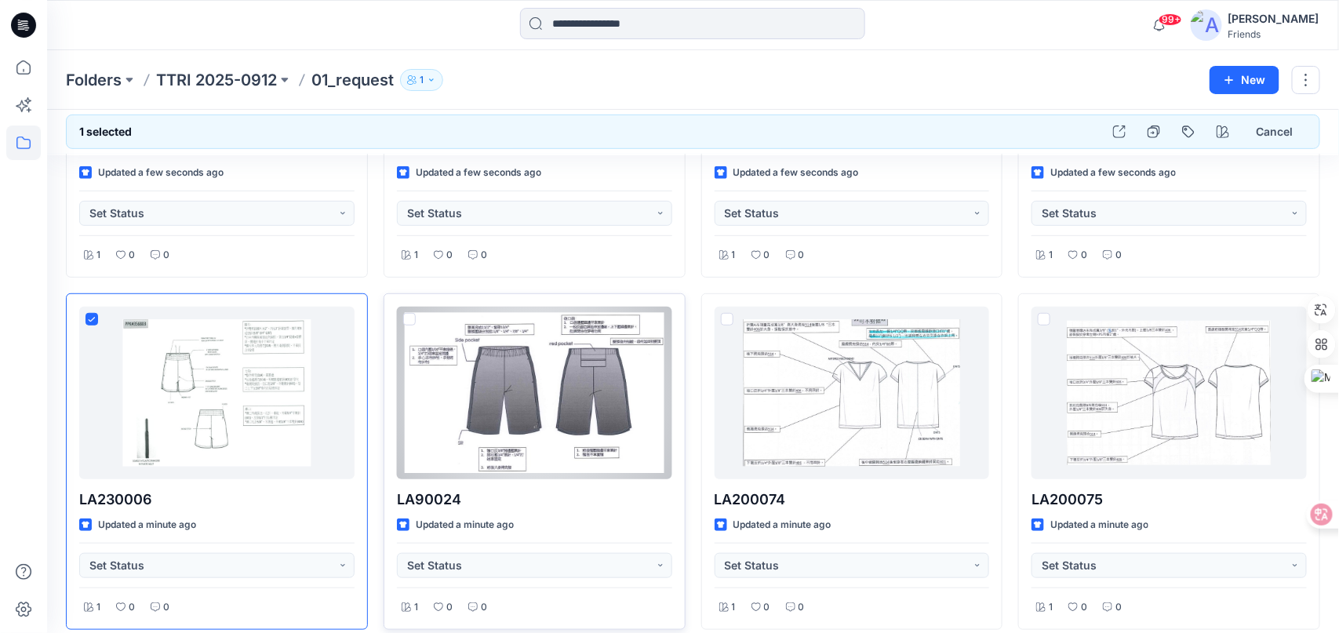
click at [410, 317] on span at bounding box center [409, 319] width 13 height 13
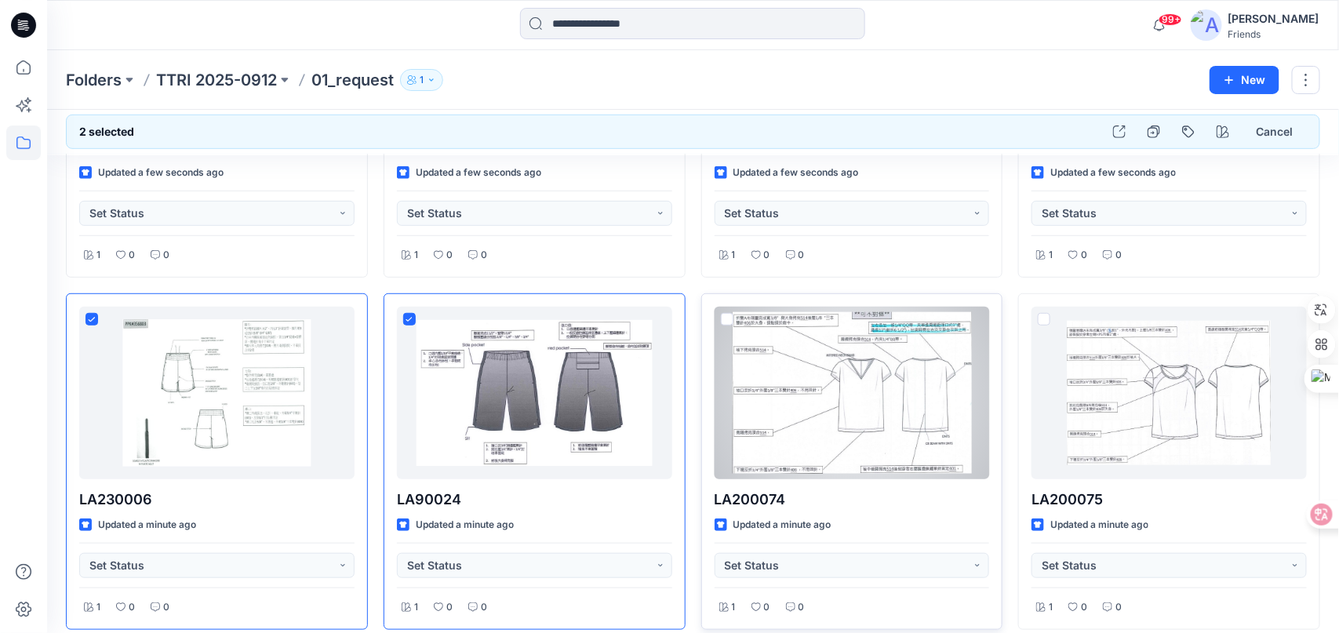
click at [732, 318] on span at bounding box center [727, 319] width 13 height 13
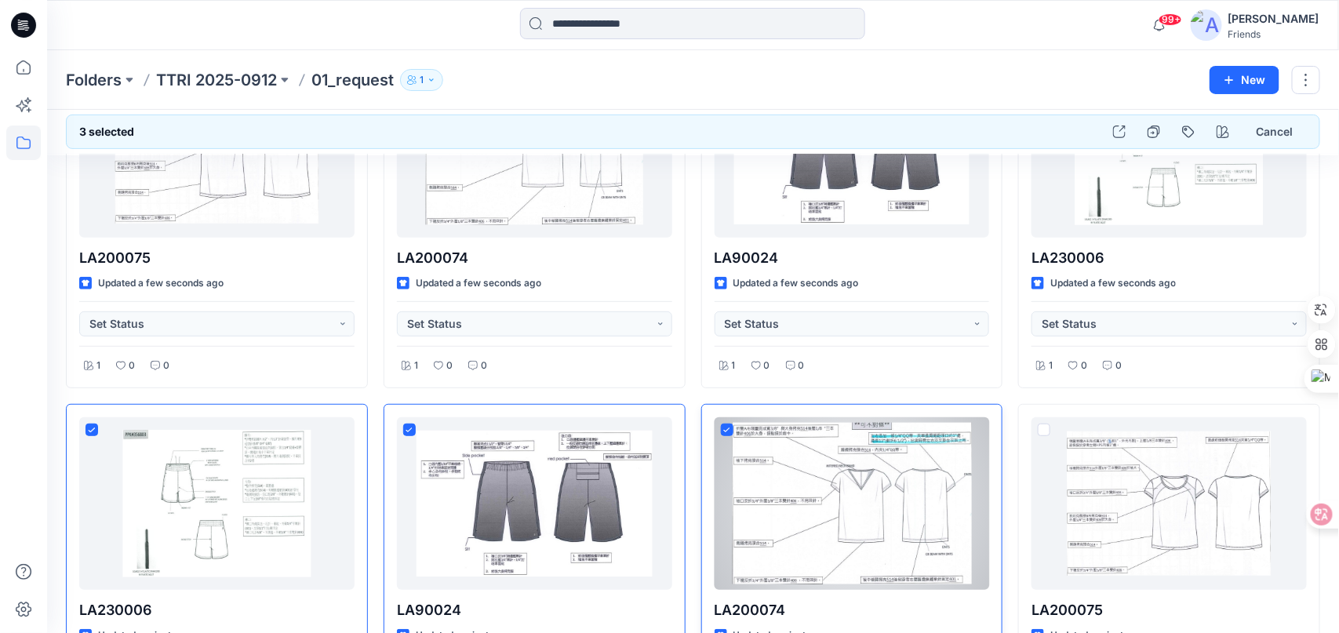
scroll to position [78, 0]
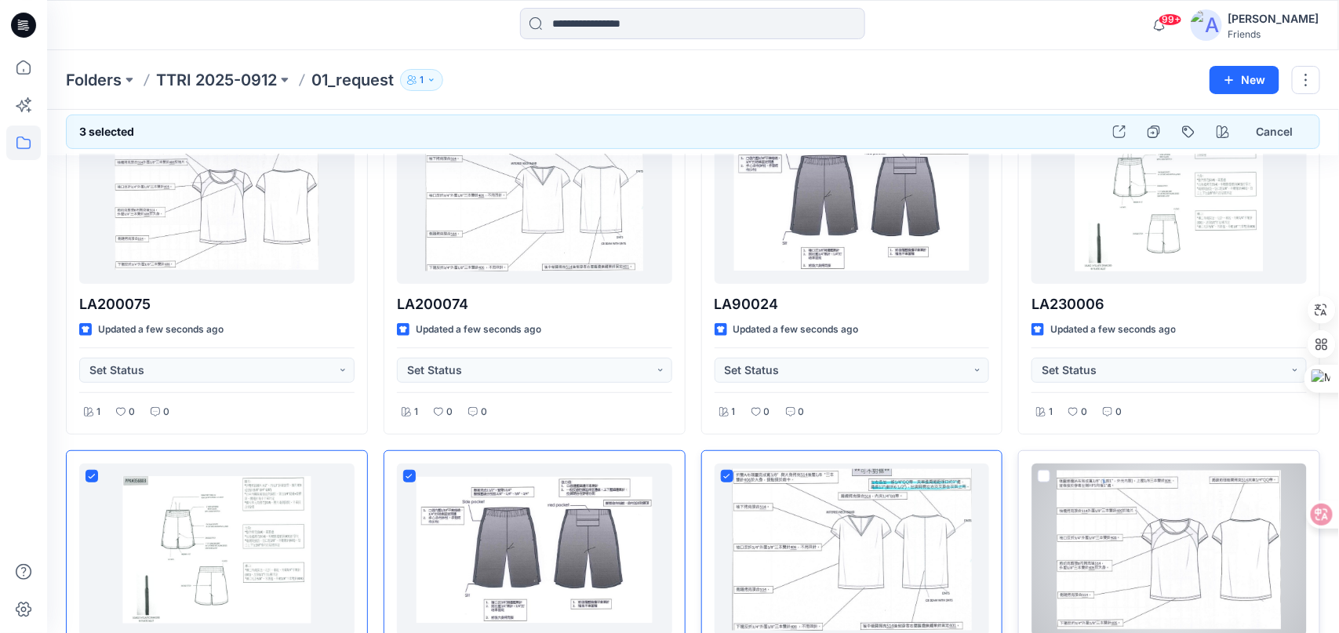
click at [1045, 474] on span at bounding box center [1044, 476] width 13 height 13
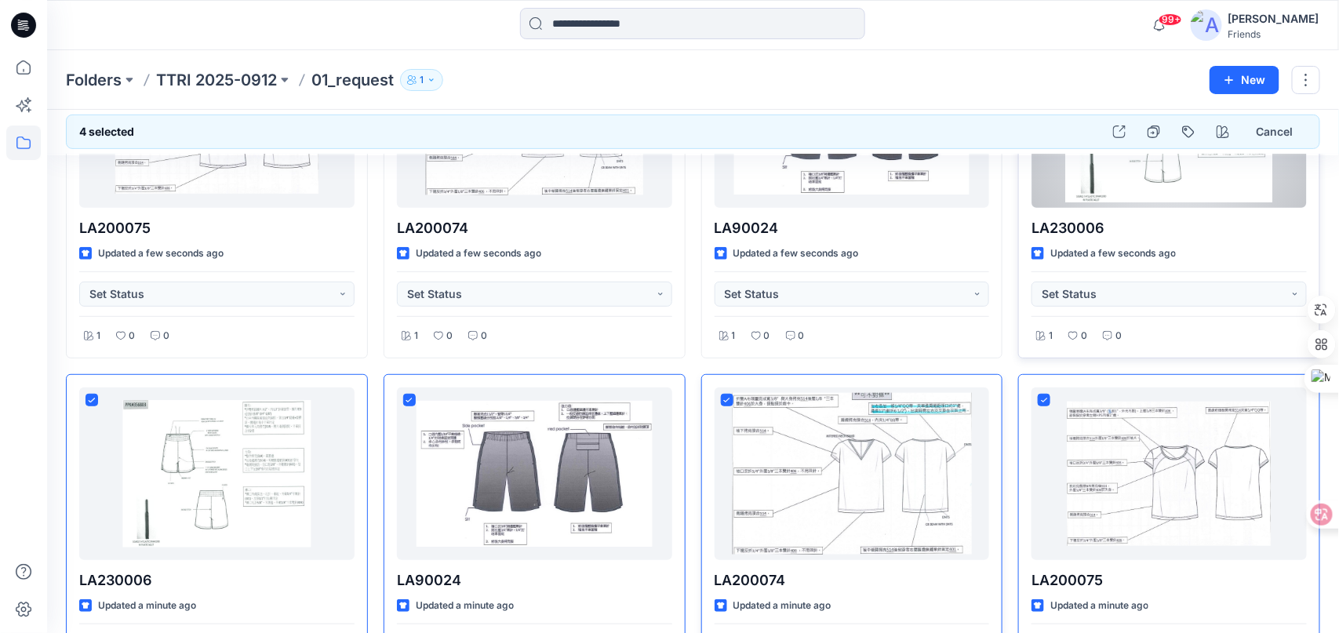
scroll to position [156, 0]
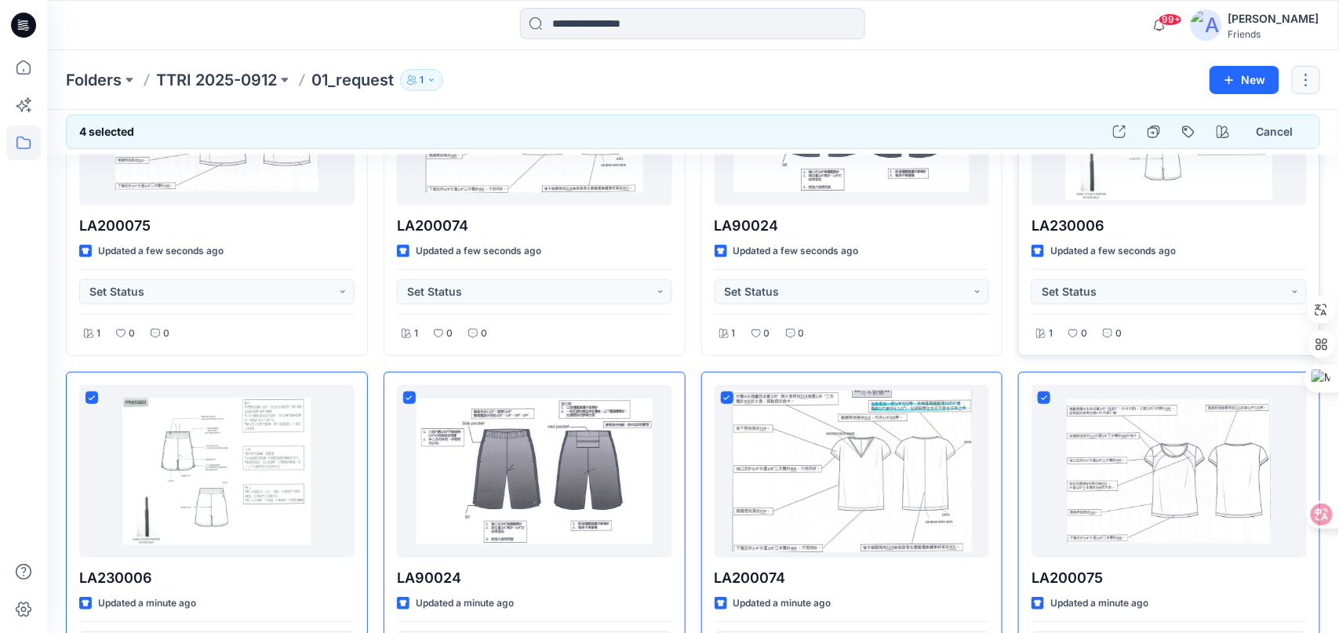
click at [1302, 81] on button "button" at bounding box center [1306, 80] width 28 height 28
click at [1191, 119] on p "Edit" at bounding box center [1186, 117] width 20 height 16
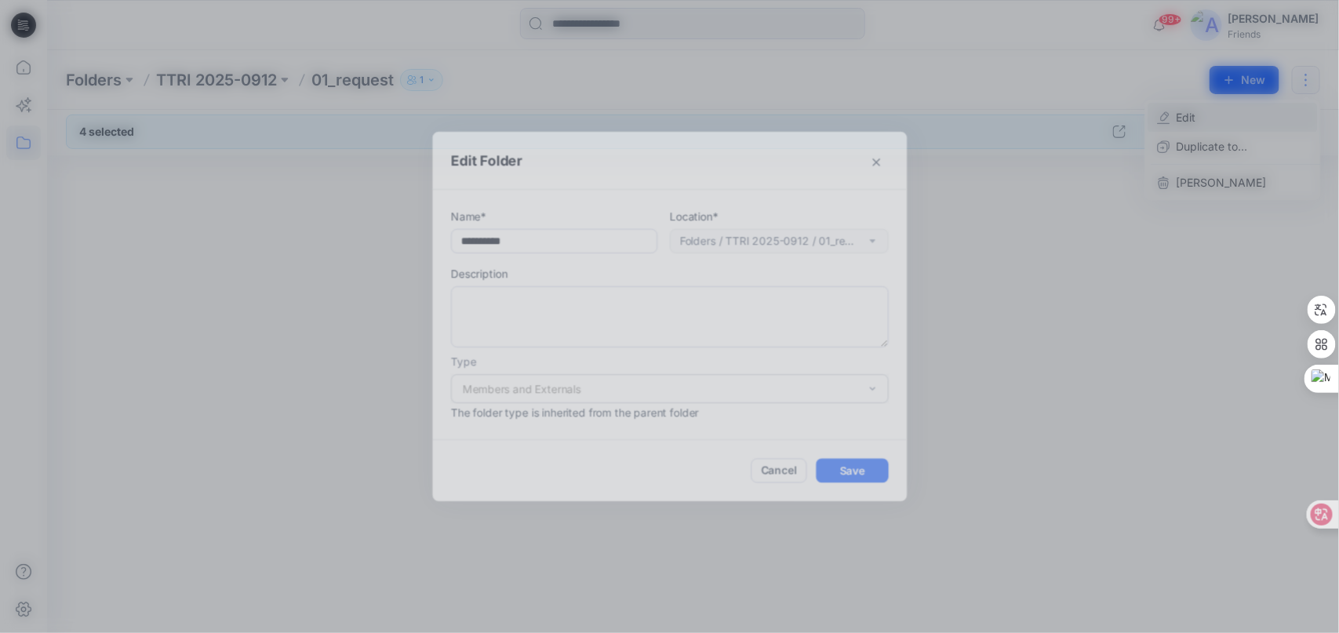
scroll to position [0, 0]
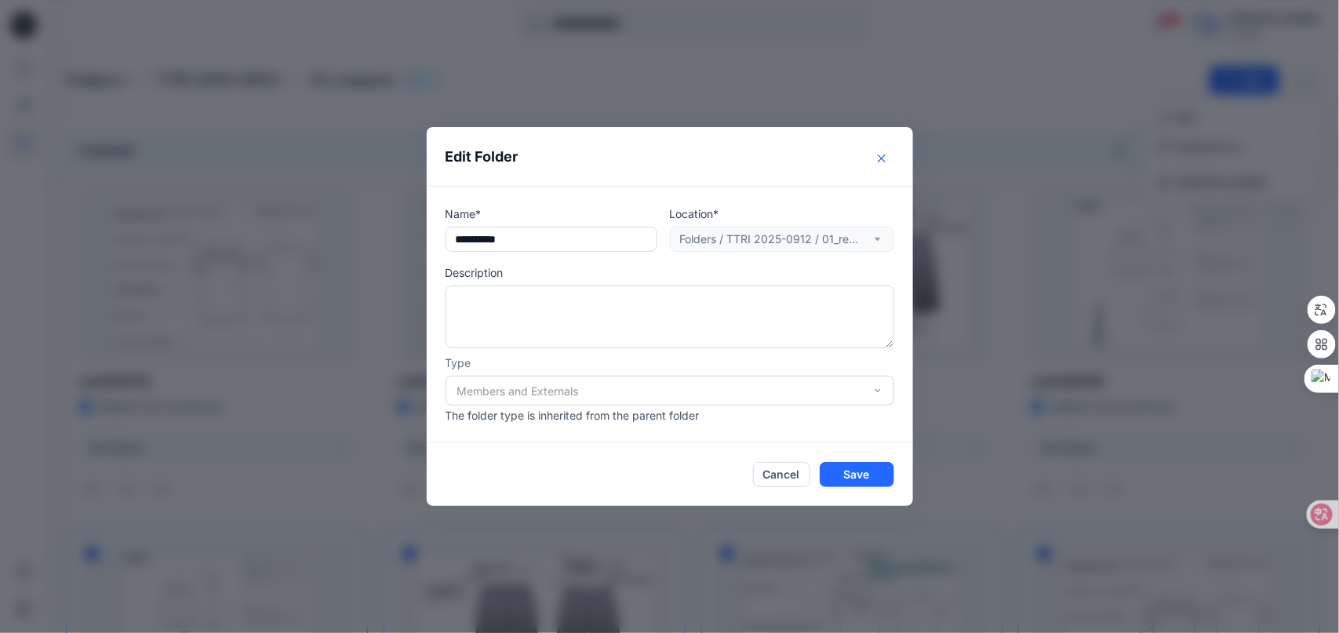
click at [882, 156] on button "Close" at bounding box center [881, 158] width 25 height 25
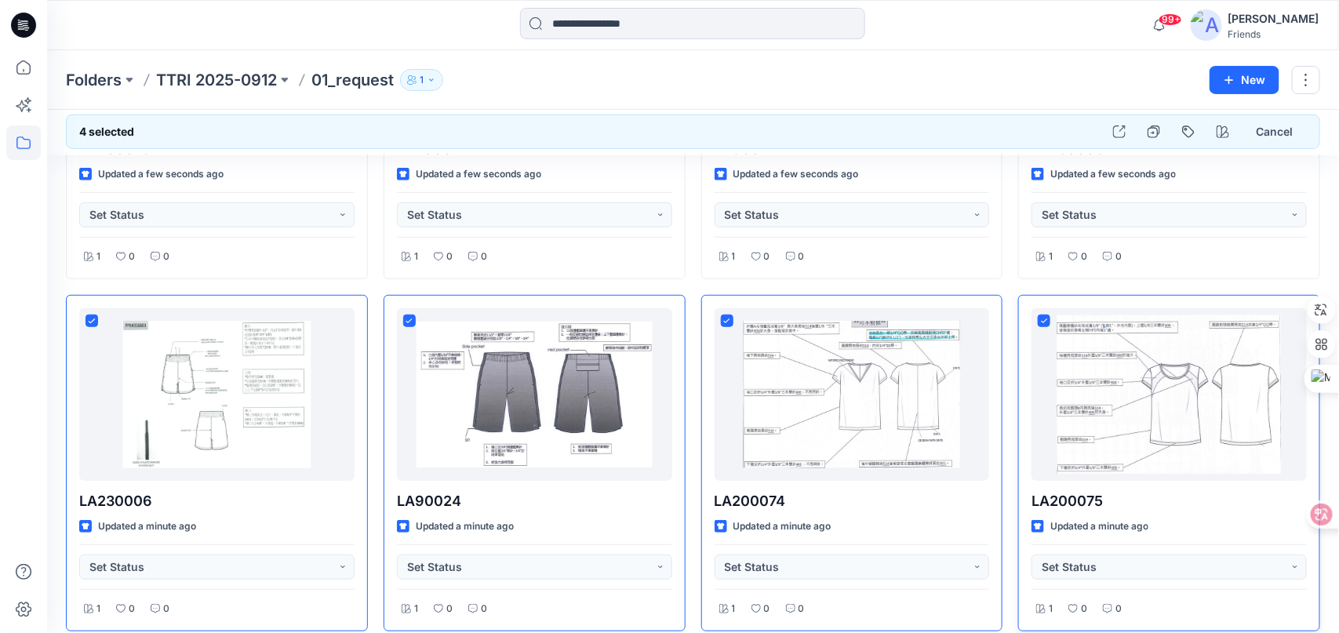
scroll to position [234, 0]
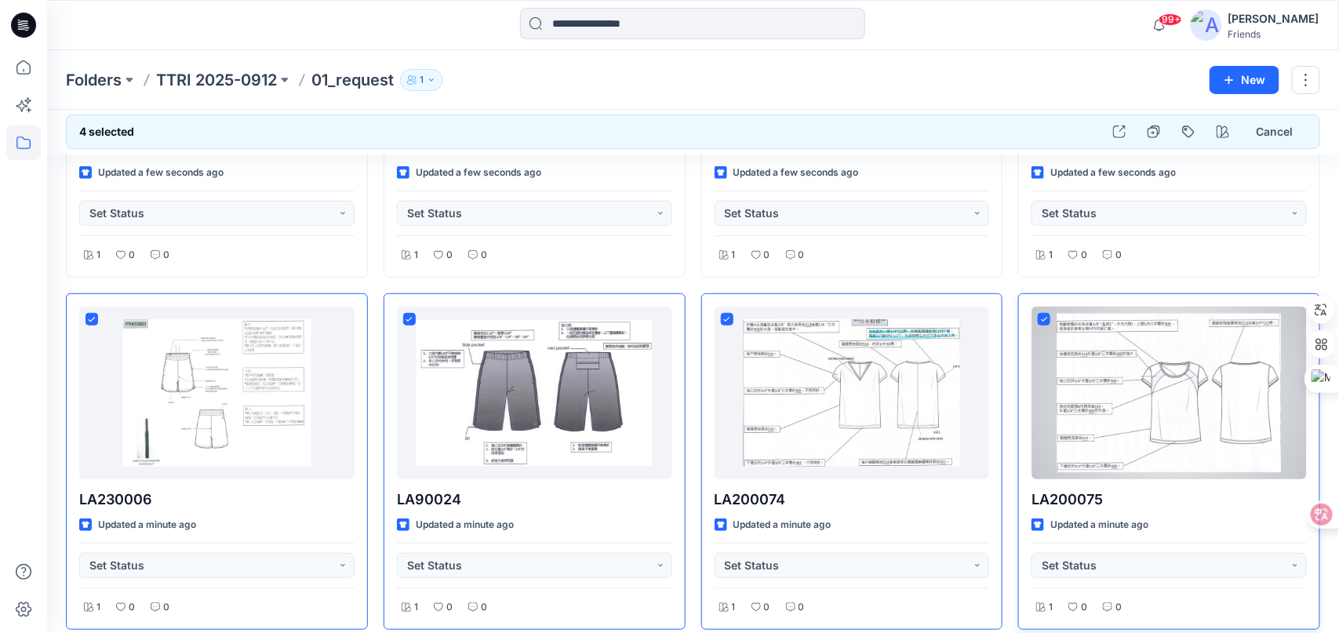
drag, startPoint x: 1052, startPoint y: 365, endPoint x: 1021, endPoint y: 384, distance: 35.5
click at [1022, 384] on div "LA200075 Updated a minute ago Set Status 1 0 0" at bounding box center [1169, 461] width 302 height 336
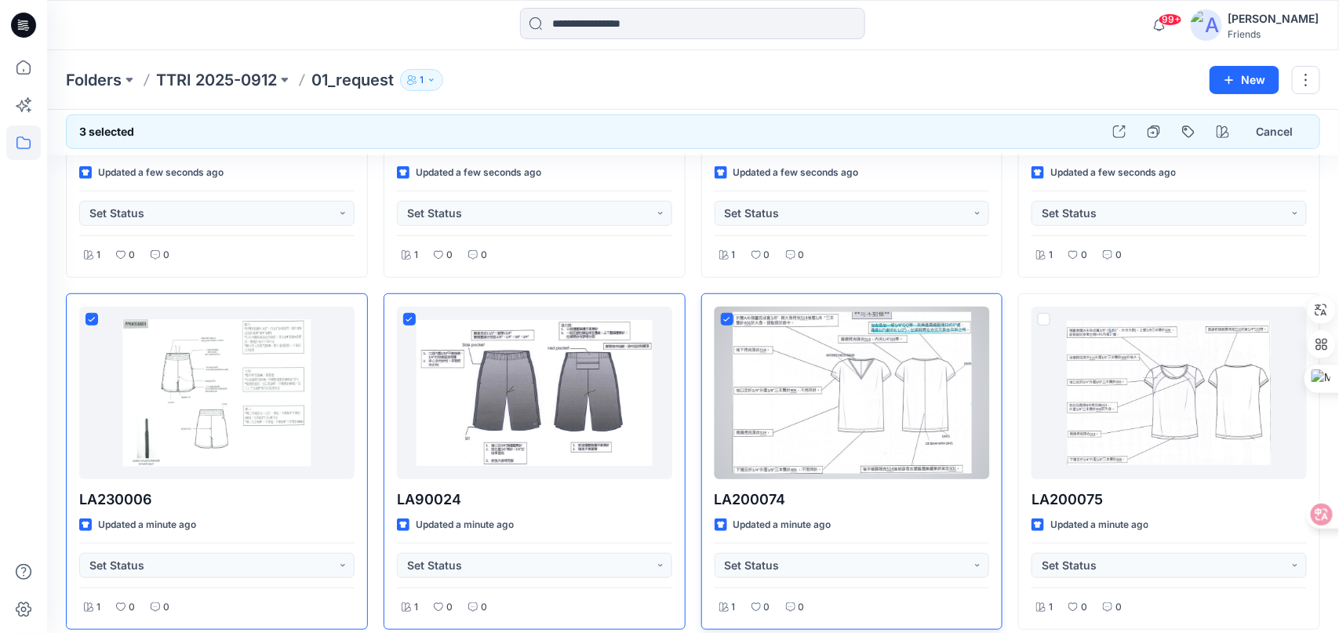
click at [983, 314] on div at bounding box center [851, 393] width 275 height 173
click at [992, 311] on div "LA200074 Updated a minute ago Set Status 1 0 0" at bounding box center [852, 461] width 302 height 336
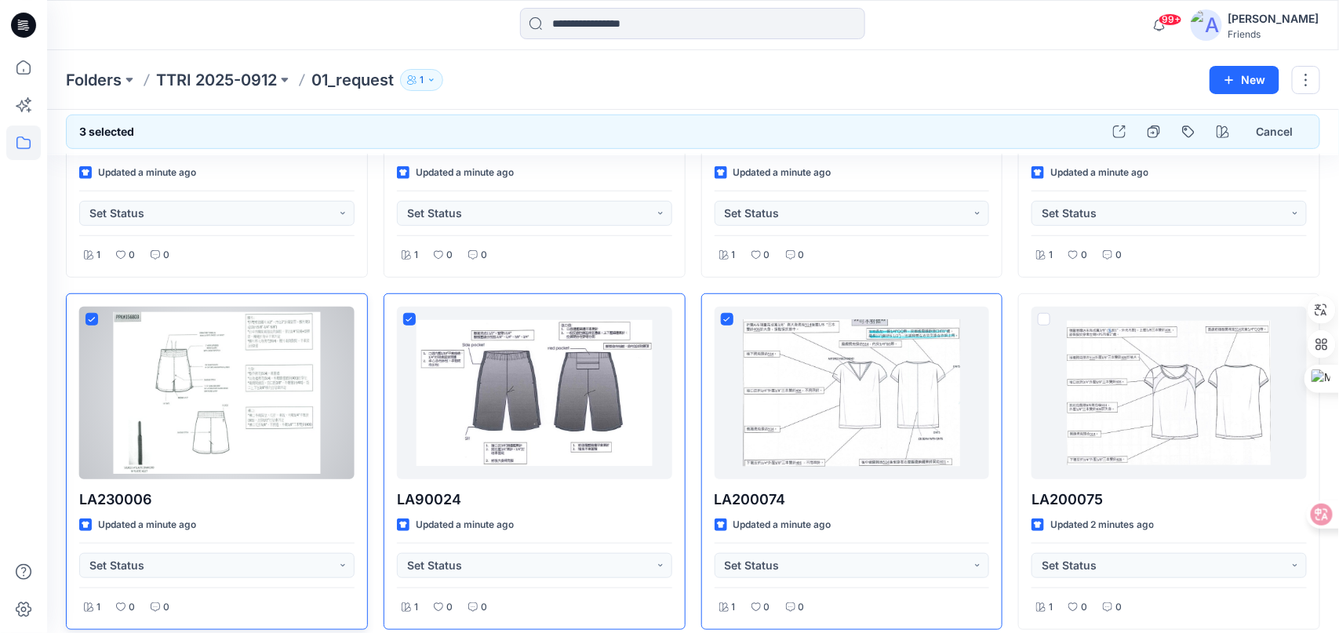
click at [230, 339] on div at bounding box center [216, 393] width 275 height 173
click at [96, 357] on div at bounding box center [216, 393] width 275 height 173
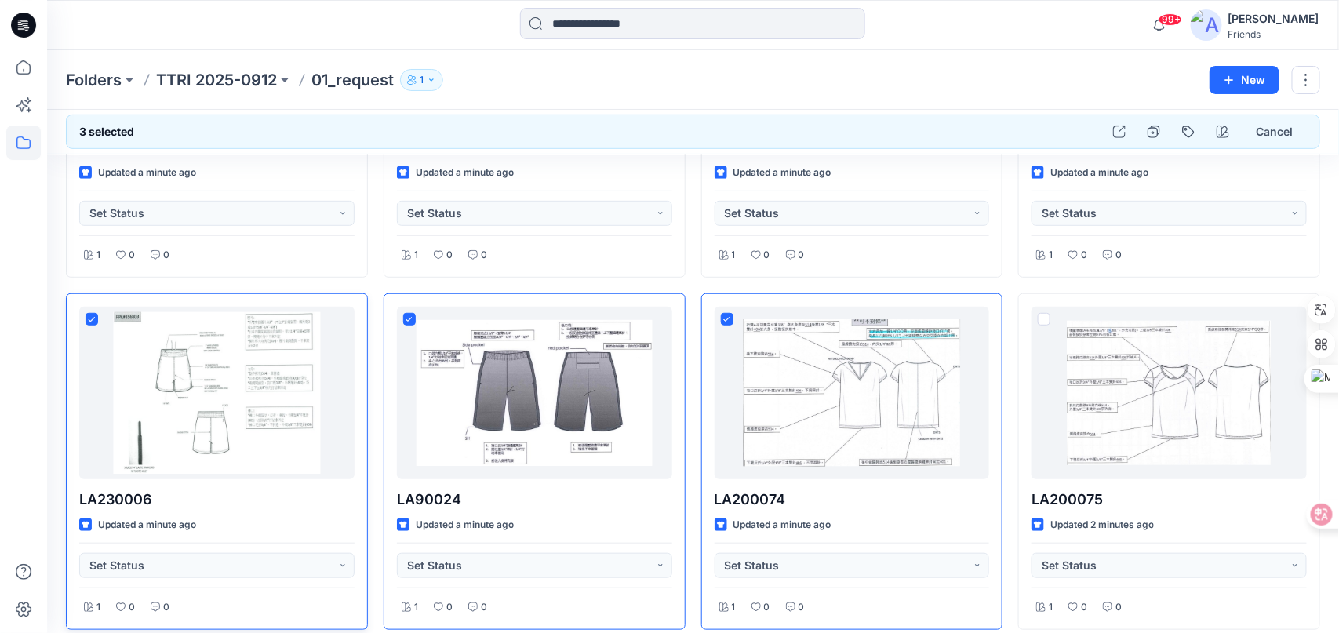
click at [524, 59] on div "Folders TTRI 2025-0912 01_request 1 New" at bounding box center [693, 80] width 1292 height 60
click at [362, 80] on p "01_request" at bounding box center [352, 80] width 82 height 22
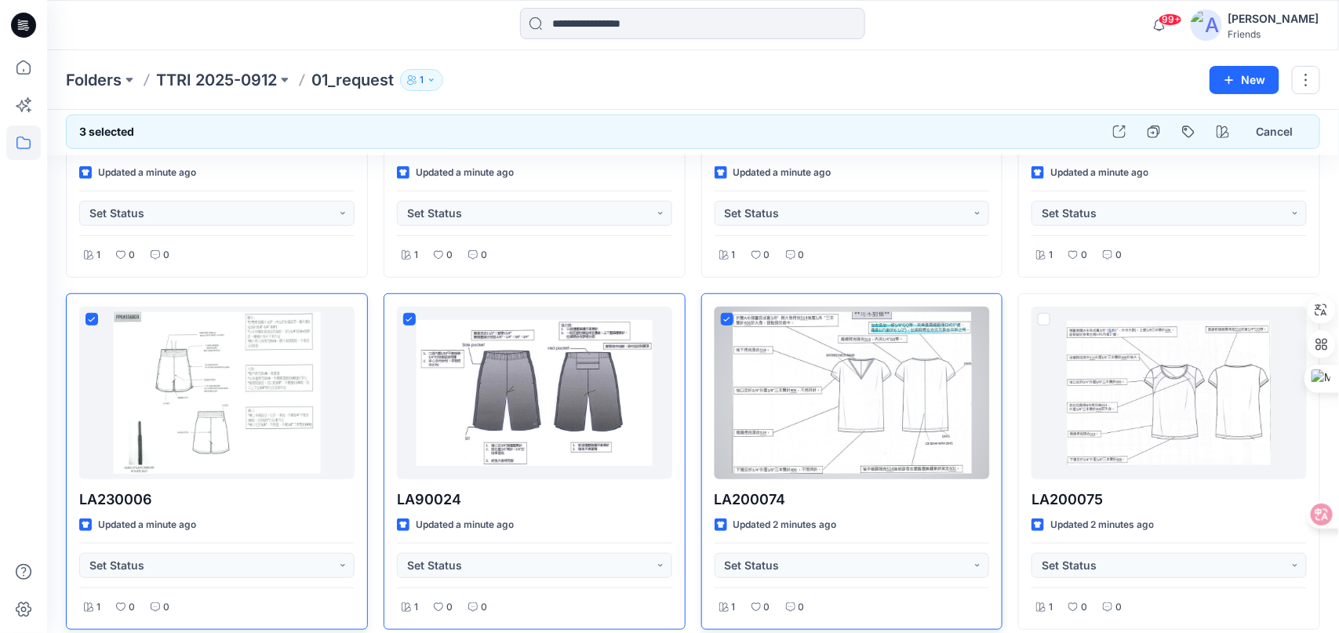
click at [728, 322] on span at bounding box center [727, 319] width 13 height 13
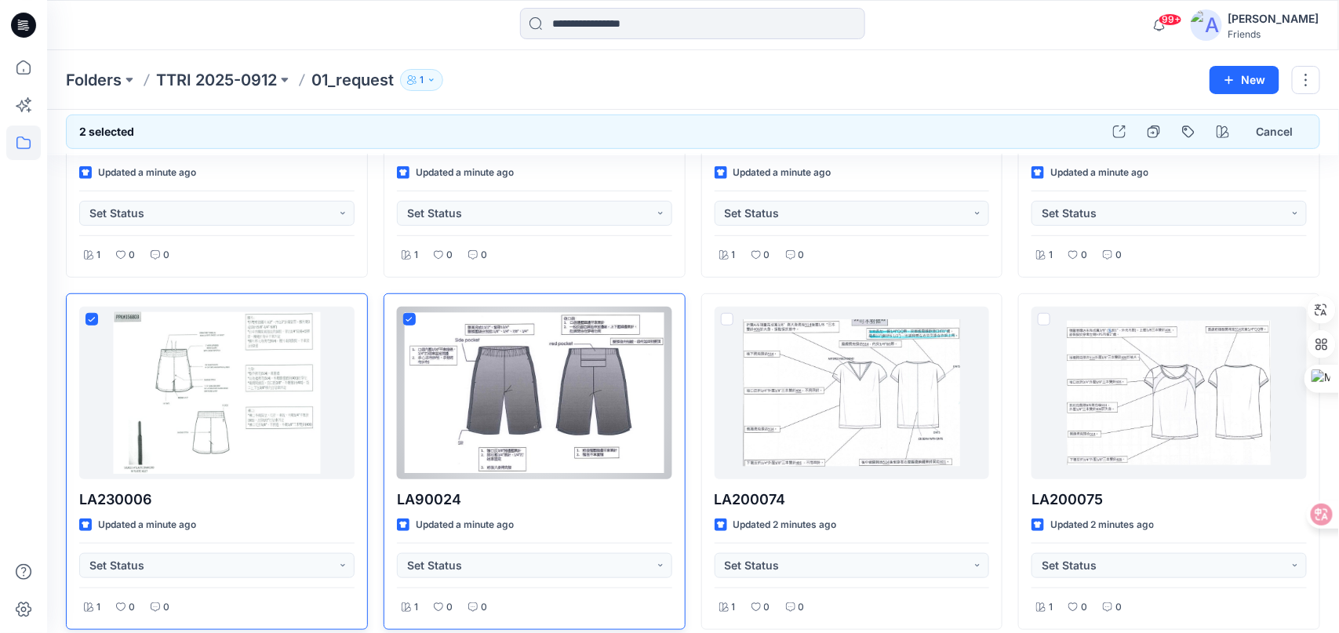
click at [405, 318] on icon at bounding box center [408, 319] width 7 height 5
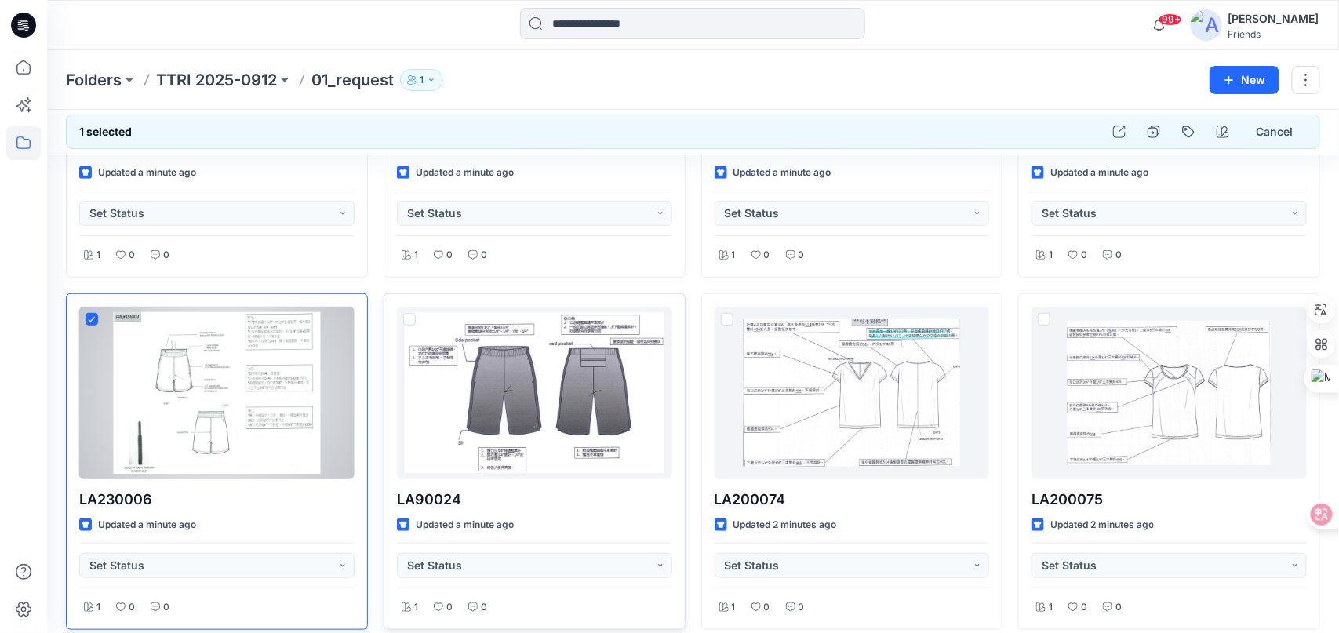
click at [358, 326] on div "LA230006 Updated a minute ago Set Status 1 0 0" at bounding box center [217, 461] width 302 height 336
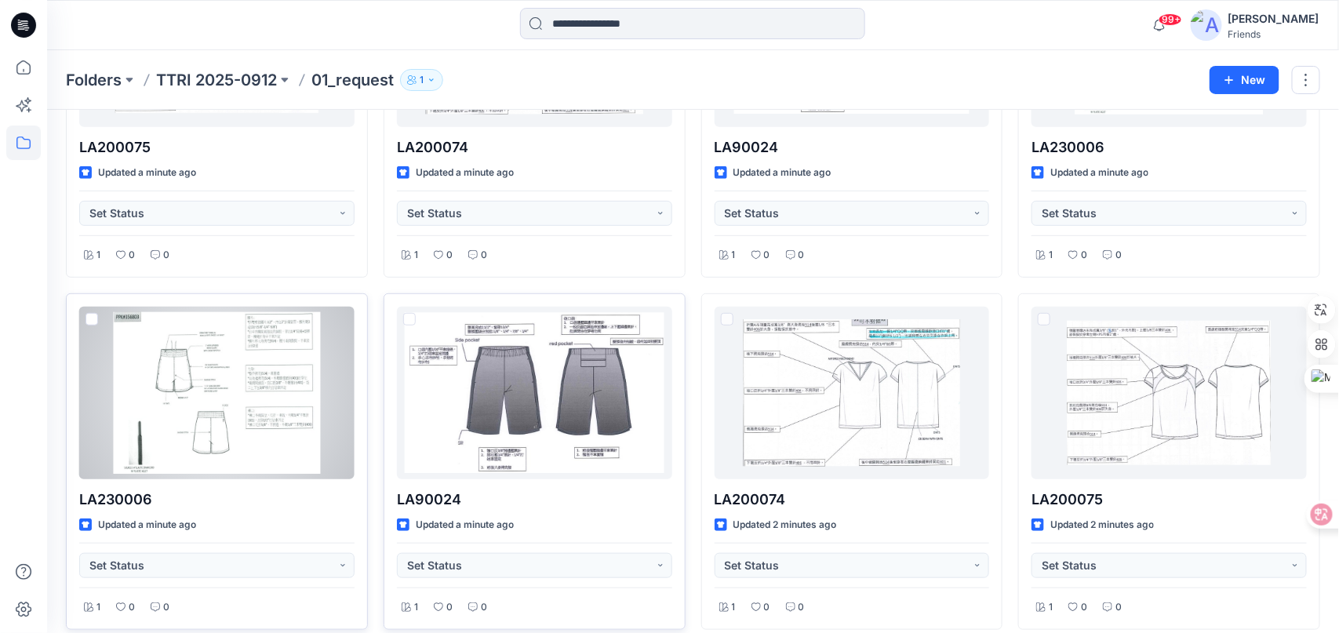
scroll to position [235, 0]
click at [340, 322] on button "button" at bounding box center [335, 324] width 25 height 25
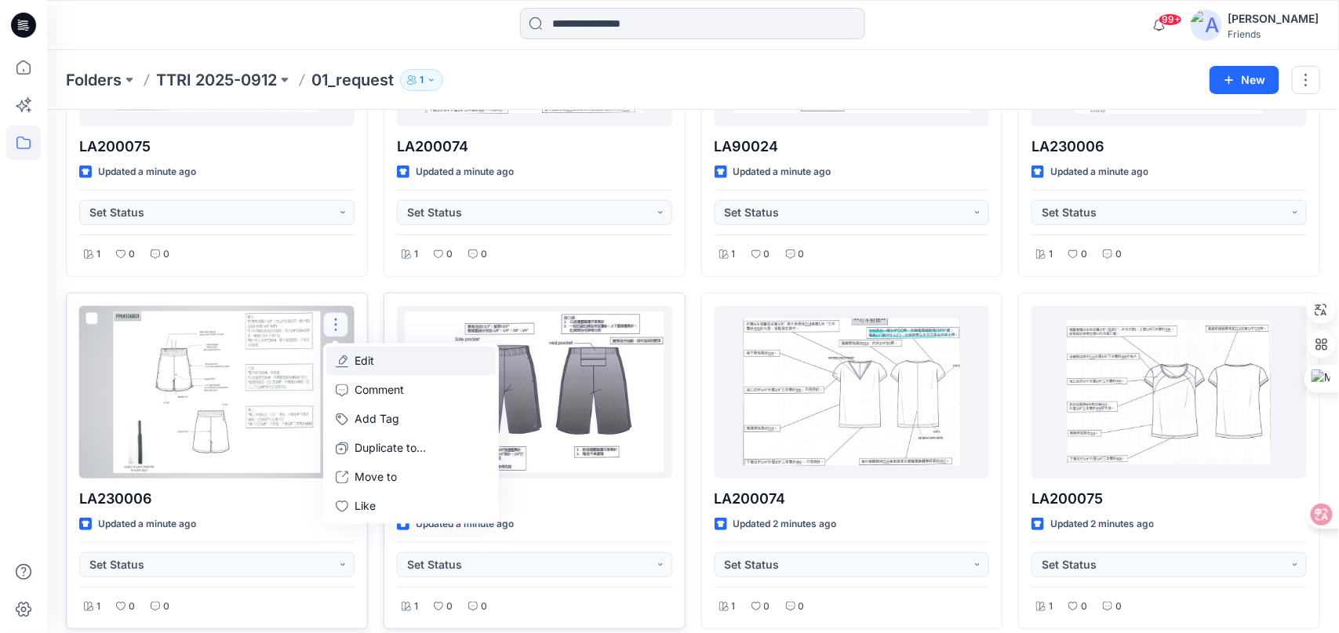
click at [369, 360] on p "Edit" at bounding box center [364, 361] width 20 height 16
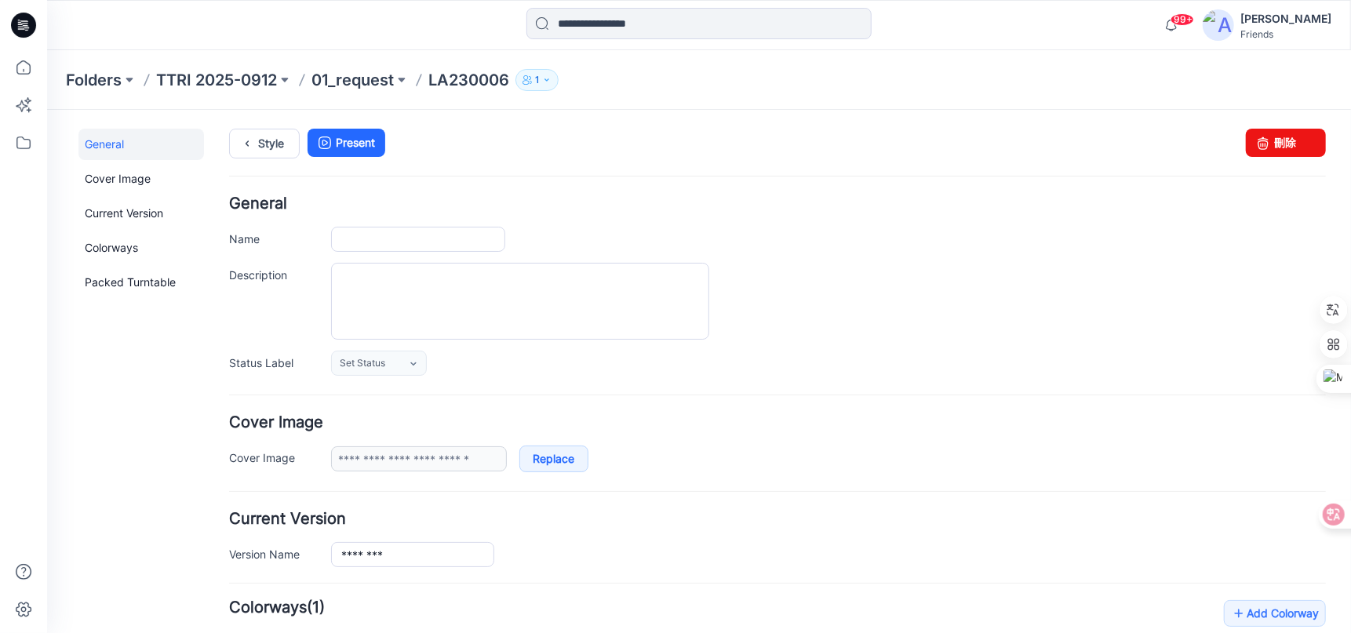
type input "********"
type input "**********"
drag, startPoint x: 1285, startPoint y: 144, endPoint x: 800, endPoint y: 155, distance: 484.8
click at [1285, 144] on link "刪除" at bounding box center [1285, 142] width 80 height 28
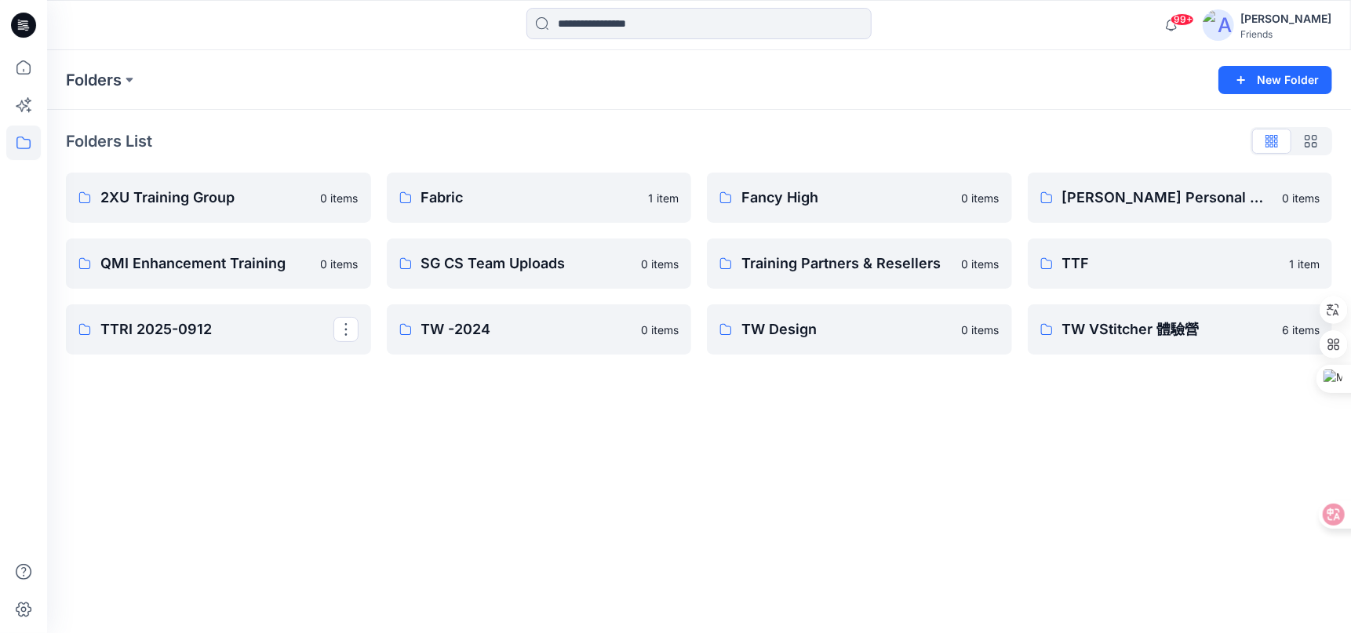
click at [249, 337] on p "TTRI 2025-0912" at bounding box center [216, 329] width 233 height 22
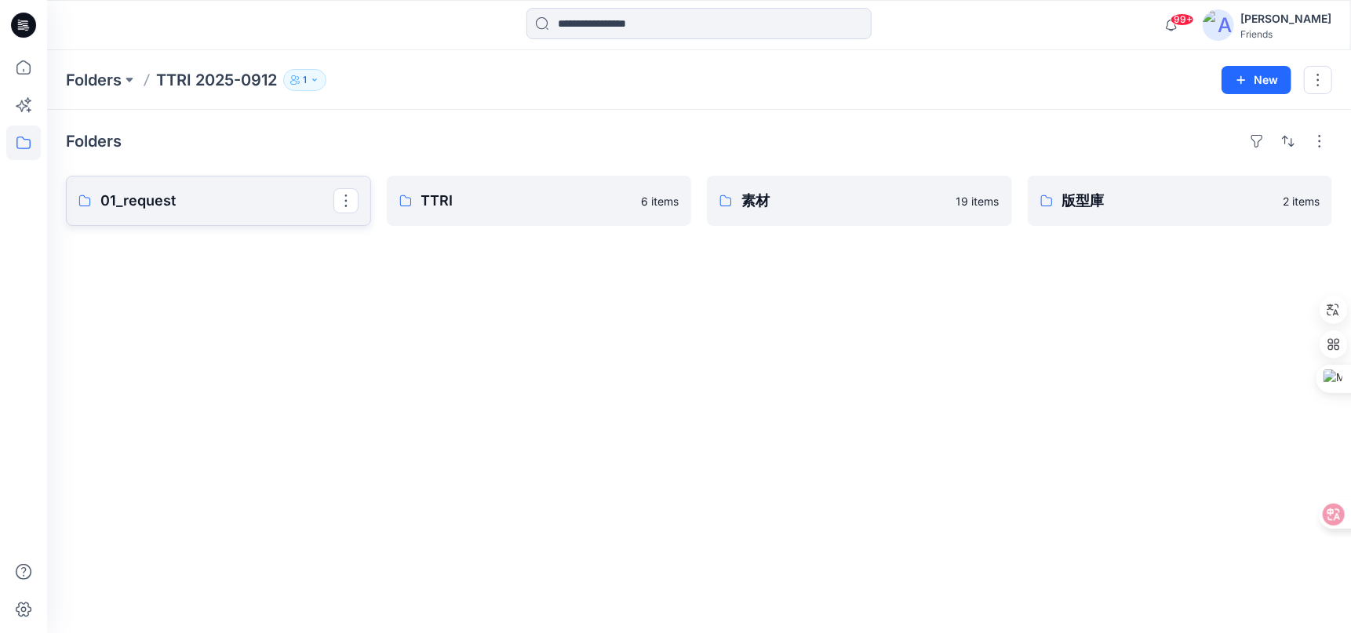
click at [248, 213] on link "01_request" at bounding box center [218, 201] width 305 height 50
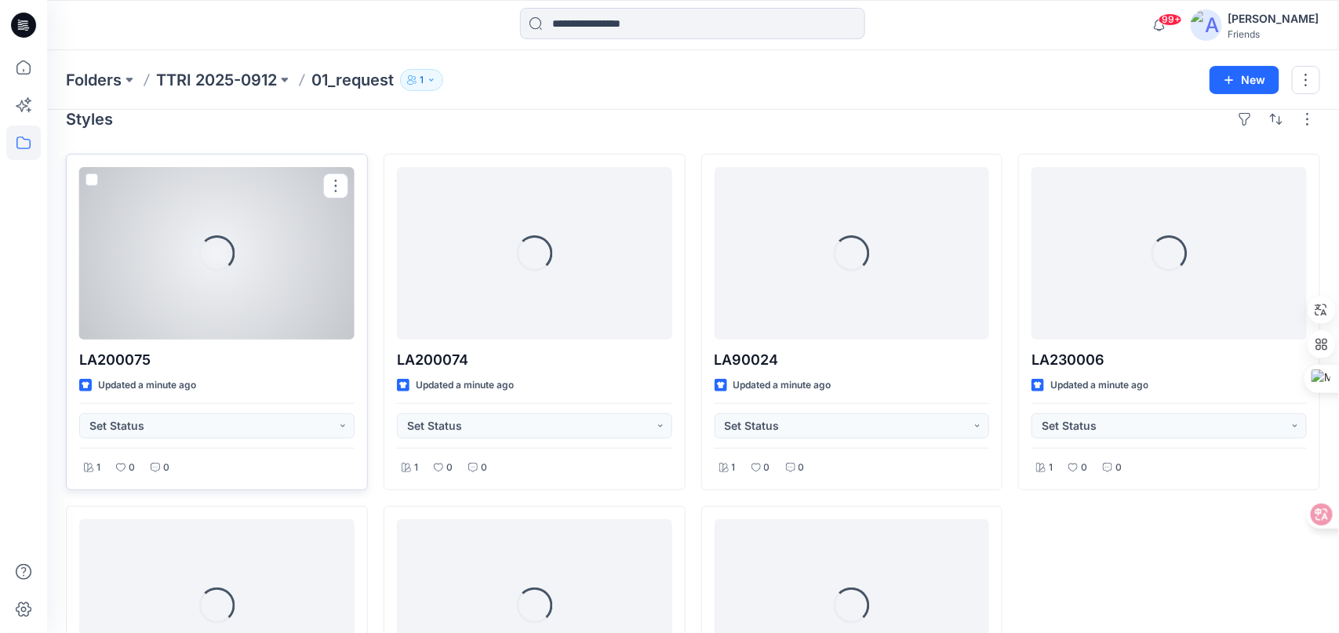
scroll to position [78, 0]
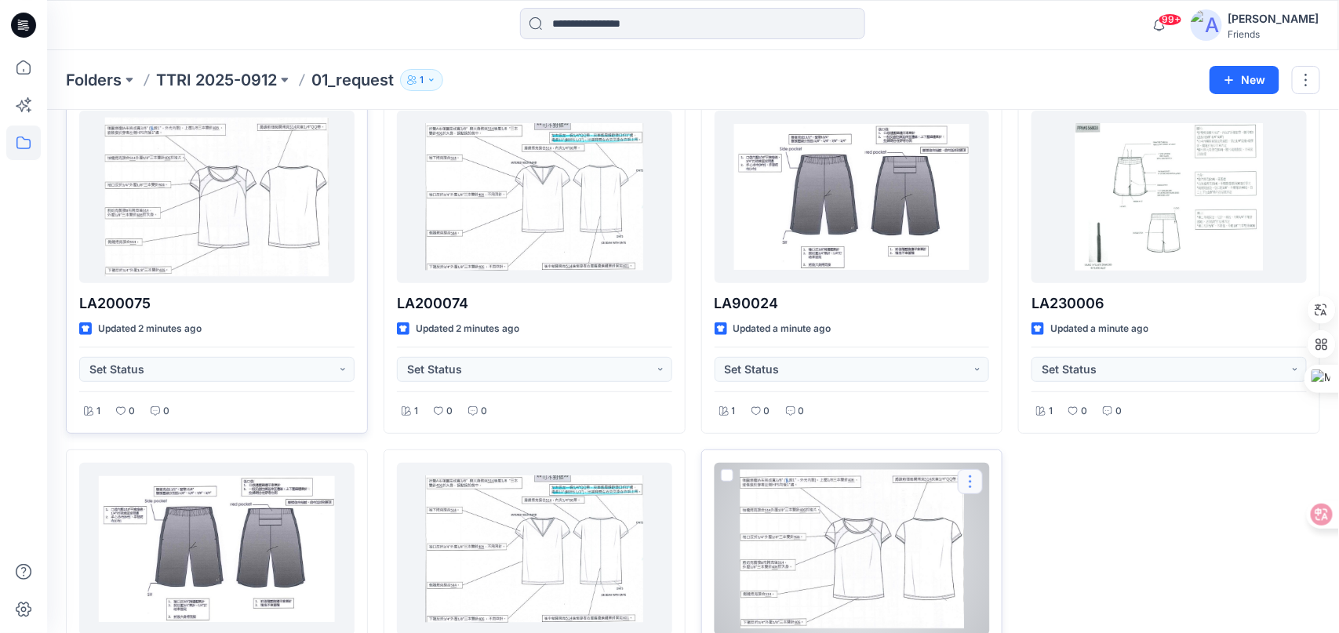
click at [964, 478] on button "button" at bounding box center [970, 481] width 25 height 25
click at [1003, 303] on p "Edit" at bounding box center [999, 301] width 20 height 16
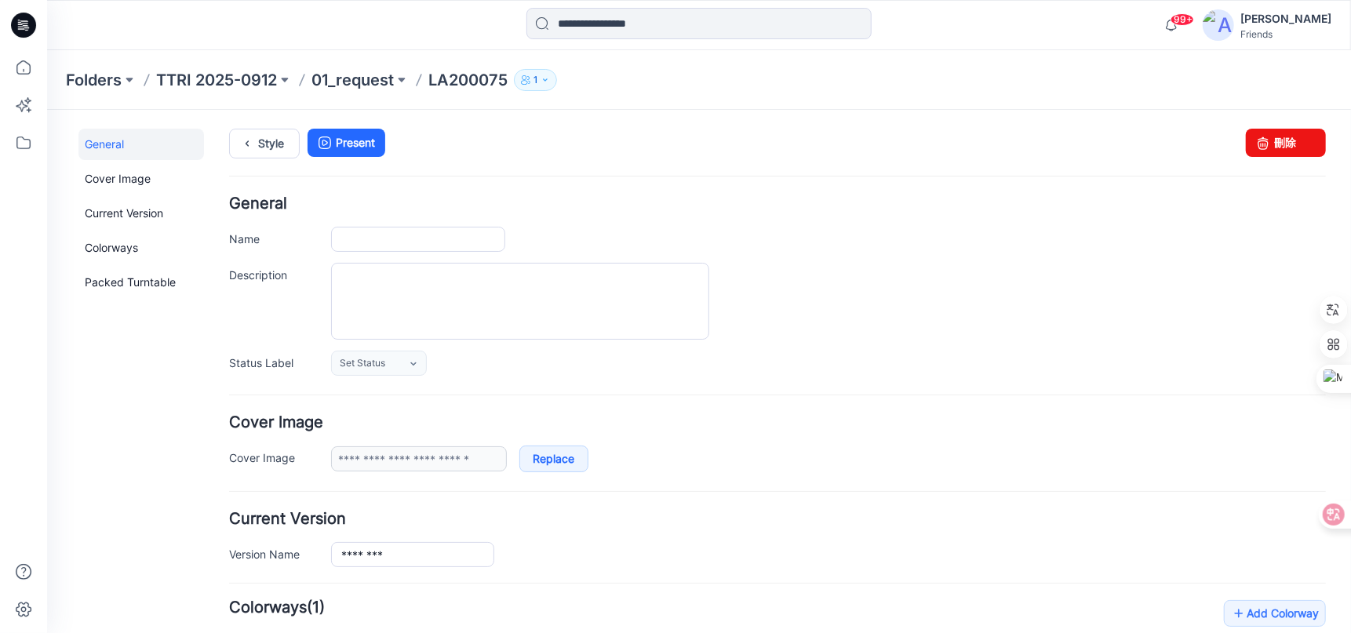
type input "********"
type input "**********"
drag, startPoint x: 1267, startPoint y: 133, endPoint x: 798, endPoint y: 160, distance: 469.0
click at [1267, 133] on link "刪除" at bounding box center [1285, 142] width 80 height 28
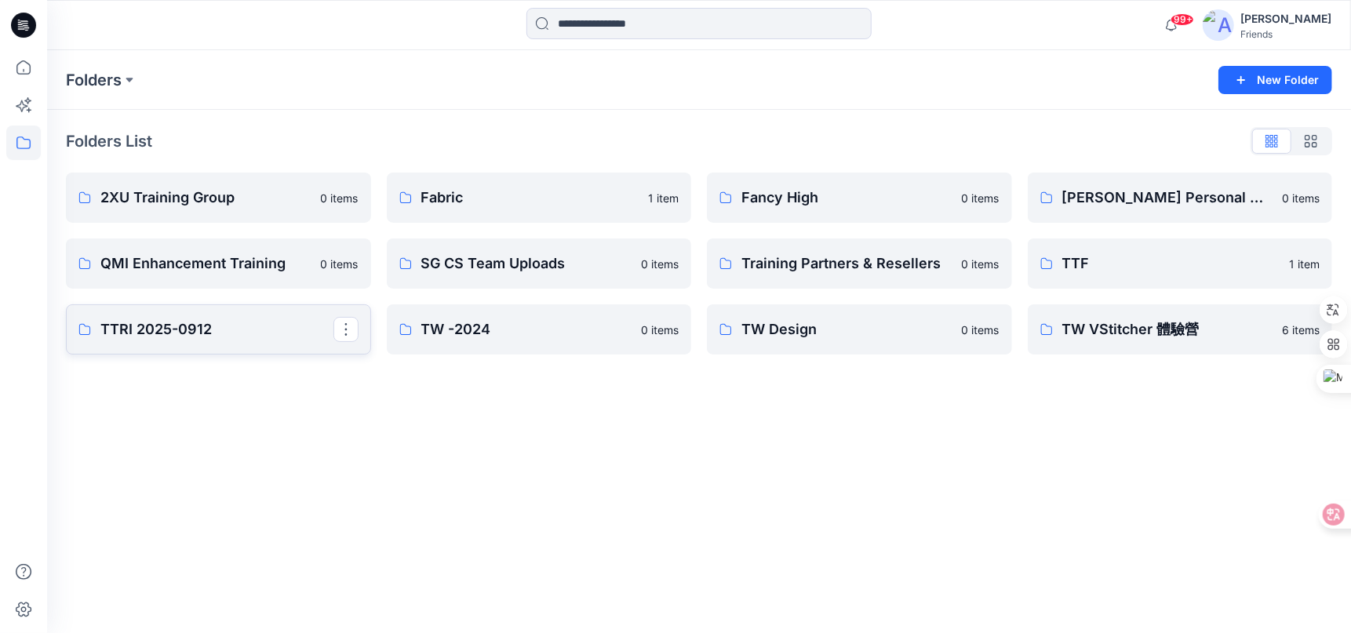
click at [209, 331] on p "TTRI 2025-0912" at bounding box center [216, 329] width 233 height 22
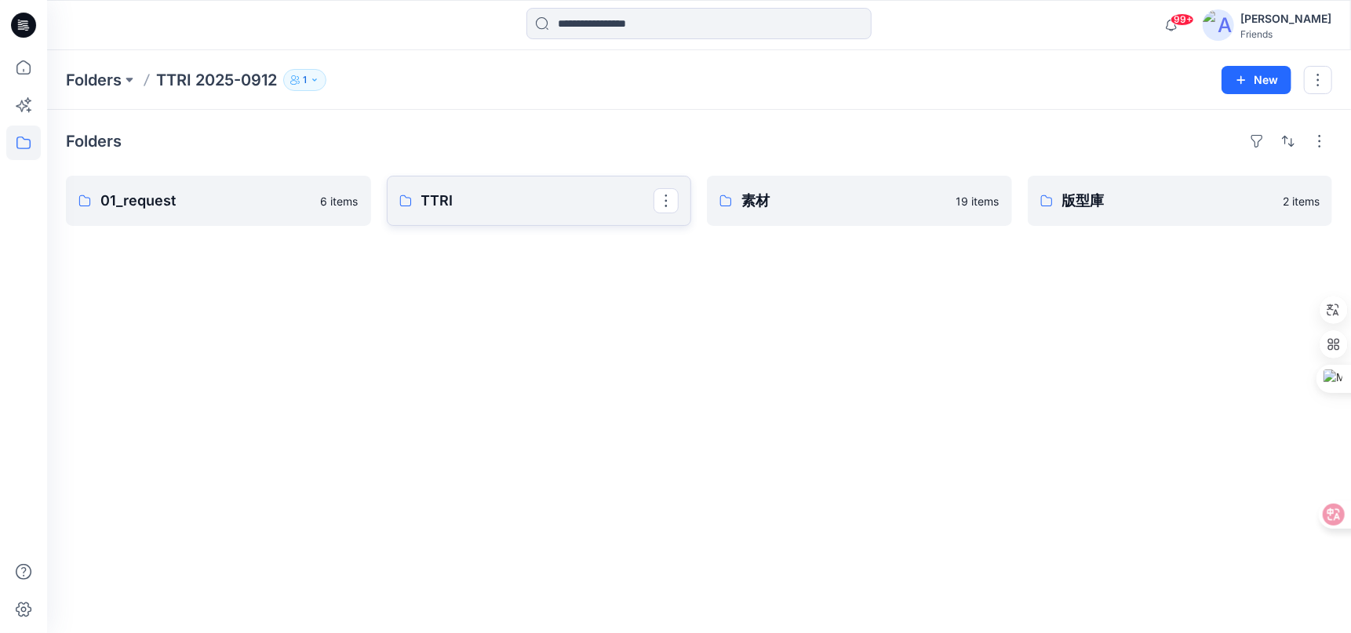
click at [507, 194] on p "TTRI" at bounding box center [537, 201] width 233 height 22
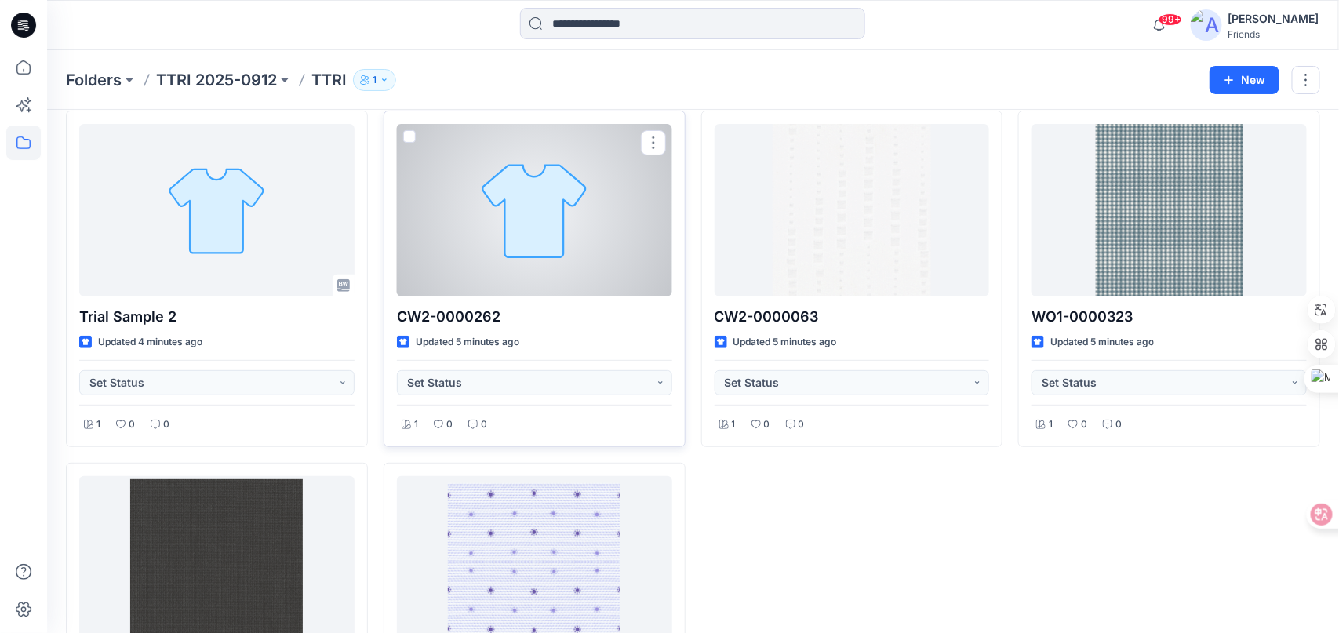
scroll to position [78, 0]
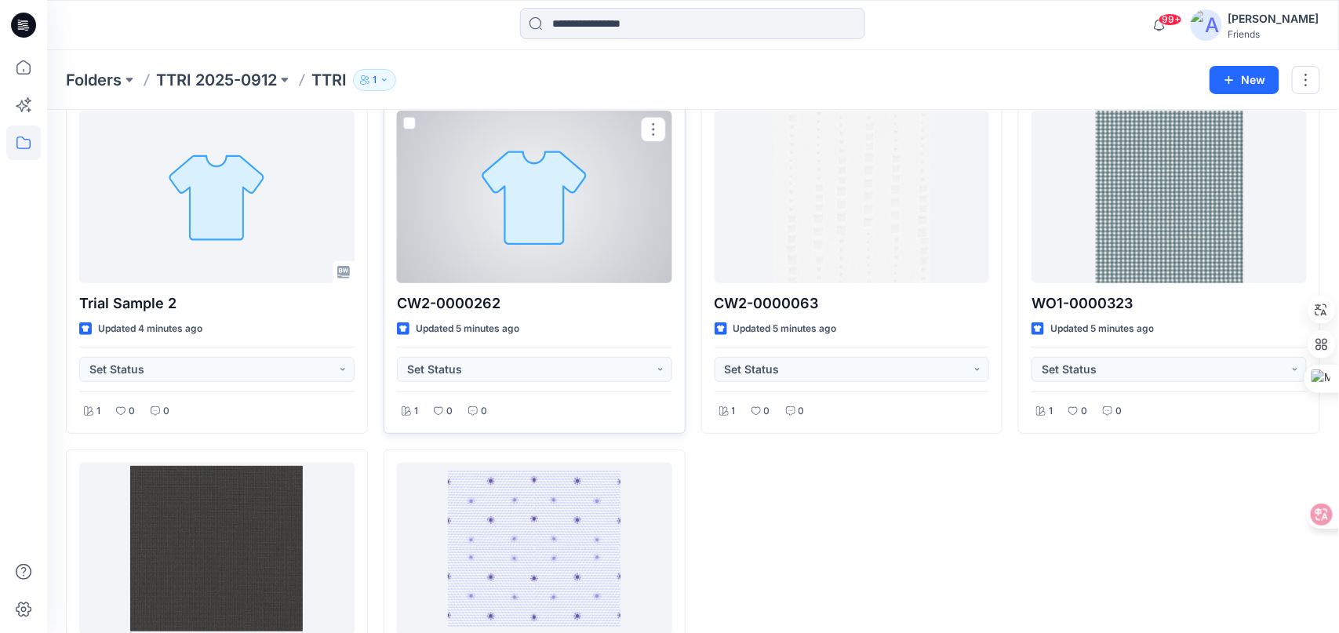
click at [543, 225] on div at bounding box center [534, 197] width 275 height 173
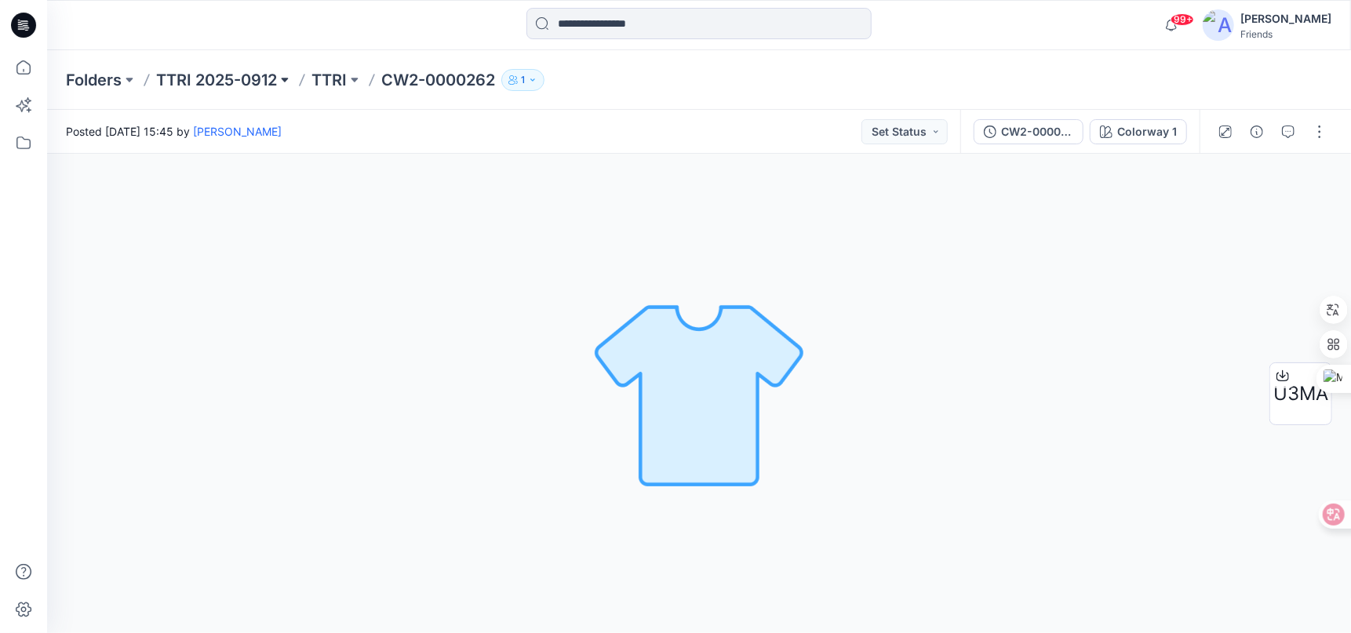
click at [293, 75] on button at bounding box center [285, 80] width 16 height 22
click at [344, 76] on p "TTRI" at bounding box center [328, 80] width 35 height 22
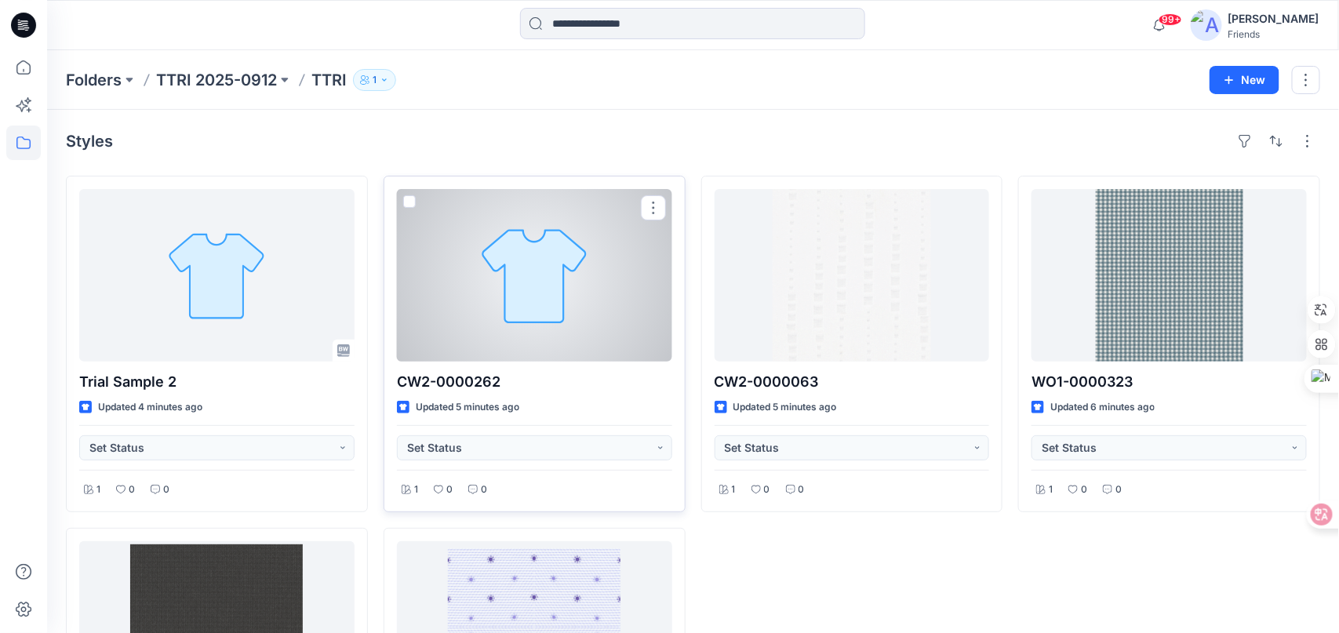
click at [412, 203] on span at bounding box center [409, 201] width 13 height 13
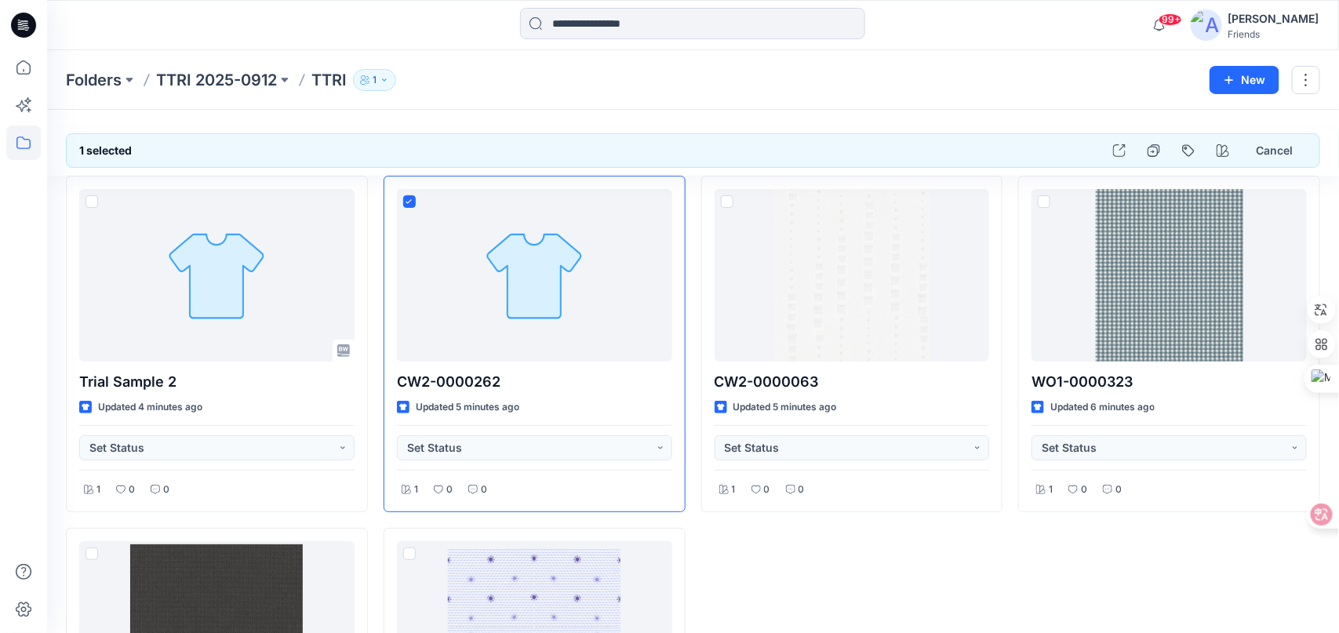
click at [1321, 85] on div "Folders TTRI 2025-0912 TTRI 1 New" at bounding box center [693, 80] width 1292 height 60
click at [1313, 82] on button "button" at bounding box center [1306, 80] width 28 height 28
click at [1231, 186] on p "Delete Folder" at bounding box center [1220, 182] width 89 height 16
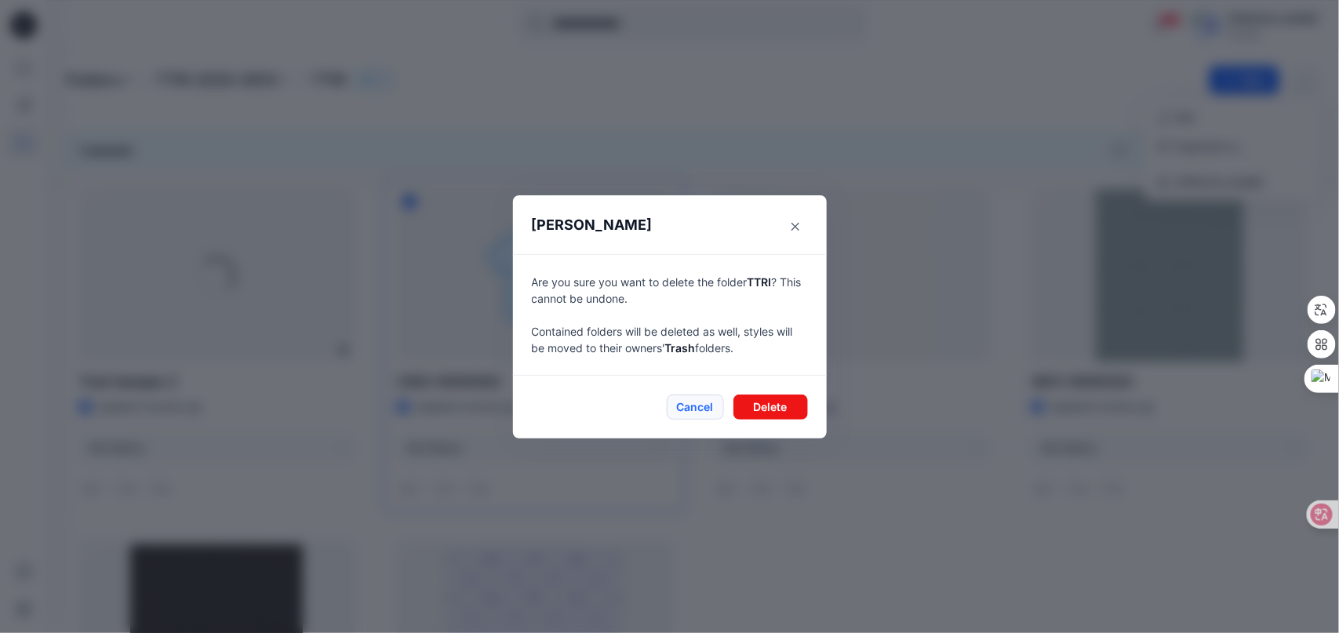
click at [703, 413] on button "Cancel" at bounding box center [695, 406] width 57 height 25
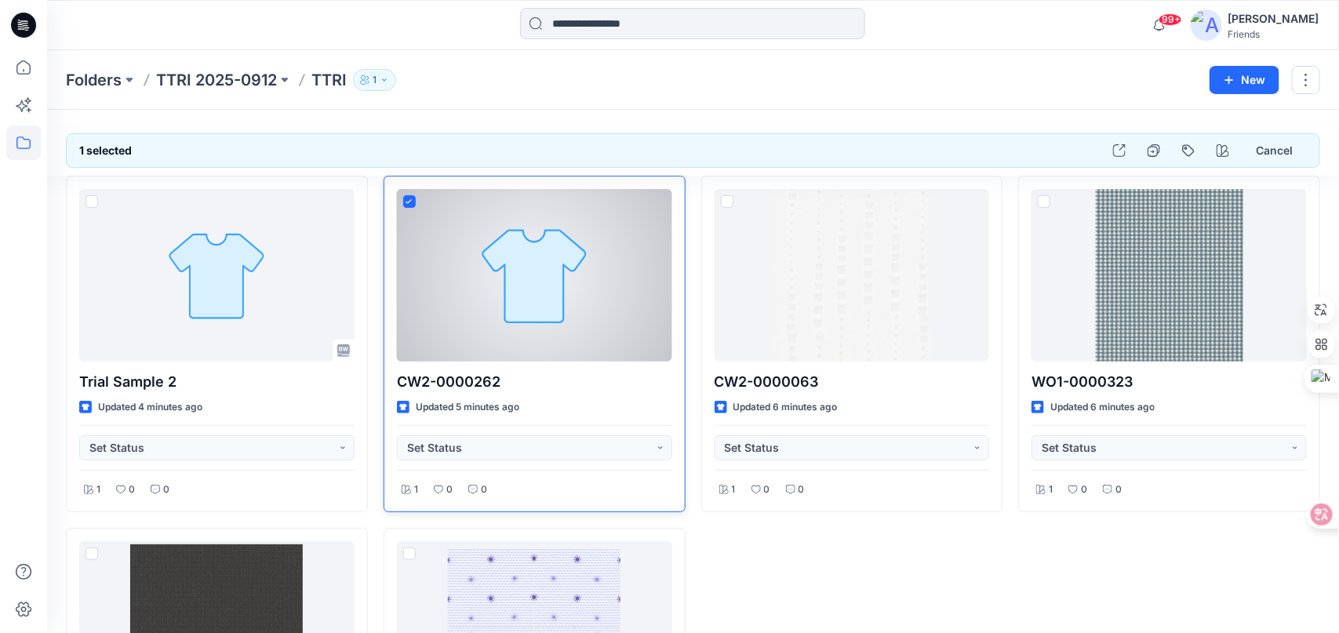
click at [405, 199] on icon at bounding box center [408, 201] width 7 height 5
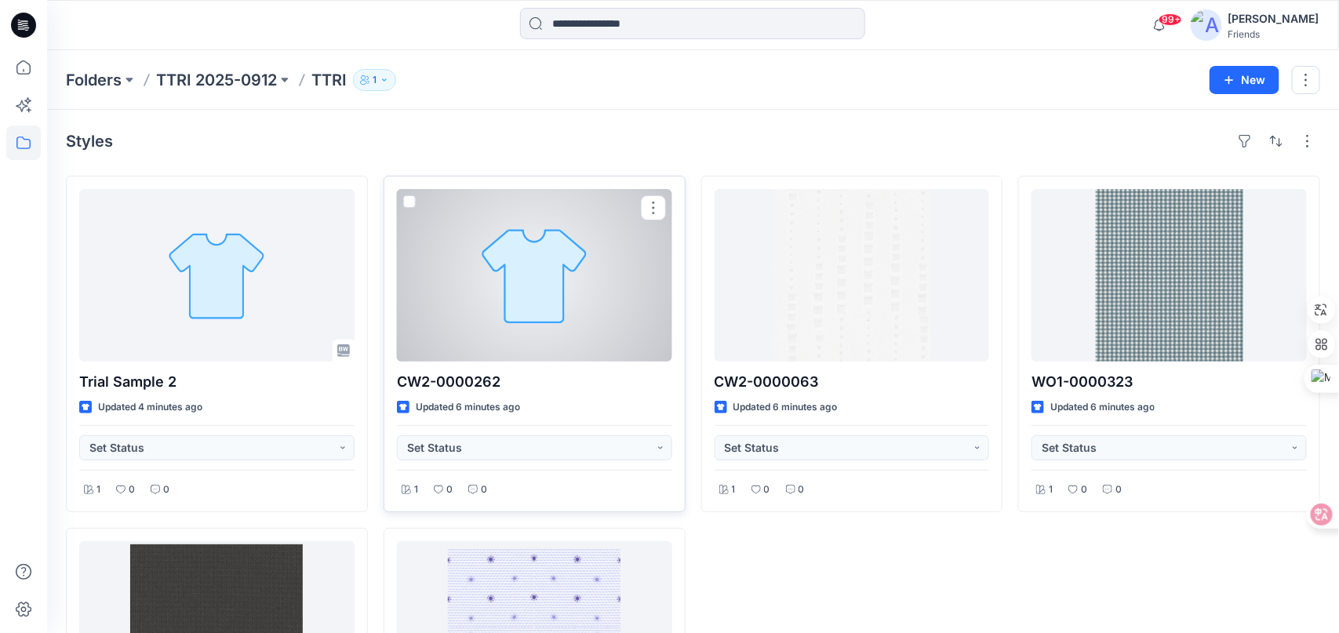
click at [464, 212] on div at bounding box center [534, 275] width 275 height 173
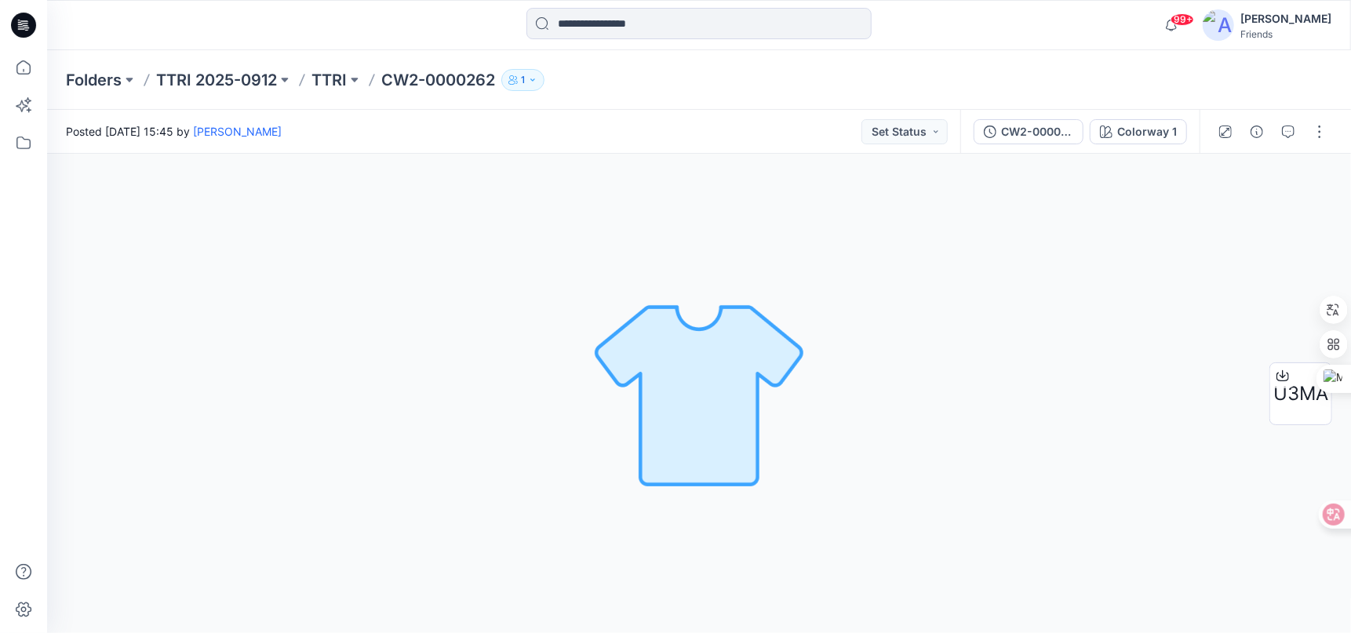
click at [438, 83] on p "CW2-0000262" at bounding box center [438, 80] width 114 height 22
click at [345, 76] on p "TTRI" at bounding box center [328, 80] width 35 height 22
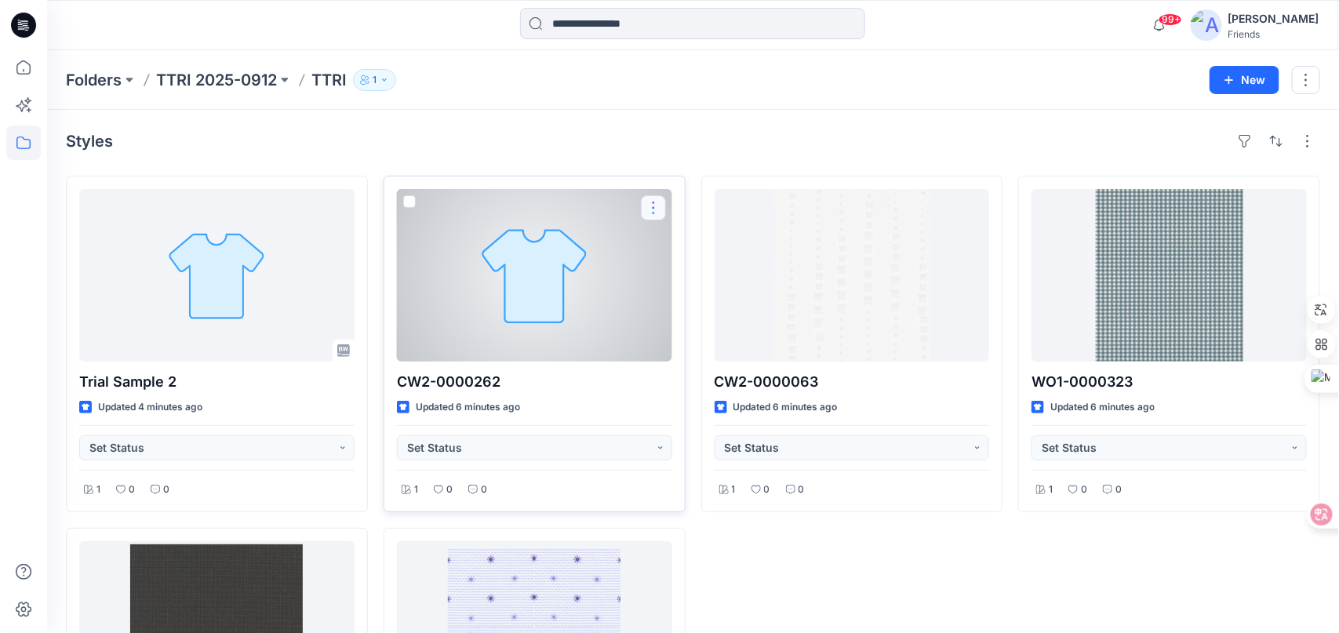
click at [649, 212] on button "button" at bounding box center [653, 207] width 25 height 25
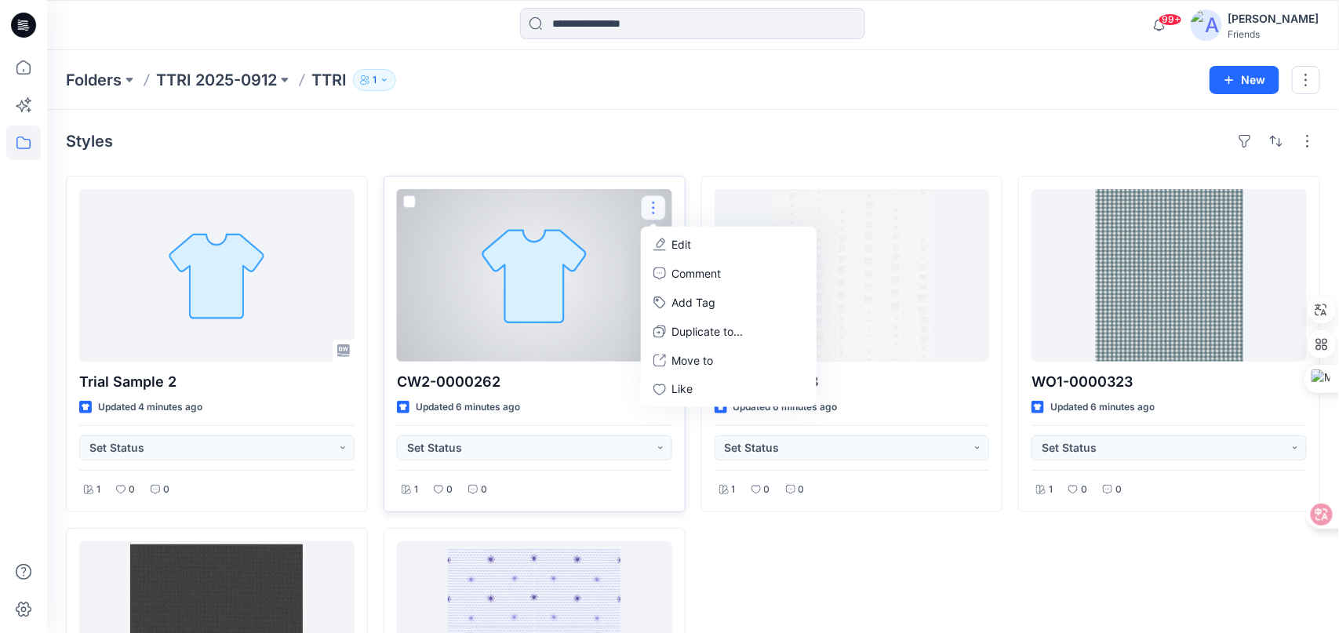
click at [682, 242] on p "Edit" at bounding box center [682, 244] width 20 height 16
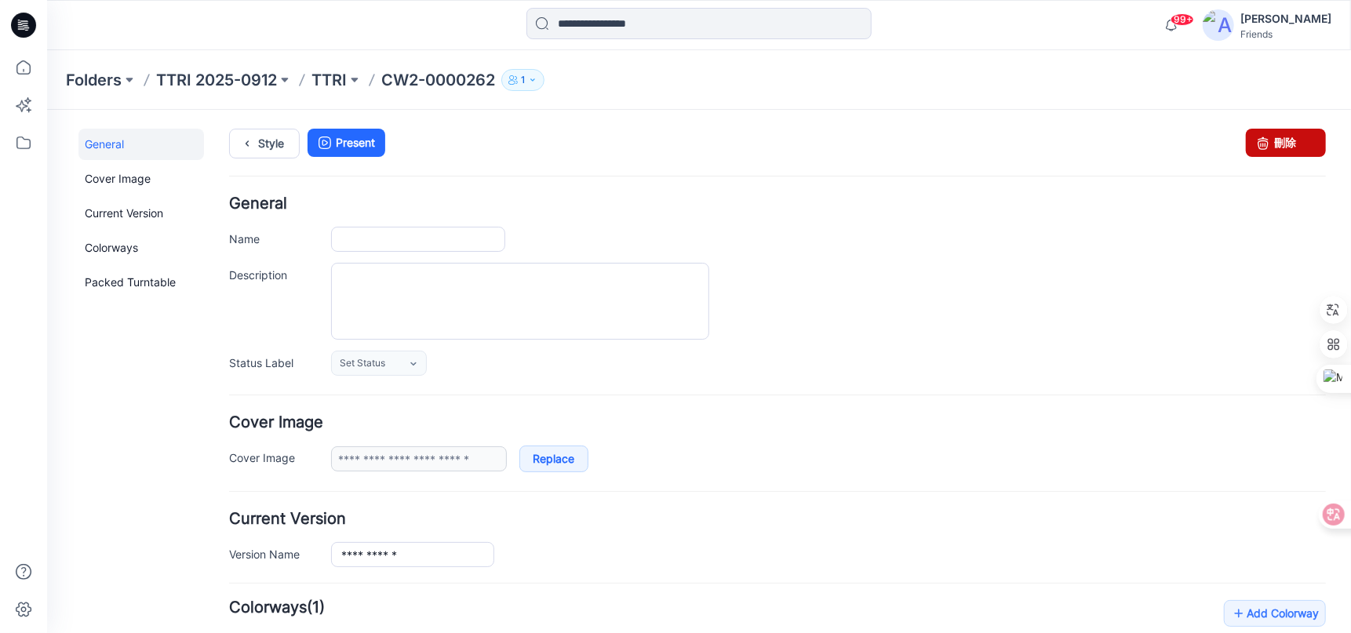
click at [1288, 147] on link "刪除" at bounding box center [1285, 142] width 80 height 28
type input "**********"
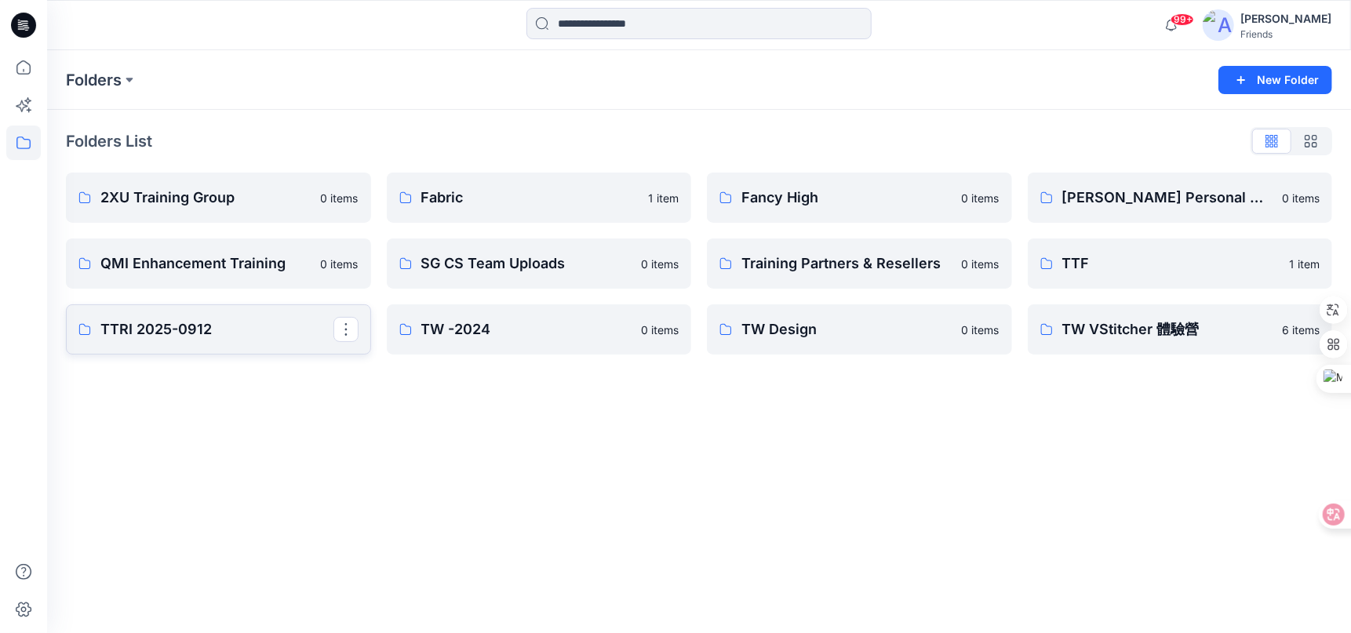
click at [210, 326] on p "TTRI 2025-0912" at bounding box center [216, 329] width 233 height 22
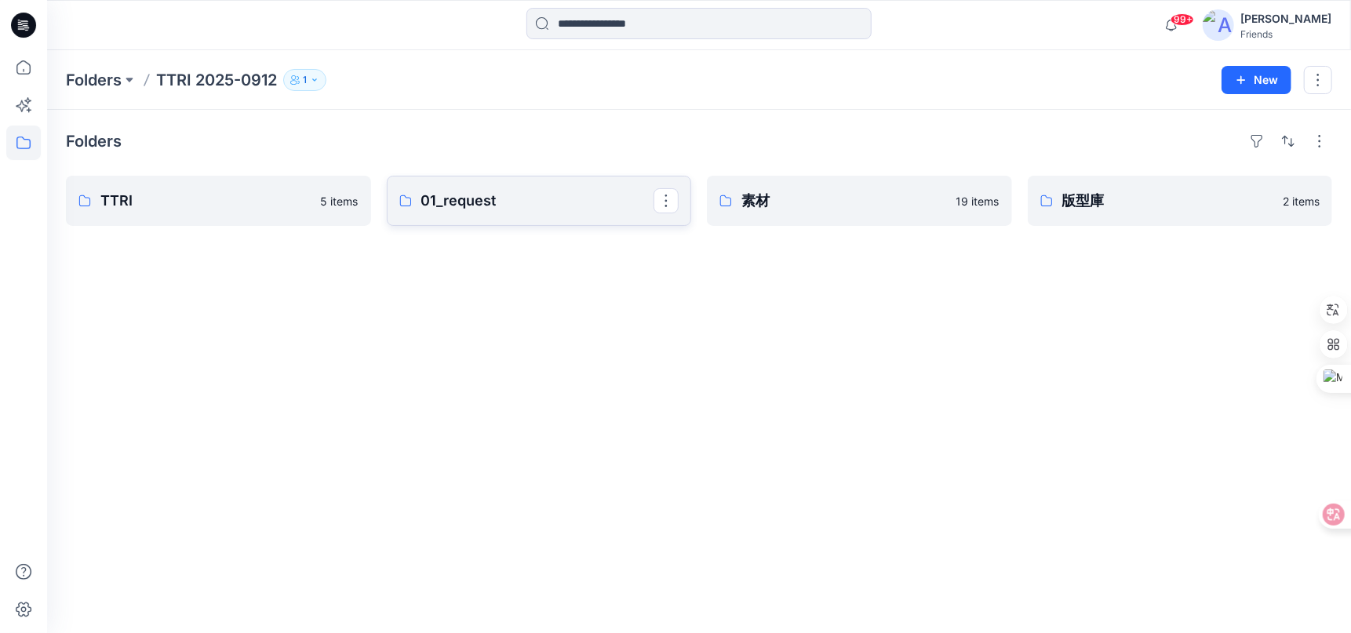
click at [450, 205] on p "01_request" at bounding box center [537, 201] width 233 height 22
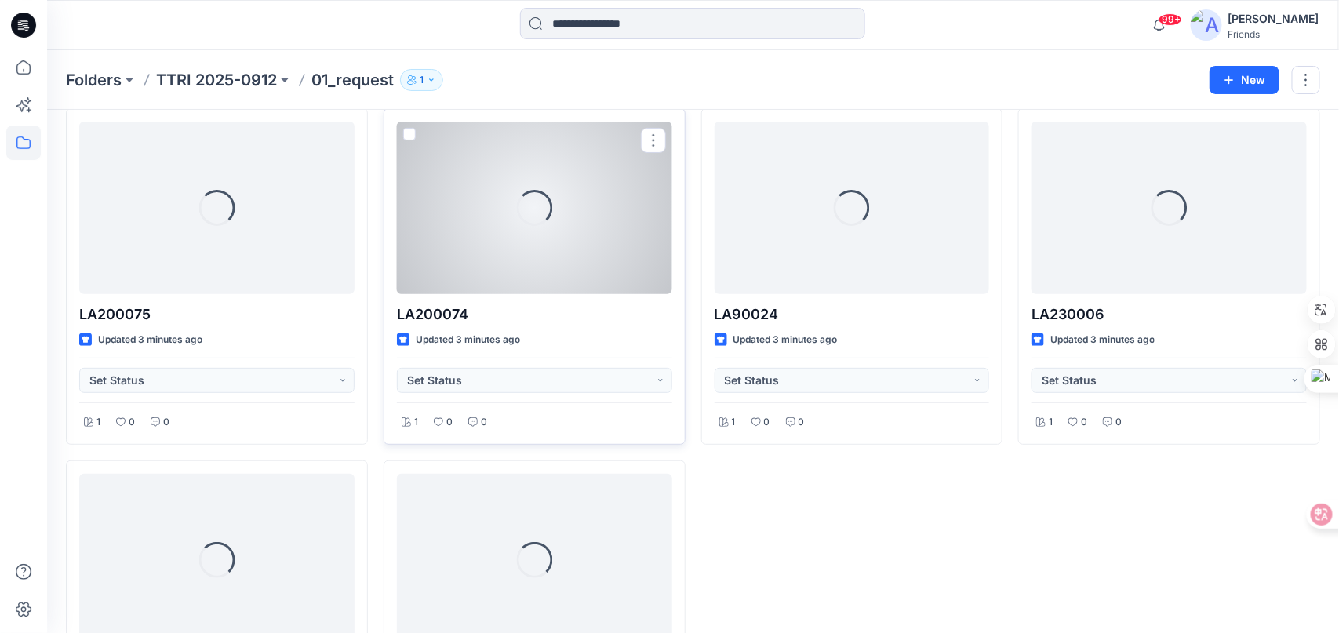
scroll to position [78, 0]
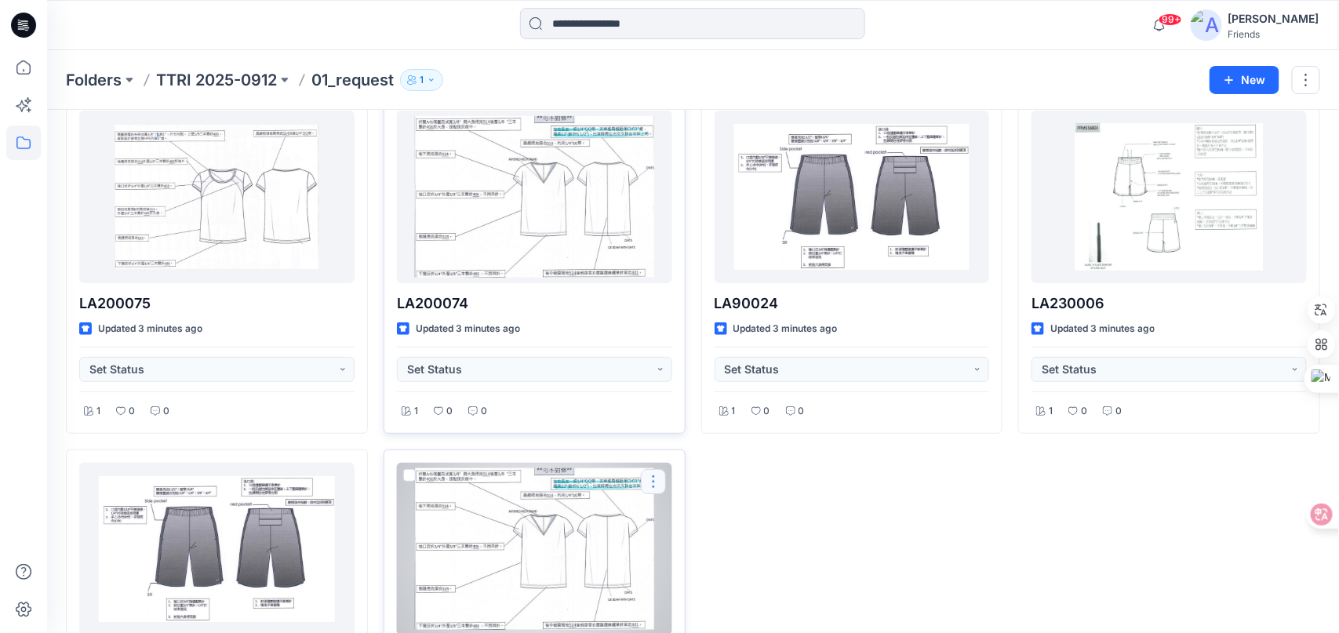
click at [646, 479] on button "button" at bounding box center [653, 481] width 25 height 25
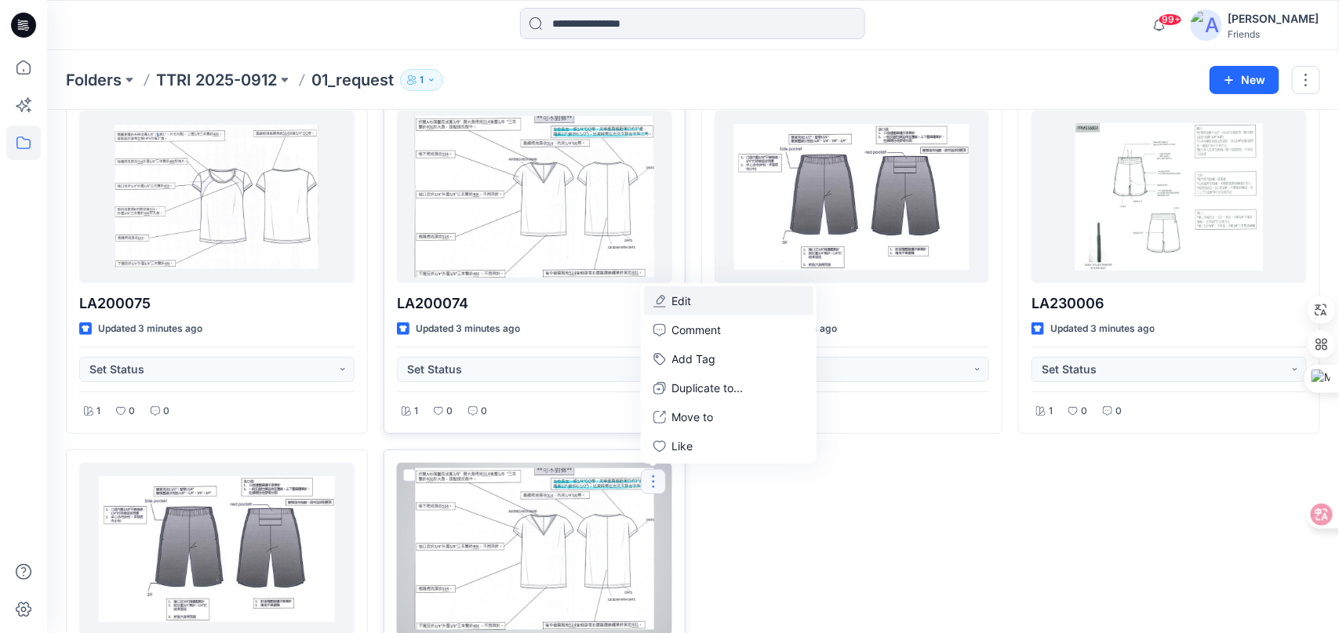
click at [694, 295] on button "Edit" at bounding box center [728, 300] width 169 height 29
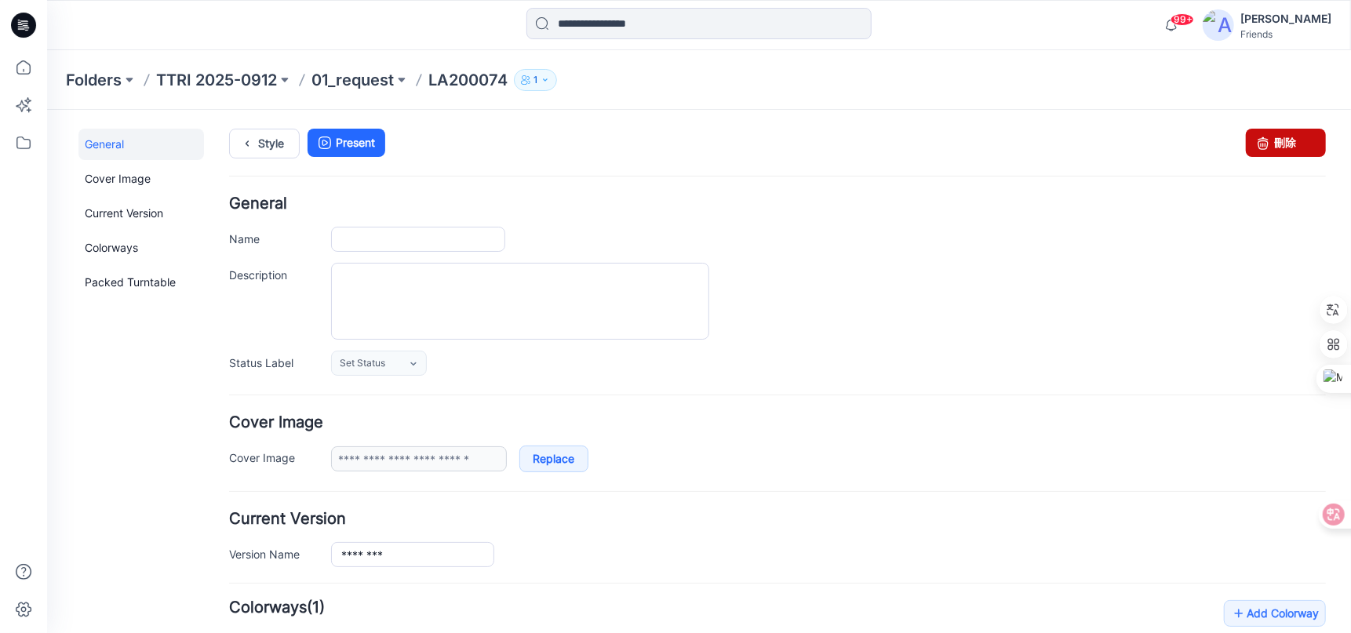
click at [1257, 146] on icon at bounding box center [1262, 142] width 22 height 28
type input "********"
type input "**********"
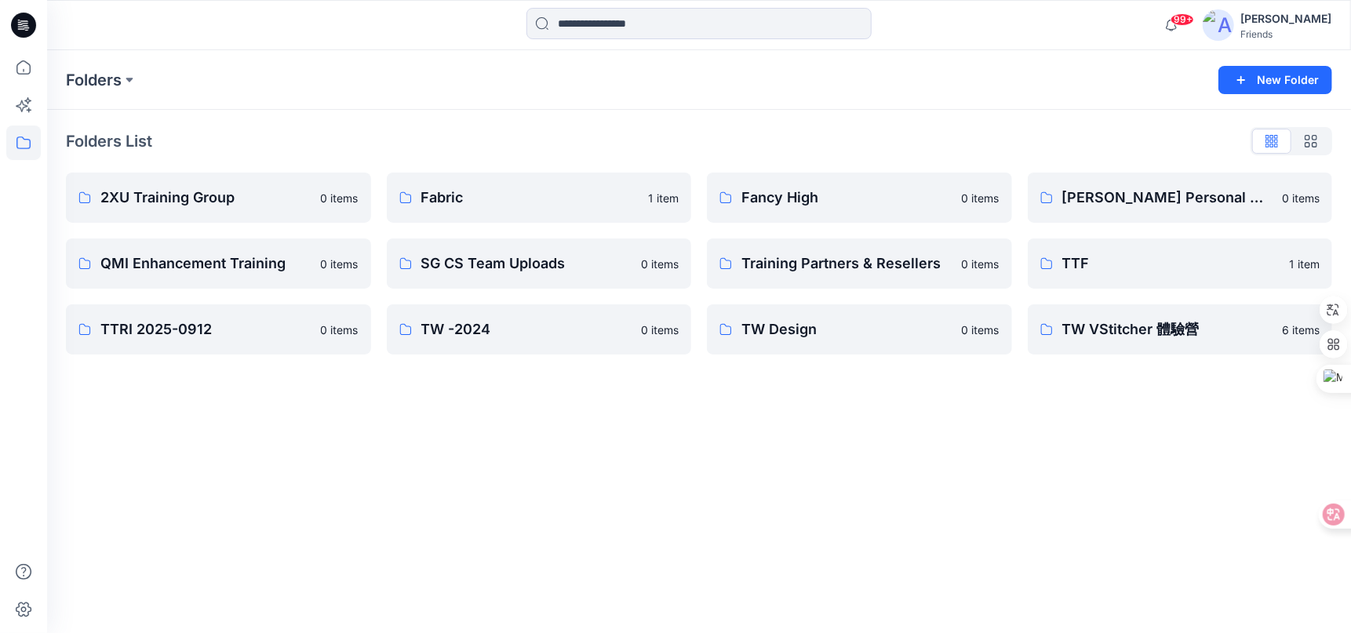
click at [632, 130] on div "Folders List" at bounding box center [699, 141] width 1266 height 25
click at [222, 328] on p "TTRI 2025-0912" at bounding box center [216, 329] width 233 height 22
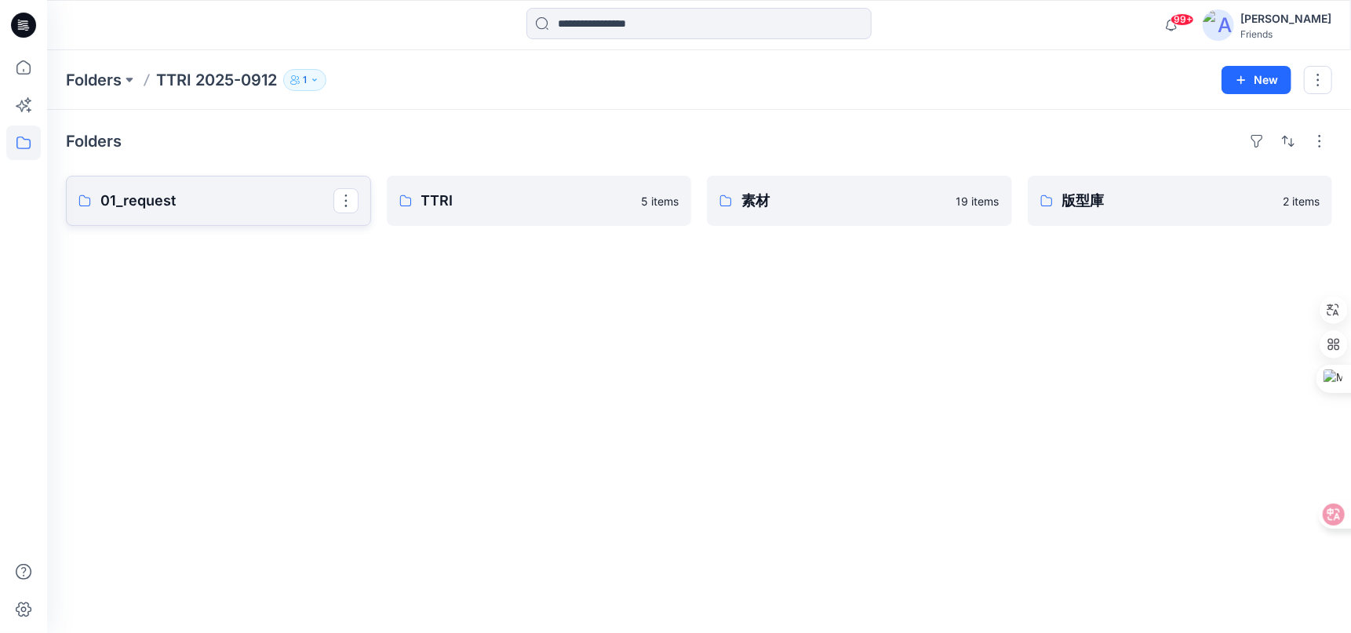
click at [193, 209] on p "01_request" at bounding box center [216, 201] width 233 height 22
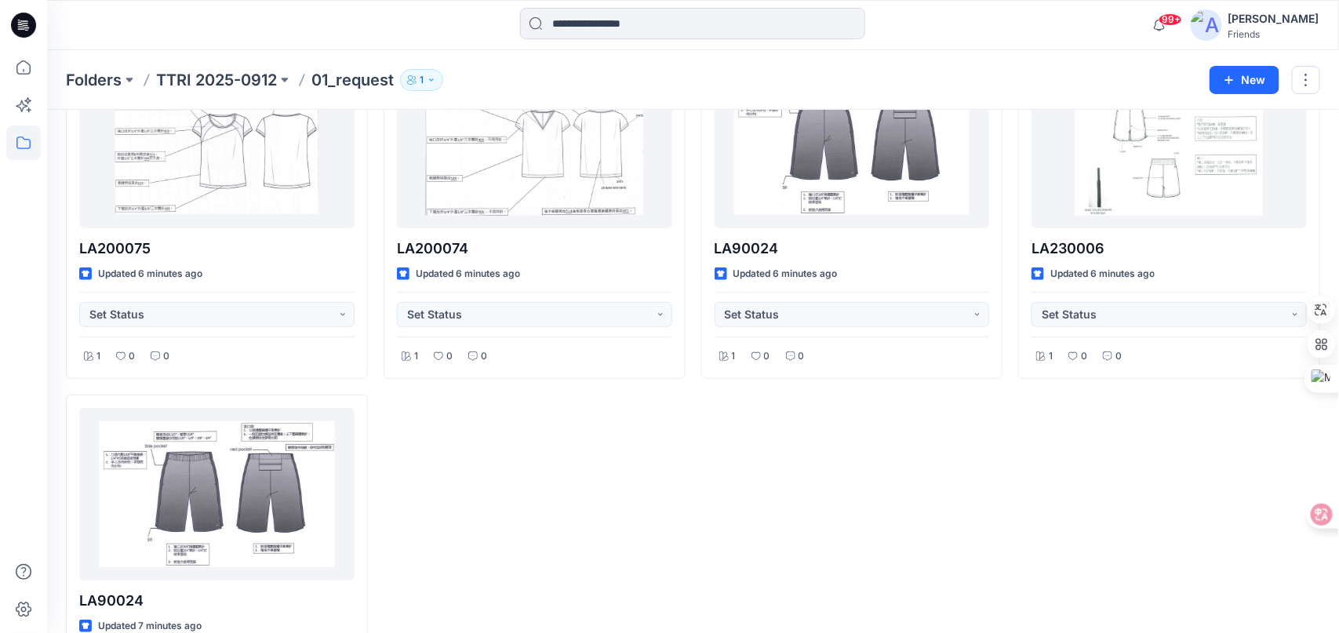
scroll to position [234, 0]
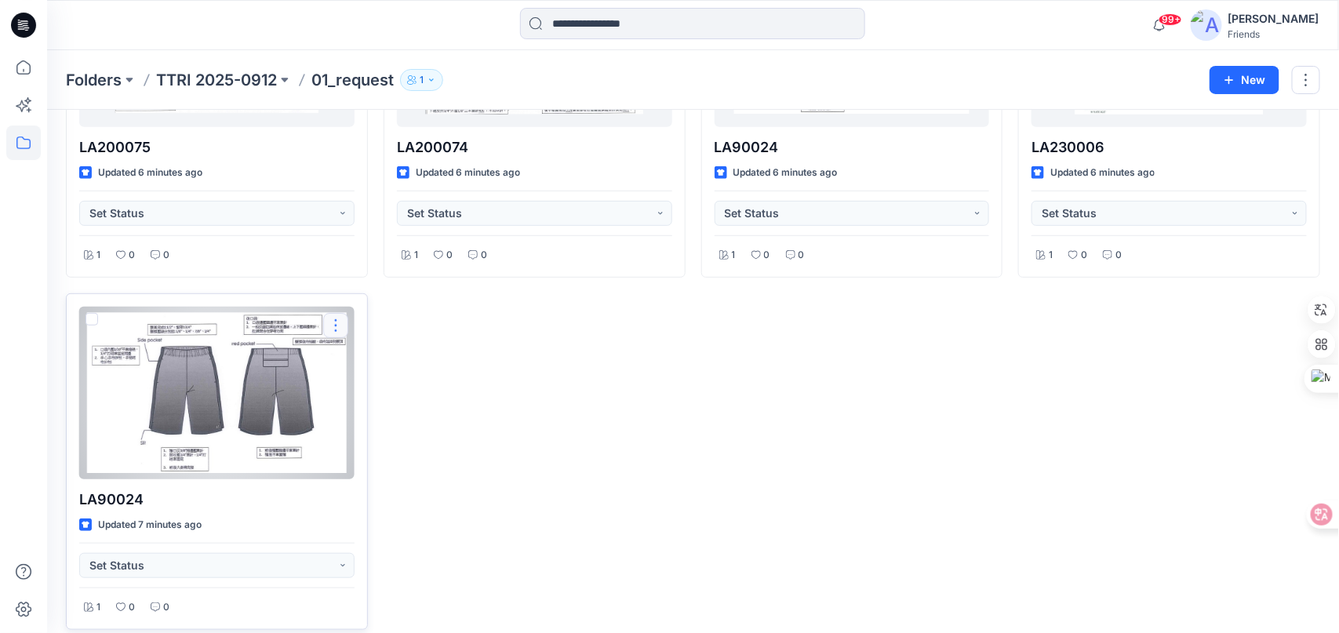
click at [333, 321] on button "button" at bounding box center [335, 325] width 25 height 25
click at [362, 360] on p "Edit" at bounding box center [364, 362] width 20 height 16
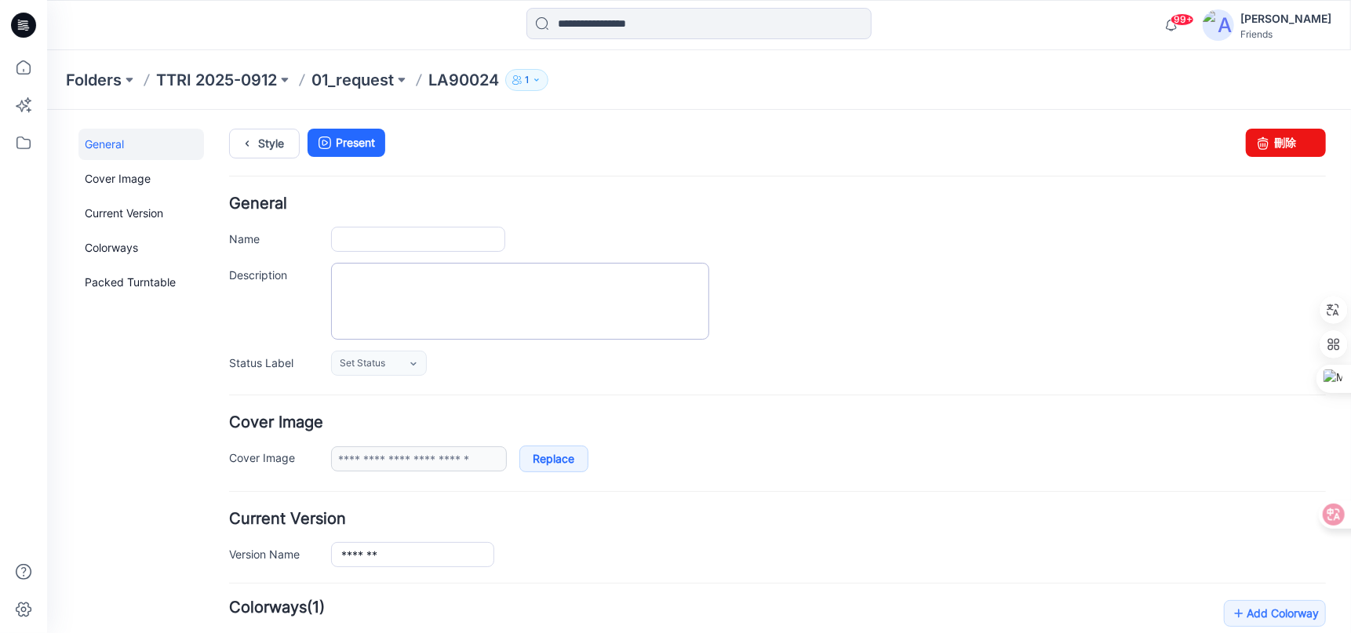
type input "*******"
type input "**********"
drag, startPoint x: 1278, startPoint y: 139, endPoint x: 791, endPoint y: 164, distance: 488.5
click at [1278, 139] on link "刪除" at bounding box center [1285, 142] width 80 height 28
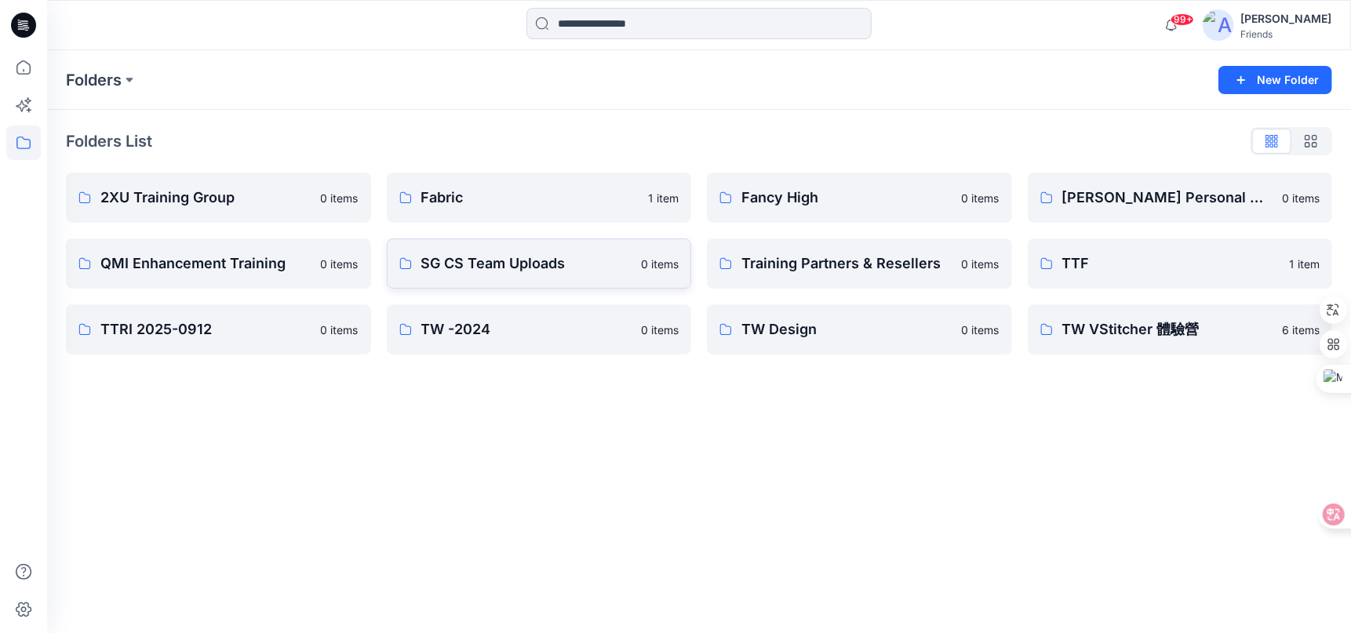
click at [508, 274] on link "SG CS Team Uploads 0 items" at bounding box center [539, 263] width 305 height 50
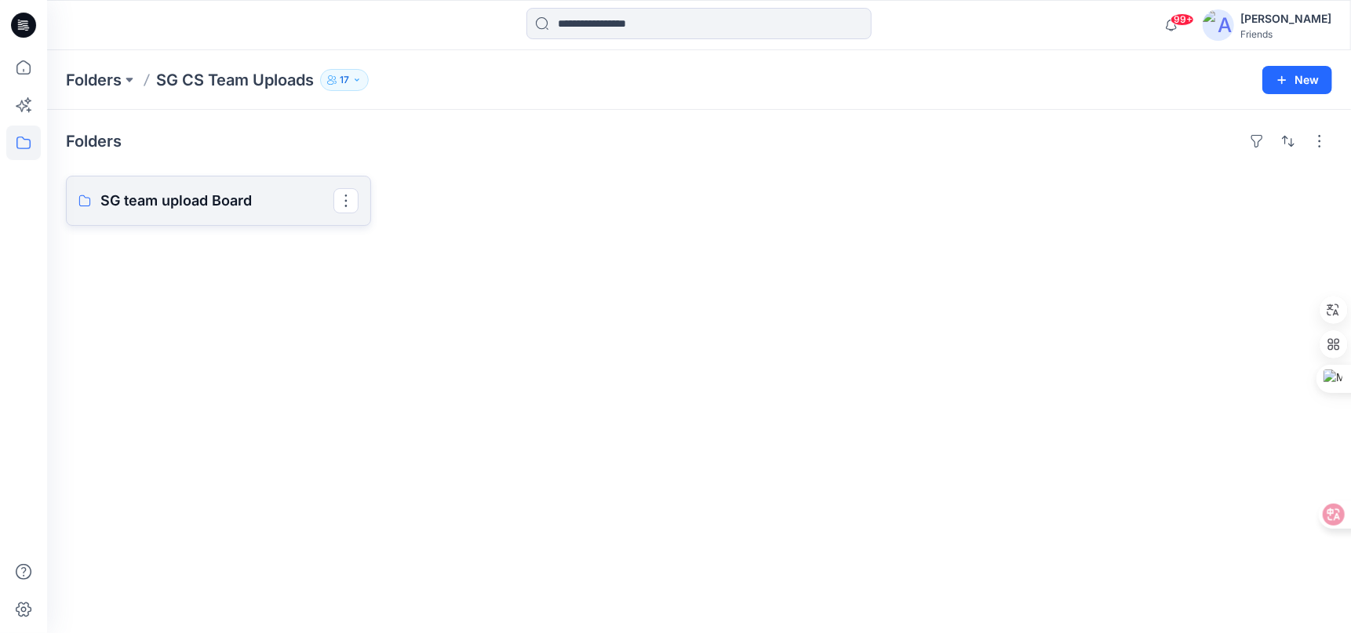
click at [229, 202] on p "SG team upload Board" at bounding box center [216, 201] width 233 height 22
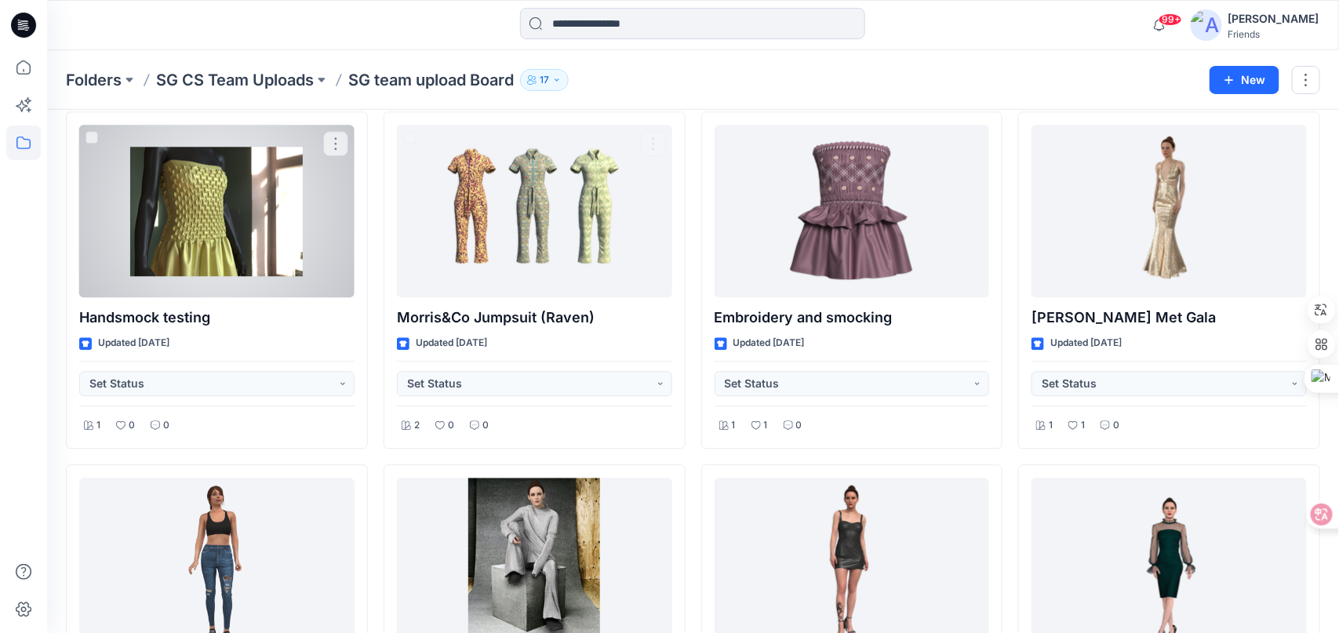
scroll to position [1159, 0]
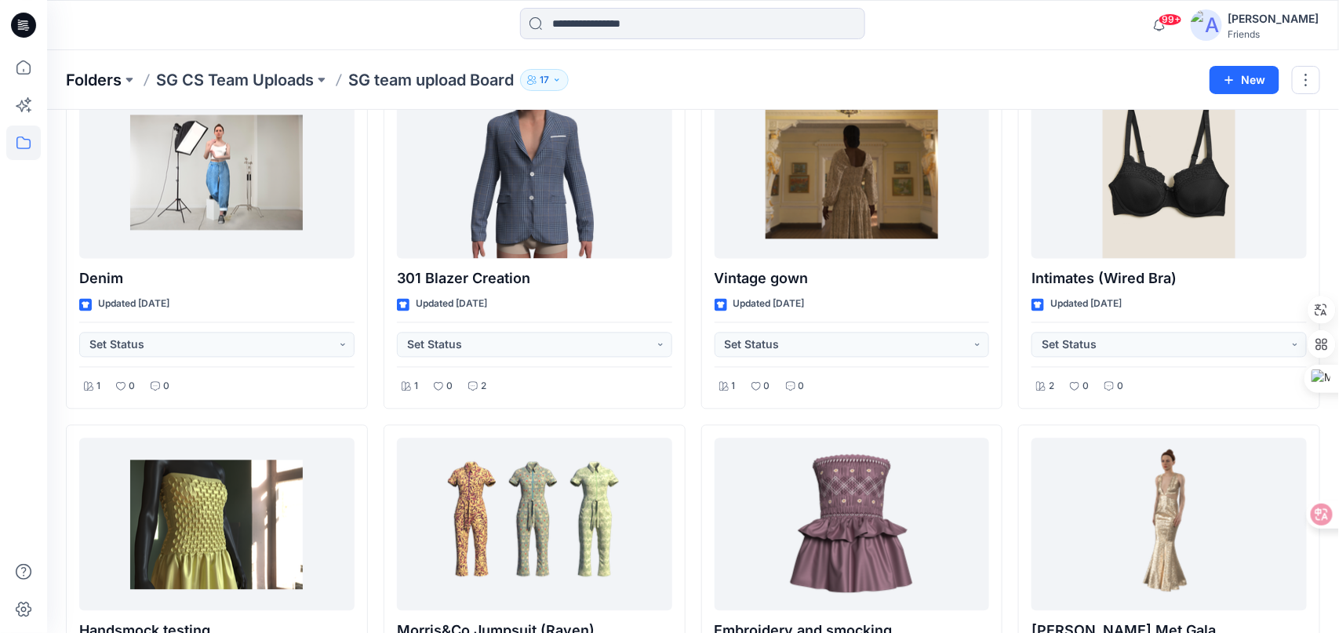
click at [103, 84] on p "Folders" at bounding box center [94, 80] width 56 height 22
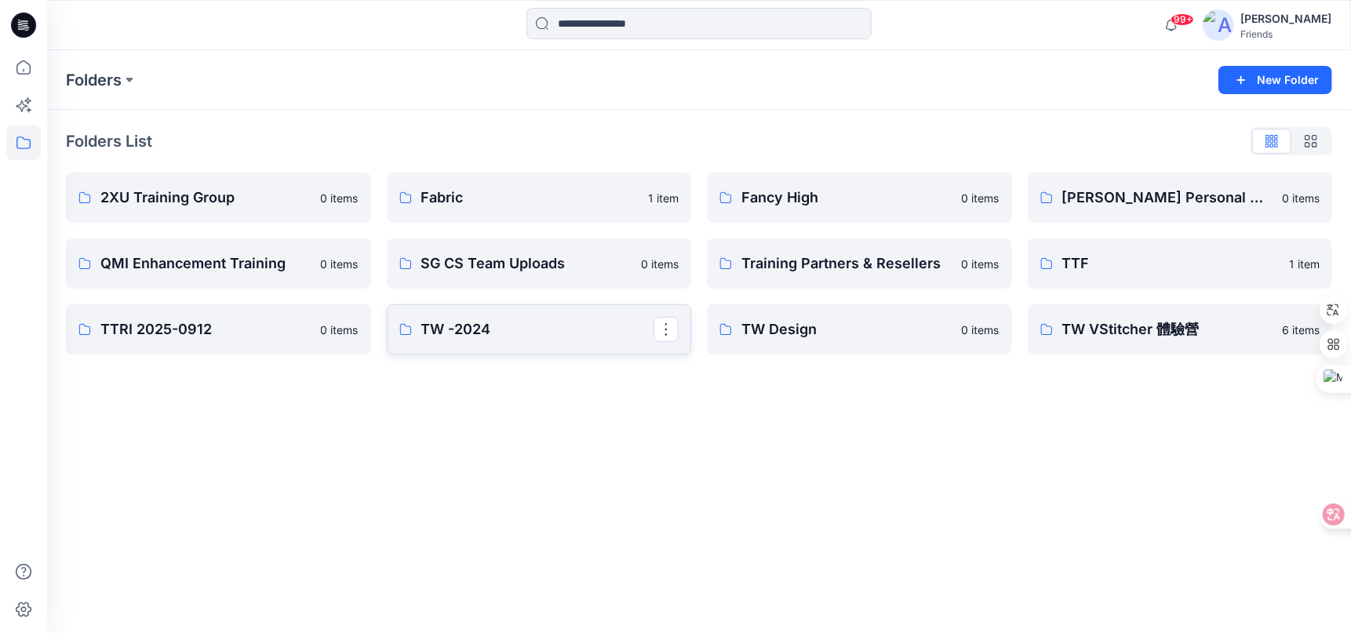
click at [532, 342] on link "TW -2024" at bounding box center [539, 329] width 305 height 50
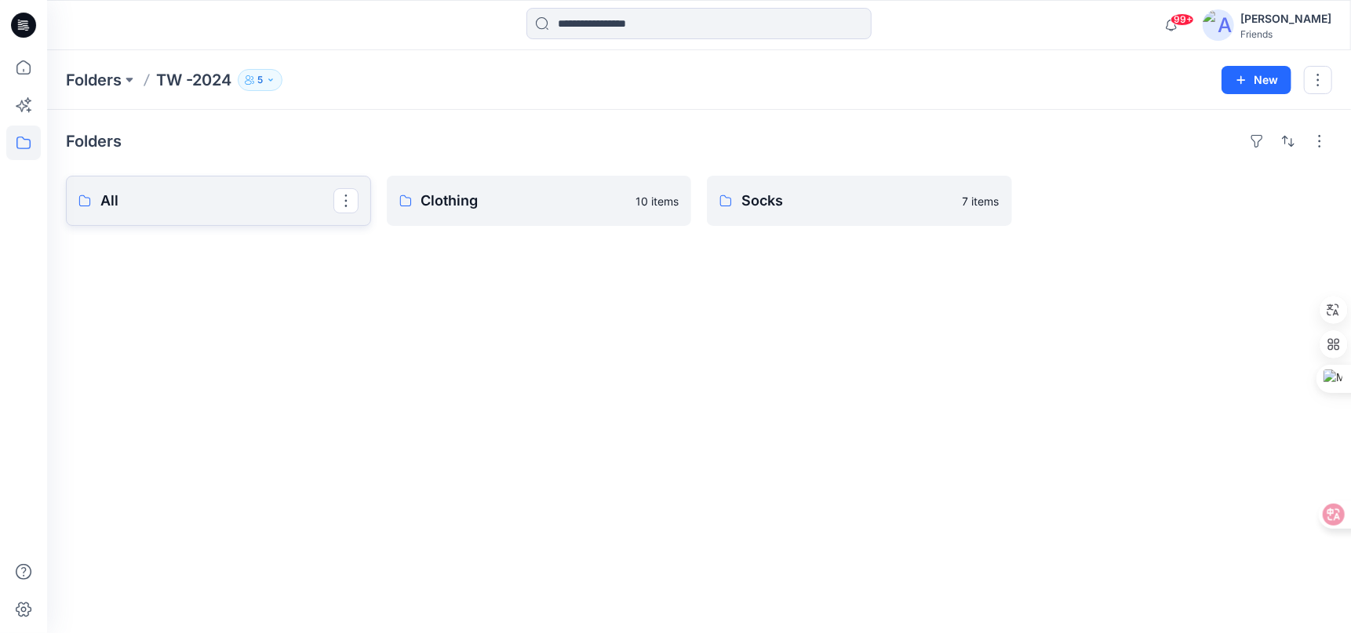
click at [227, 193] on p "All" at bounding box center [216, 201] width 233 height 22
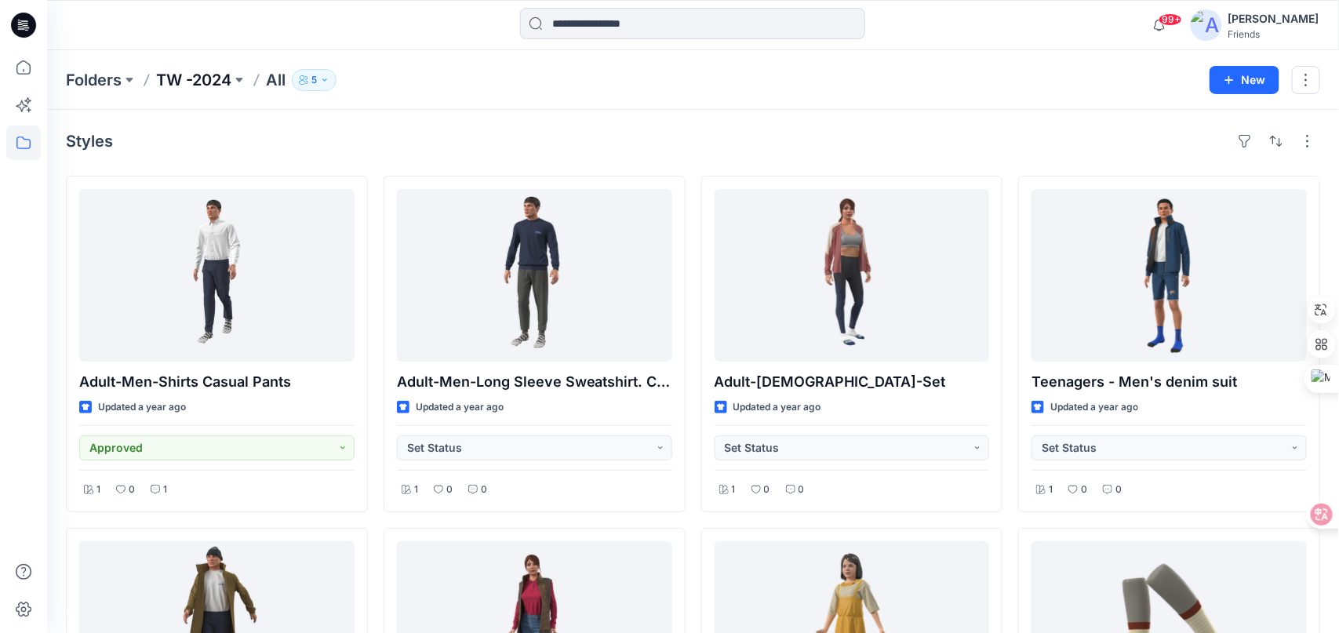
click at [184, 74] on p "TW -2024" at bounding box center [193, 80] width 75 height 22
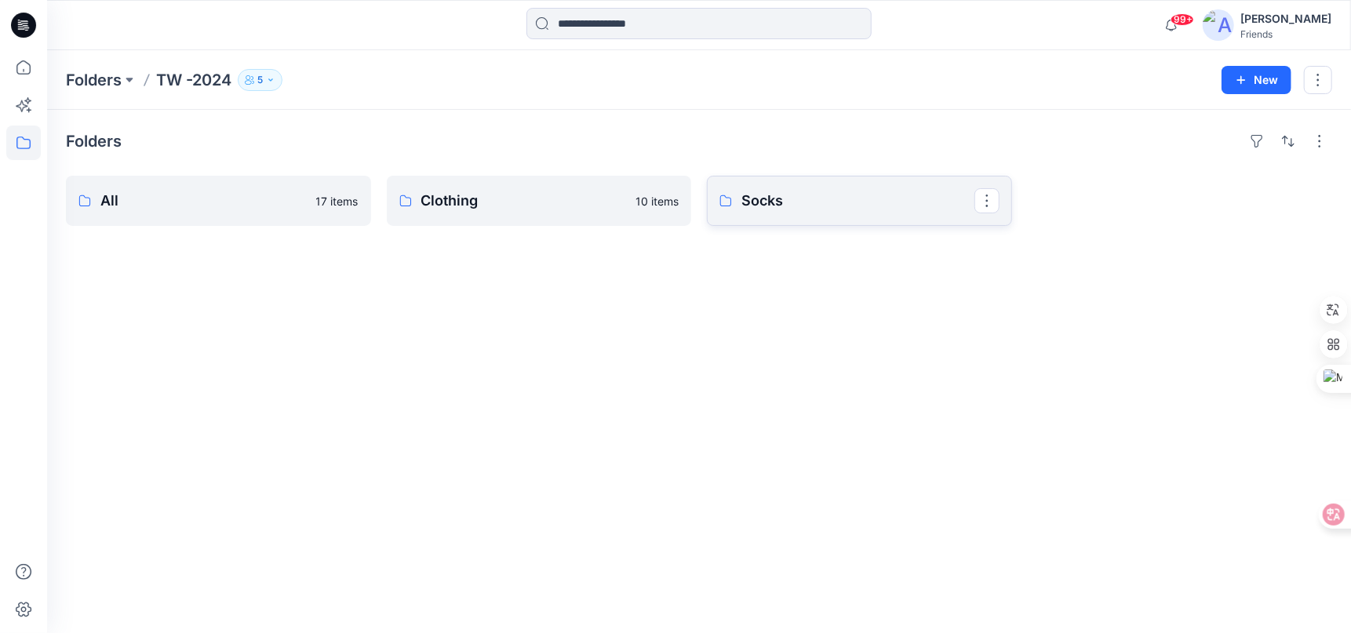
click at [788, 210] on p "Socks" at bounding box center [857, 201] width 233 height 22
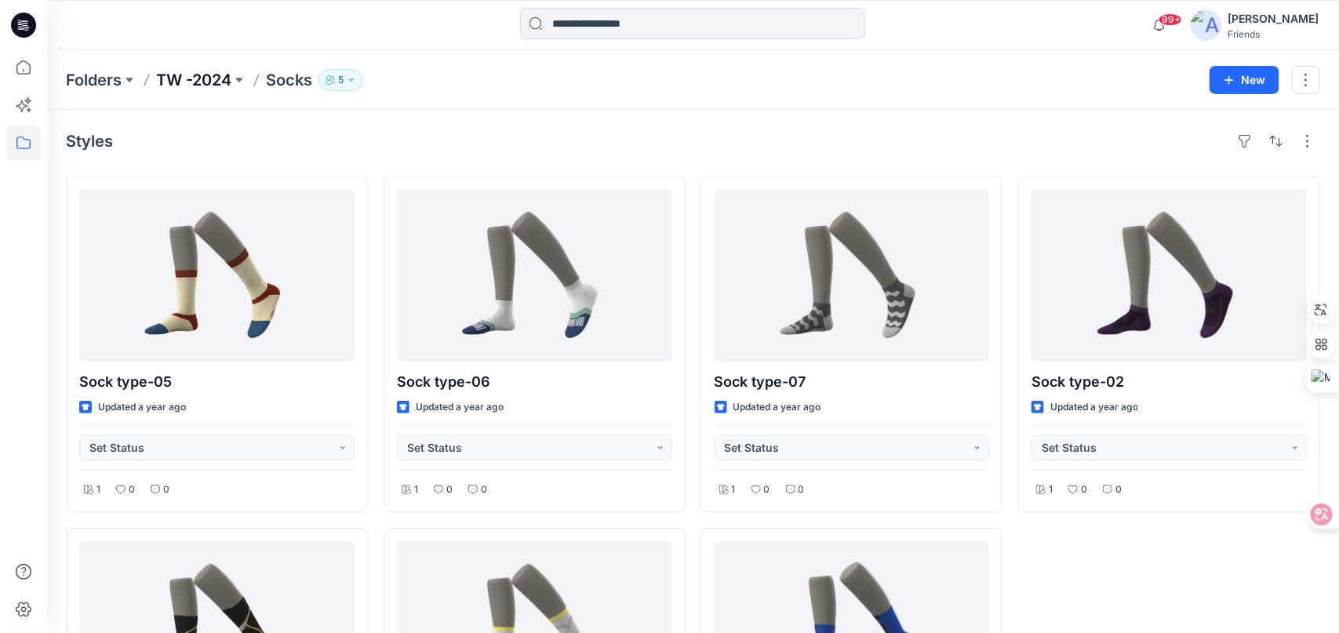
click at [187, 81] on p "TW -2024" at bounding box center [193, 80] width 75 height 22
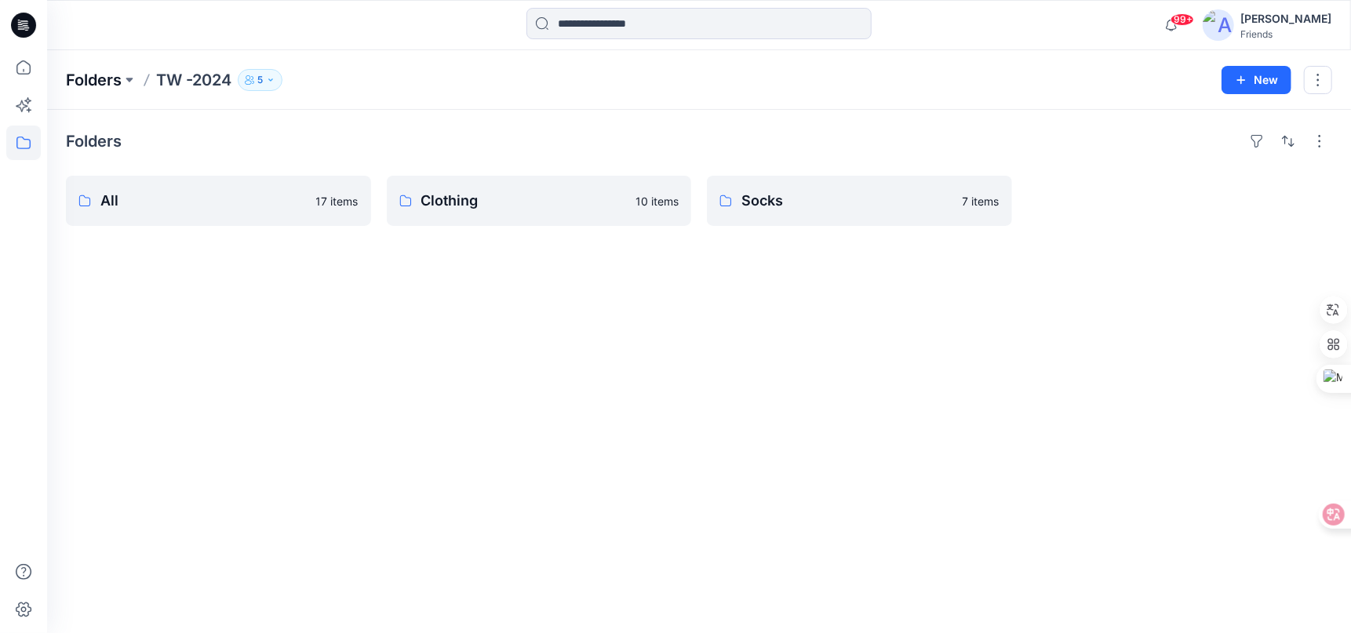
click at [95, 88] on p "Folders" at bounding box center [94, 80] width 56 height 22
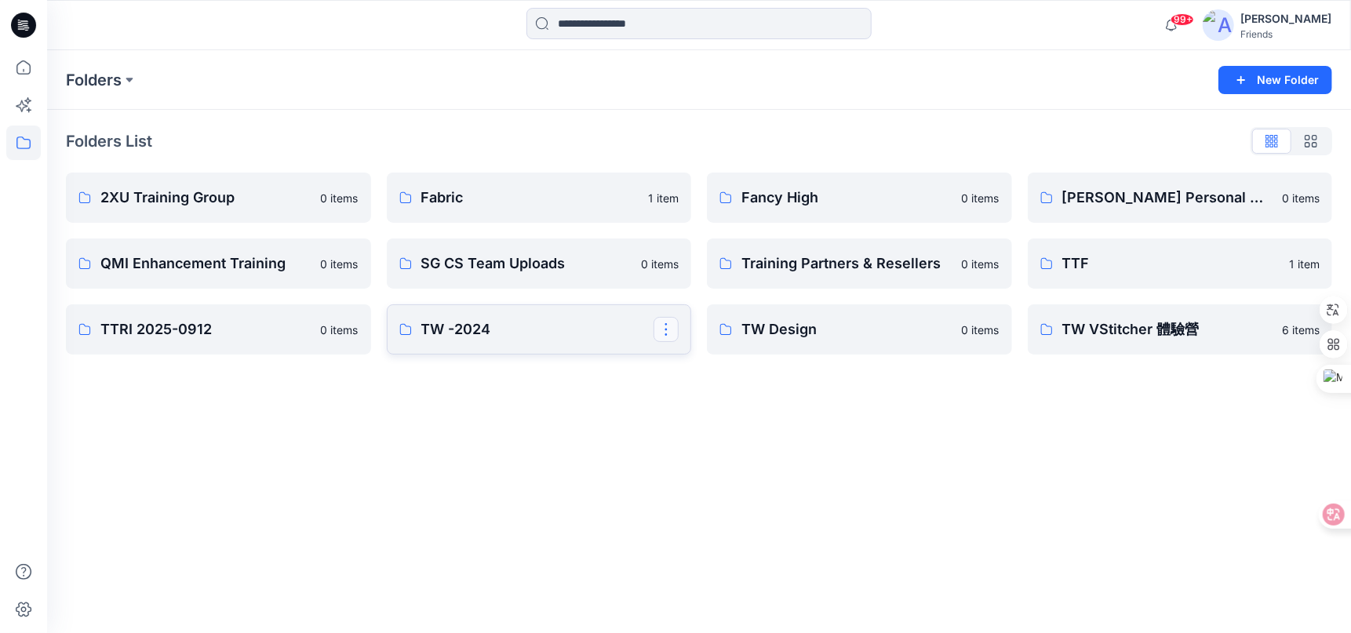
click at [663, 329] on button "button" at bounding box center [665, 329] width 25 height 25
click at [694, 366] on p "Edit" at bounding box center [695, 365] width 20 height 16
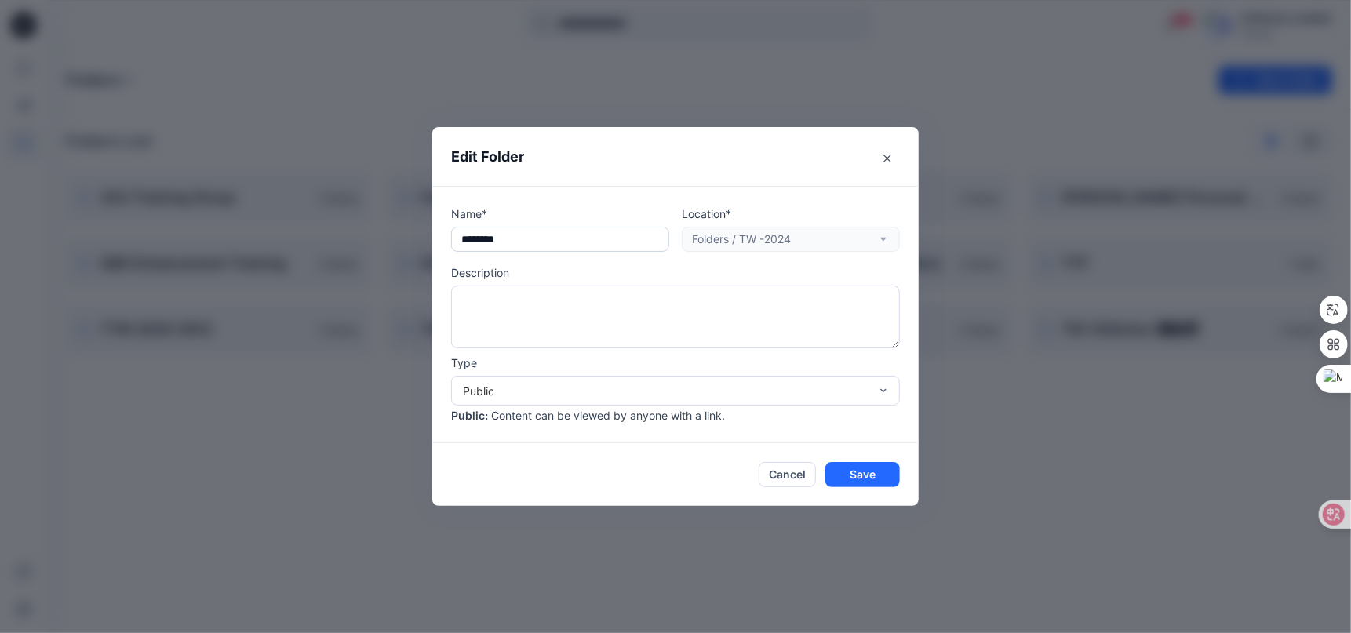
click at [481, 239] on input "********" at bounding box center [560, 239] width 218 height 25
type input "**********"
drag, startPoint x: 880, startPoint y: 467, endPoint x: 882, endPoint y: 475, distance: 8.0
click at [881, 474] on button "Save" at bounding box center [862, 474] width 75 height 25
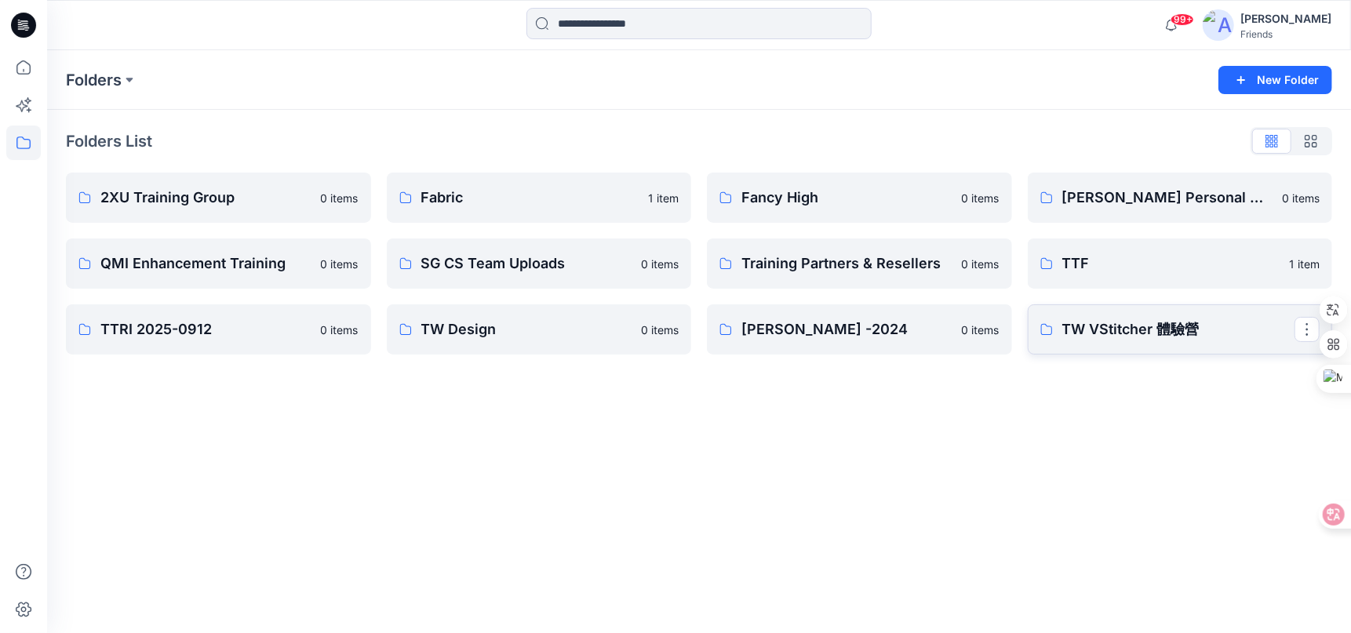
click at [1276, 330] on p "TW VStitcher 體驗營" at bounding box center [1178, 329] width 233 height 22
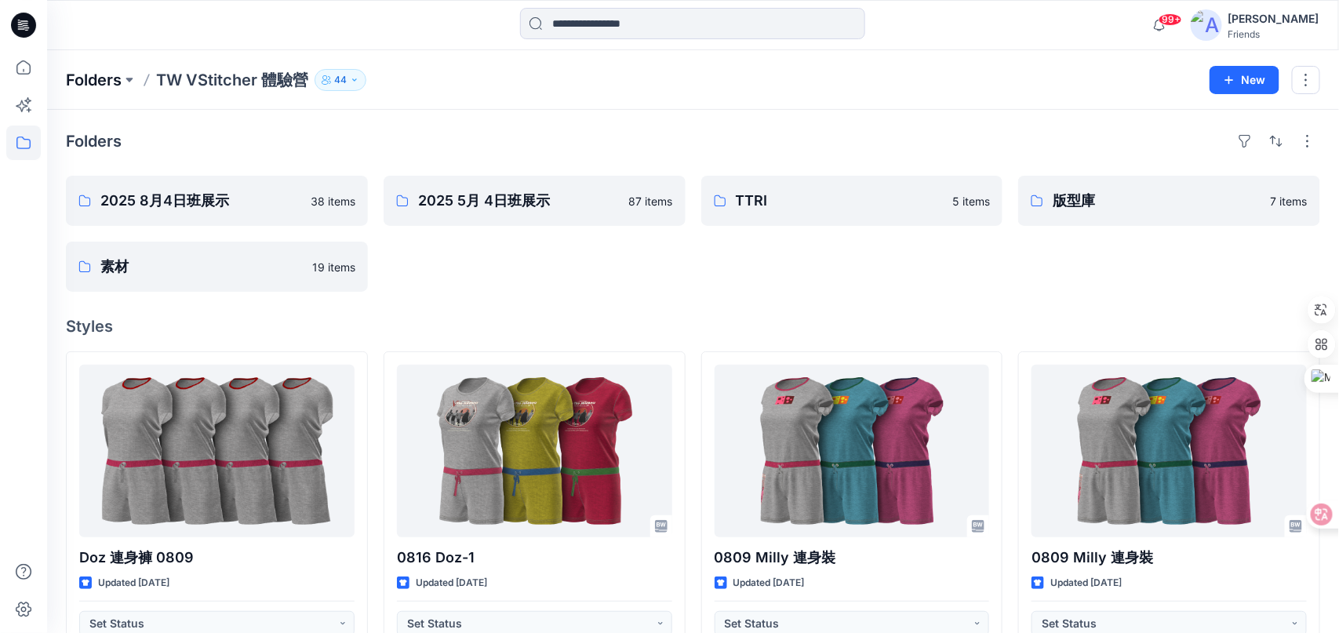
click at [85, 81] on p "Folders" at bounding box center [94, 80] width 56 height 22
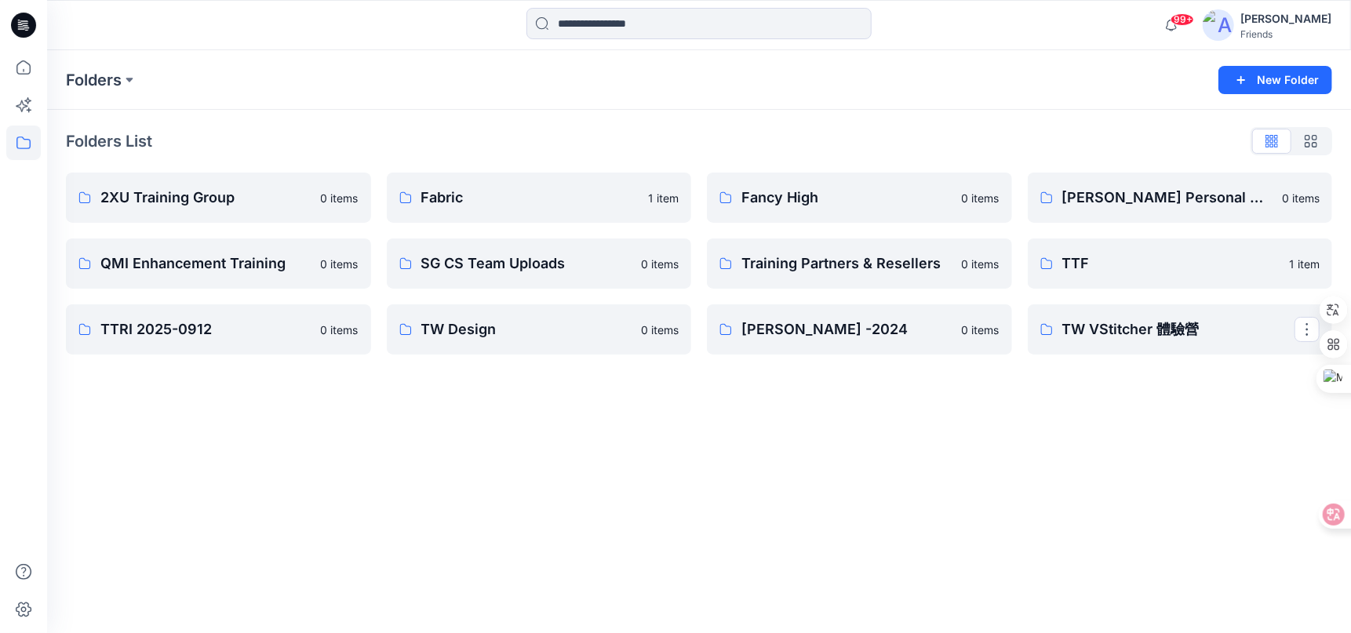
click at [1300, 330] on button "button" at bounding box center [1306, 329] width 25 height 25
click at [1180, 357] on p "Edit" at bounding box center [1185, 365] width 20 height 16
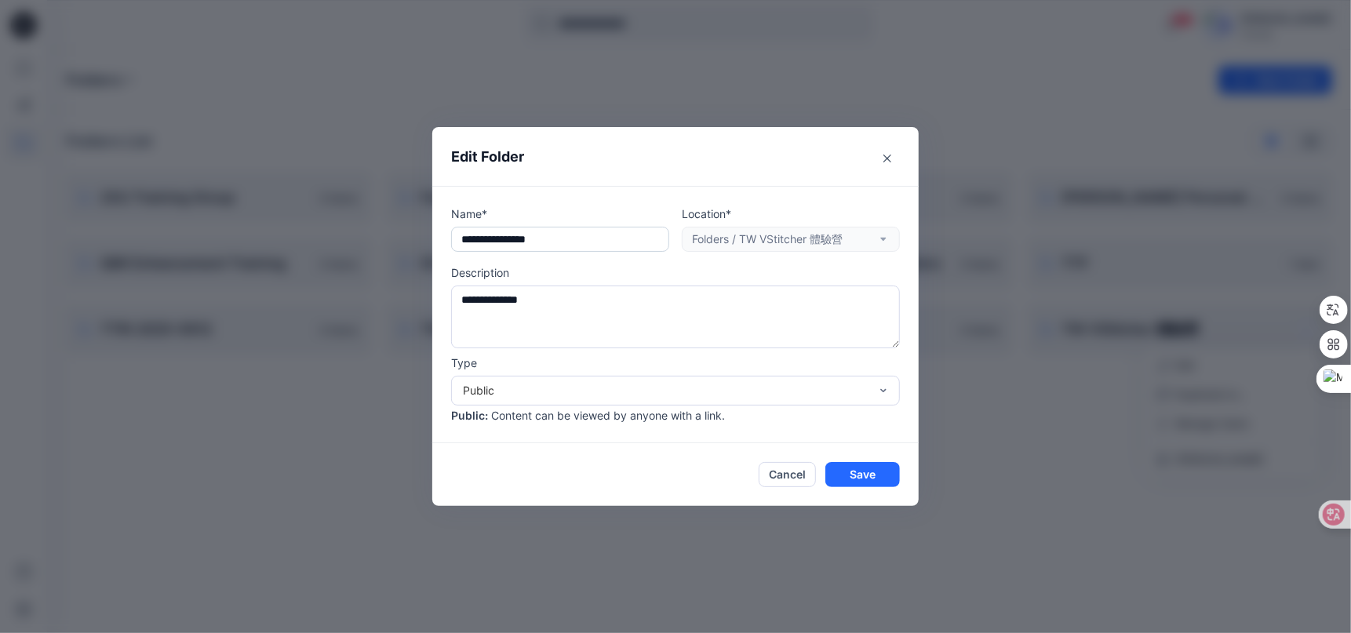
click at [461, 241] on input "**********" at bounding box center [560, 239] width 218 height 25
type input "**********"
click at [866, 480] on button "Save" at bounding box center [862, 474] width 75 height 25
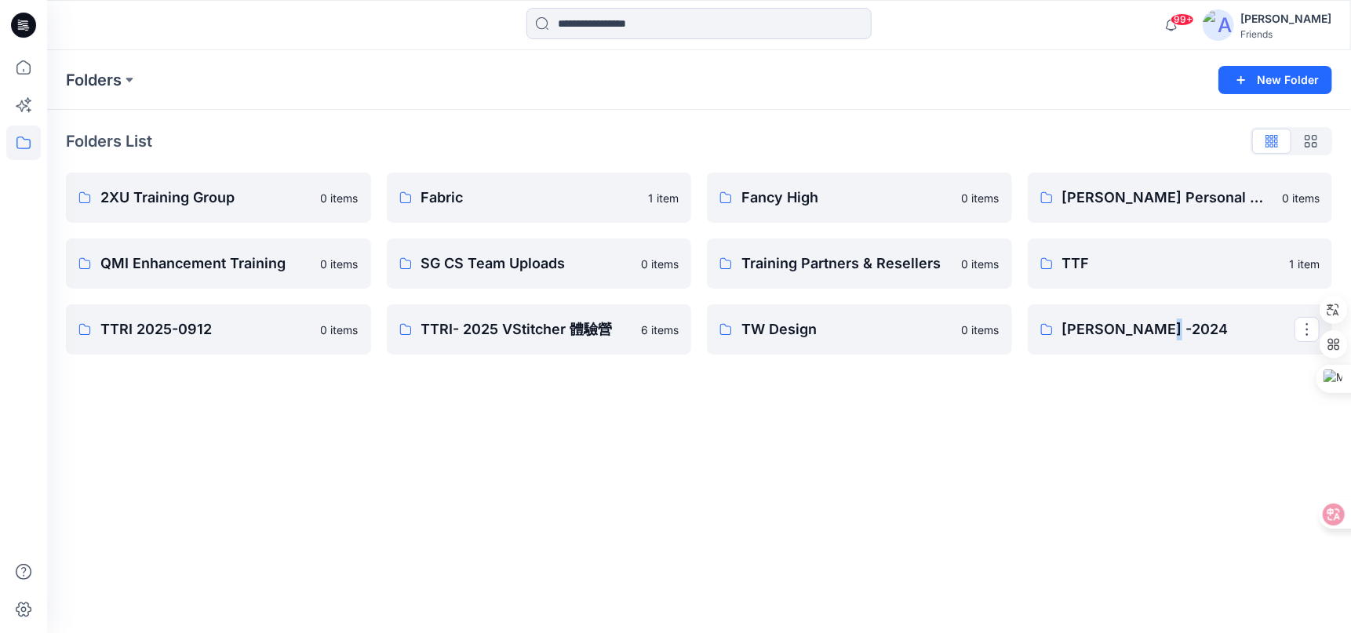
drag, startPoint x: 1074, startPoint y: 331, endPoint x: 1162, endPoint y: 369, distance: 95.2
type textarea "*"
click at [1157, 375] on div "Folders New Folder Folders List 2XU Training Group 0 items QMI Enhancement Trai…" at bounding box center [698, 341] width 1303 height 583
click at [1304, 325] on button "button" at bounding box center [1306, 329] width 25 height 25
drag, startPoint x: 967, startPoint y: 468, endPoint x: 1002, endPoint y: 437, distance: 46.6
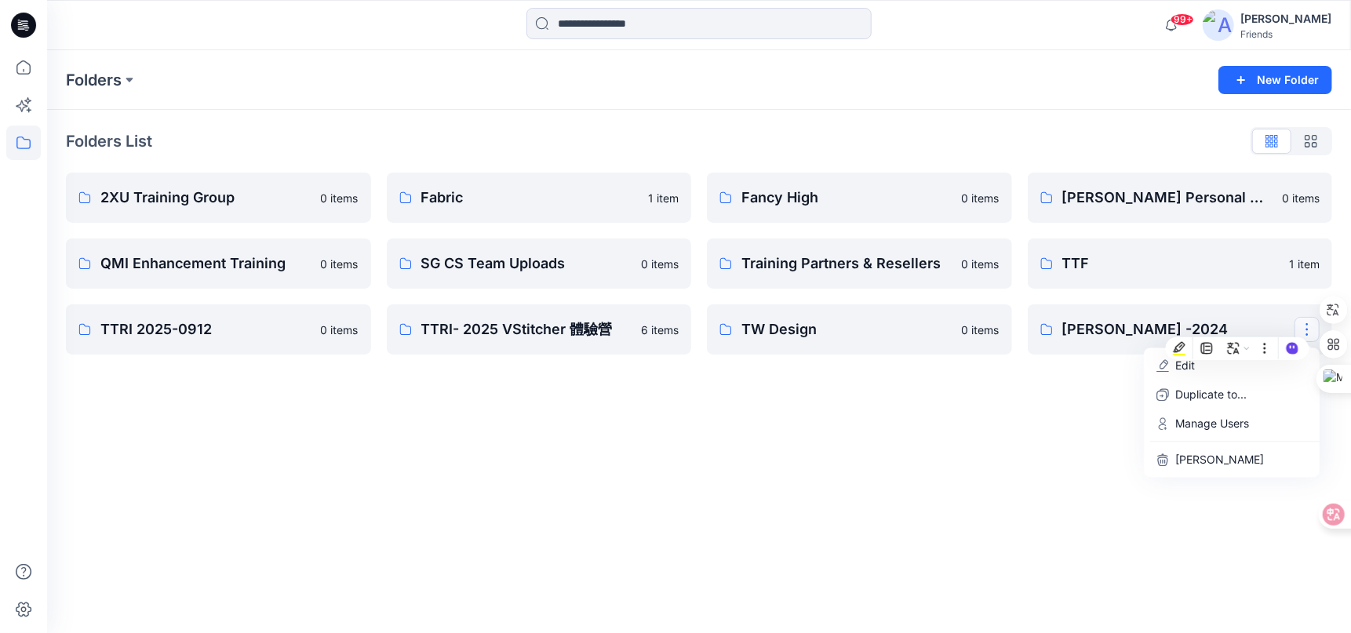
click at [966, 468] on div "Folders New Folder Folders List 2XU Training Group 0 items QMI Enhancement Trai…" at bounding box center [698, 341] width 1303 height 583
click at [1309, 335] on button "button" at bounding box center [1306, 329] width 25 height 25
click at [1191, 370] on p "Edit" at bounding box center [1185, 365] width 20 height 16
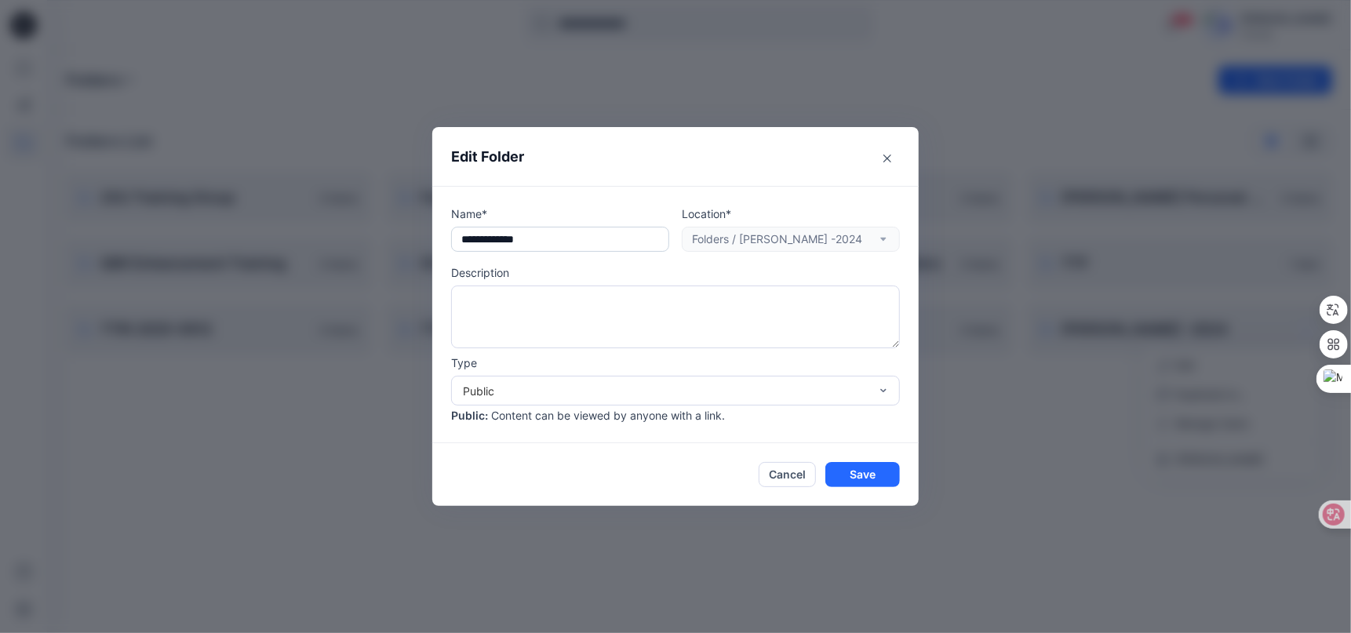
click at [442, 247] on div "**********" at bounding box center [675, 314] width 486 height 257
drag, startPoint x: 479, startPoint y: 234, endPoint x: 520, endPoint y: 247, distance: 42.7
click at [480, 234] on input "**********" at bounding box center [560, 239] width 218 height 25
click at [478, 236] on input "**********" at bounding box center [560, 239] width 218 height 25
type input "**********"
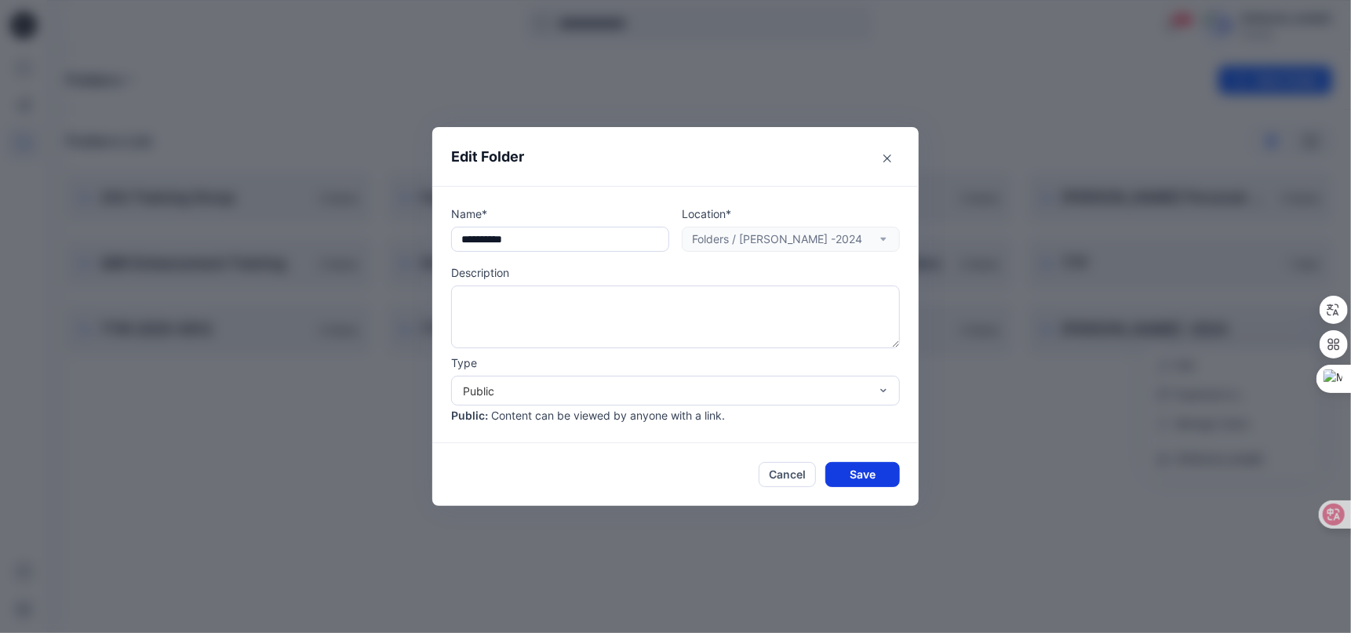
click at [861, 481] on button "Save" at bounding box center [862, 474] width 75 height 25
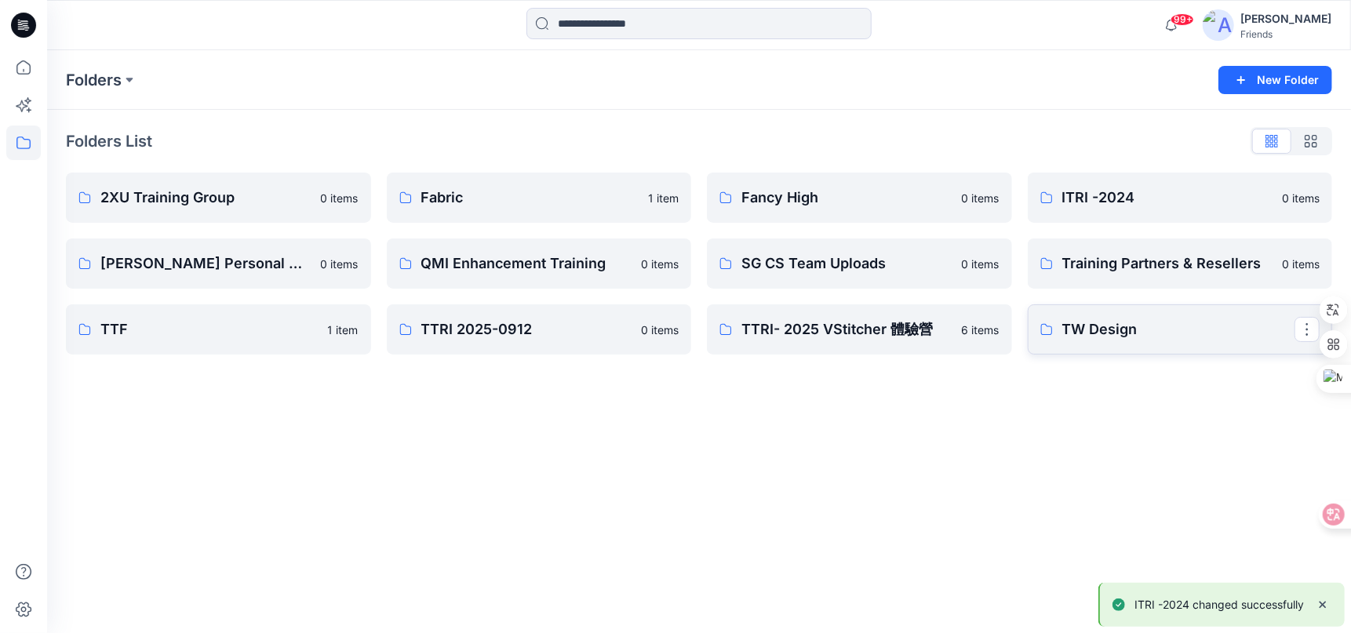
click at [1154, 338] on p "TW Design" at bounding box center [1178, 329] width 233 height 22
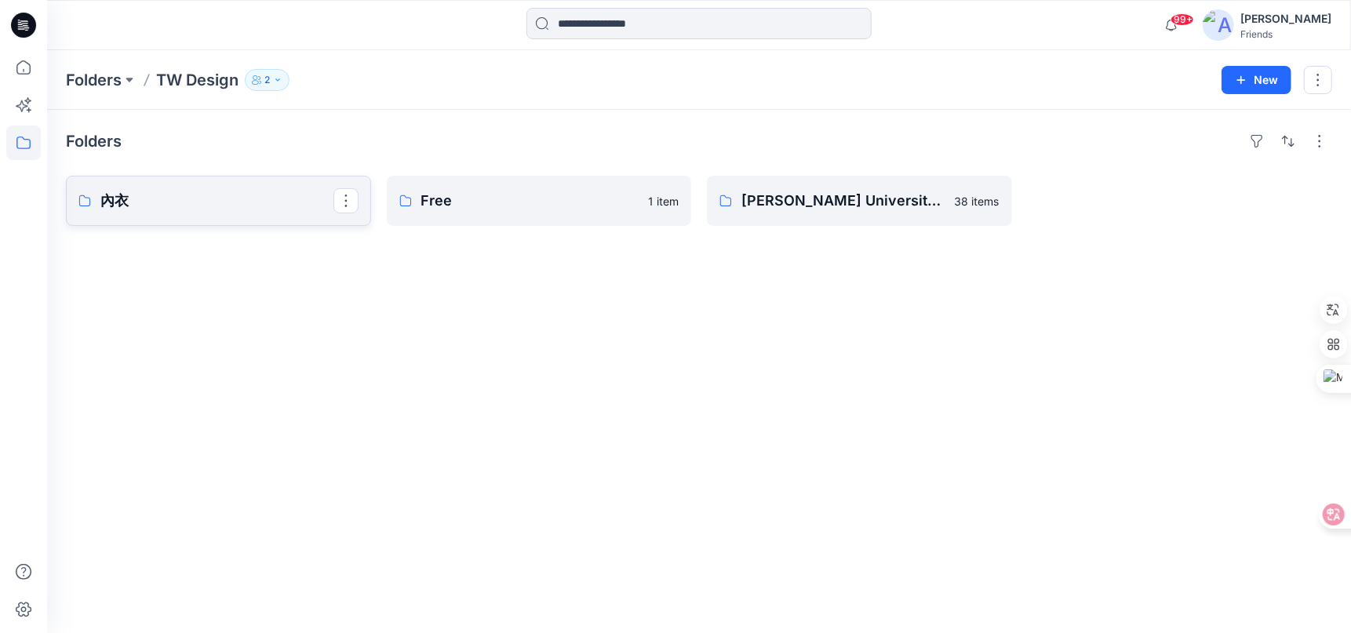
click at [261, 210] on p "內衣" at bounding box center [216, 201] width 233 height 22
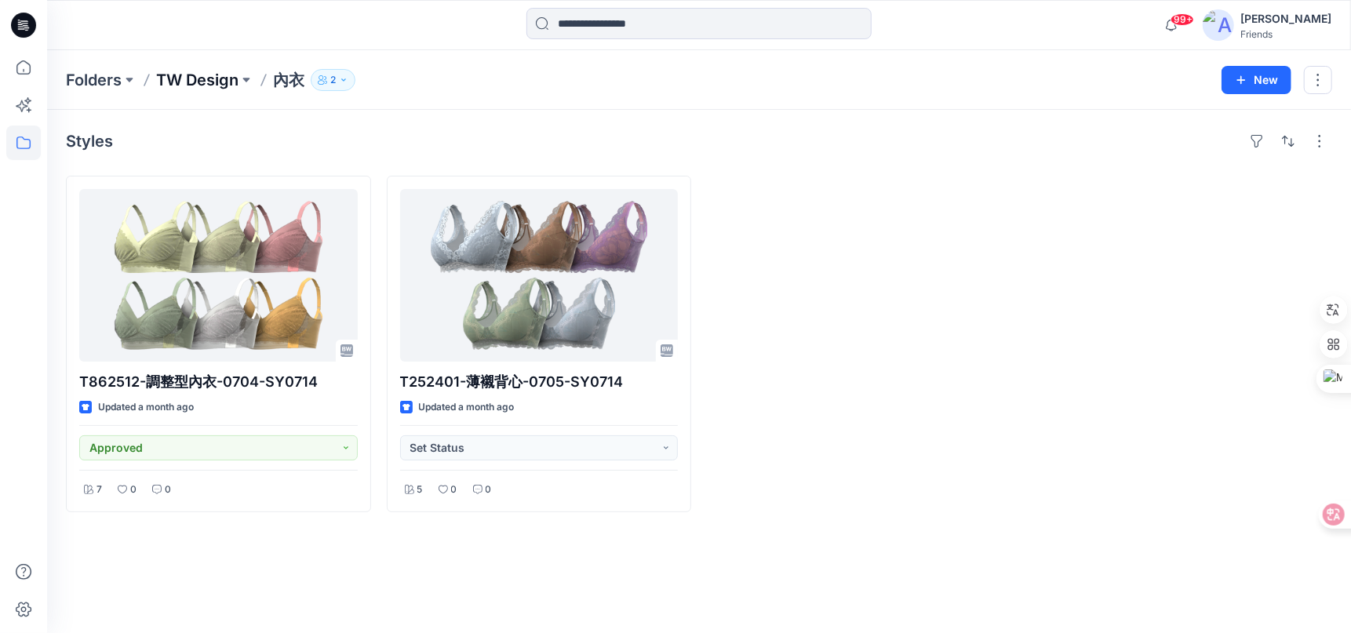
click at [224, 77] on p "TW Design" at bounding box center [197, 80] width 82 height 22
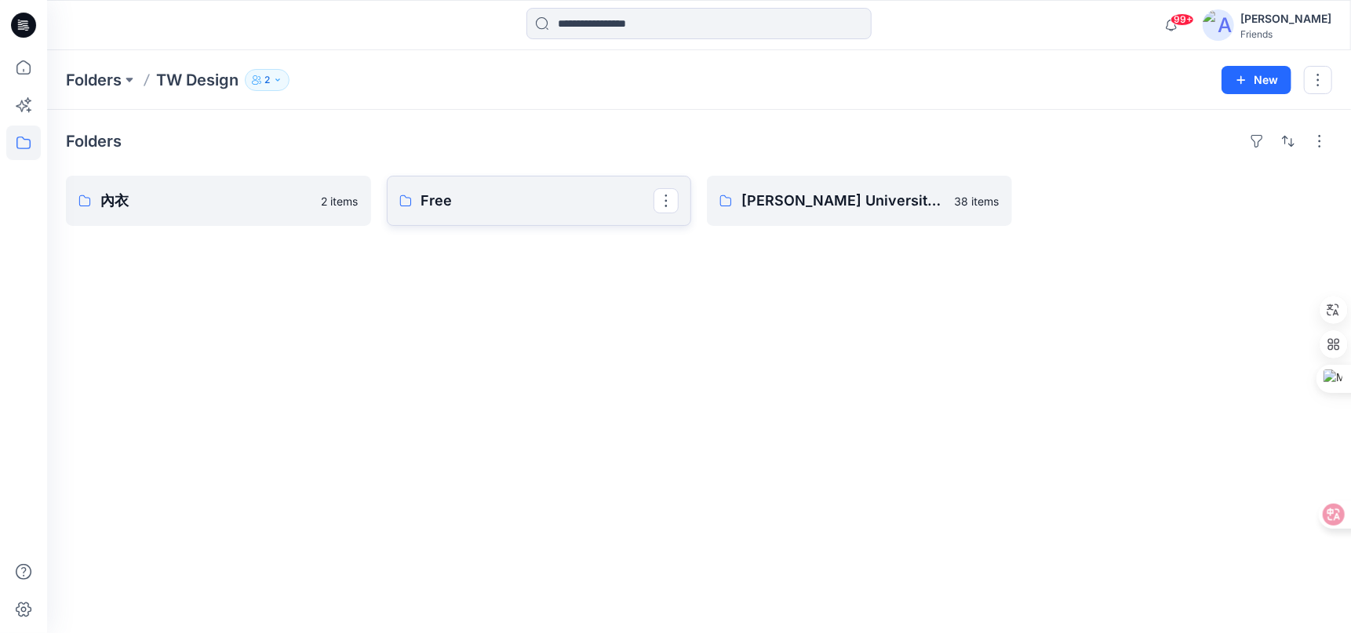
click at [487, 202] on p "Free" at bounding box center [537, 201] width 233 height 22
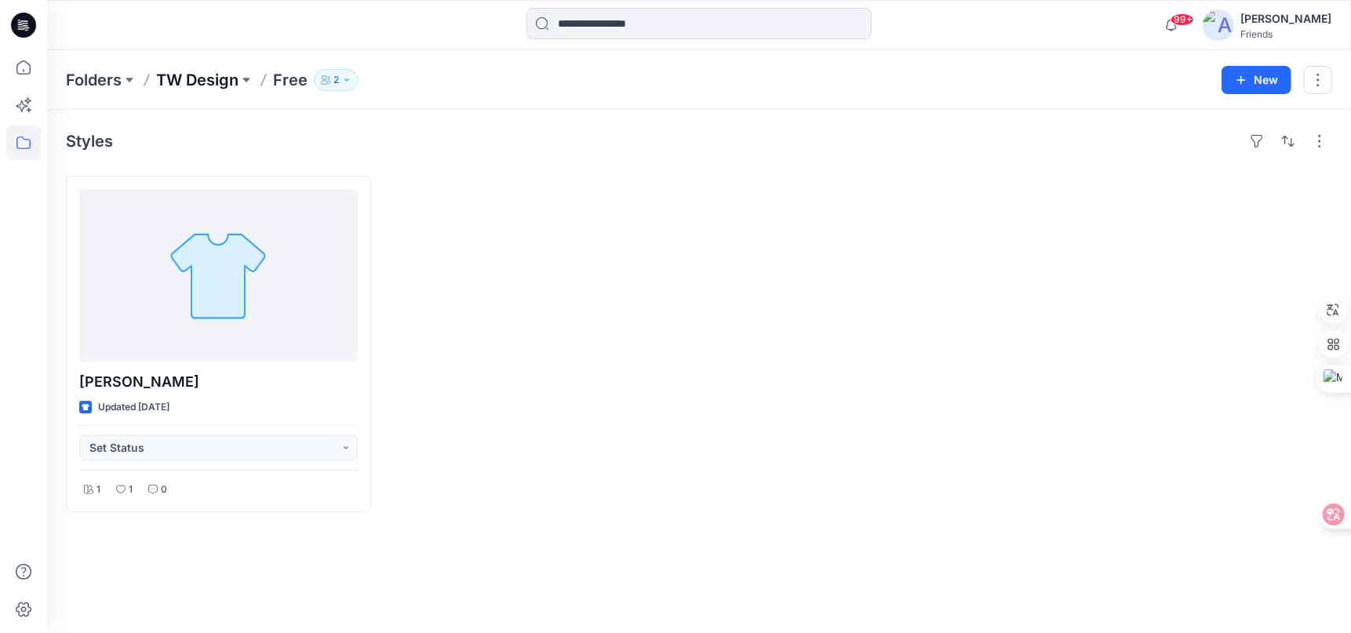
click at [194, 89] on p "TW Design" at bounding box center [197, 80] width 82 height 22
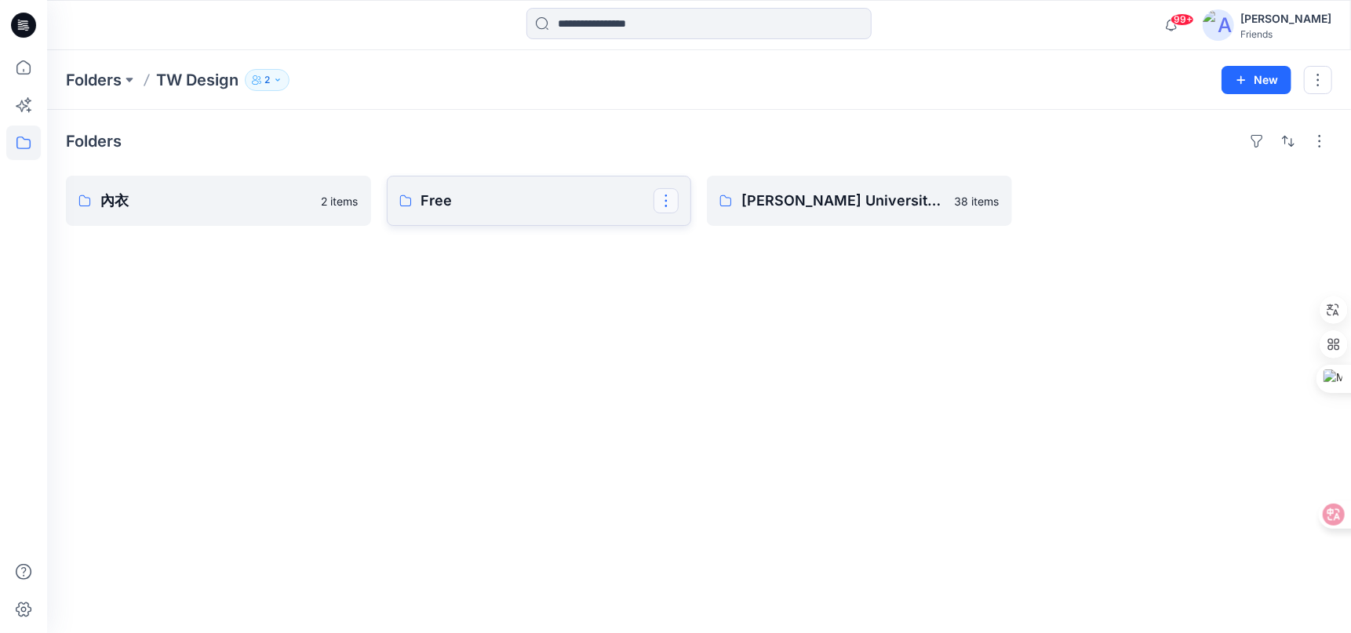
click at [671, 201] on button "button" at bounding box center [665, 200] width 25 height 25
click at [684, 235] on button "Edit" at bounding box center [741, 236] width 169 height 29
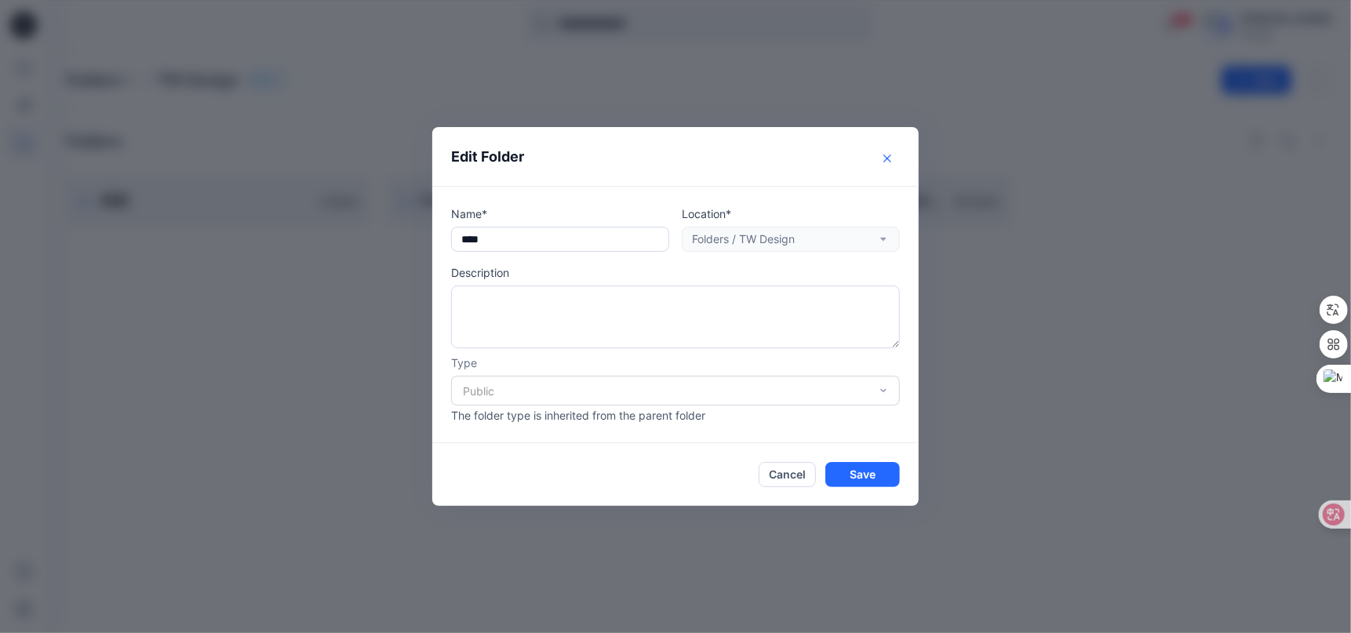
click at [888, 161] on icon "Close" at bounding box center [887, 159] width 8 height 8
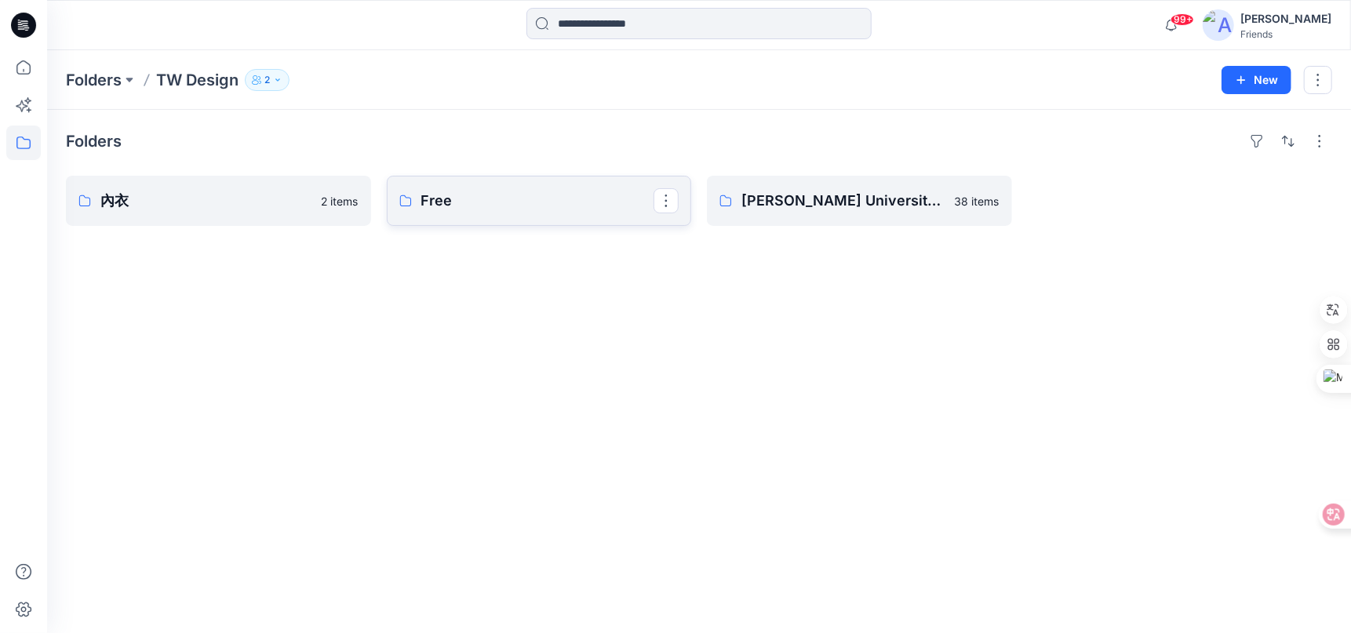
click at [569, 202] on p "Free" at bounding box center [537, 201] width 233 height 22
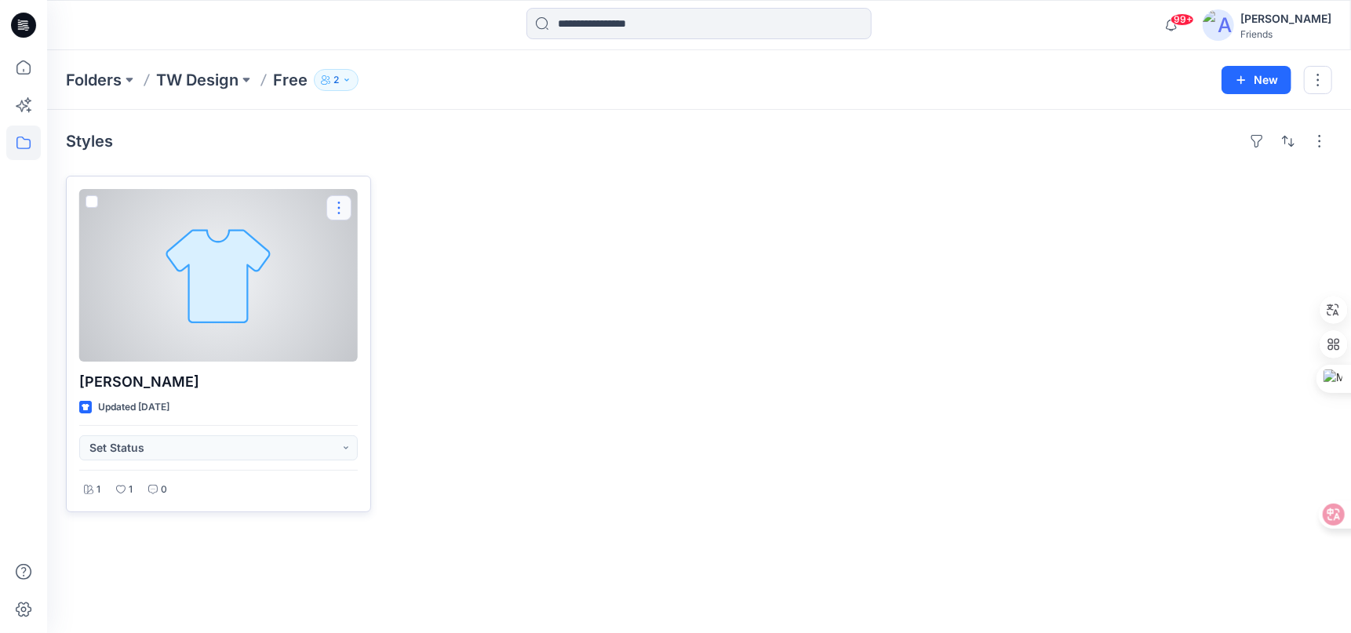
click at [340, 199] on button "button" at bounding box center [338, 207] width 25 height 25
click at [369, 251] on p "Edit" at bounding box center [368, 244] width 20 height 16
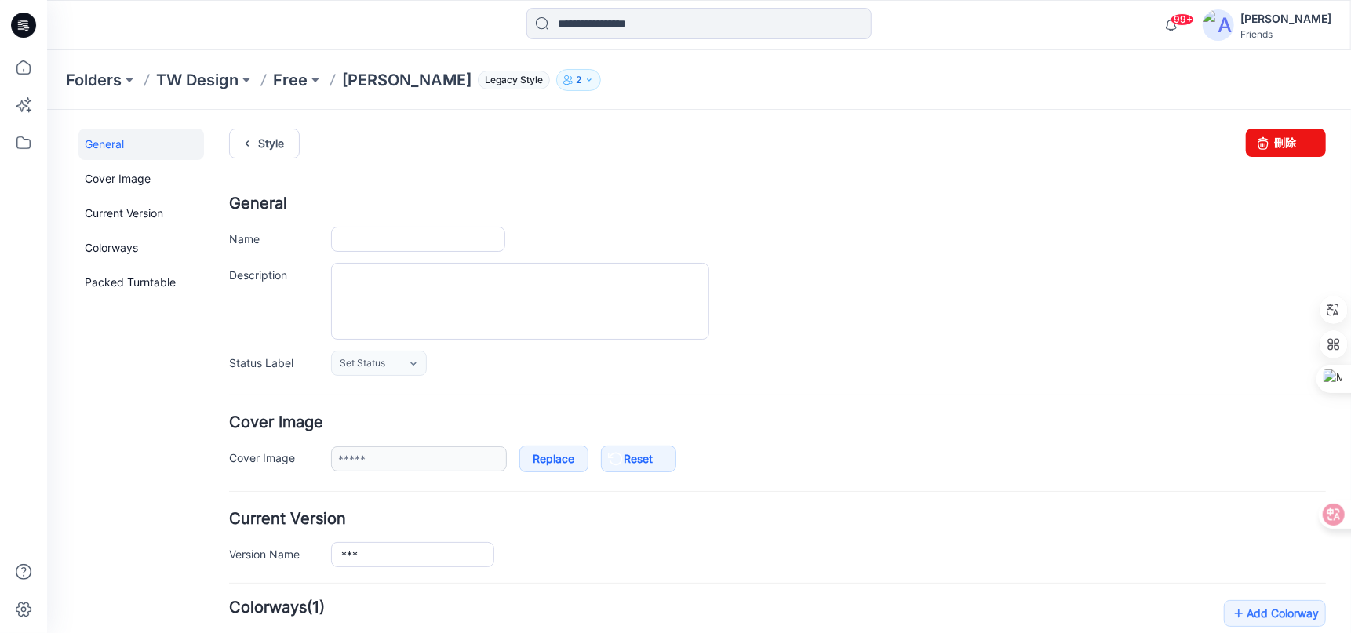
type input "***"
type input "*******"
type input "**********"
drag, startPoint x: 1270, startPoint y: 134, endPoint x: 793, endPoint y: 165, distance: 477.9
click at [1270, 134] on link "刪除" at bounding box center [1285, 142] width 80 height 28
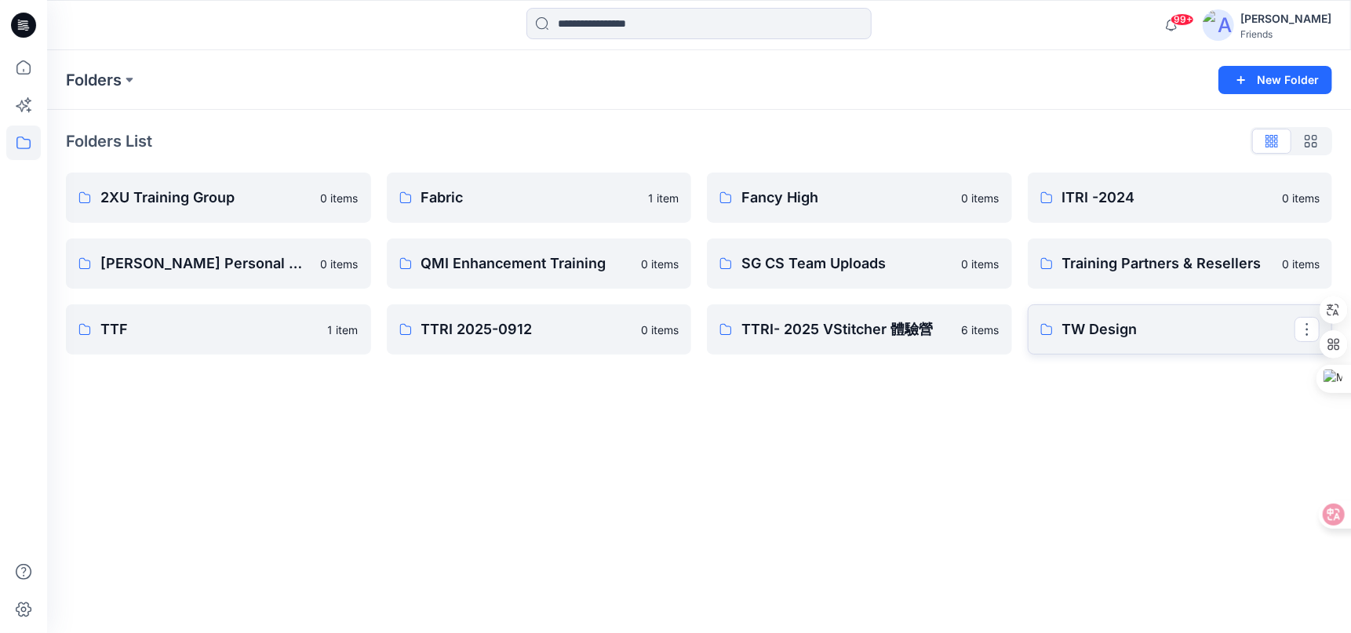
click at [1156, 339] on p "TW Design" at bounding box center [1178, 329] width 233 height 22
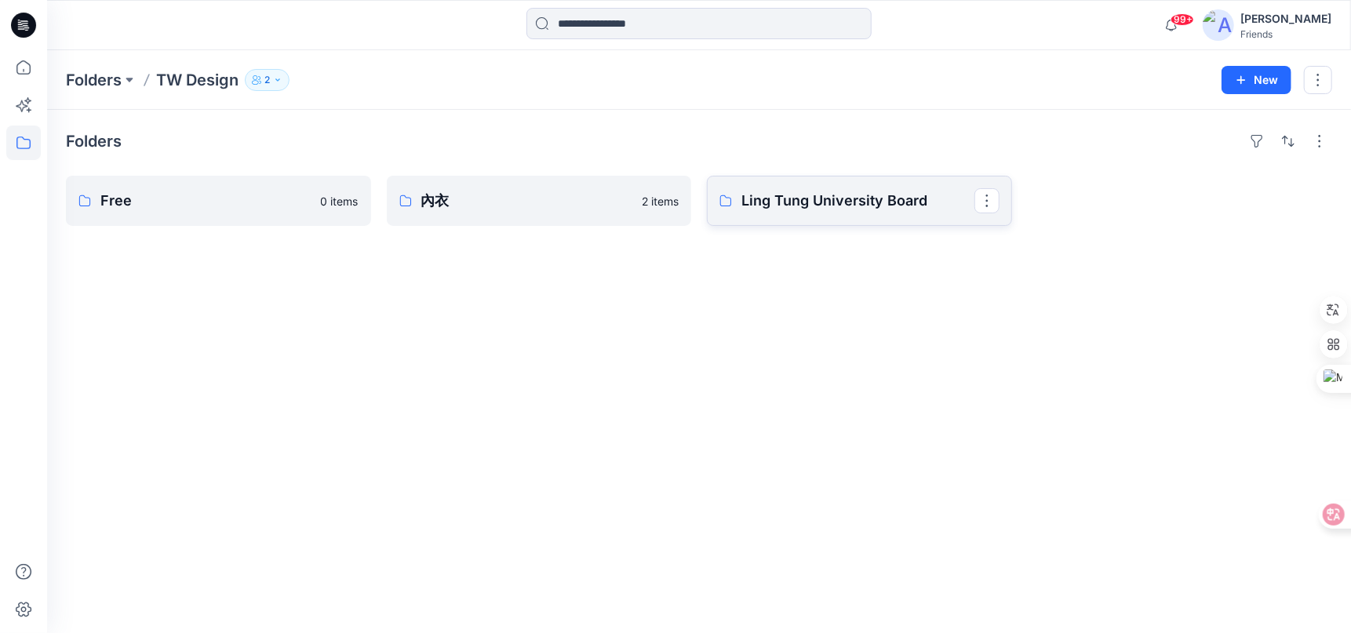
click at [859, 194] on p "Ling Tung University Board" at bounding box center [857, 201] width 233 height 22
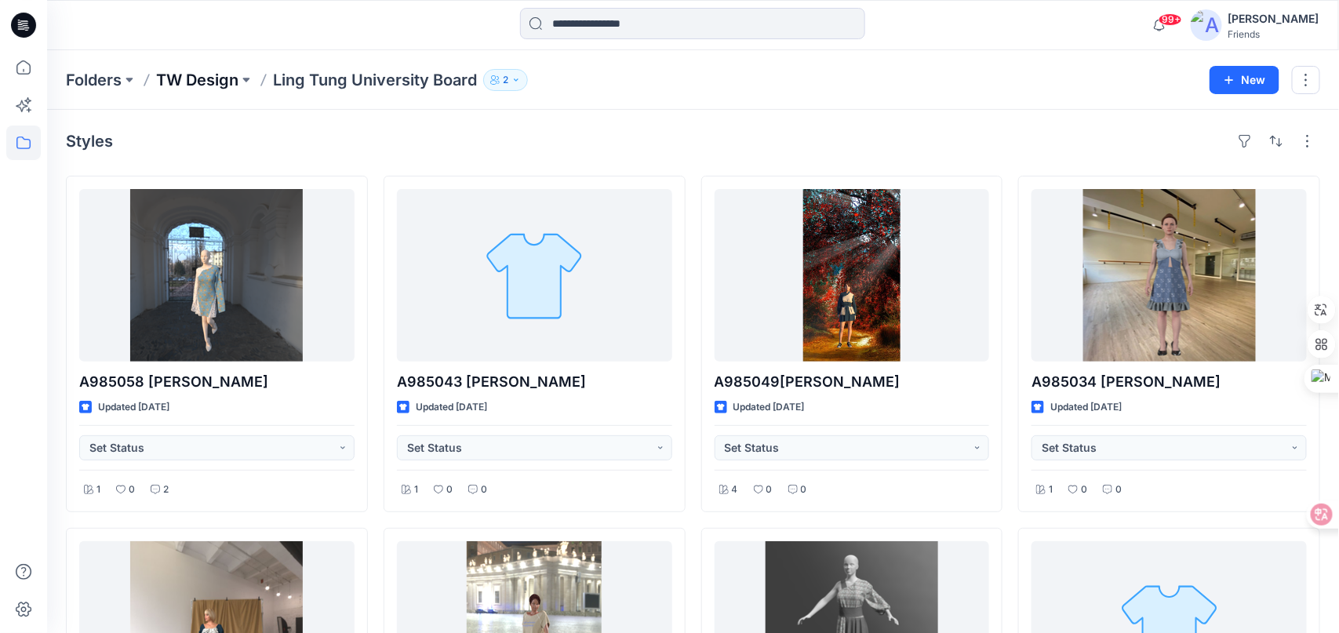
click at [211, 88] on p "TW Design" at bounding box center [197, 80] width 82 height 22
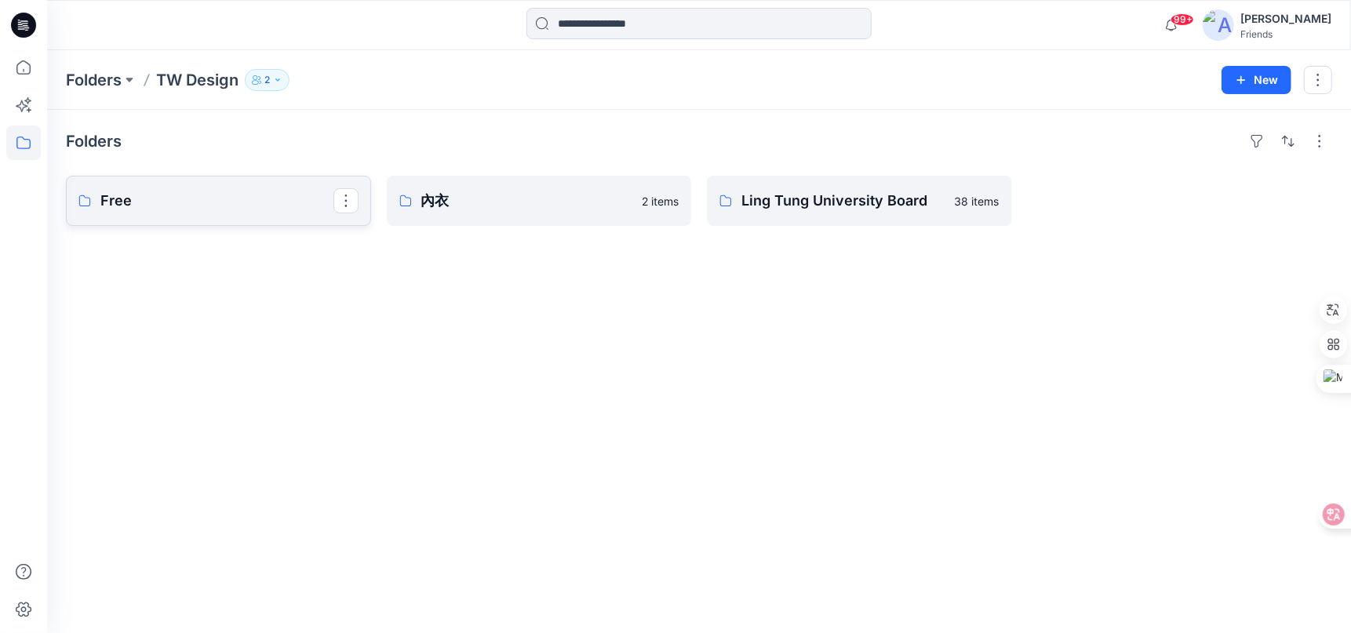
click at [284, 198] on p "Free" at bounding box center [216, 201] width 233 height 22
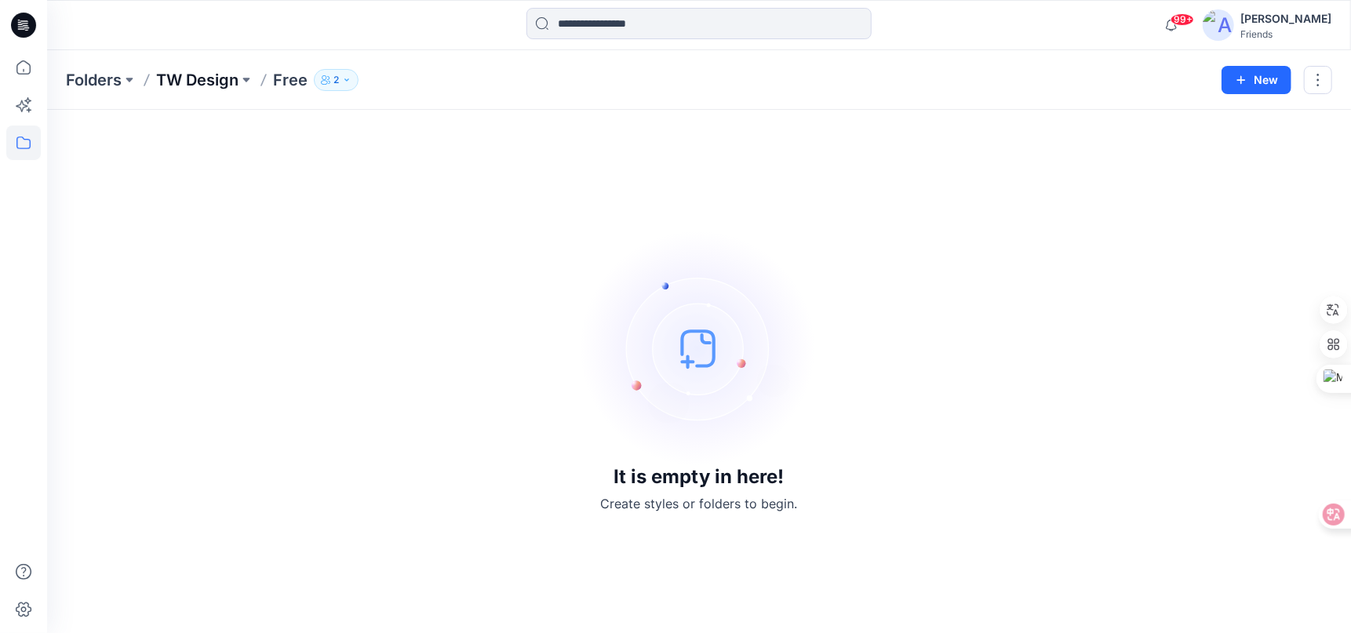
click at [187, 86] on p "TW Design" at bounding box center [197, 80] width 82 height 22
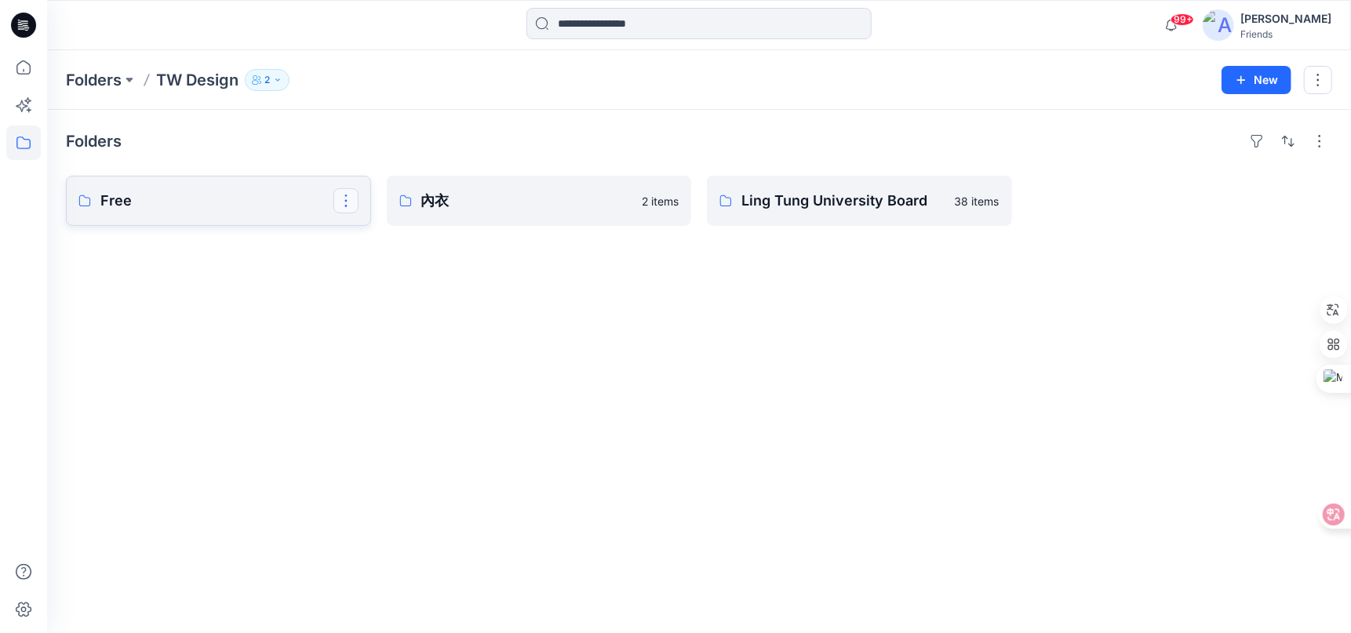
click at [339, 196] on button "button" at bounding box center [345, 200] width 25 height 25
click at [374, 236] on p "Edit" at bounding box center [375, 236] width 20 height 16
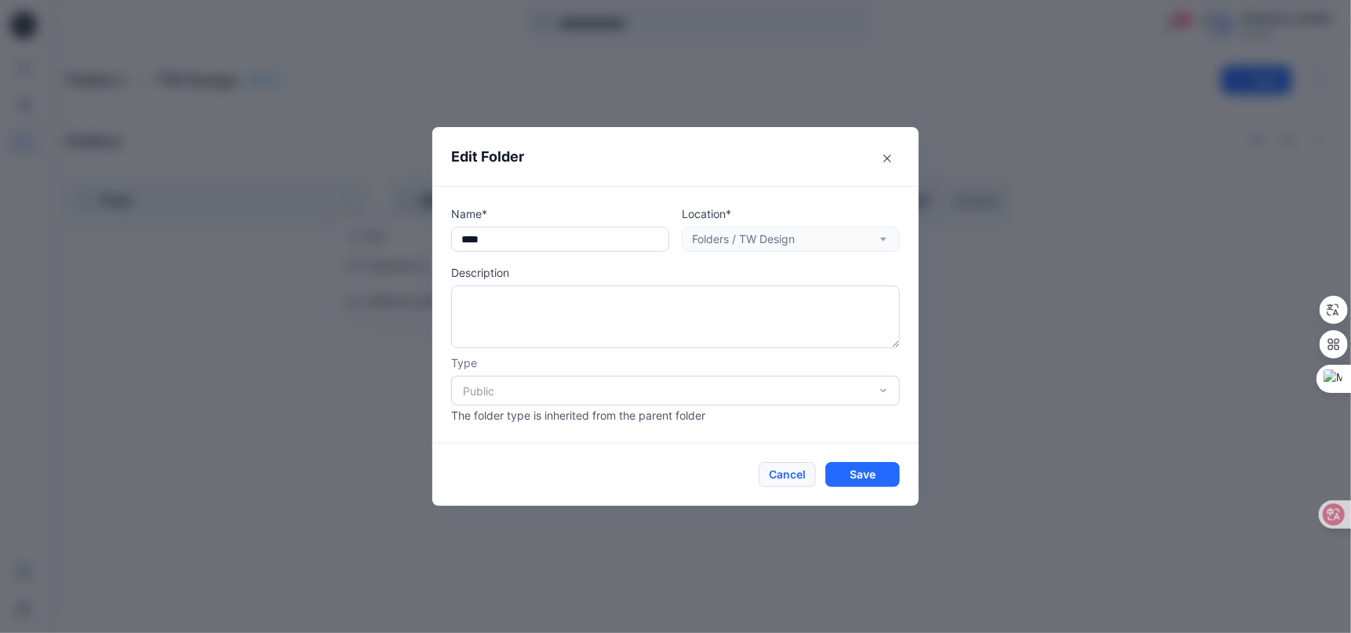
click at [794, 478] on button "Cancel" at bounding box center [786, 474] width 57 height 25
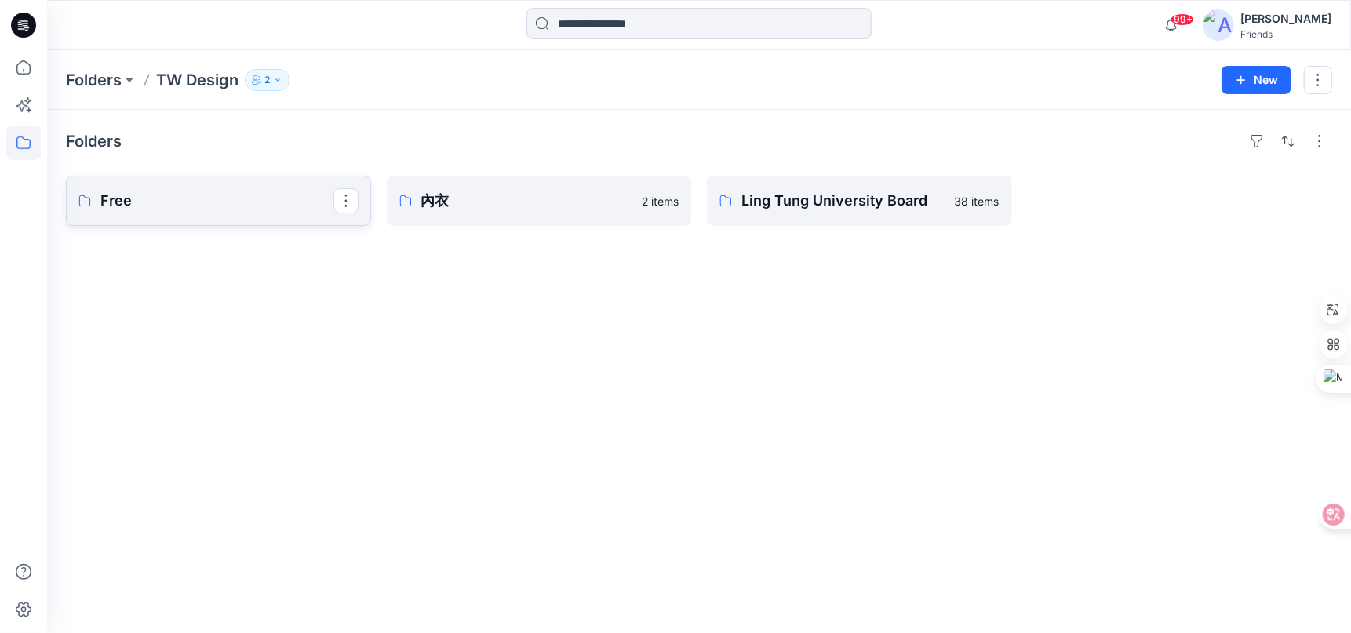
click at [85, 200] on icon at bounding box center [84, 200] width 13 height 13
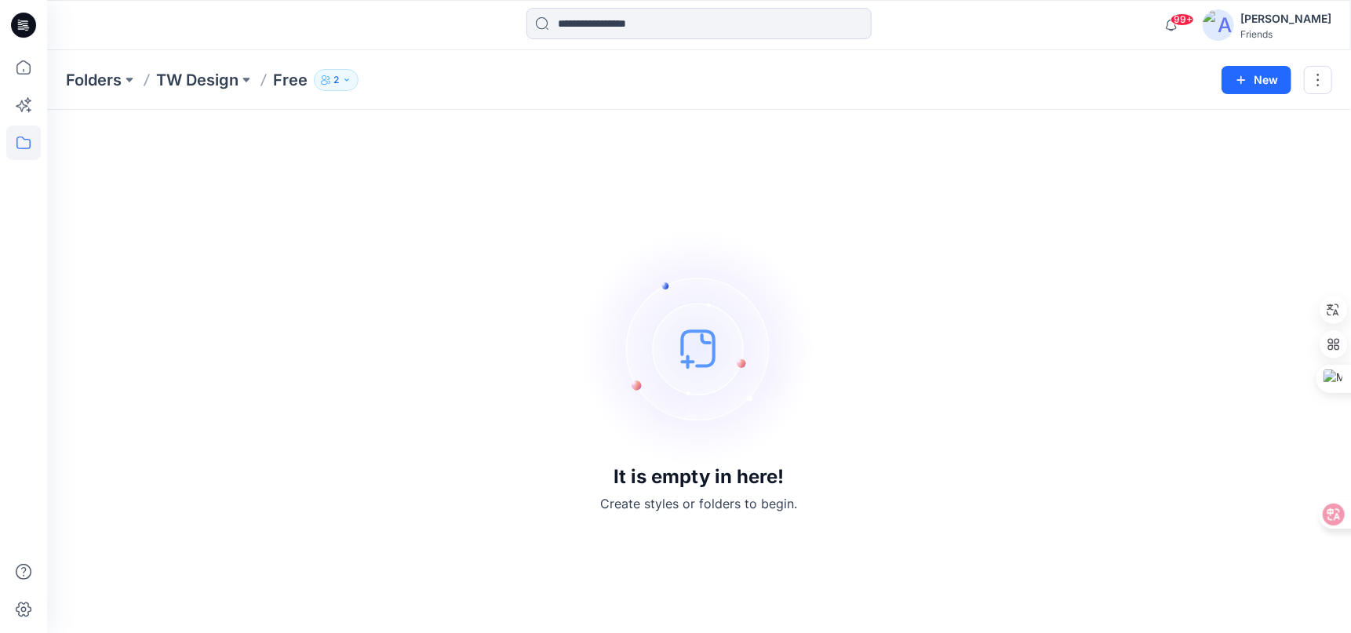
click at [205, 67] on div "Folders TW Design Free 2 New" at bounding box center [698, 80] width 1303 height 60
click at [212, 75] on p "TW Design" at bounding box center [197, 80] width 82 height 22
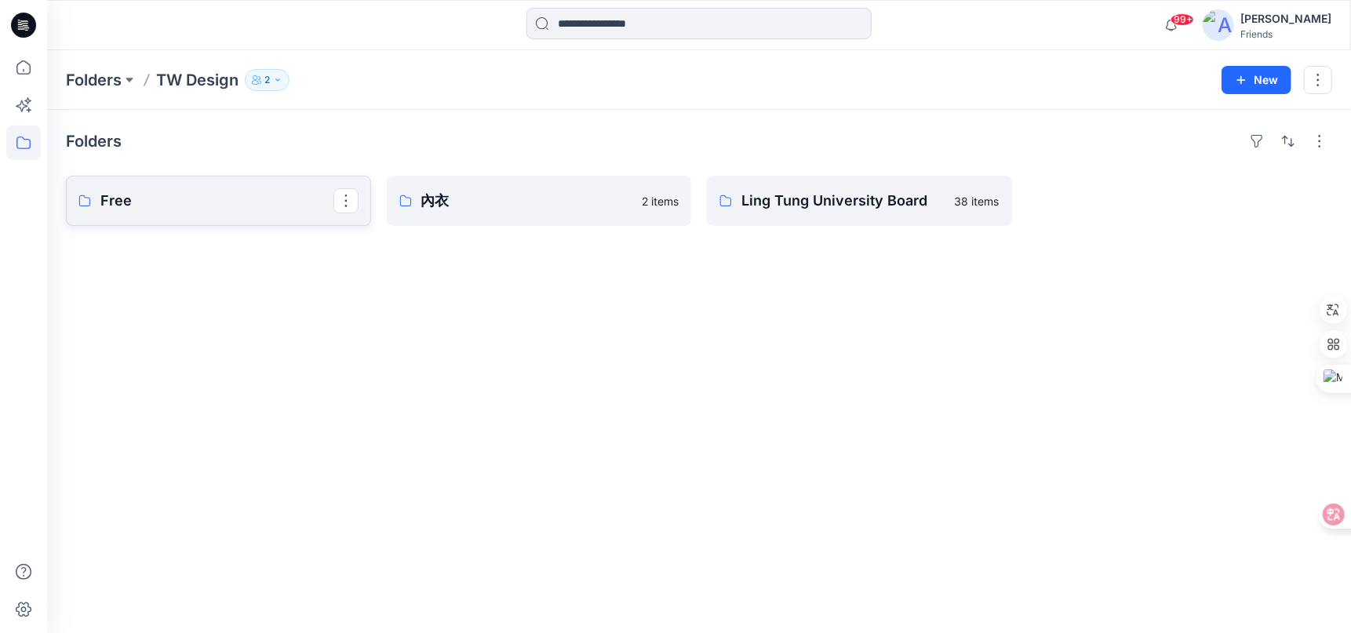
click at [165, 194] on p "Free" at bounding box center [216, 201] width 233 height 22
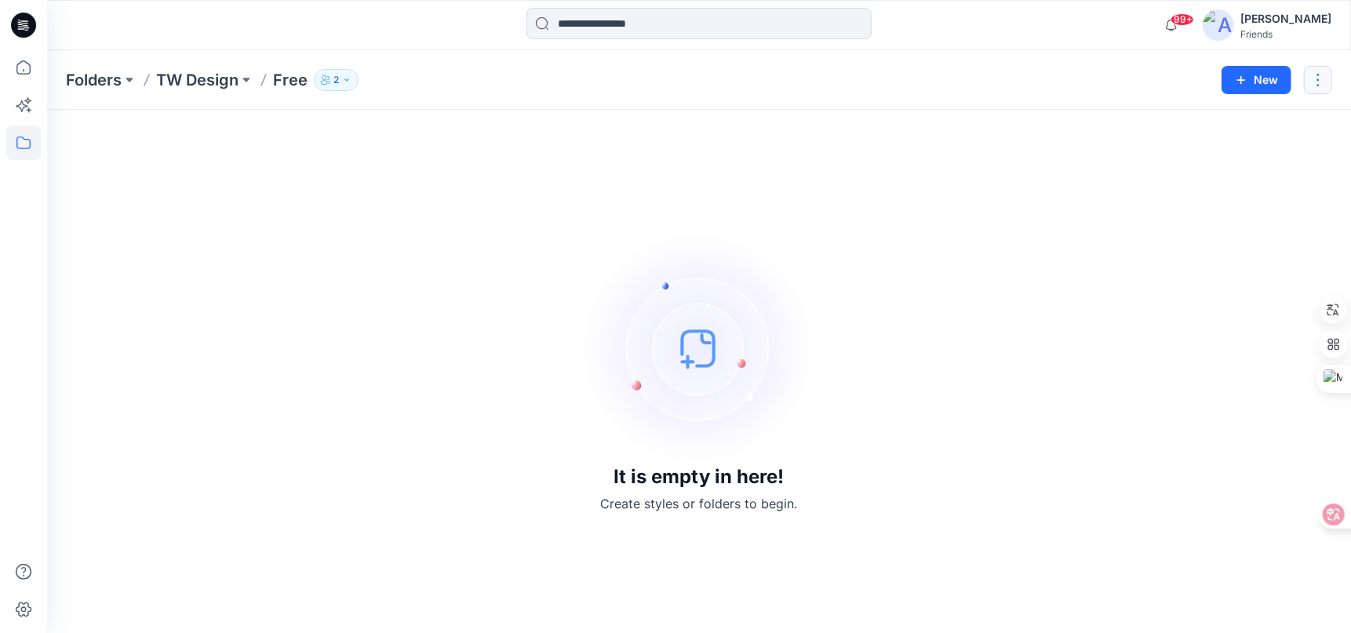
click at [1321, 85] on button "button" at bounding box center [1317, 80] width 28 height 28
click at [1187, 122] on p "Edit" at bounding box center [1197, 117] width 20 height 16
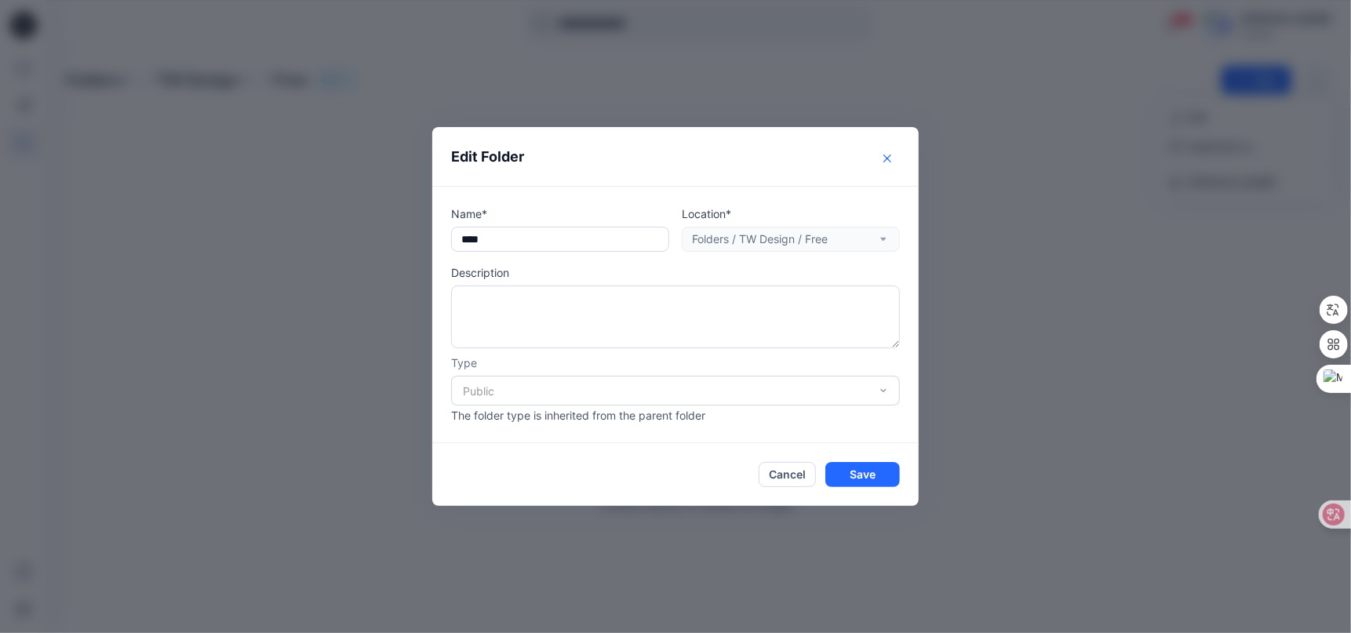
click at [885, 161] on icon "Close" at bounding box center [887, 159] width 8 height 8
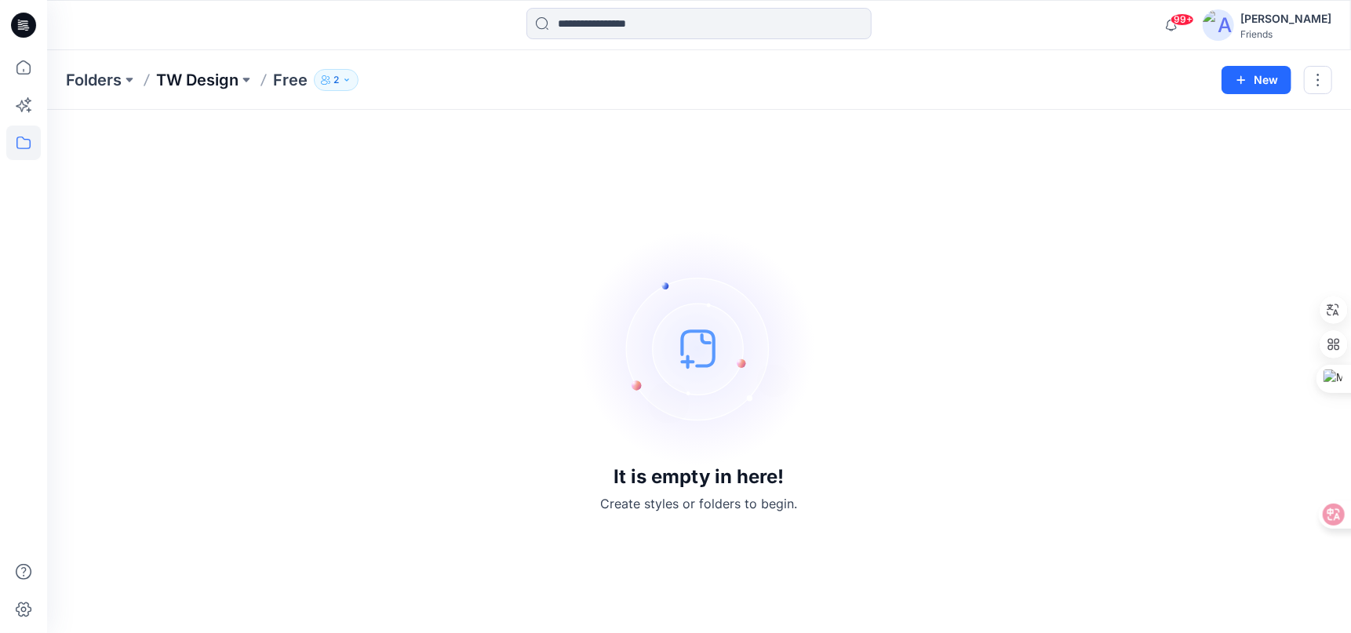
click at [198, 83] on p "TW Design" at bounding box center [197, 80] width 82 height 22
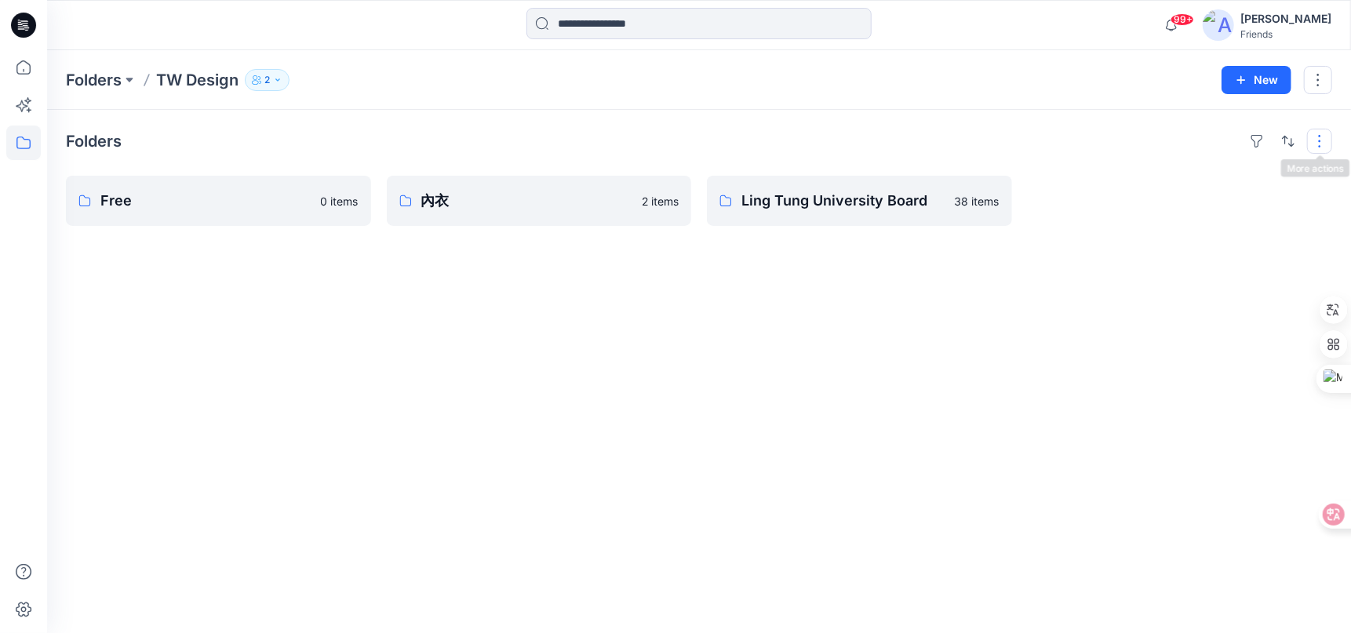
click at [1321, 141] on button "button" at bounding box center [1319, 141] width 25 height 25
click at [1317, 79] on button "button" at bounding box center [1317, 80] width 28 height 28
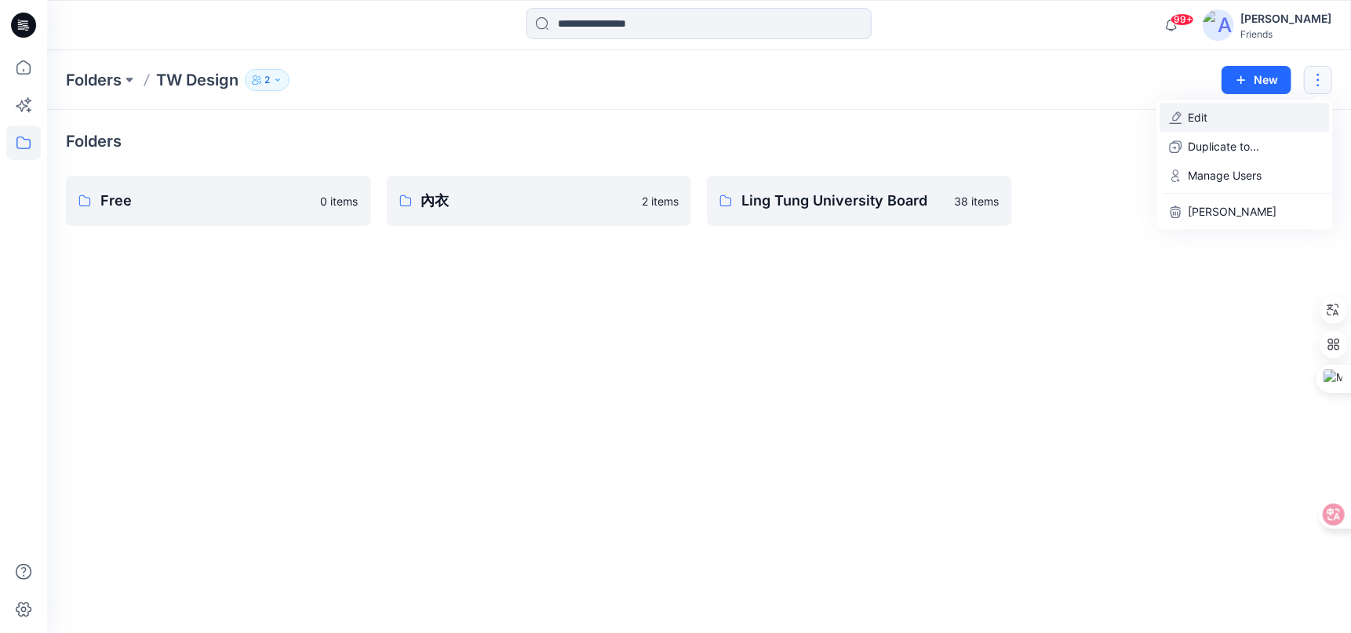
click at [1198, 115] on p "Edit" at bounding box center [1197, 117] width 20 height 16
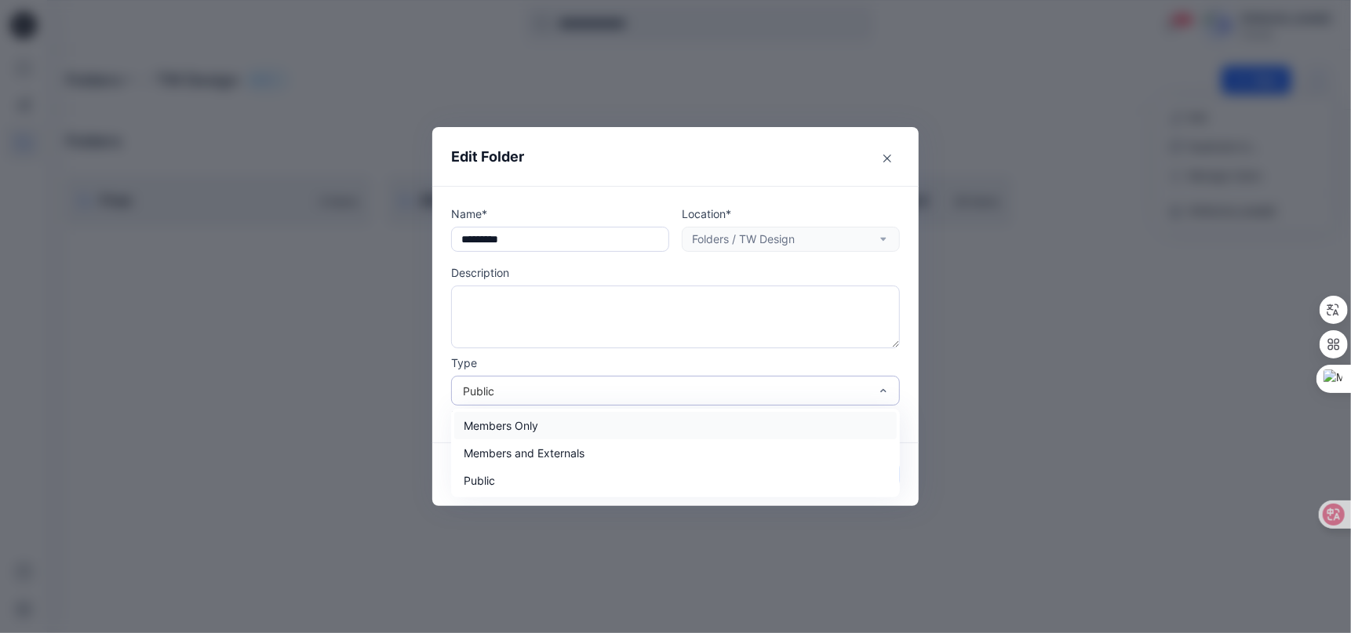
click at [883, 384] on div at bounding box center [883, 390] width 13 height 28
click at [888, 172] on header "Edit Folder" at bounding box center [675, 156] width 486 height 59
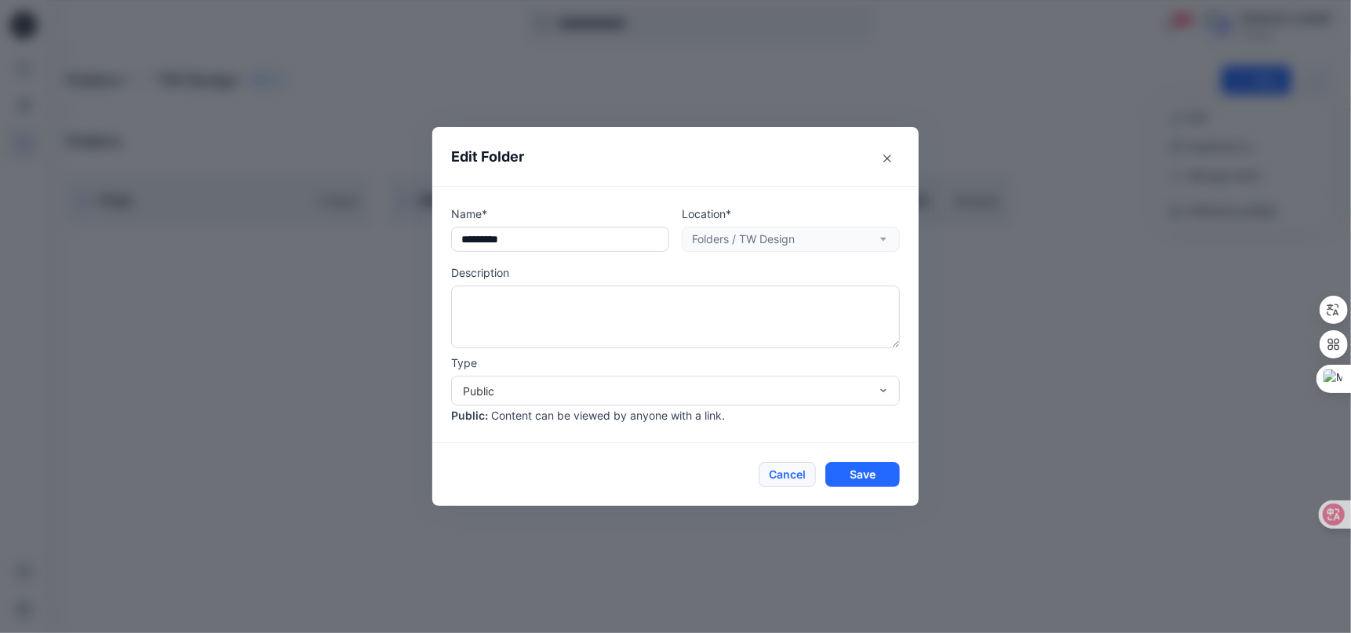
click at [793, 470] on button "Cancel" at bounding box center [786, 474] width 57 height 25
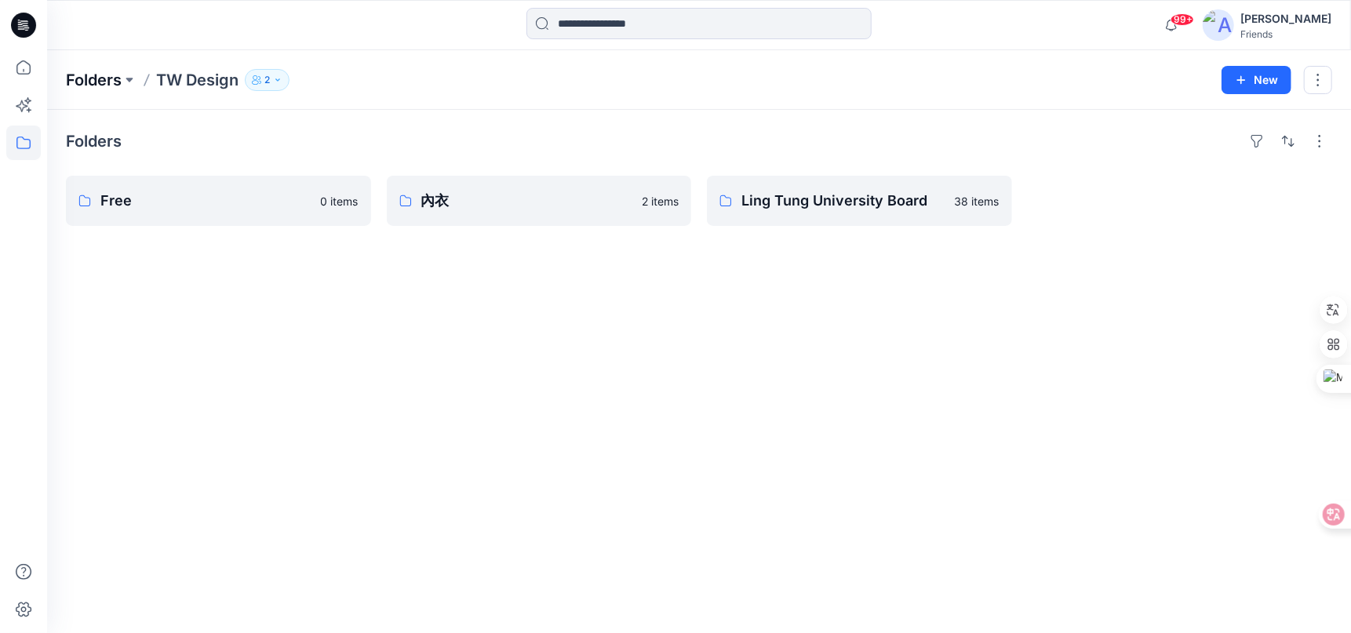
click at [96, 83] on p "Folders" at bounding box center [94, 80] width 56 height 22
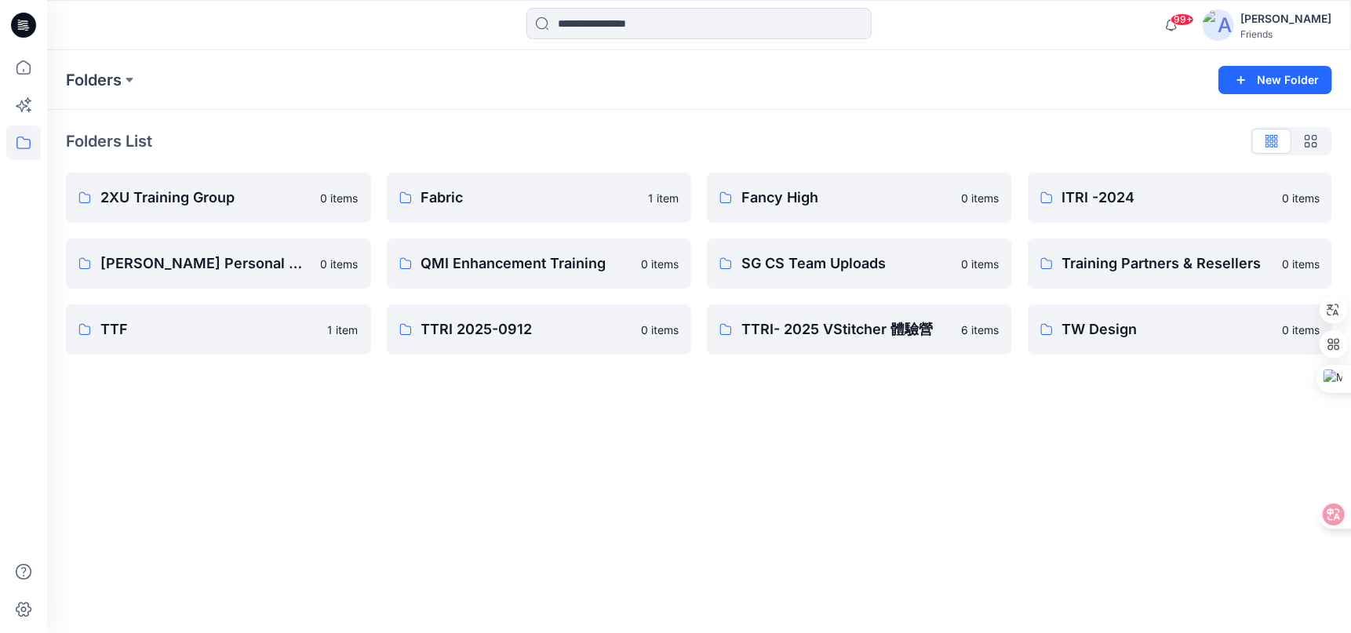
drag, startPoint x: 339, startPoint y: 258, endPoint x: 823, endPoint y: 126, distance: 501.5
click at [823, 126] on div "Folders List 2XU Training Group 0 items Jenny Chang's Personal Zone 0 items TTF…" at bounding box center [698, 242] width 1303 height 264
click at [228, 204] on p "2XU Training Group" at bounding box center [205, 198] width 211 height 22
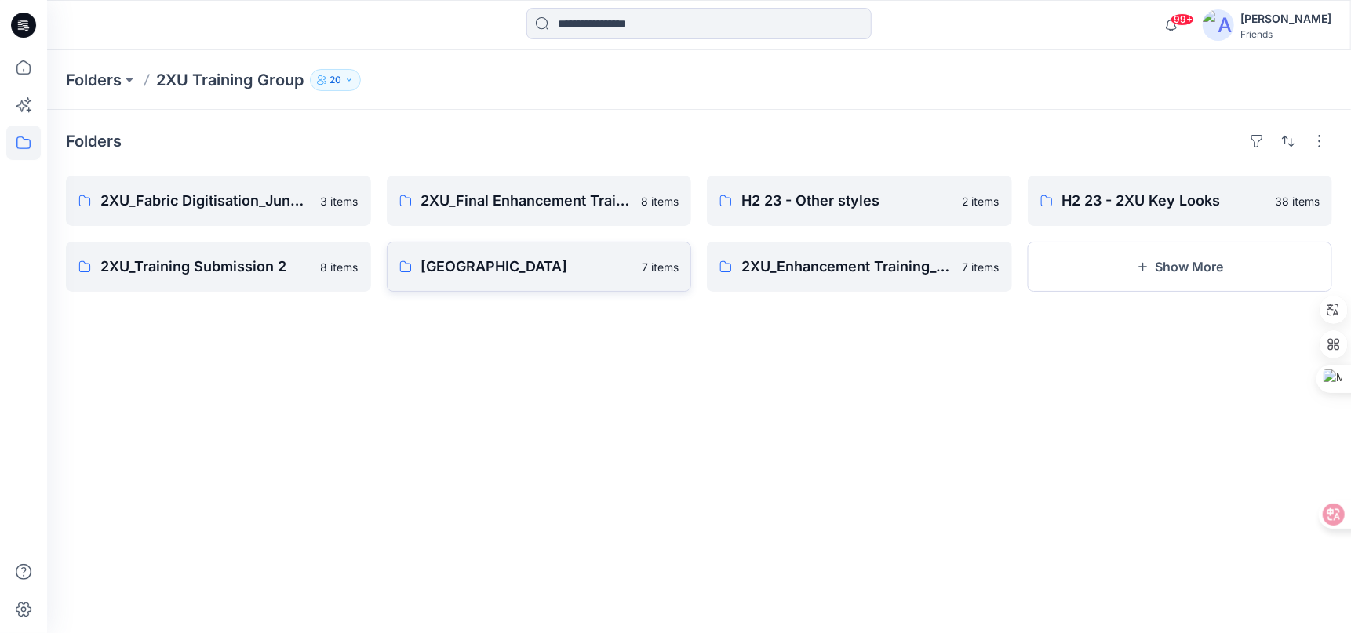
click at [583, 271] on p "2XU Block Library" at bounding box center [527, 267] width 212 height 22
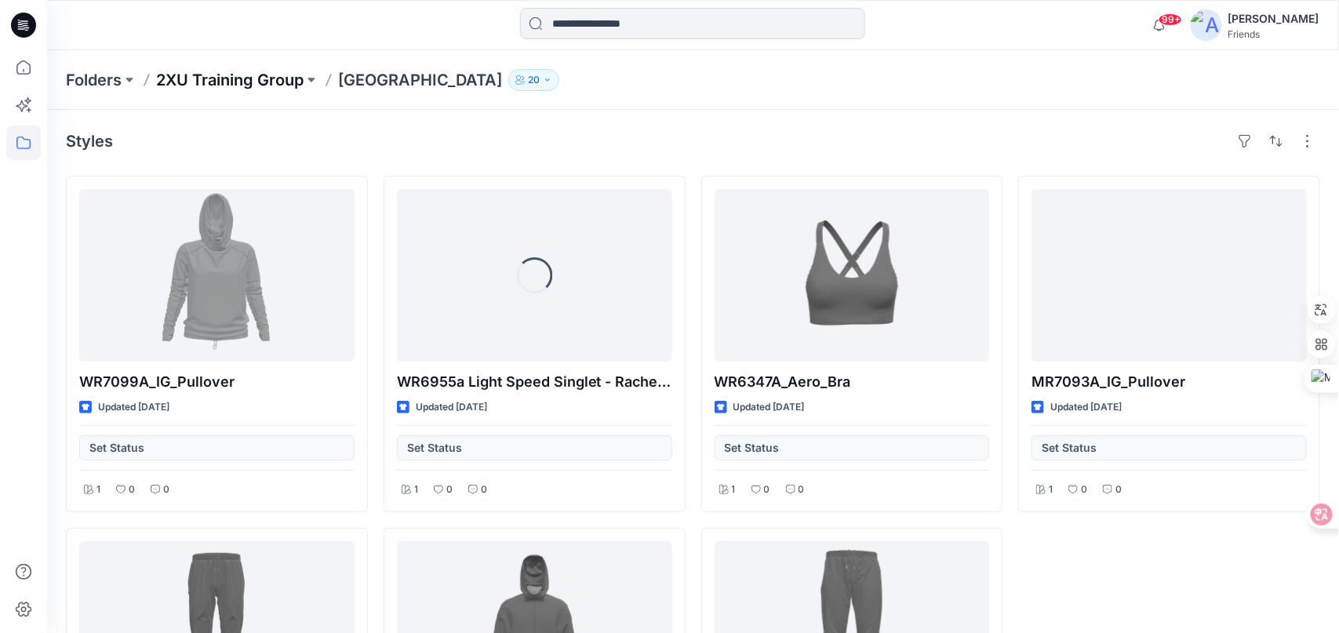
click at [230, 82] on p "2XU Training Group" at bounding box center [229, 80] width 147 height 22
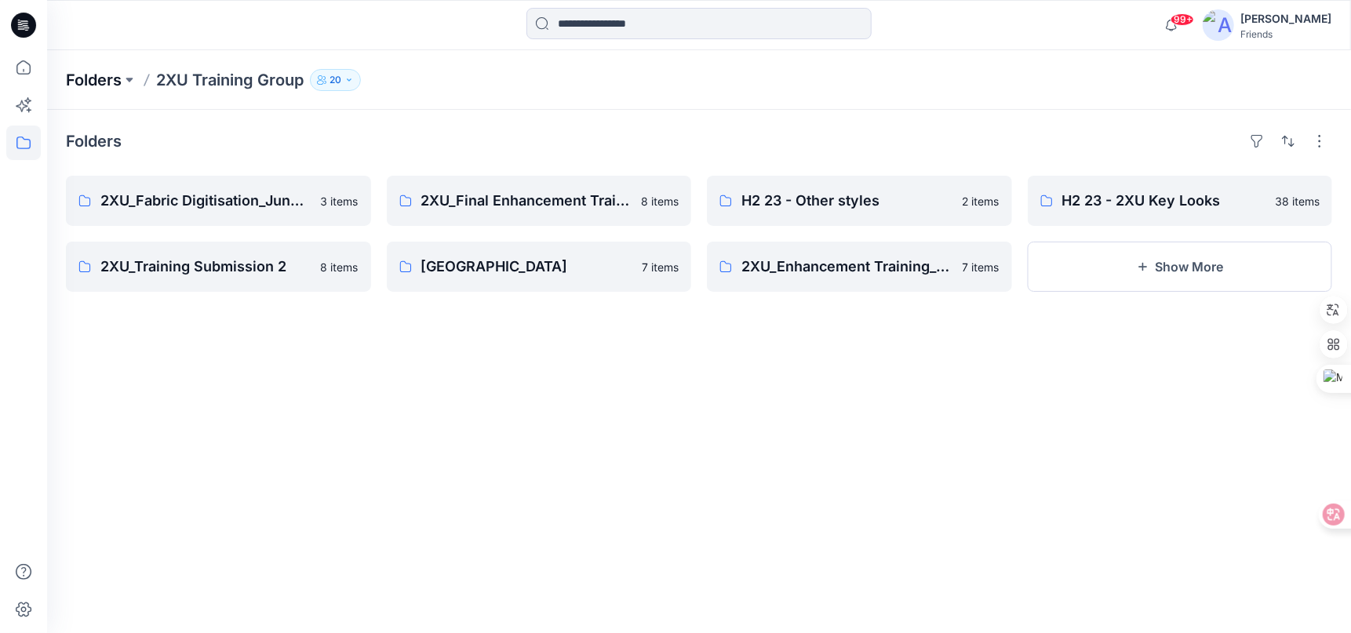
click at [107, 81] on p "Folders" at bounding box center [94, 80] width 56 height 22
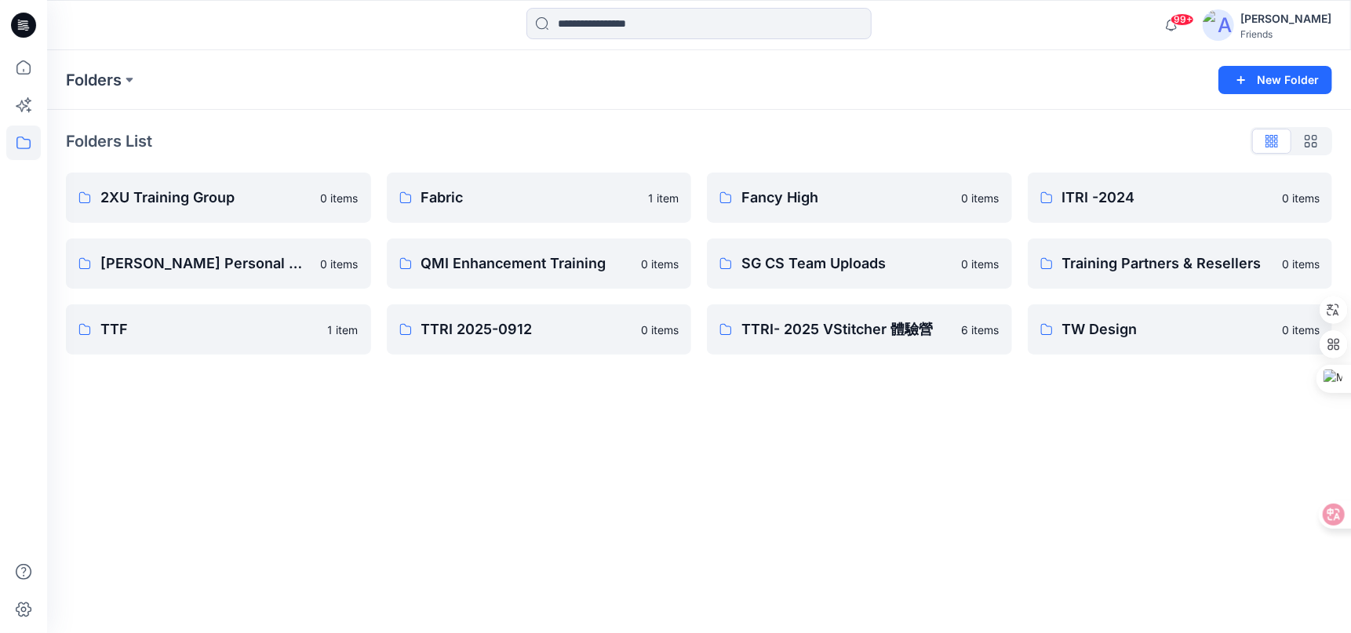
click at [836, 601] on div "Folders New Folder Folders List 2XU Training Group 0 items Jenny Chang's Person…" at bounding box center [698, 341] width 1303 height 583
click at [542, 334] on p "TTRI 2025-0912" at bounding box center [537, 329] width 233 height 22
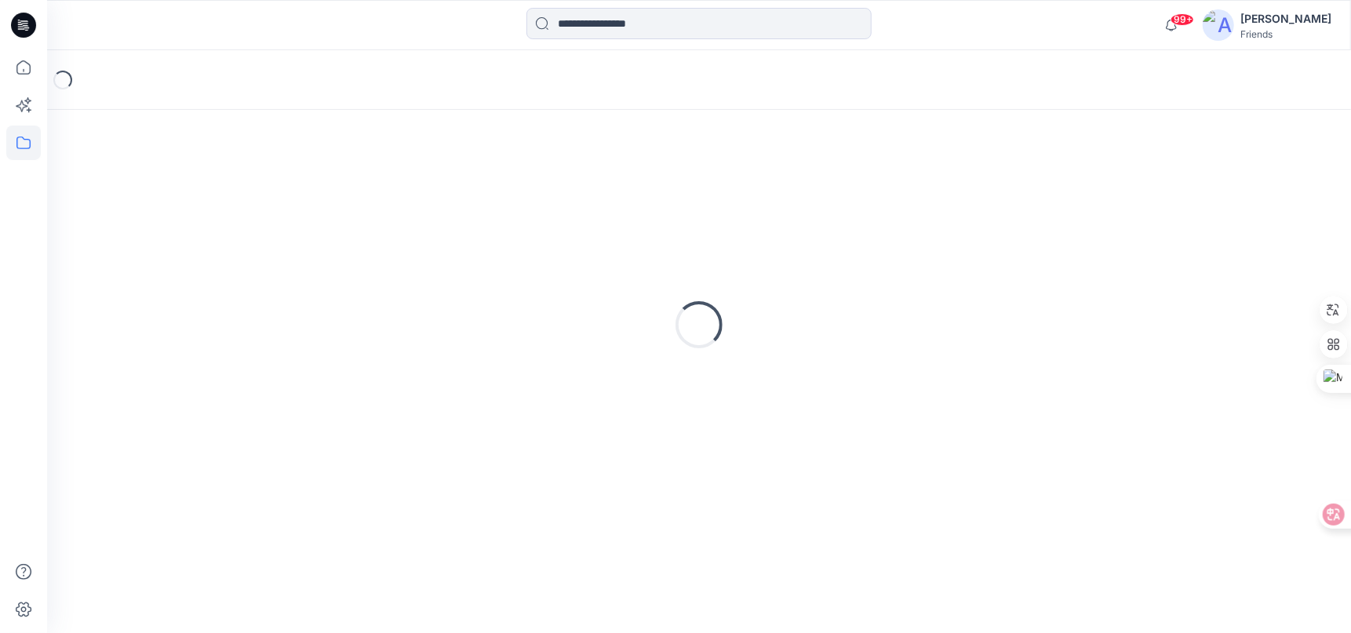
type textarea "*******"
click at [542, 334] on div "Loading..." at bounding box center [699, 325] width 1266 height 392
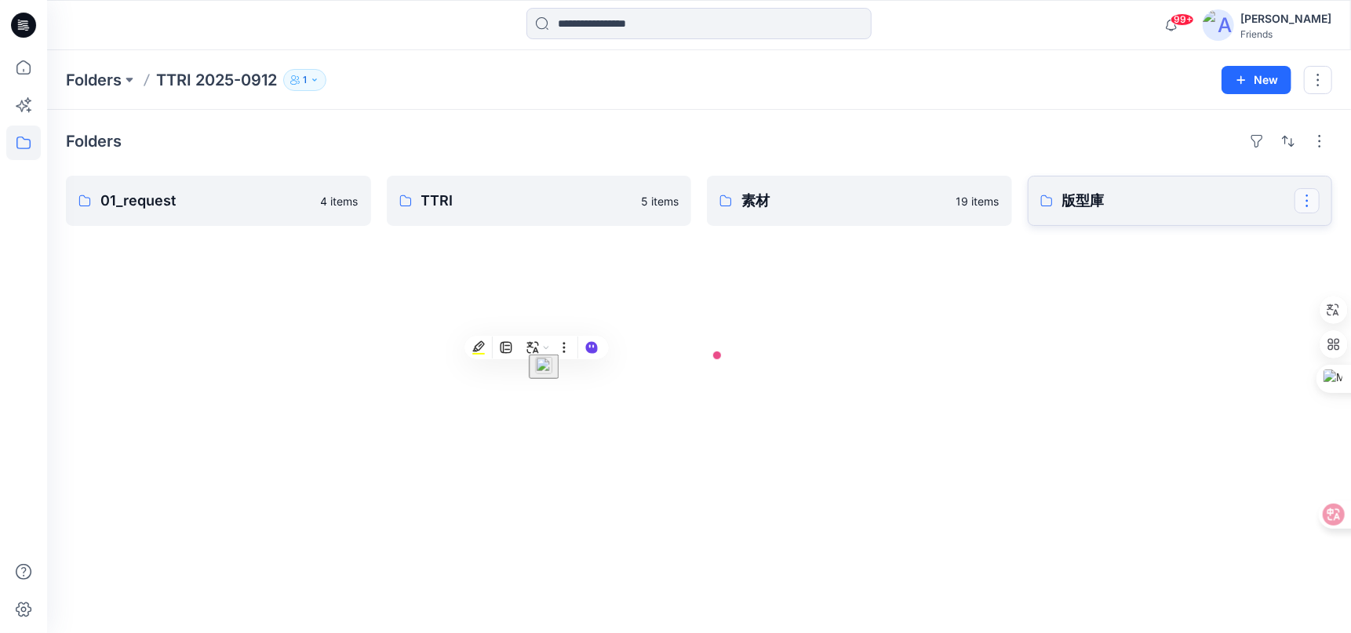
click at [1311, 198] on button "button" at bounding box center [1306, 200] width 25 height 25
click at [1054, 302] on div "Folders 01_request 4 items TTRI 5 items 素材 19 items 版型庫 Edit Duplicate to... De…" at bounding box center [698, 371] width 1303 height 523
click at [1312, 76] on button "button" at bounding box center [1317, 80] width 28 height 28
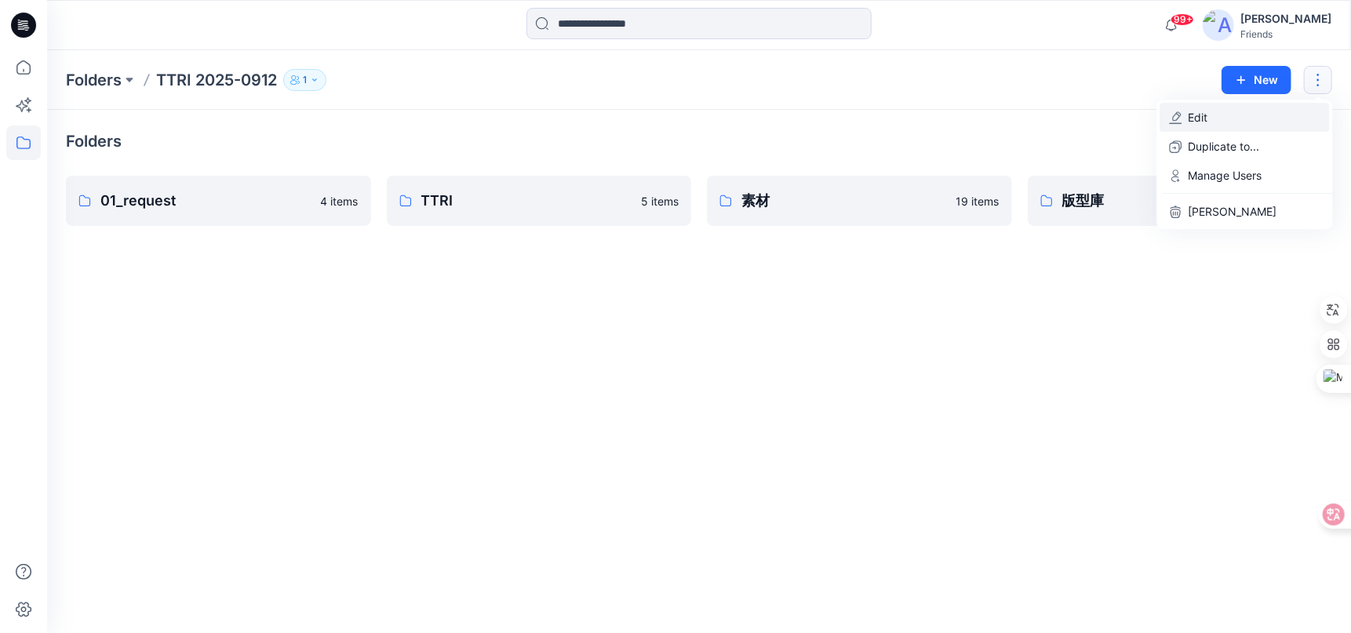
click at [1197, 114] on p "Edit" at bounding box center [1197, 117] width 20 height 16
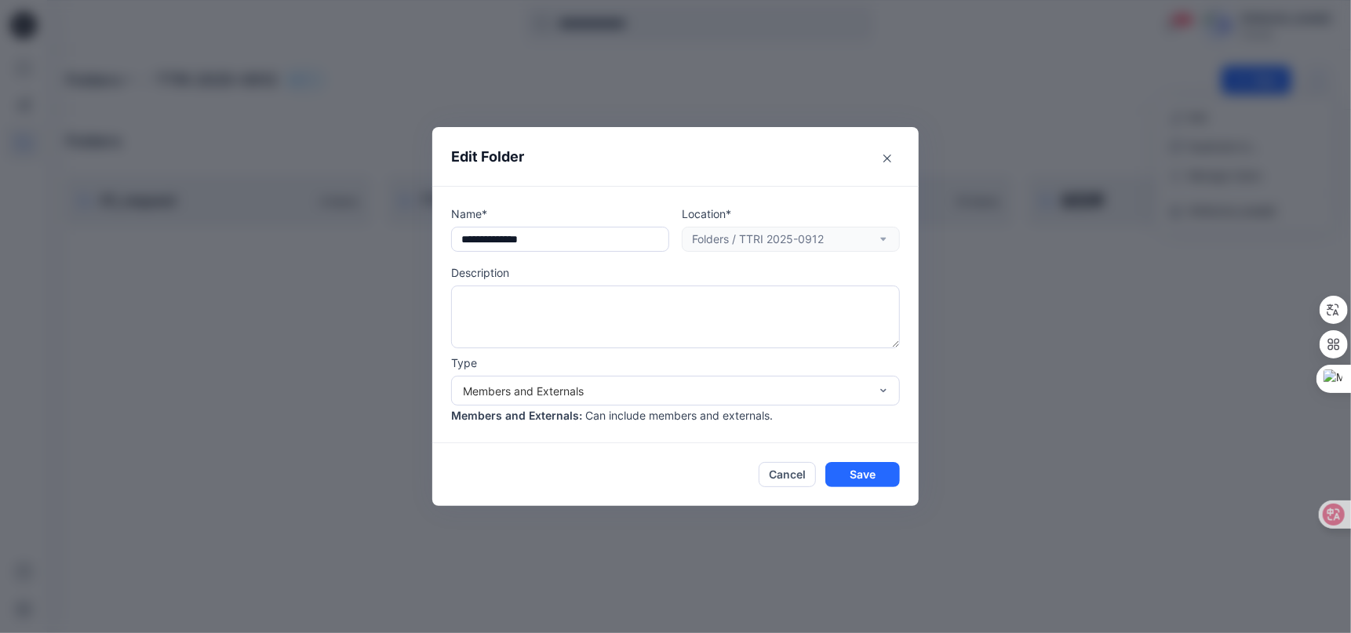
click at [879, 240] on div "Location* Folders / TTRI 2025-0912" at bounding box center [791, 228] width 218 height 46
click at [885, 162] on icon "Close" at bounding box center [887, 159] width 8 height 8
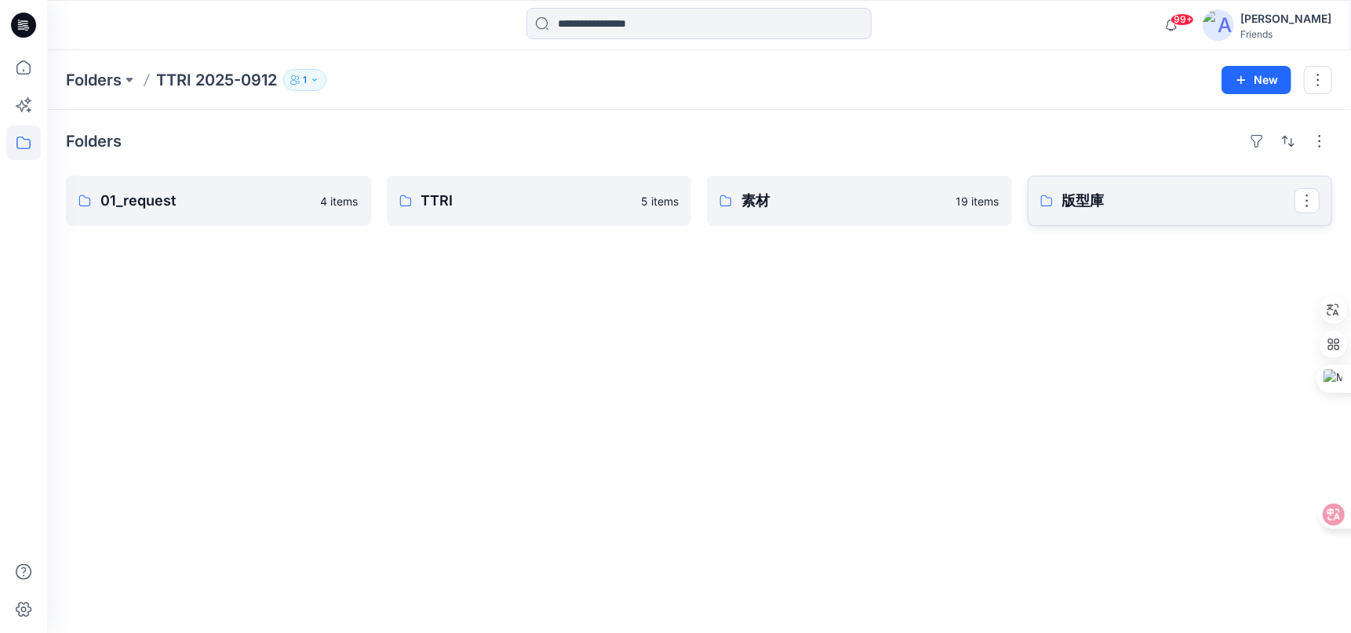
click at [1194, 204] on p "版型庫" at bounding box center [1178, 201] width 233 height 22
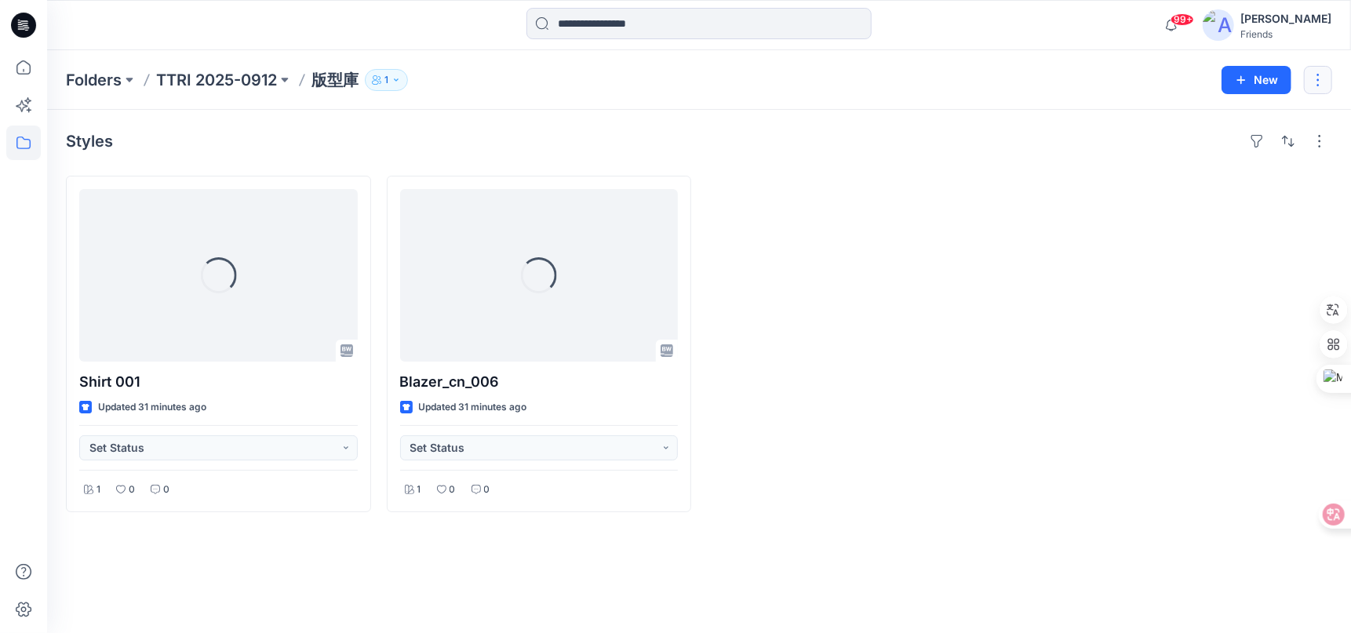
click at [1315, 77] on button "button" at bounding box center [1317, 80] width 28 height 28
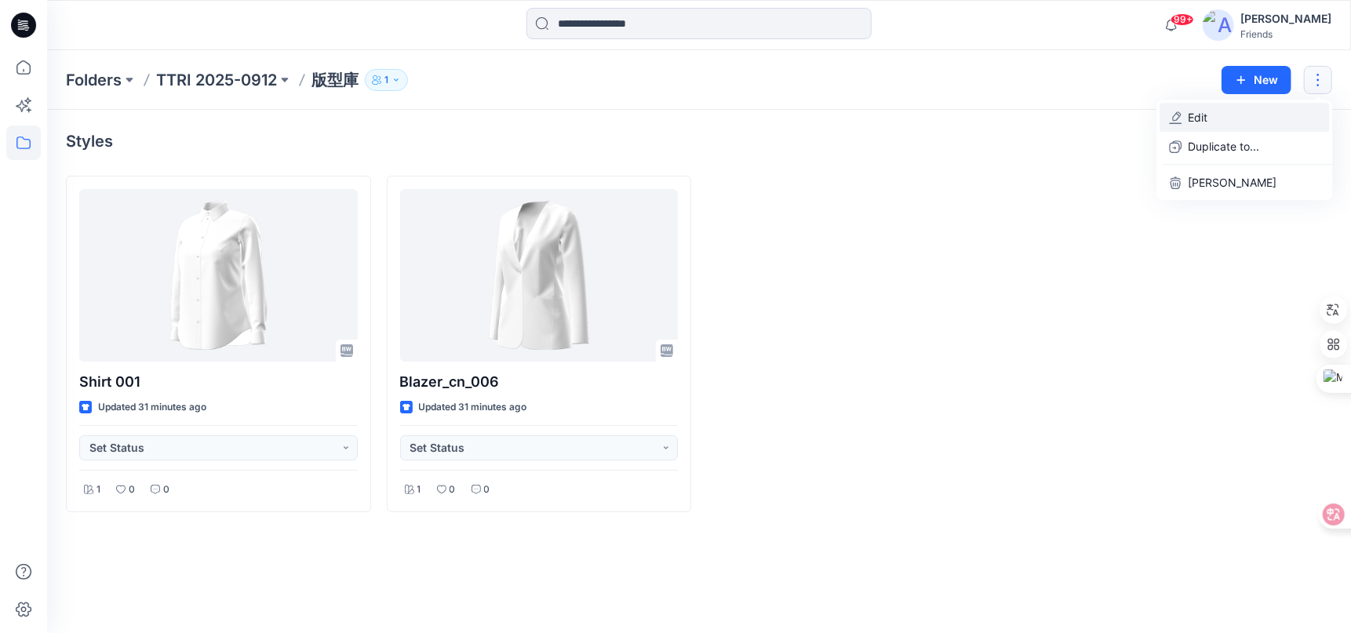
click at [1198, 125] on p "Edit" at bounding box center [1197, 117] width 20 height 16
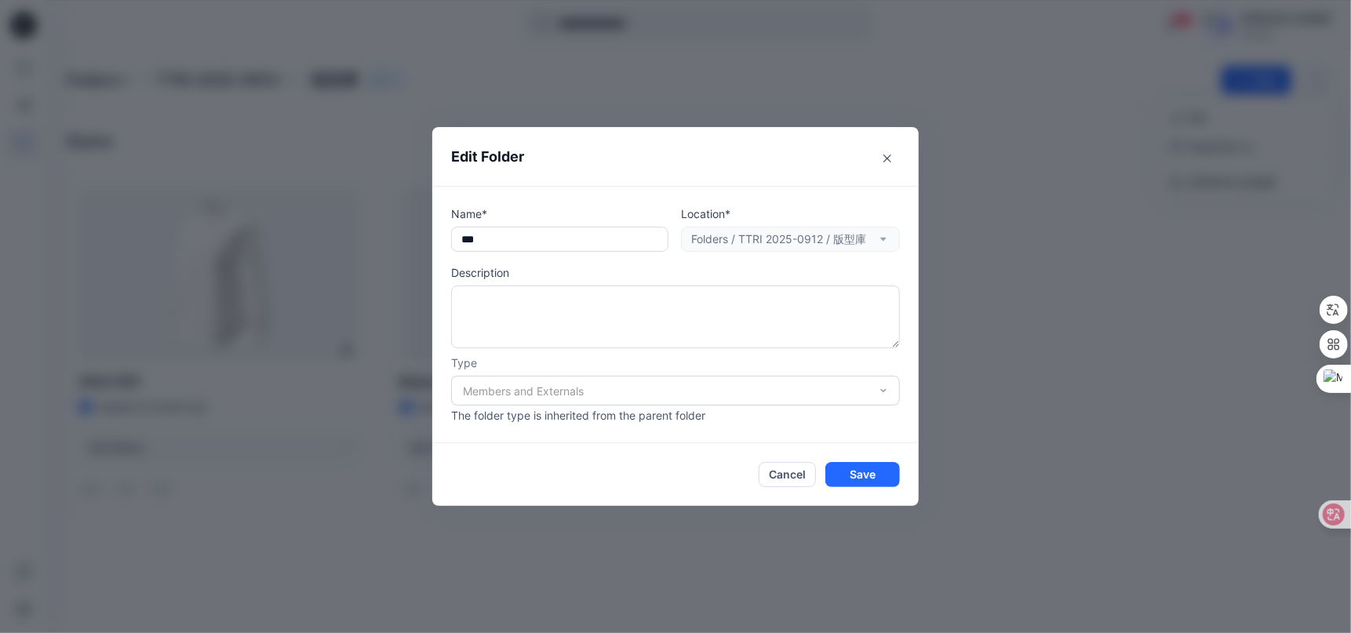
click at [880, 391] on div "Members and Externals" at bounding box center [675, 391] width 449 height 30
click at [884, 386] on div "Members and Externals" at bounding box center [675, 391] width 449 height 30
click at [636, 419] on p "The folder type is inherited from the parent folder" at bounding box center [675, 415] width 449 height 16
click at [642, 245] on input "***" at bounding box center [559, 239] width 217 height 25
click at [605, 242] on input "***" at bounding box center [559, 239] width 217 height 25
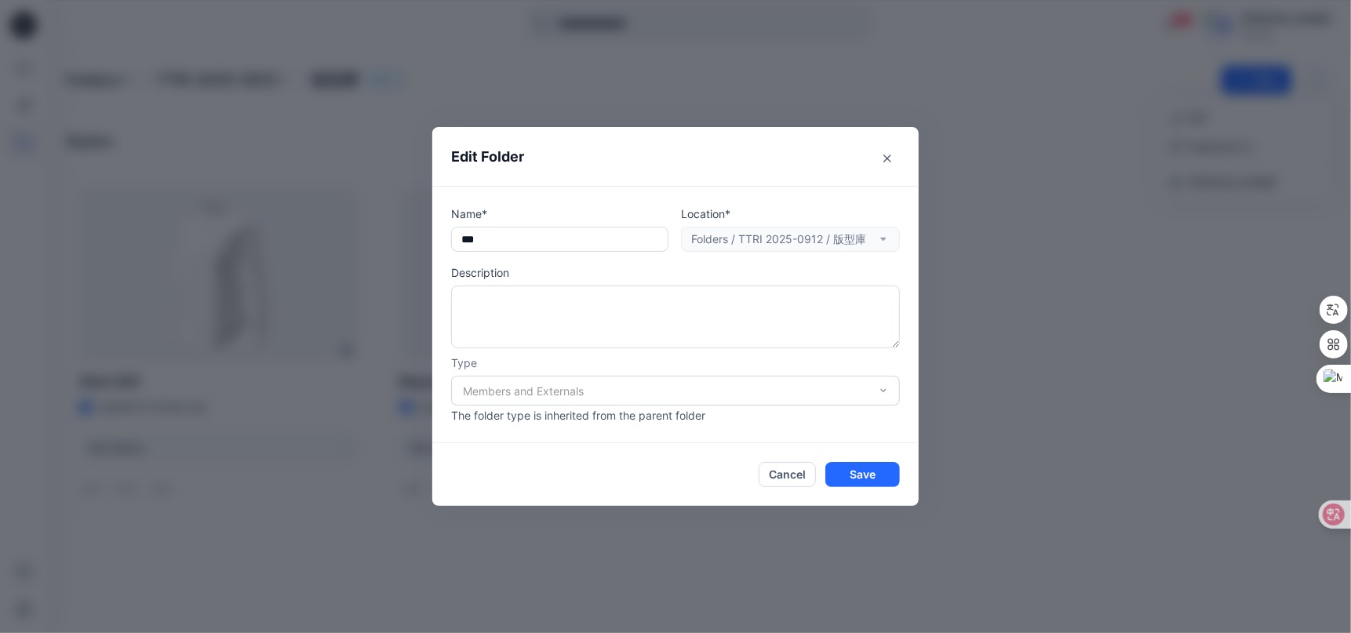
click at [884, 390] on div "Members and Externals" at bounding box center [675, 391] width 449 height 30
click at [597, 387] on div "Members and Externals" at bounding box center [675, 391] width 449 height 30
click at [1335, 508] on div at bounding box center [1328, 514] width 42 height 28
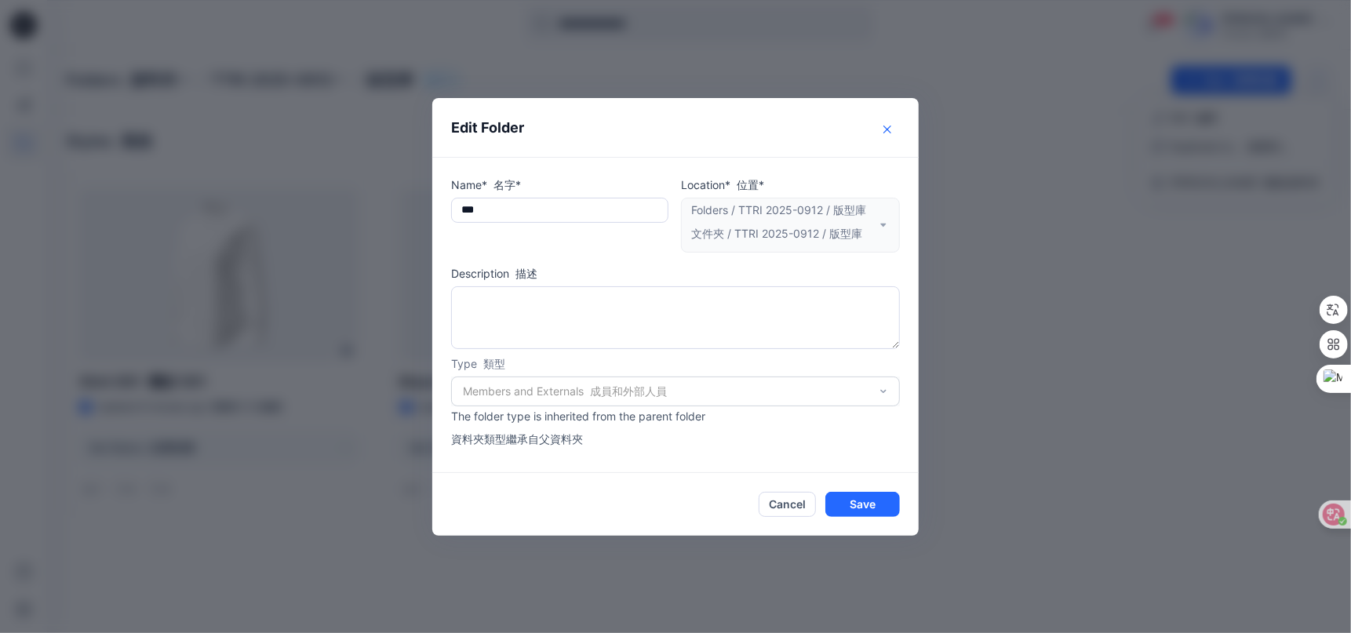
click at [886, 125] on button "Close" at bounding box center [886, 129] width 25 height 25
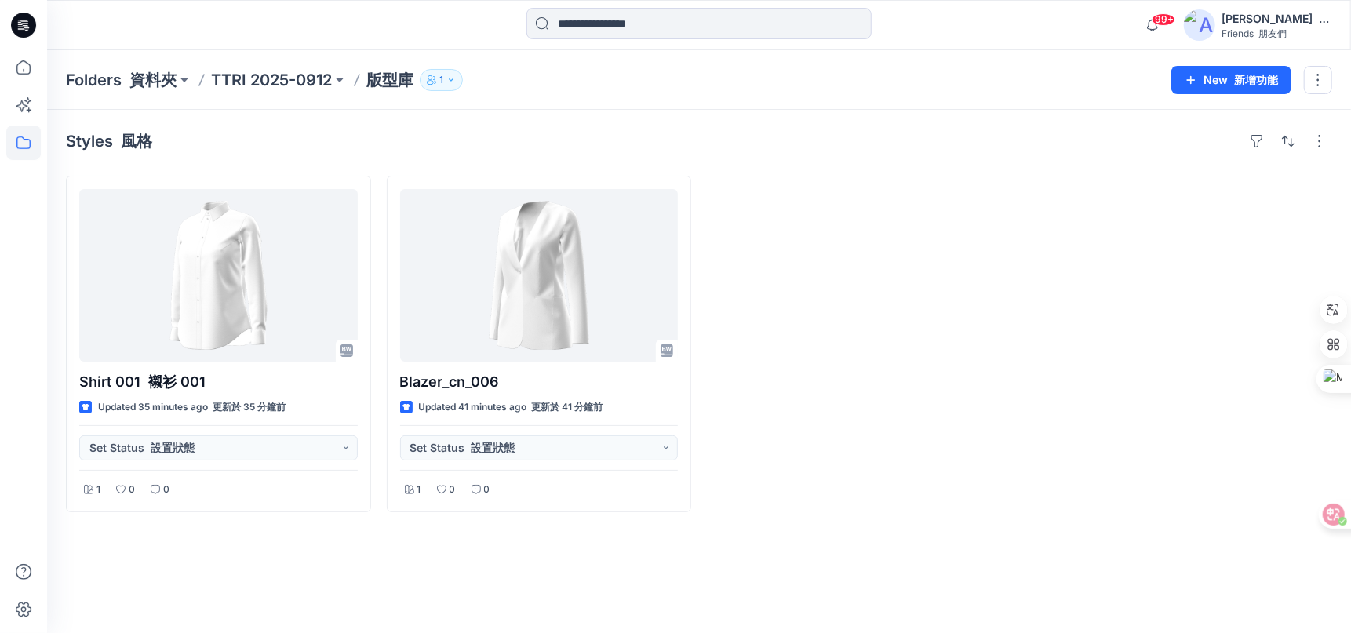
click at [810, 489] on div at bounding box center [859, 344] width 305 height 336
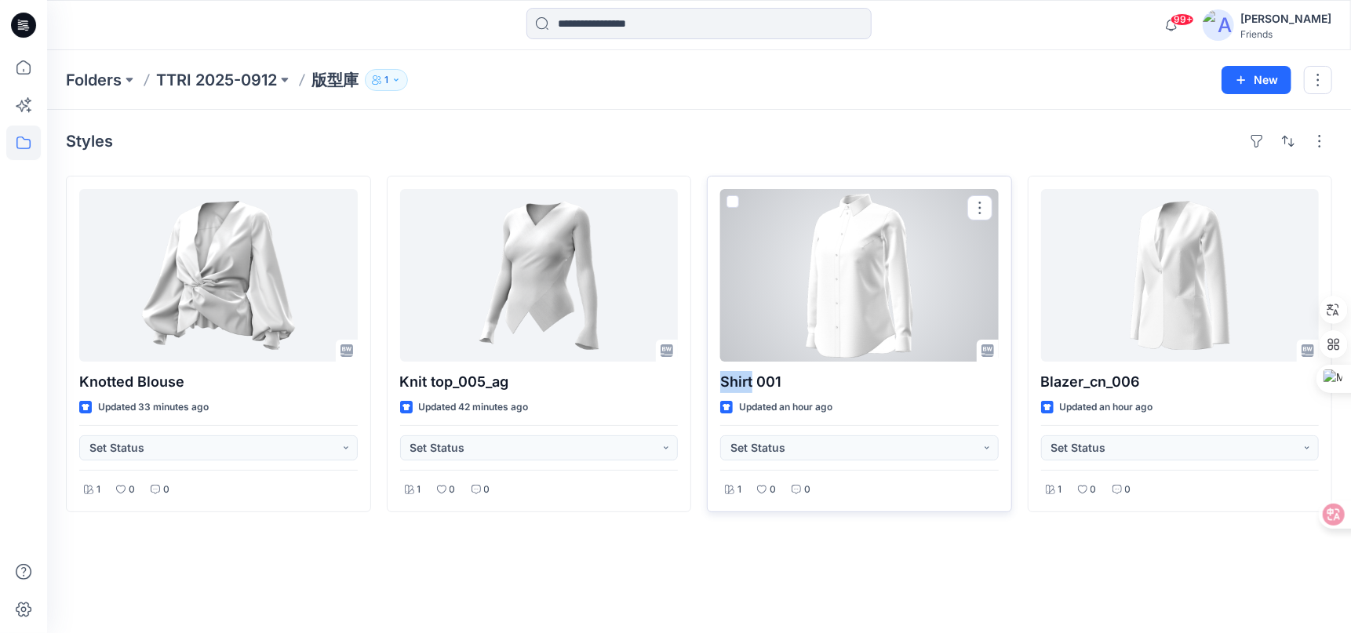
drag, startPoint x: 777, startPoint y: 380, endPoint x: 751, endPoint y: 384, distance: 27.0
type textarea "*****"
click at [751, 384] on div "Shirt 001 Updated an hour ago Set Status 1 0 0" at bounding box center [859, 344] width 305 height 336
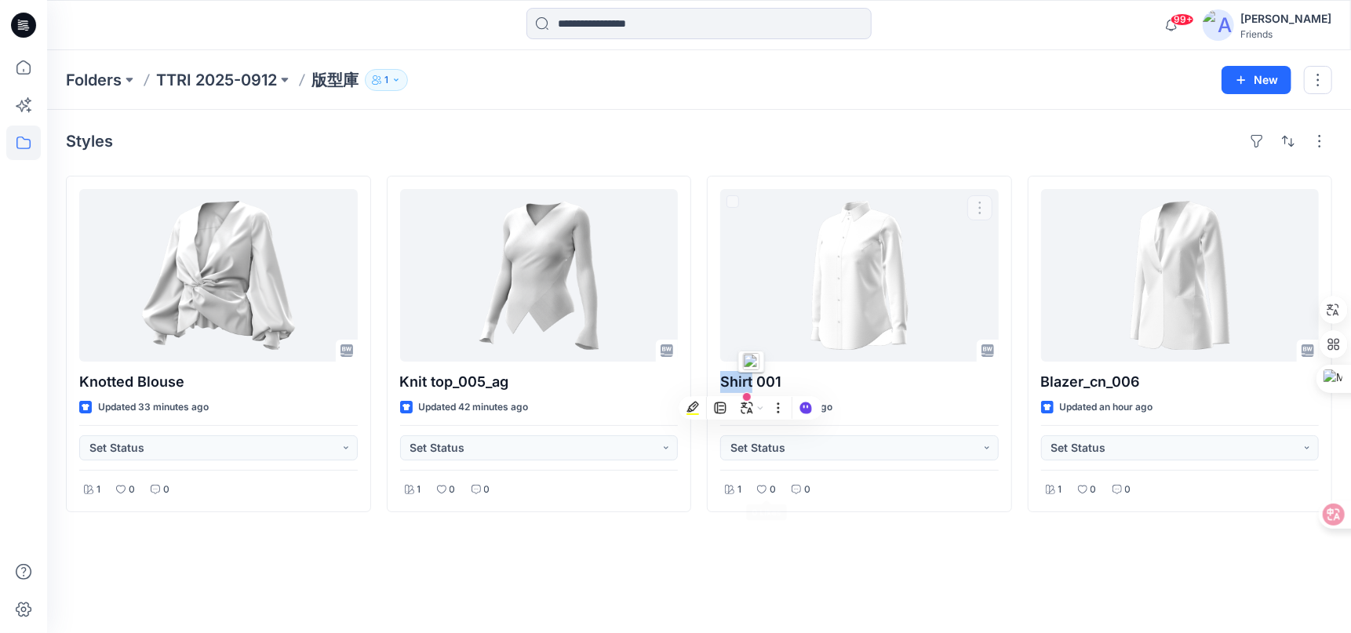
copy p "Shirt"
click at [1301, 600] on div "Styles Knotted Blouse Updated 33 minutes ago Set Status 1 0 0 Knit top_005_ag U…" at bounding box center [698, 371] width 1303 height 523
click at [630, 580] on div "Styles Knotted Blouse Updated 33 minutes ago Set Status 1 0 0 Knit top_005_ag U…" at bounding box center [698, 371] width 1303 height 523
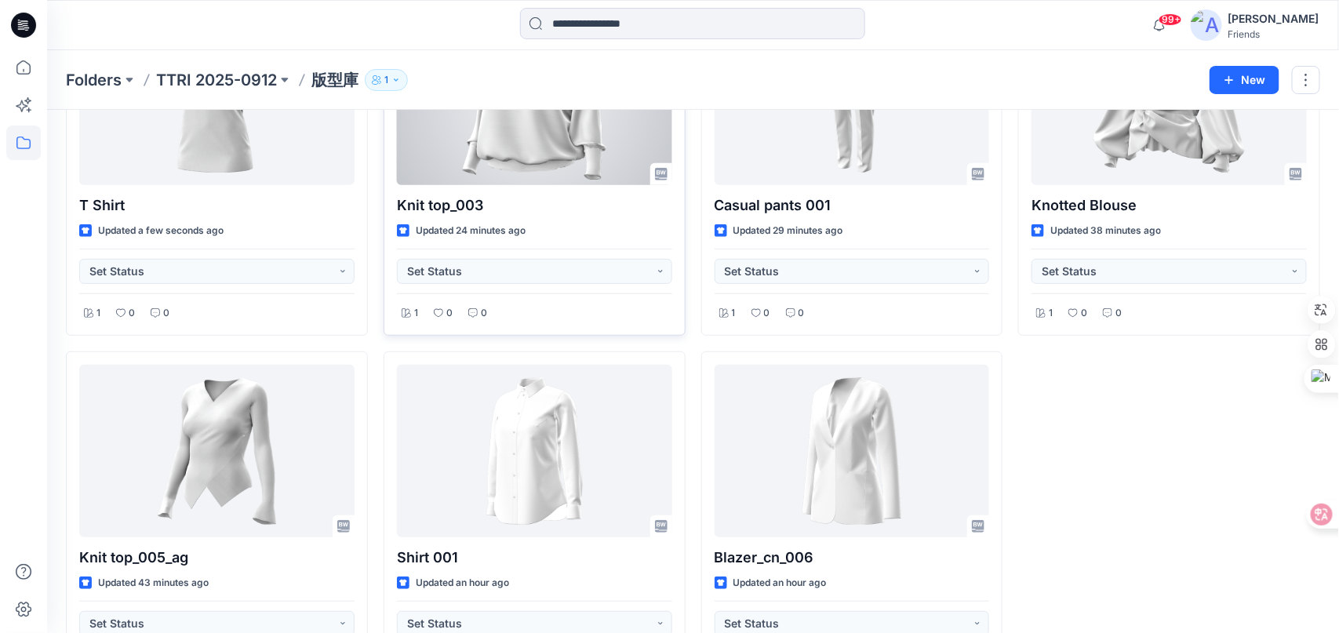
scroll to position [169, 0]
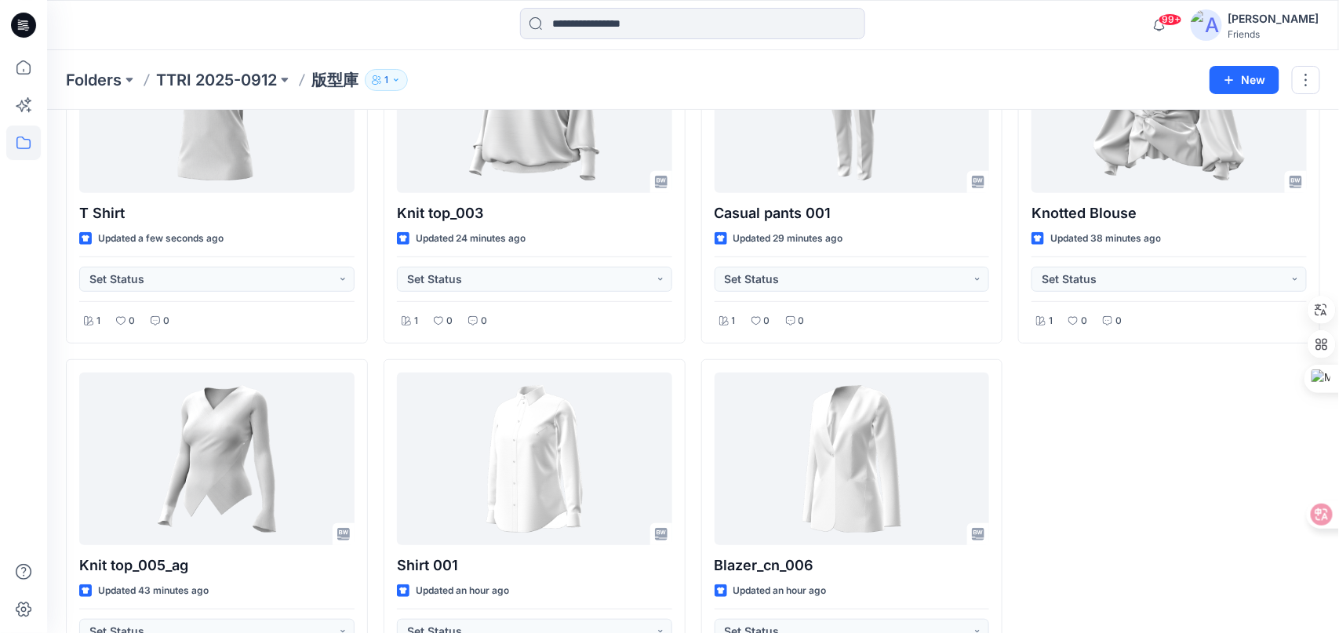
click at [1271, 530] on div "Knotted Blouse Updated 38 minutes ago Set Status 1 0 0" at bounding box center [1169, 351] width 302 height 689
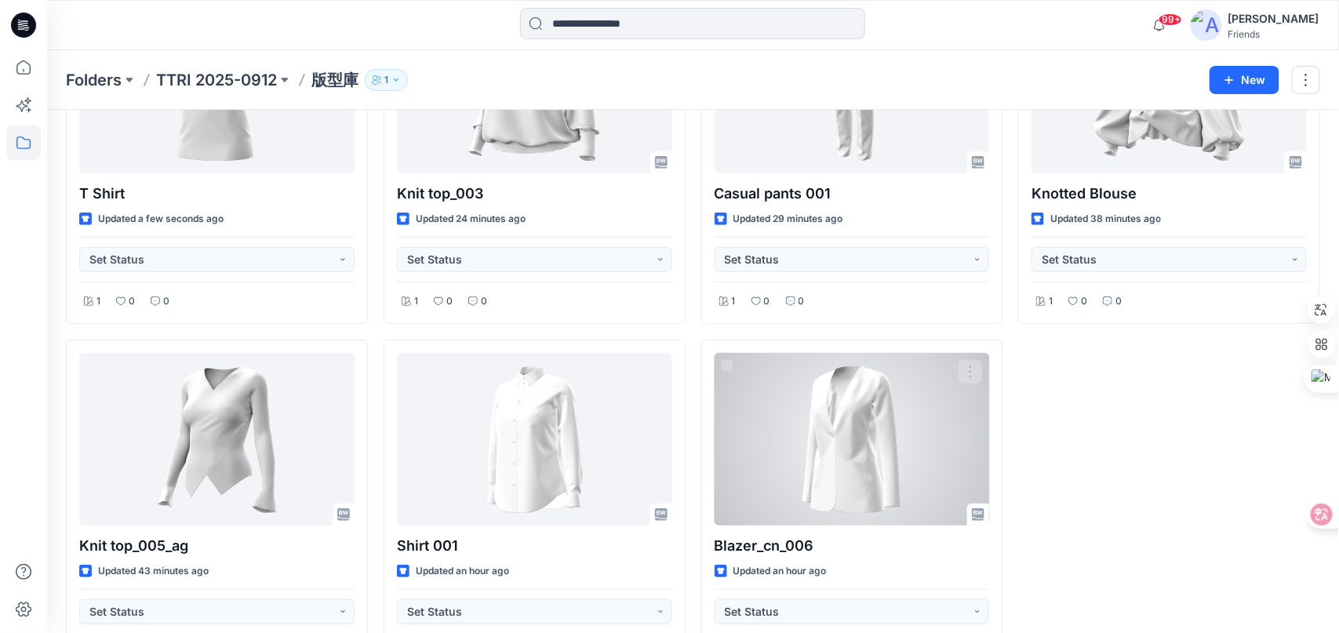
scroll to position [247, 0]
